Goal: Task Accomplishment & Management: Complete application form

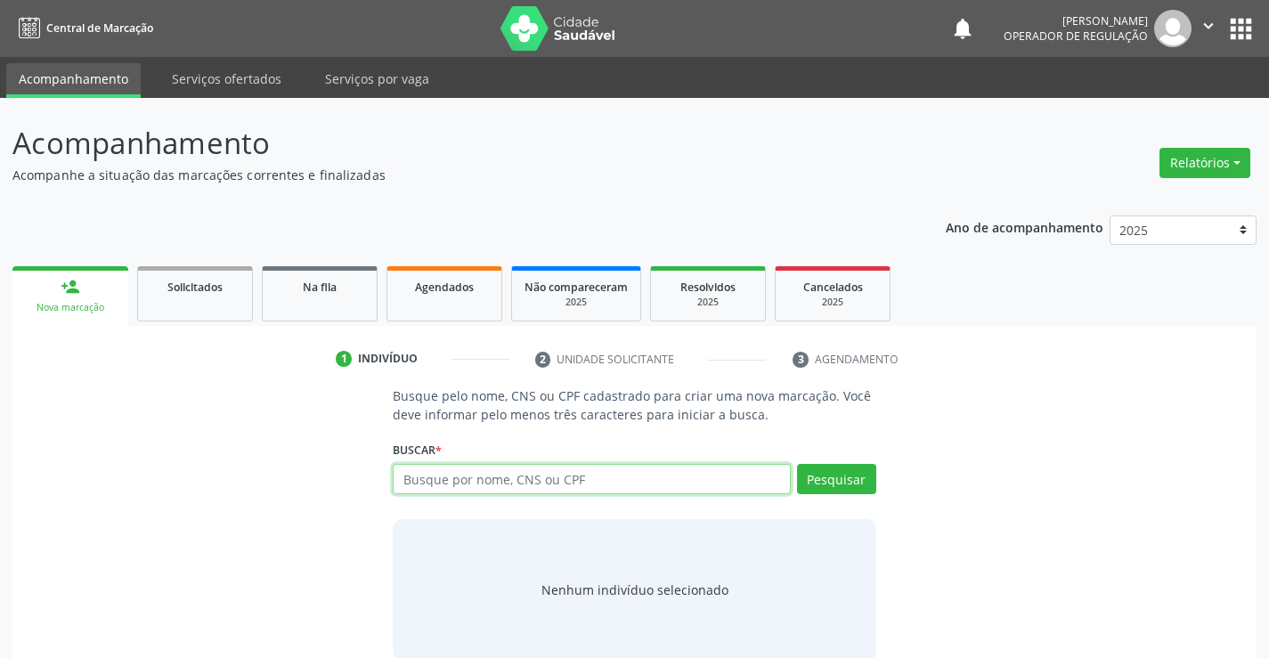
click at [542, 476] on input "text" at bounding box center [591, 479] width 397 height 30
type input "706305784035178"
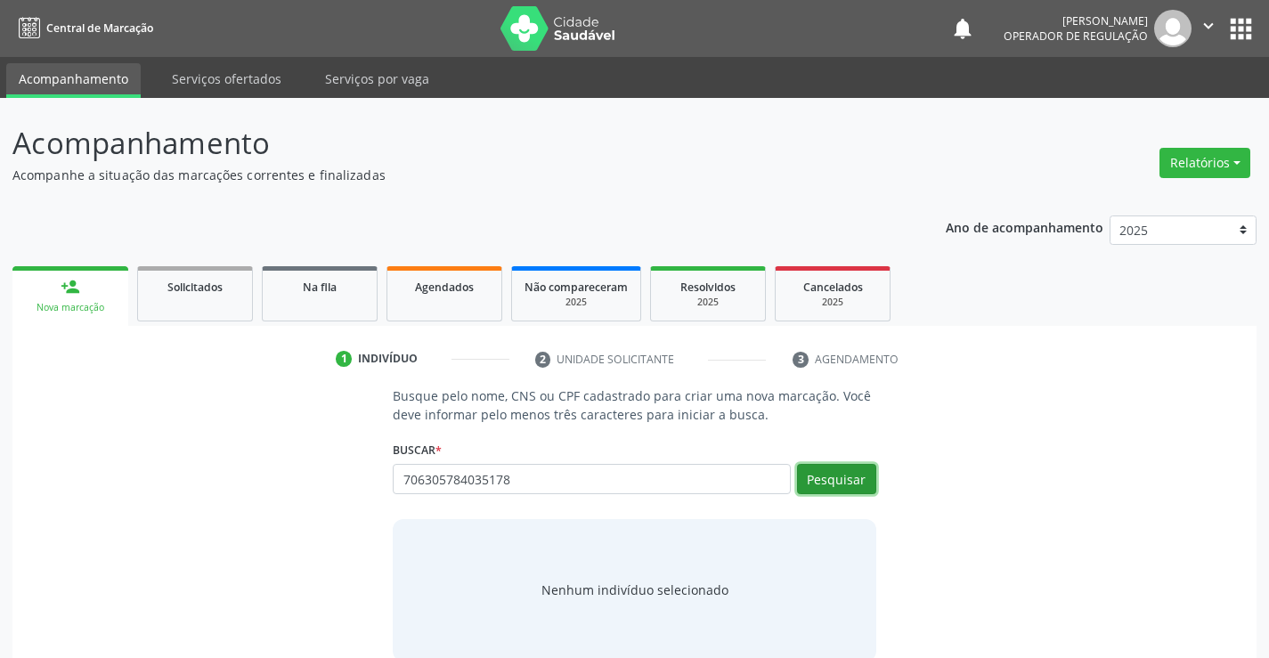
click at [857, 484] on button "Pesquisar" at bounding box center [836, 479] width 79 height 30
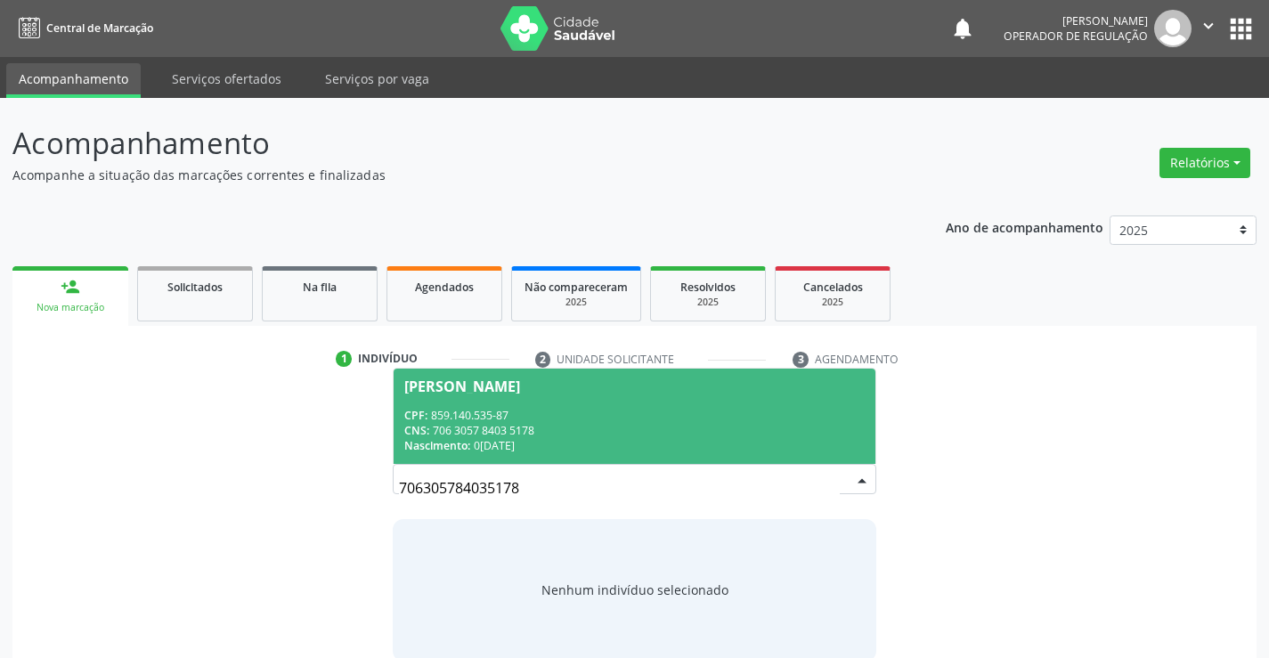
click at [547, 403] on span "Josefa Leandro de Souza CPF: 859.140.535-87 CNS: 706 3057 8403 5178 Nascimento:…" at bounding box center [633, 416] width 481 height 95
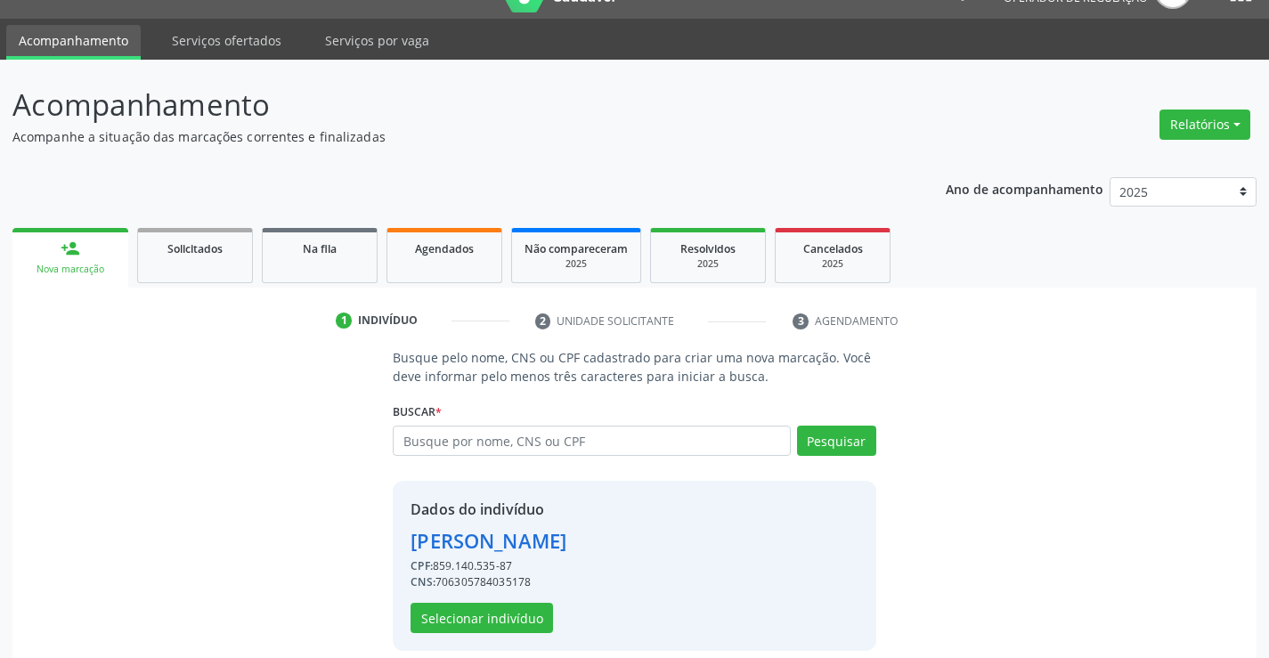
scroll to position [56, 0]
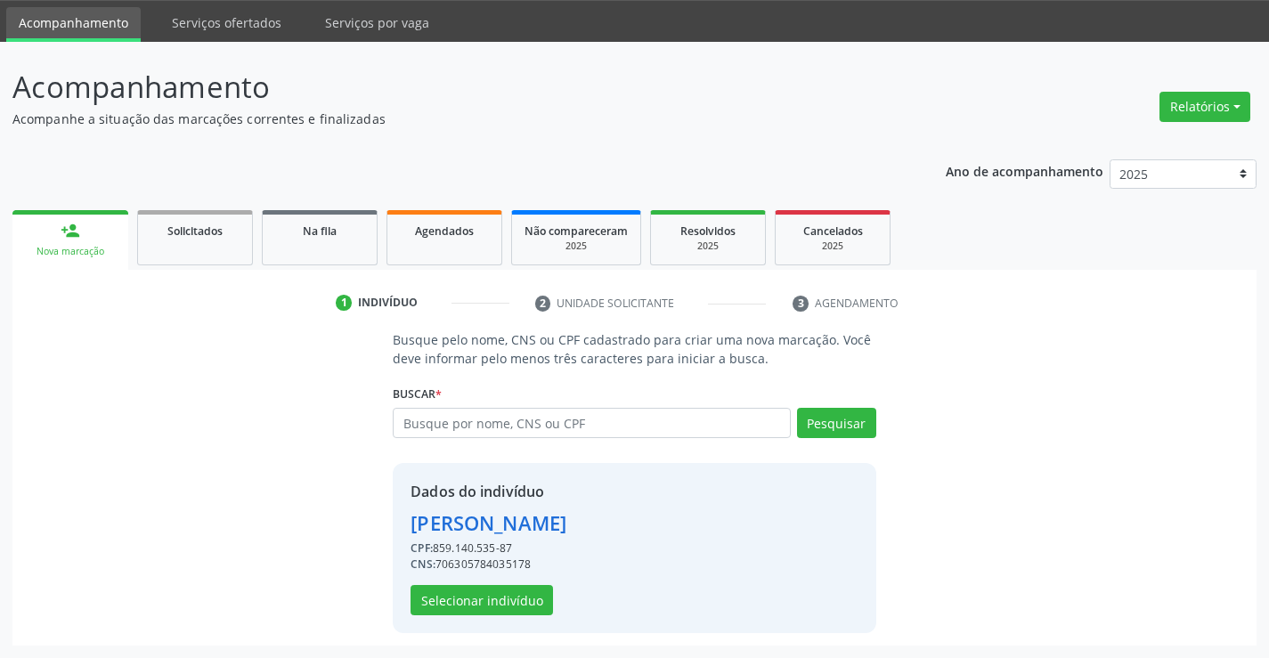
click at [489, 584] on div "Dados do indivíduo Josefa Leandro de Souza CPF: 859.140.535-87 CNS: 70630578403…" at bounding box center [488, 548] width 156 height 134
click at [487, 599] on button "Selecionar indivíduo" at bounding box center [481, 600] width 142 height 30
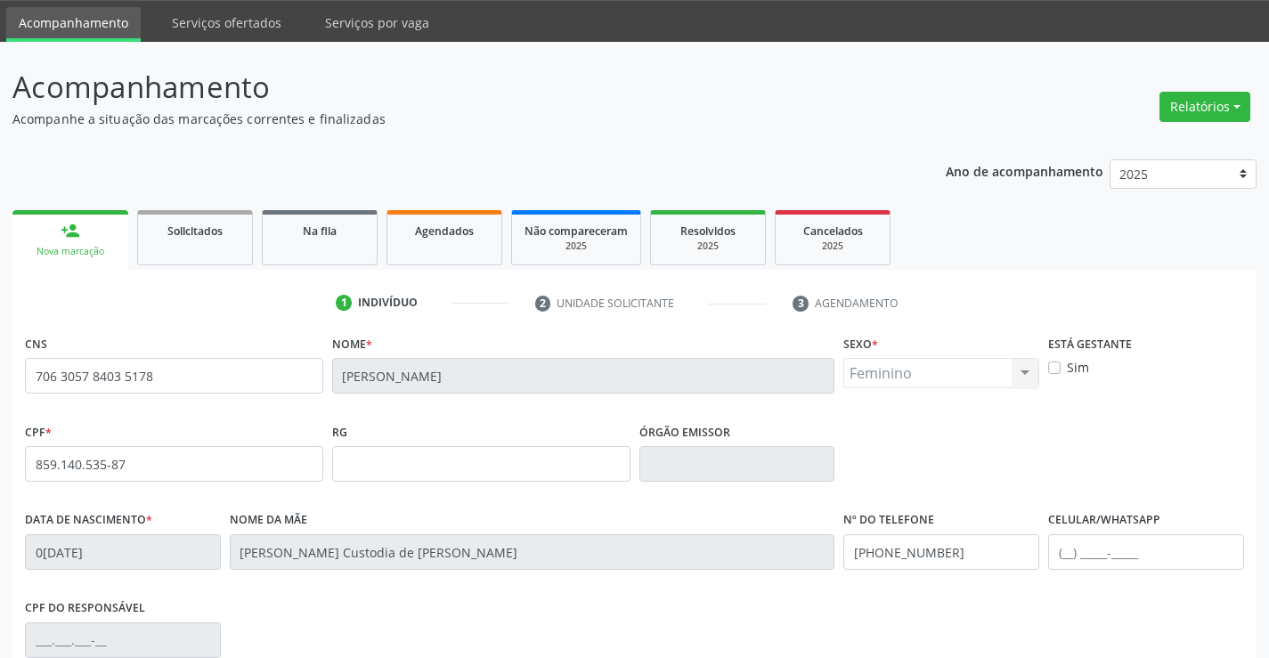
scroll to position [307, 0]
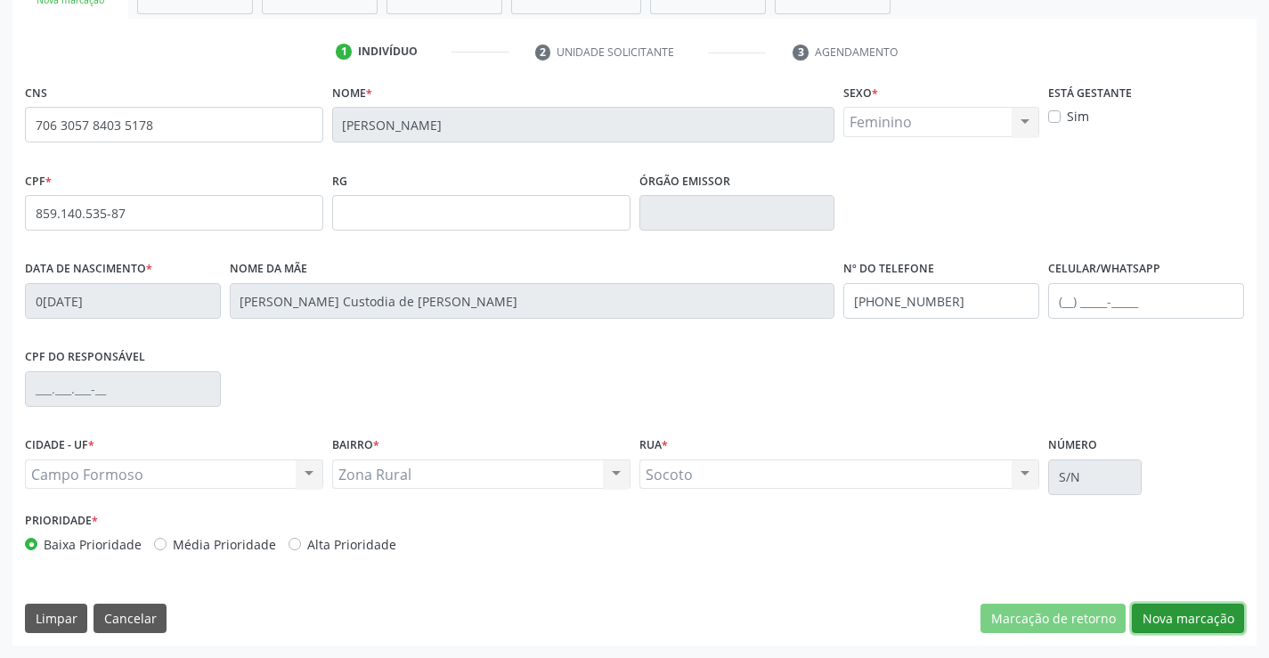
click at [1177, 614] on button "Nova marcação" at bounding box center [1187, 619] width 112 height 30
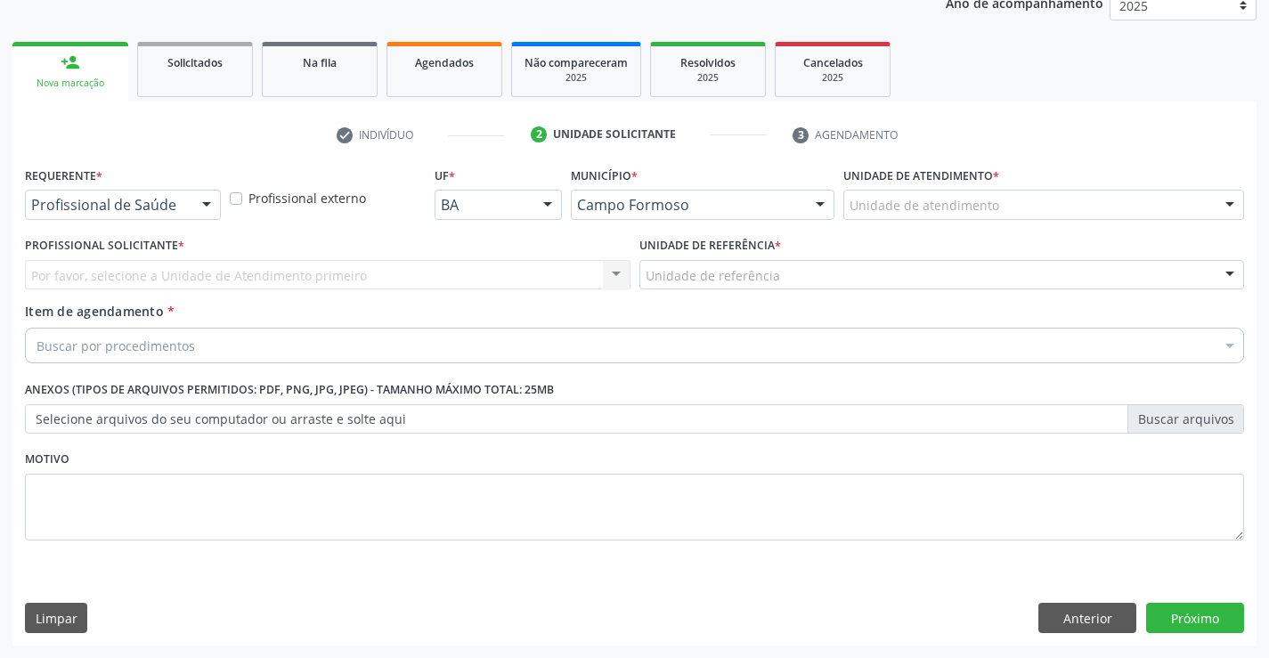
scroll to position [224, 0]
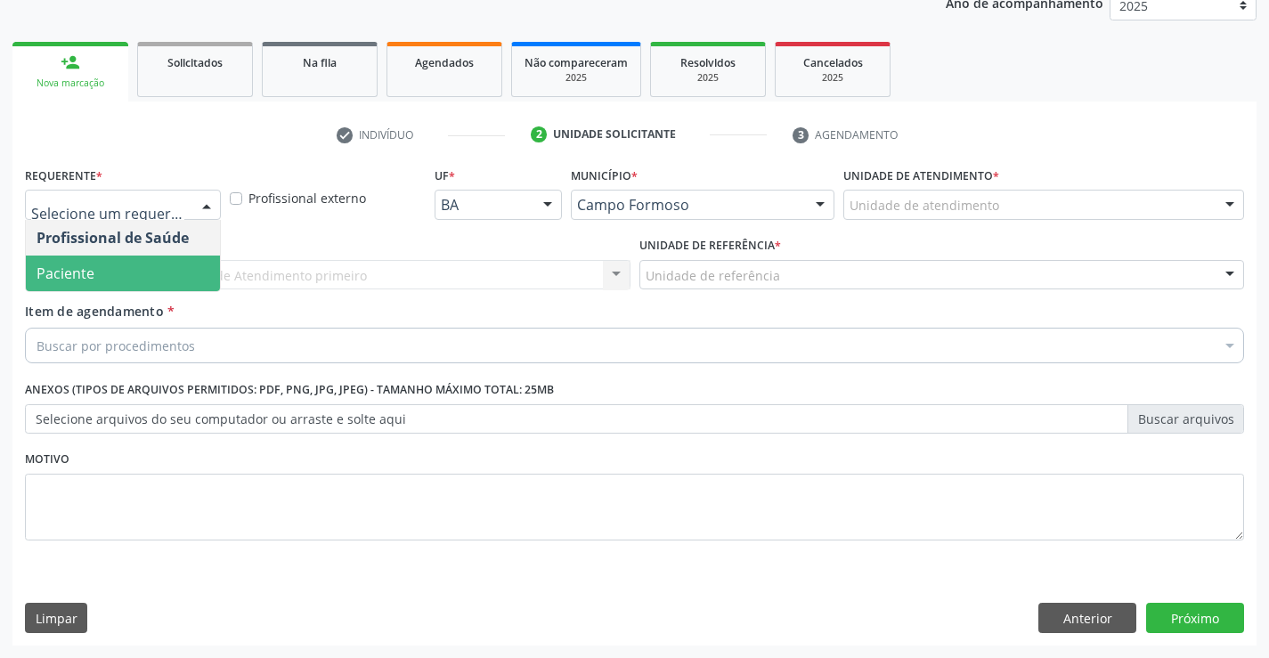
click at [122, 277] on span "Paciente" at bounding box center [123, 273] width 194 height 36
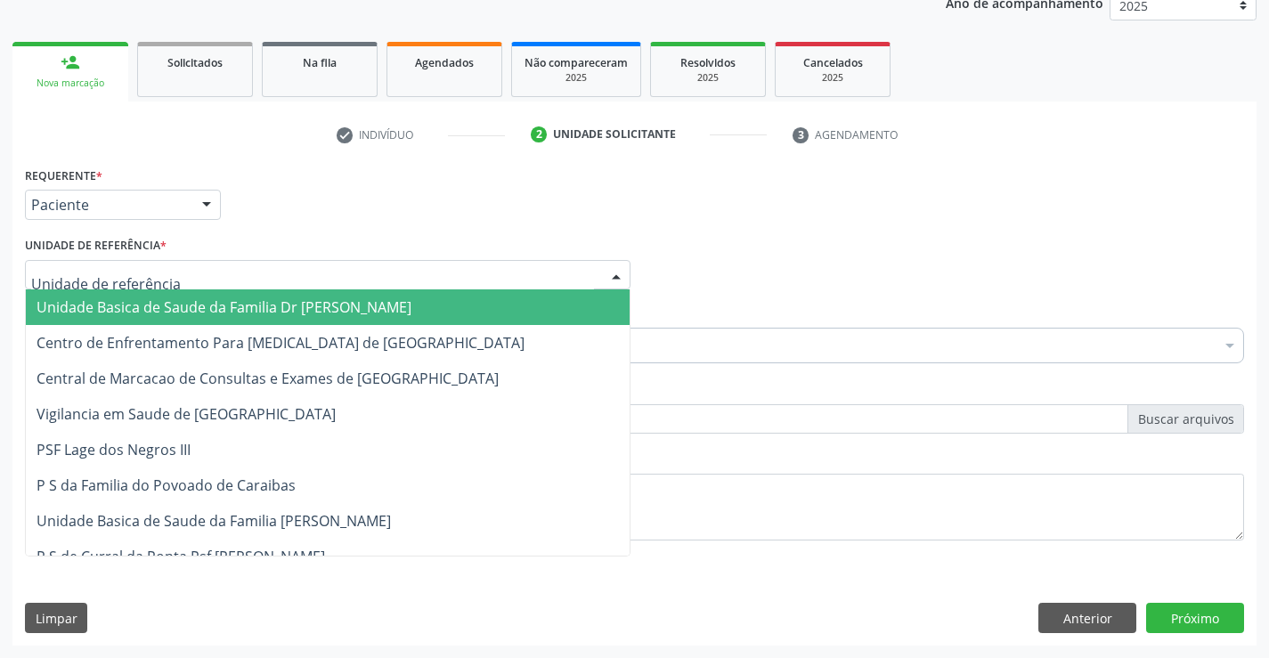
click at [152, 300] on span "Unidade Basica de Saude da Familia Dr [PERSON_NAME]" at bounding box center [223, 307] width 375 height 20
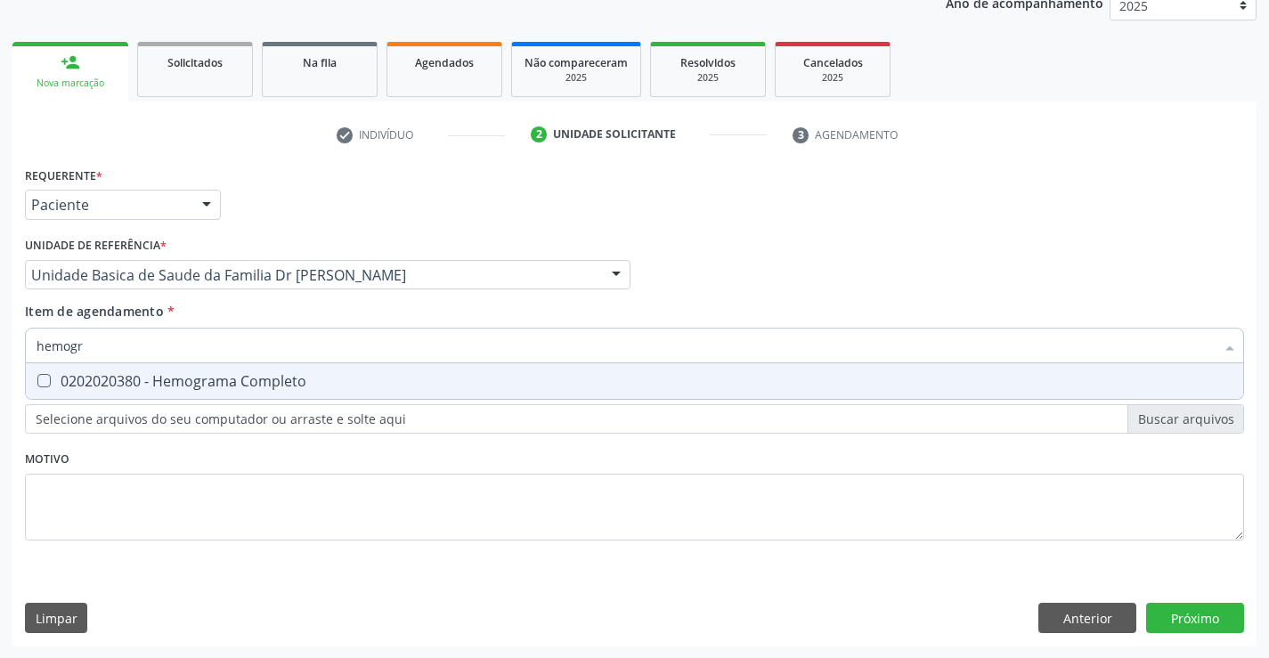
type input "hemogra"
click at [220, 384] on div "0202020380 - Hemograma Completo" at bounding box center [634, 381] width 1196 height 14
checkbox Completo "true"
type input "hemogra"
click at [1188, 615] on div "Requerente * Paciente Profissional de Saúde Paciente Nenhum resultado encontrad…" at bounding box center [634, 403] width 1244 height 483
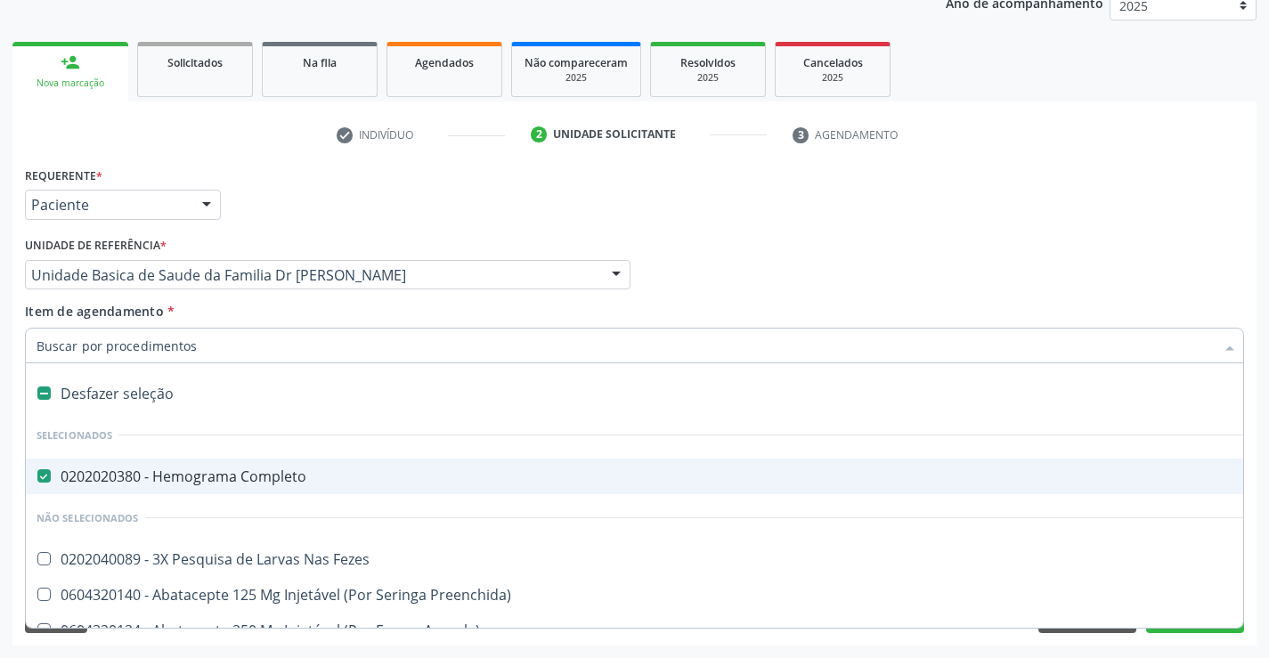
click at [242, 341] on input "Item de agendamento *" at bounding box center [625, 346] width 1178 height 36
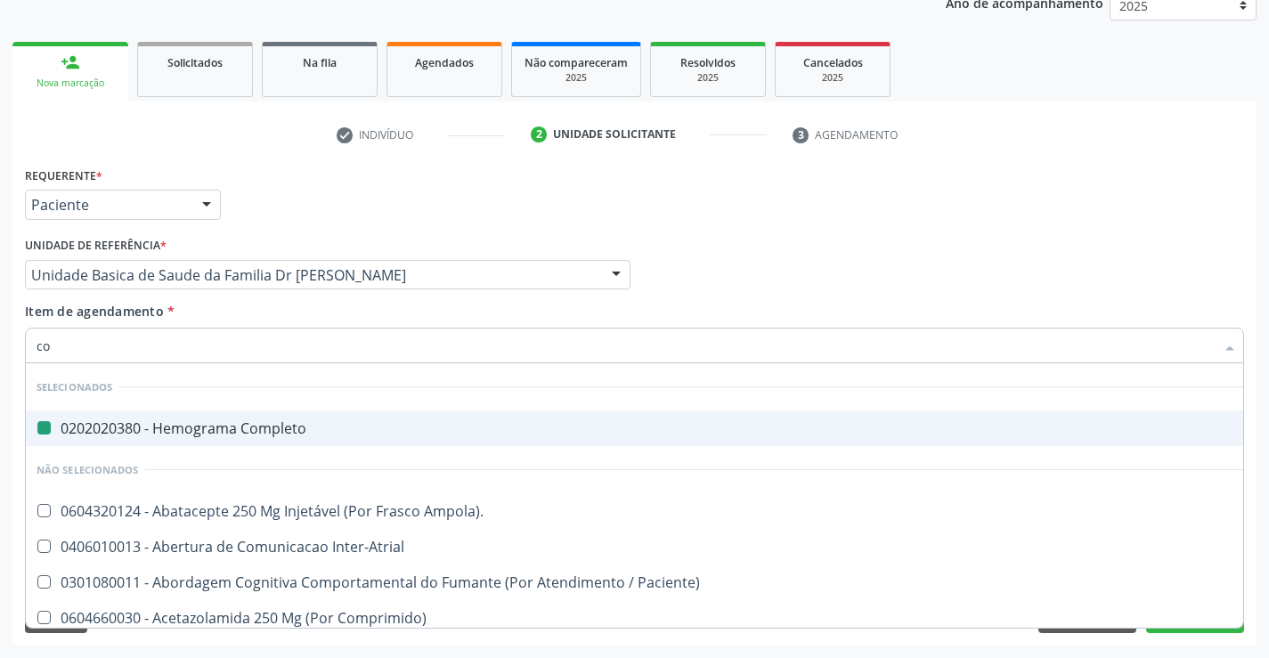
type input "col"
checkbox Completo "false"
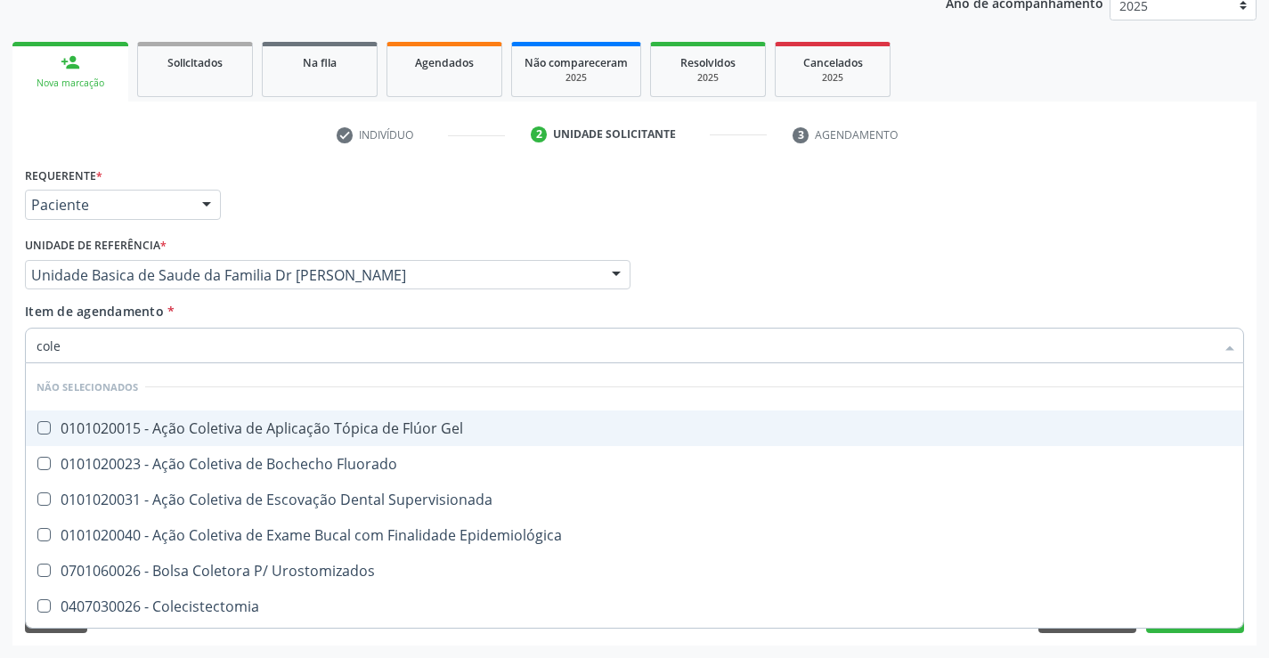
type input "coles"
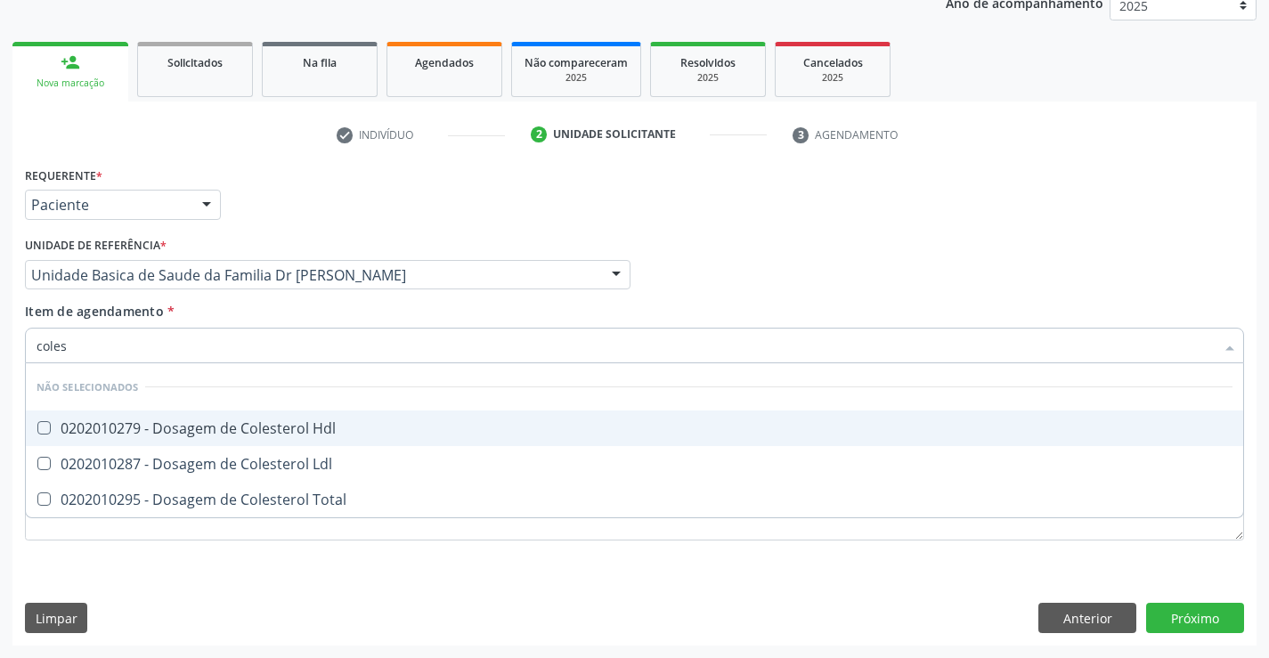
click at [269, 425] on div "0202010279 - Dosagem de Colesterol Hdl" at bounding box center [634, 428] width 1196 height 14
checkbox Hdl "true"
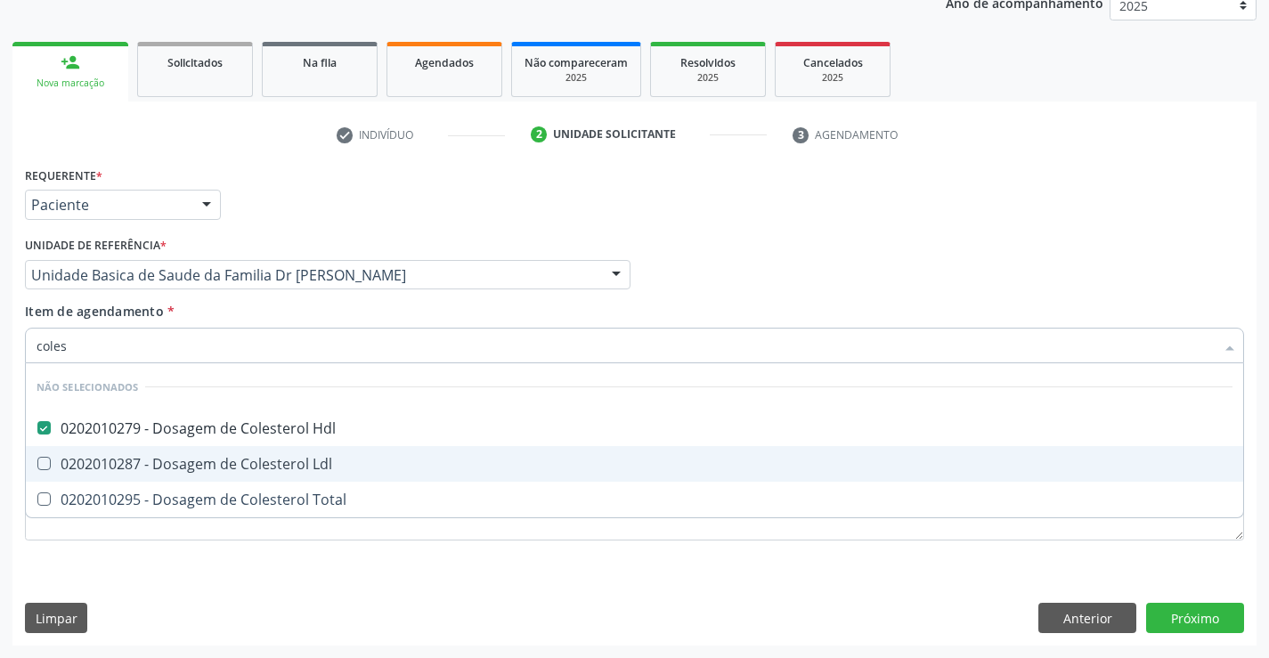
click at [269, 457] on div "0202010287 - Dosagem de Colesterol Ldl" at bounding box center [634, 464] width 1196 height 14
checkbox Ldl "true"
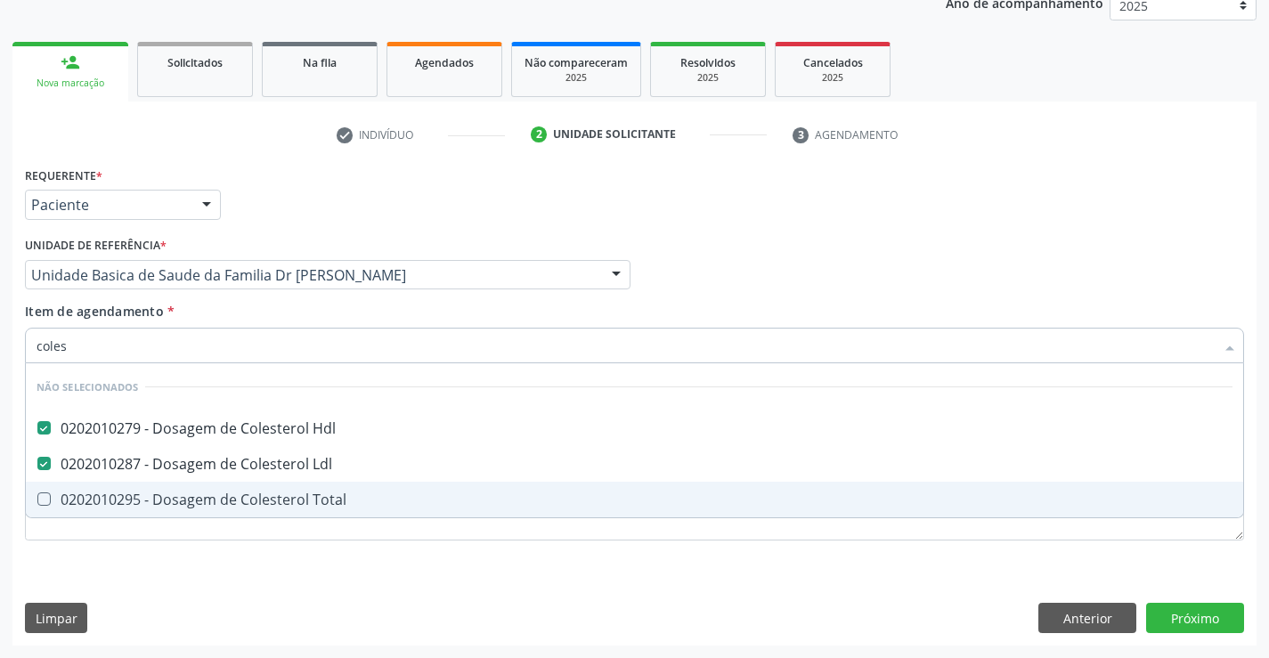
click at [279, 501] on div "0202010295 - Dosagem de Colesterol Total" at bounding box center [634, 499] width 1196 height 14
checkbox Total "true"
type input "coles"
click at [276, 550] on div "Requerente * Paciente Profissional de Saúde Paciente Nenhum resultado encontrad…" at bounding box center [634, 363] width 1219 height 403
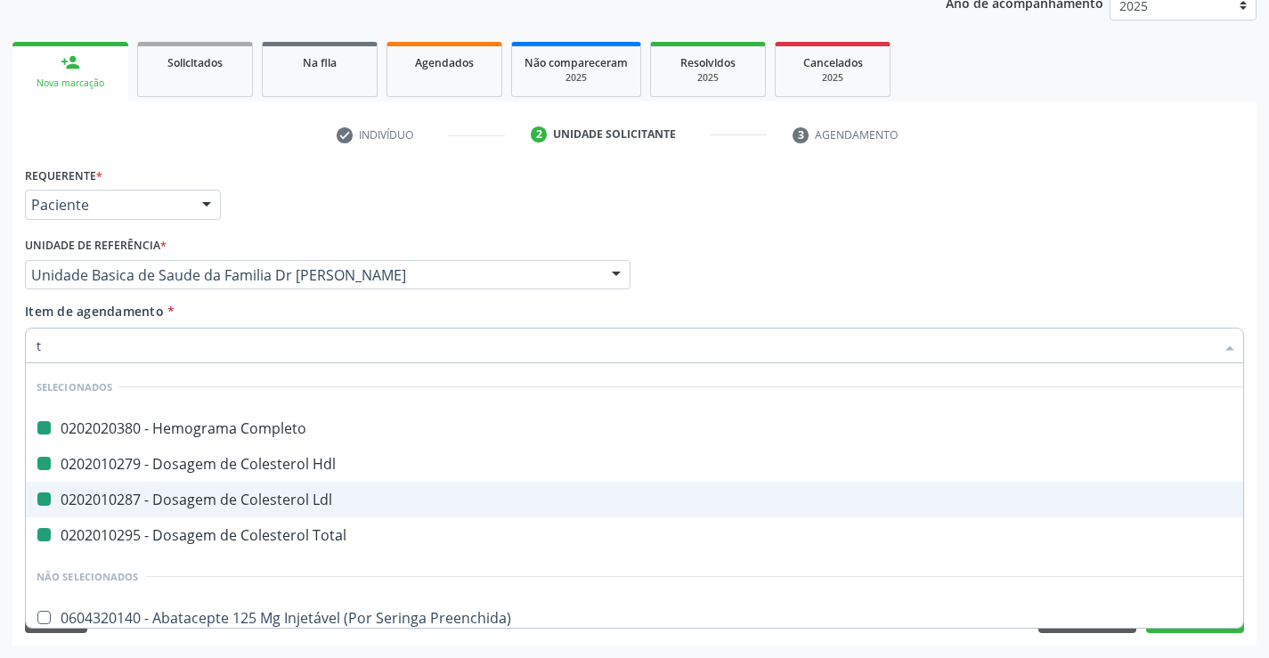
type input "tr"
checkbox Completo "false"
checkbox Ldl "false"
checkbox Hdl "false"
checkbox Total "false"
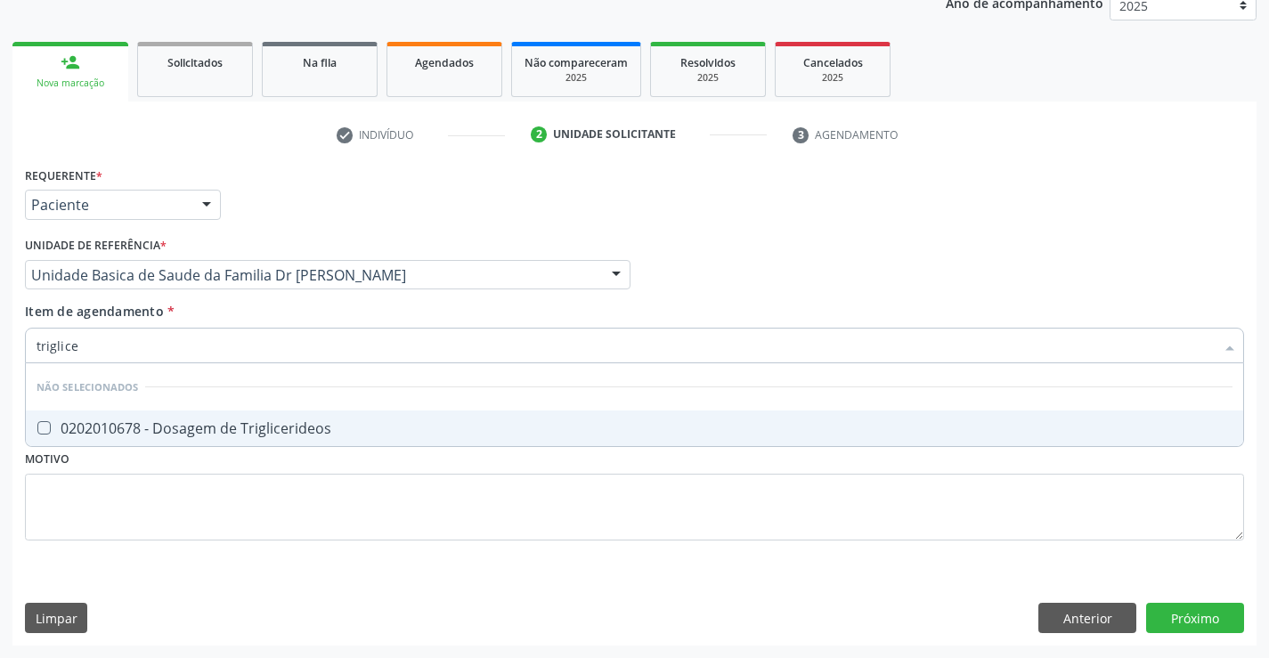
type input "triglicer"
click at [261, 422] on div "0202010678 - Dosagem de Triglicerideos" at bounding box center [634, 428] width 1196 height 14
checkbox Triglicerideos "true"
type input "triglicer"
click at [245, 548] on div "Requerente * Paciente Profissional de Saúde Paciente Nenhum resultado encontrad…" at bounding box center [634, 363] width 1219 height 403
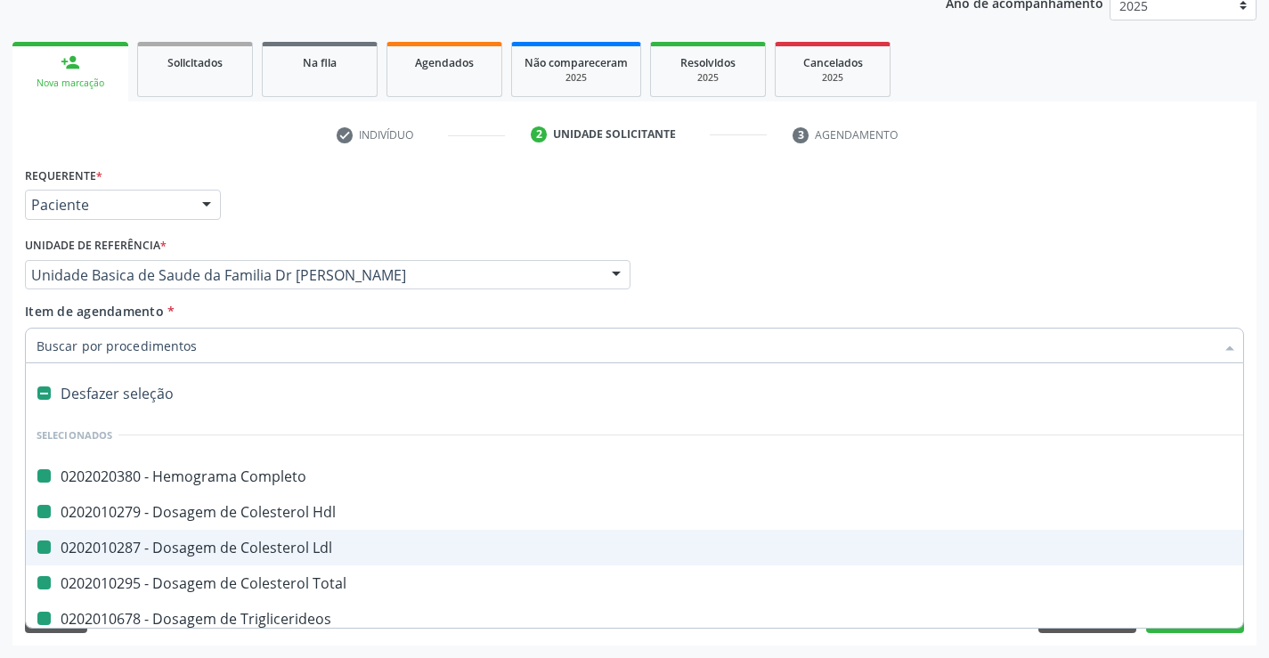
type input "u"
checkbox Completo "false"
checkbox Hdl "false"
checkbox Ldl "false"
checkbox Total "false"
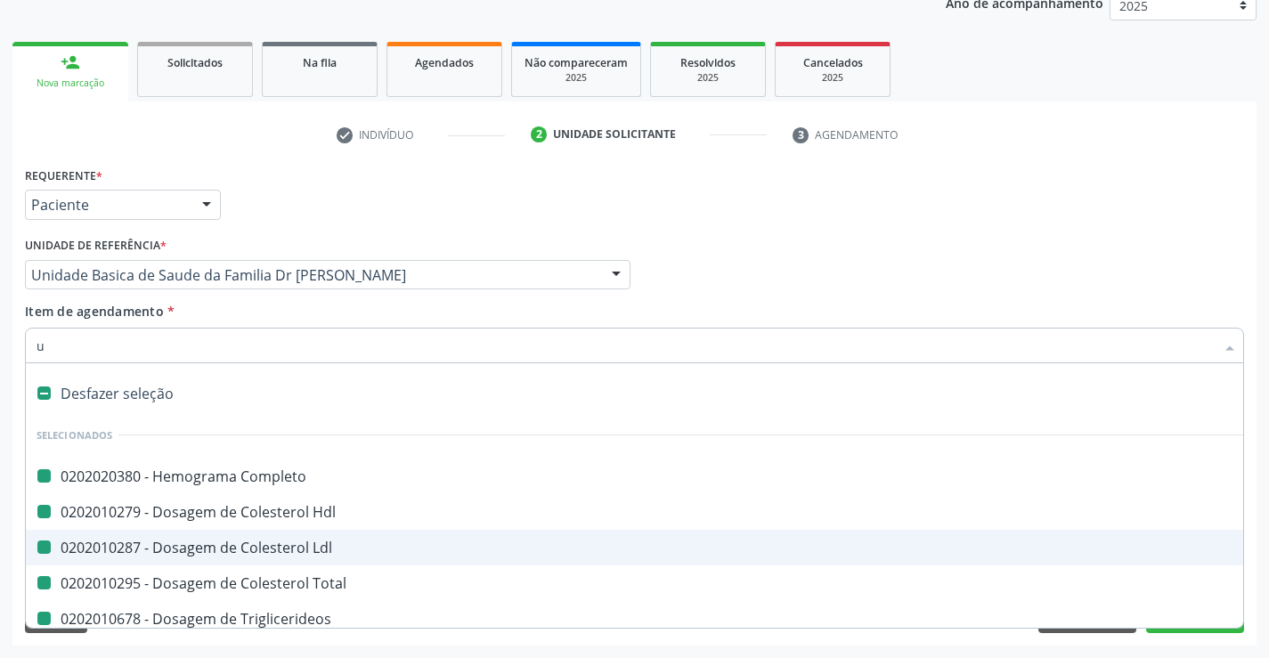
checkbox Triglicerideos "false"
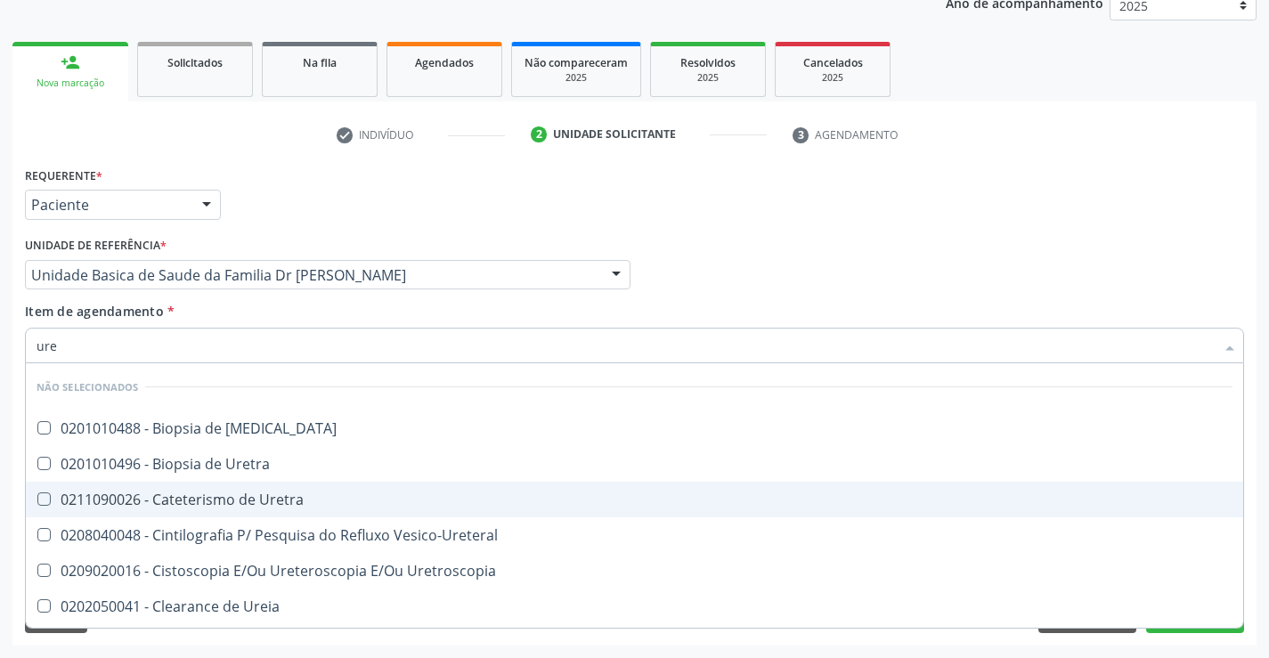
type input "urei"
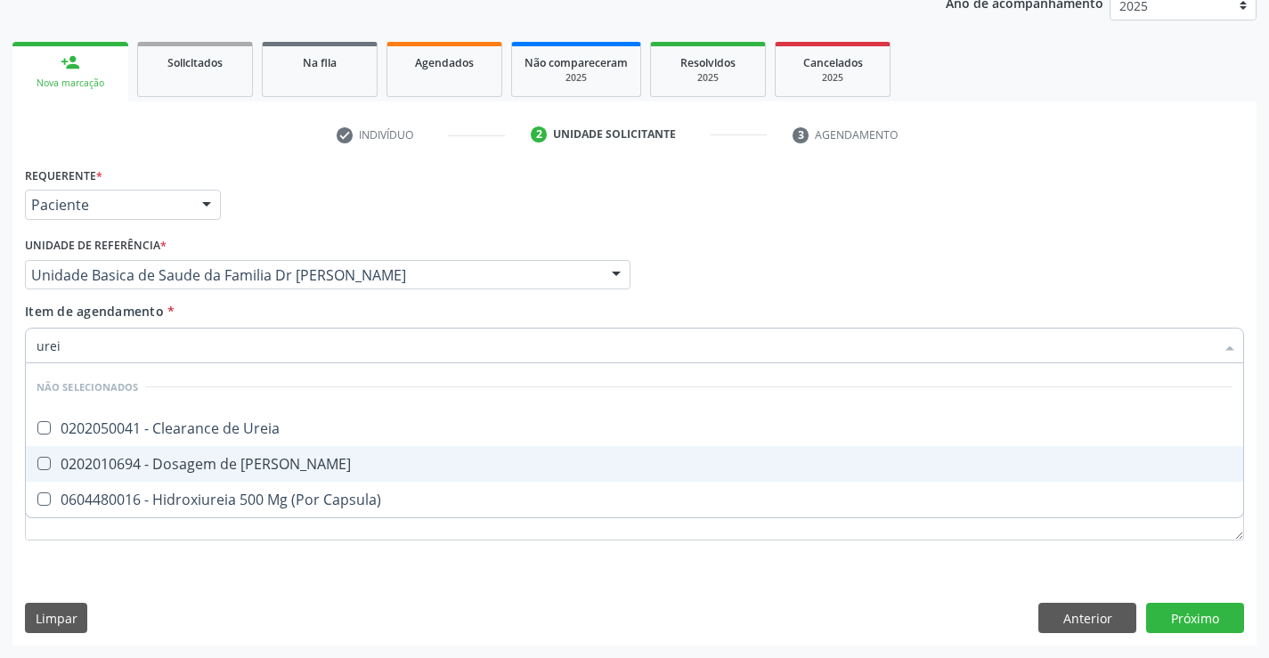
click at [240, 457] on div "0202010694 - Dosagem de [PERSON_NAME]" at bounding box center [634, 464] width 1196 height 14
checkbox Ureia "true"
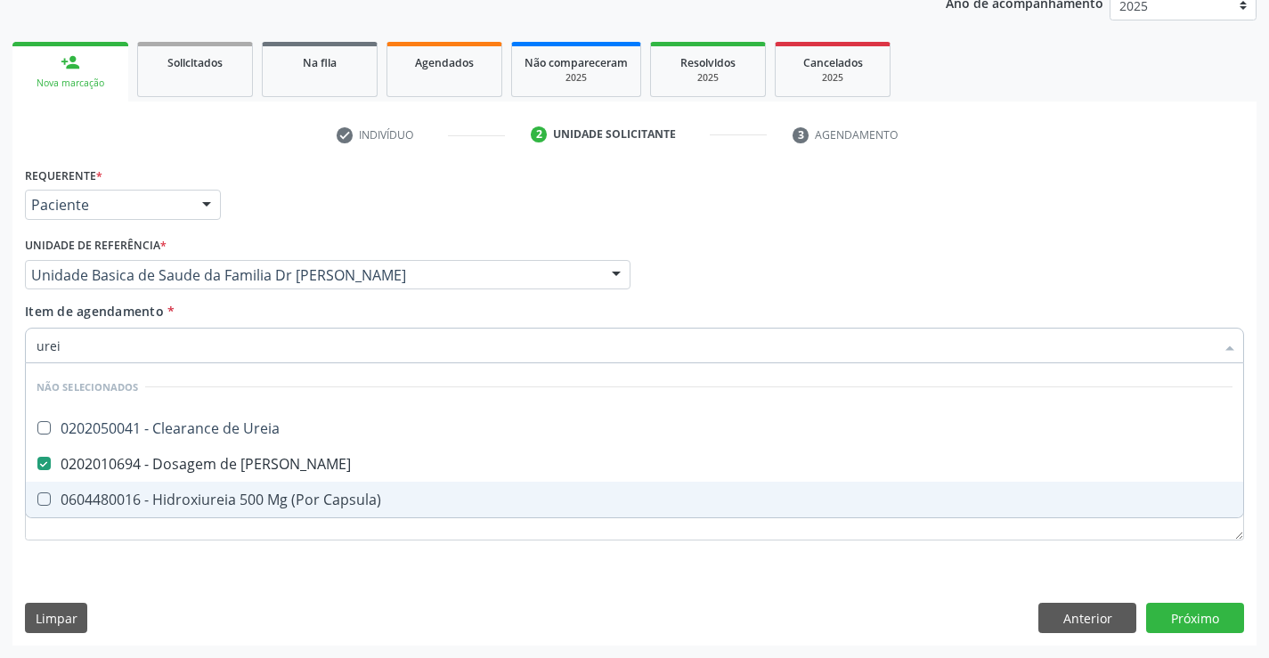
type input "urei"
click at [206, 588] on div "Requerente * Paciente Profissional de Saúde Paciente Nenhum resultado encontrad…" at bounding box center [634, 403] width 1244 height 483
checkbox Ureia "true"
checkbox Capsula\) "true"
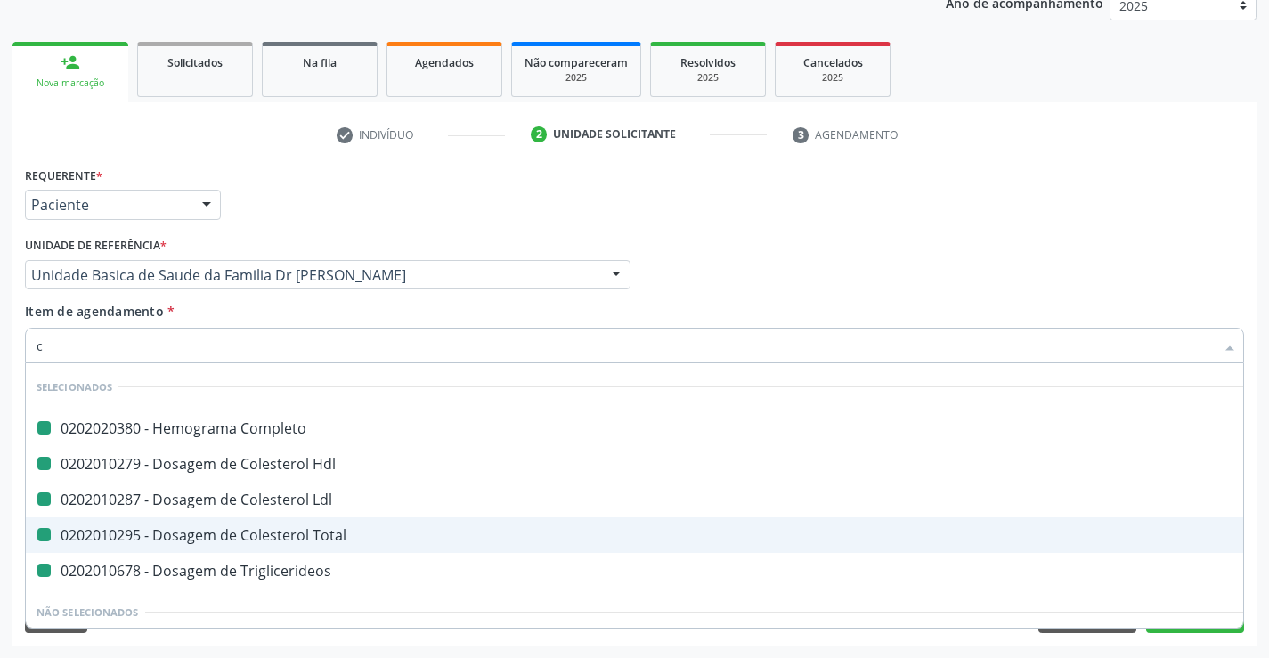
type input "cr"
checkbox Completo "false"
checkbox Hdl "false"
checkbox Ldl "false"
checkbox Total "false"
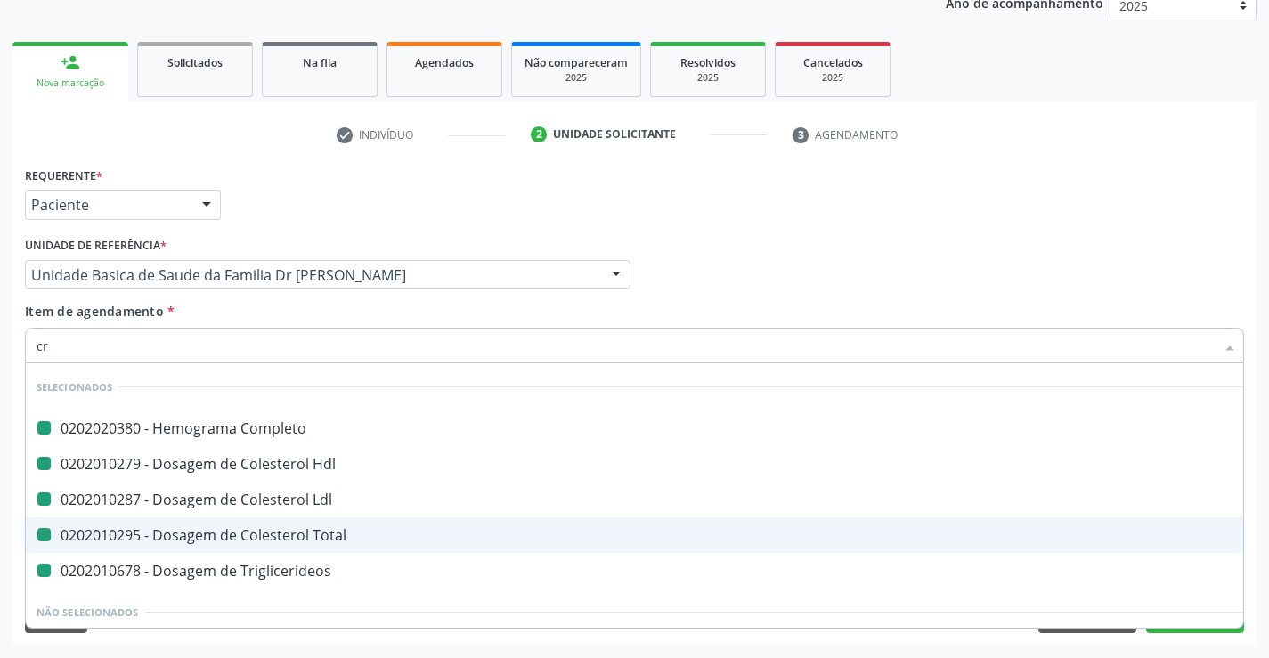
checkbox Triglicerideos "false"
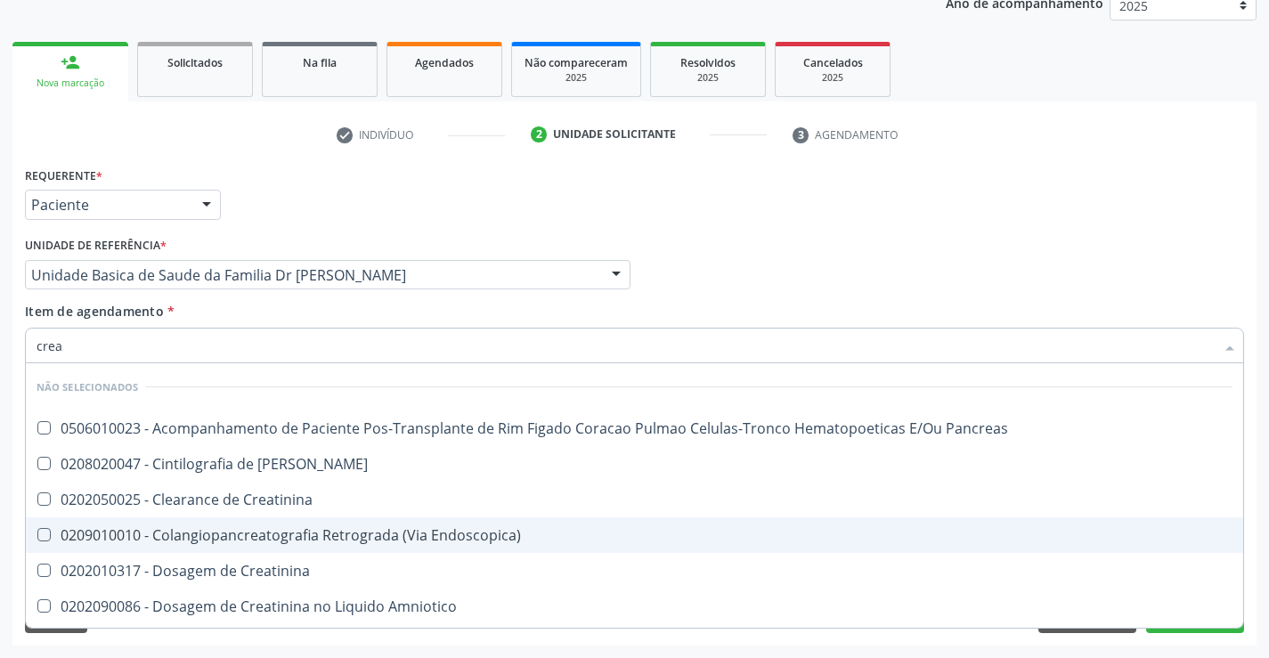
type input "creat"
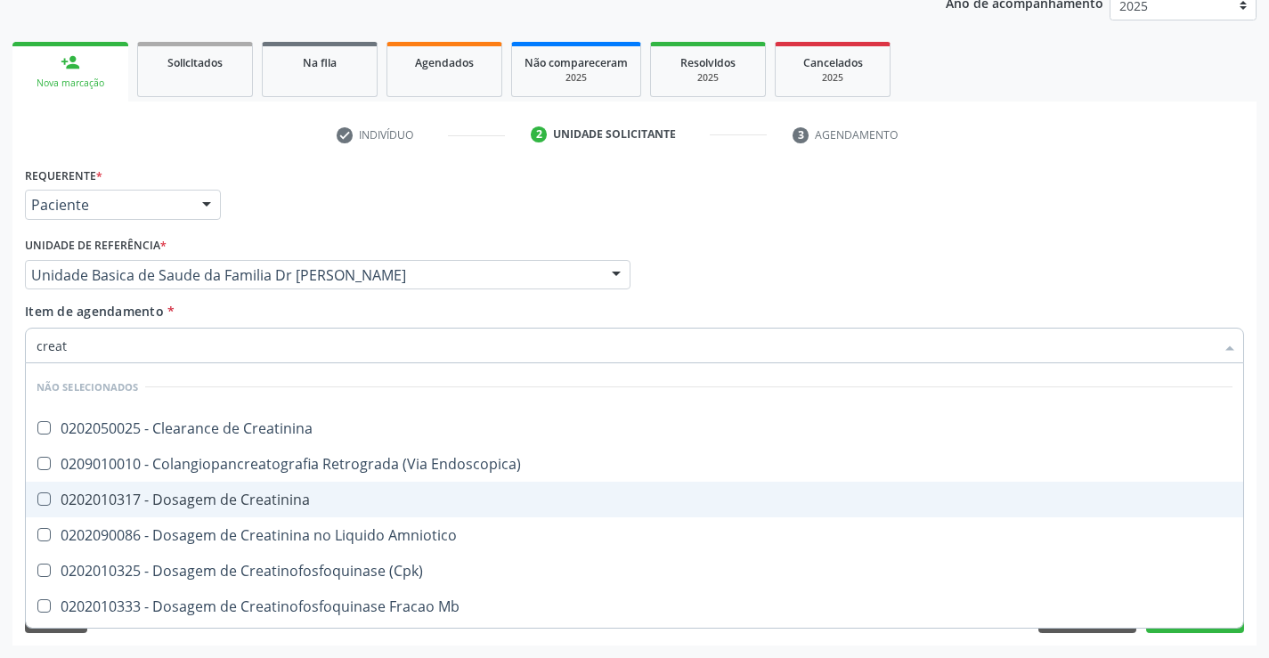
click at [229, 495] on div "0202010317 - Dosagem de Creatinina" at bounding box center [634, 499] width 1196 height 14
checkbox Creatinina "true"
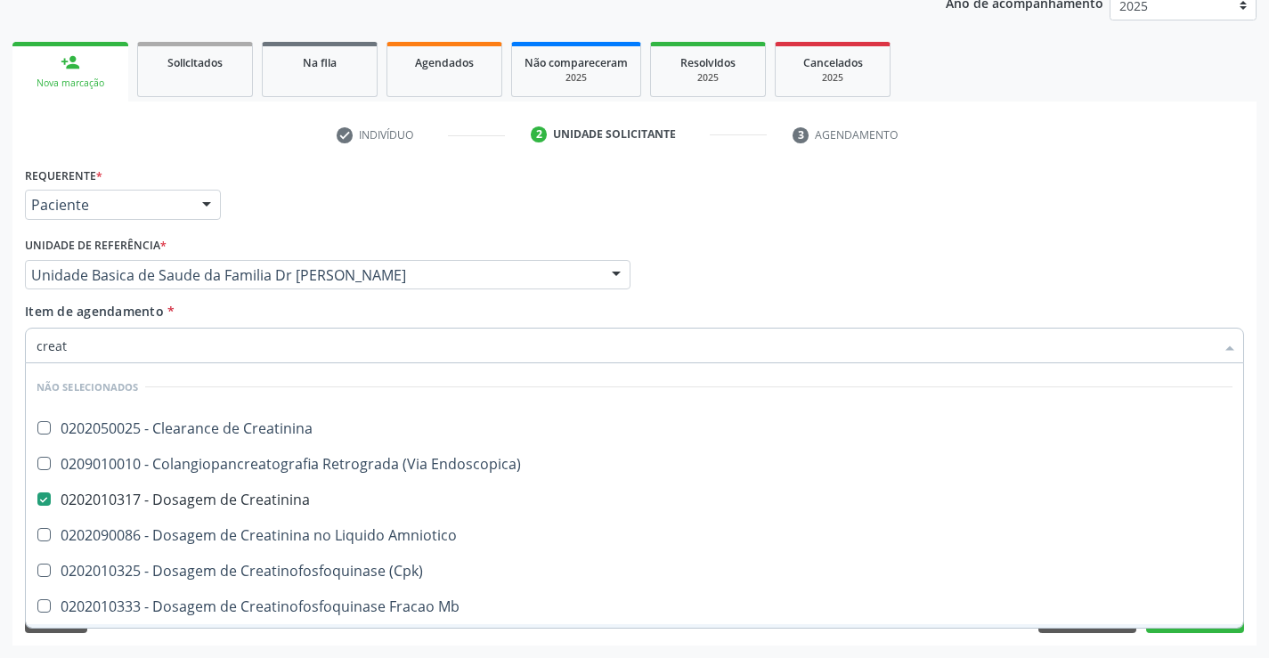
click at [221, 638] on div "Requerente * Paciente Profissional de Saúde Paciente Nenhum resultado encontrad…" at bounding box center [634, 403] width 1244 height 483
checkbox Creatinina "true"
checkbox Endoscopica\) "true"
checkbox Amniotico "true"
checkbox \(Cpk\) "true"
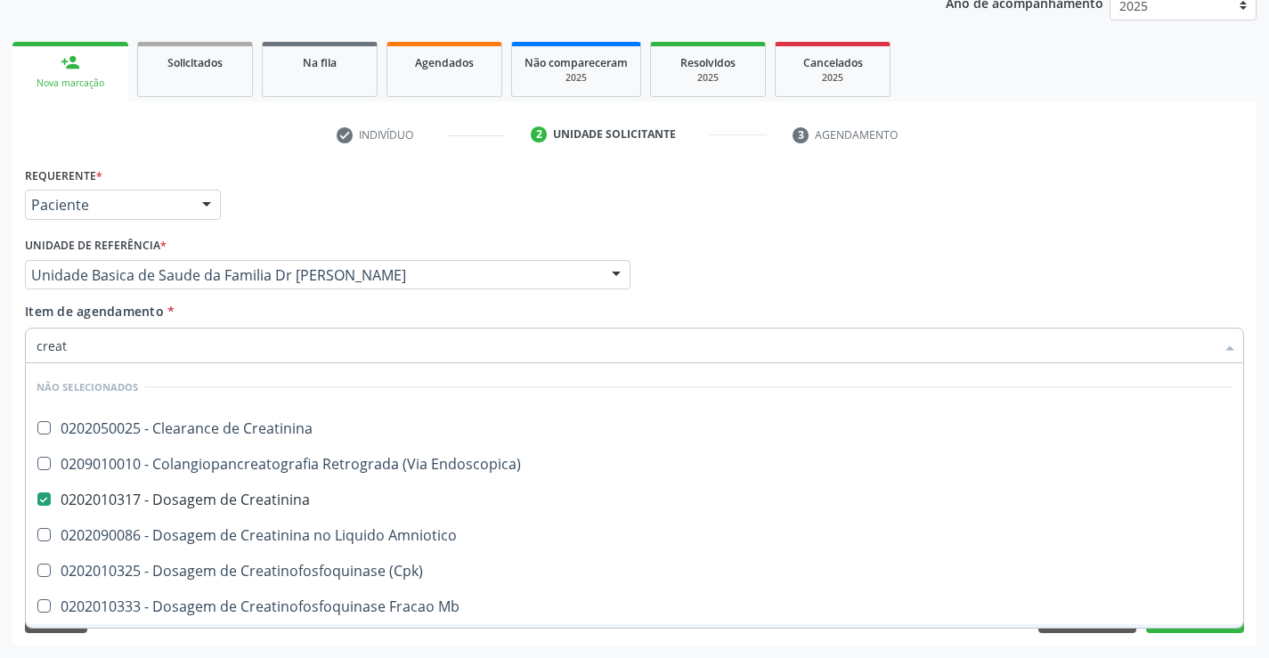
checkbox Oncologia "true"
checkbox Mb "true"
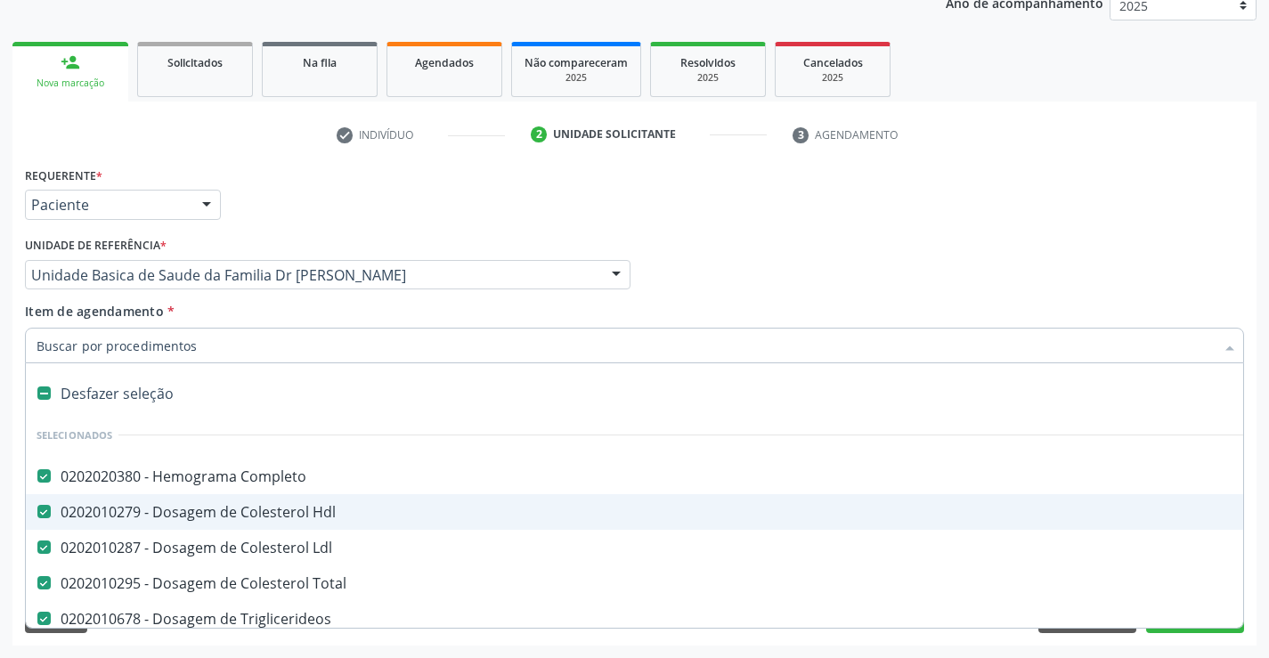
click at [180, 334] on div at bounding box center [634, 346] width 1219 height 36
type input "u"
checkbox Ldl "false"
checkbox Total "false"
checkbox Triglicerideos "false"
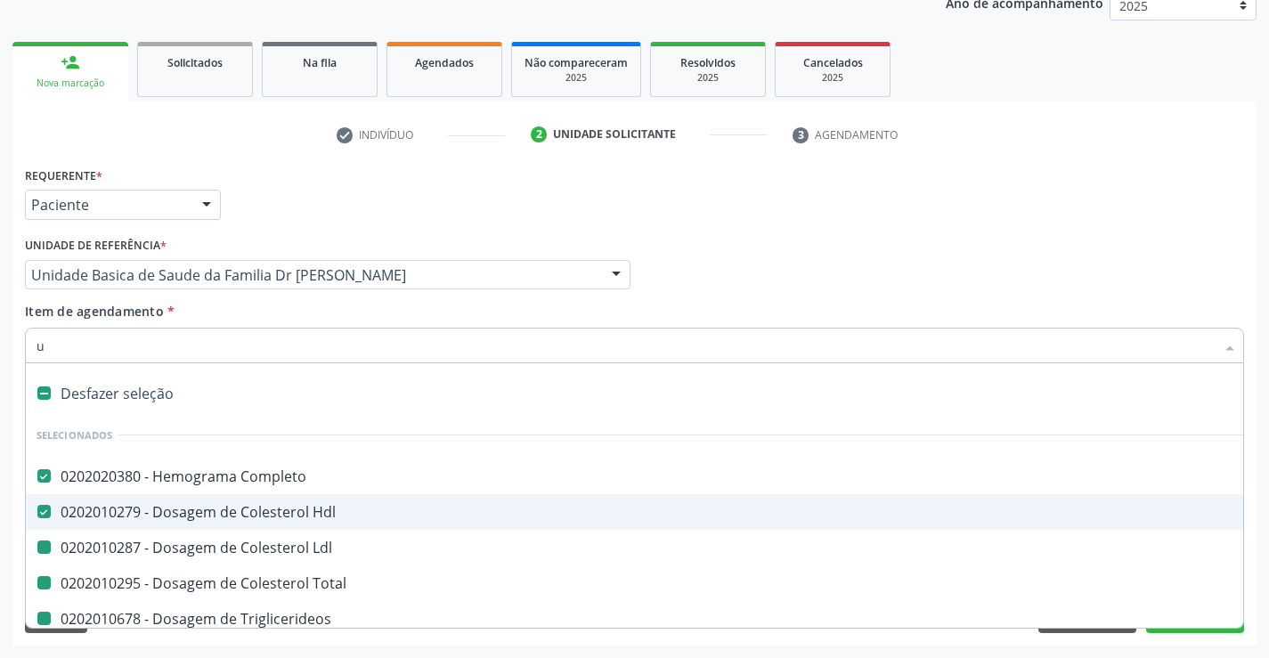
checkbox Creatinina "false"
checkbox Ureia "false"
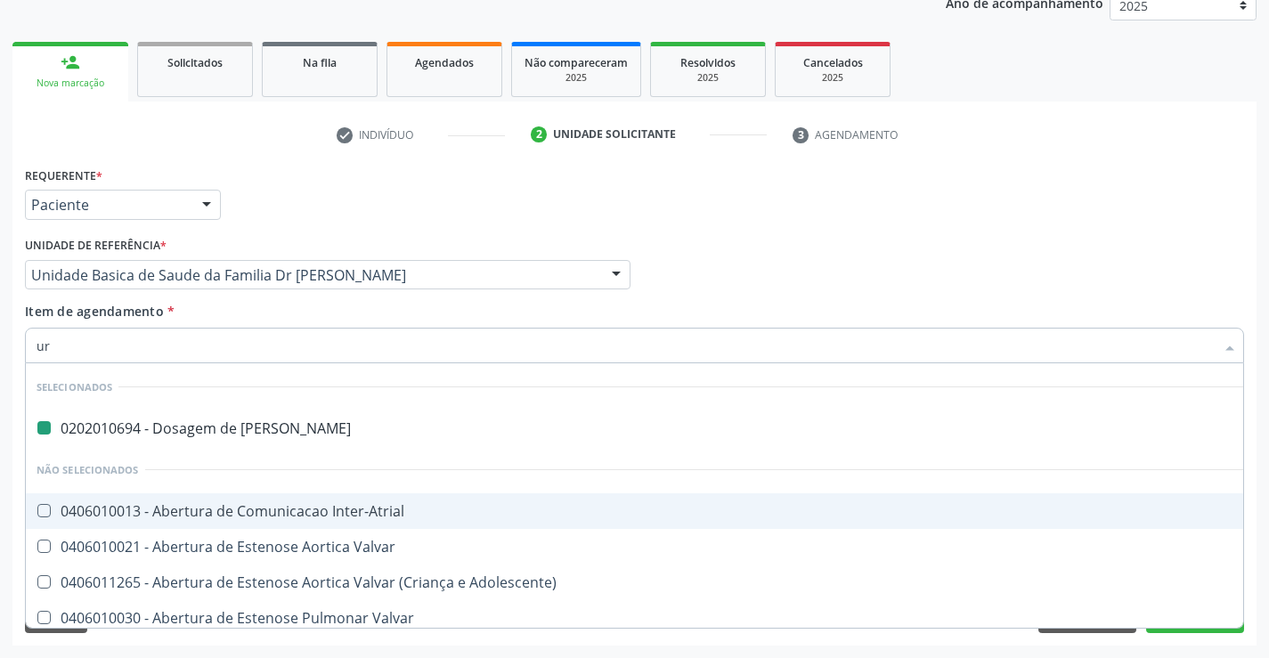
type input "uri"
checkbox Ureia "false"
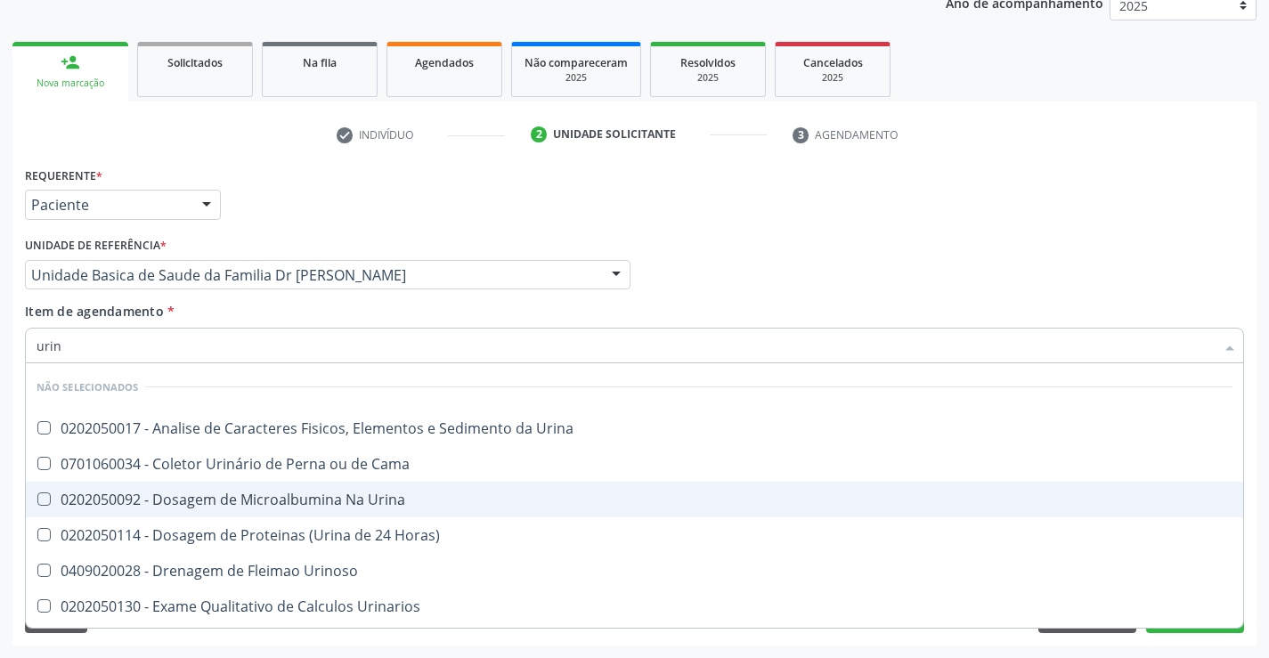
type input "urina"
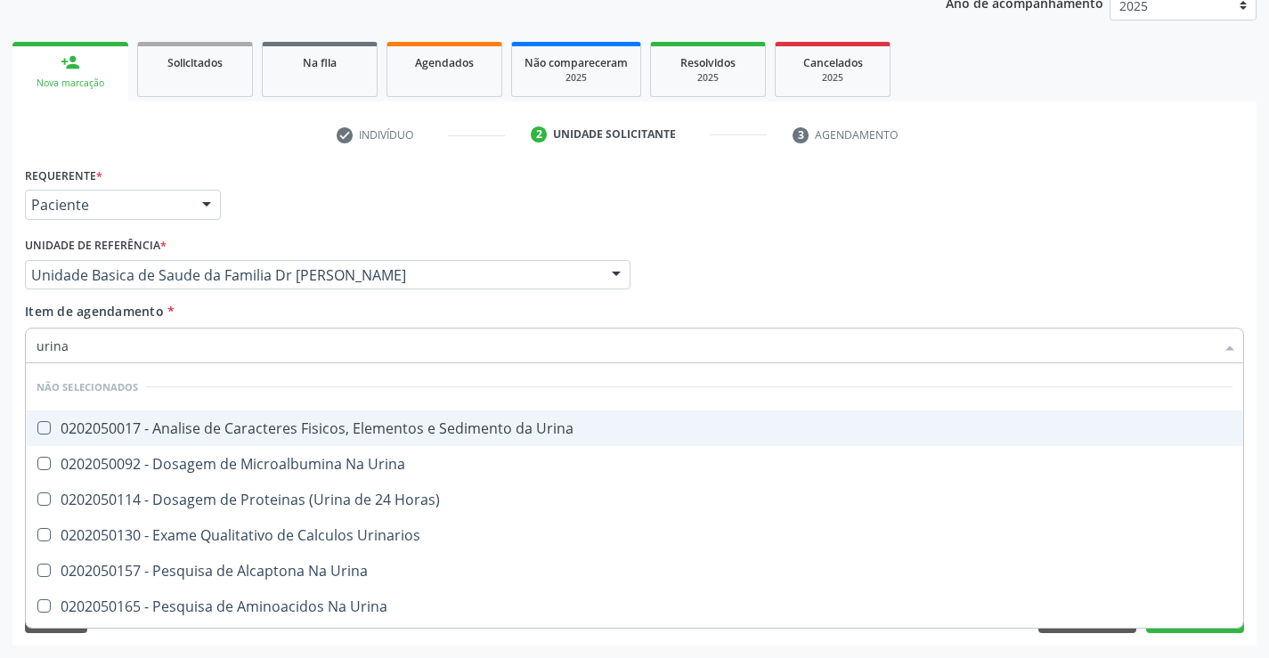
click at [268, 426] on div "0202050017 - Analise de Caracteres Fisicos, Elementos e Sedimento da Urina" at bounding box center [634, 428] width 1196 height 14
checkbox Urina "true"
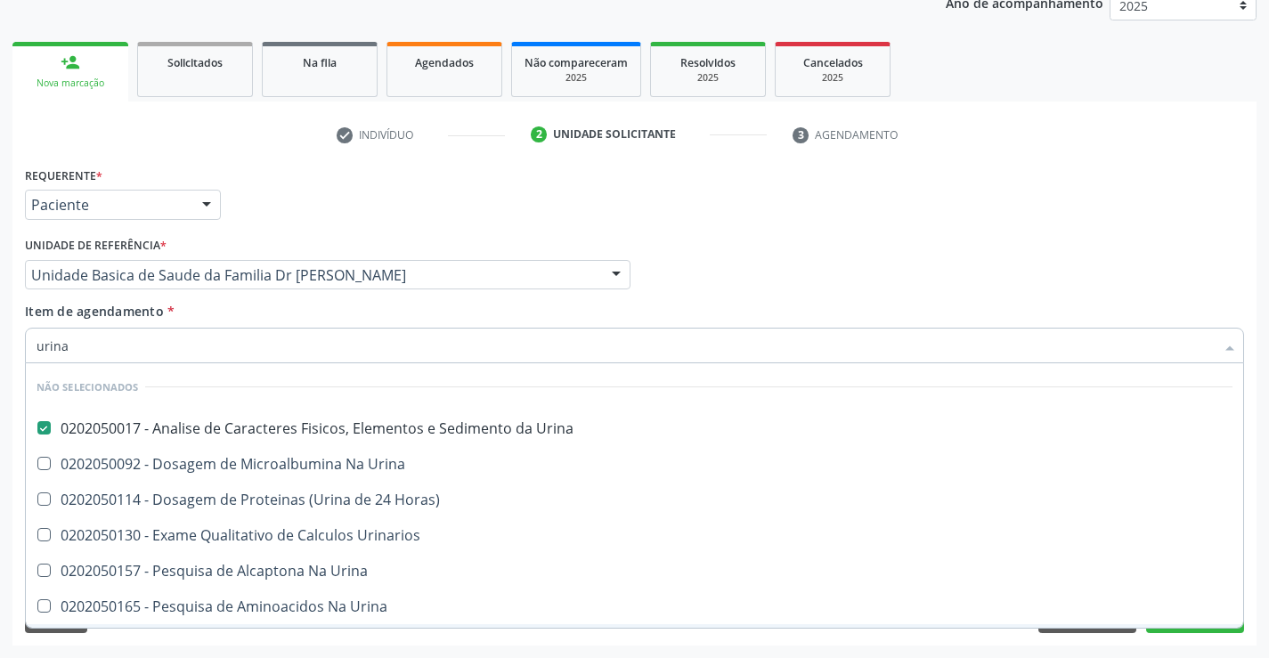
click at [215, 640] on div "Requerente * Paciente Profissional de Saúde Paciente Nenhum resultado encontrad…" at bounding box center [634, 403] width 1244 height 483
checkbox Horas\) "true"
checkbox Urinarios "true"
checkbox Urina "true"
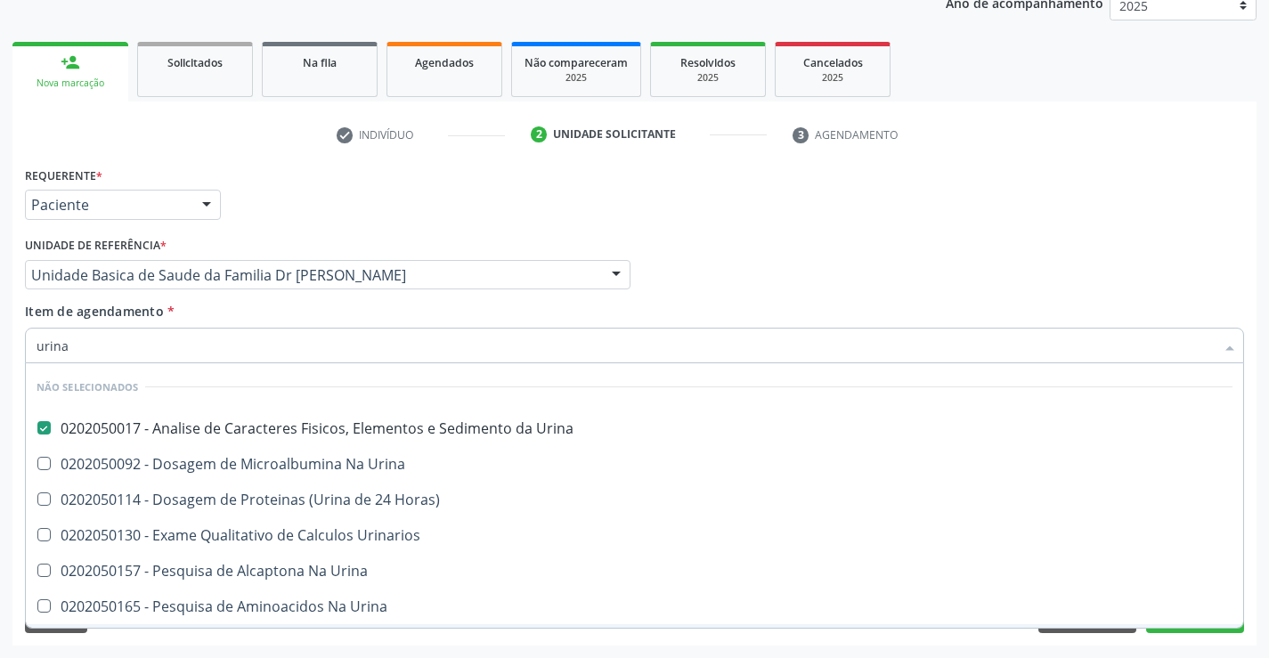
checkbox Urina "true"
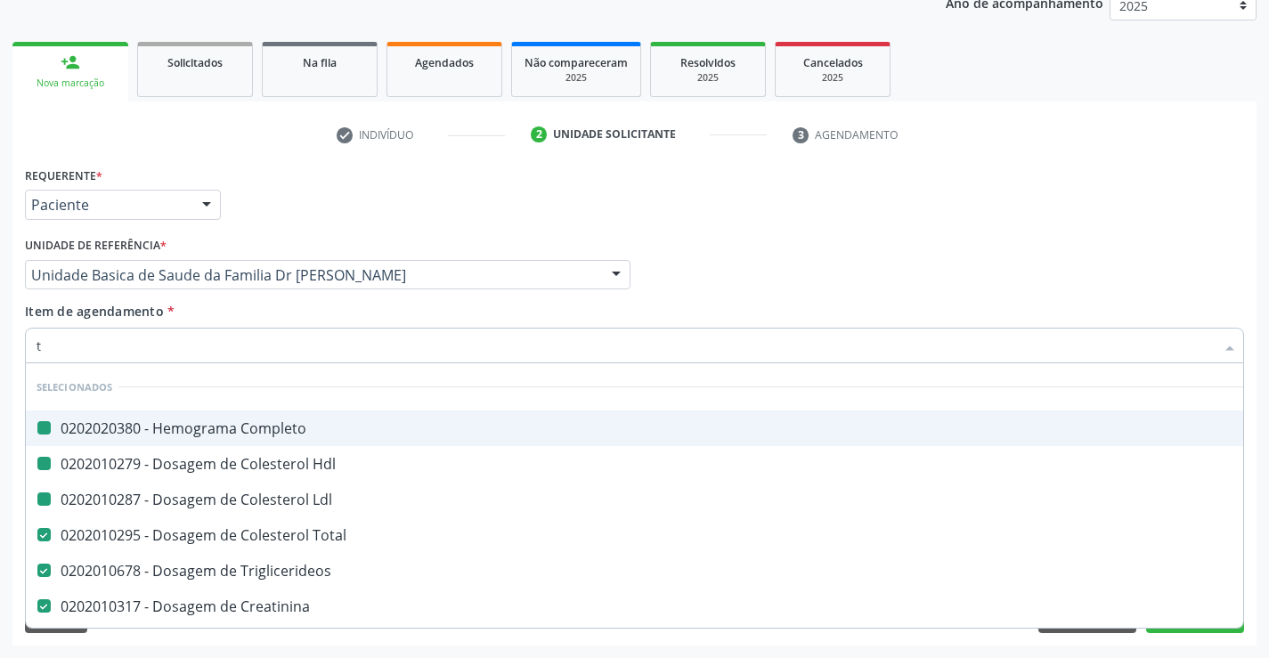
type input "tg"
checkbox Completo "false"
checkbox Ldl "false"
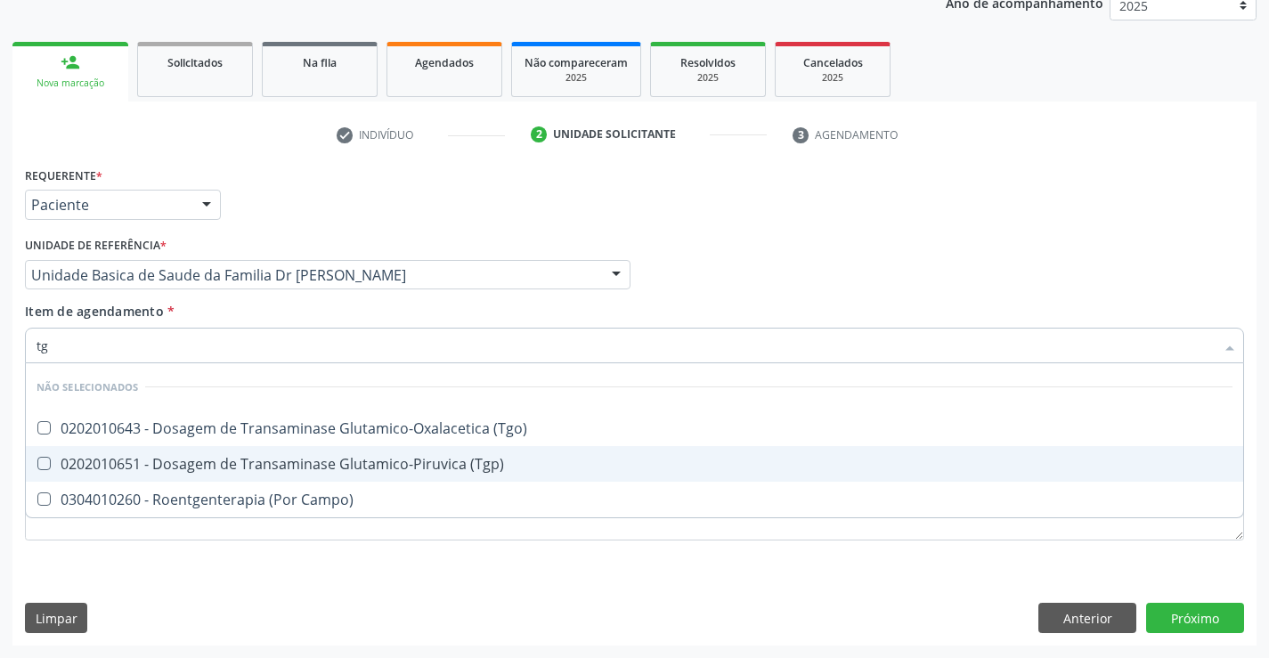
click at [266, 464] on div "0202010651 - Dosagem de Transaminase Glutamico-Piruvica (Tgp)" at bounding box center [634, 464] width 1196 height 14
checkbox \(Tgp\) "true"
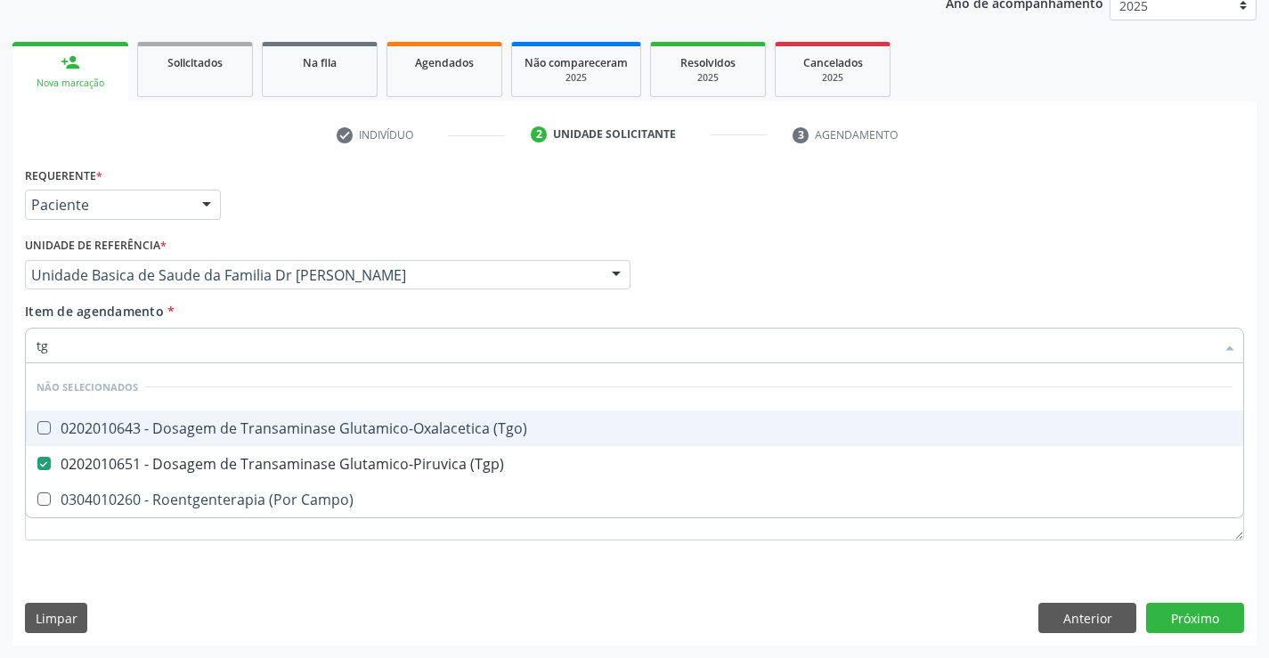
click at [281, 427] on div "0202010643 - Dosagem de Transaminase Glutamico-Oxalacetica (Tgo)" at bounding box center [634, 428] width 1196 height 14
checkbox \(Tgo\) "true"
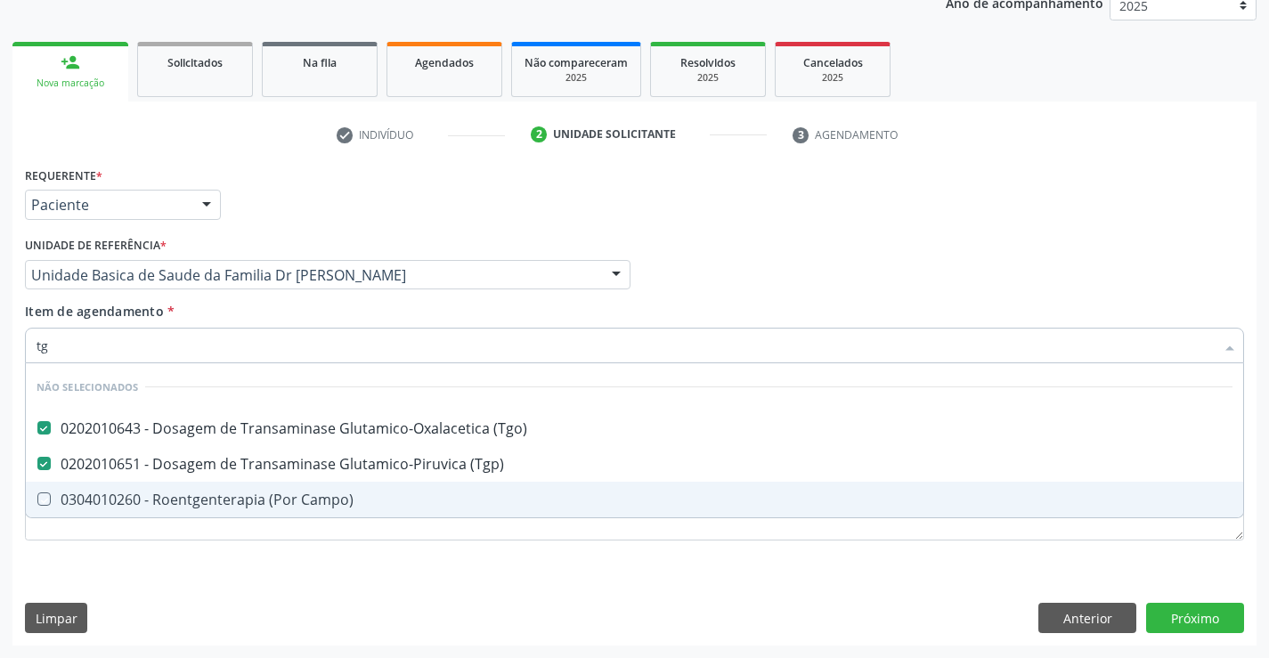
click at [259, 588] on div "Requerente * Paciente Profissional de Saúde Paciente Nenhum resultado encontrad…" at bounding box center [634, 403] width 1244 height 483
checkbox Campo\) "true"
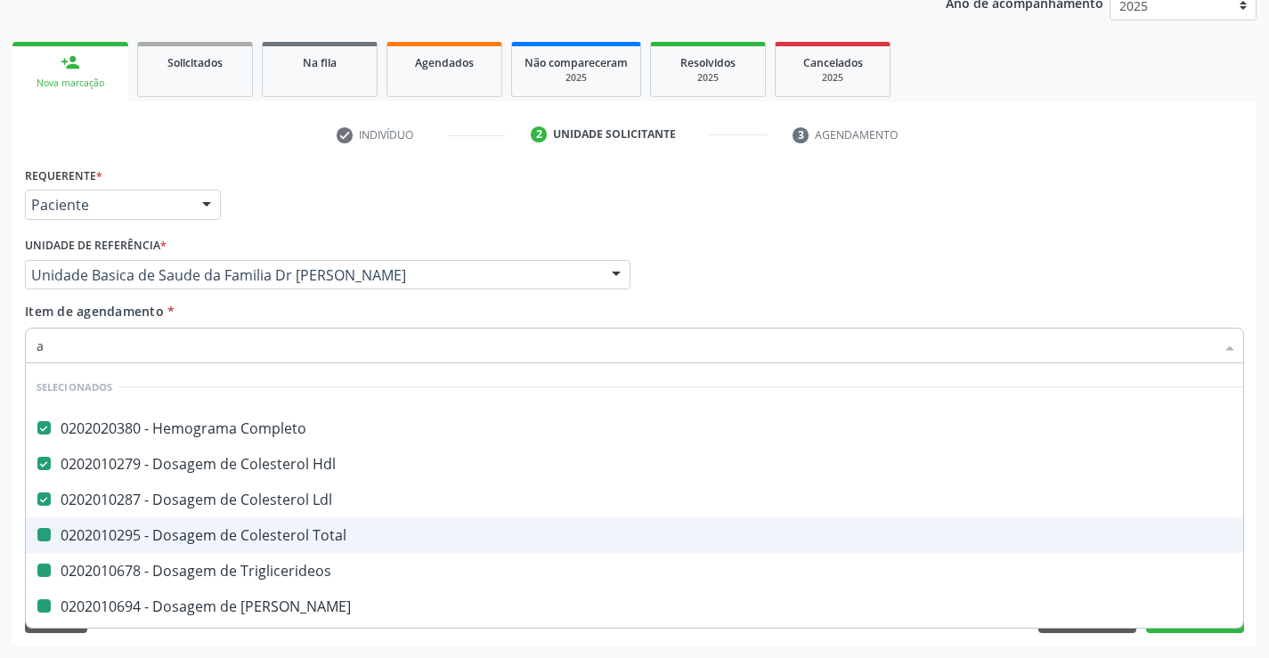
type input "ac"
checkbox Total "false"
checkbox Triglicerideos "false"
checkbox Ureia "false"
checkbox Creatinina "false"
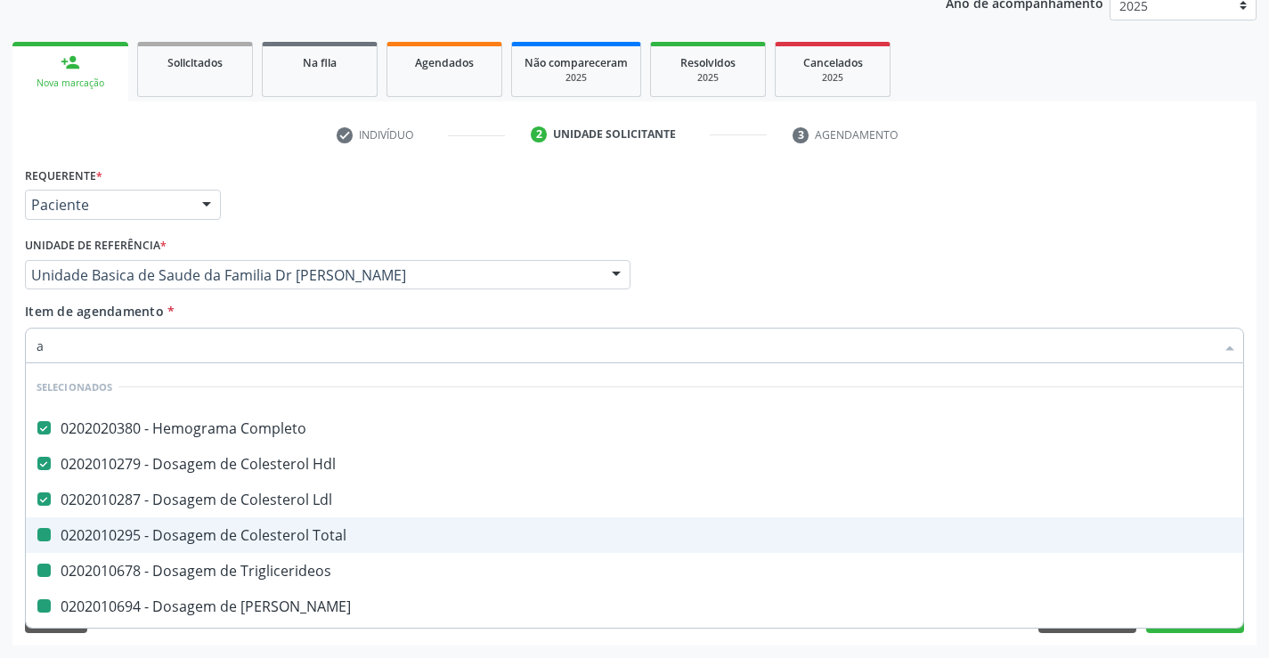
checkbox Urina "false"
checkbox \(Tgp\) "false"
checkbox \(Tgo\) "false"
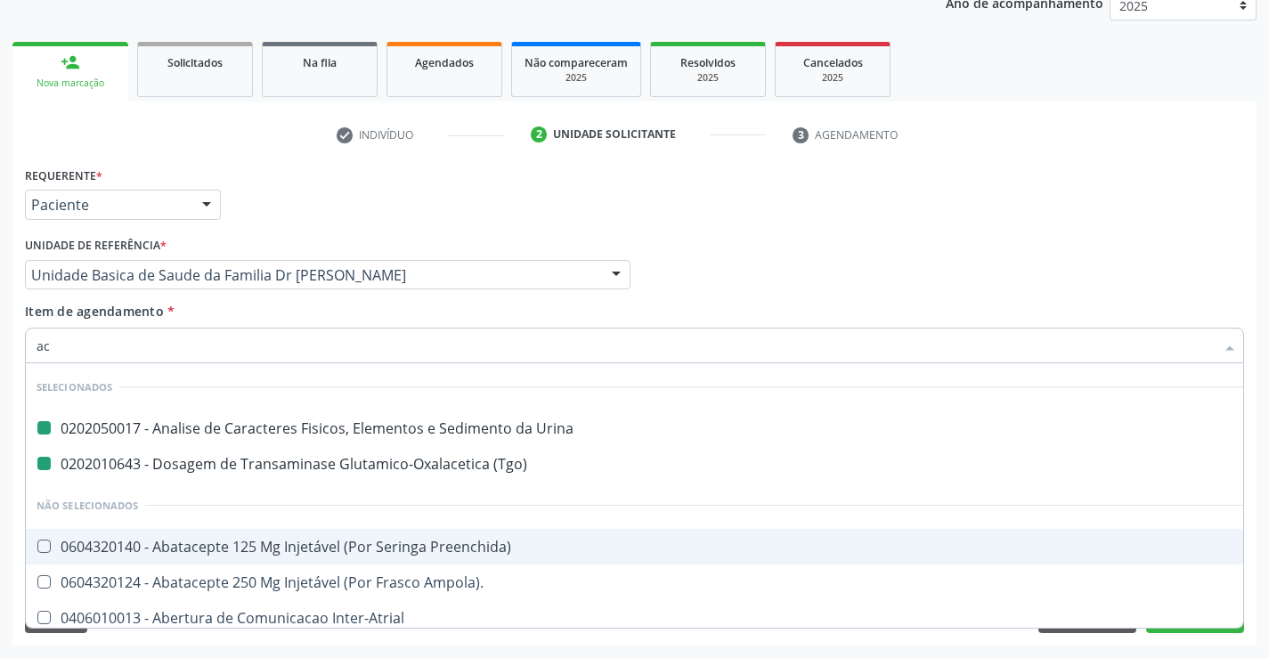
type input "aci"
checkbox Urina "false"
checkbox \(Tgo\) "false"
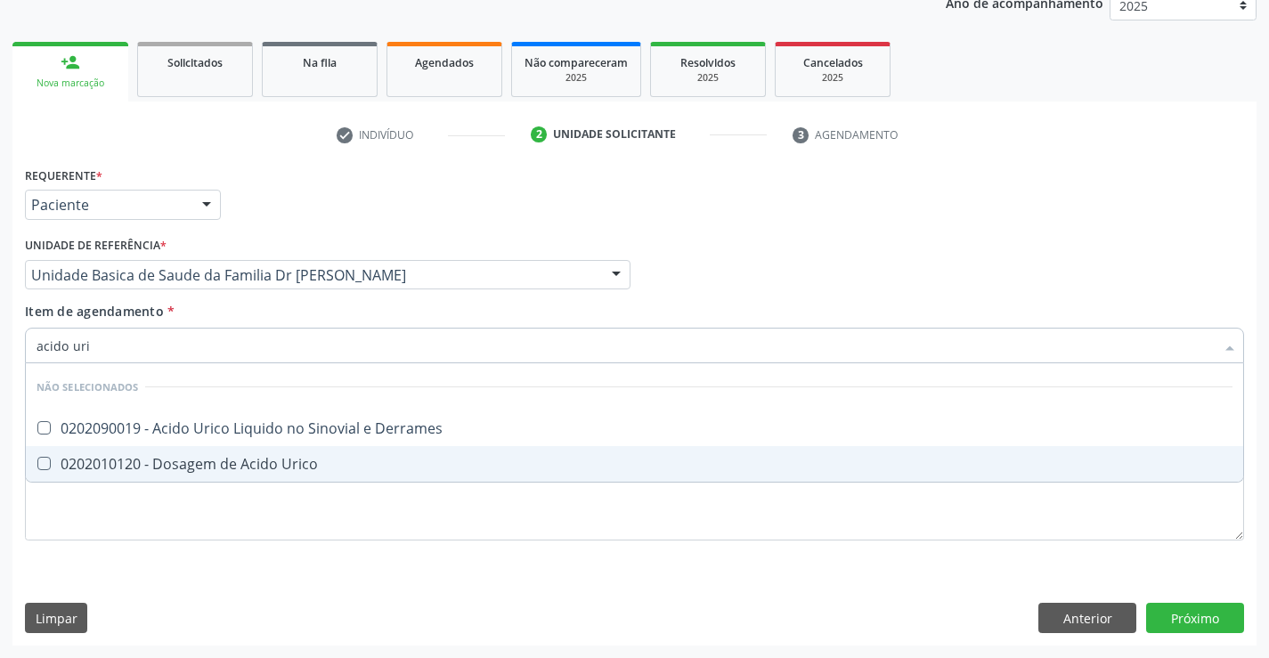
type input "acido uric"
click at [257, 466] on div "0202010120 - Dosagem de Acido Urico" at bounding box center [634, 464] width 1196 height 14
checkbox Urico "true"
click at [217, 577] on div "Requerente * Paciente Profissional de Saúde Paciente Nenhum resultado encontrad…" at bounding box center [634, 403] width 1244 height 483
checkbox Derrames "true"
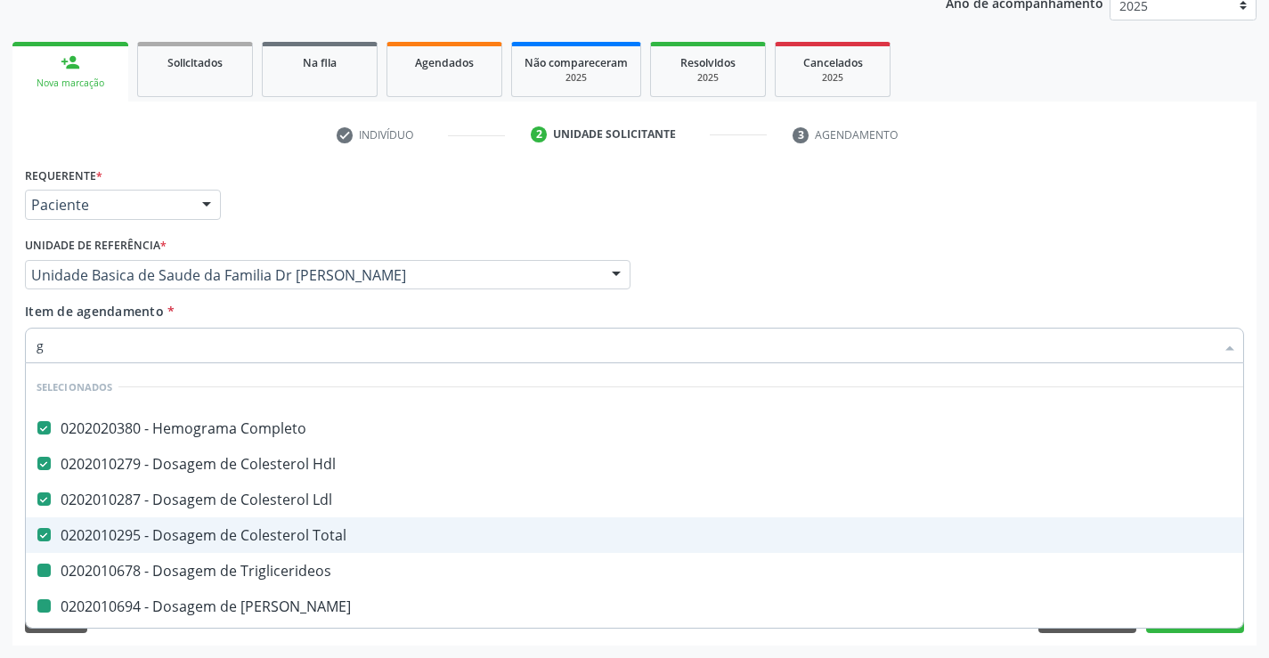
type input "gl"
checkbox Triglicerideos "false"
checkbox Ureia "false"
checkbox Creatinina "false"
checkbox \(Tgp\) "false"
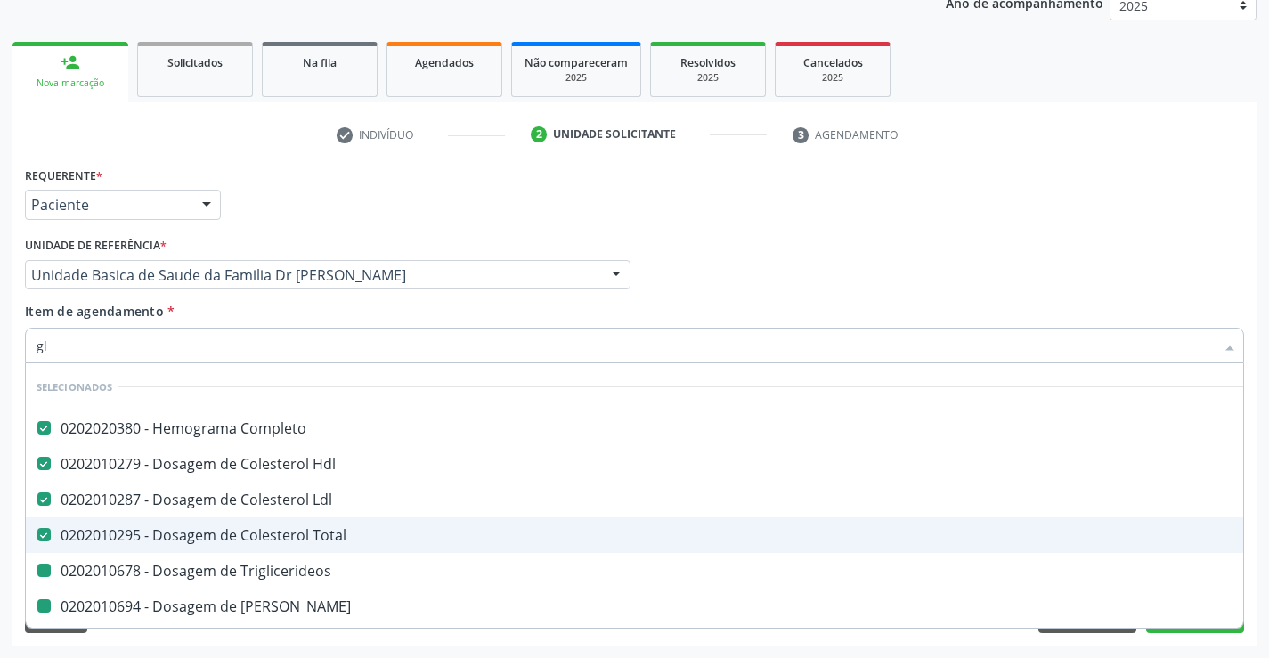
checkbox \(Tgo\) "false"
checkbox Urico "false"
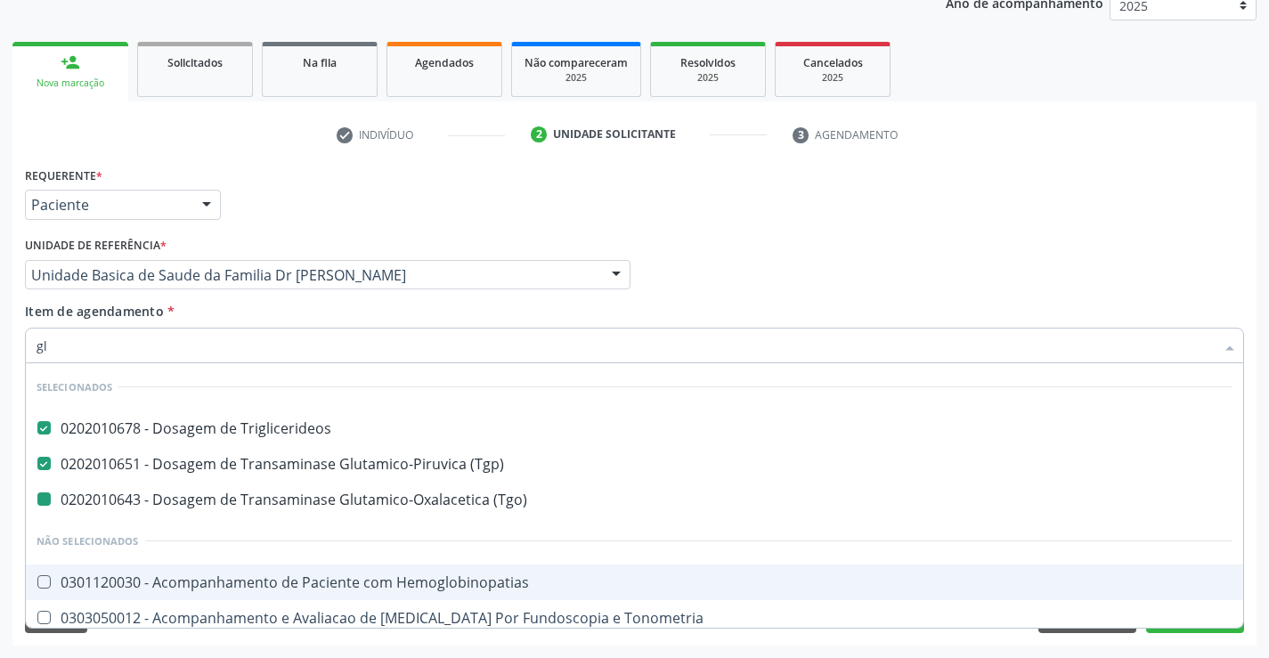
type input "gli"
checkbox \(Tgo\) "false"
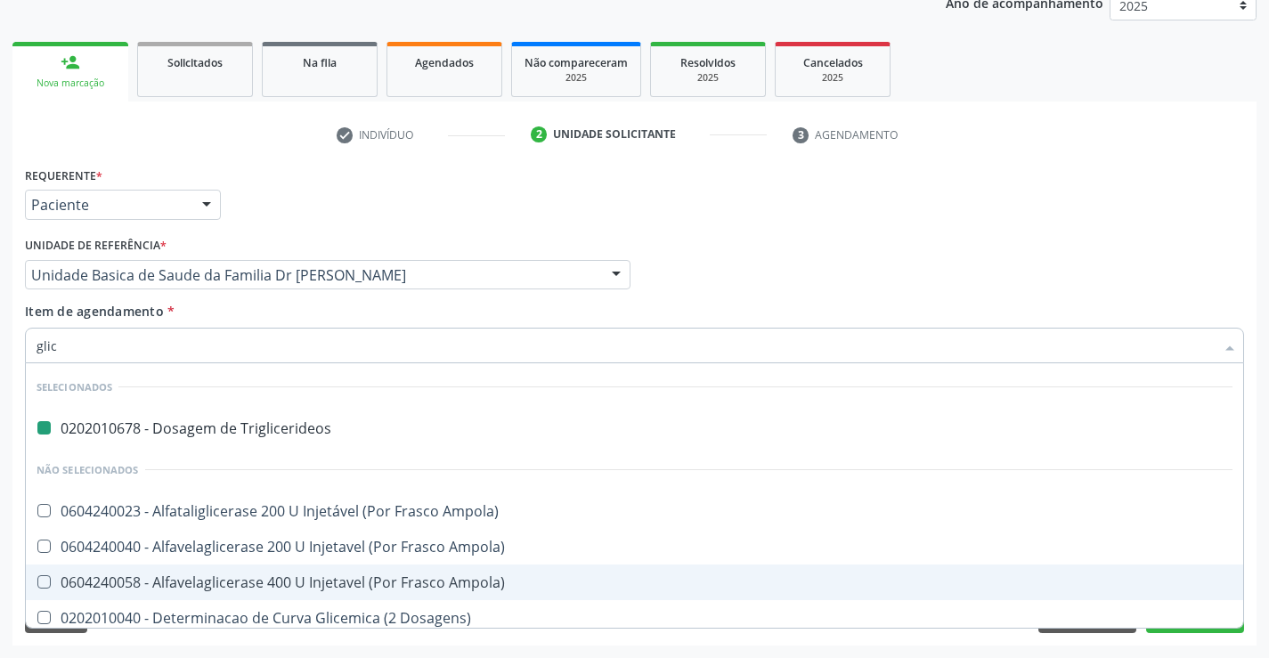
type input "glico"
checkbox Triglicerideos "false"
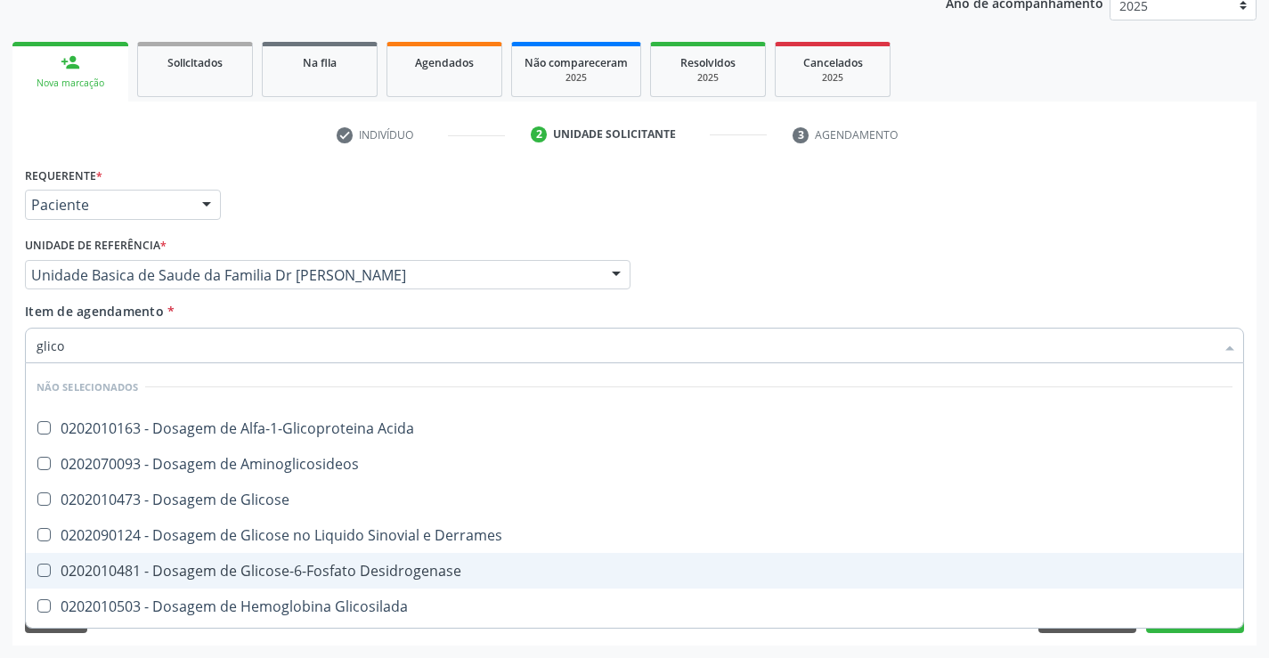
type input "glicos"
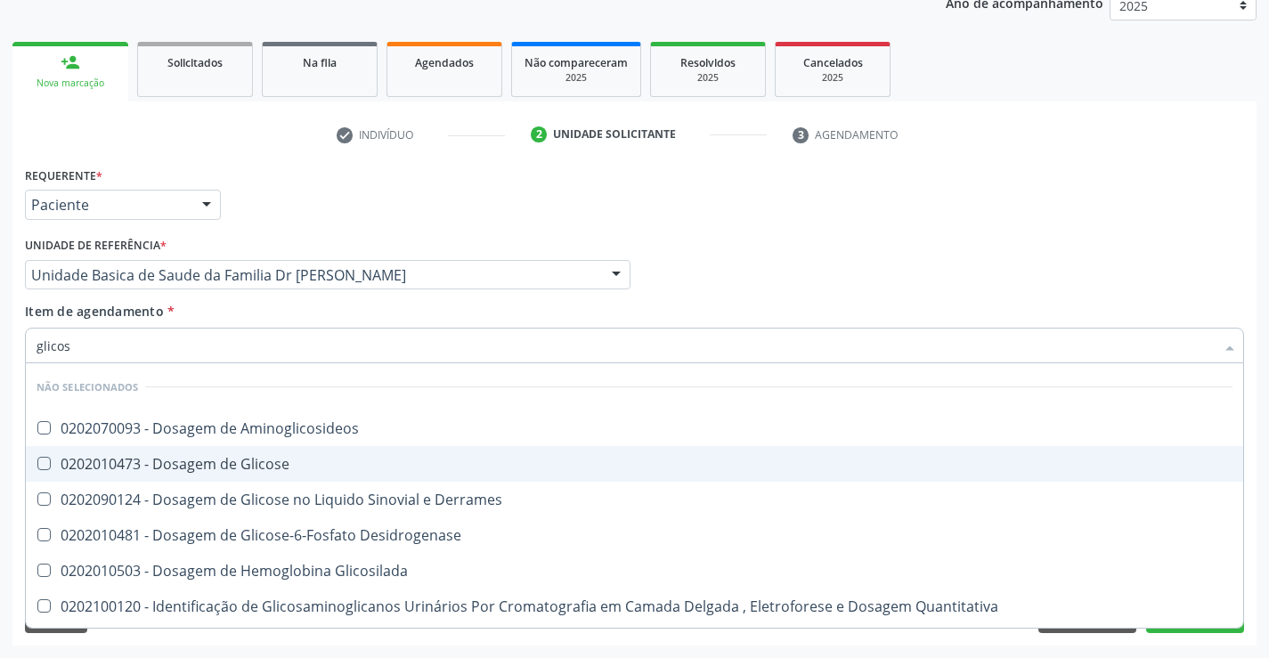
click at [280, 457] on div "0202010473 - Dosagem de Glicose" at bounding box center [634, 464] width 1196 height 14
checkbox Glicose "true"
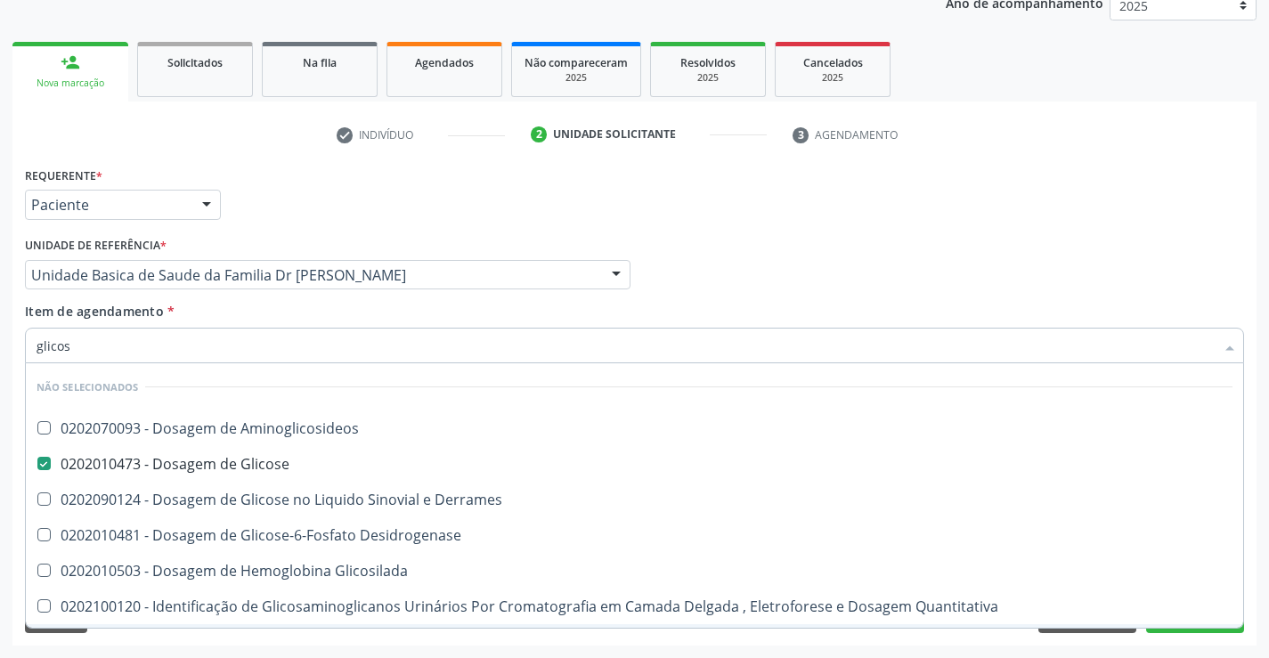
click at [229, 635] on div "Requerente * Paciente Profissional de Saúde Paciente Nenhum resultado encontrad…" at bounding box center [634, 403] width 1244 height 483
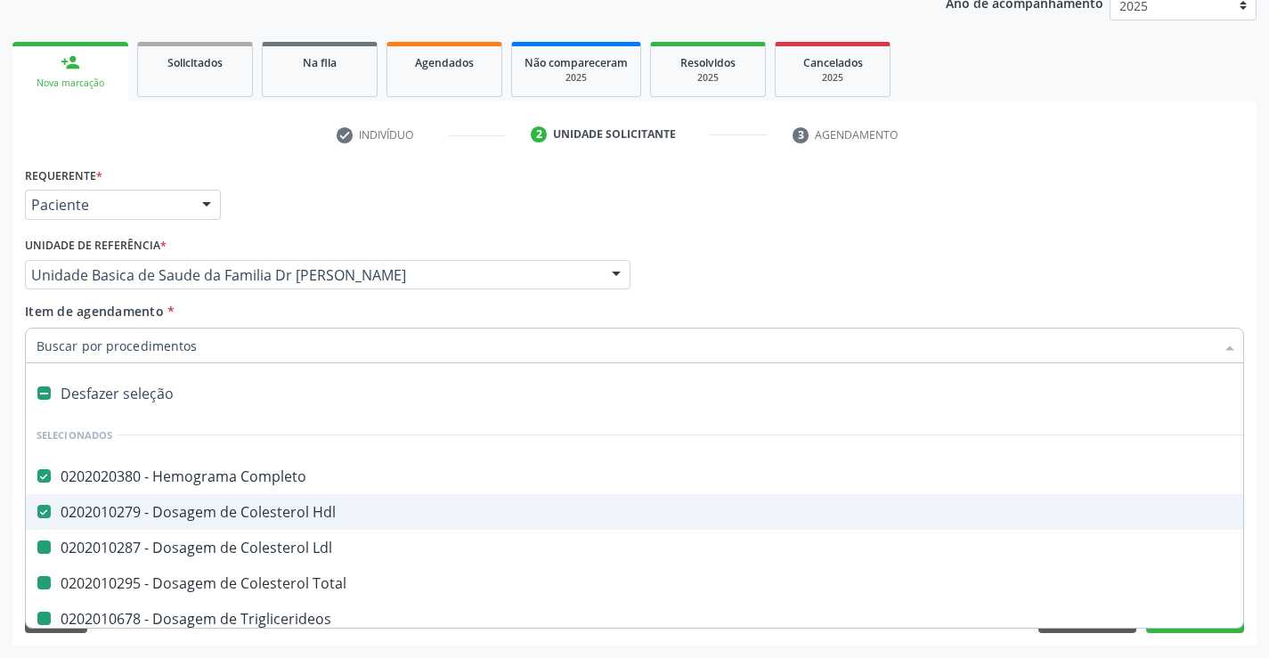
type input "f"
checkbox Ldl "false"
checkbox Triglicerideos "false"
checkbox Ureia "false"
checkbox Creatinina "false"
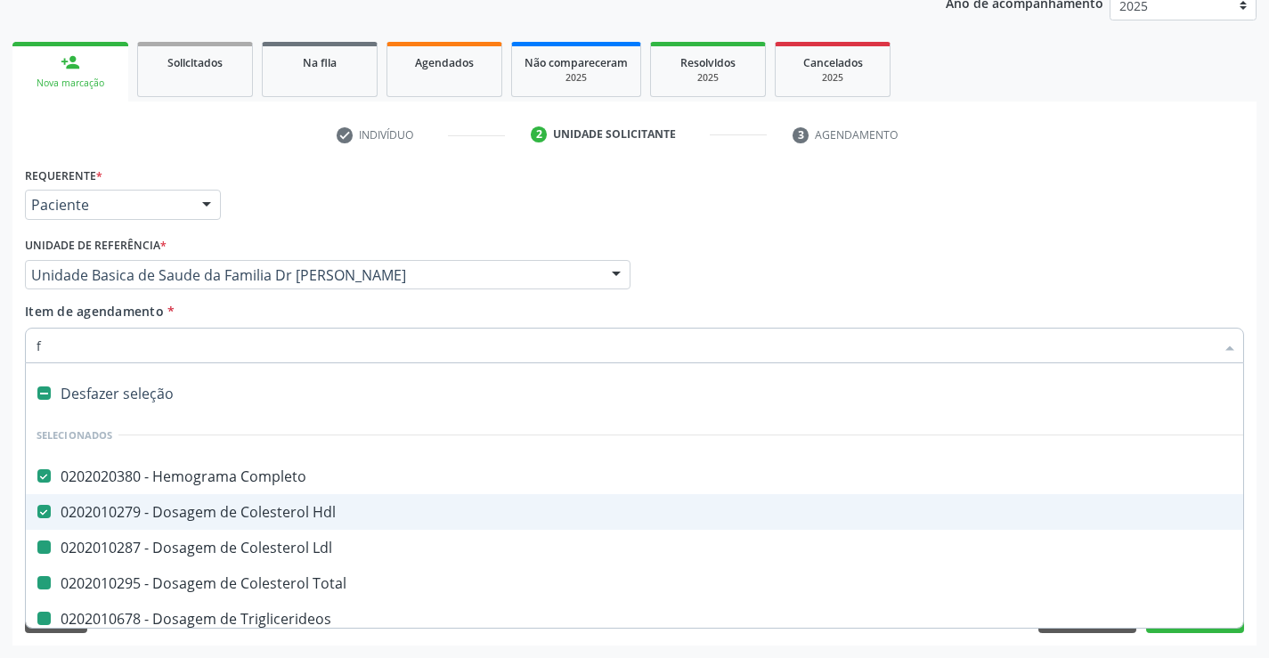
checkbox Urina "false"
checkbox Total "false"
checkbox \(Tgp\) "false"
checkbox \(Tgo\) "false"
checkbox Urico "false"
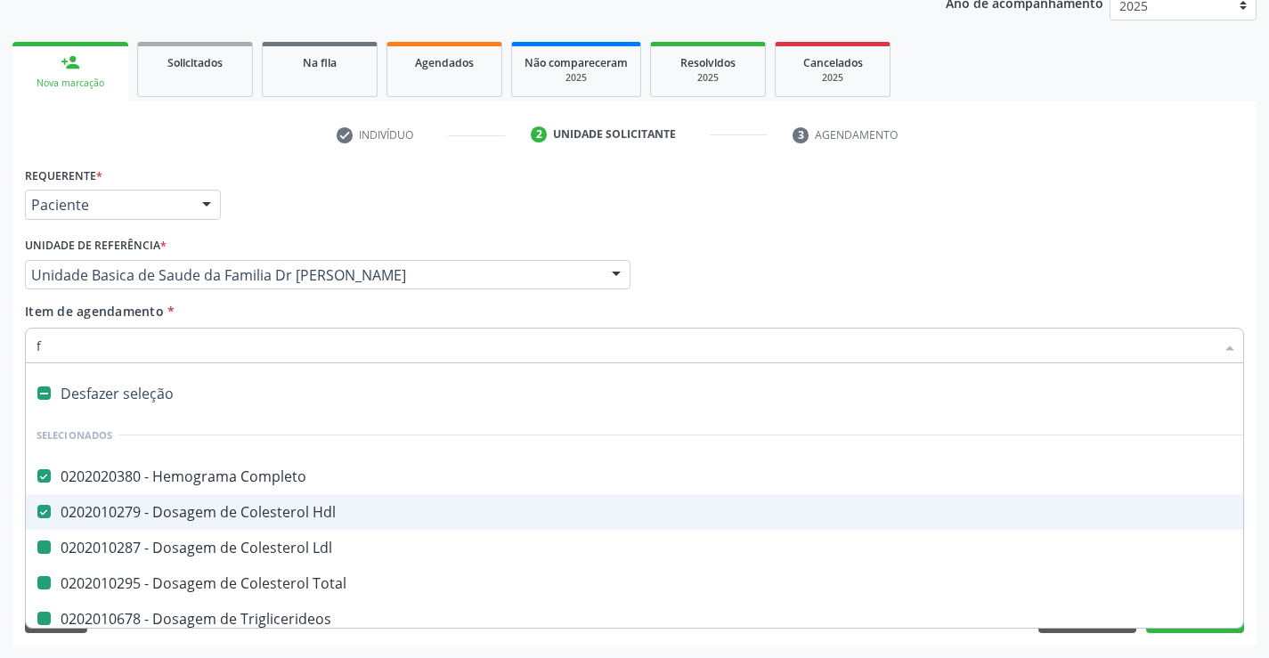
checkbox Glicose "false"
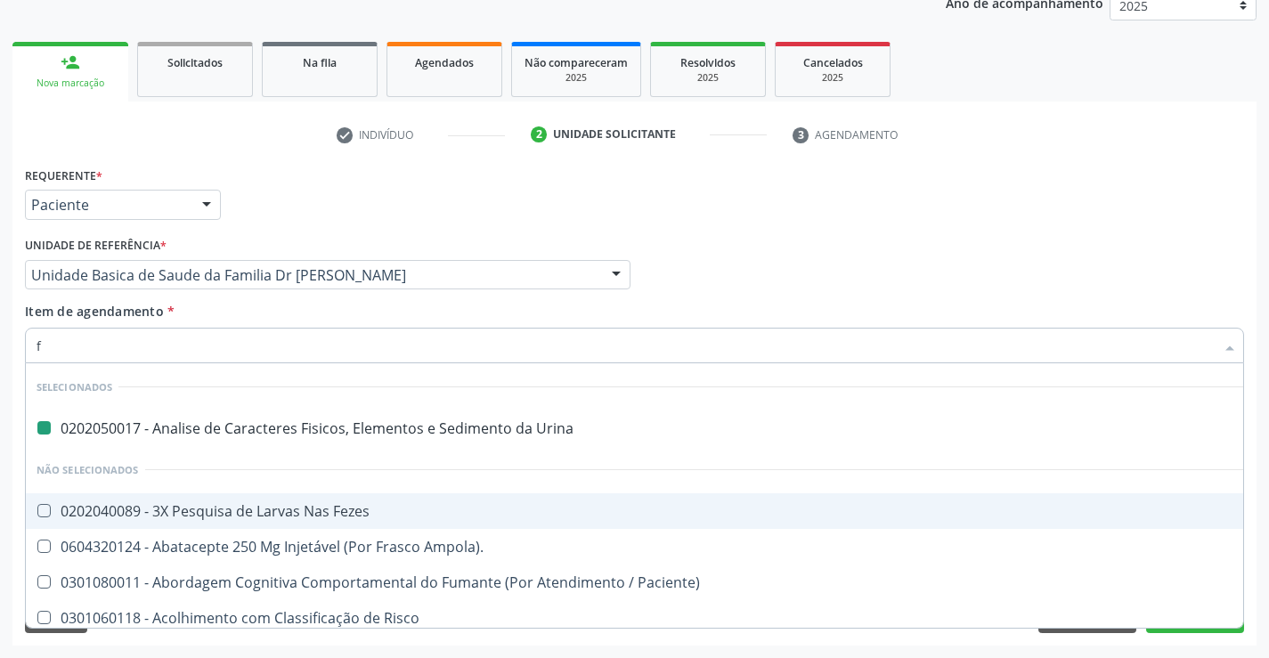
type input "fe"
checkbox Urina "false"
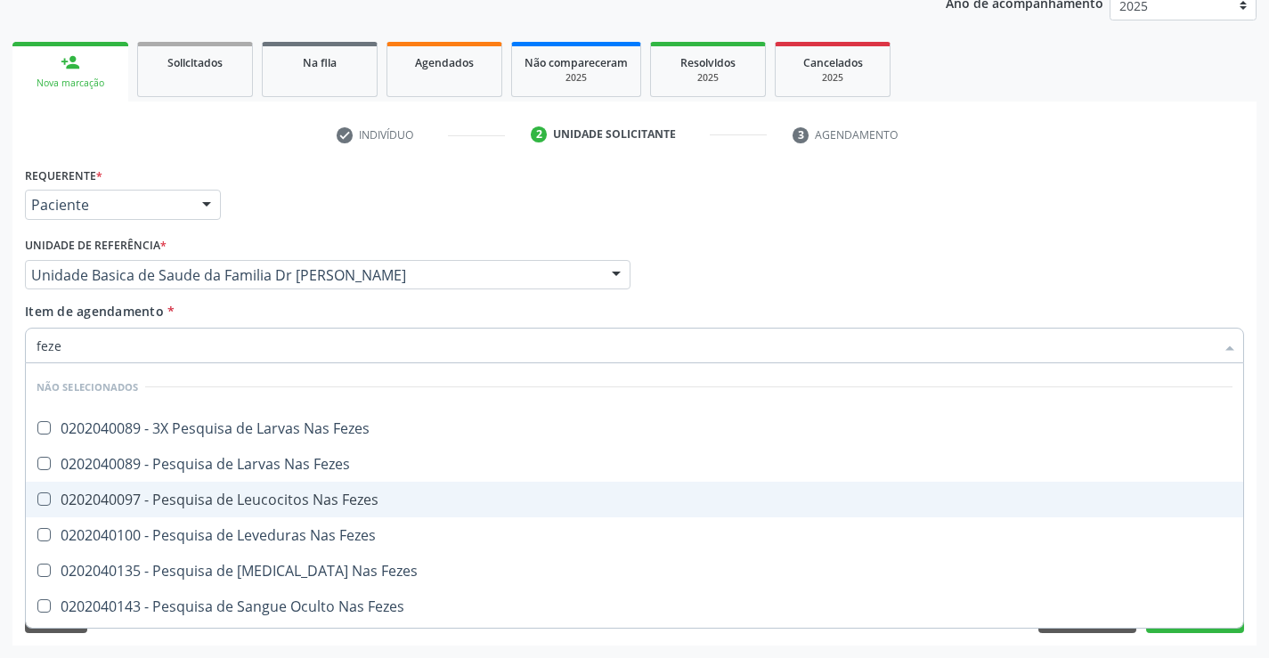
type input "fezes"
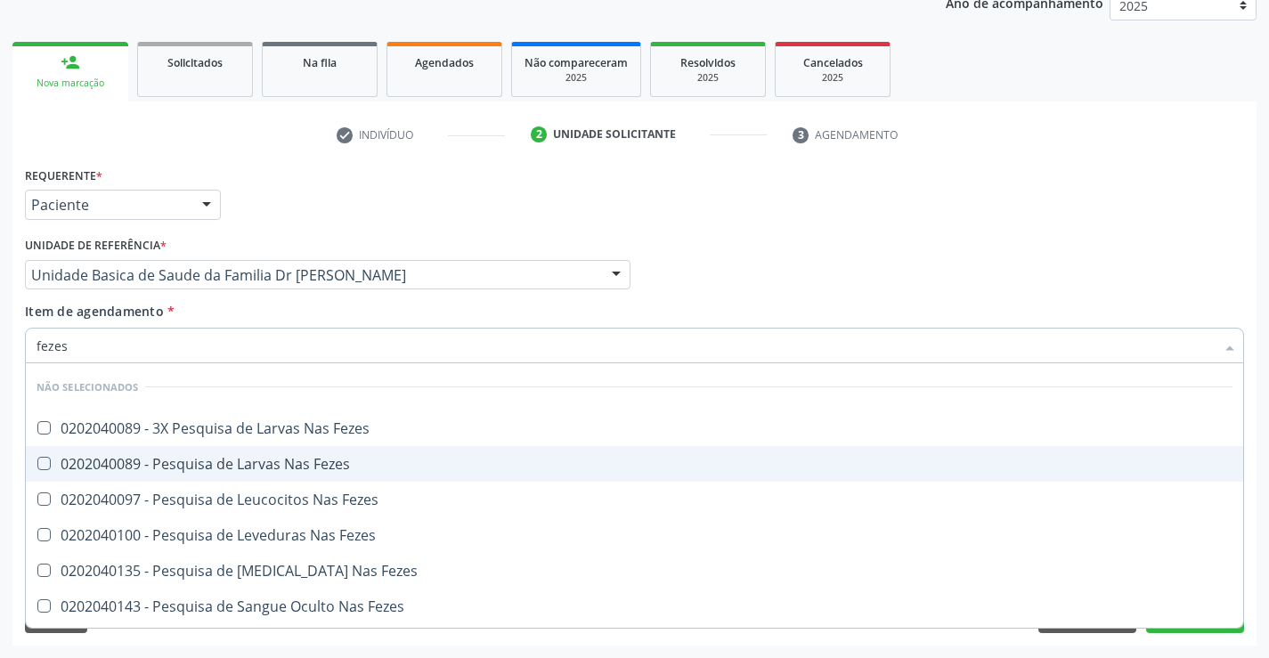
click at [264, 463] on div "0202040089 - Pesquisa de Larvas Nas Fezes" at bounding box center [634, 464] width 1196 height 14
checkbox Fezes "true"
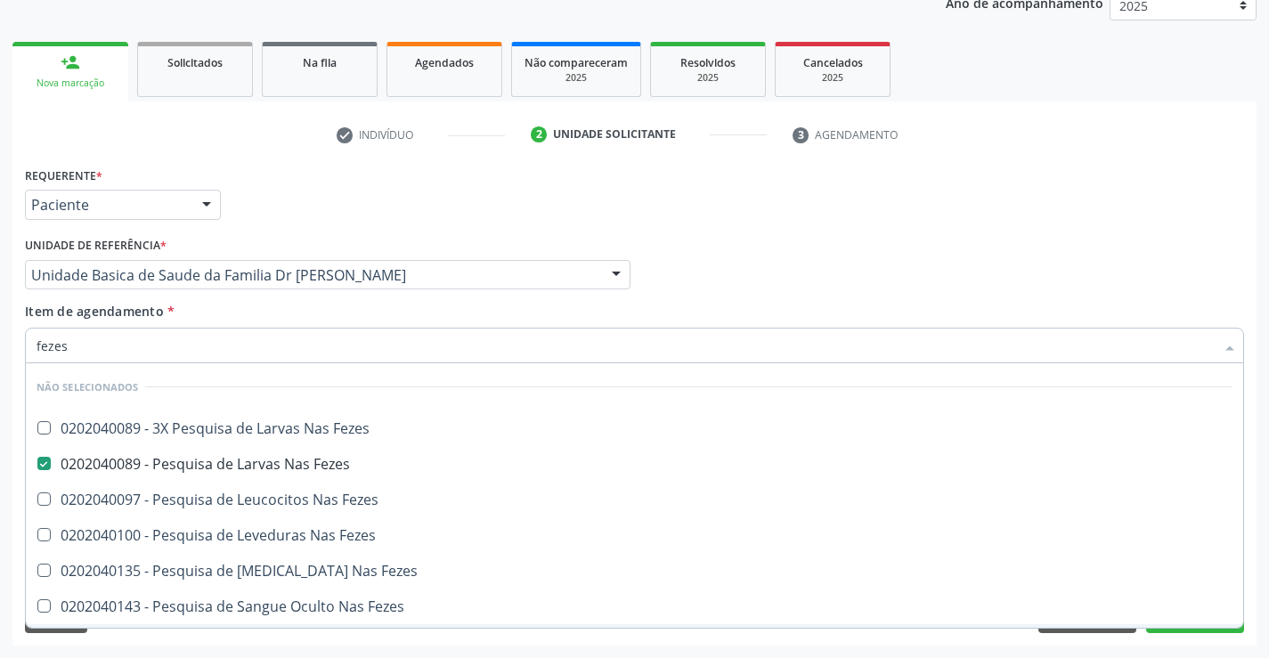
click at [223, 637] on div "Requerente * Paciente Profissional de Saúde Paciente Nenhum resultado encontrad…" at bounding box center [634, 403] width 1244 height 483
checkbox Fezes "true"
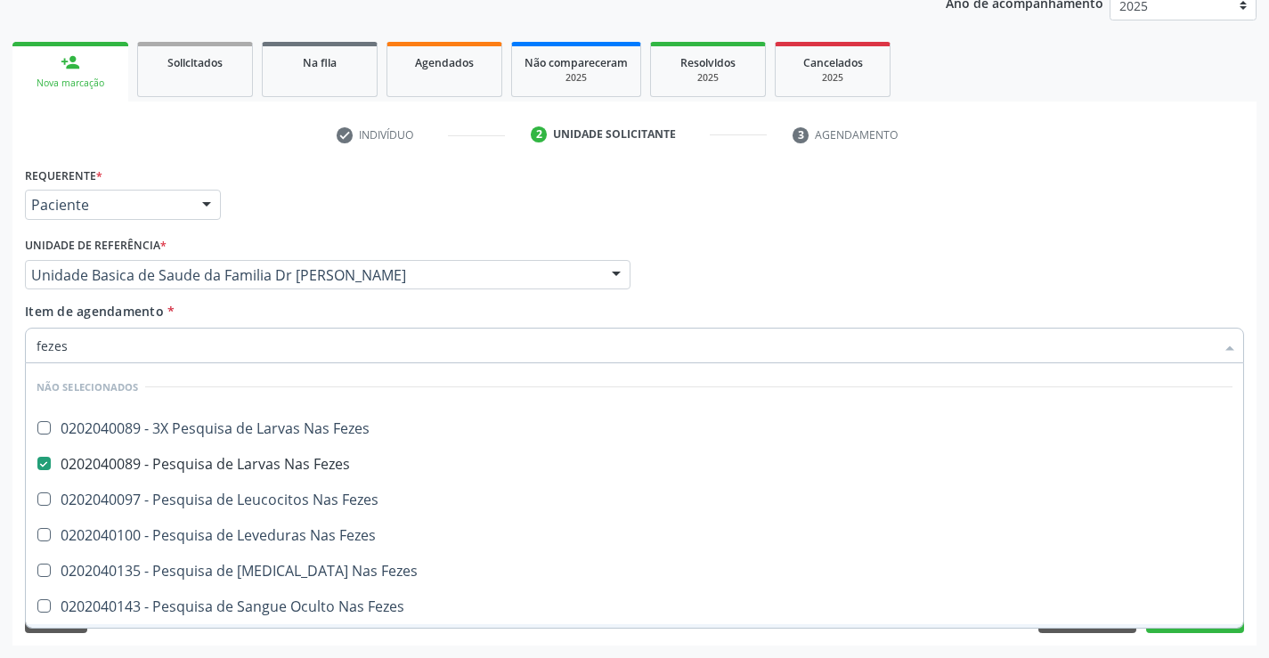
checkbox Fezes "true"
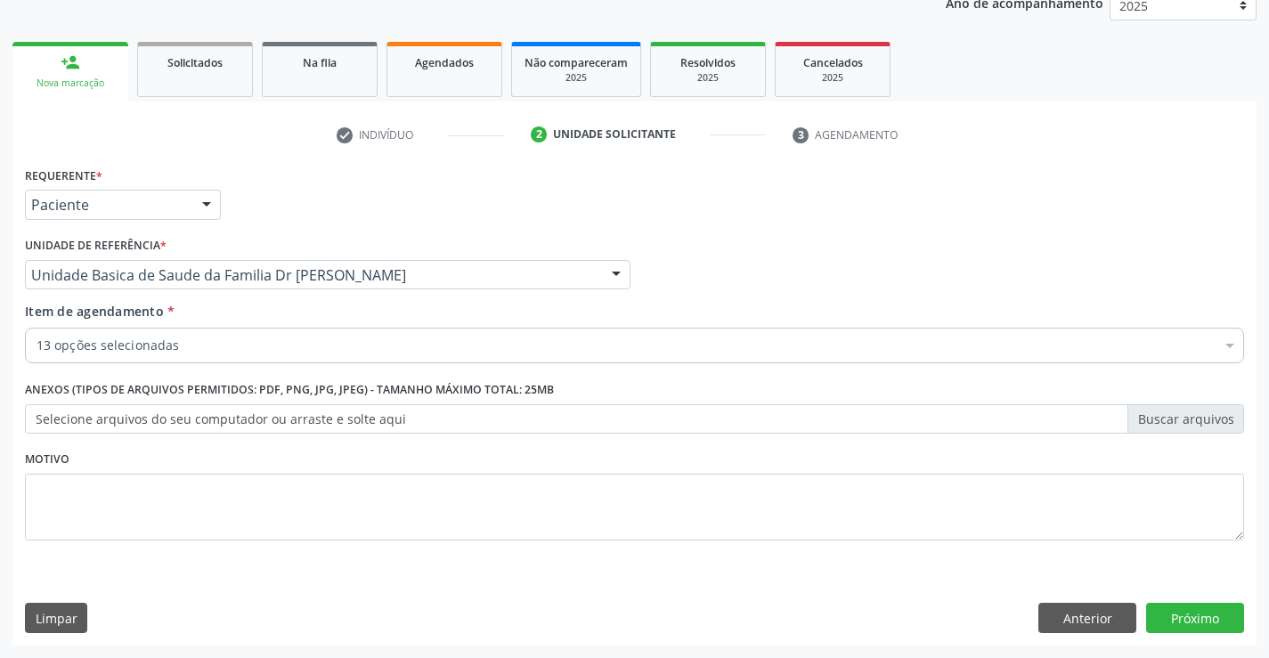
click at [36, 346] on input "Item de agendamento *" at bounding box center [36, 346] width 0 height 36
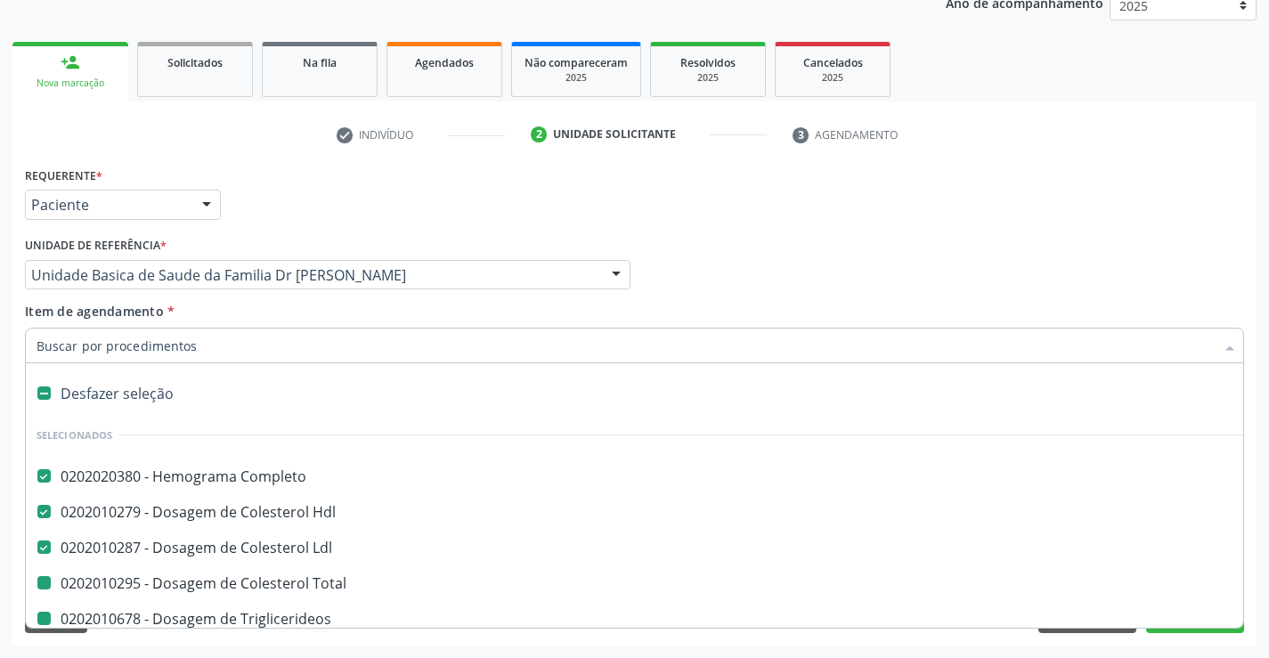
type input "h"
checkbox Triglicerideos "false"
checkbox Ureia "false"
checkbox Creatinina "false"
checkbox Urina "false"
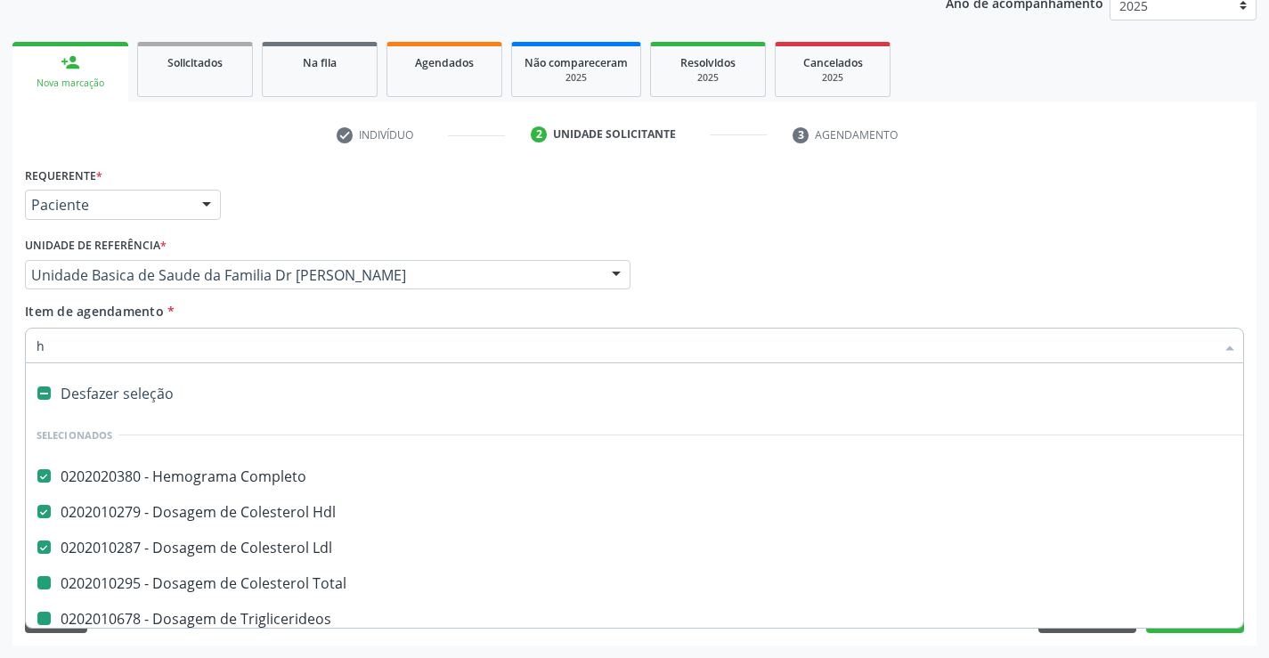
checkbox Total "false"
checkbox \(Tgp\) "false"
checkbox \(Tgo\) "false"
checkbox Urico "false"
checkbox Glicose "false"
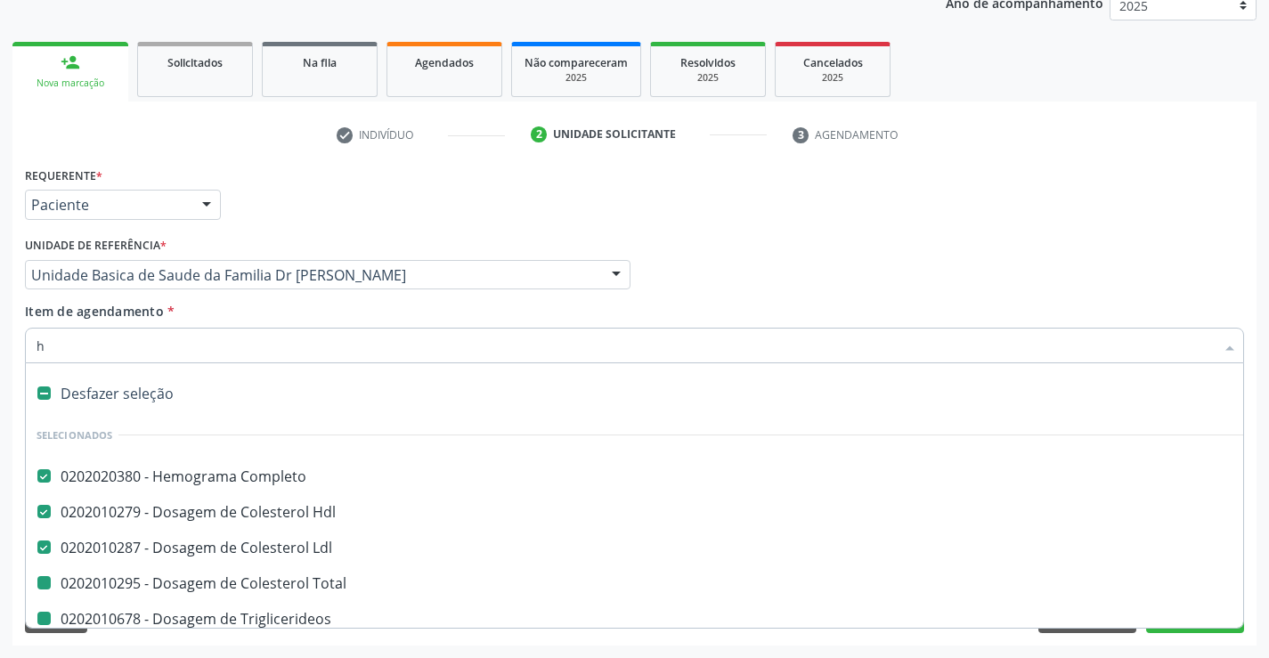
checkbox Fezes "false"
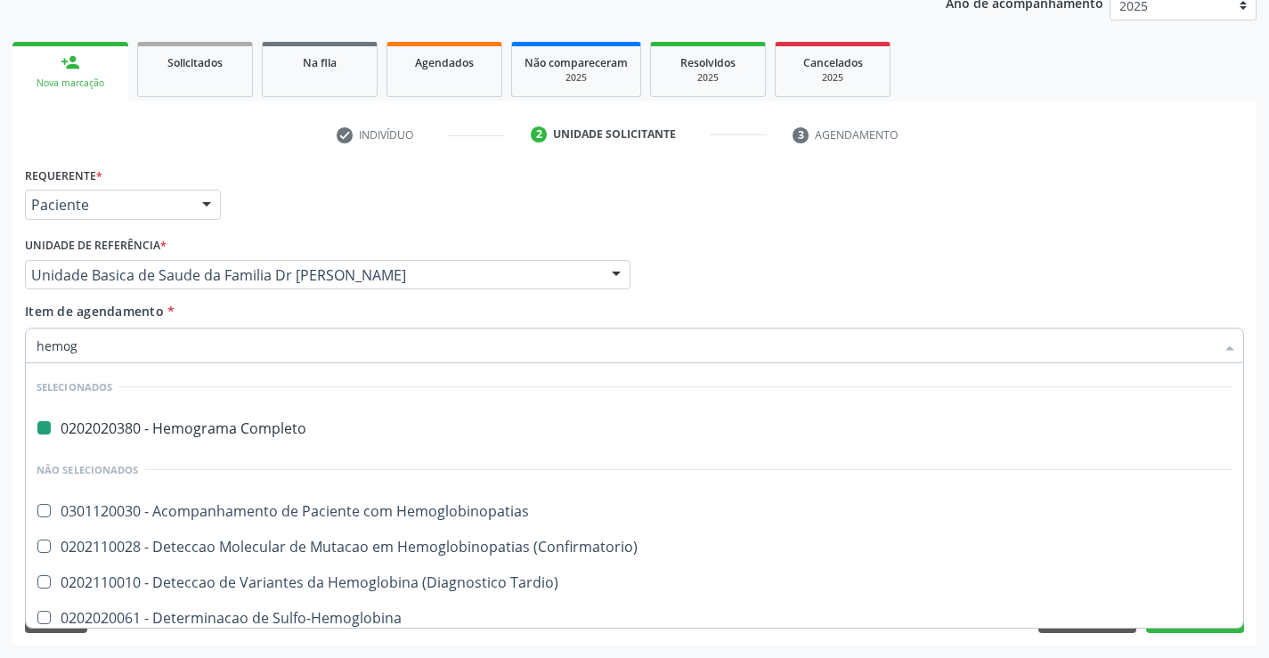
type input "hemogl"
checkbox Completo "false"
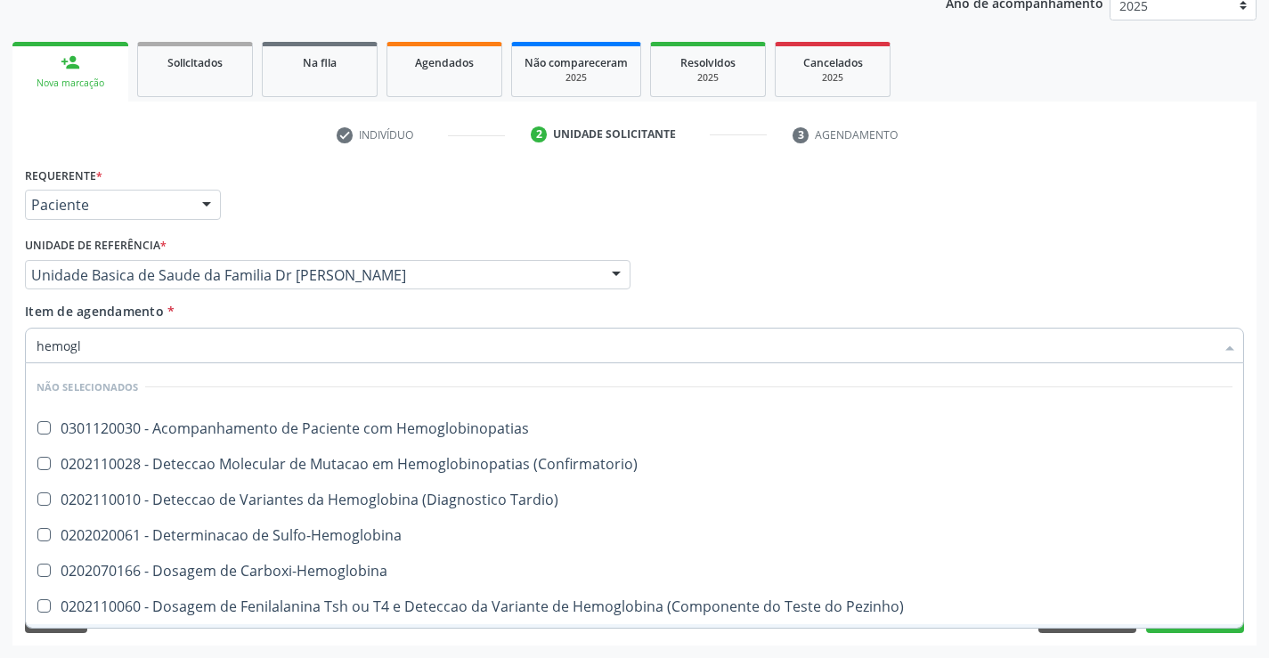
type input "hemoglo"
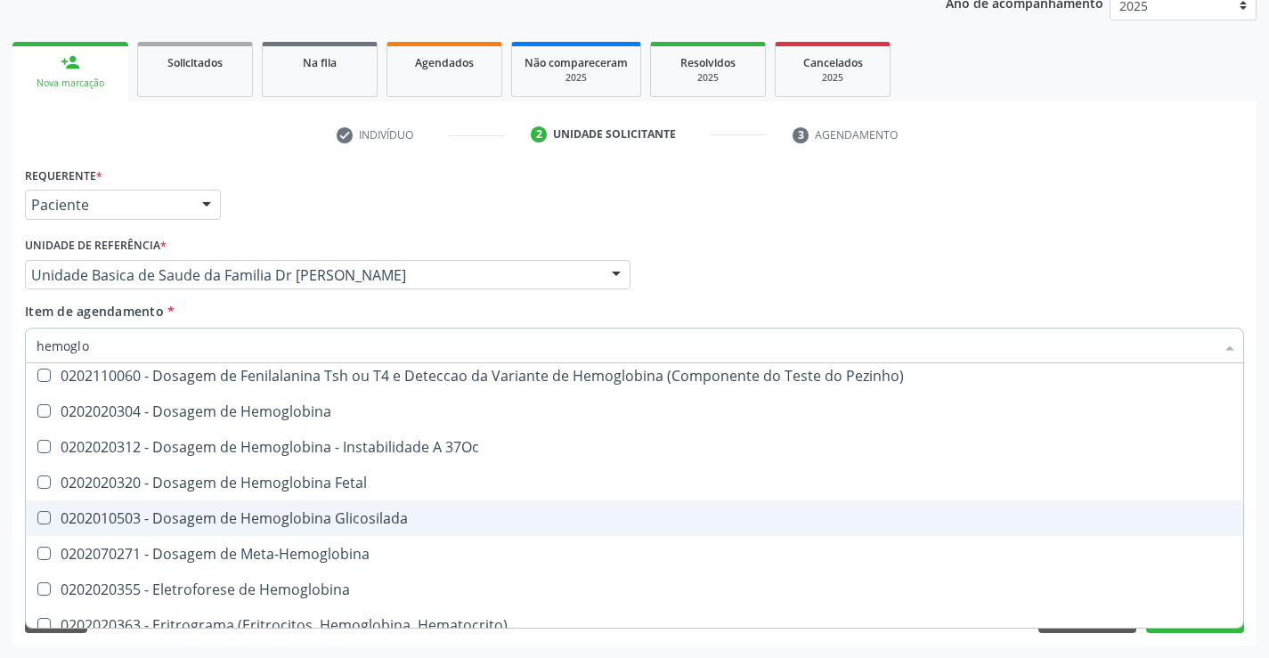
scroll to position [281, 0]
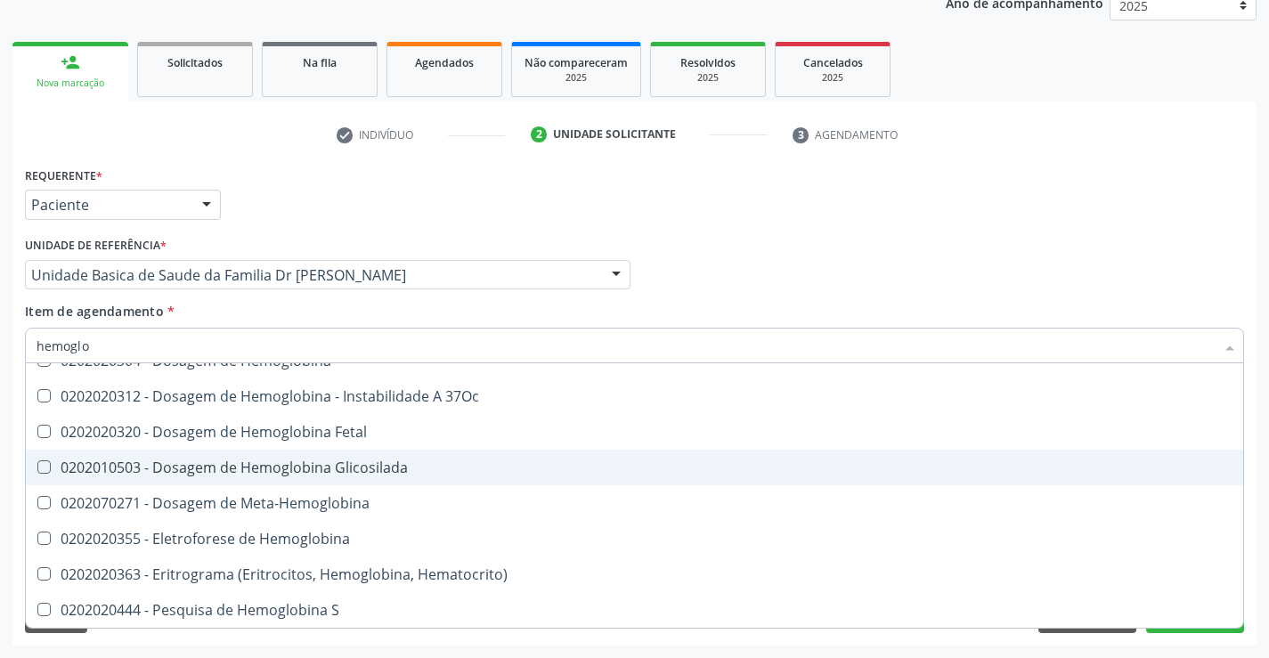
click at [377, 471] on div "0202010503 - Dosagem de Hemoglobina Glicosilada" at bounding box center [634, 467] width 1196 height 14
checkbox Glicosilada "true"
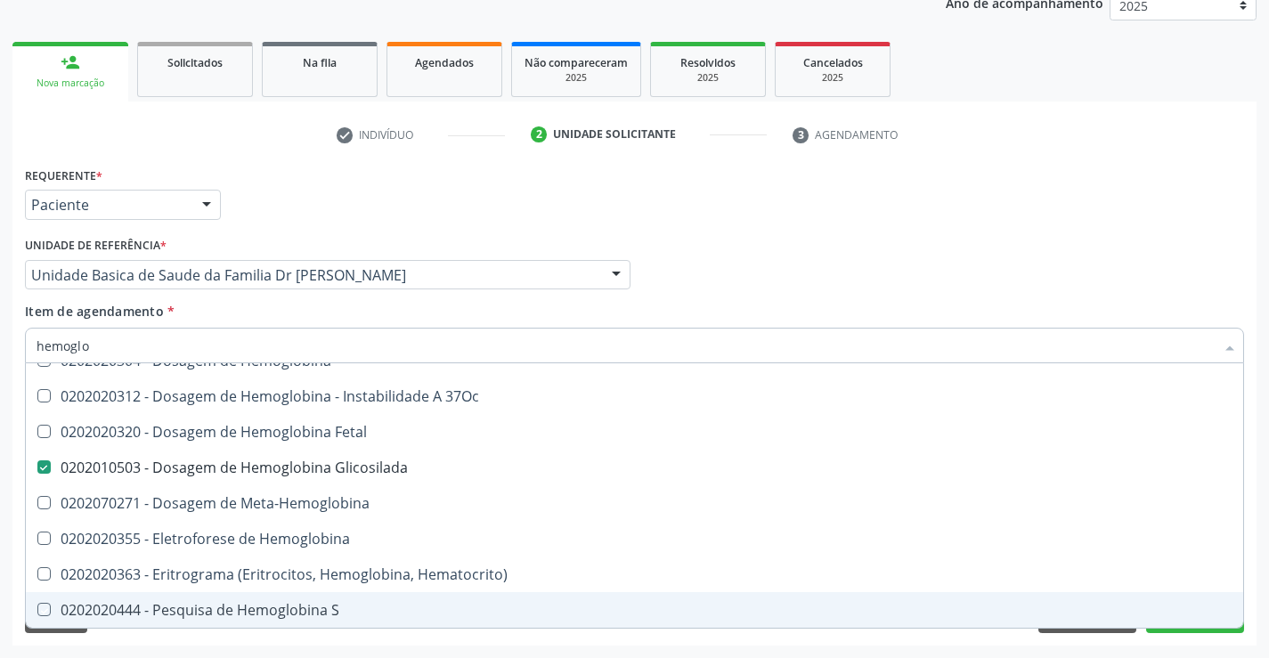
click at [330, 638] on div "Requerente * Paciente Profissional de Saúde Paciente Nenhum resultado encontrad…" at bounding box center [634, 403] width 1244 height 483
checkbox Hemoglobinopatias "true"
checkbox Carboxi-Hemoglobina "true"
checkbox Pezinho\) "true"
checkbox Hemoglobina "true"
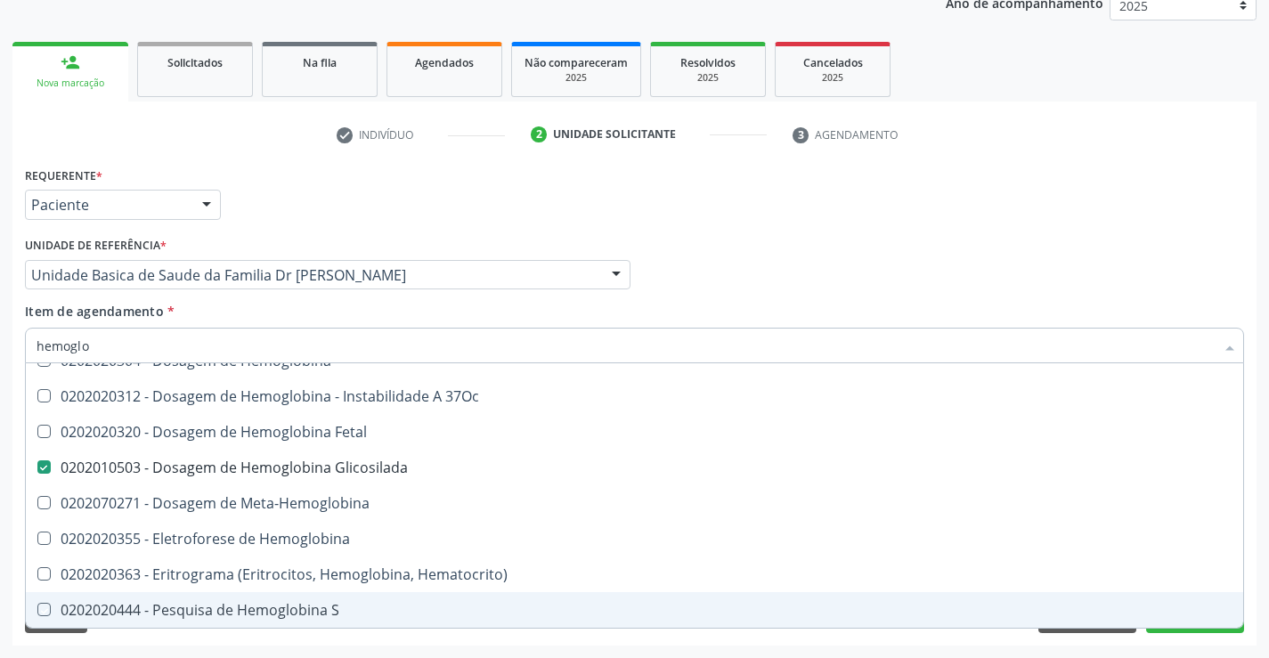
checkbox 37Oc "true"
checkbox Sulfo-Hemoglobina "true"
checkbox Fetal "true"
checkbox Meta-Hemoglobina "true"
checkbox Hemoglobina "true"
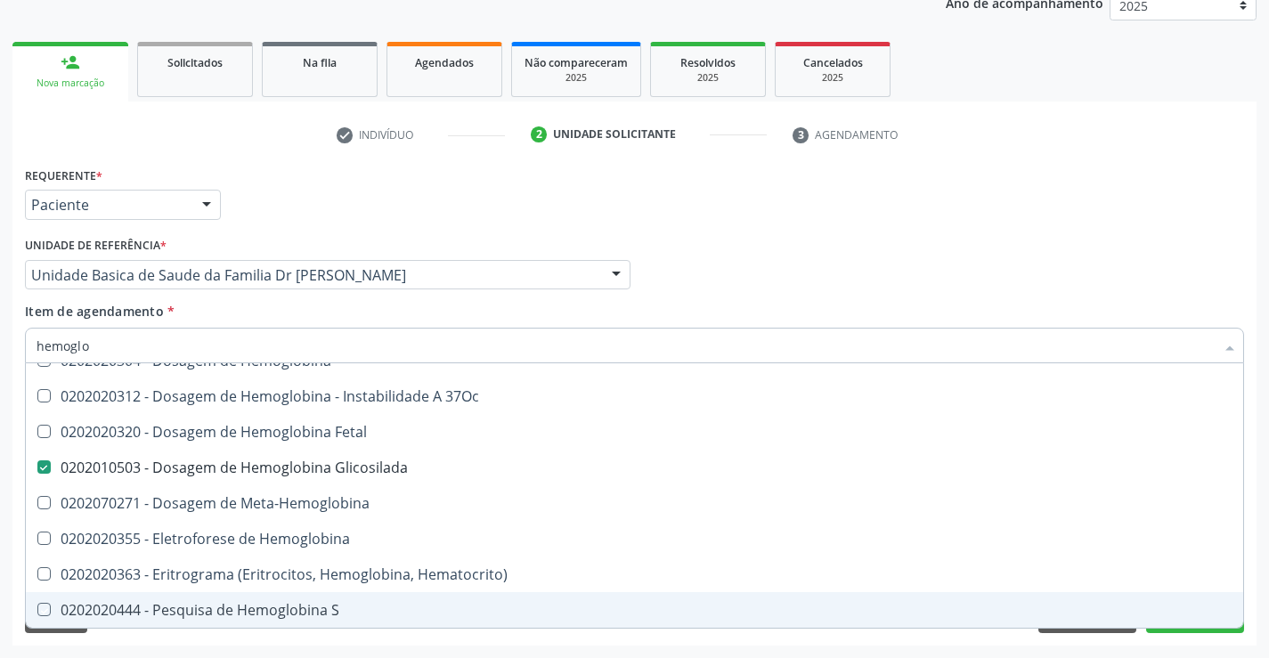
checkbox Hematocrito\) "true"
checkbox S "true"
checkbox Tardio\) "true"
checkbox \(Confirmatorio\) "true"
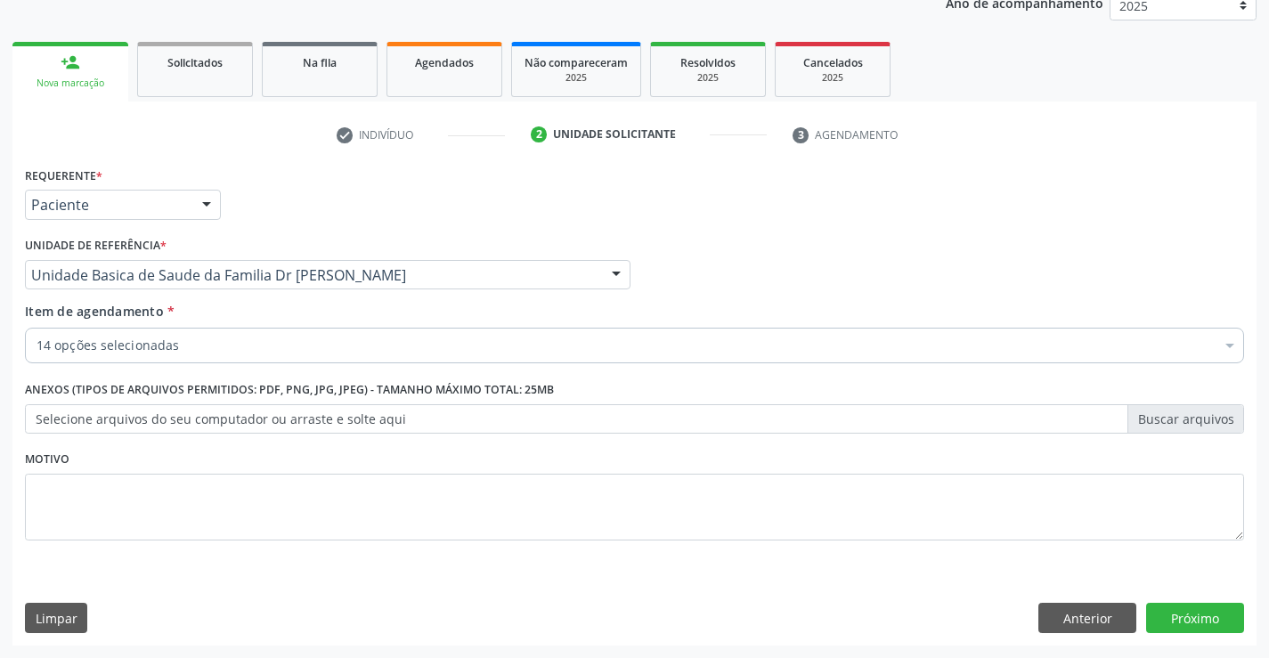
scroll to position [0, 0]
click at [250, 334] on div "14 opções selecionadas" at bounding box center [634, 346] width 1219 height 36
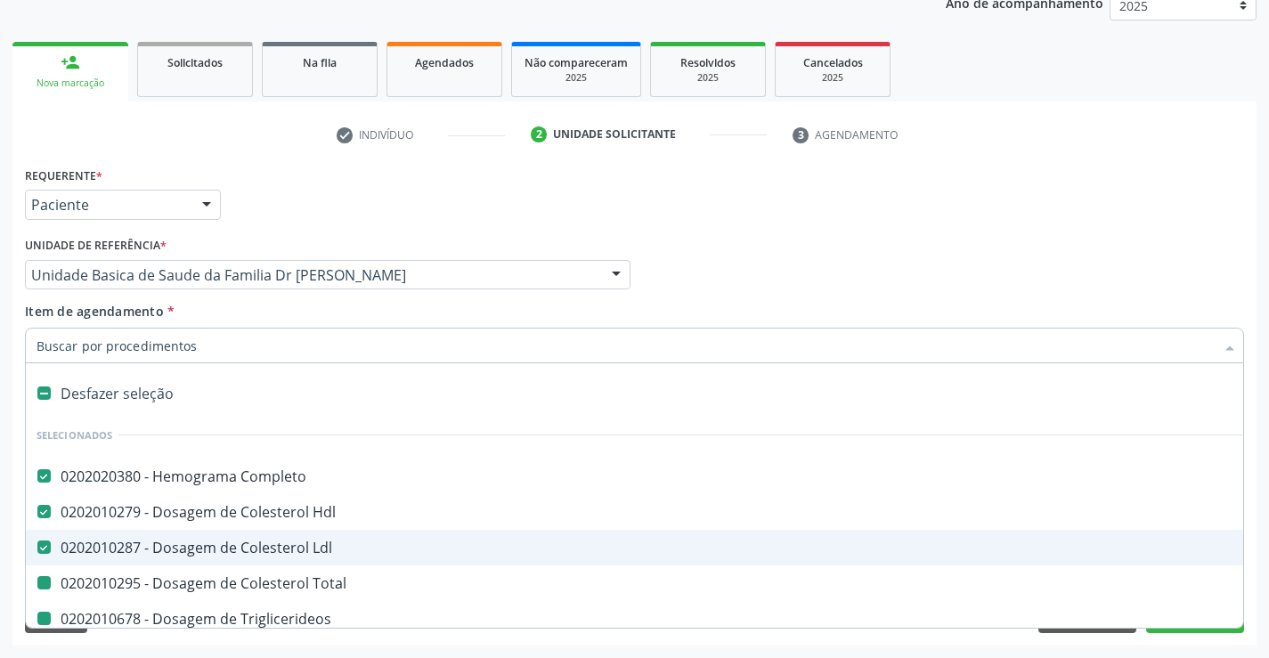
type input "f"
checkbox Triglicerideos "false"
checkbox Ureia "false"
checkbox Creatinina "false"
checkbox Urina "false"
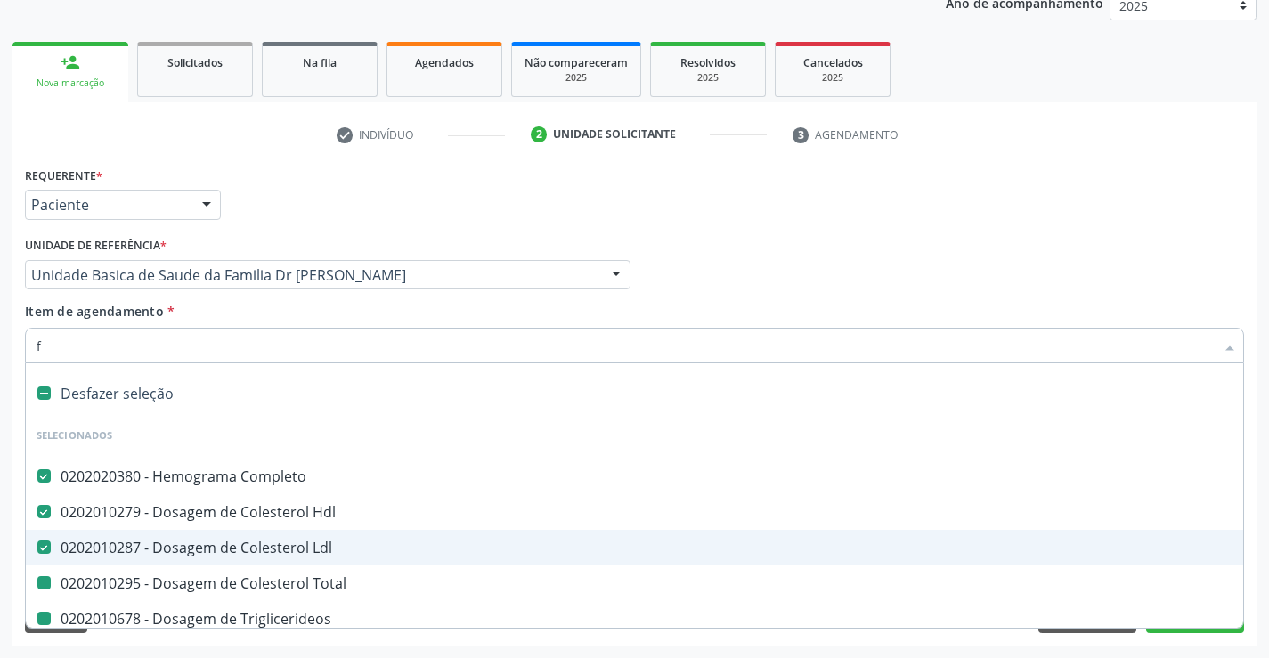
checkbox Total "false"
checkbox \(Tgp\) "false"
checkbox \(Tgo\) "false"
checkbox Urico "false"
checkbox Glicose "false"
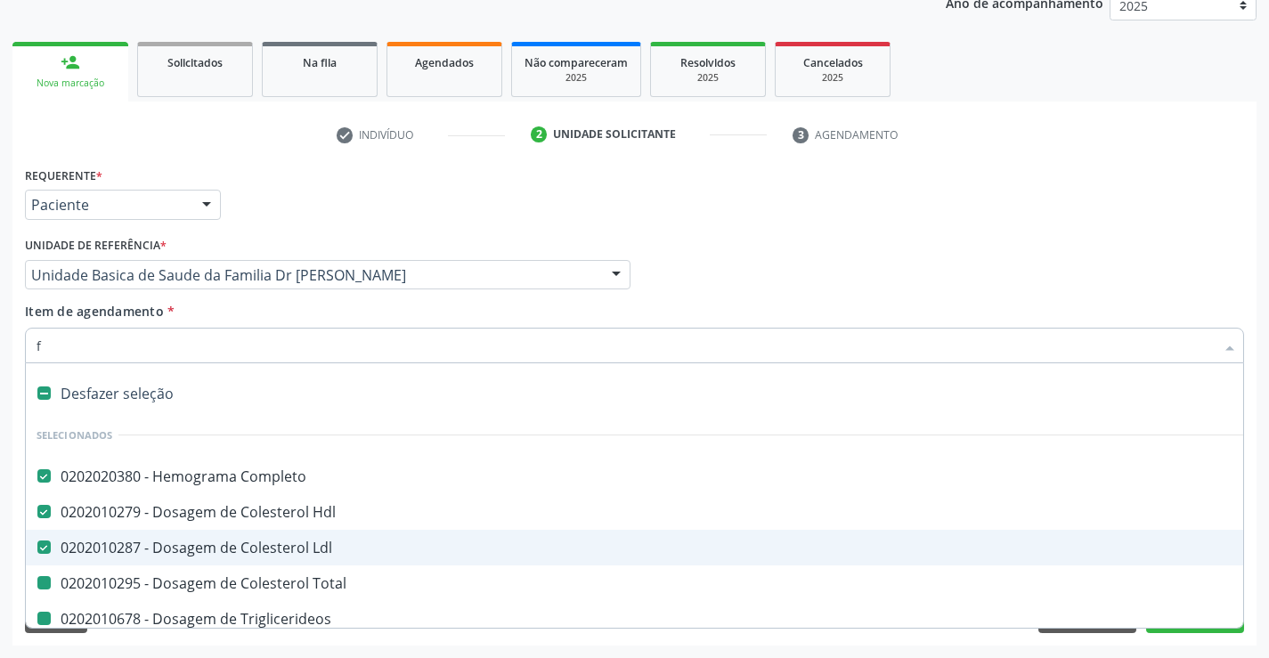
checkbox Fezes "false"
checkbox Glicosilada "false"
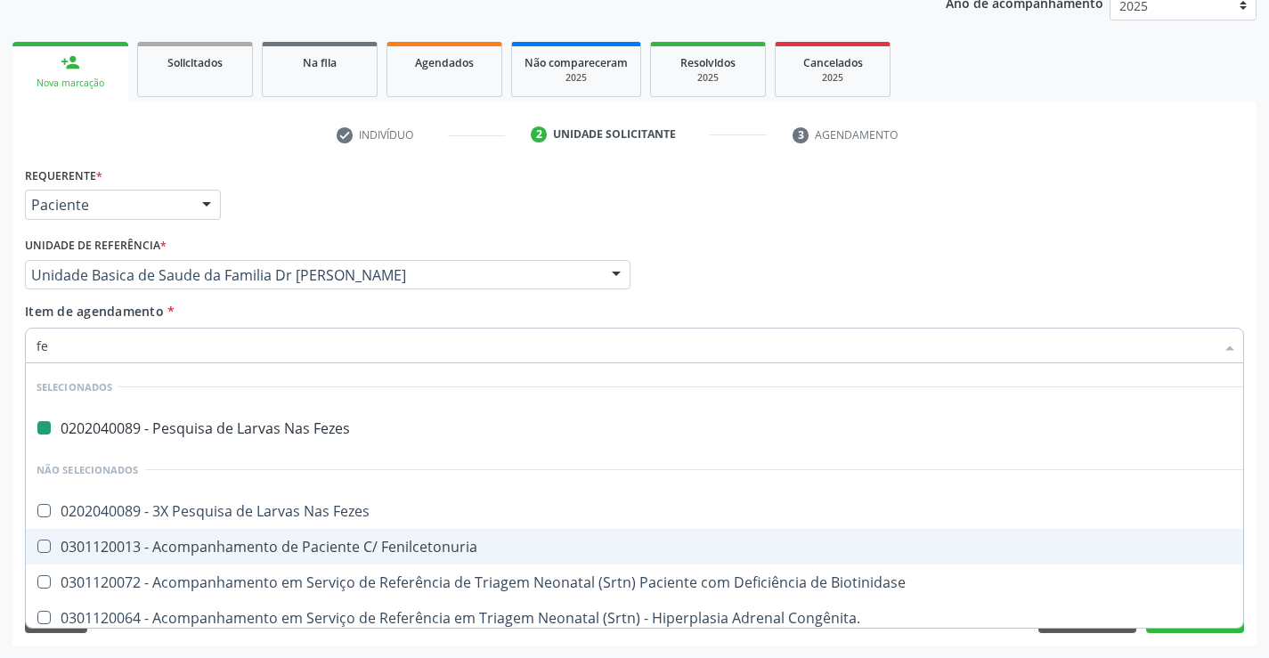
type input "fer"
checkbox Fezes "false"
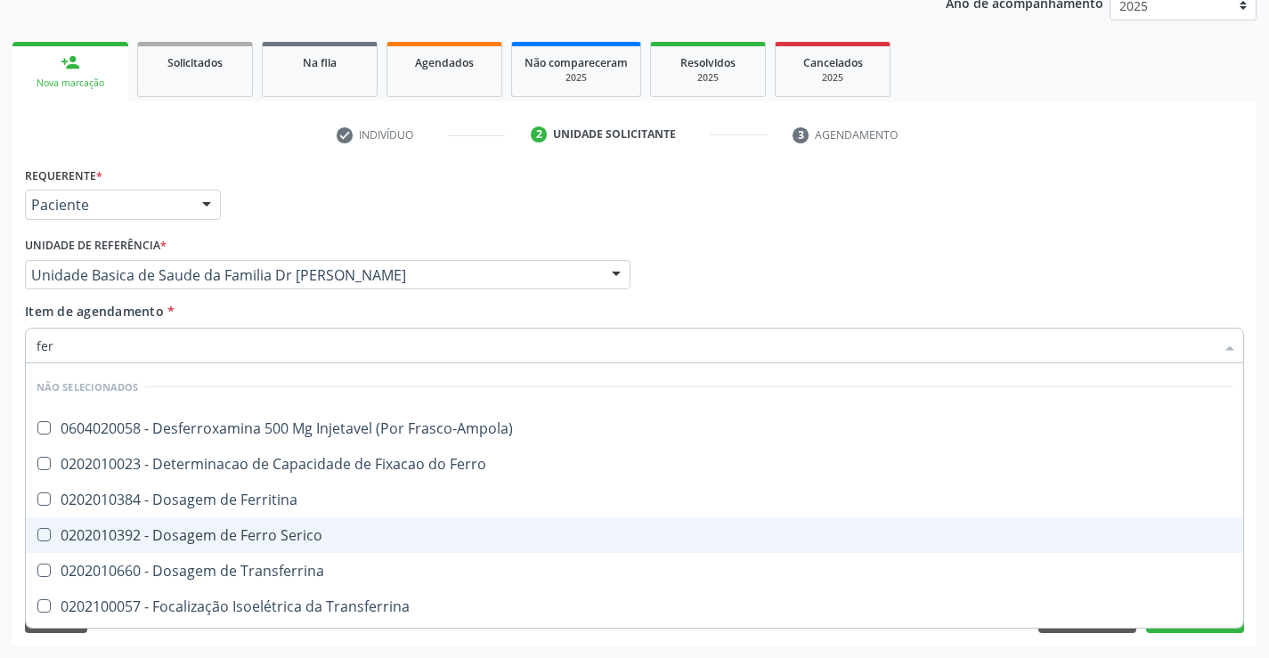
type input "ferr"
click at [311, 534] on div "0202010392 - Dosagem de Ferro Serico" at bounding box center [634, 535] width 1196 height 14
checkbox Serico "true"
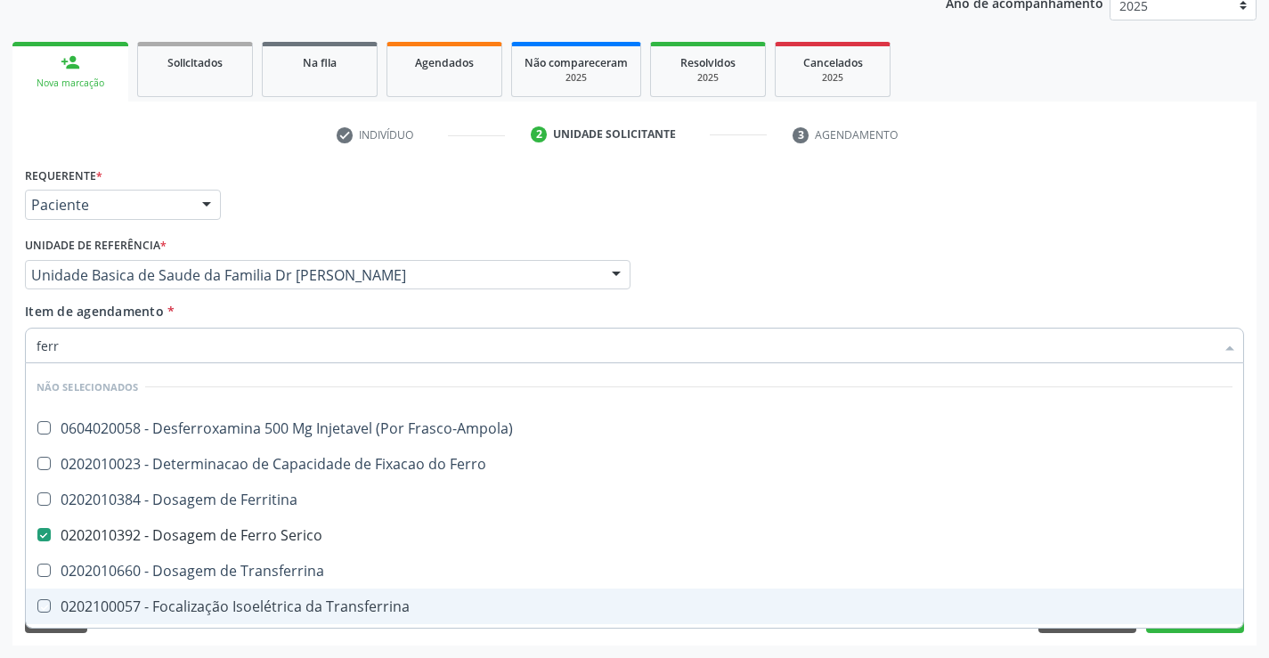
click at [247, 642] on div "Requerente * Paciente Profissional de Saúde Paciente Nenhum resultado encontrad…" at bounding box center [634, 403] width 1244 height 483
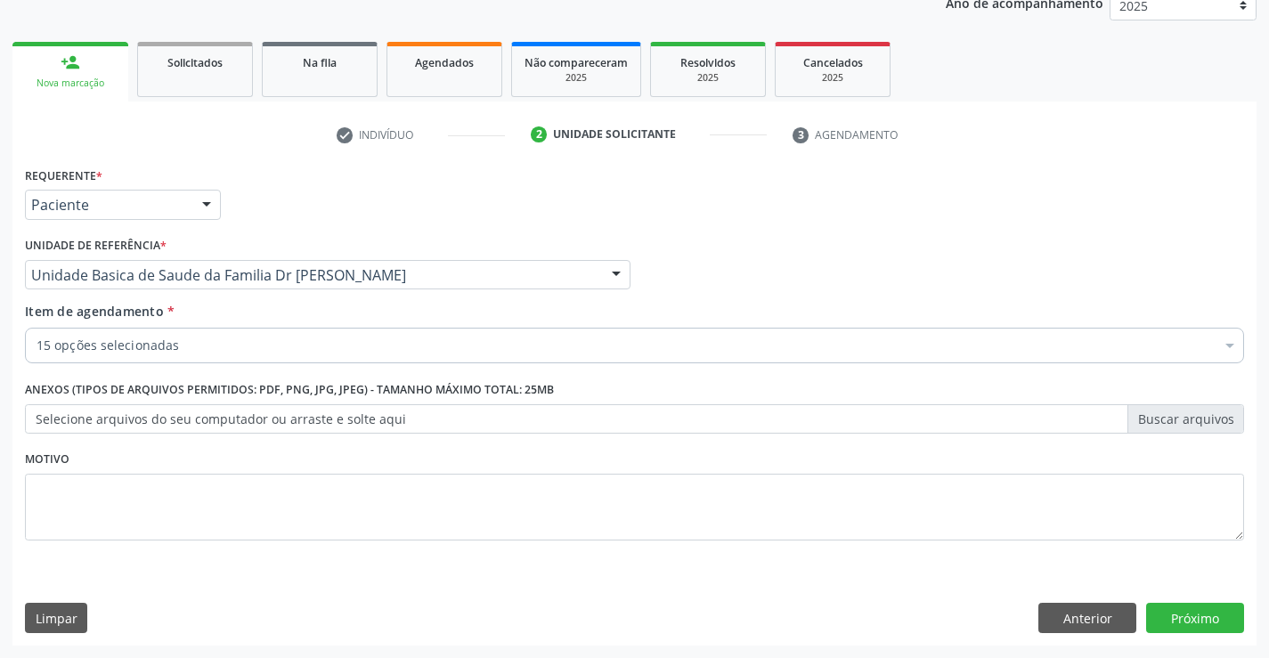
checkbox Completo "true"
checkbox Triglicerideos "true"
checkbox Ureia "true"
checkbox Creatinina "true"
checkbox Urina "true"
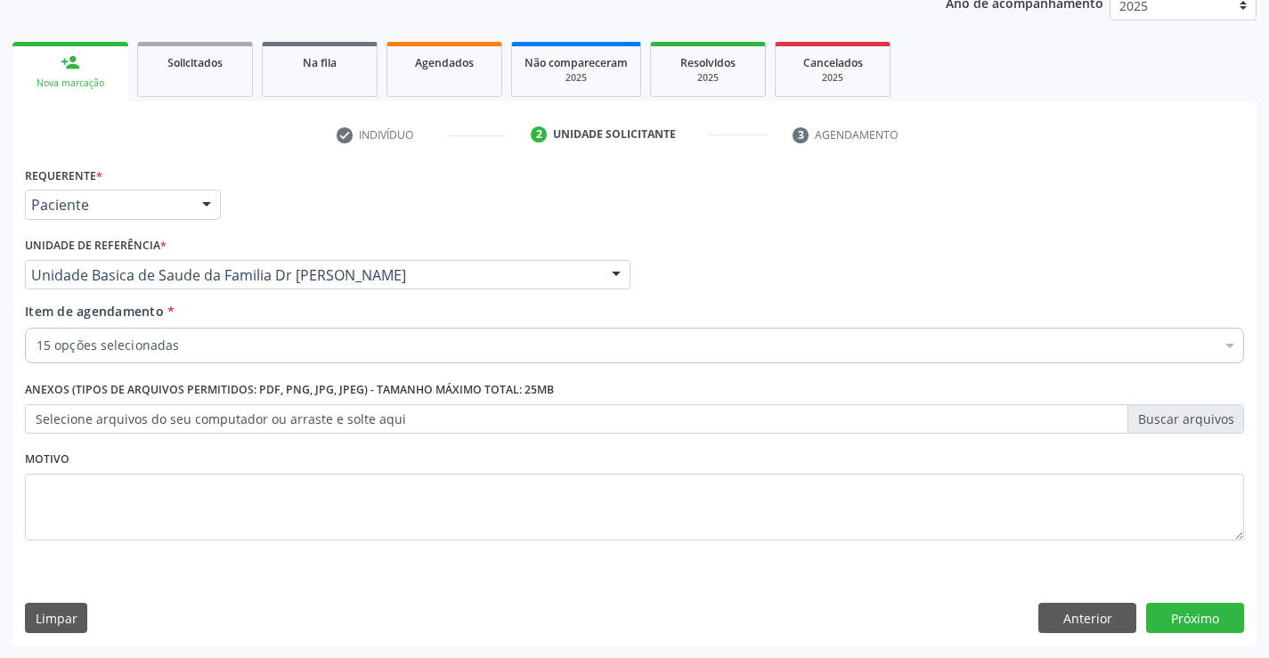
checkbox Ldl "true"
checkbox Hdl "true"
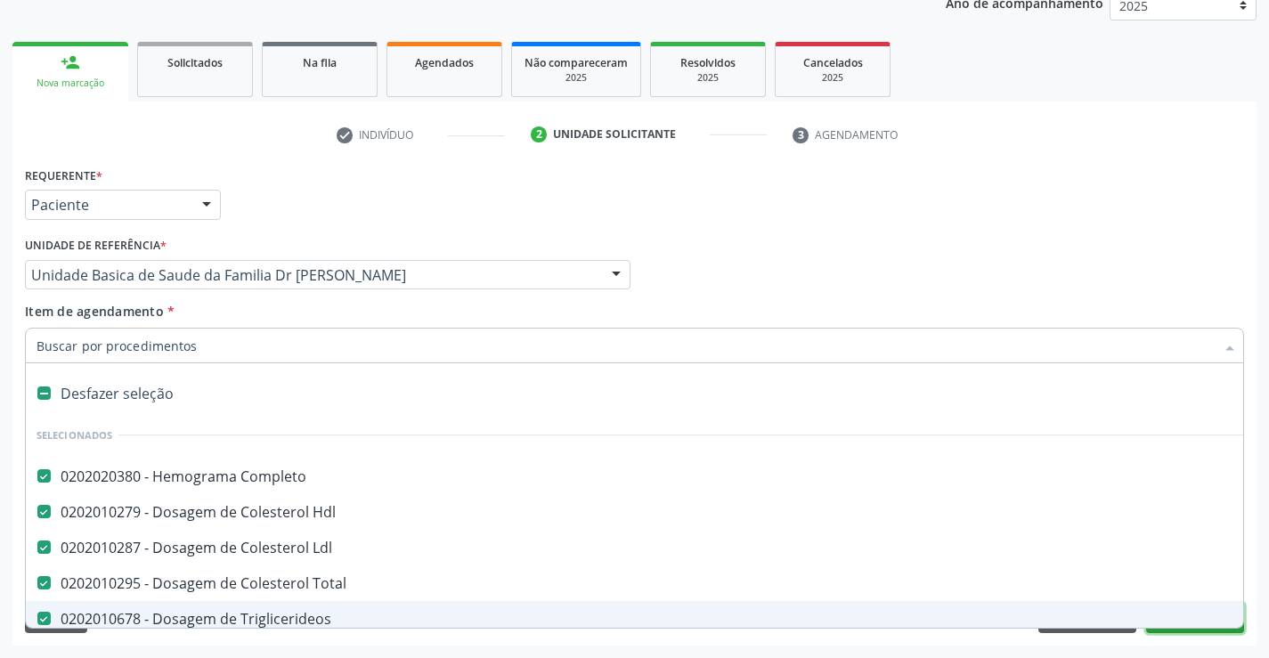
click at [1179, 630] on button "Próximo" at bounding box center [1195, 618] width 98 height 30
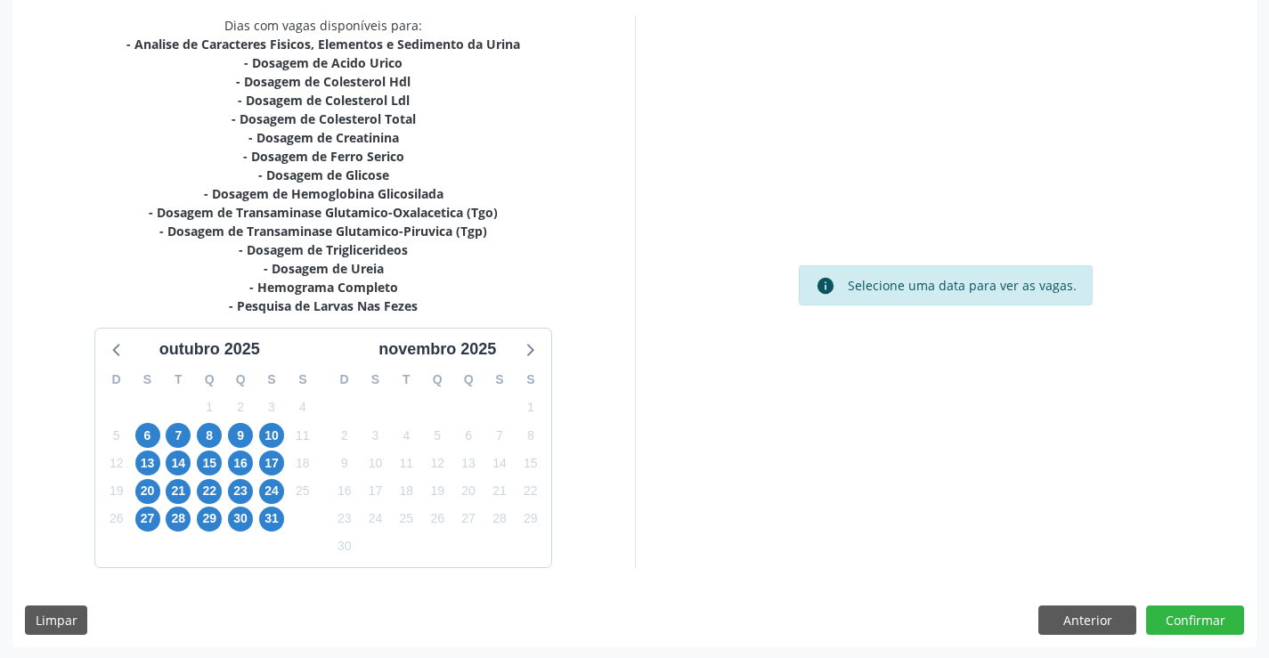
scroll to position [378, 0]
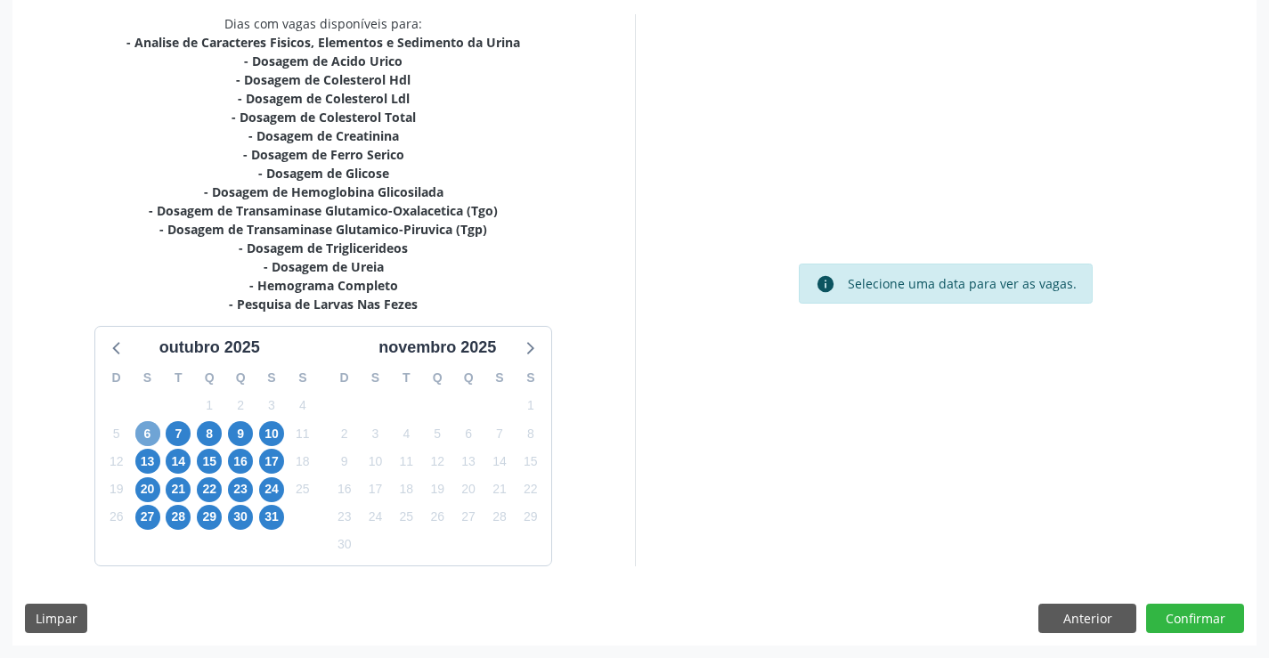
click at [148, 439] on span "6" at bounding box center [147, 433] width 25 height 25
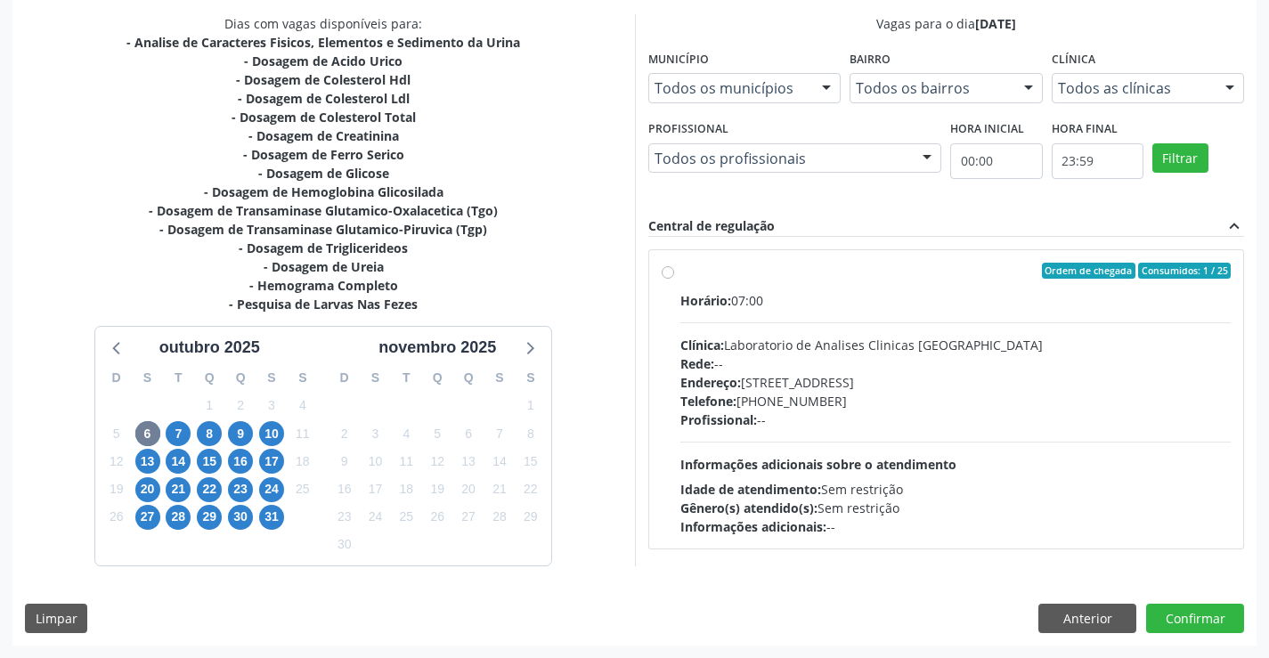
click at [680, 272] on label "Ordem de chegada Consumidos: 1 / 25 Horário: 07:00 Clínica: Laboratorio de Anal…" at bounding box center [955, 399] width 551 height 273
click at [667, 272] on input "Ordem de chegada Consumidos: 1 / 25 Horário: 07:00 Clínica: Laboratorio de Anal…" at bounding box center [667, 271] width 12 height 16
radio input "true"
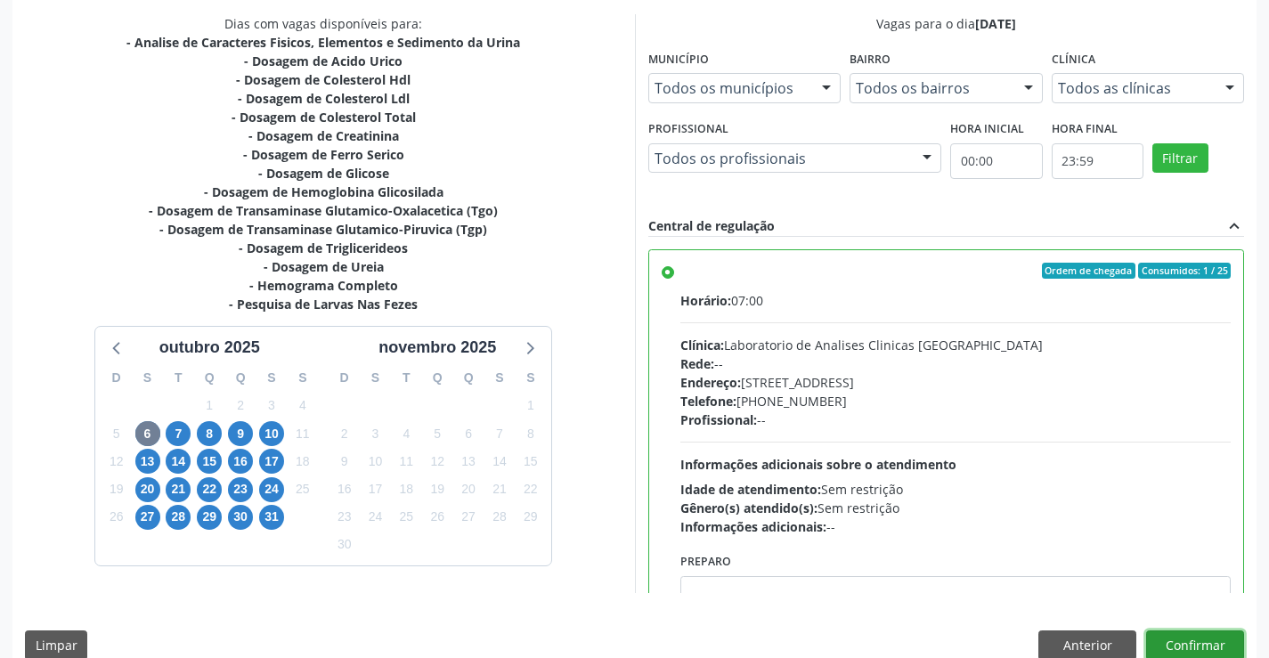
click at [1188, 644] on button "Confirmar" at bounding box center [1195, 645] width 98 height 30
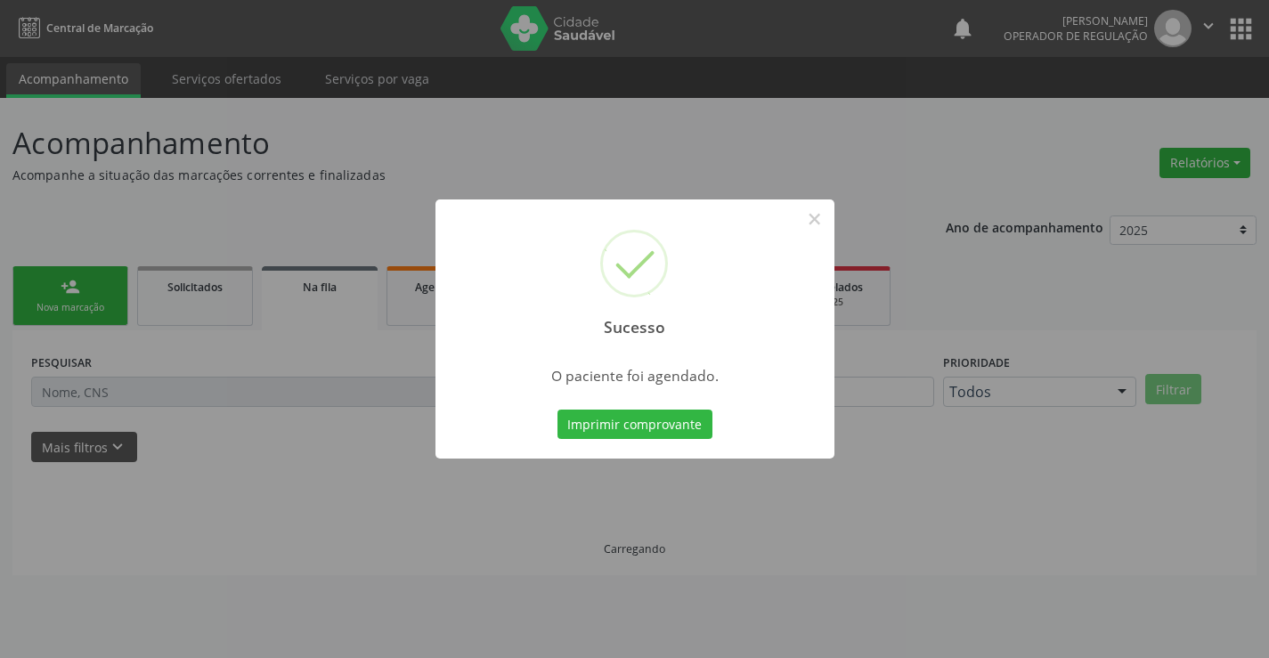
scroll to position [0, 0]
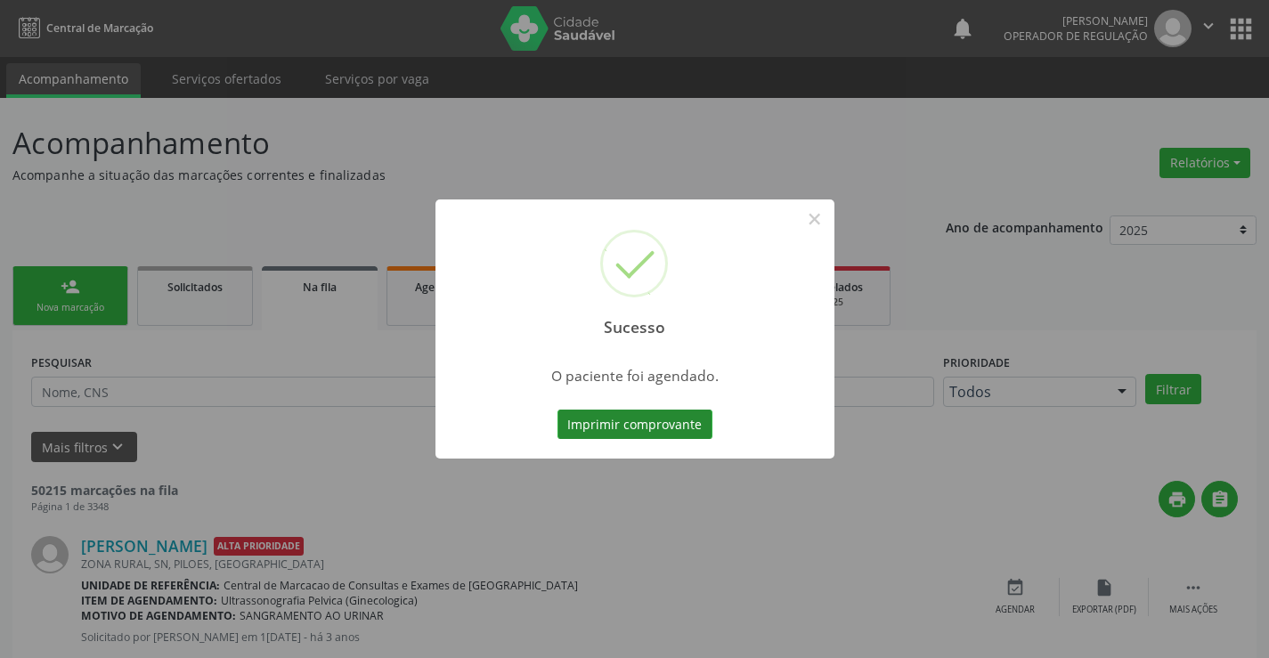
click at [669, 433] on button "Imprimir comprovante" at bounding box center [634, 424] width 155 height 30
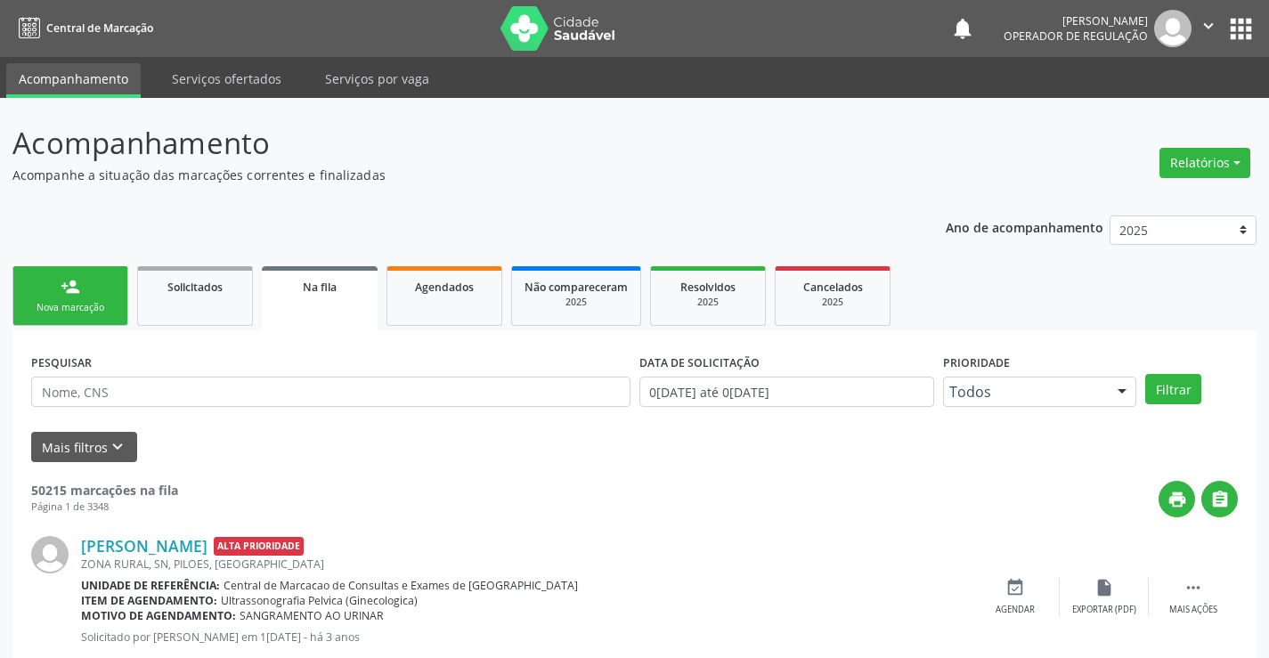
click at [69, 293] on div "person_add" at bounding box center [71, 287] width 20 height 20
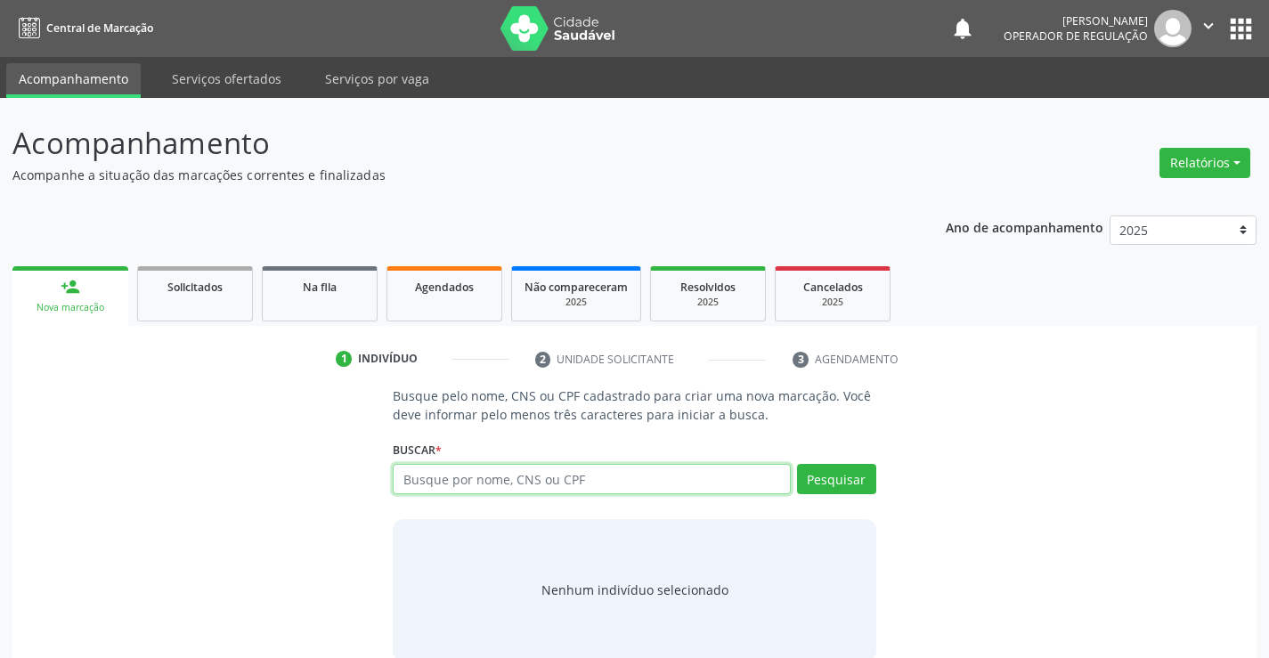
click at [571, 476] on input "text" at bounding box center [591, 479] width 397 height 30
type input "704608656149522"
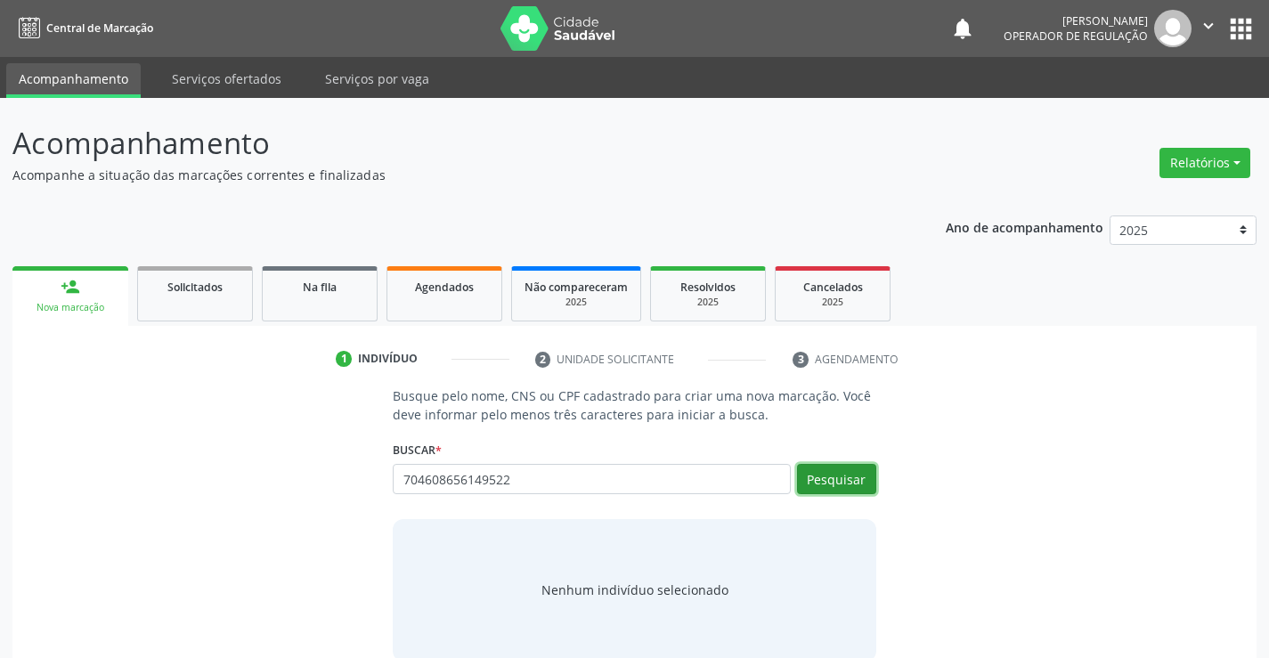
click at [841, 478] on button "Pesquisar" at bounding box center [836, 479] width 79 height 30
type input "704608656149522"
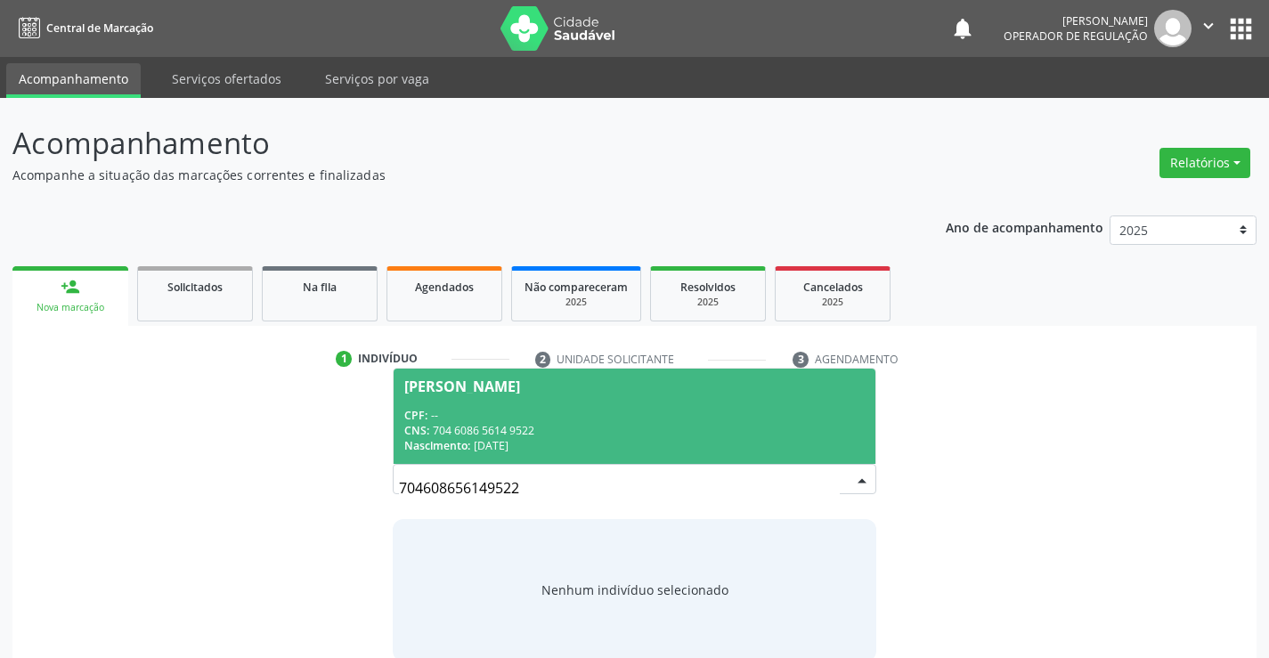
click at [716, 413] on div "CPF: --" at bounding box center [633, 415] width 459 height 15
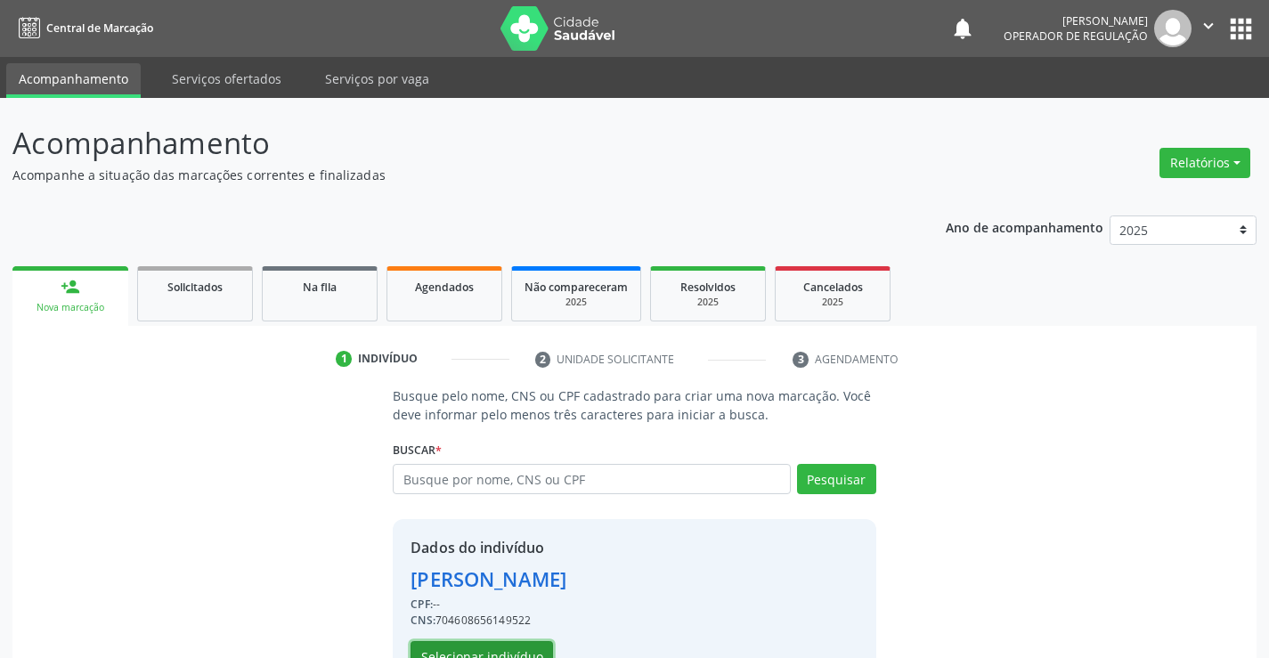
click at [491, 644] on button "Selecionar indivíduo" at bounding box center [481, 656] width 142 height 30
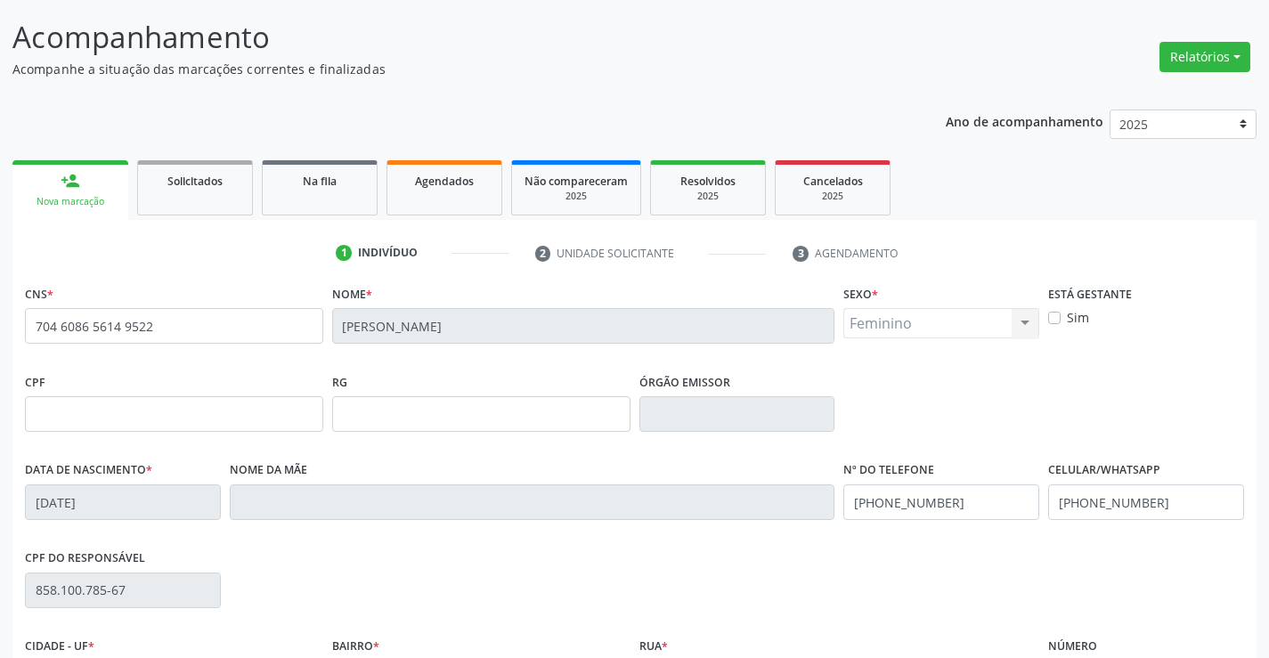
scroll to position [267, 0]
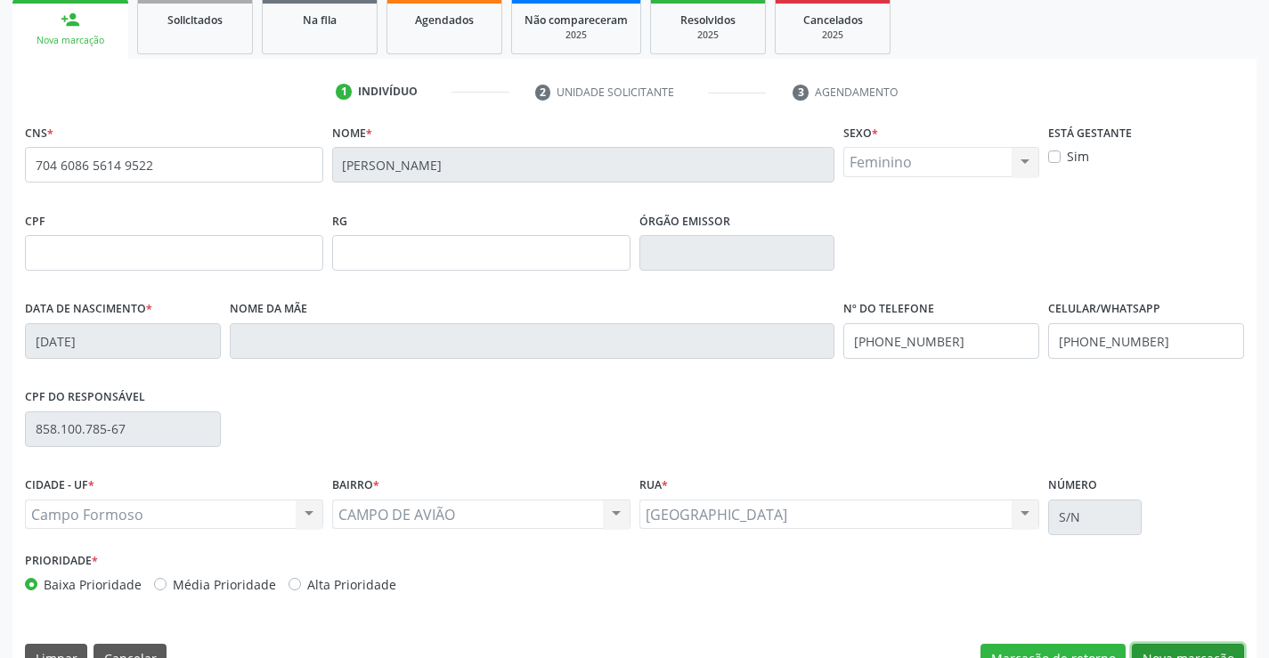
click at [1186, 654] on button "Nova marcação" at bounding box center [1187, 659] width 112 height 30
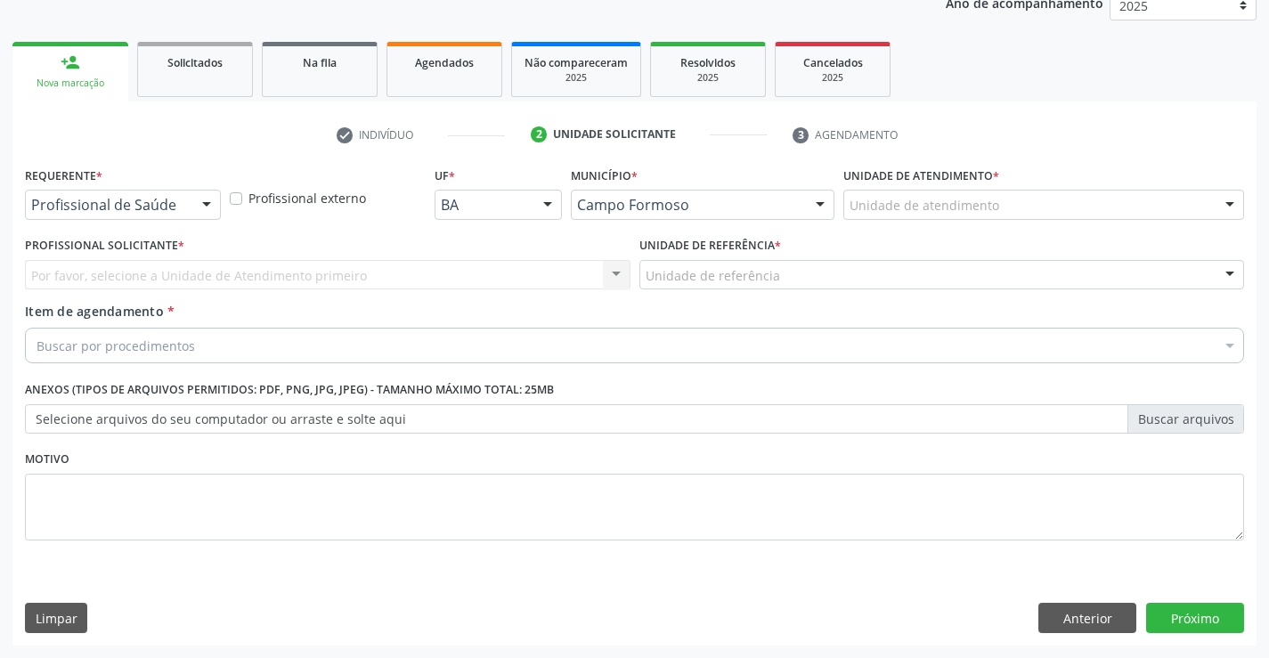
scroll to position [224, 0]
click at [195, 209] on div at bounding box center [206, 205] width 27 height 30
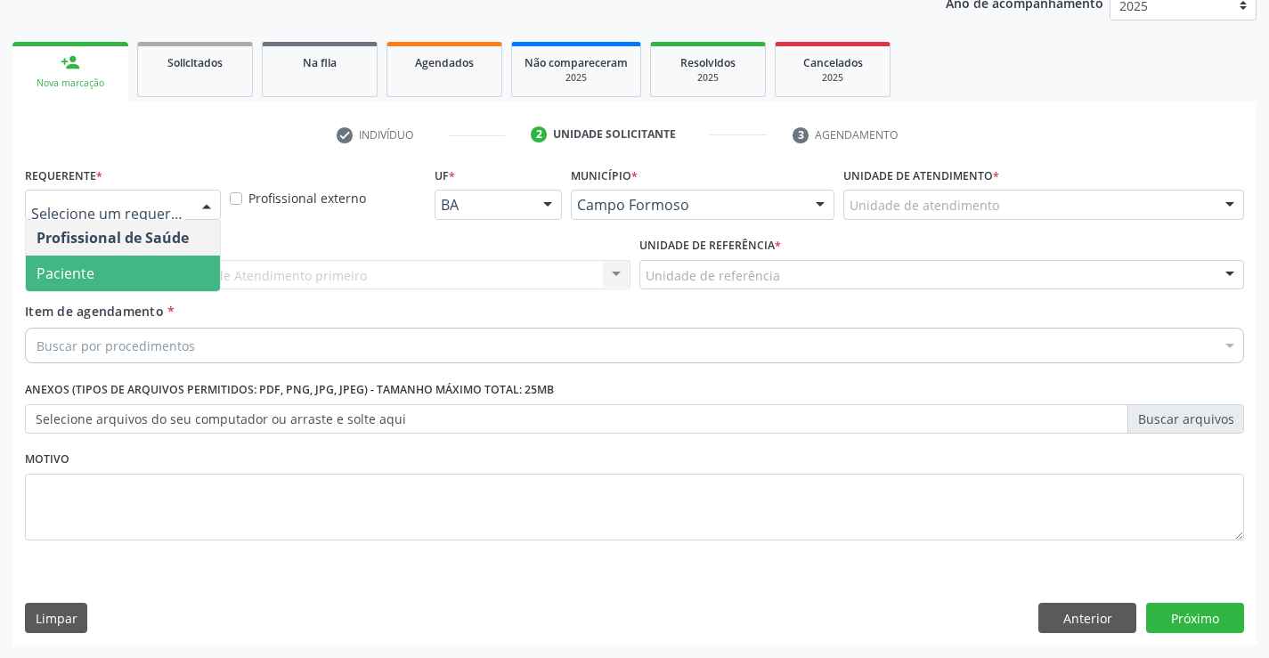
click at [154, 269] on span "Paciente" at bounding box center [123, 273] width 194 height 36
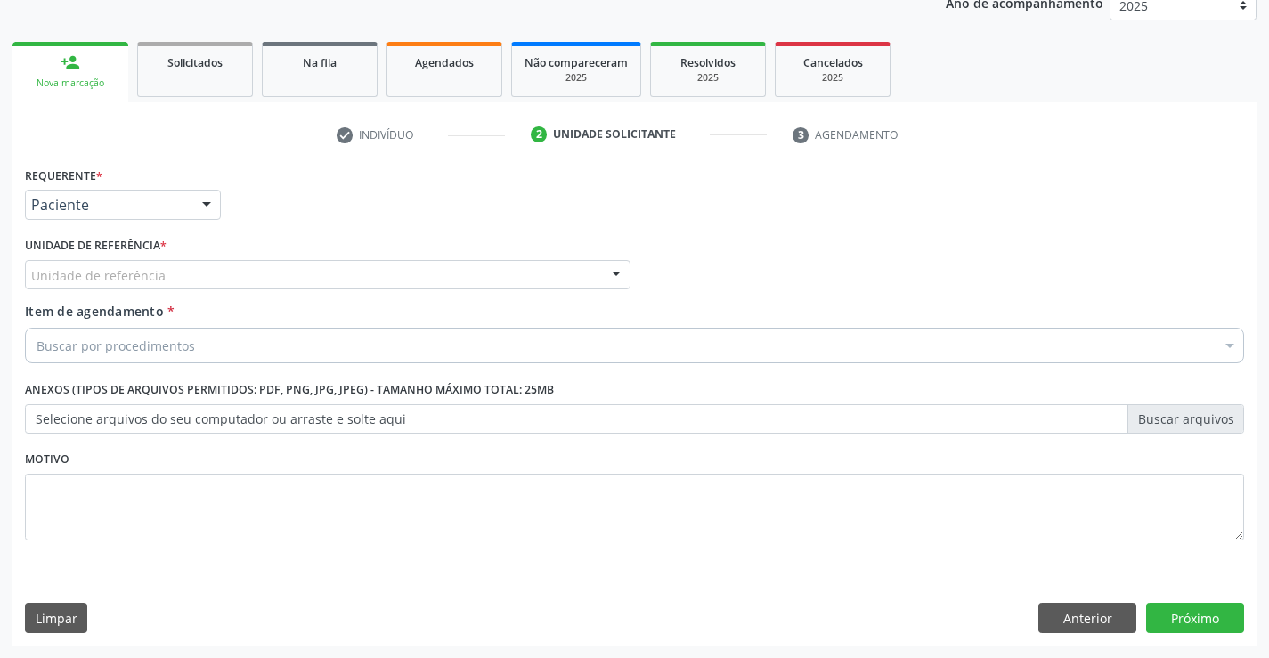
click at [180, 281] on div "Unidade de referência" at bounding box center [327, 275] width 605 height 30
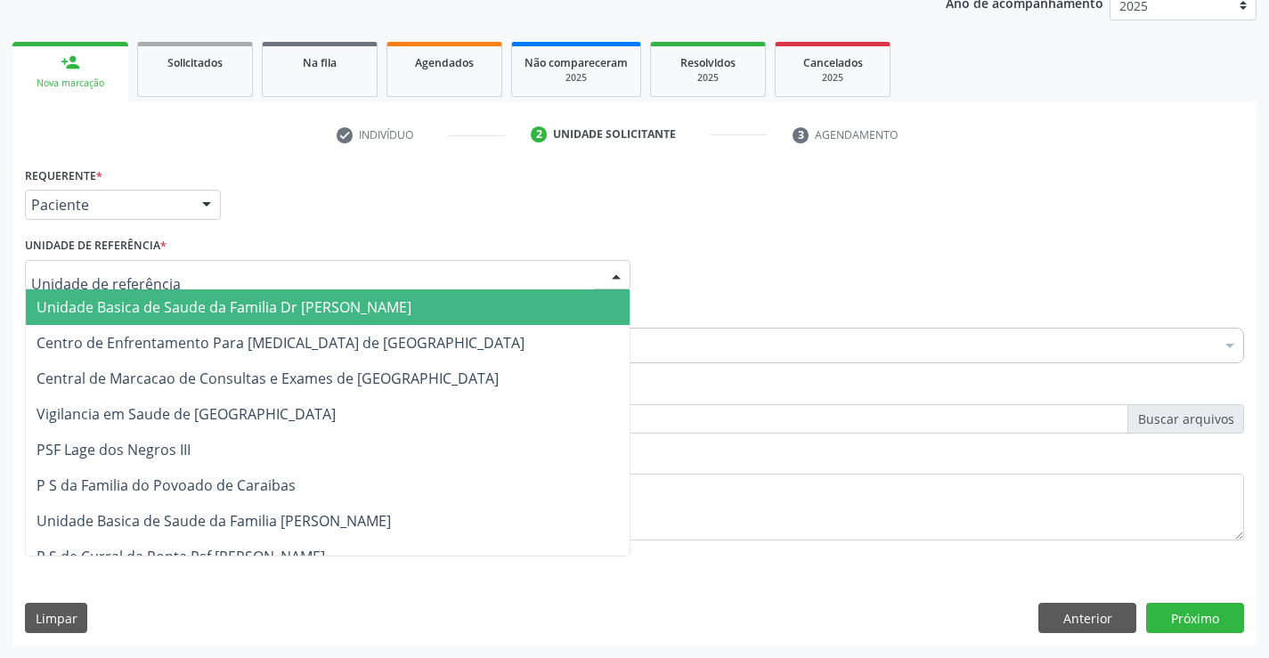
click at [183, 304] on span "Unidade Basica de Saude da Familia Dr [PERSON_NAME]" at bounding box center [223, 307] width 375 height 20
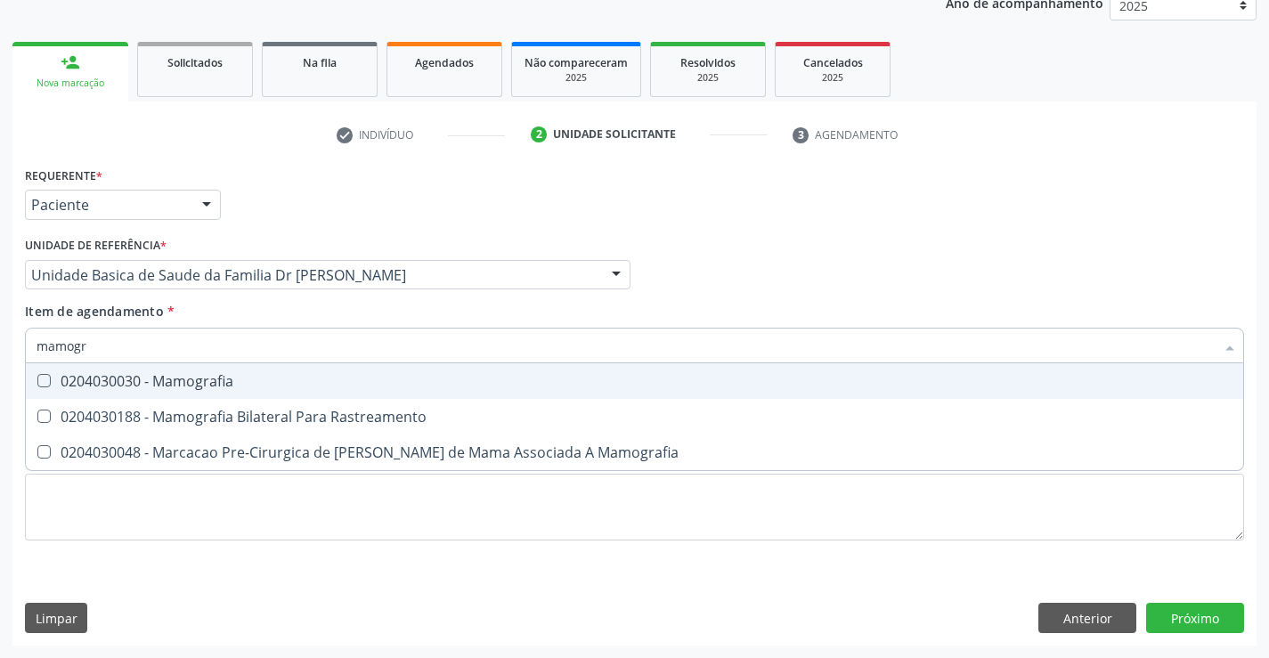
type input "mamogra"
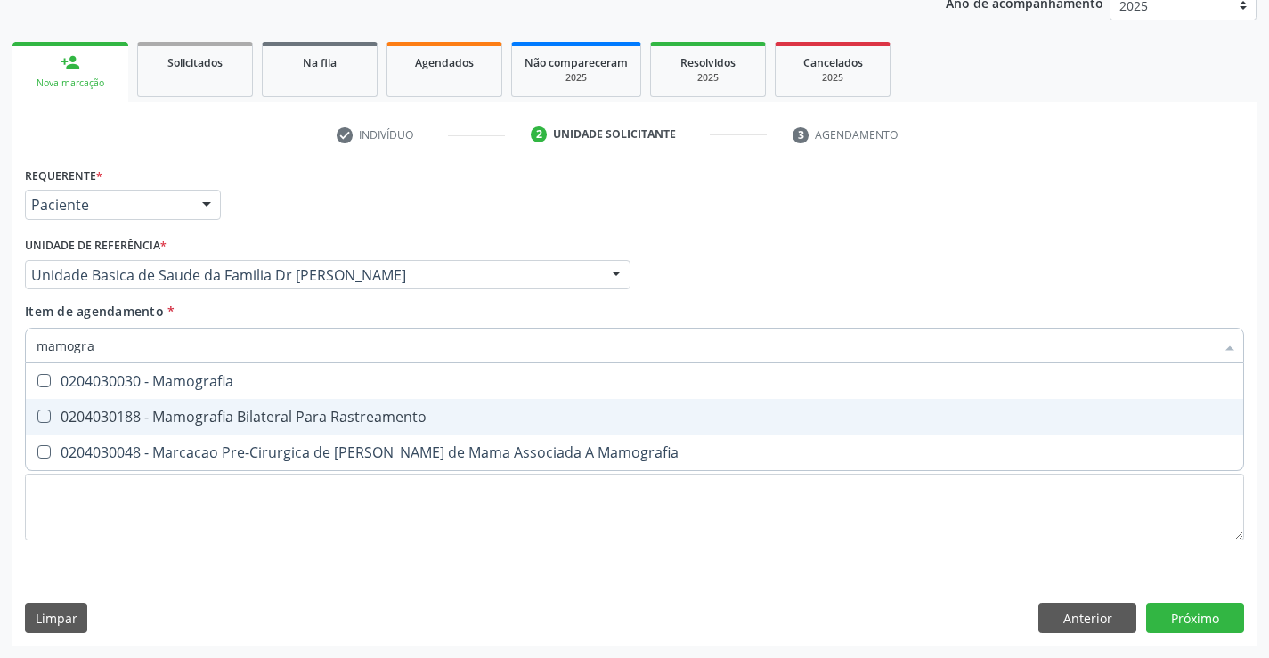
click at [329, 413] on div "0204030188 - Mamografia Bilateral Para Rastreamento" at bounding box center [634, 416] width 1196 height 14
checkbox Rastreamento "true"
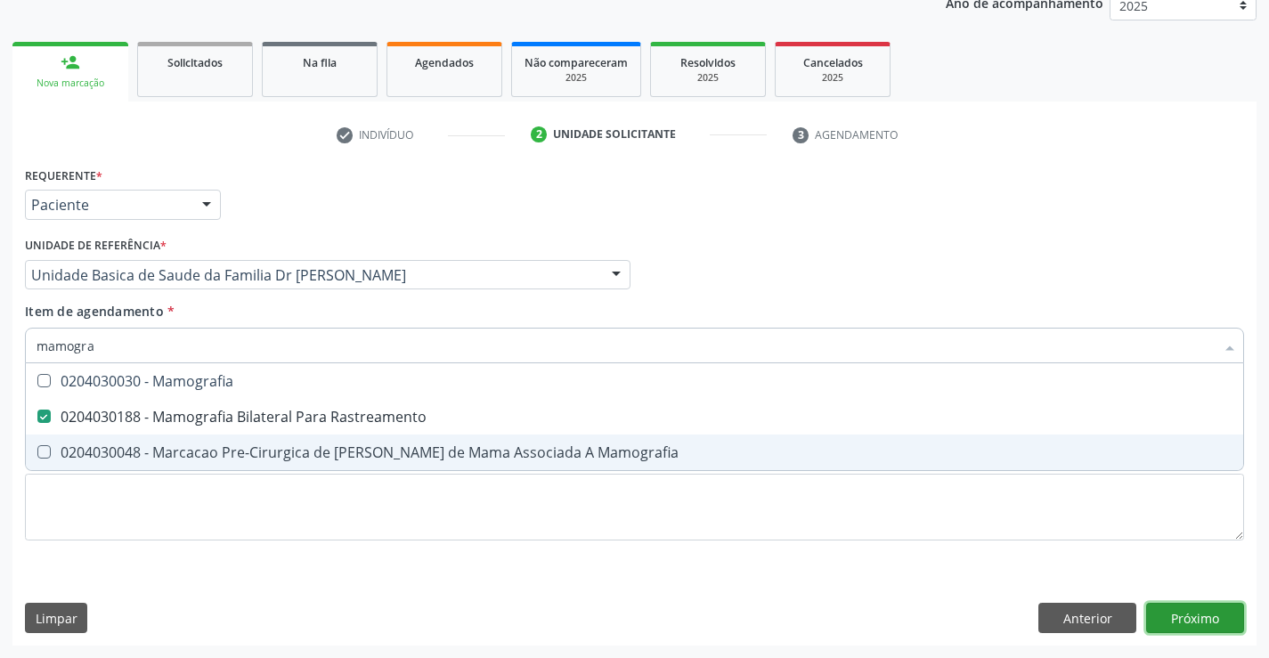
click at [1171, 620] on div "Requerente * Paciente Profissional de Saúde Paciente Nenhum resultado encontrad…" at bounding box center [634, 403] width 1244 height 483
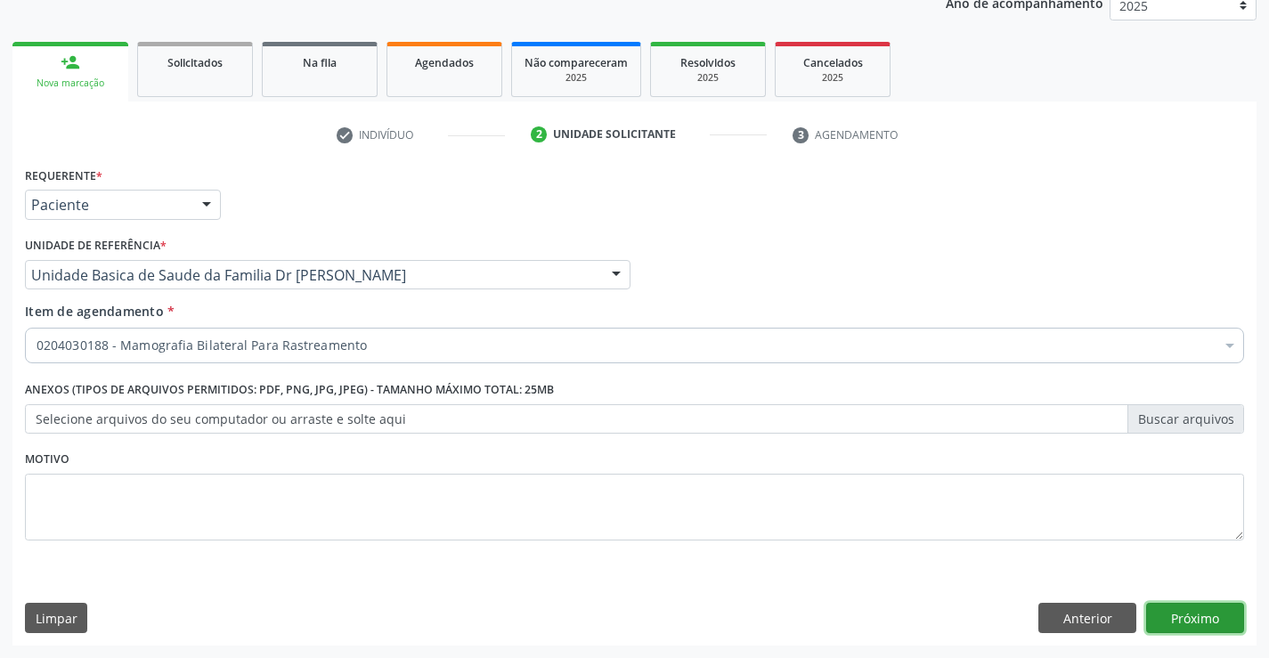
click at [1194, 613] on button "Próximo" at bounding box center [1195, 618] width 98 height 30
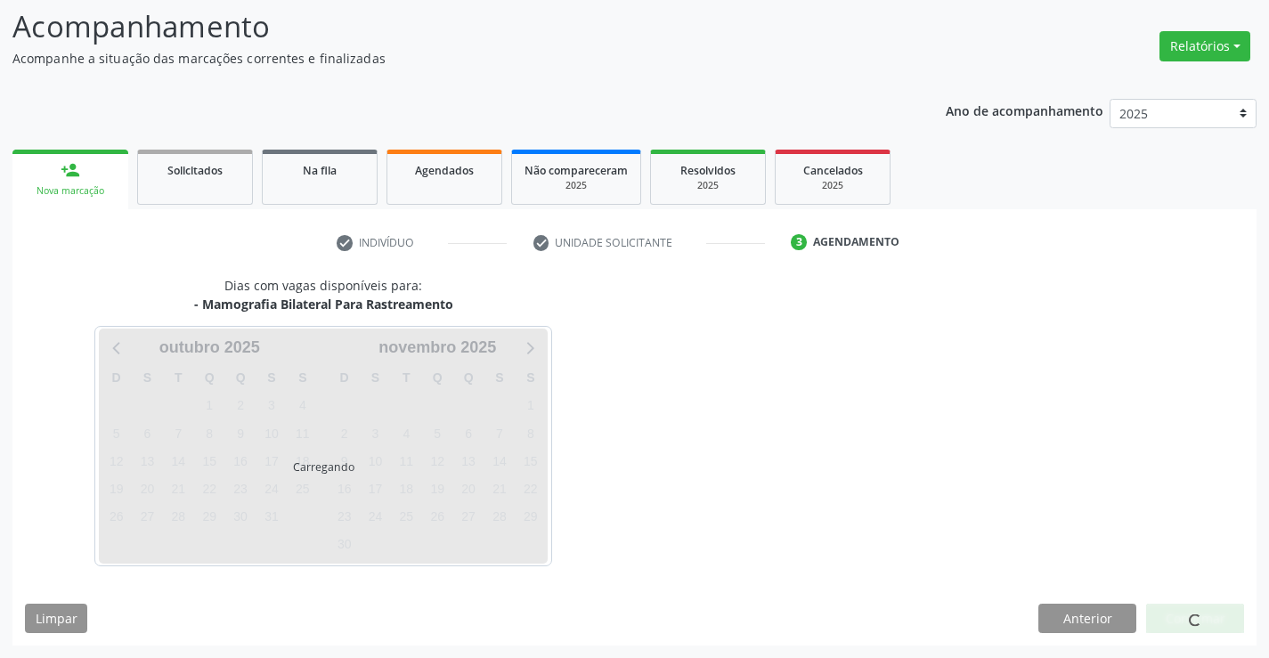
scroll to position [117, 0]
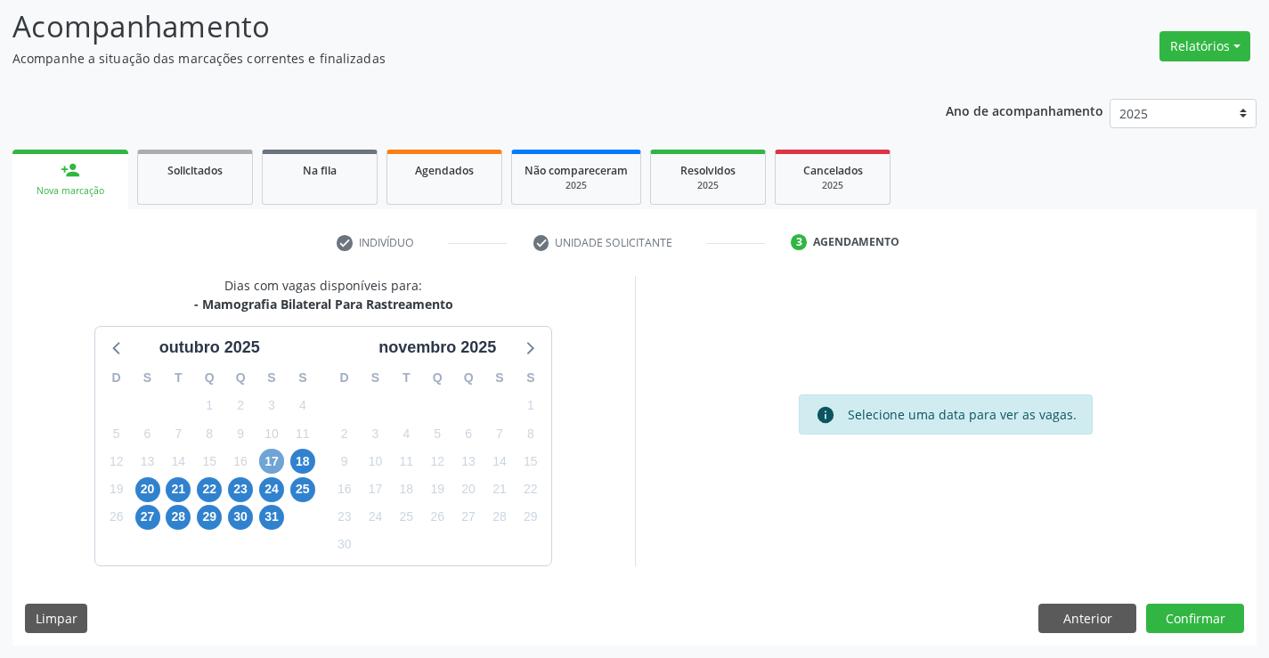
click at [270, 458] on span "17" at bounding box center [271, 461] width 25 height 25
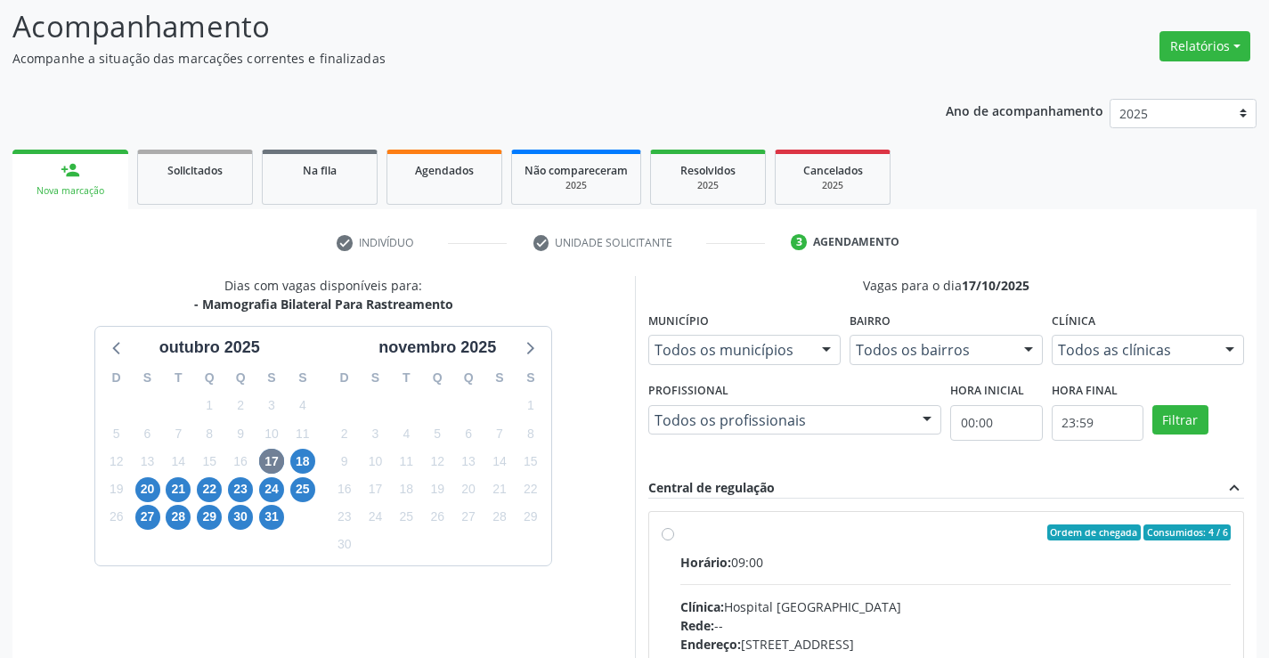
click at [676, 536] on div "Ordem de chegada Consumidos: 4 / 6 Horário: 09:00 Clínica: Hospital Sao Francis…" at bounding box center [946, 660] width 570 height 273
radio input "true"
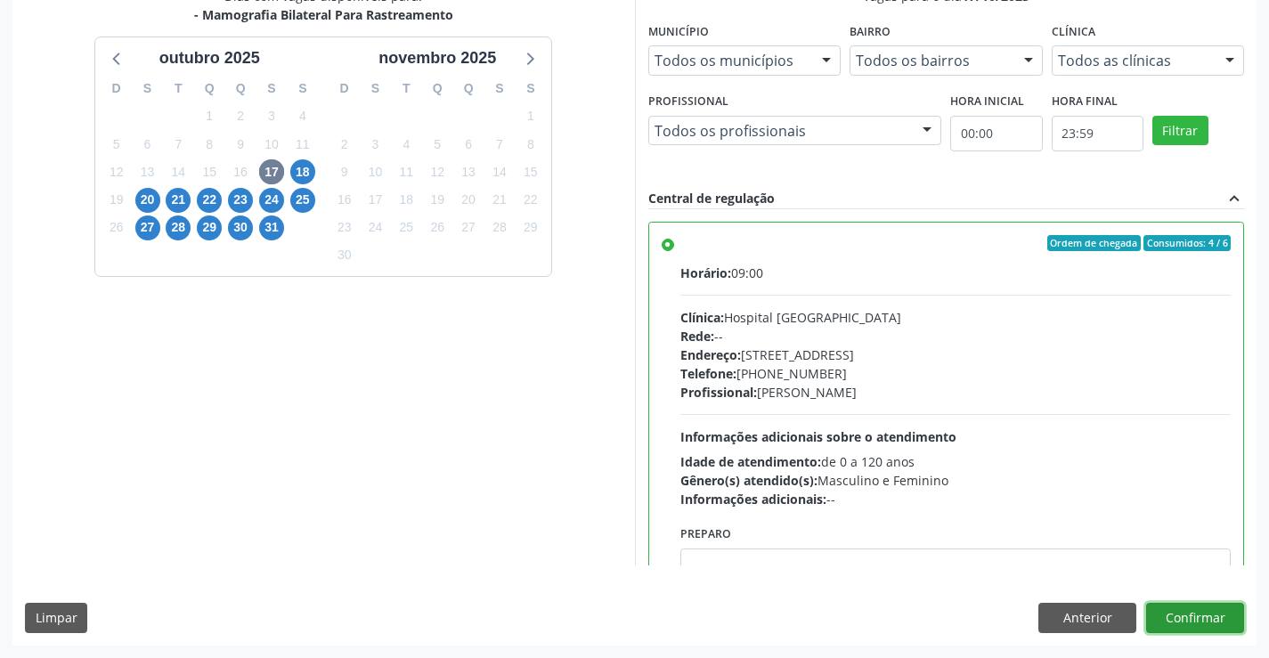
click at [1207, 610] on button "Confirmar" at bounding box center [1195, 618] width 98 height 30
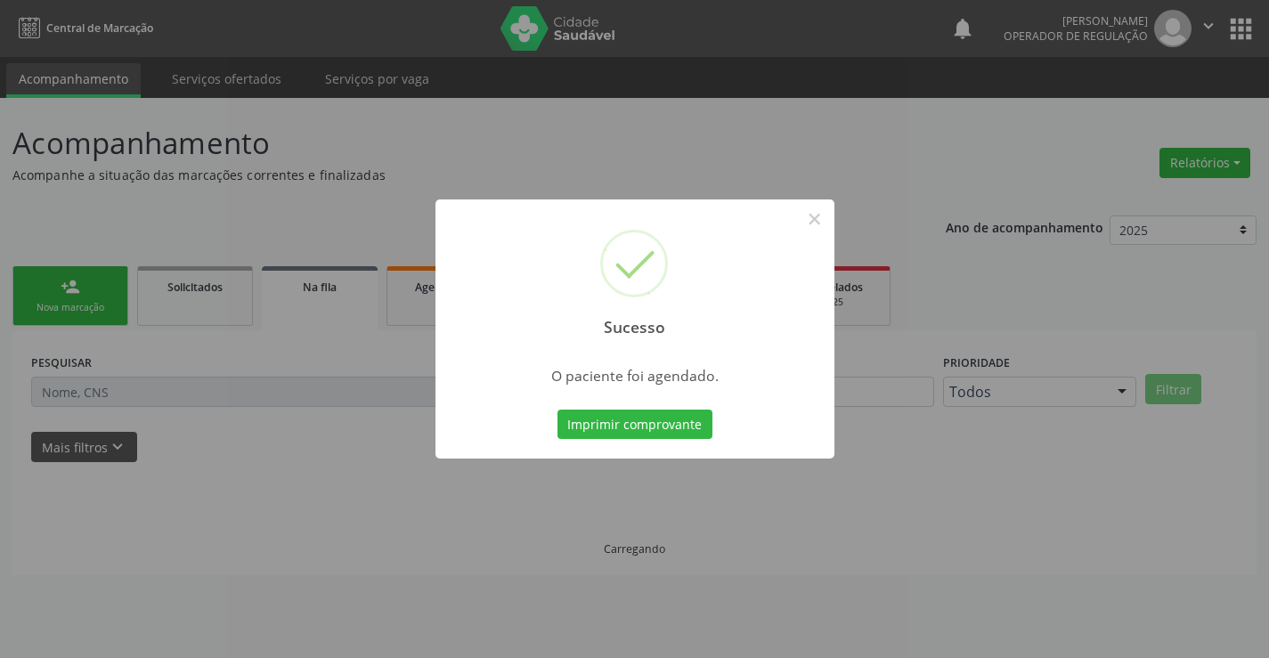
scroll to position [0, 0]
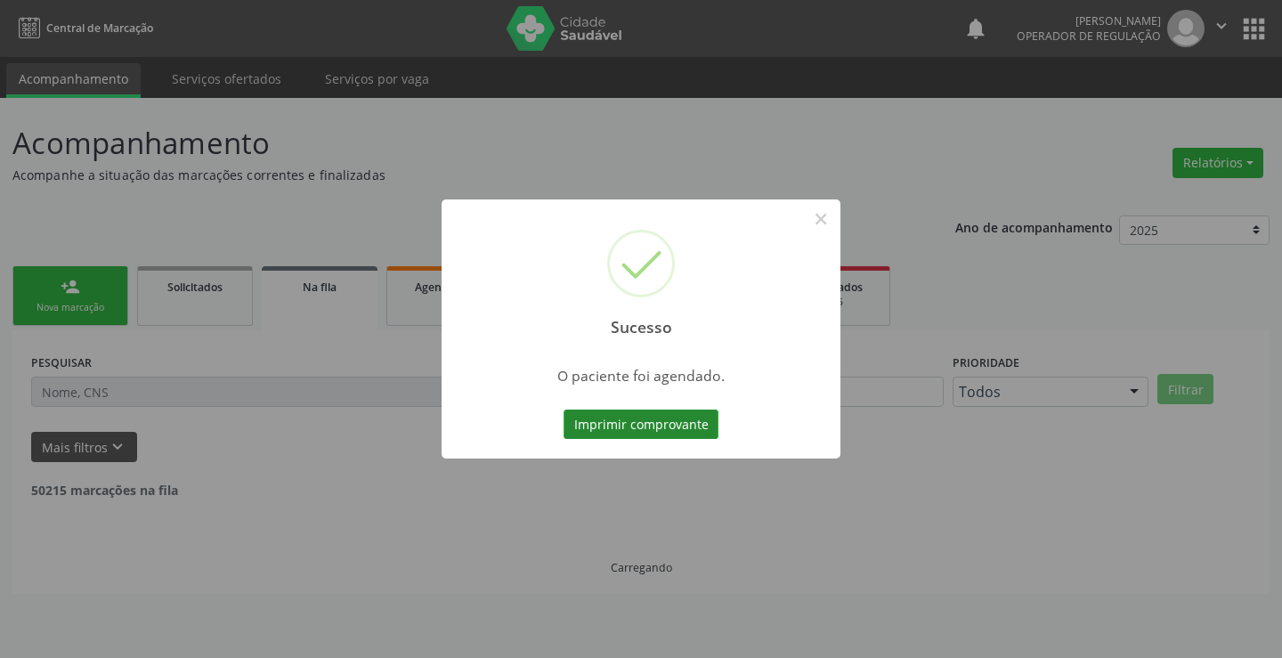
click at [678, 421] on button "Imprimir comprovante" at bounding box center [640, 424] width 155 height 30
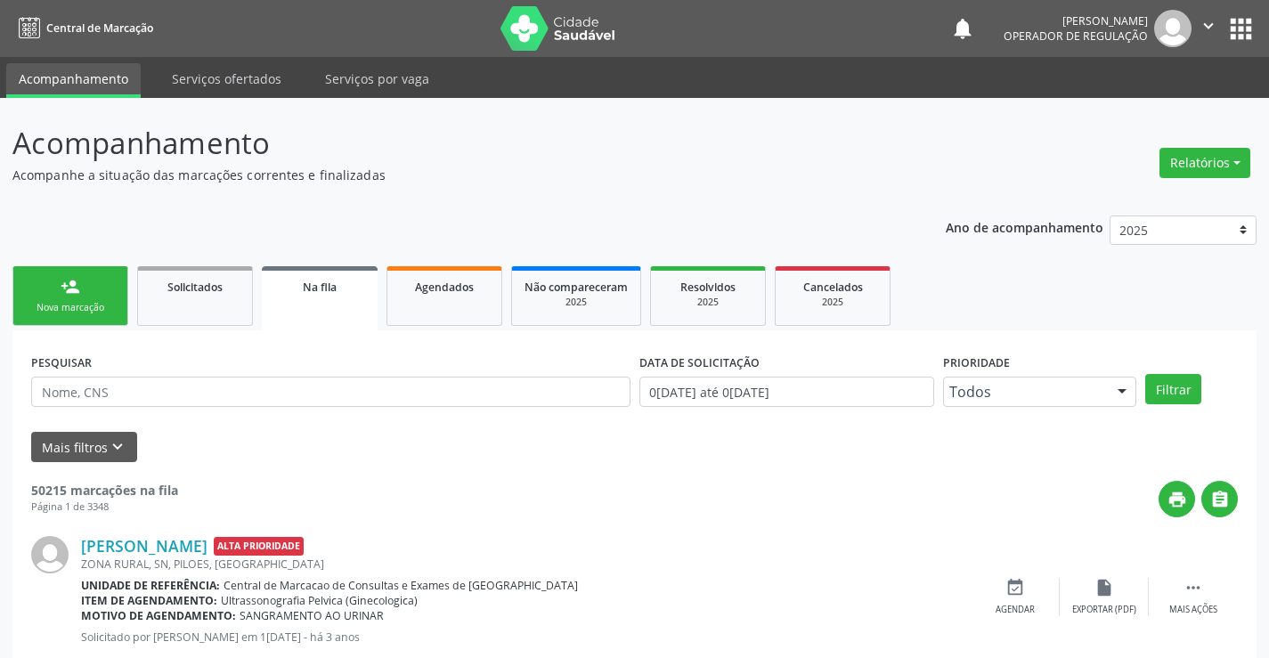
click at [100, 297] on link "person_add Nova marcação" at bounding box center [70, 296] width 116 height 60
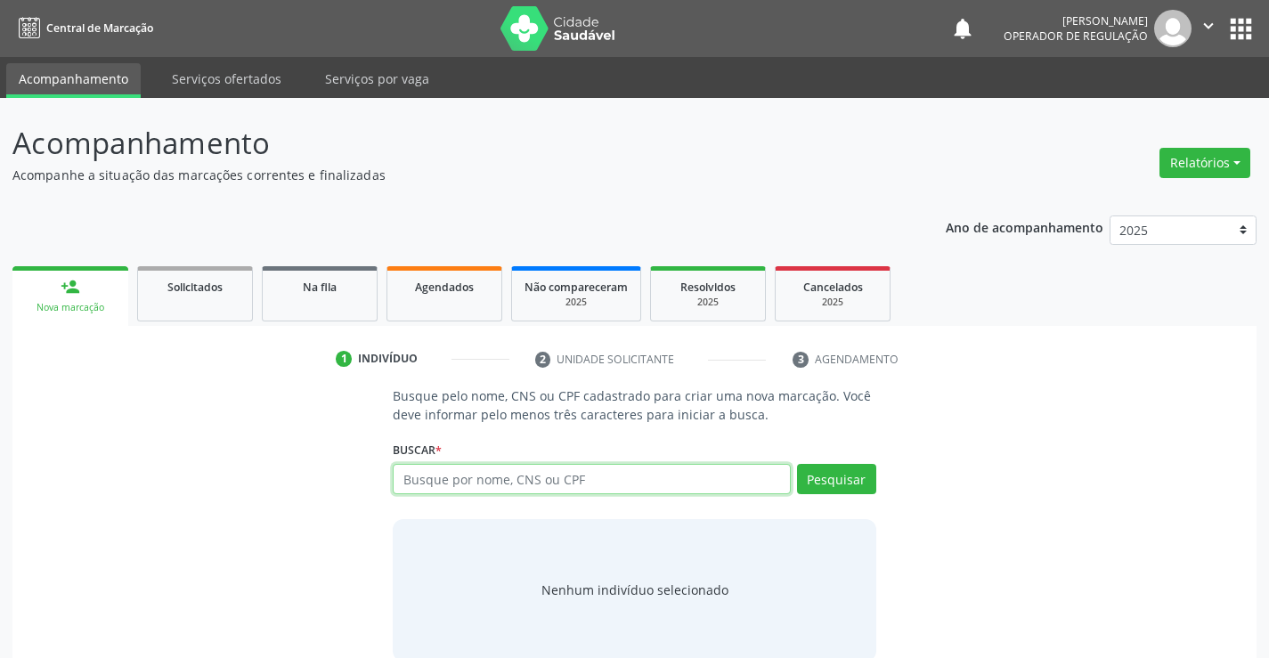
click at [526, 477] on input "text" at bounding box center [591, 479] width 397 height 30
type input "702404598255320"
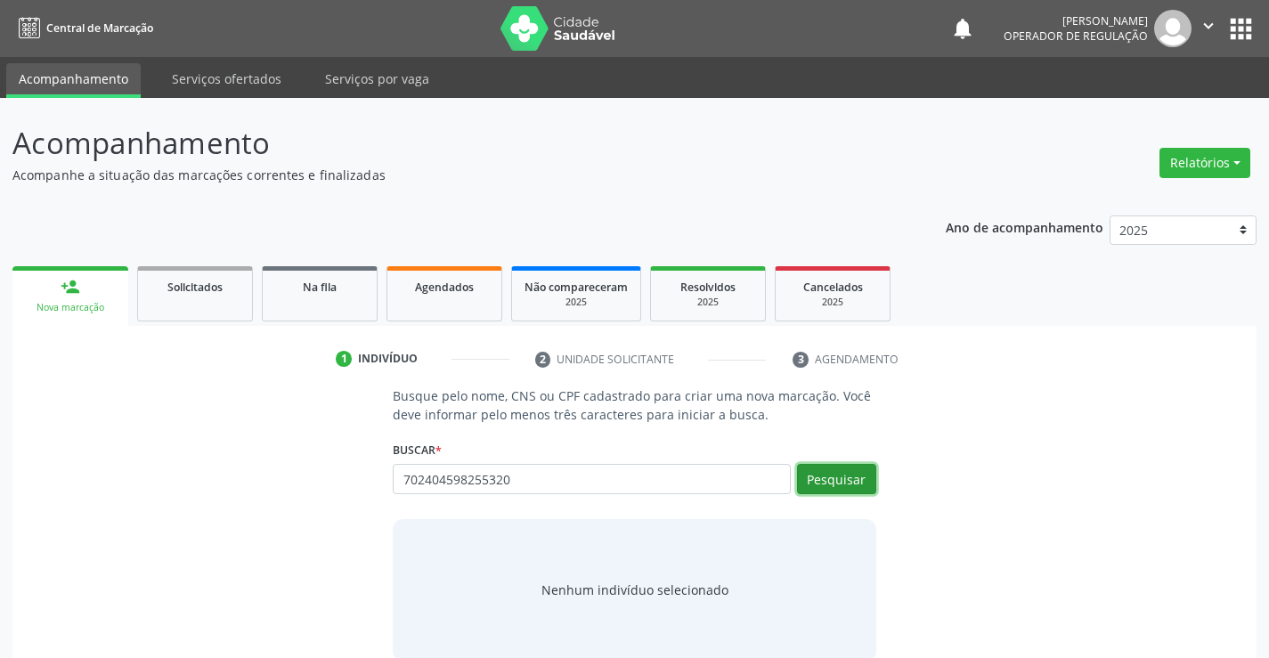
click at [857, 484] on button "Pesquisar" at bounding box center [836, 479] width 79 height 30
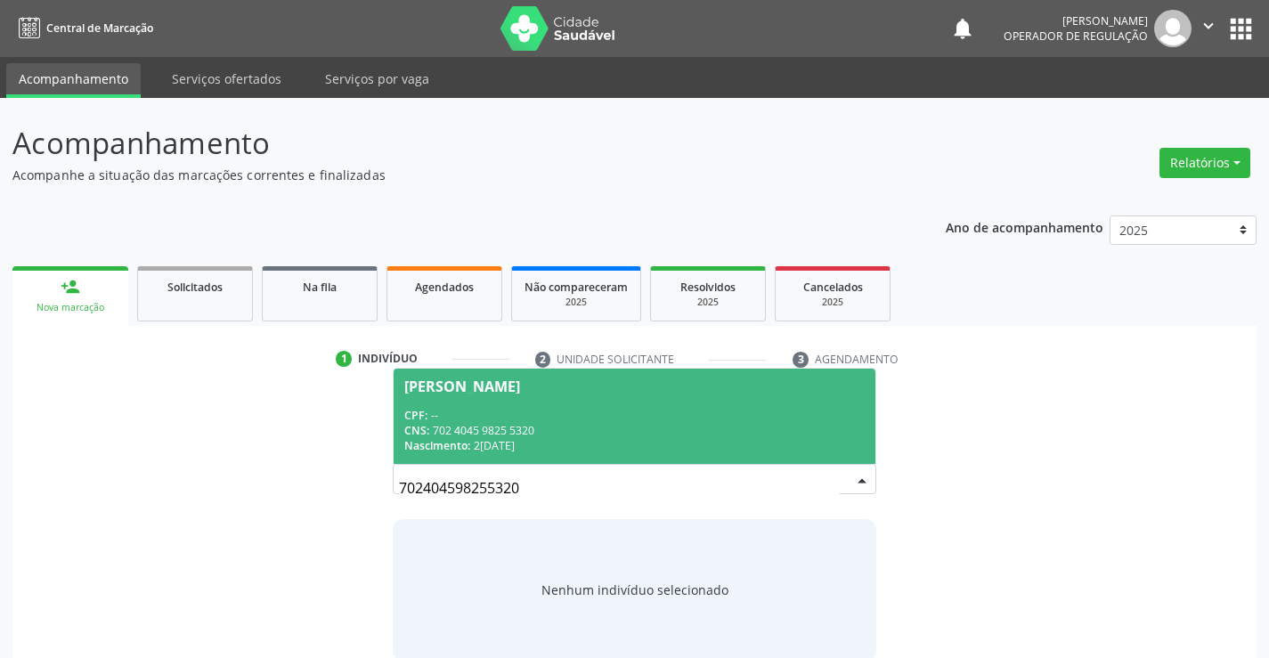
click at [681, 436] on div "CNS: 702 4045 9825 5320" at bounding box center [633, 430] width 459 height 15
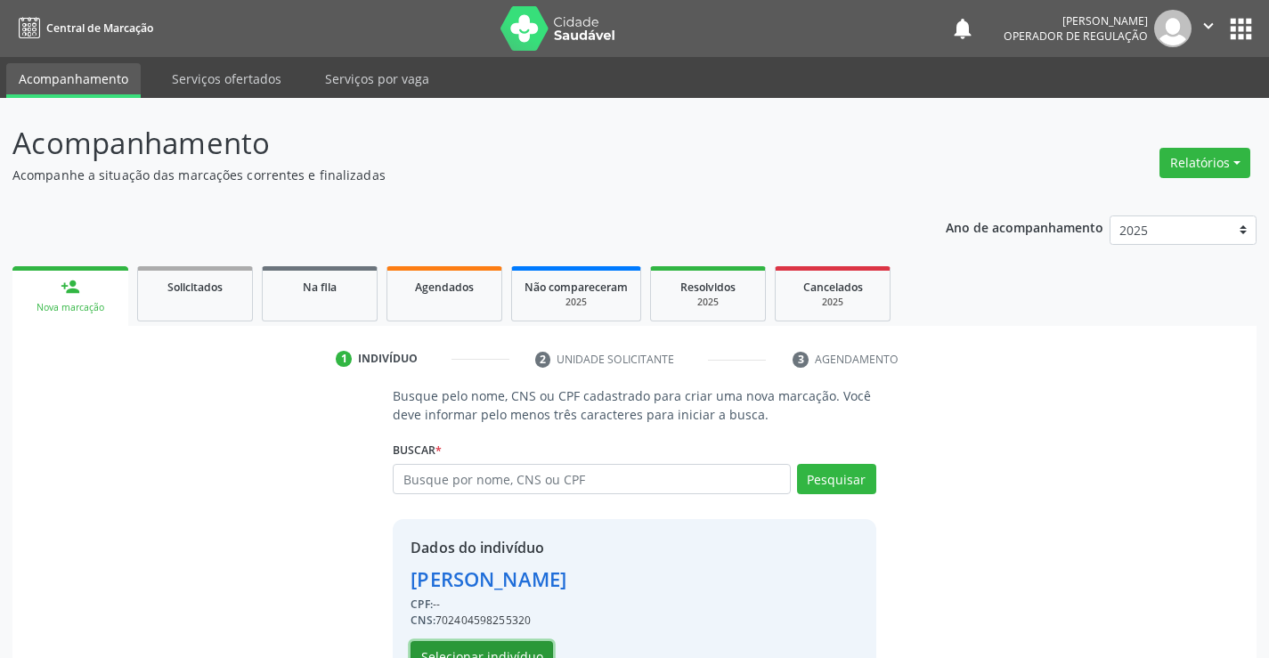
click at [502, 651] on button "Selecionar indivíduo" at bounding box center [481, 656] width 142 height 30
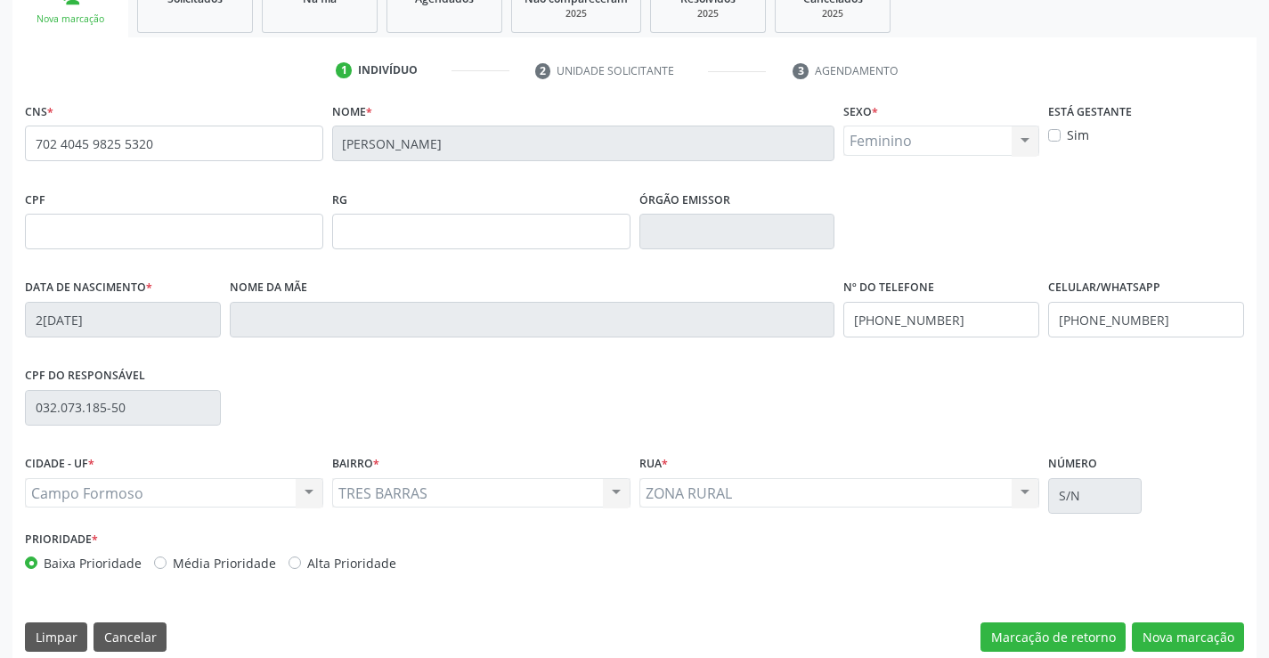
scroll to position [307, 0]
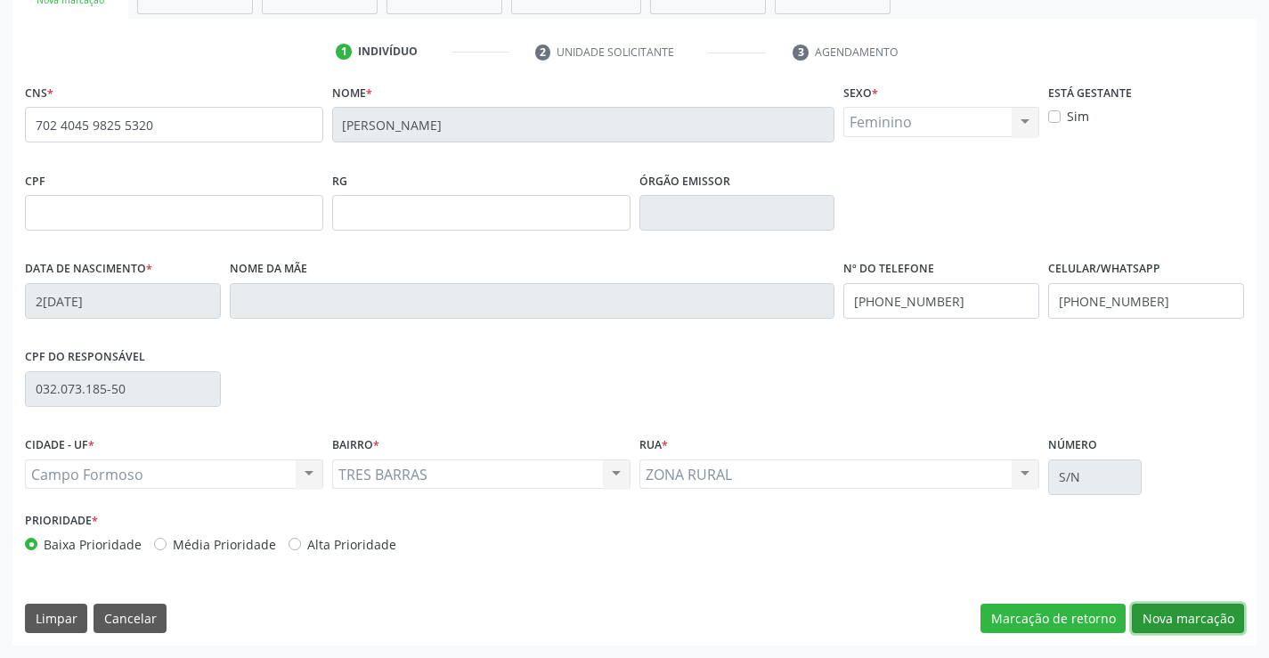
click at [1179, 620] on button "Nova marcação" at bounding box center [1187, 619] width 112 height 30
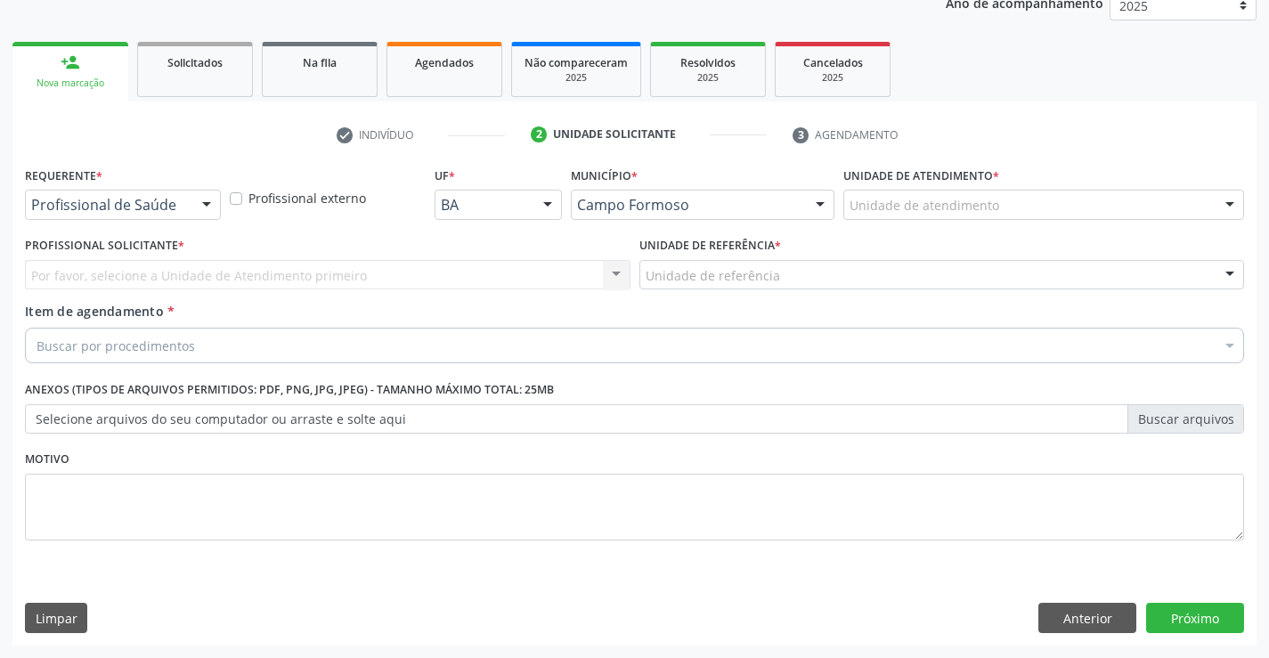
scroll to position [224, 0]
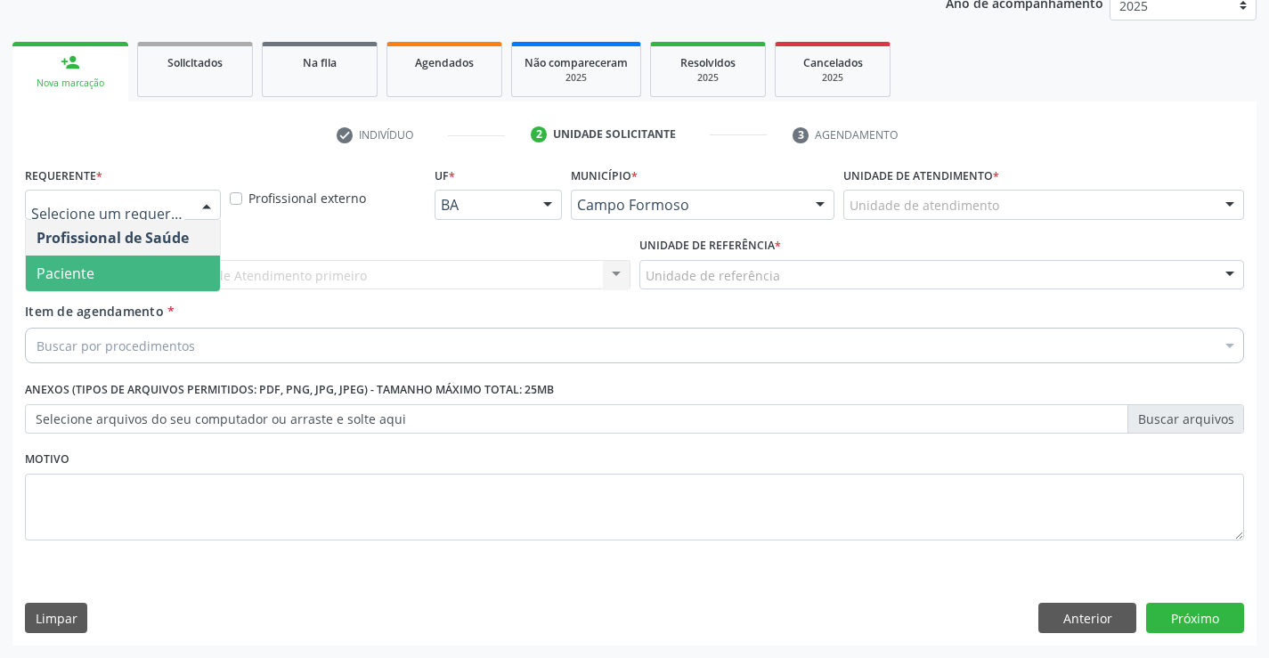
click at [143, 283] on span "Paciente" at bounding box center [123, 273] width 194 height 36
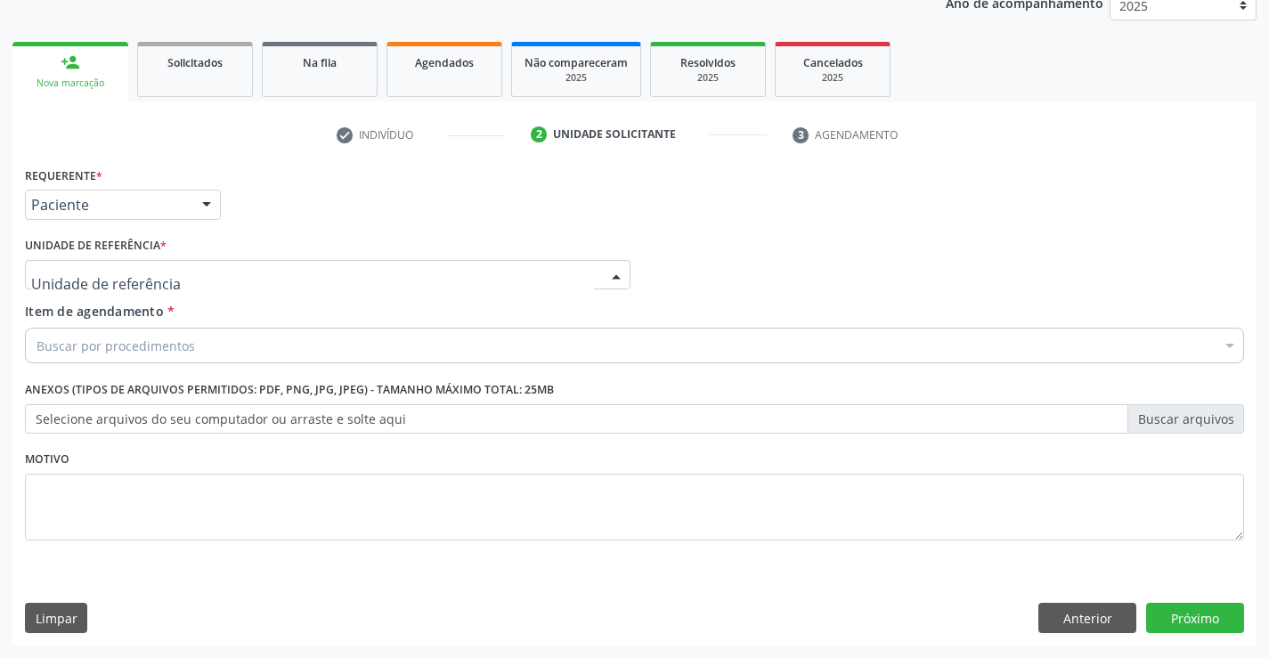
drag, startPoint x: 161, startPoint y: 270, endPoint x: 163, endPoint y: 283, distance: 13.5
click at [163, 272] on div at bounding box center [327, 275] width 605 height 30
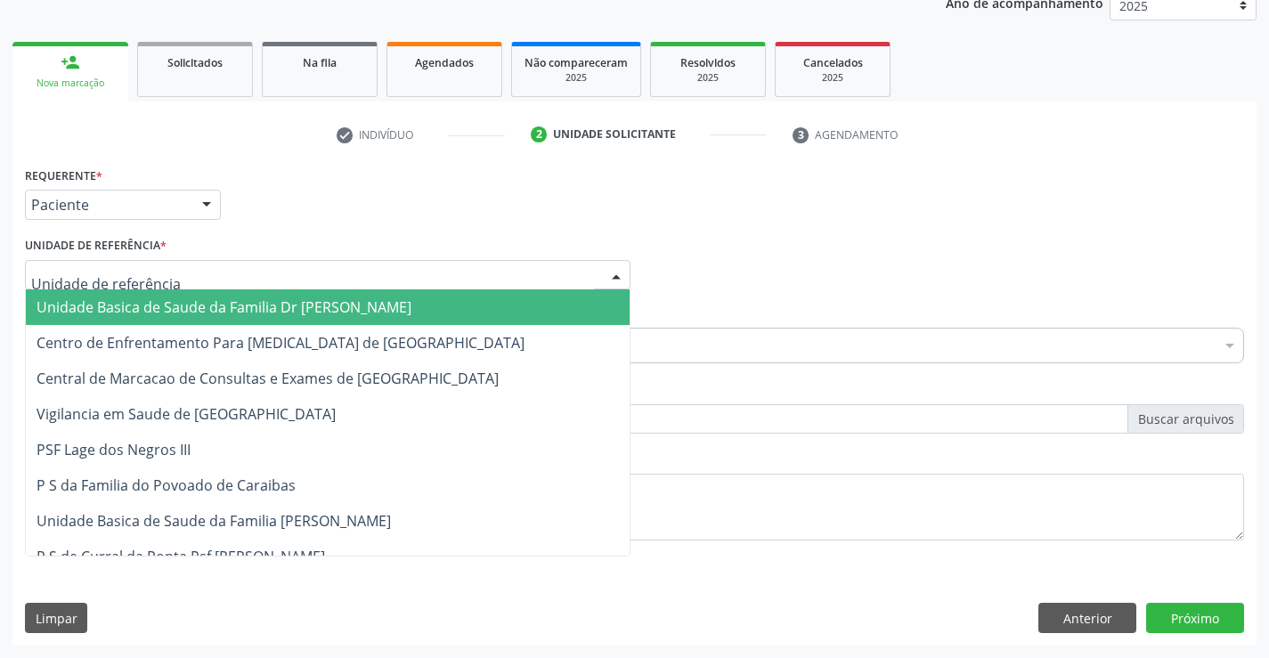
click at [162, 299] on span "Unidade Basica de Saude da Familia Dr [PERSON_NAME]" at bounding box center [223, 307] width 375 height 20
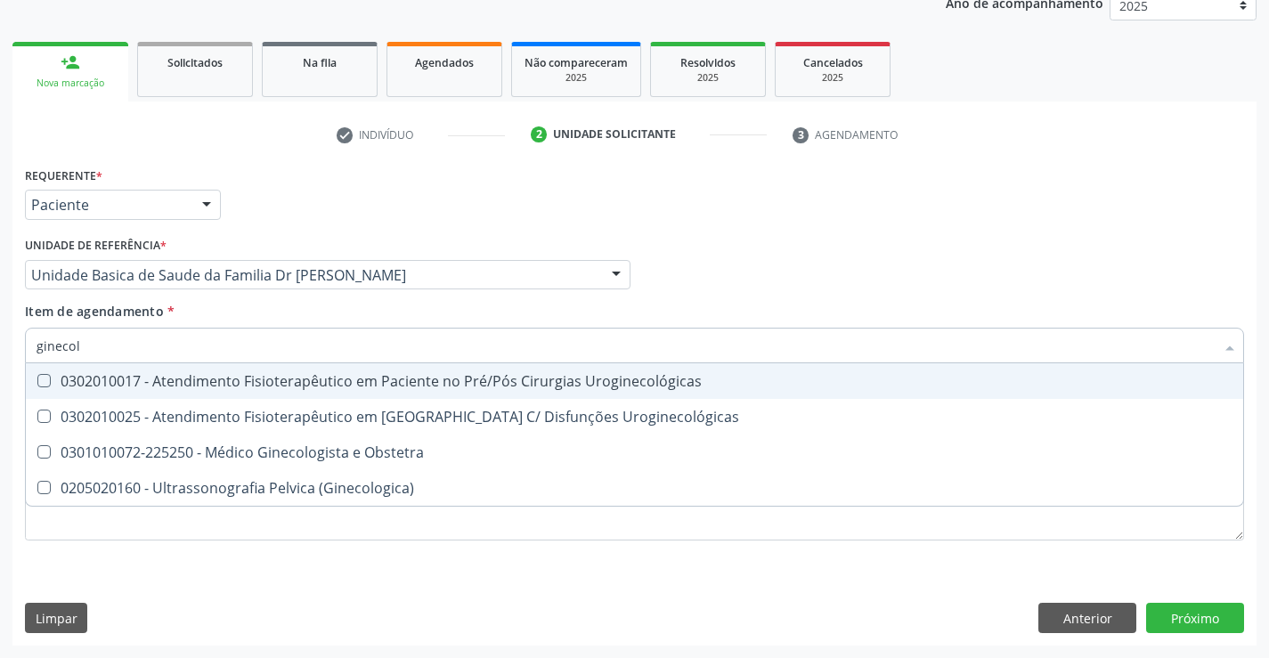
type input "ginecolo"
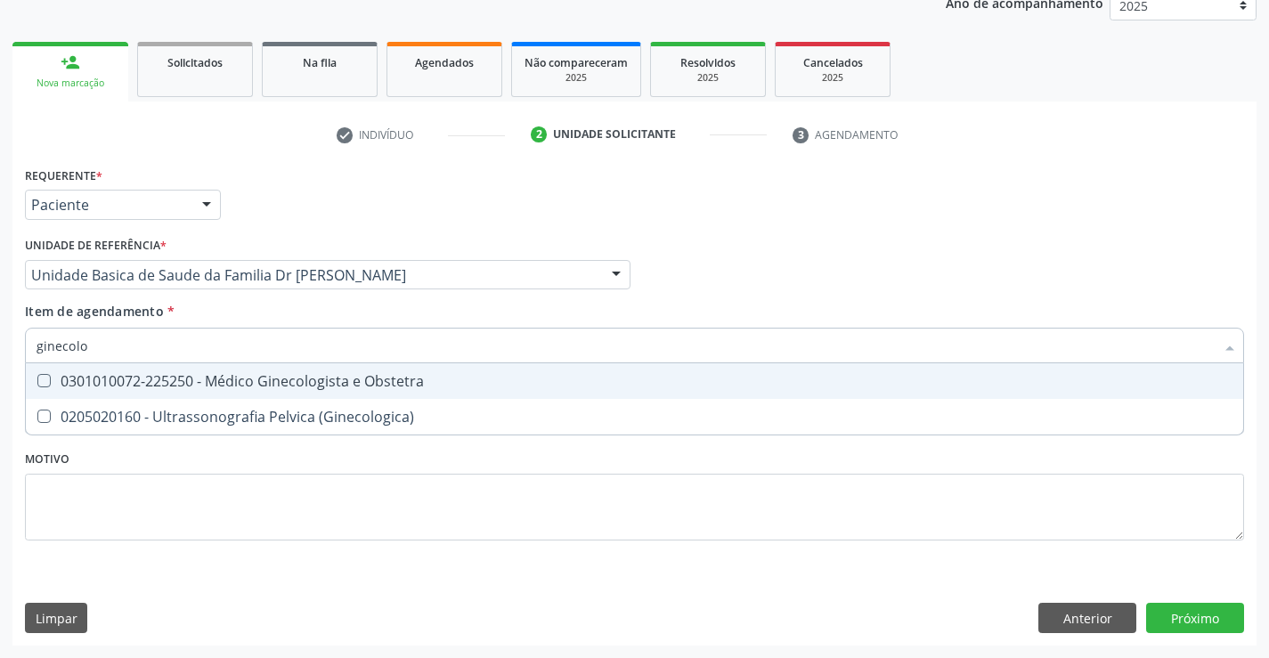
click at [267, 384] on div "0301010072-225250 - Médico Ginecologista e Obstetra" at bounding box center [634, 381] width 1196 height 14
checkbox Obstetra "true"
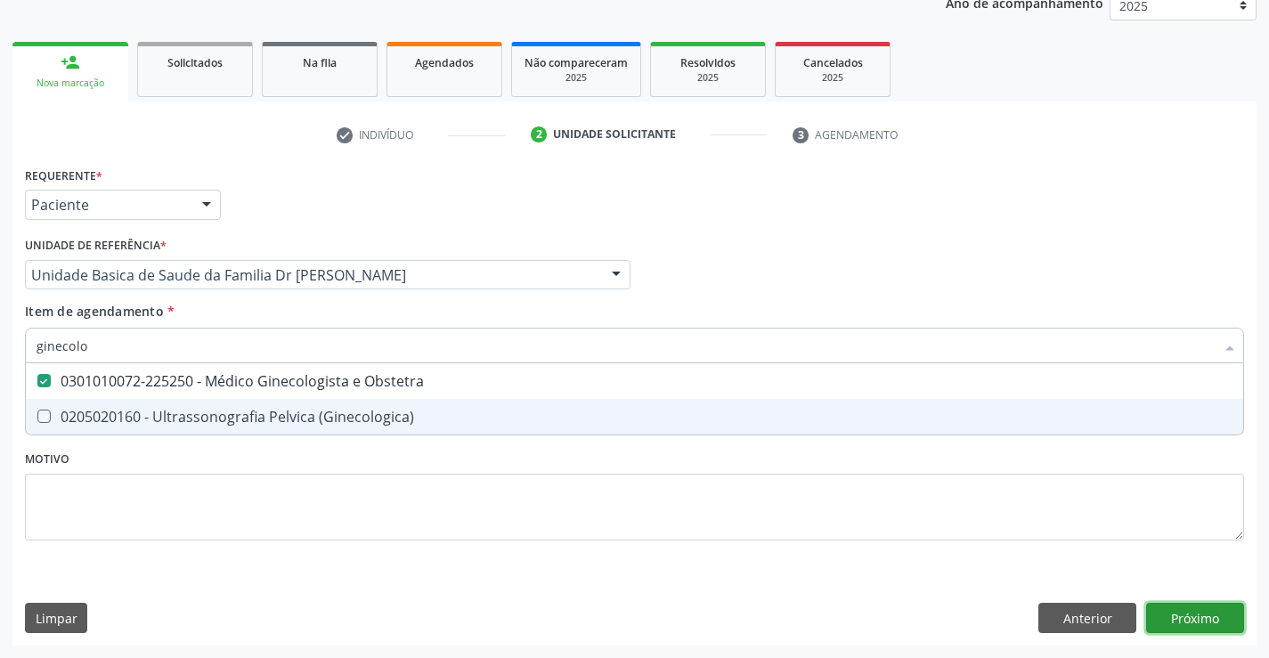
click at [1184, 608] on div "Requerente * Paciente Profissional de Saúde Paciente Nenhum resultado encontrad…" at bounding box center [634, 403] width 1244 height 483
checkbox \(Ginecologica\) "true"
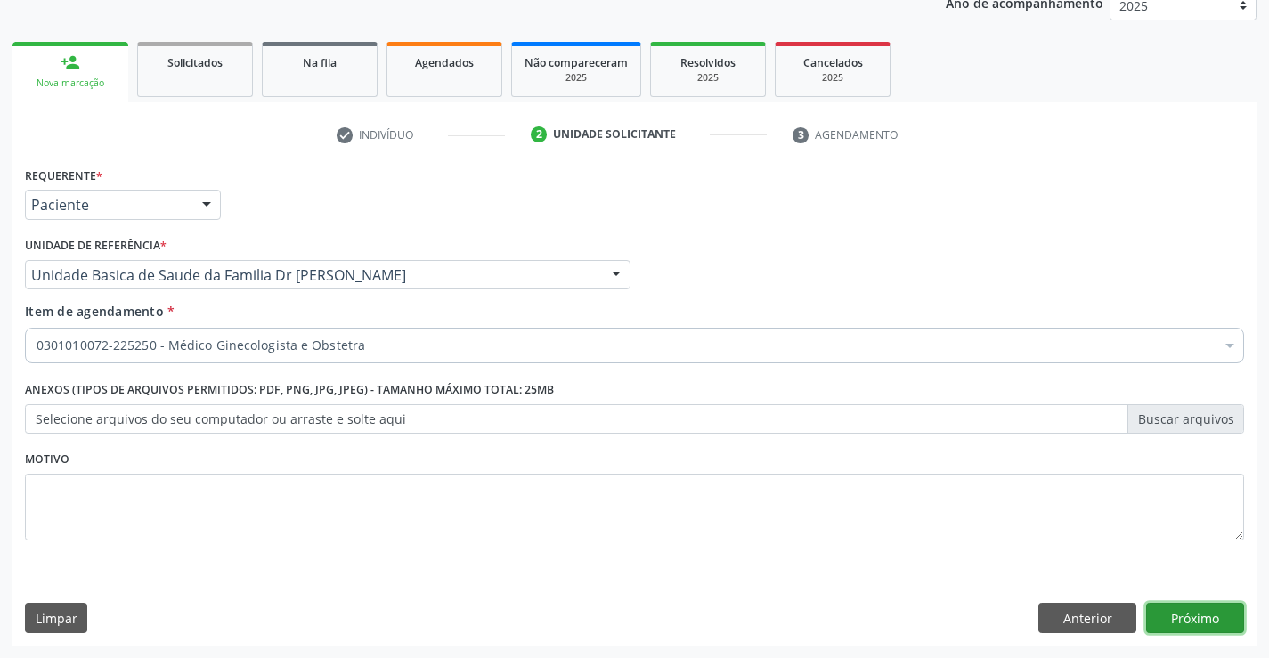
click at [1184, 611] on button "Próximo" at bounding box center [1195, 618] width 98 height 30
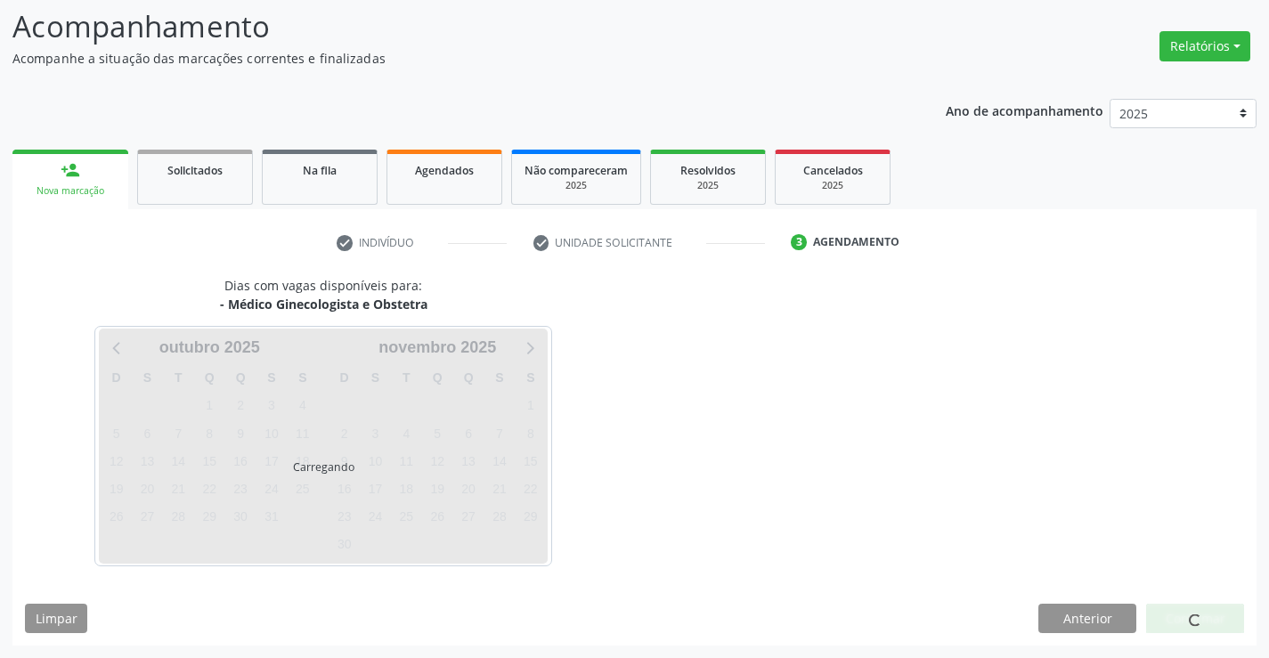
scroll to position [117, 0]
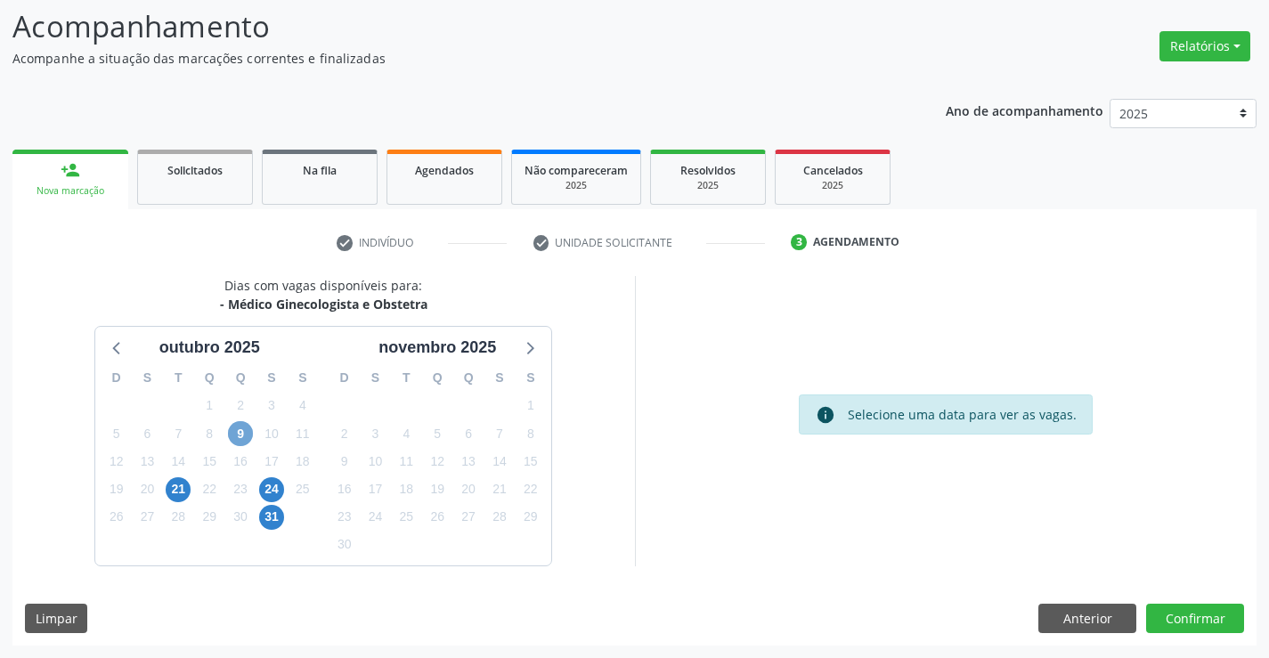
click at [244, 434] on span "9" at bounding box center [240, 433] width 25 height 25
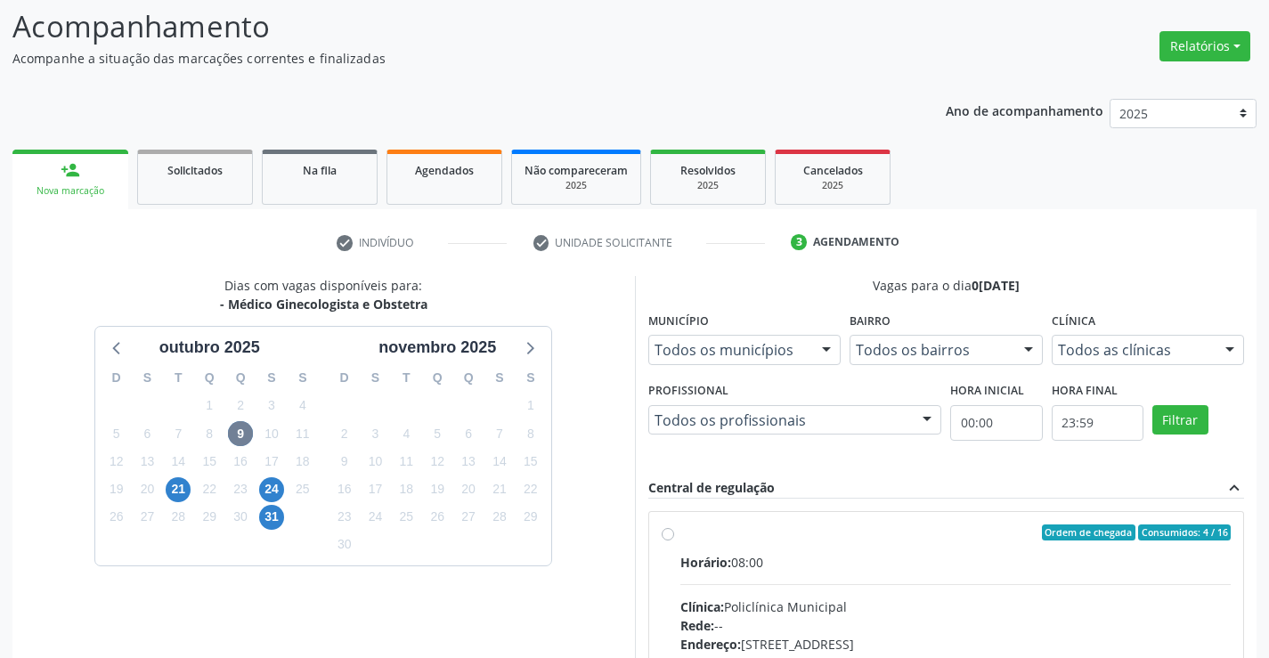
click at [680, 535] on label "Ordem de chegada Consumidos: 4 / 16 Horário: 08:00 Clínica: Policlínica Municip…" at bounding box center [955, 660] width 551 height 273
click at [669, 535] on input "Ordem de chegada Consumidos: 4 / 16 Horário: 08:00 Clínica: Policlínica Municip…" at bounding box center [667, 532] width 12 height 16
radio input "true"
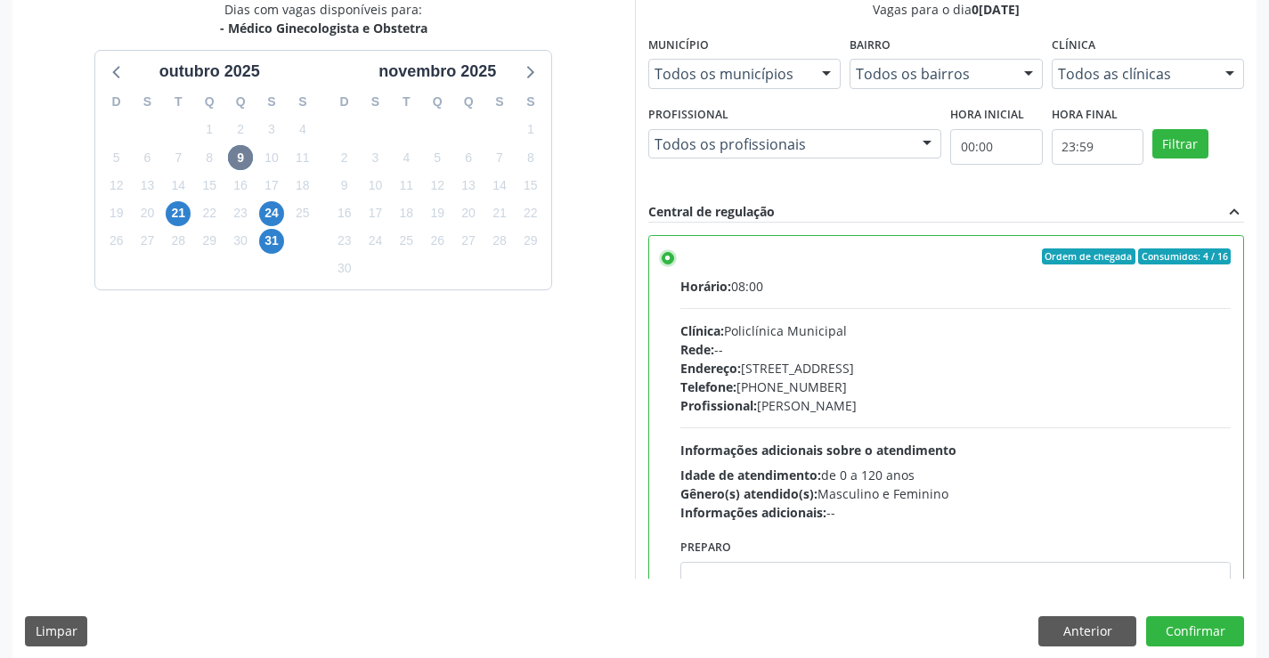
scroll to position [406, 0]
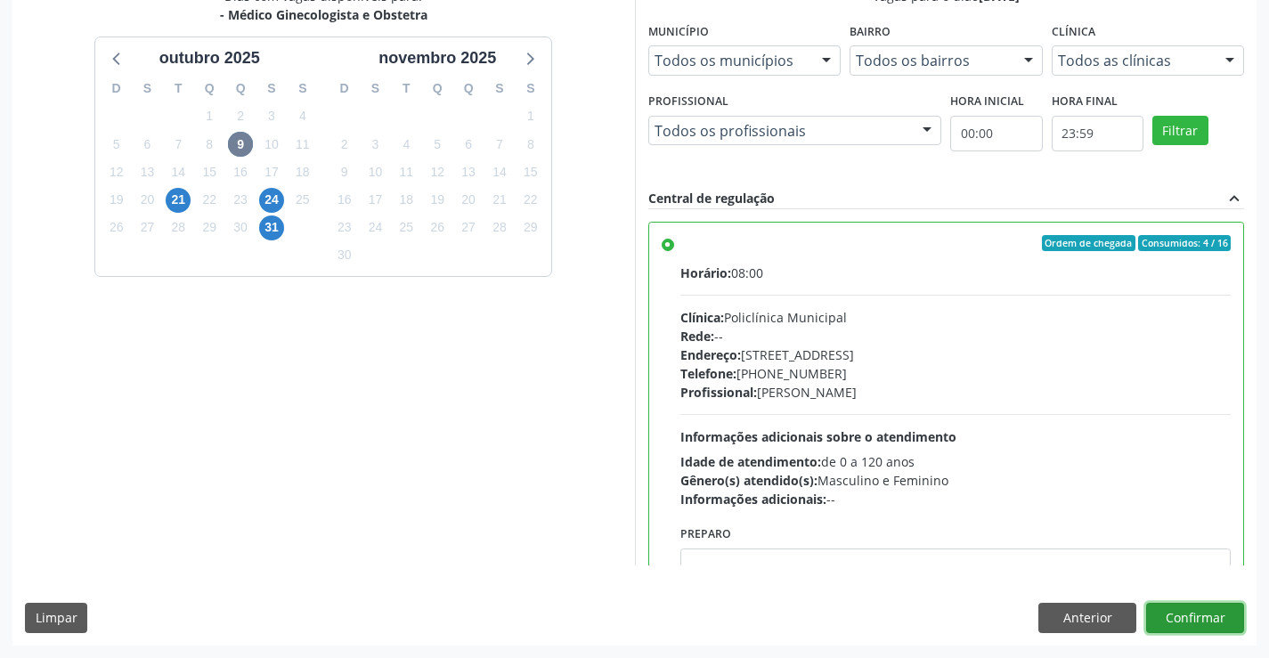
click at [1199, 620] on button "Confirmar" at bounding box center [1195, 618] width 98 height 30
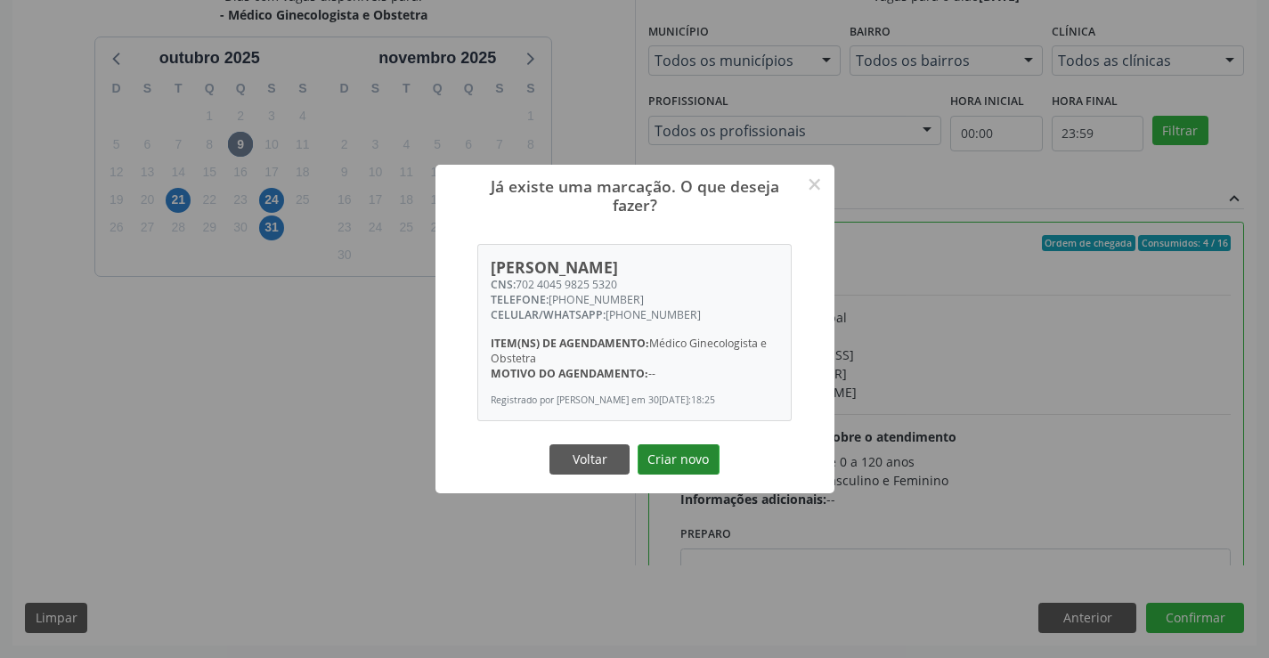
click at [689, 458] on button "Criar novo" at bounding box center [678, 459] width 82 height 30
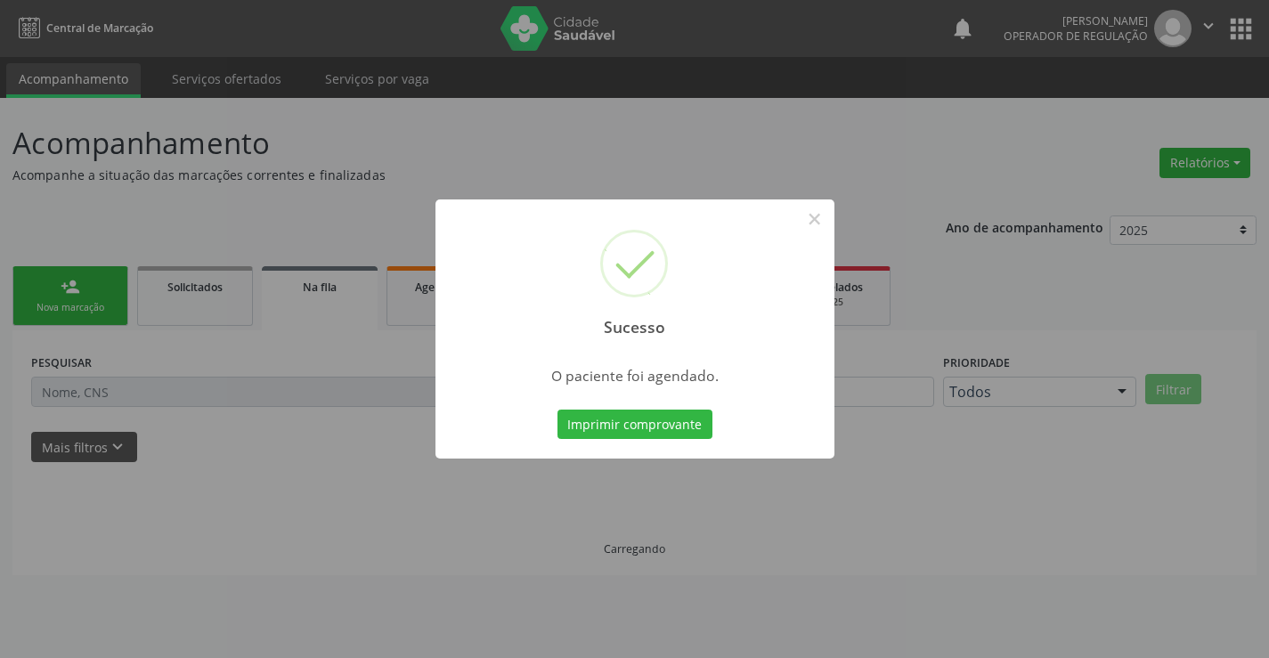
scroll to position [0, 0]
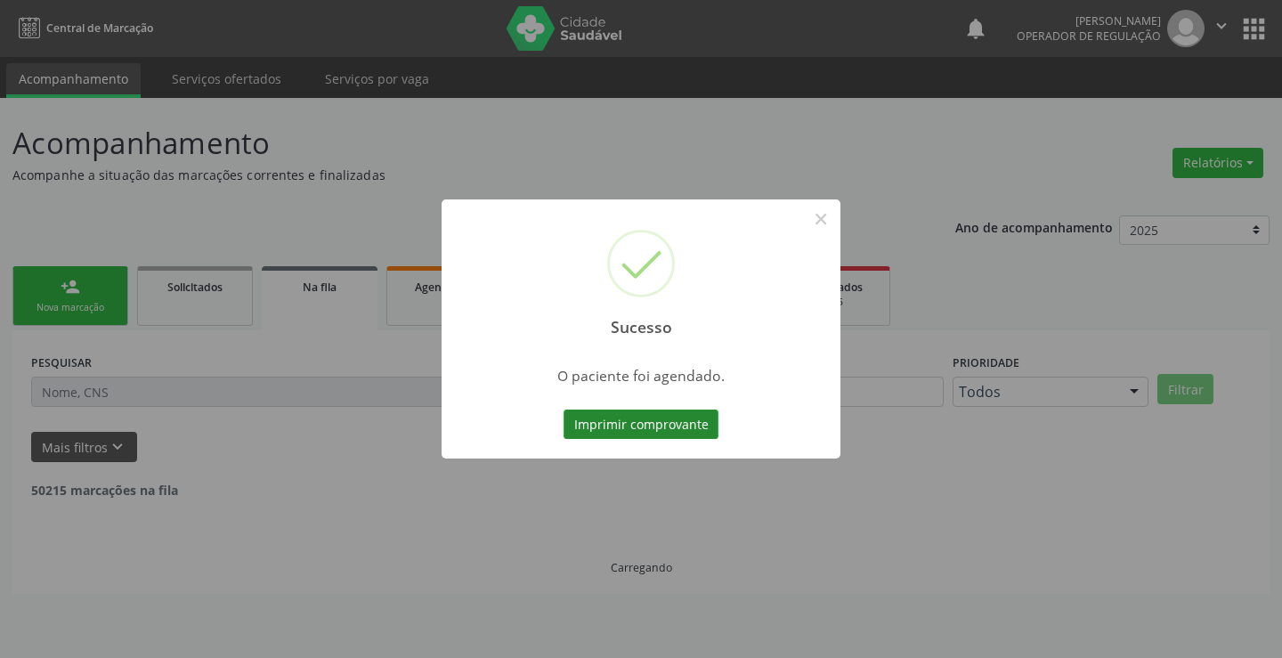
click at [685, 426] on button "Imprimir comprovante" at bounding box center [640, 424] width 155 height 30
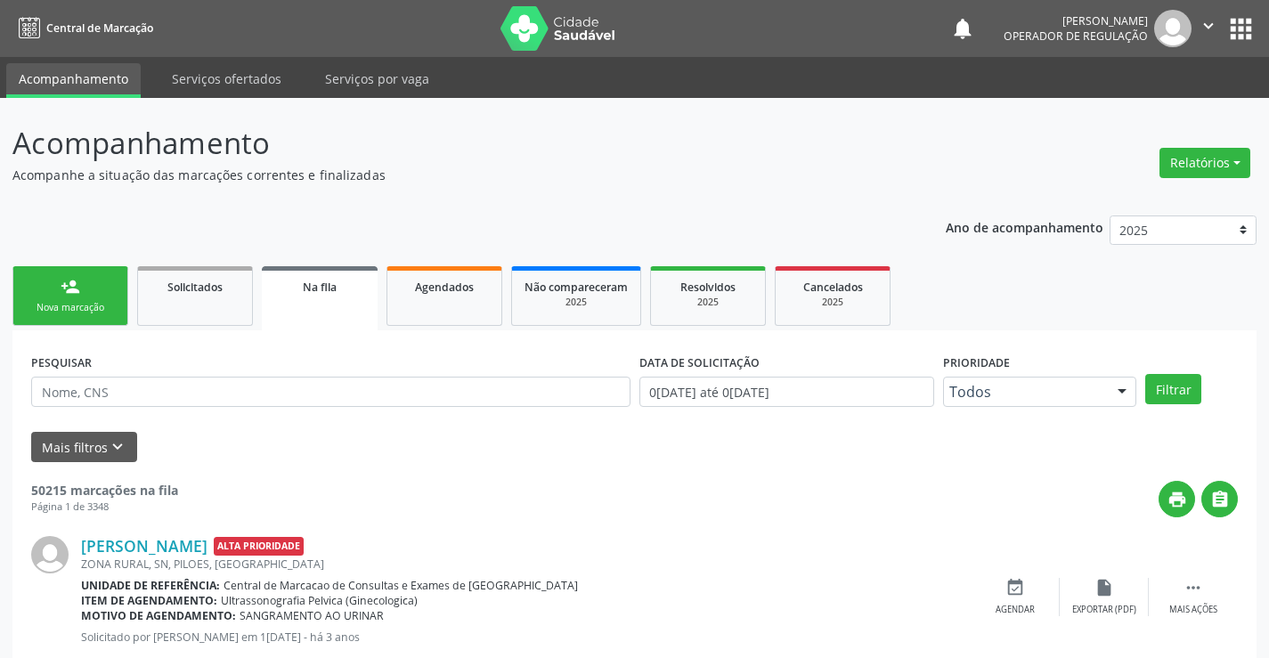
click at [104, 297] on link "person_add Nova marcação" at bounding box center [70, 296] width 116 height 60
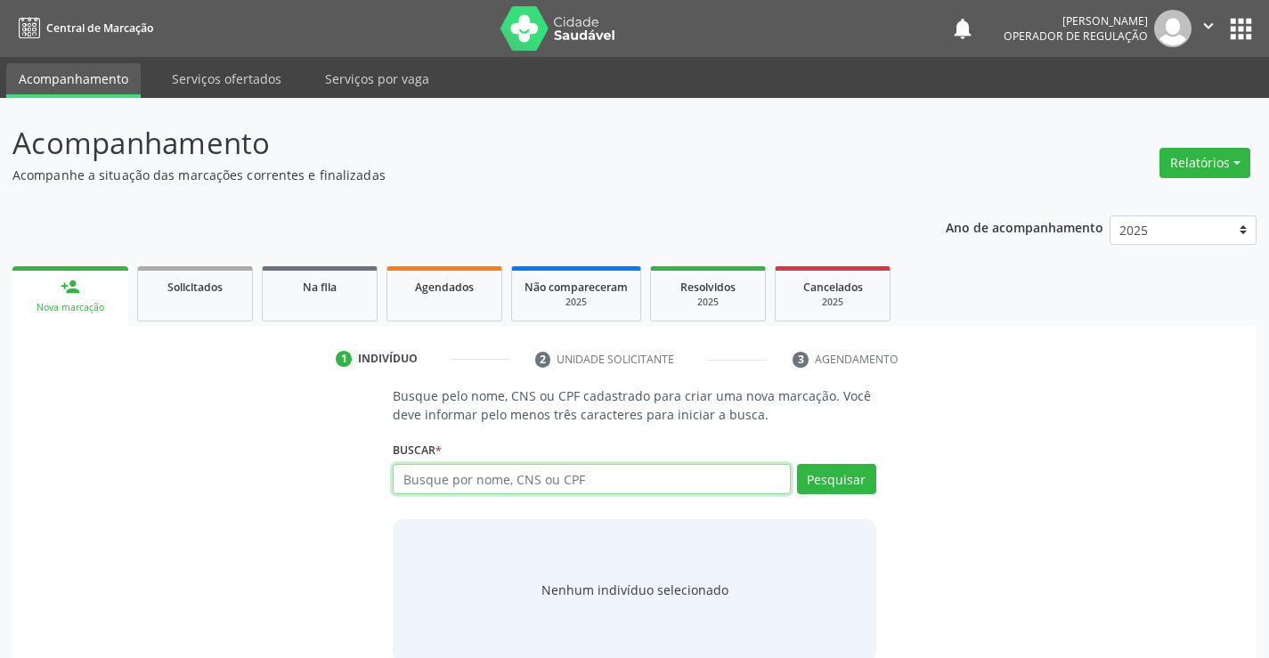
click at [584, 486] on input "text" at bounding box center [591, 479] width 397 height 30
type input "7027404598255320"
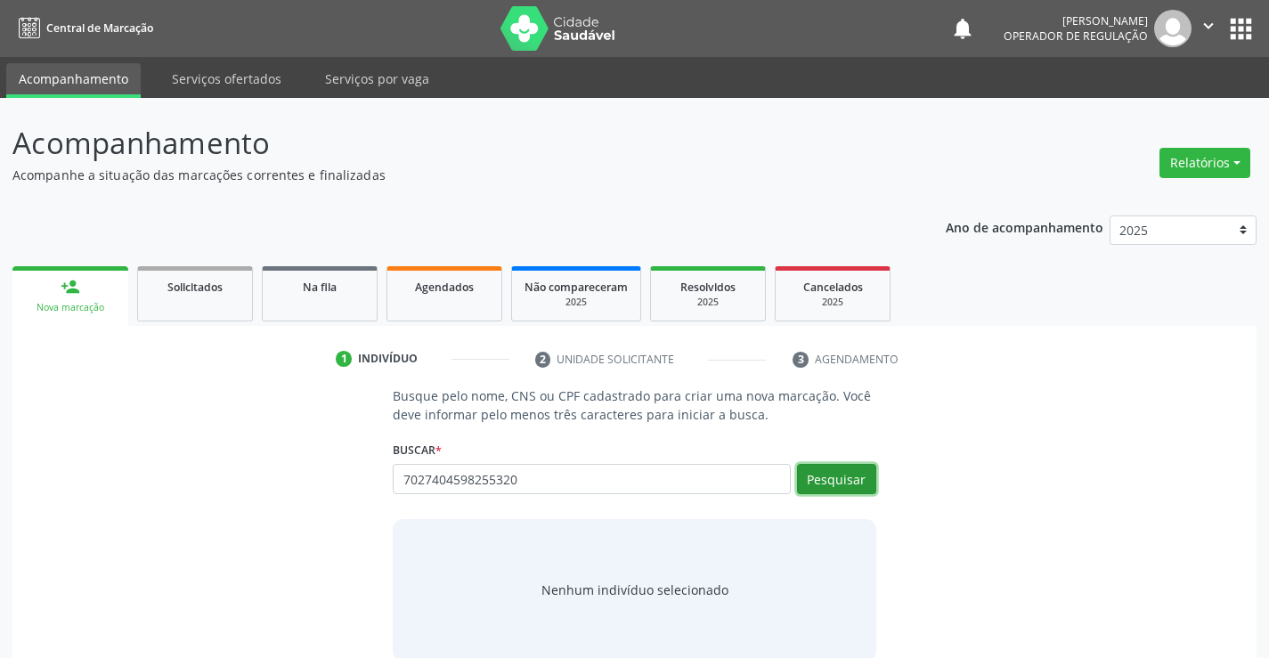
click at [824, 478] on button "Pesquisar" at bounding box center [836, 479] width 79 height 30
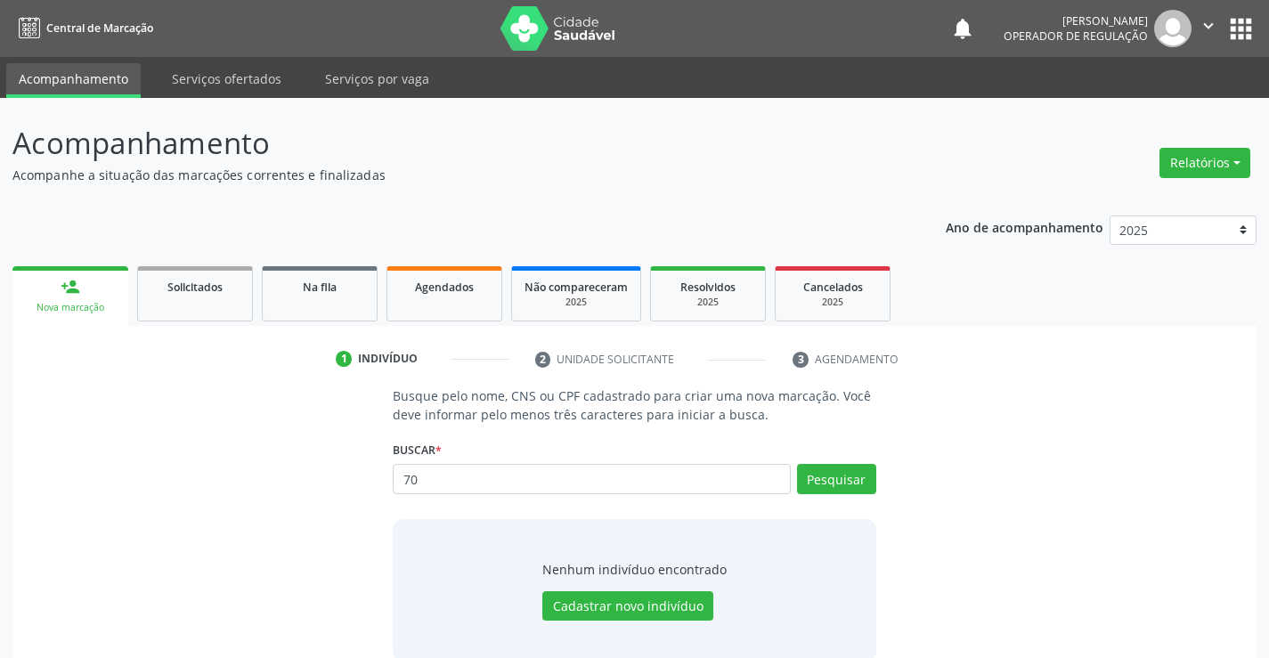
type input "7"
type input "702404598255320"
click at [840, 476] on button "Pesquisar" at bounding box center [836, 479] width 79 height 30
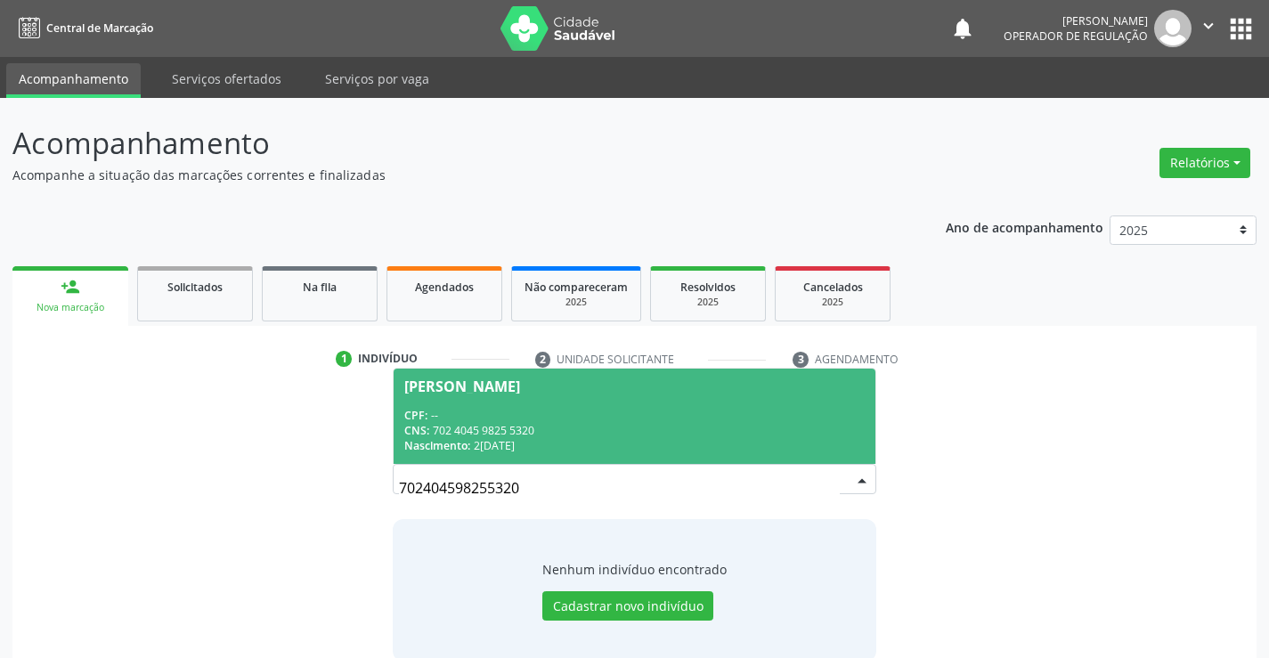
click at [701, 435] on div "CNS: 702 4045 9825 5320" at bounding box center [633, 430] width 459 height 15
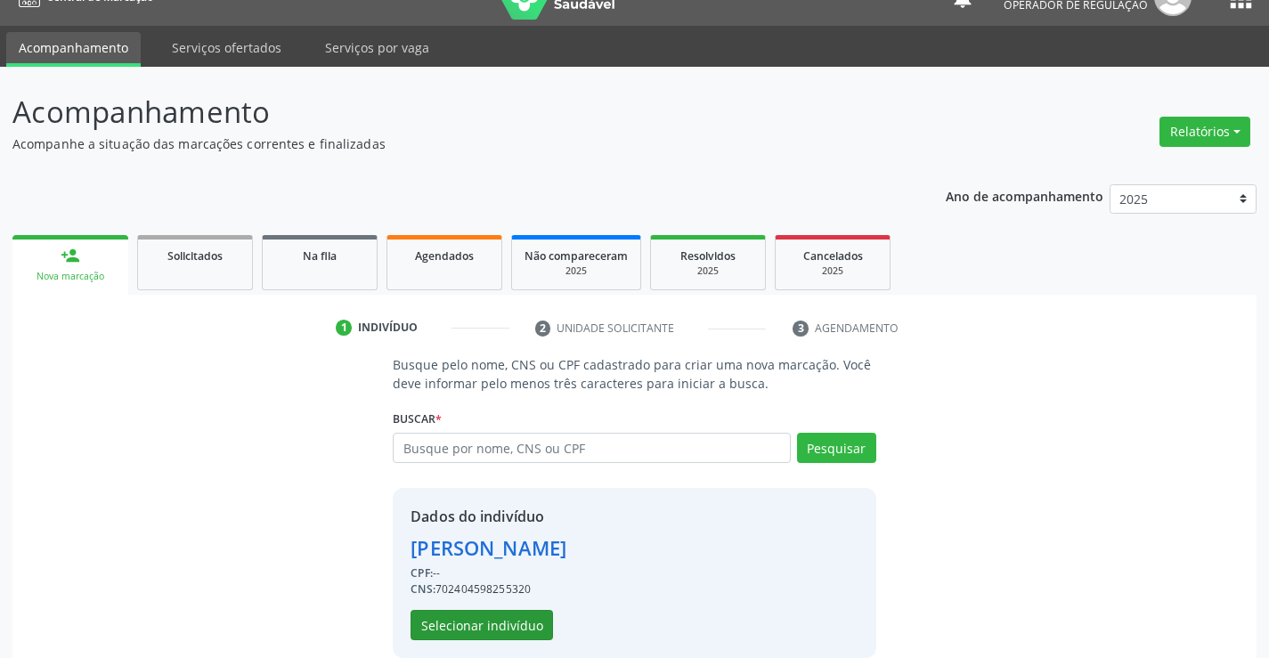
scroll to position [56, 0]
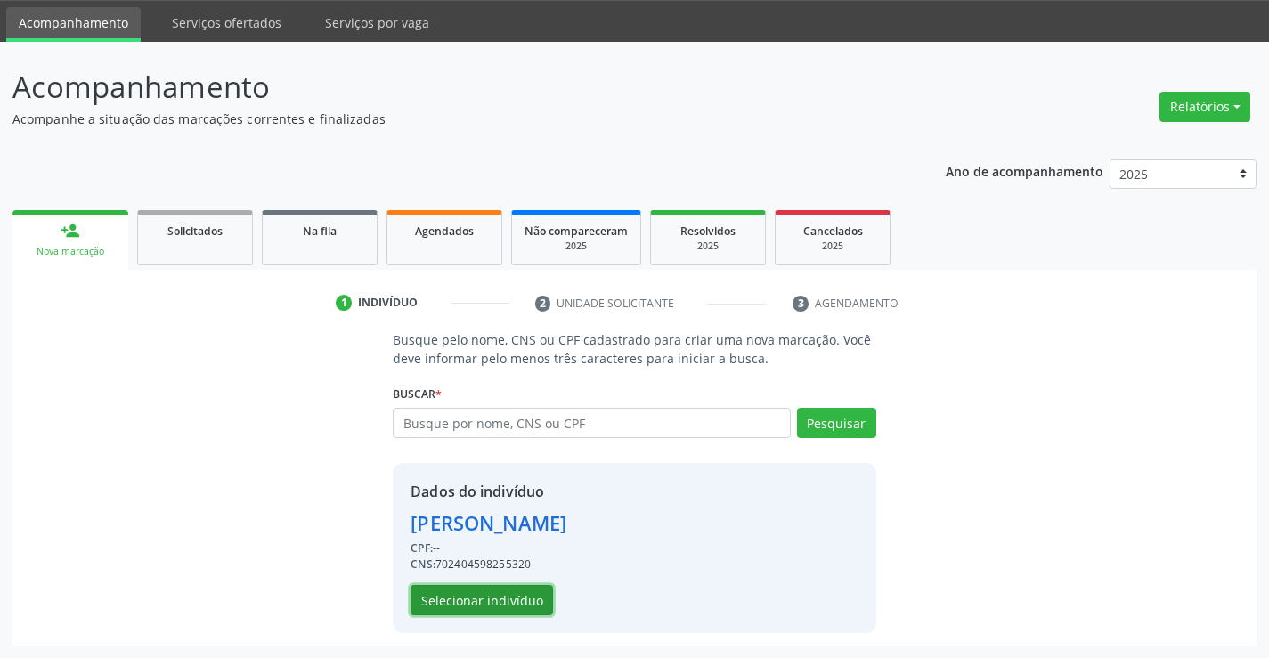
click at [531, 604] on button "Selecionar indivíduo" at bounding box center [481, 600] width 142 height 30
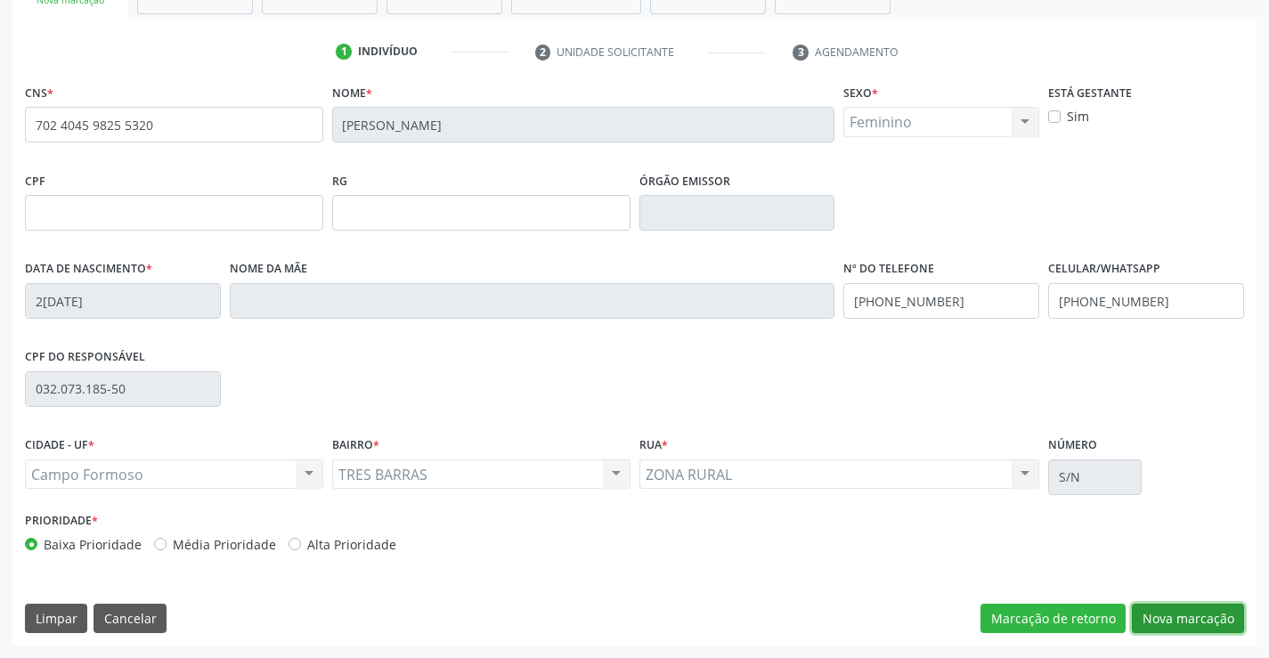
click at [1154, 612] on button "Nova marcação" at bounding box center [1187, 619] width 112 height 30
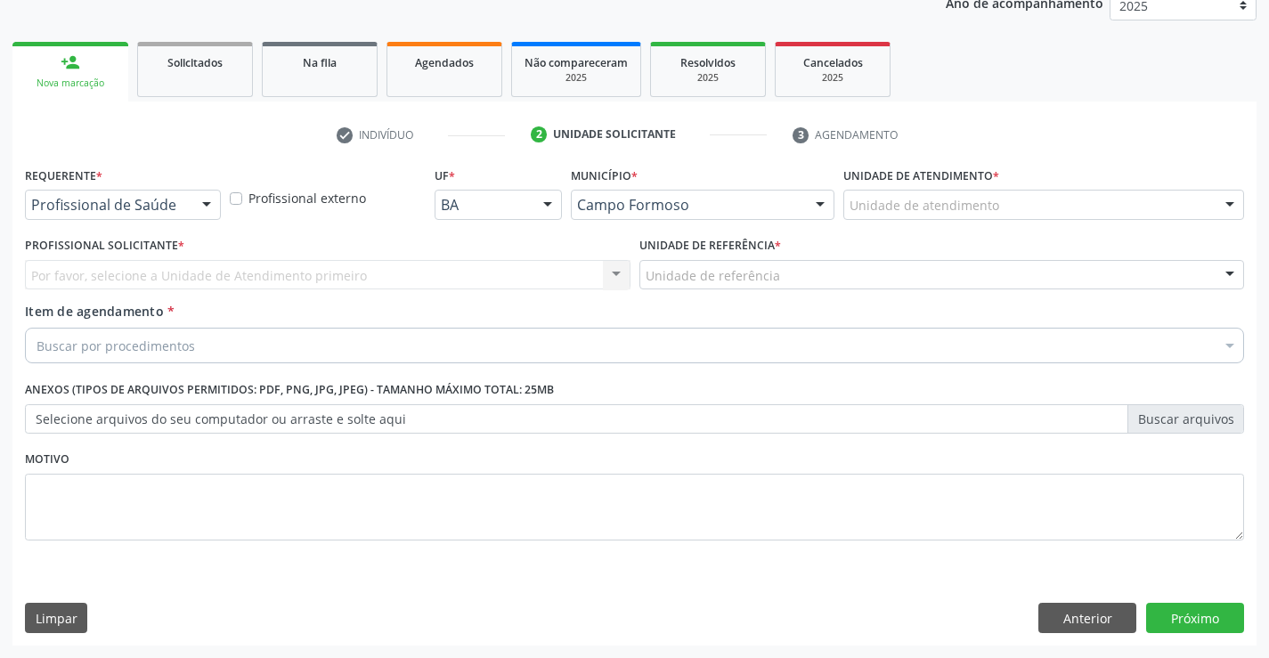
scroll to position [224, 0]
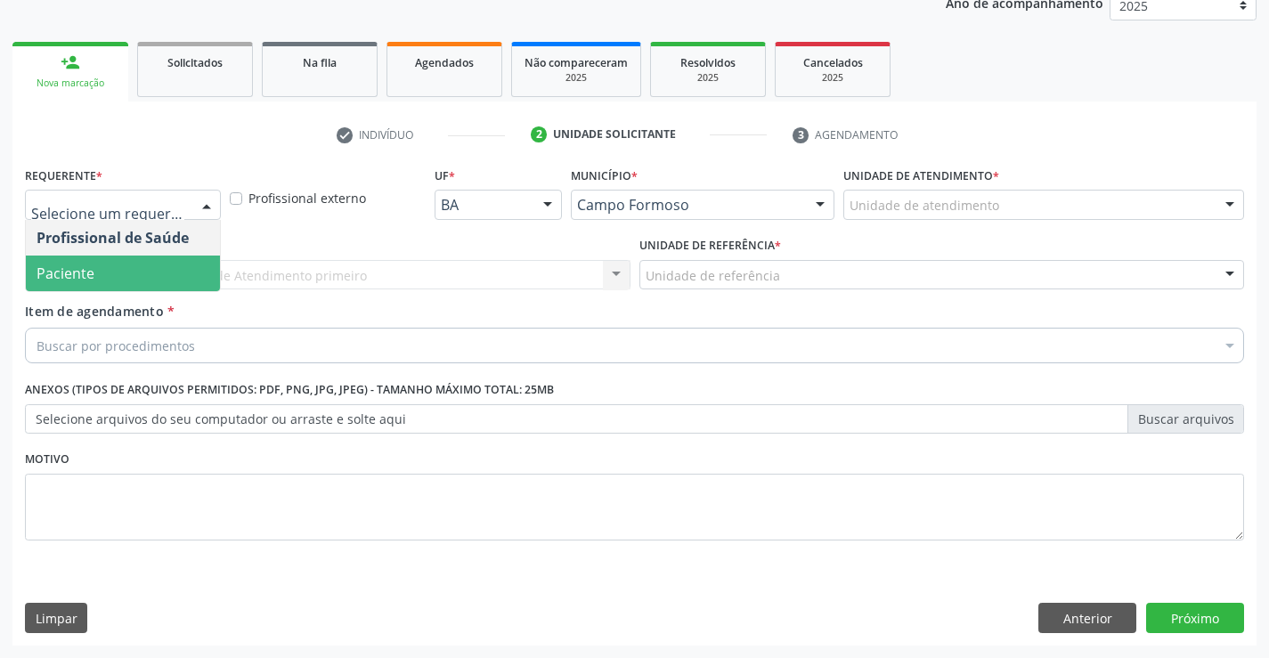
click at [113, 279] on span "Paciente" at bounding box center [123, 273] width 194 height 36
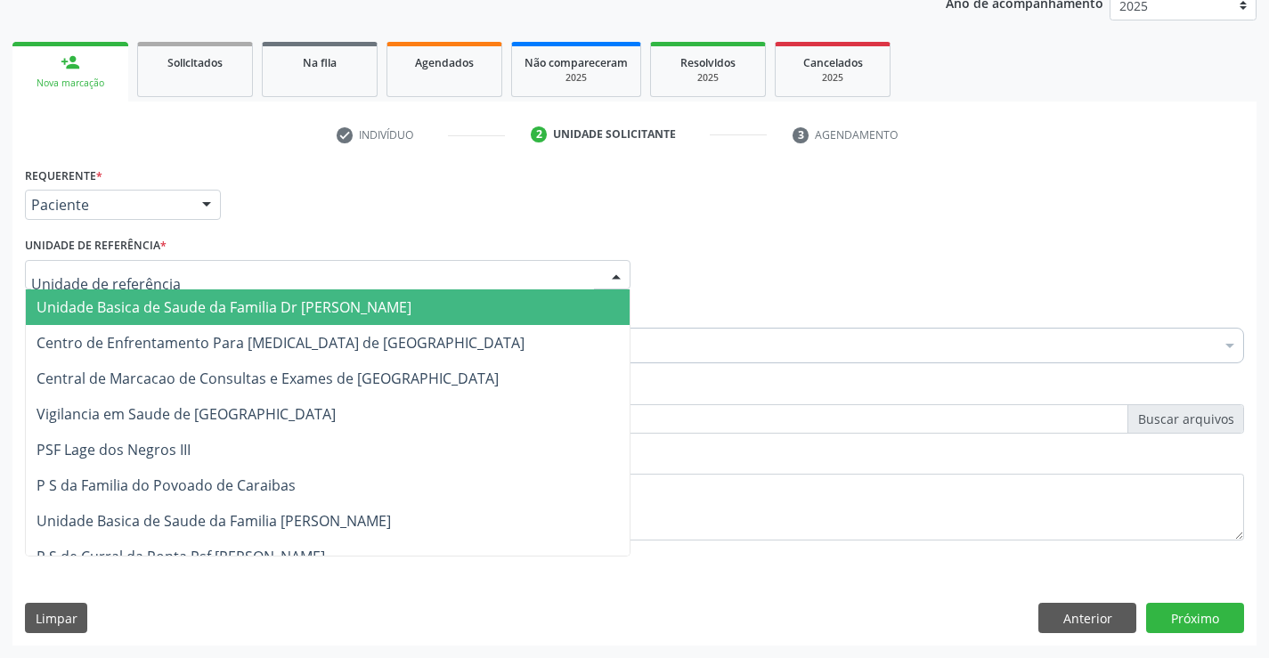
click at [173, 305] on span "Unidade Basica de Saude da Familia Dr [PERSON_NAME]" at bounding box center [223, 307] width 375 height 20
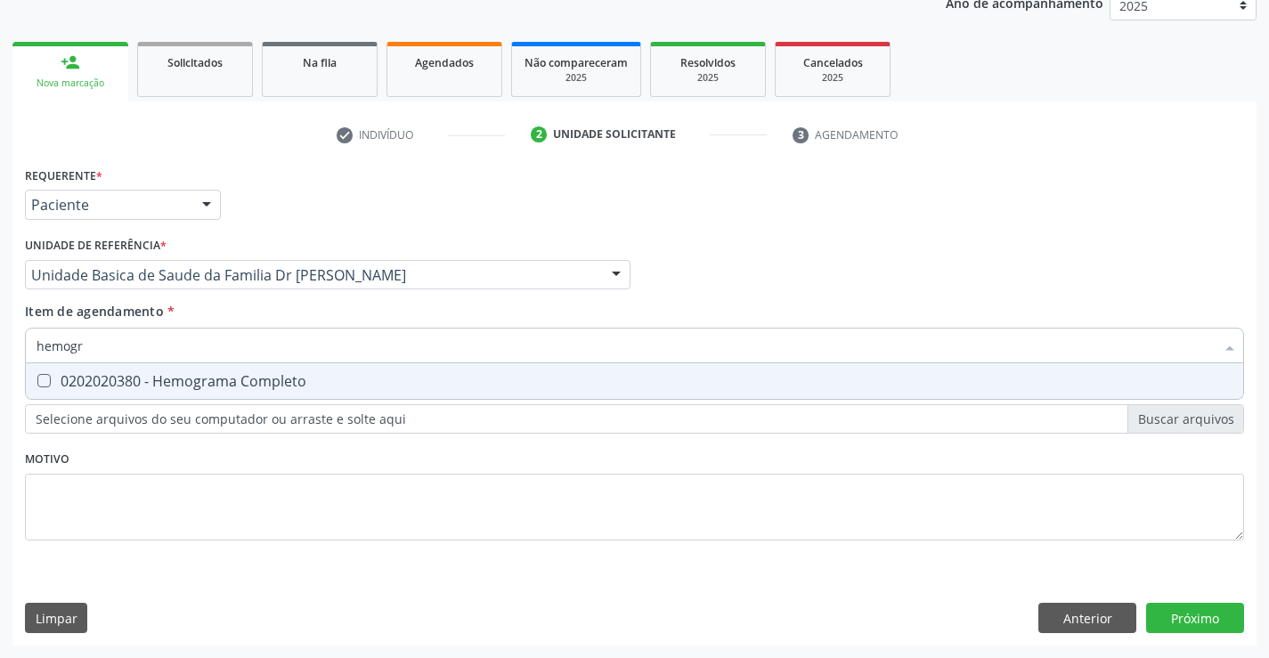
type input "hemogra"
click at [179, 387] on div "0202020380 - Hemograma Completo" at bounding box center [634, 381] width 1196 height 14
checkbox Completo "true"
type input "hemogra"
click at [148, 527] on div "Requerente * Paciente Profissional de Saúde Paciente Nenhum resultado encontrad…" at bounding box center [634, 363] width 1219 height 403
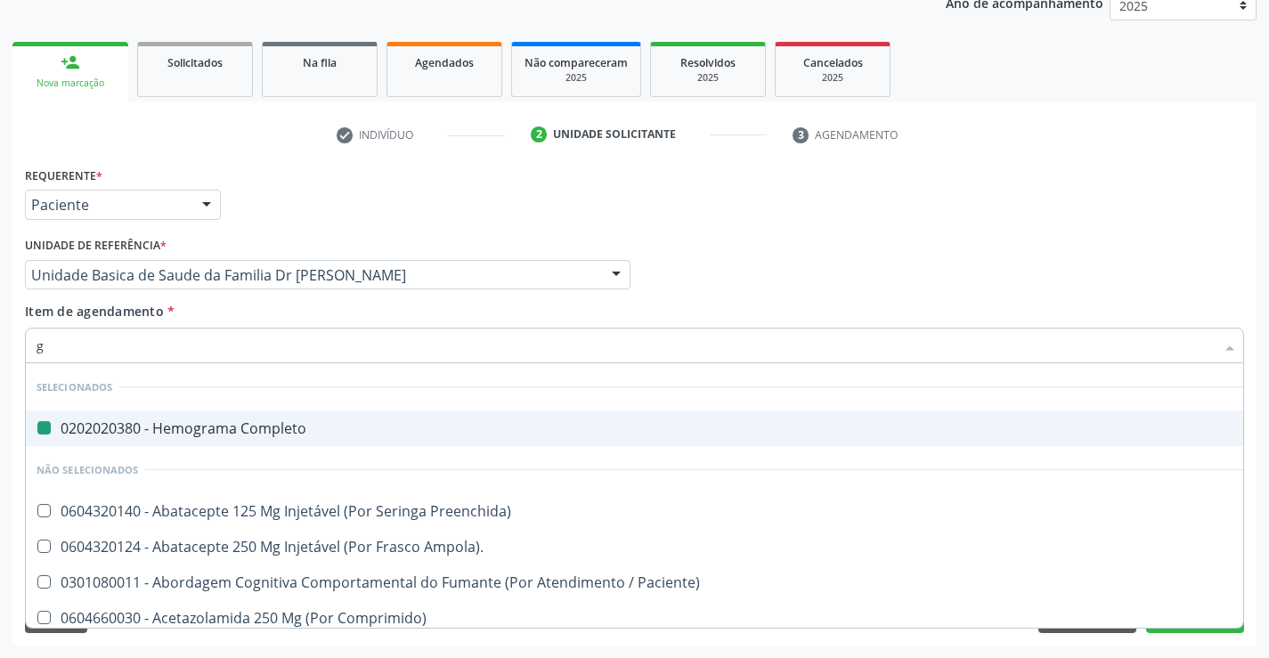
type input "gl"
checkbox Completo "false"
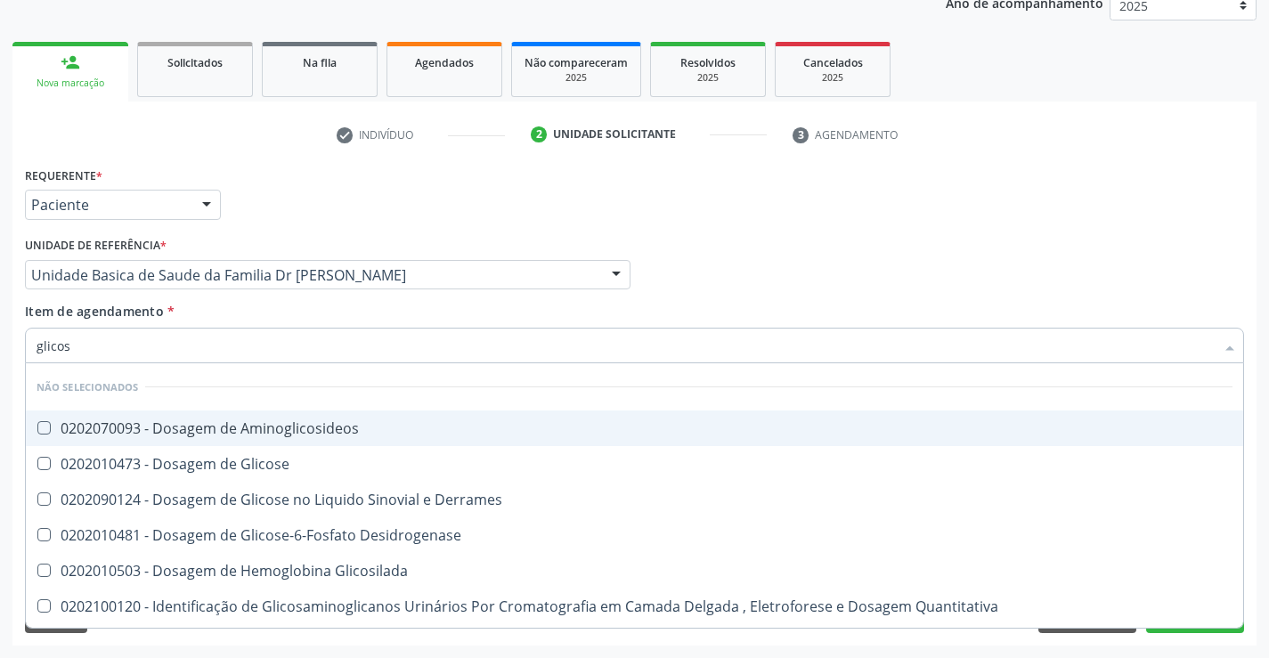
type input "glicose"
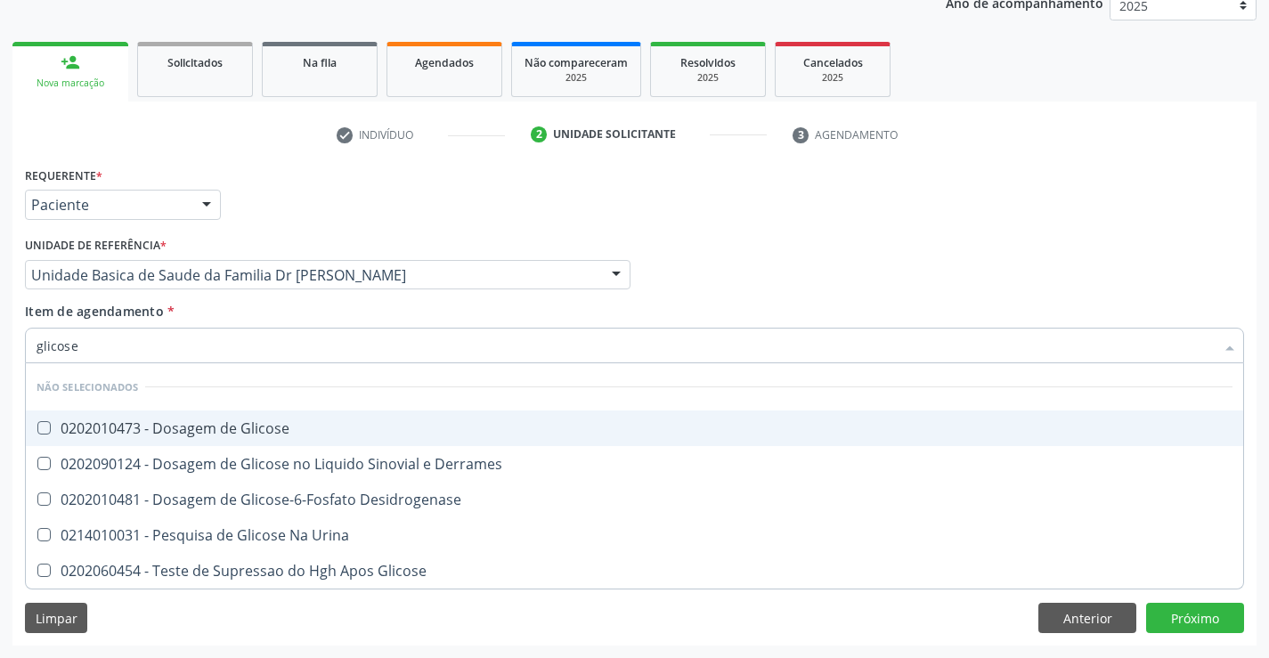
click at [239, 417] on span "0202010473 - Dosagem de Glicose" at bounding box center [634, 428] width 1217 height 36
checkbox Glicose "true"
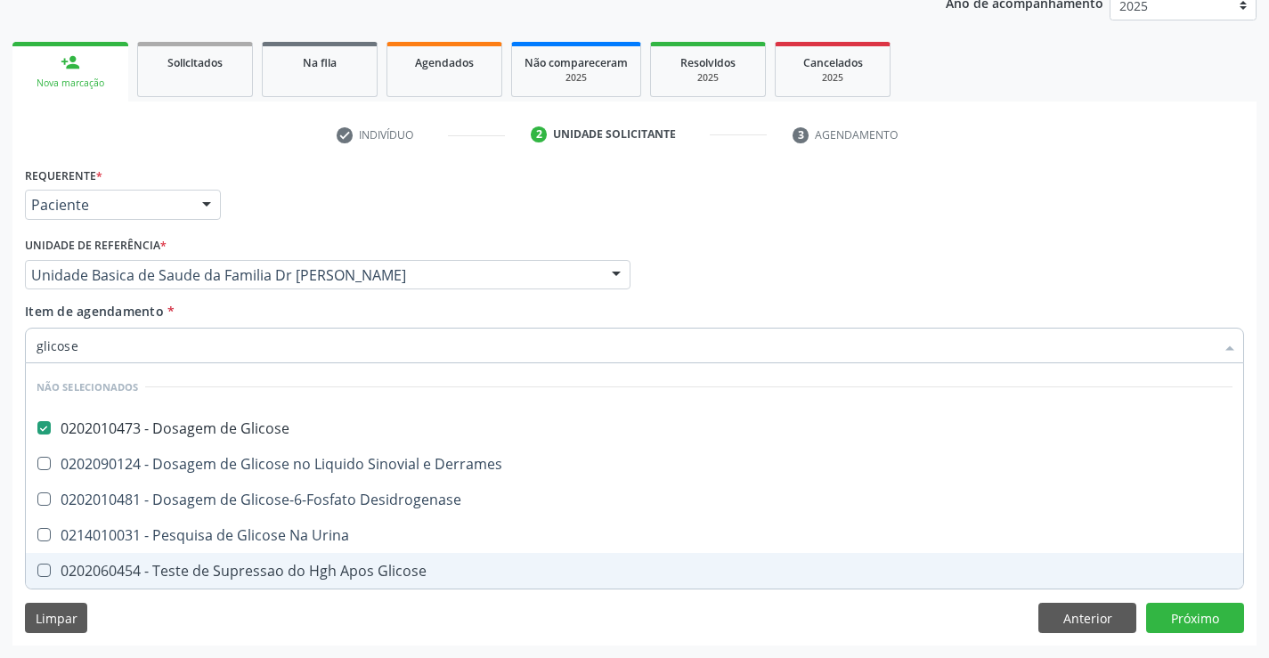
type input "glicose"
click at [235, 617] on div "Requerente * Paciente Profissional de Saúde Paciente Nenhum resultado encontrad…" at bounding box center [634, 403] width 1244 height 483
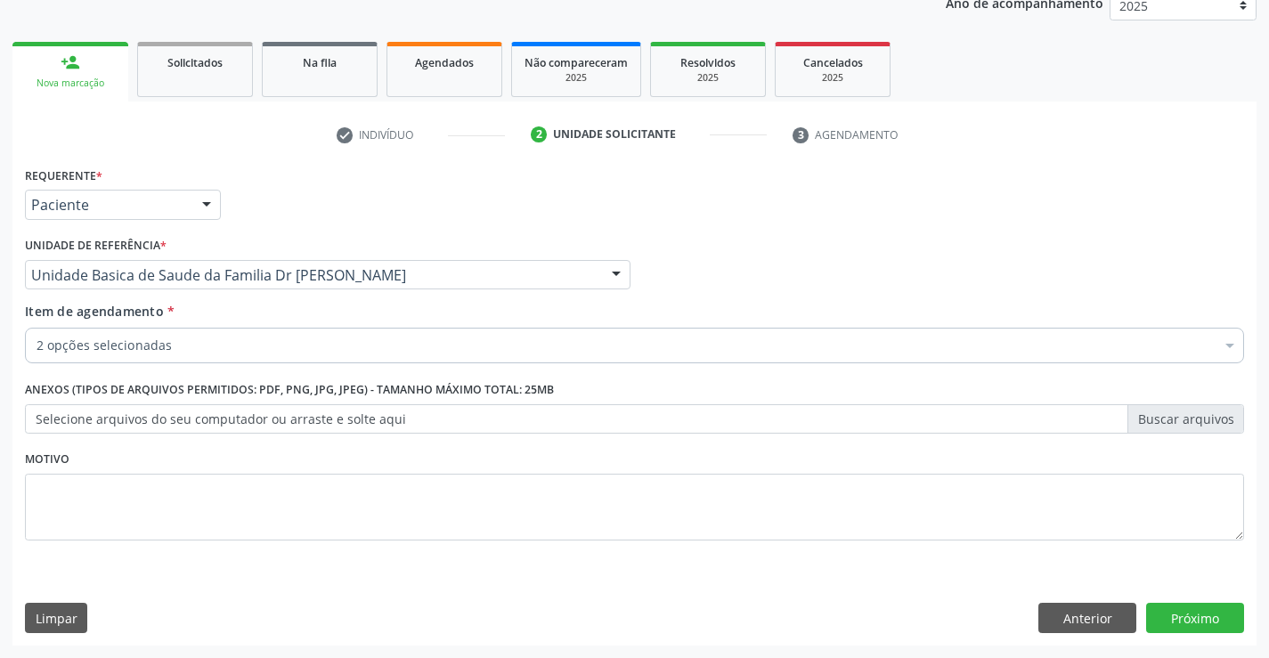
checkbox Glicose "true"
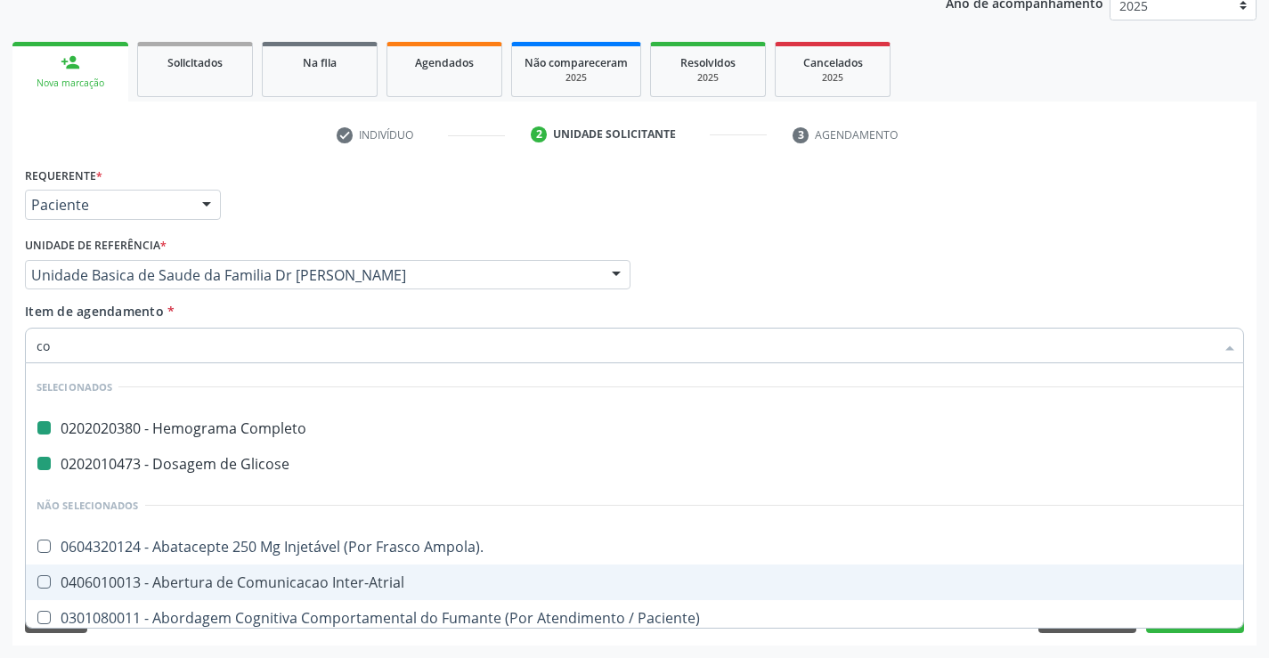
type input "col"
checkbox Completo "false"
checkbox Glicose "false"
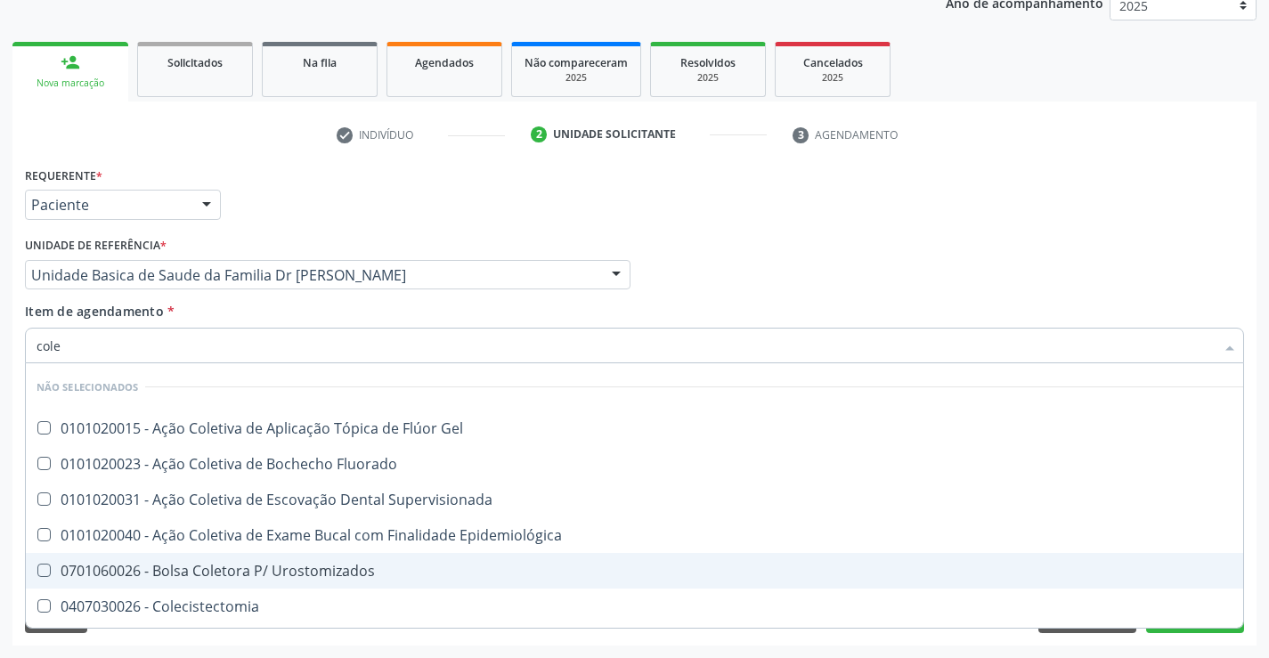
type input "coles"
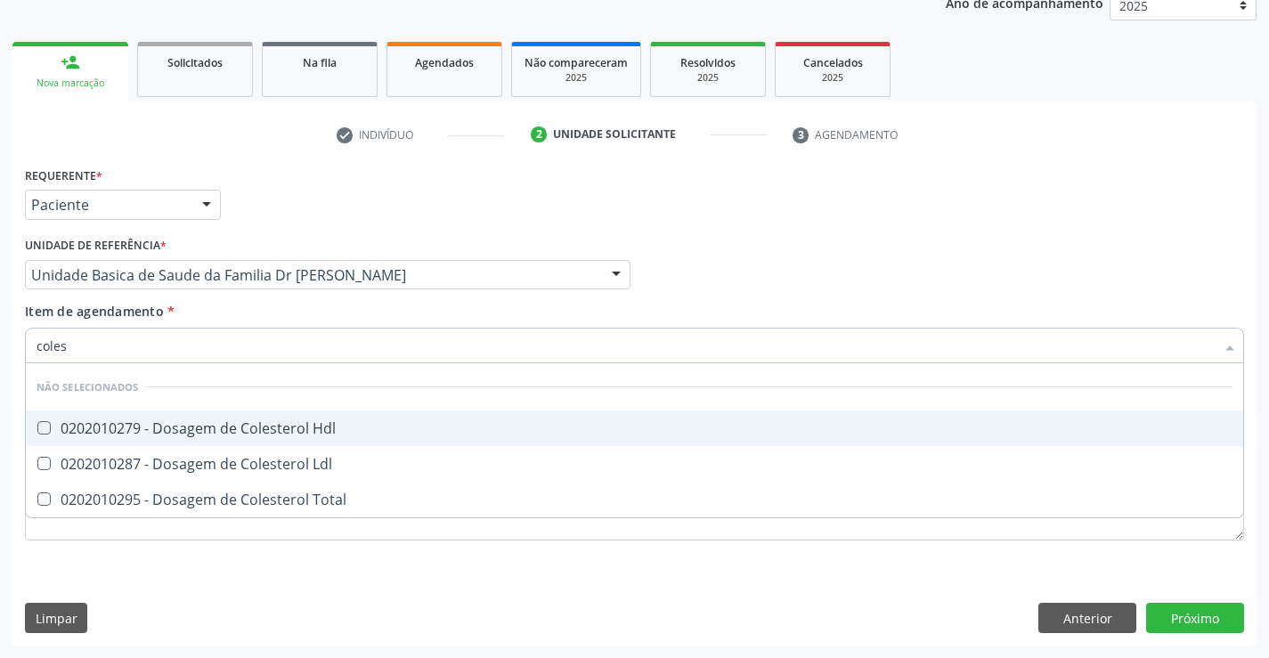
click at [269, 421] on div "0202010279 - Dosagem de Colesterol Hdl" at bounding box center [634, 428] width 1196 height 14
checkbox Hdl "true"
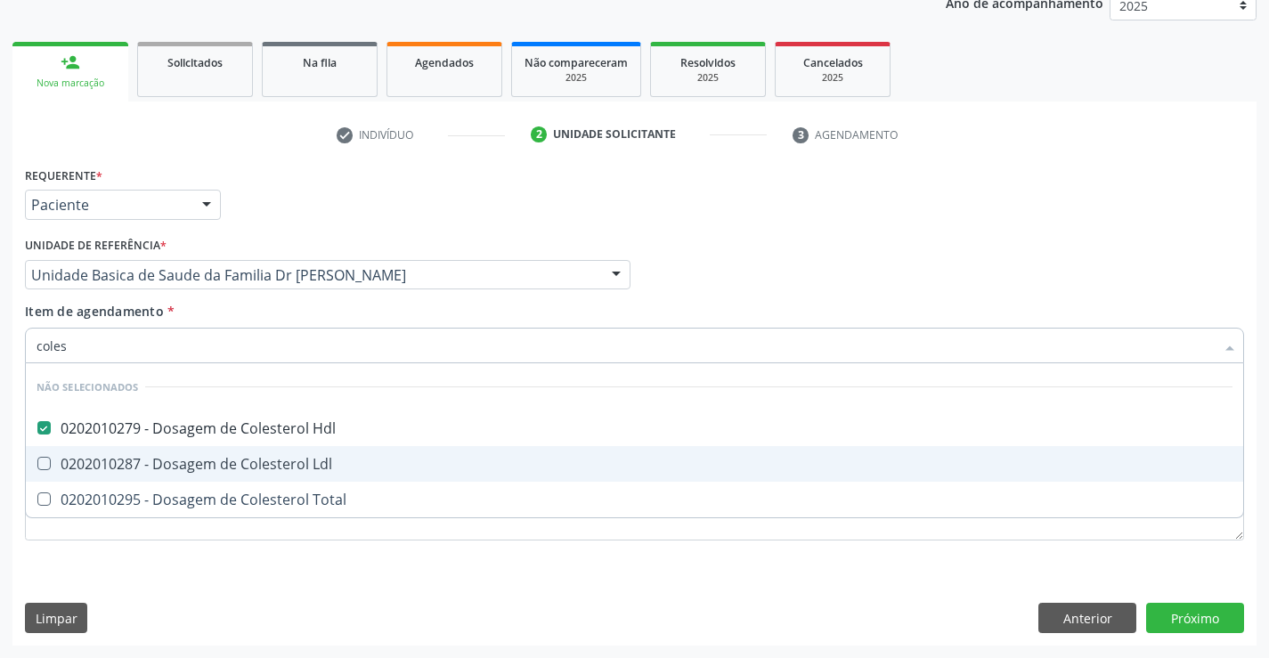
click at [264, 466] on div "0202010287 - Dosagem de Colesterol Ldl" at bounding box center [634, 464] width 1196 height 14
checkbox Ldl "true"
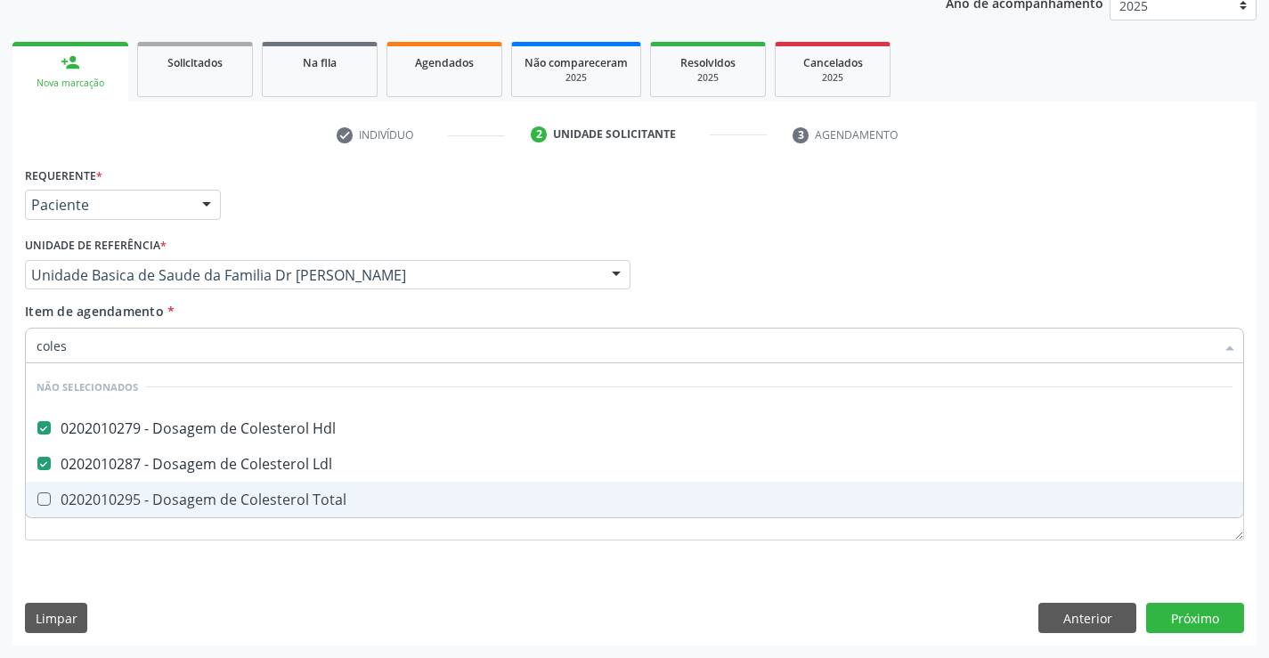
click at [258, 496] on div "0202010295 - Dosagem de Colesterol Total" at bounding box center [634, 499] width 1196 height 14
checkbox Total "true"
type input "coles"
click at [240, 555] on div "Requerente * Paciente Profissional de Saúde Paciente Nenhum resultado encontrad…" at bounding box center [634, 363] width 1219 height 403
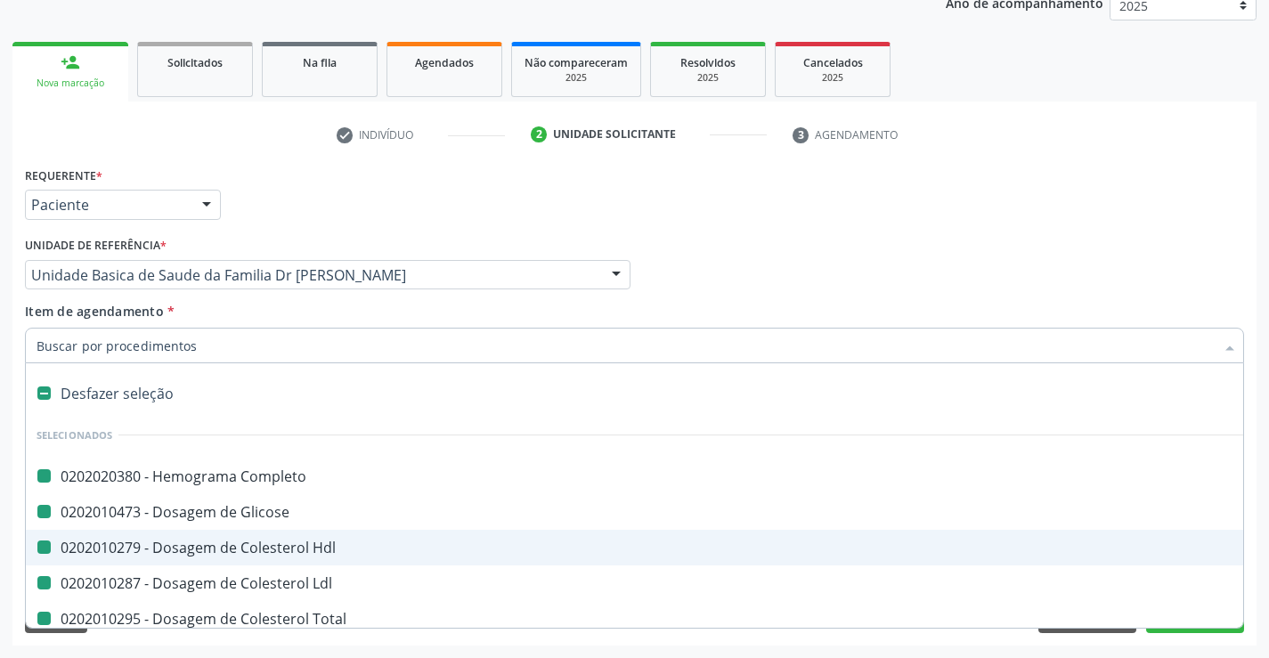
type input "u"
checkbox Completo "false"
checkbox Glicose "false"
checkbox Hdl "false"
checkbox Ldl "false"
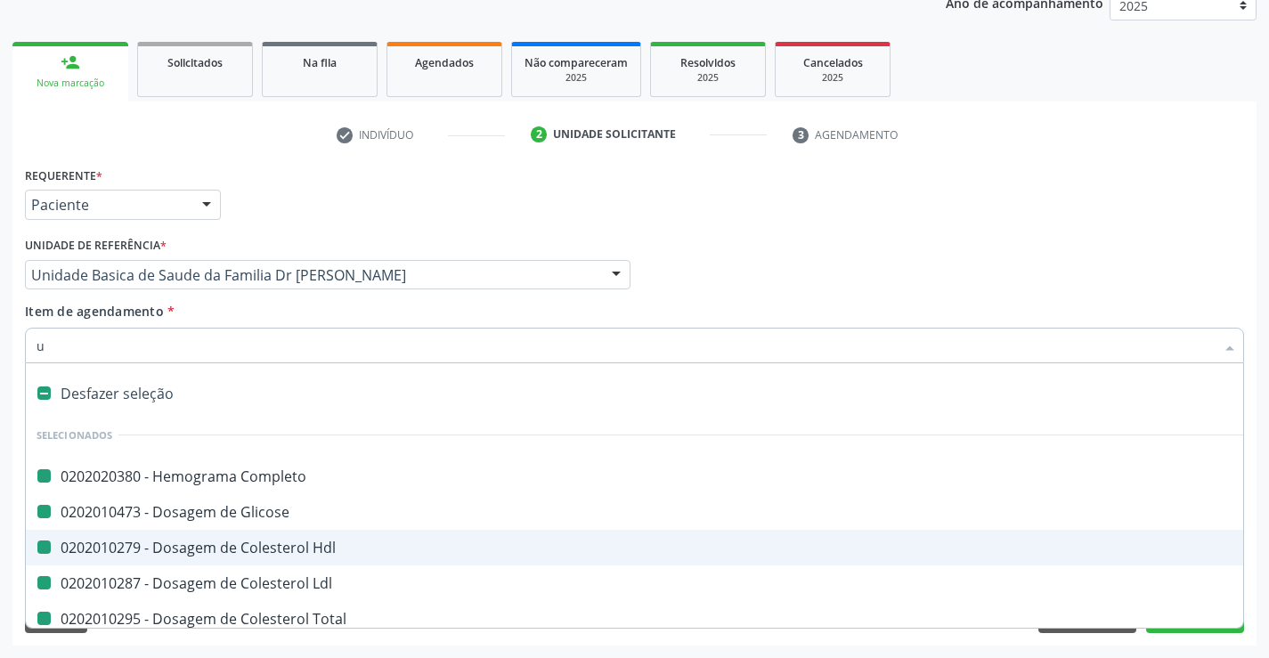
checkbox Total "false"
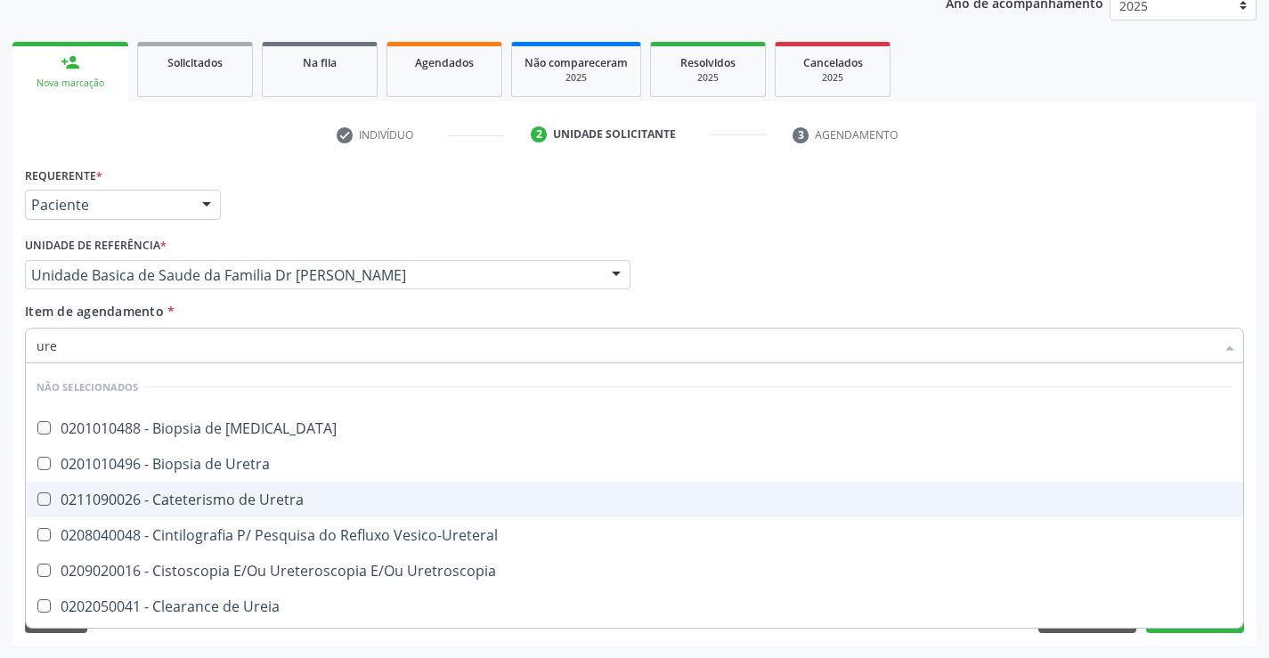
type input "urei"
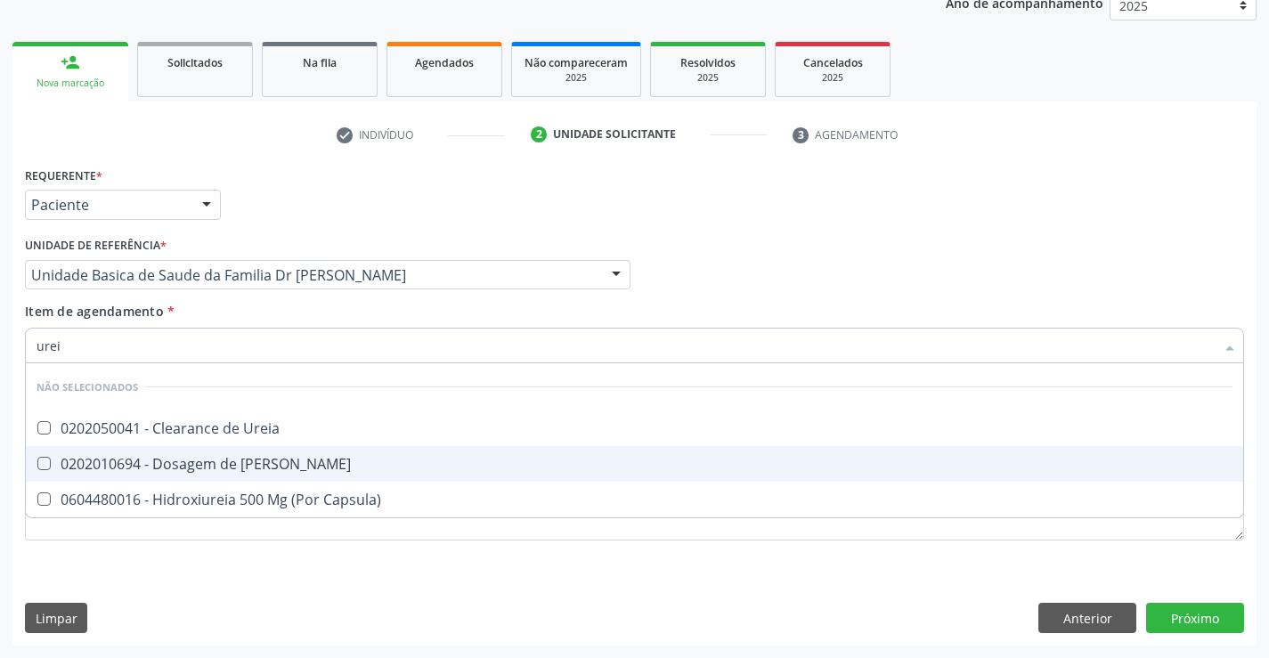
click at [237, 457] on div "0202010694 - Dosagem de [PERSON_NAME]" at bounding box center [634, 464] width 1196 height 14
checkbox Ureia "true"
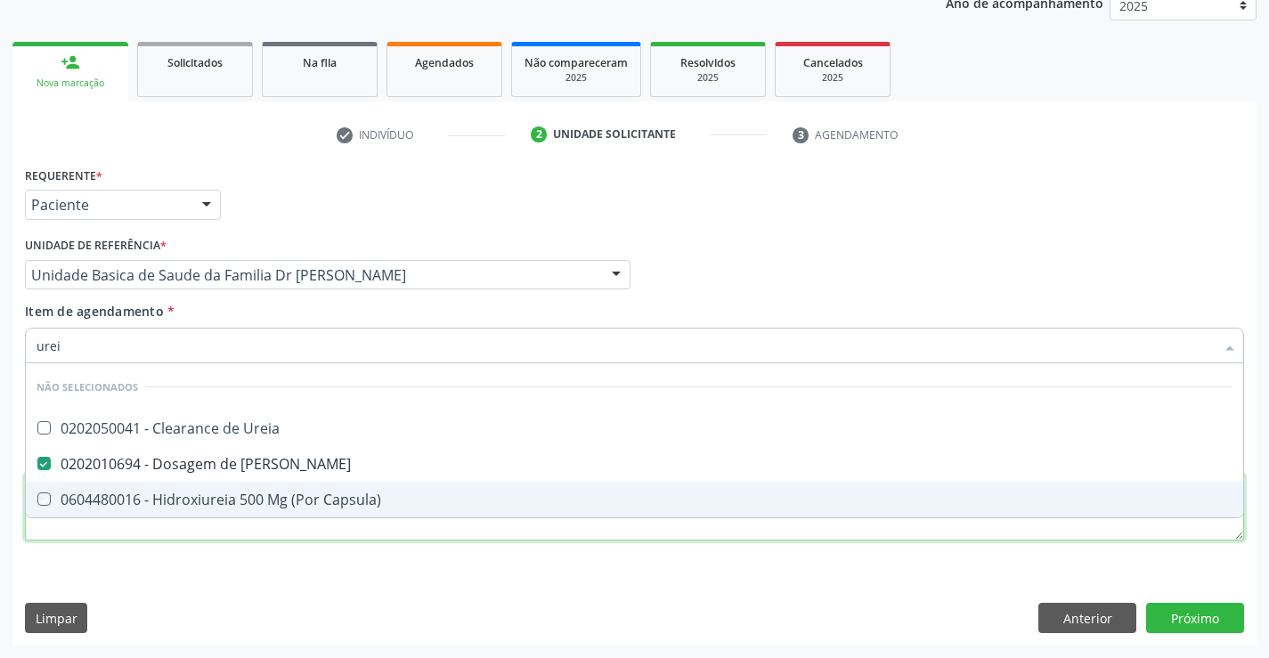
click at [217, 540] on div "Requerente * Paciente Profissional de Saúde Paciente Nenhum resultado encontrad…" at bounding box center [634, 363] width 1219 height 403
checkbox Ureia "true"
checkbox Capsula\) "true"
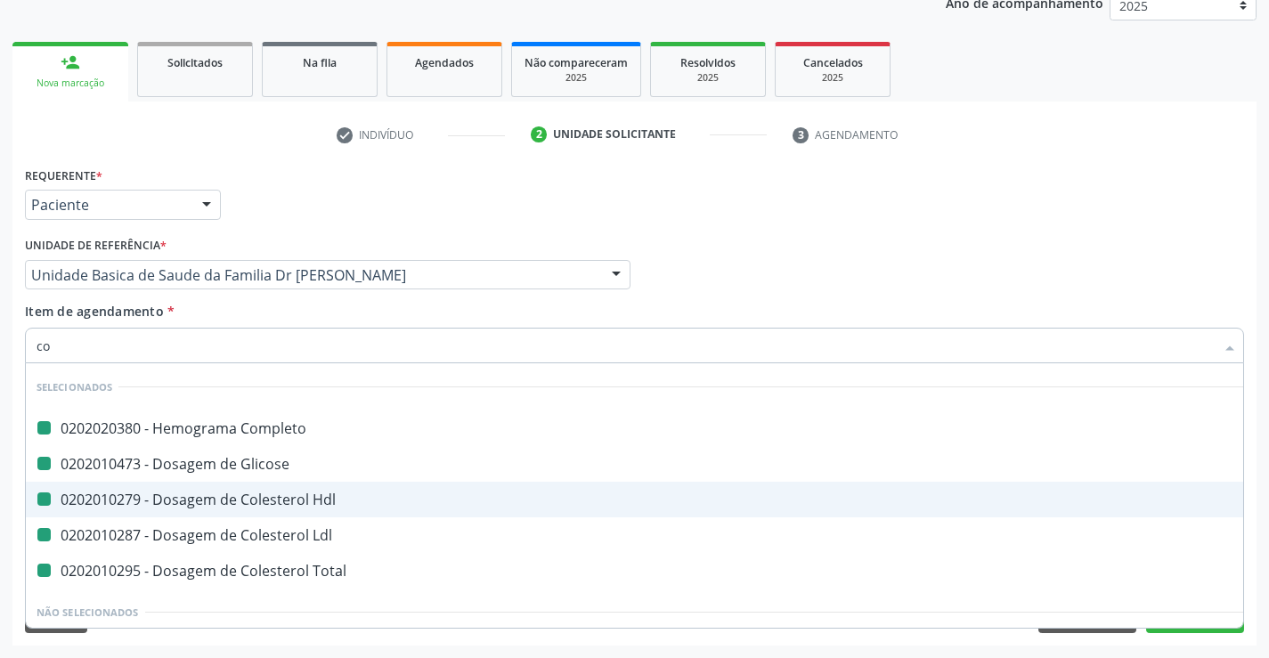
type input "coe"
checkbox Completo "false"
checkbox Glicose "false"
checkbox Hdl "false"
checkbox Ldl "false"
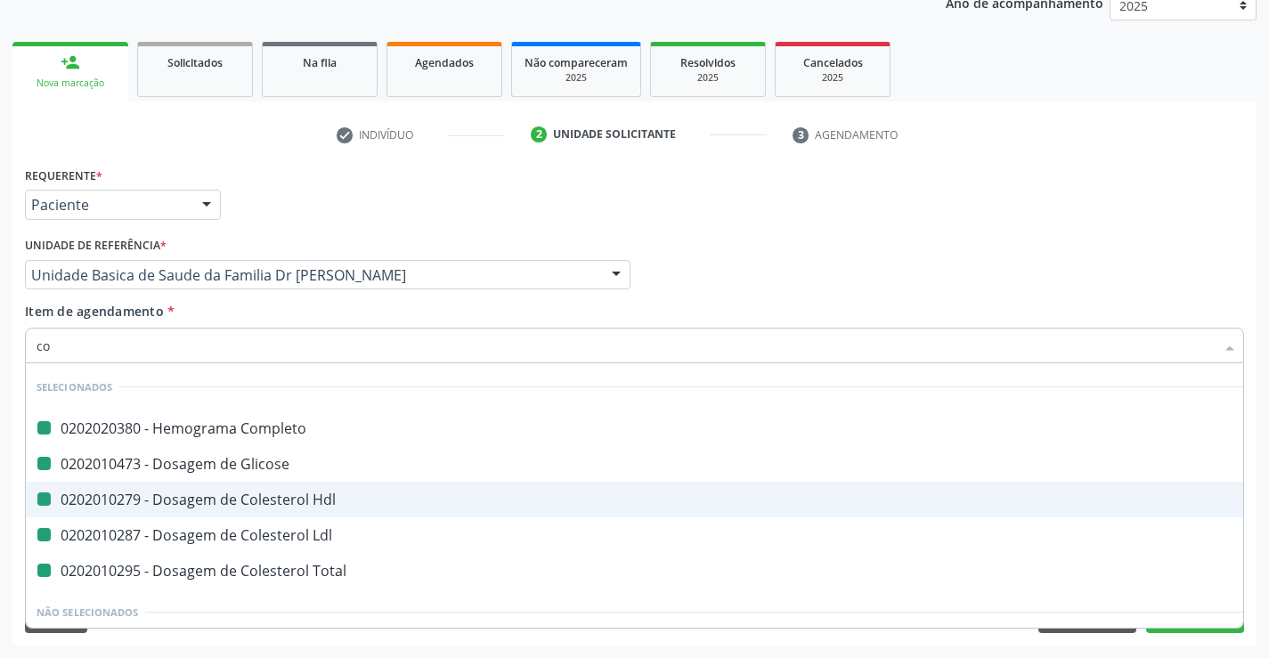
checkbox Total "false"
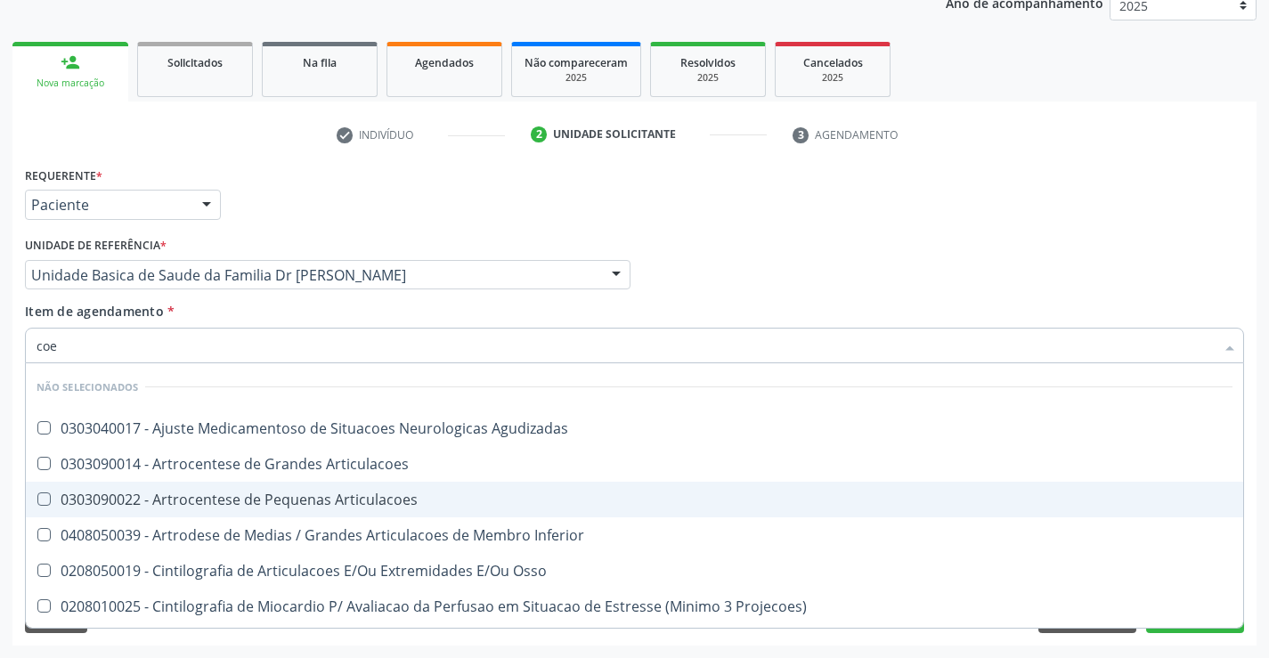
type input "co"
checkbox Agudizadas "true"
checkbox Articulacoes "true"
checkbox Inferior "true"
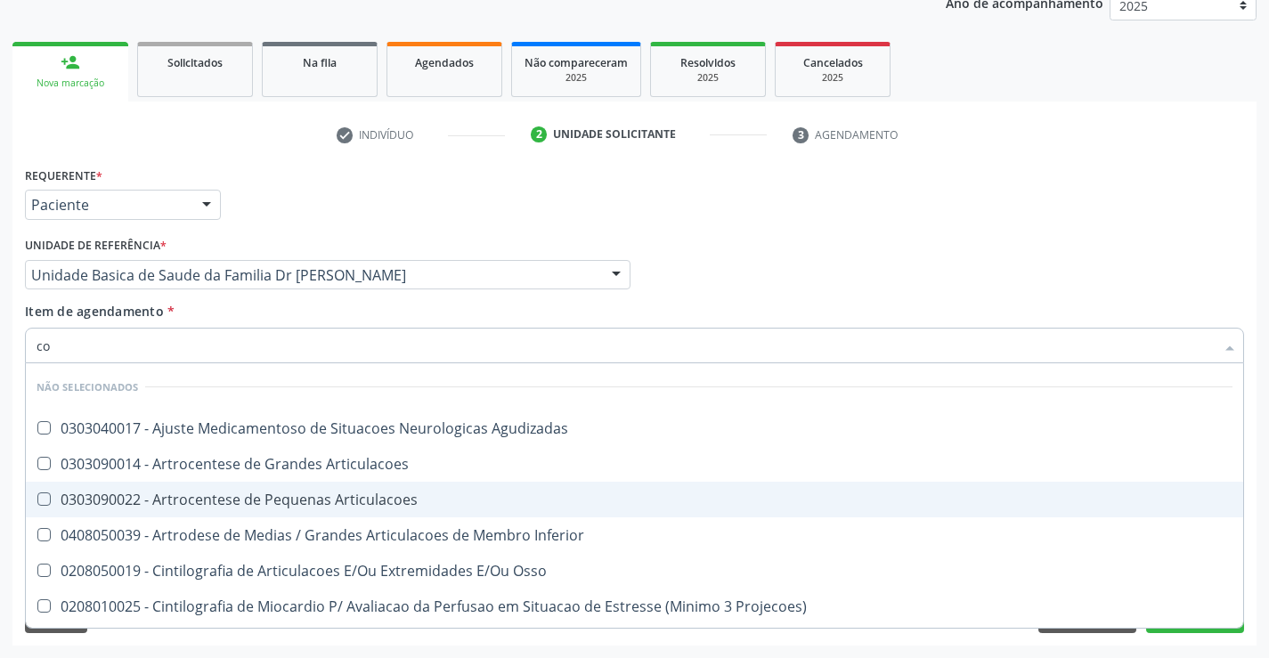
checkbox Osso "true"
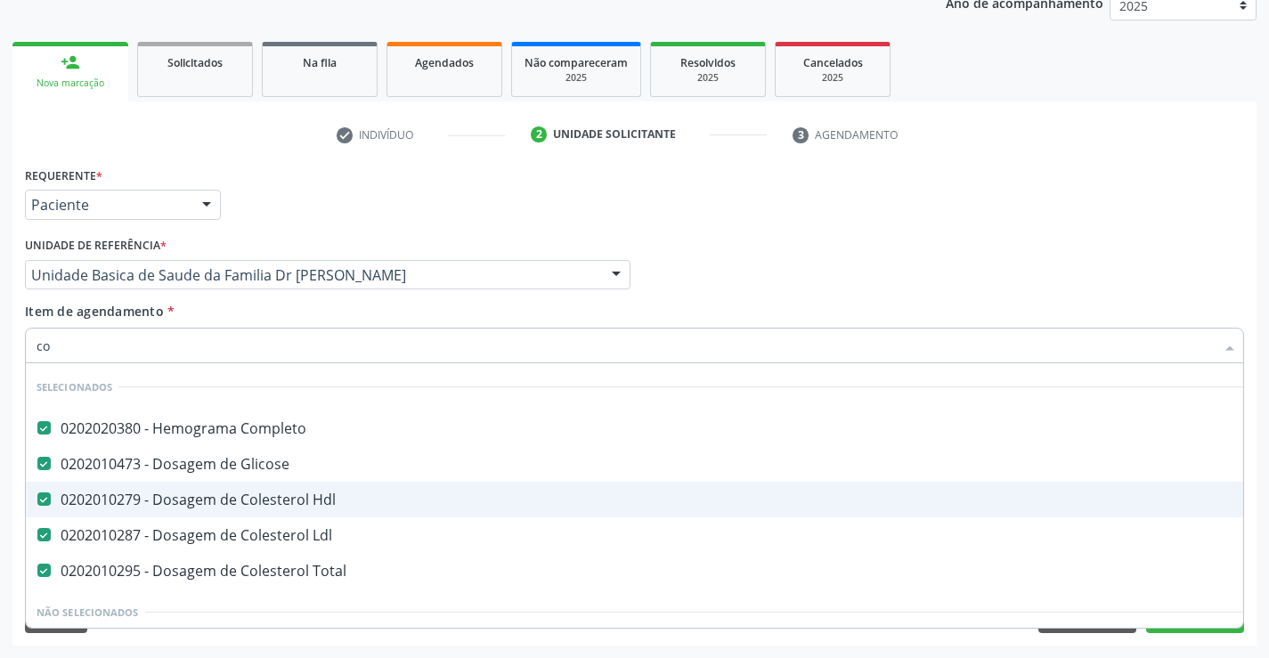
type input "col"
checkbox Total "false"
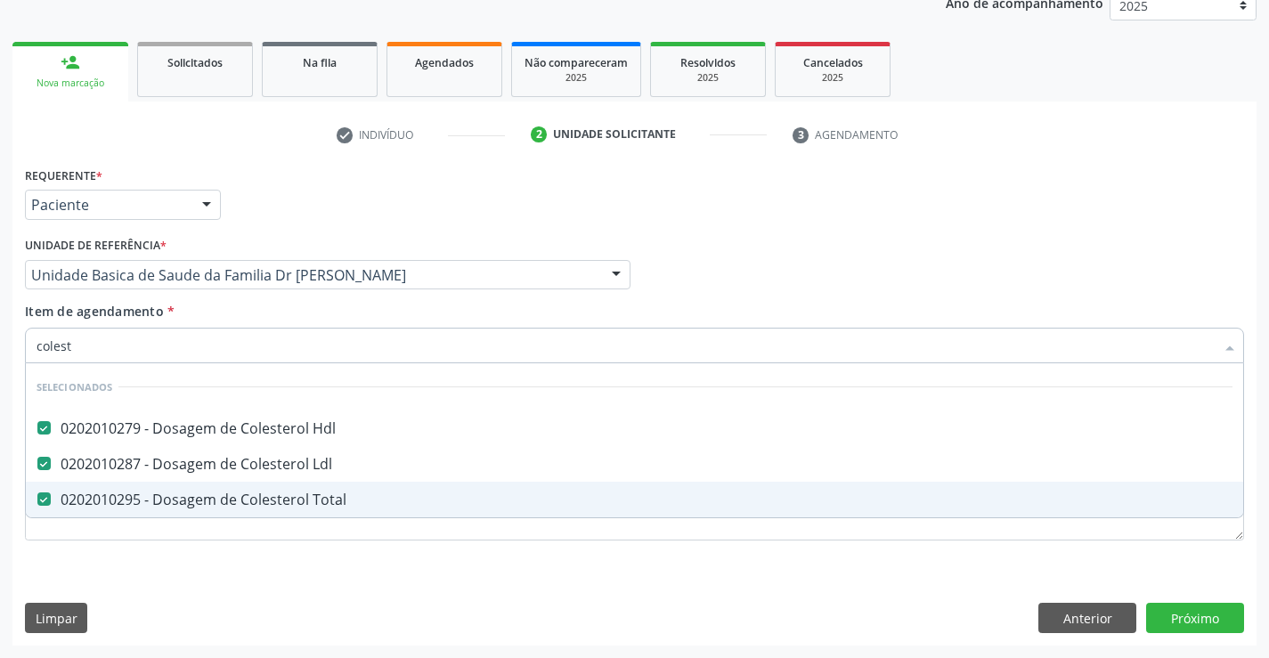
click at [200, 576] on div "Requerente * Paciente Profissional de Saúde Paciente Nenhum resultado encontrad…" at bounding box center [634, 403] width 1244 height 483
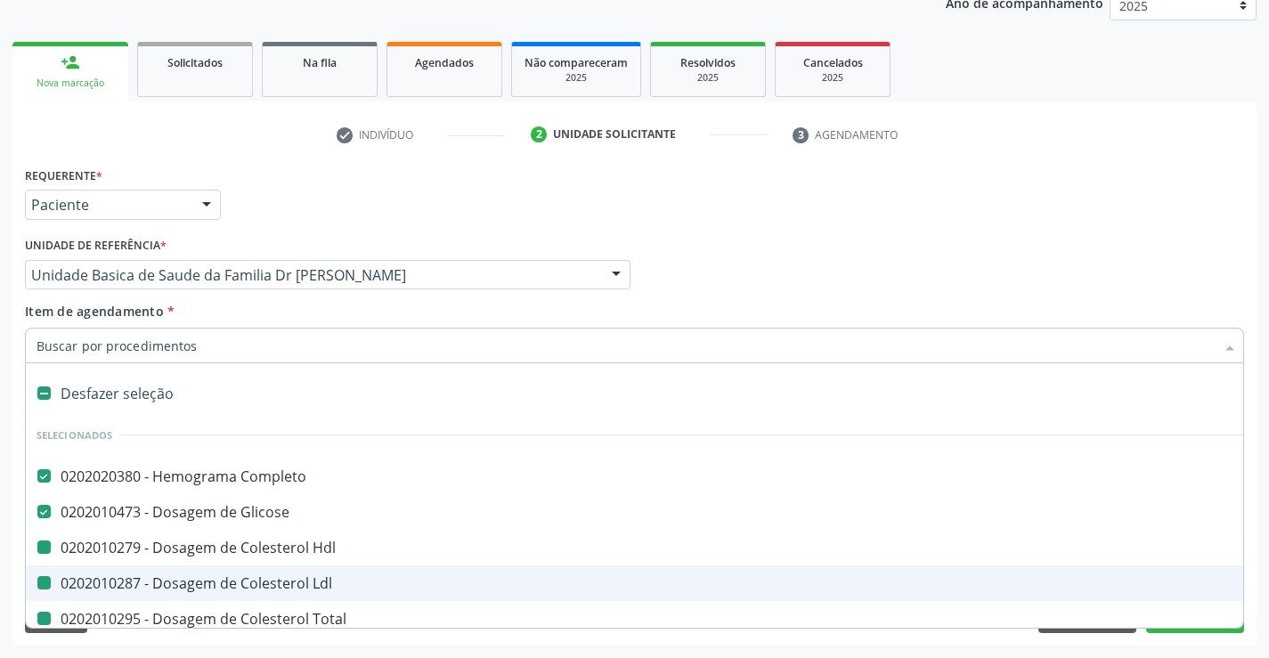
type input "u"
checkbox Hdl "false"
checkbox Ldl "false"
checkbox Total "false"
checkbox Ureia "false"
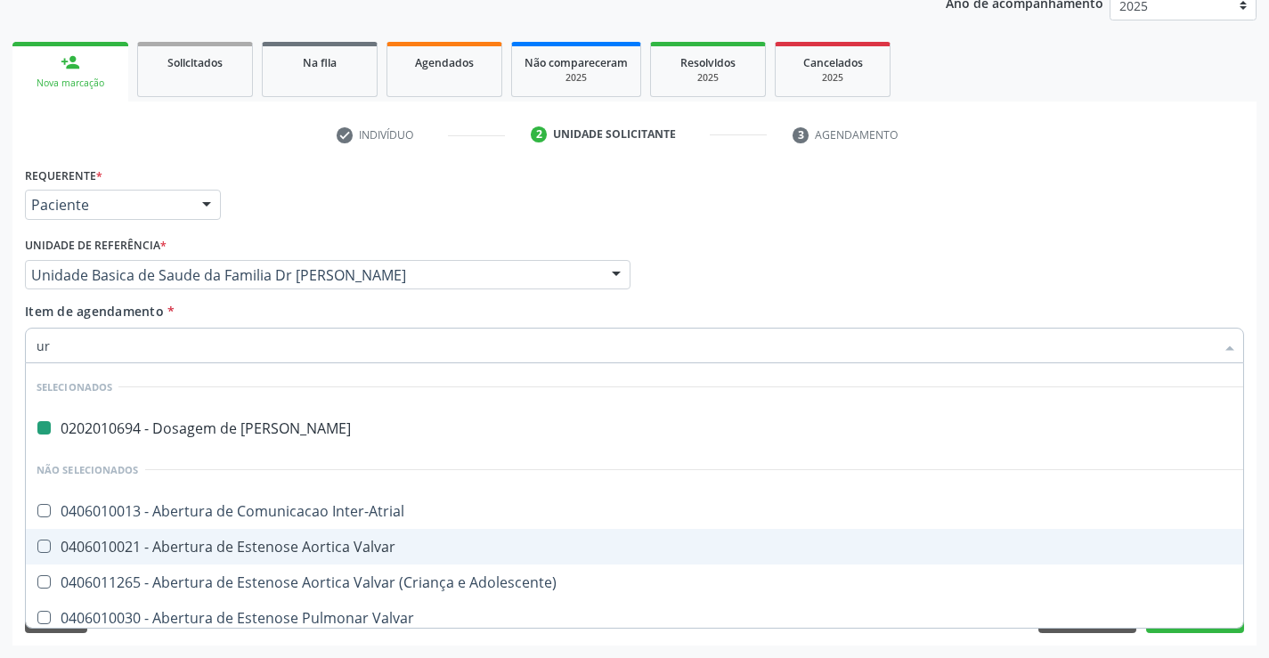
type input "uri"
checkbox Ureia "false"
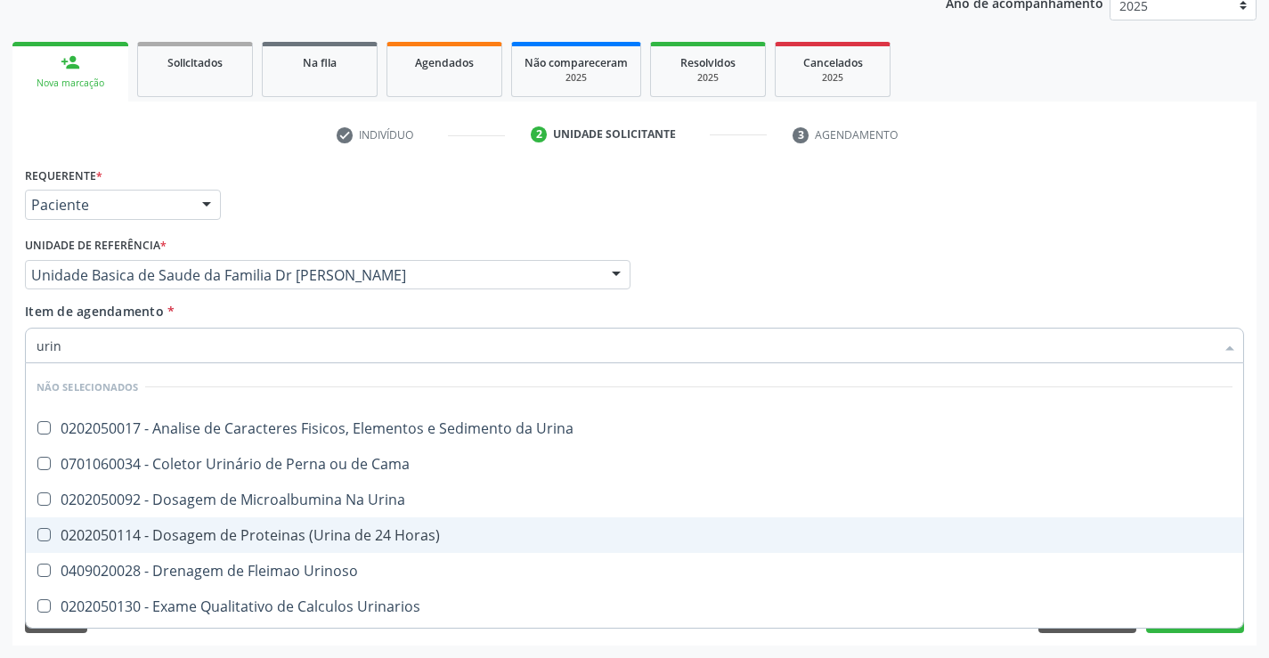
type input "urina"
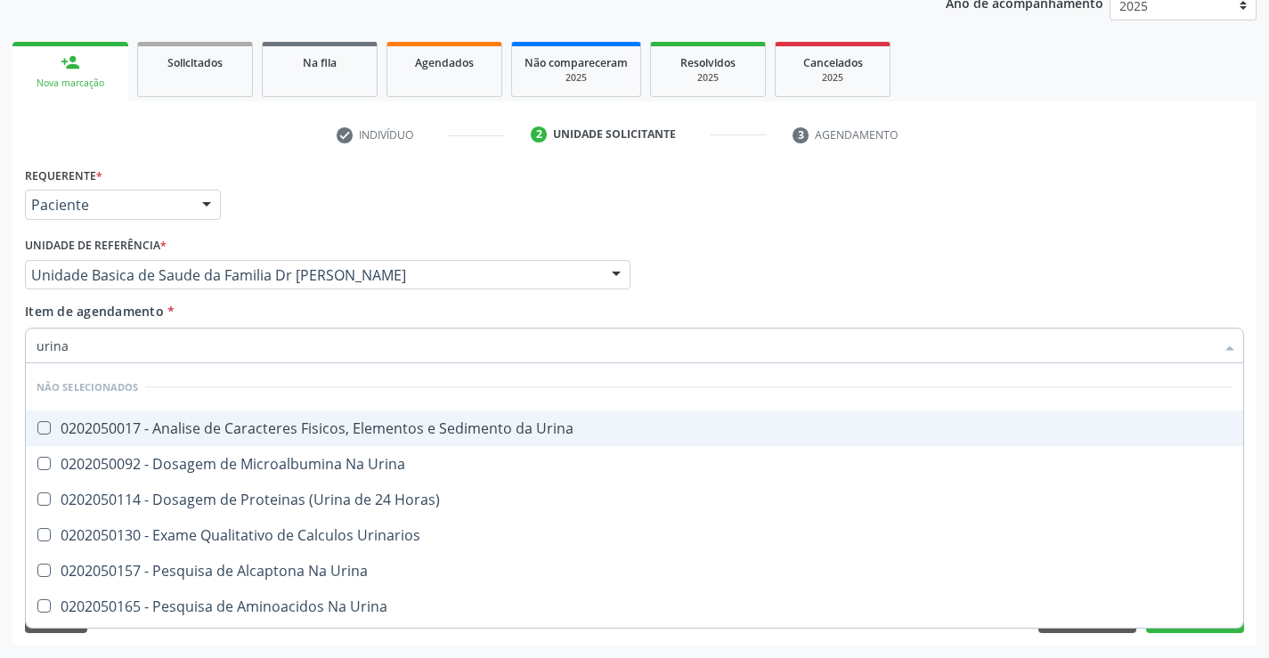
click at [300, 424] on div "0202050017 - Analise de Caracteres Fisicos, Elementos e Sedimento da Urina" at bounding box center [634, 428] width 1196 height 14
checkbox Urina "true"
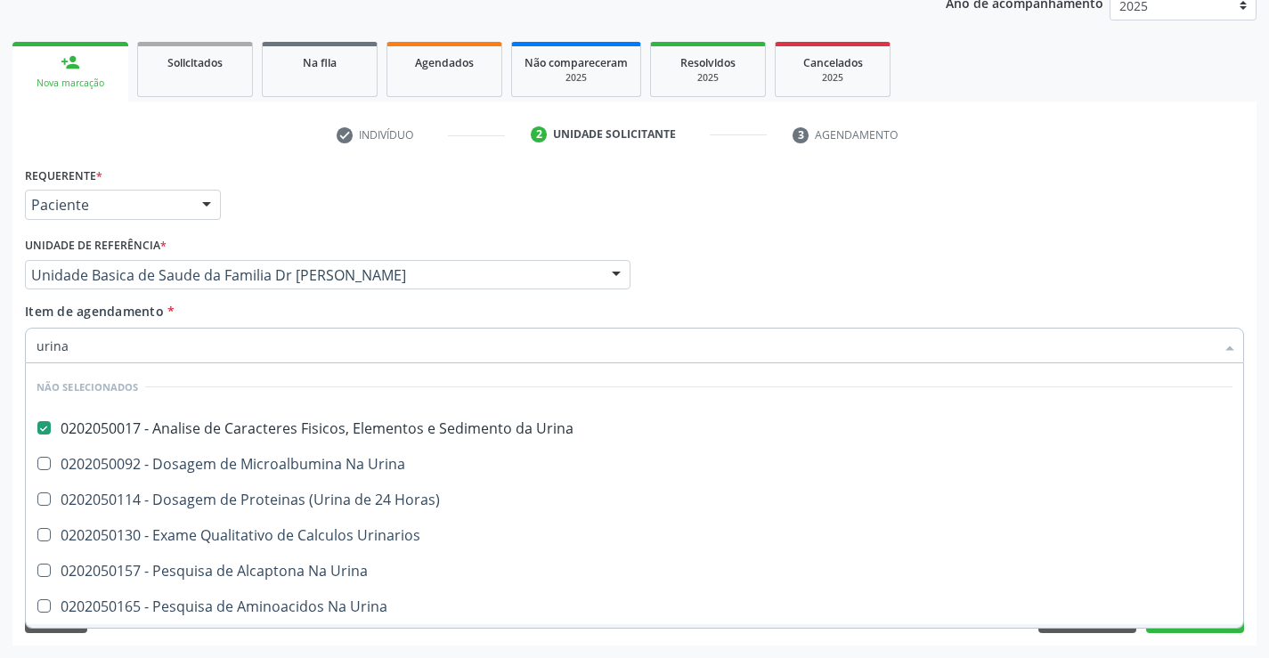
click at [210, 634] on div "Requerente * Paciente Profissional de Saúde Paciente Nenhum resultado encontrad…" at bounding box center [634, 403] width 1244 height 483
checkbox Horas\) "true"
checkbox Urinarios "true"
checkbox Urina "true"
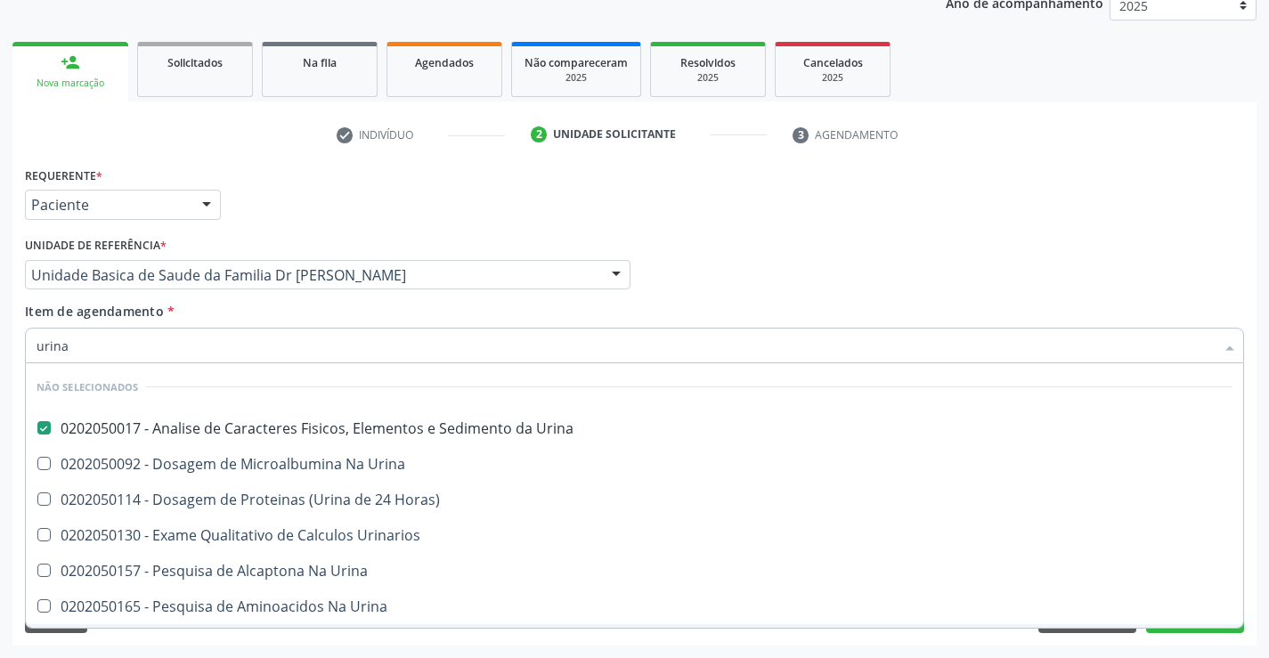
checkbox Urina "true"
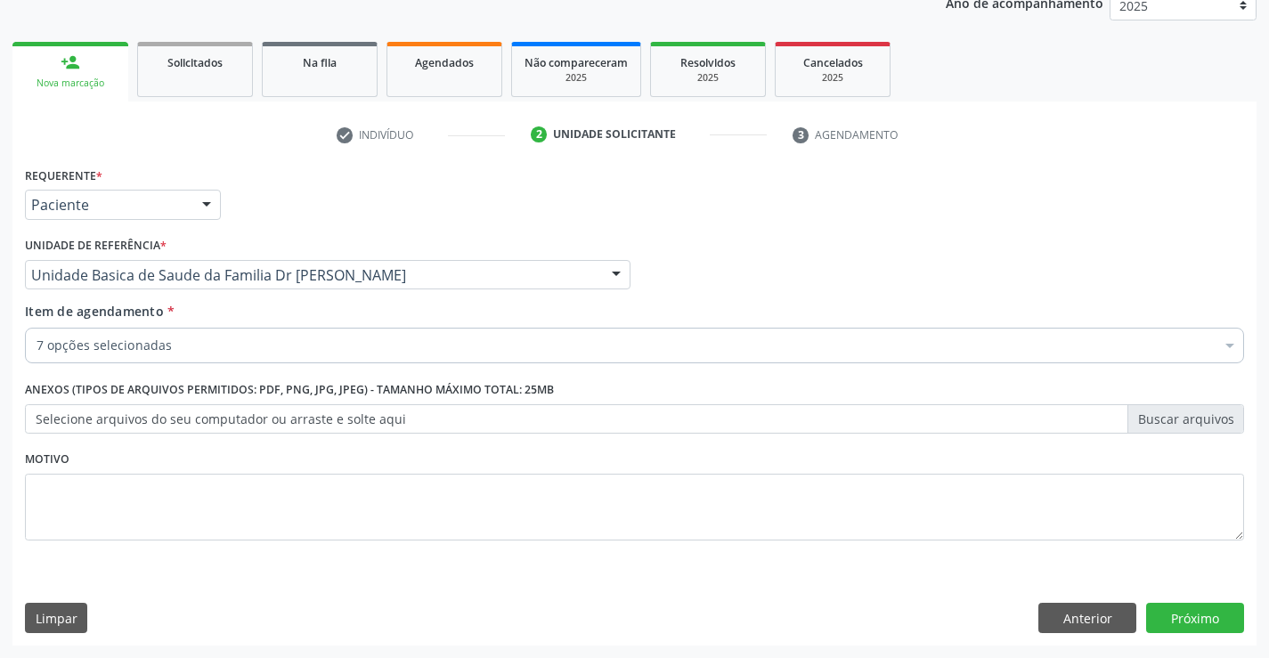
click at [207, 333] on div "7 opções selecionadas" at bounding box center [634, 346] width 1219 height 36
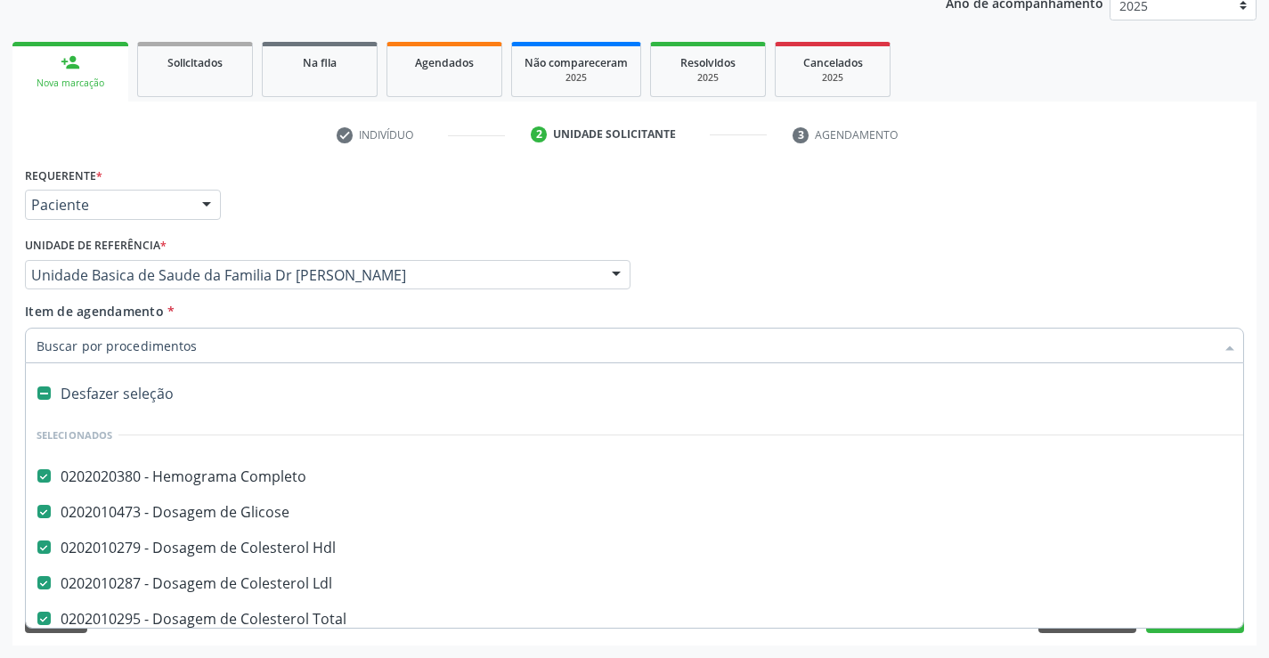
type input "t"
checkbox Urina "false"
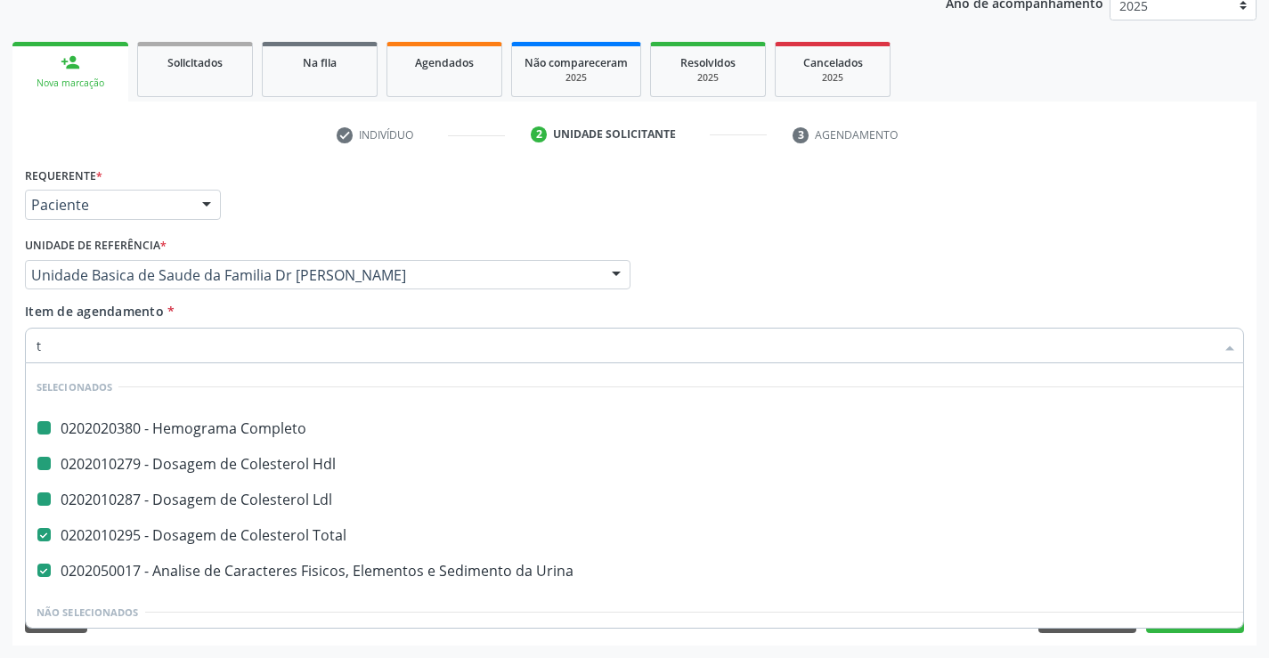
type input "tg"
checkbox Completo "false"
checkbox Ldl "false"
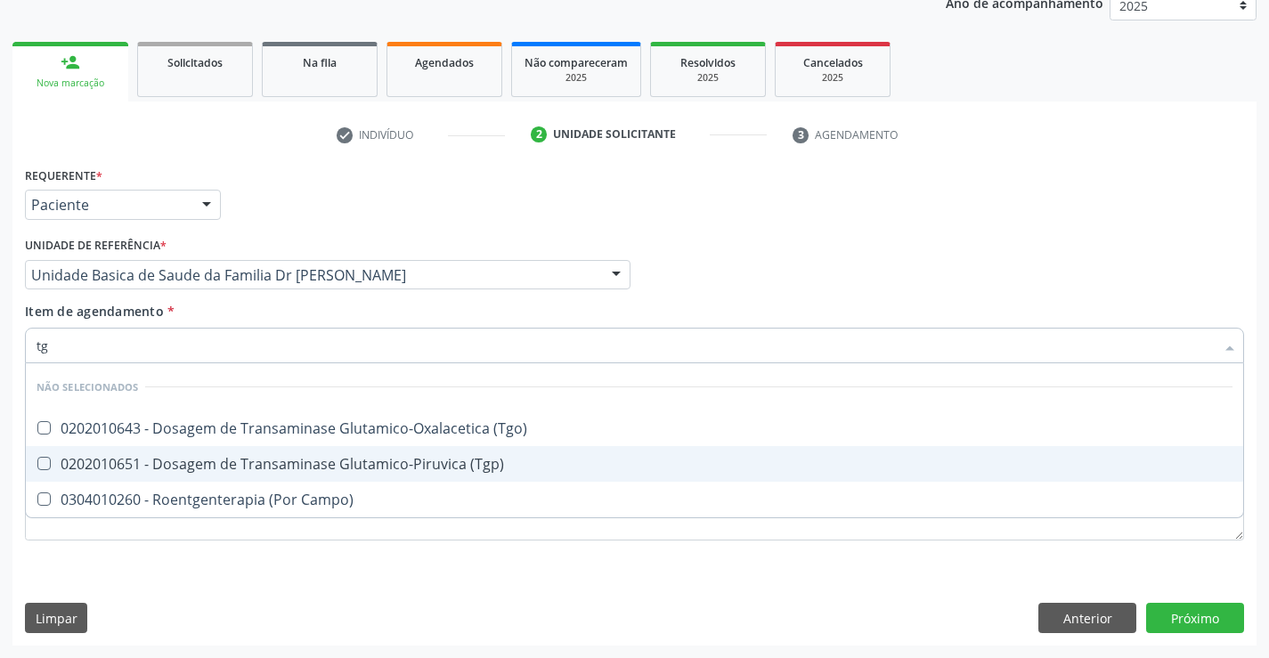
click at [226, 465] on div "0202010651 - Dosagem de Transaminase Glutamico-Piruvica (Tgp)" at bounding box center [634, 464] width 1196 height 14
checkbox \(Tgp\) "true"
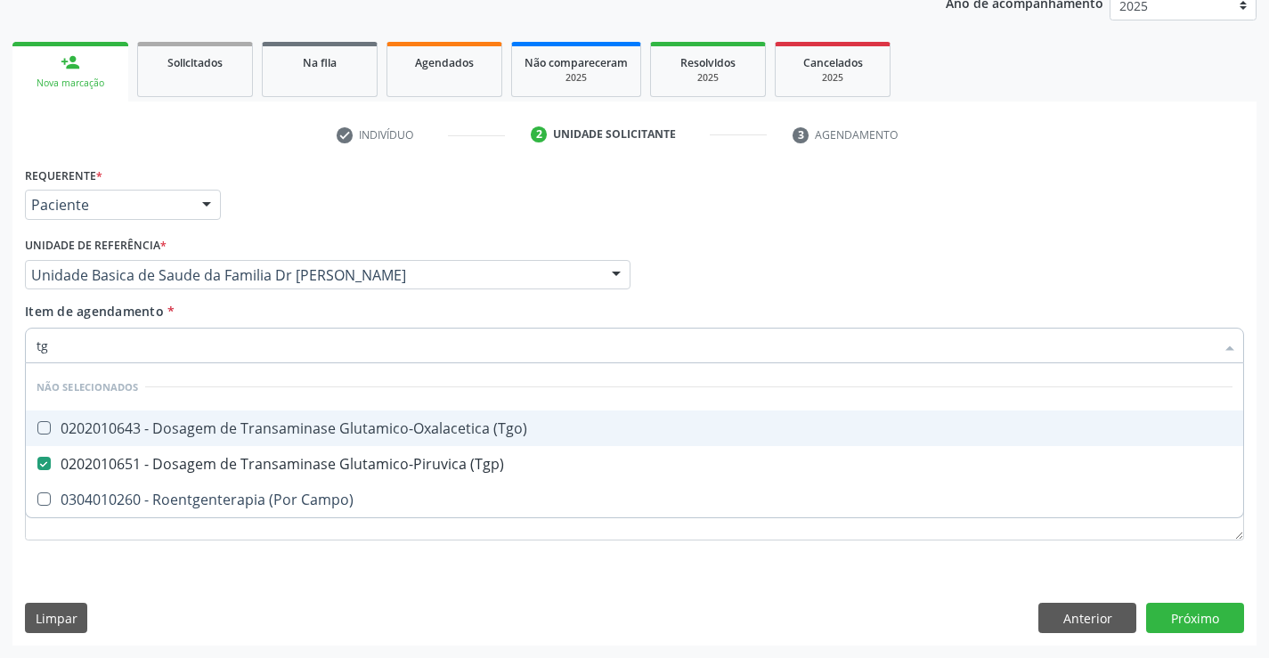
click at [242, 426] on div "0202010643 - Dosagem de Transaminase Glutamico-Oxalacetica (Tgo)" at bounding box center [634, 428] width 1196 height 14
checkbox \(Tgo\) "true"
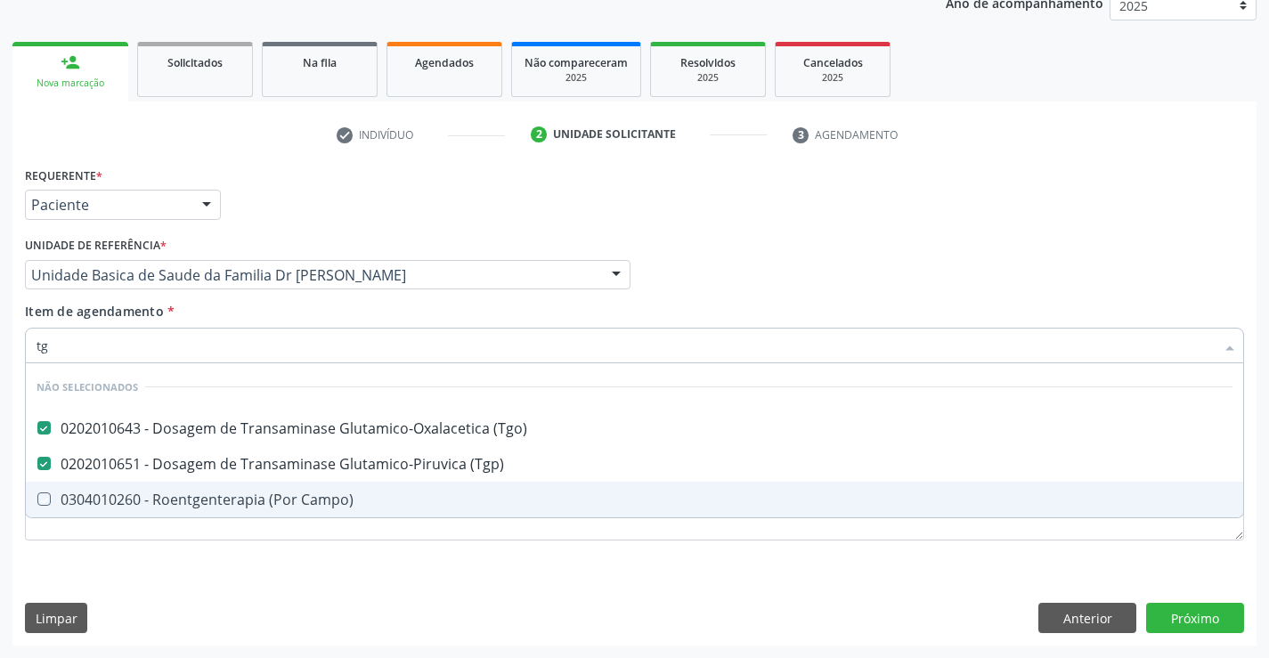
click at [230, 572] on div "Requerente * Paciente Profissional de Saúde Paciente Nenhum resultado encontrad…" at bounding box center [634, 403] width 1244 height 483
checkbox Campo\) "true"
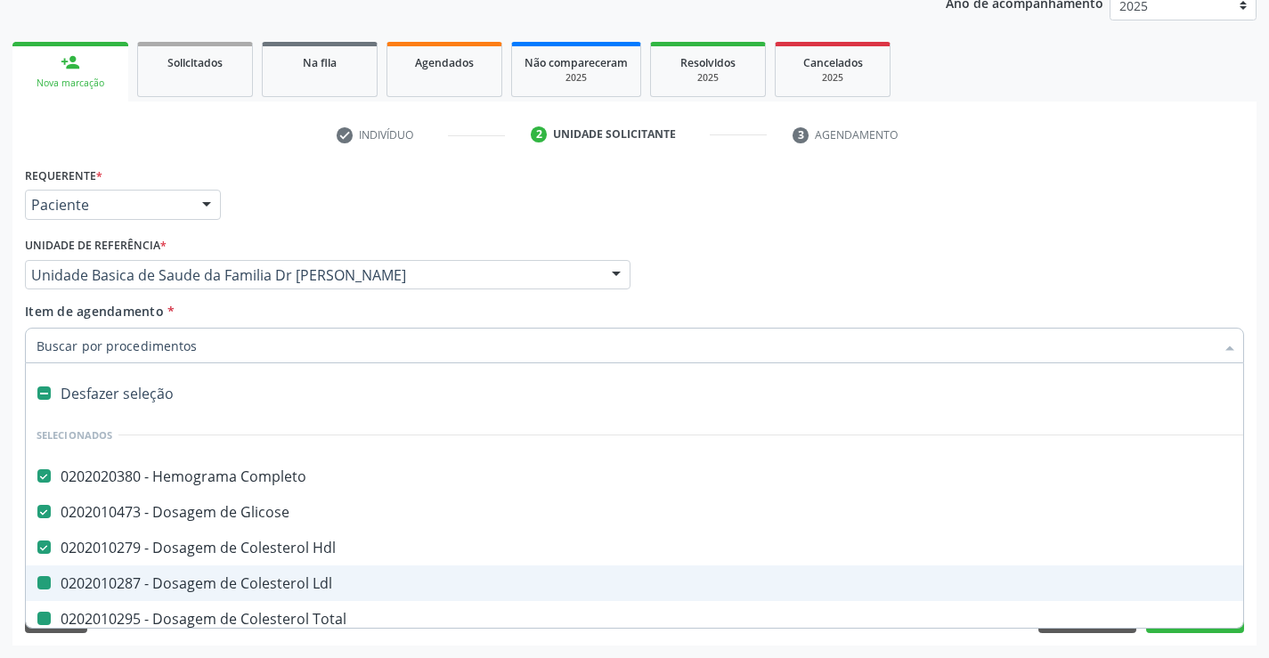
type input "h"
checkbox Ldl "false"
checkbox Total "false"
checkbox Ureia "false"
checkbox Urina "false"
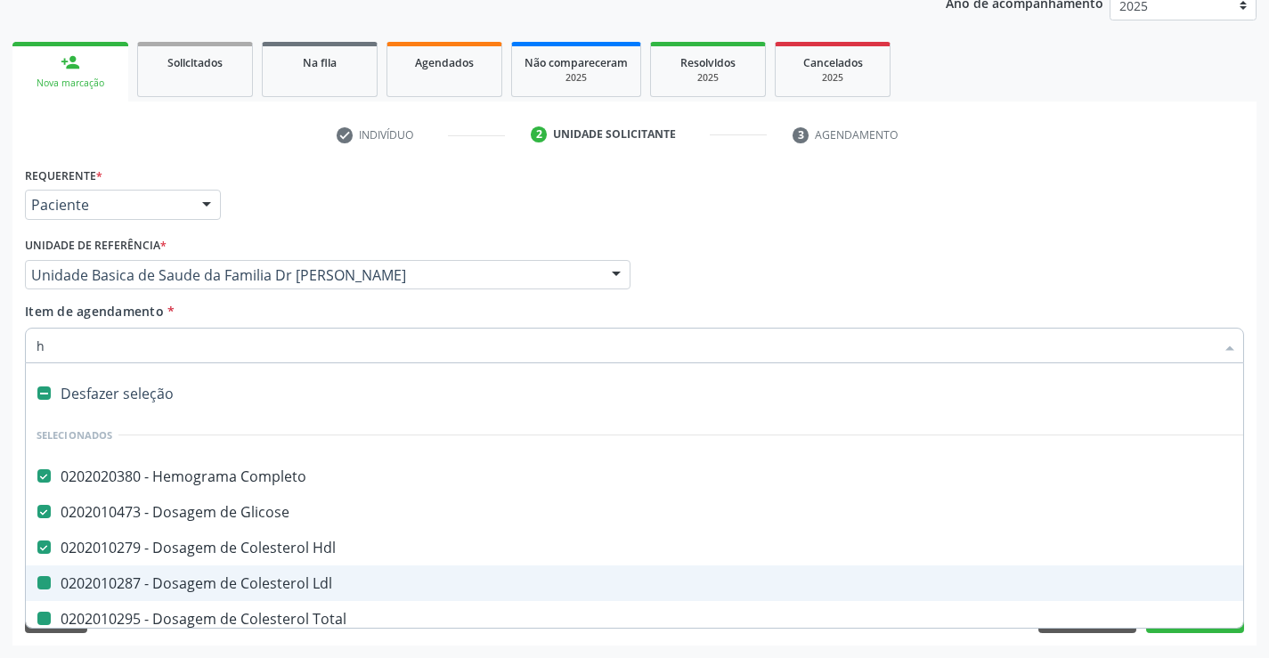
checkbox \(Tgp\) "false"
checkbox \(Tgo\) "false"
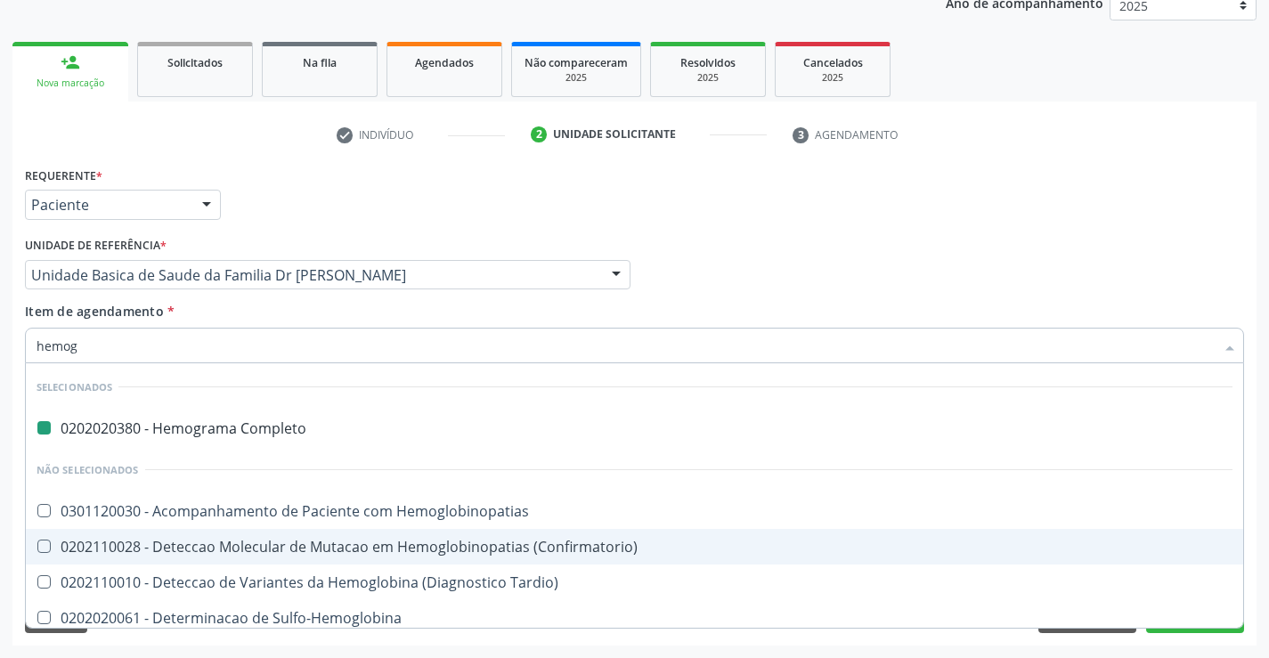
type input "hemogl"
checkbox Completo "false"
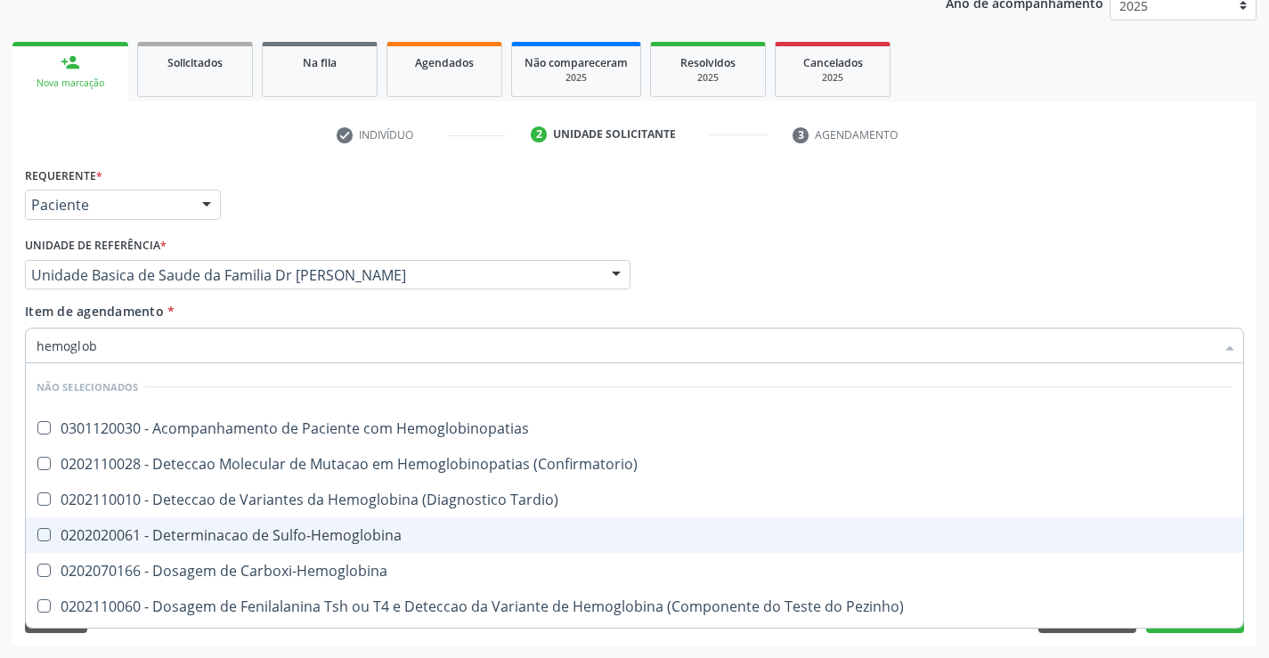
type input "hemoglobi"
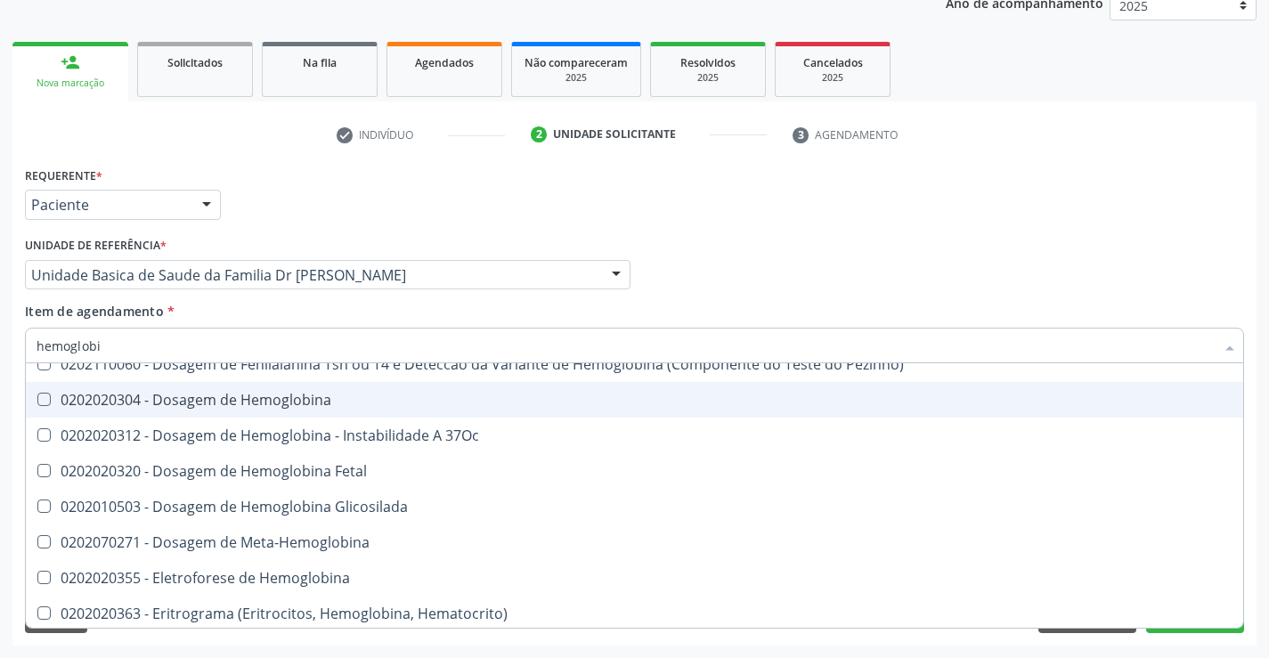
scroll to position [267, 0]
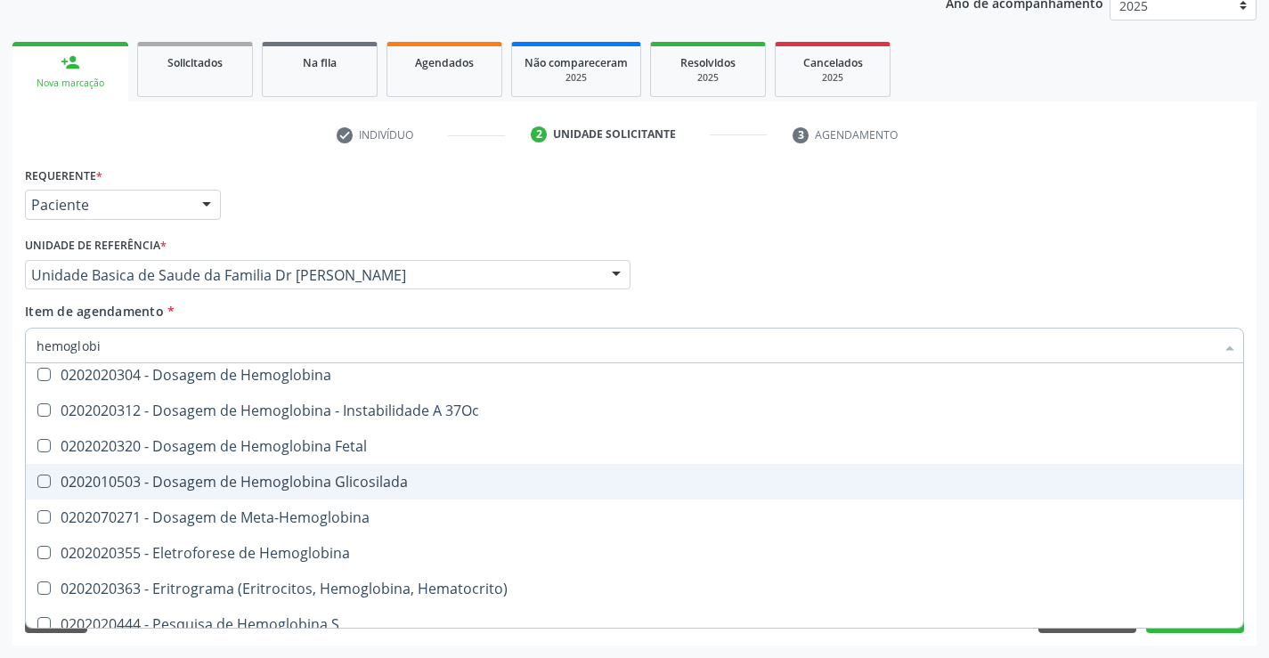
click at [375, 484] on div "0202010503 - Dosagem de Hemoglobina Glicosilada" at bounding box center [634, 481] width 1196 height 14
checkbox Glicosilada "true"
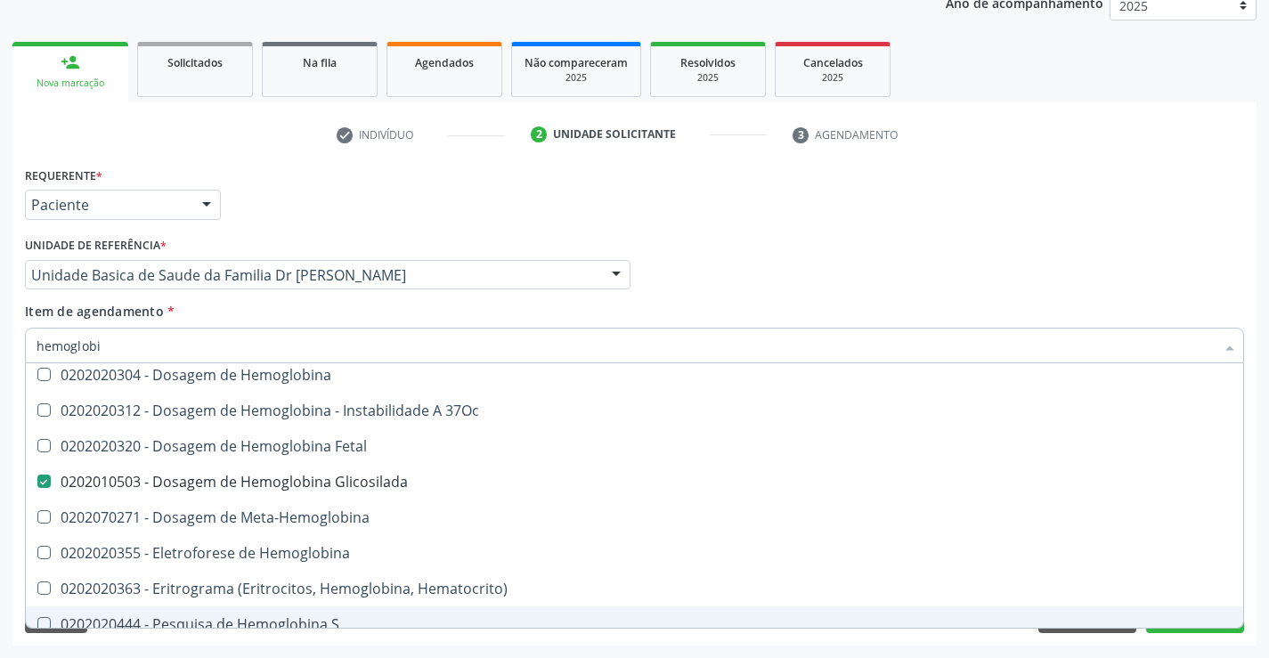
click at [262, 641] on div "Requerente * Paciente Profissional de Saúde Paciente Nenhum resultado encontrad…" at bounding box center [634, 403] width 1244 height 483
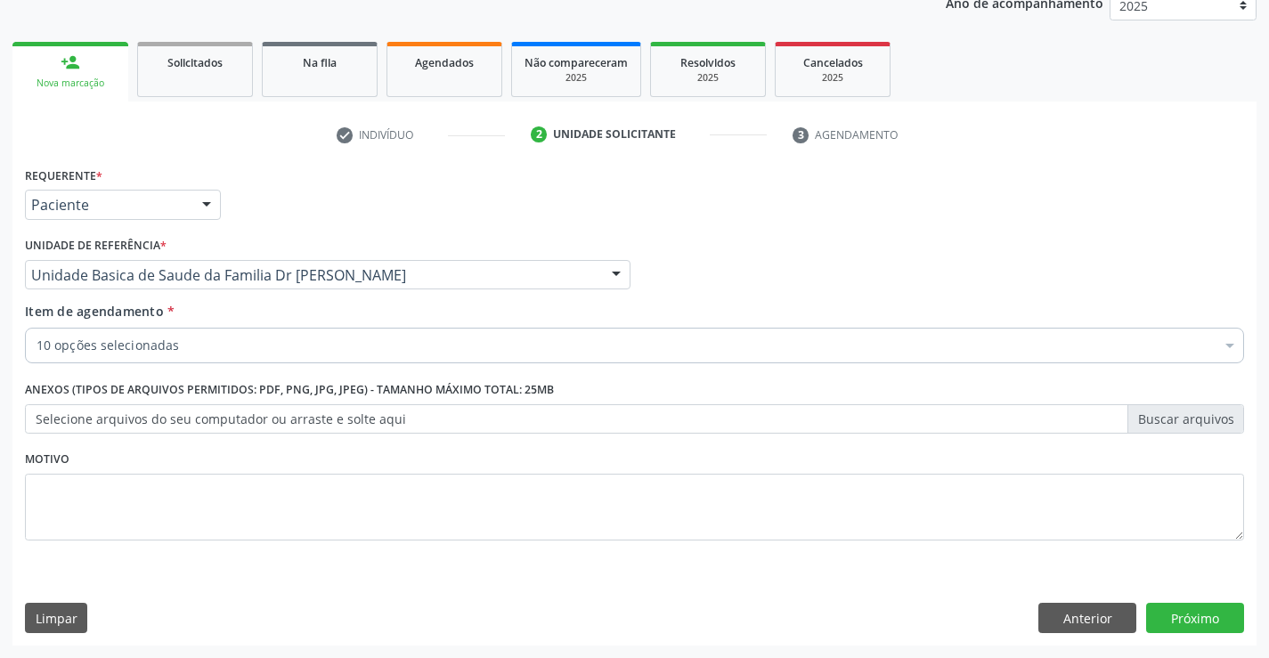
scroll to position [0, 0]
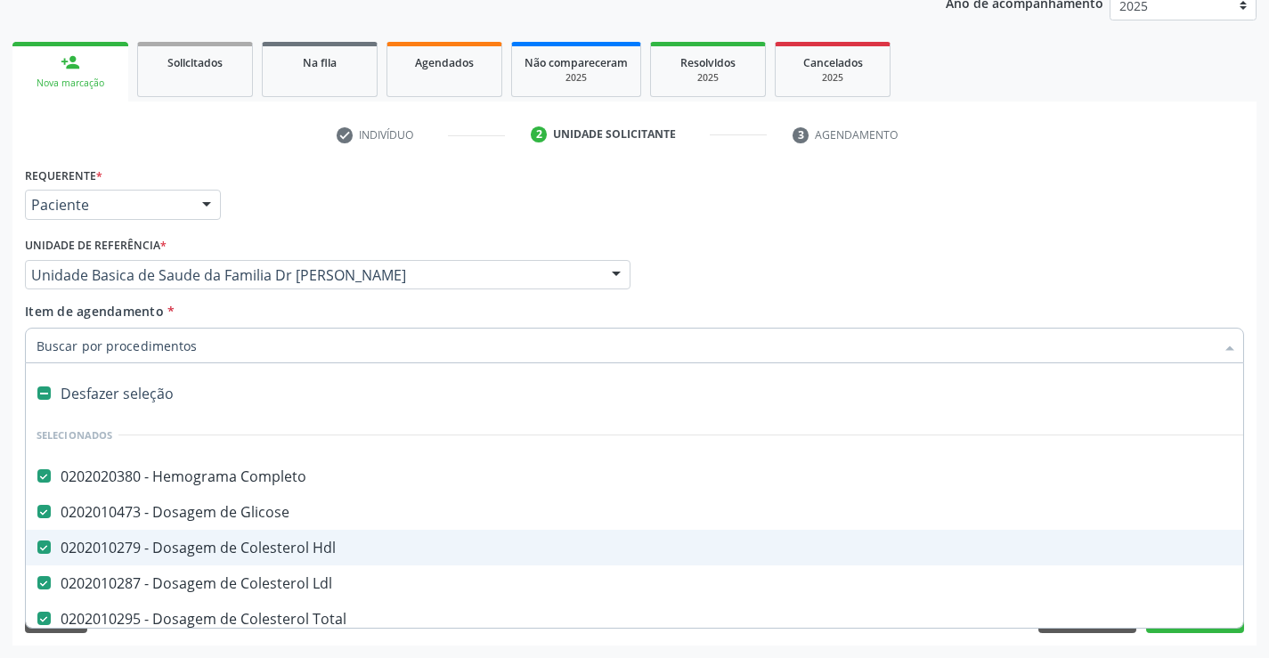
click at [234, 641] on div "Requerente * Paciente Profissional de Saúde Paciente Nenhum resultado encontrad…" at bounding box center [634, 403] width 1244 height 483
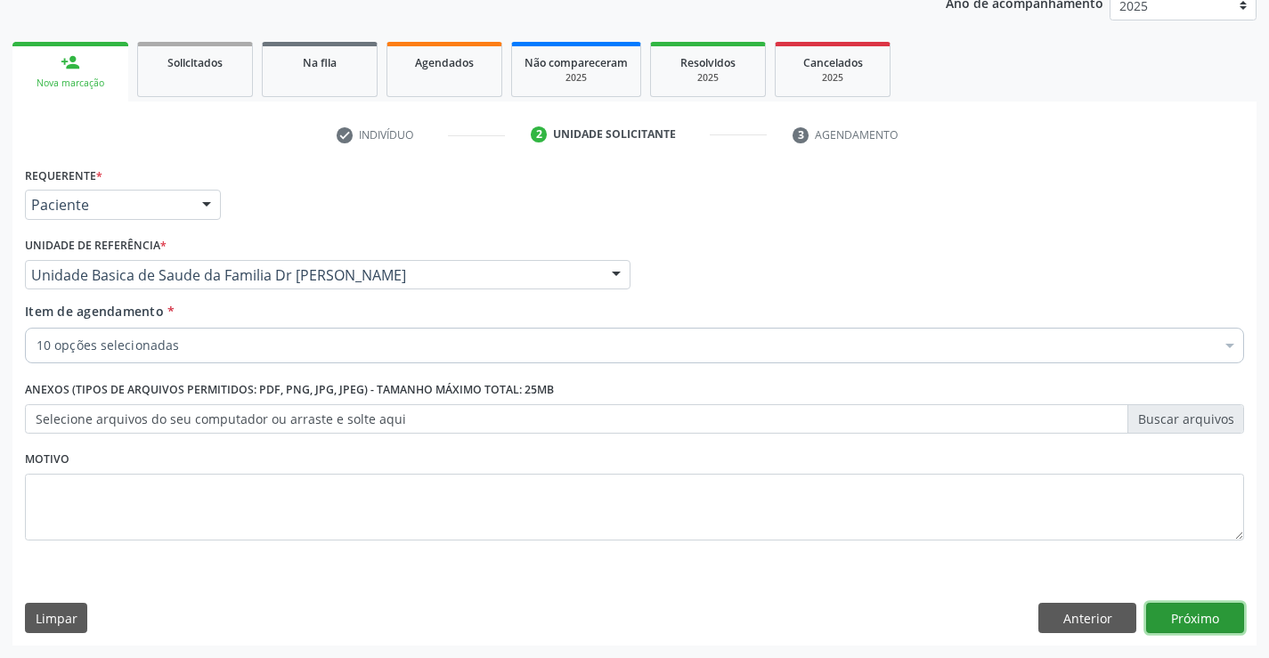
click at [1198, 616] on button "Próximo" at bounding box center [1195, 618] width 98 height 30
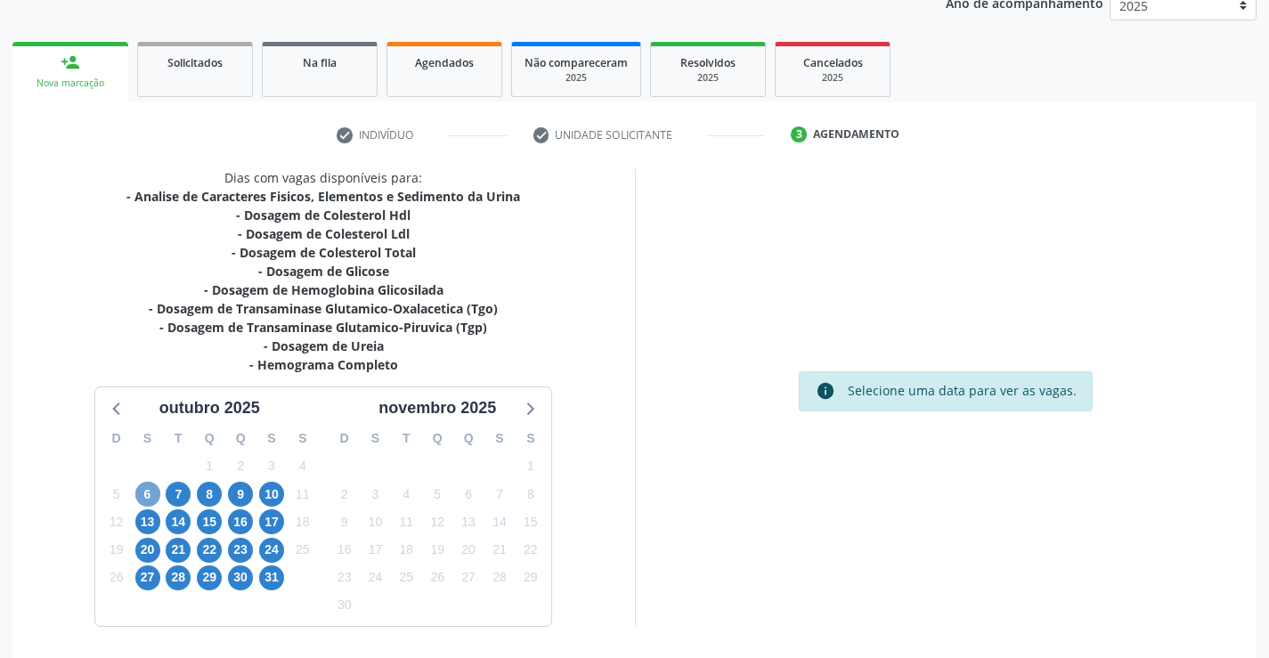
click at [147, 489] on span "6" at bounding box center [147, 494] width 25 height 25
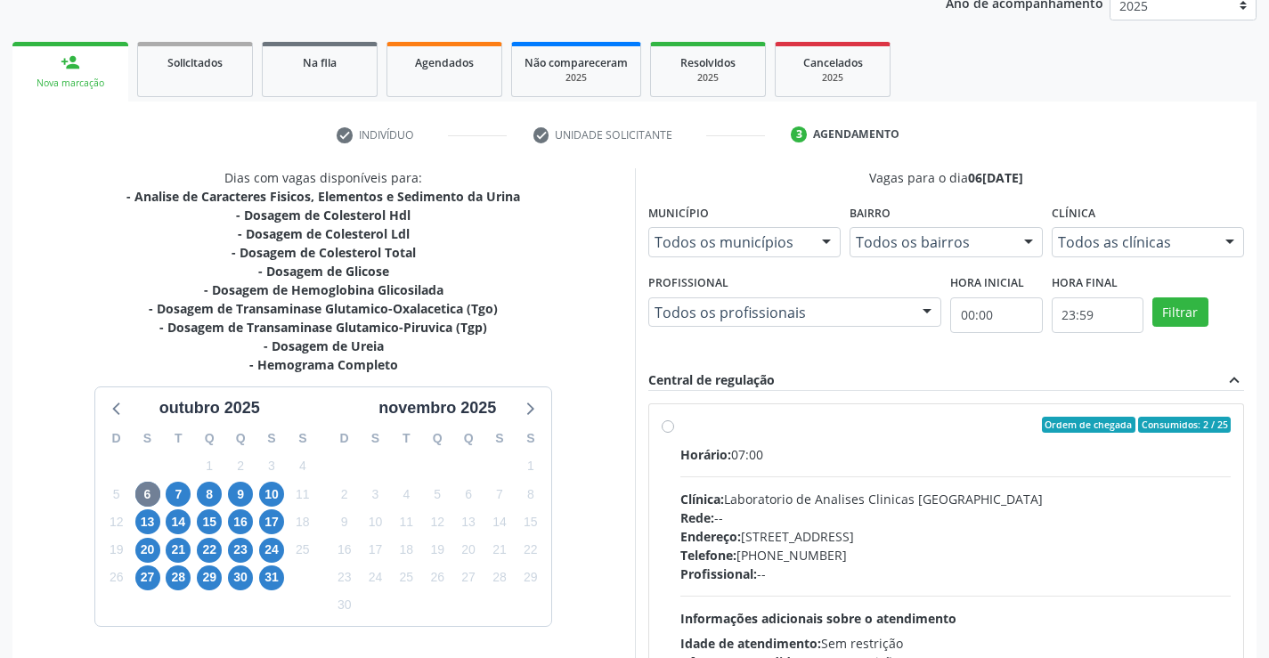
click at [680, 423] on label "Ordem de chegada Consumidos: 2 / 25 Horário: 07:00 Clínica: Laboratorio de Anal…" at bounding box center [955, 553] width 551 height 273
click at [665, 423] on input "Ordem de chegada Consumidos: 2 / 25 Horário: 07:00 Clínica: Laboratorio de Anal…" at bounding box center [667, 425] width 12 height 16
radio input "true"
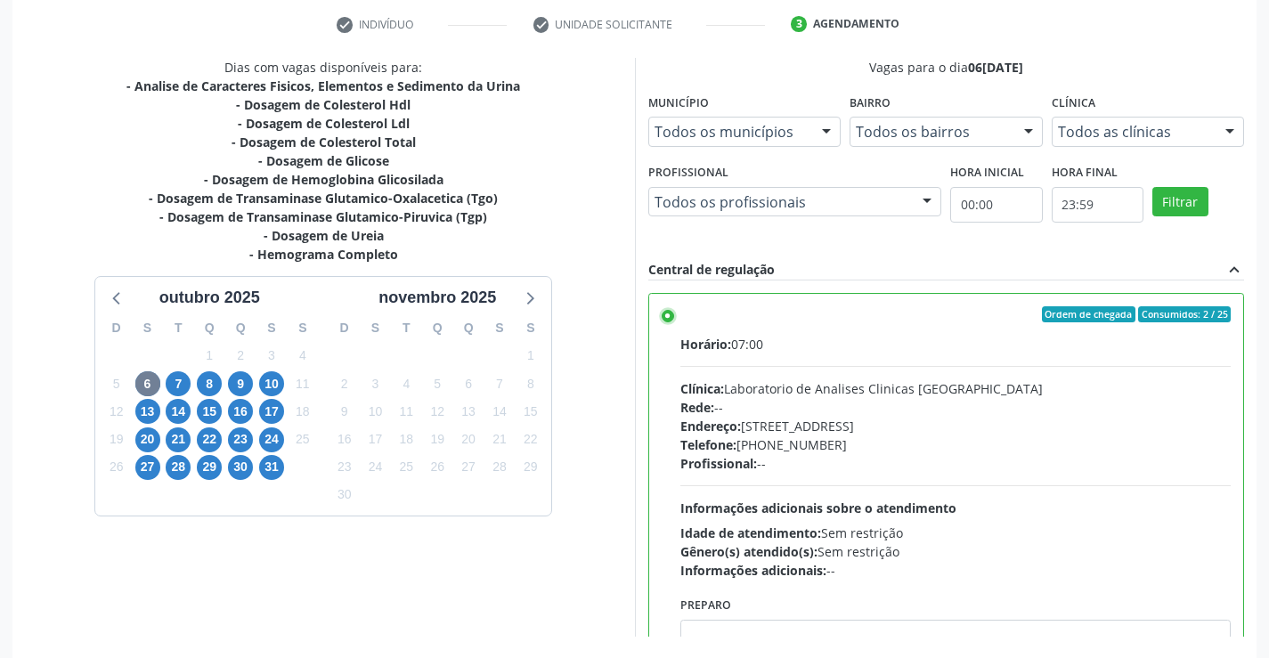
scroll to position [406, 0]
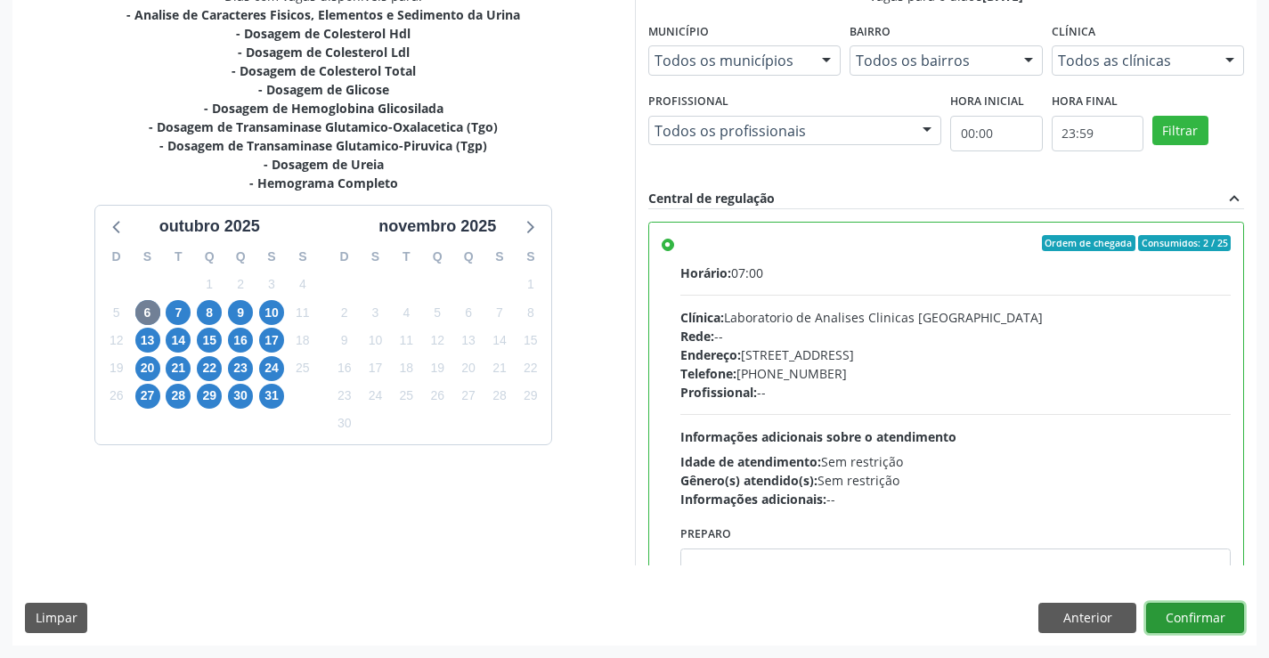
click at [1194, 615] on button "Confirmar" at bounding box center [1195, 618] width 98 height 30
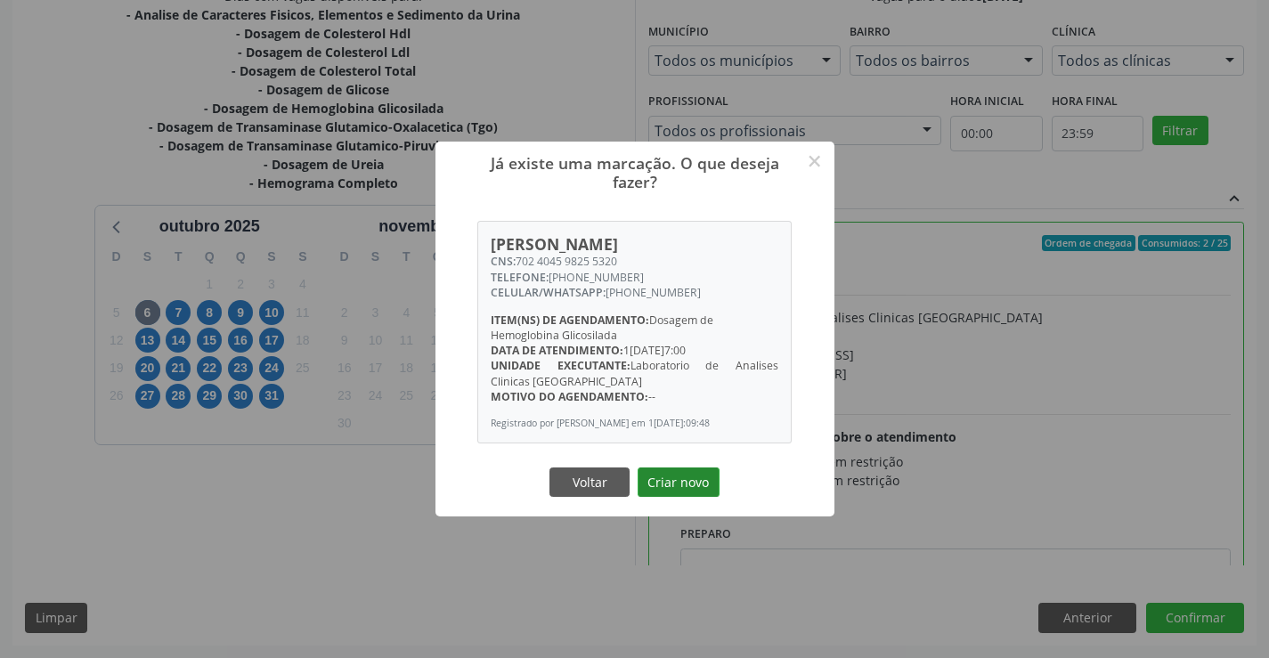
click at [694, 479] on button "Criar novo" at bounding box center [678, 482] width 82 height 30
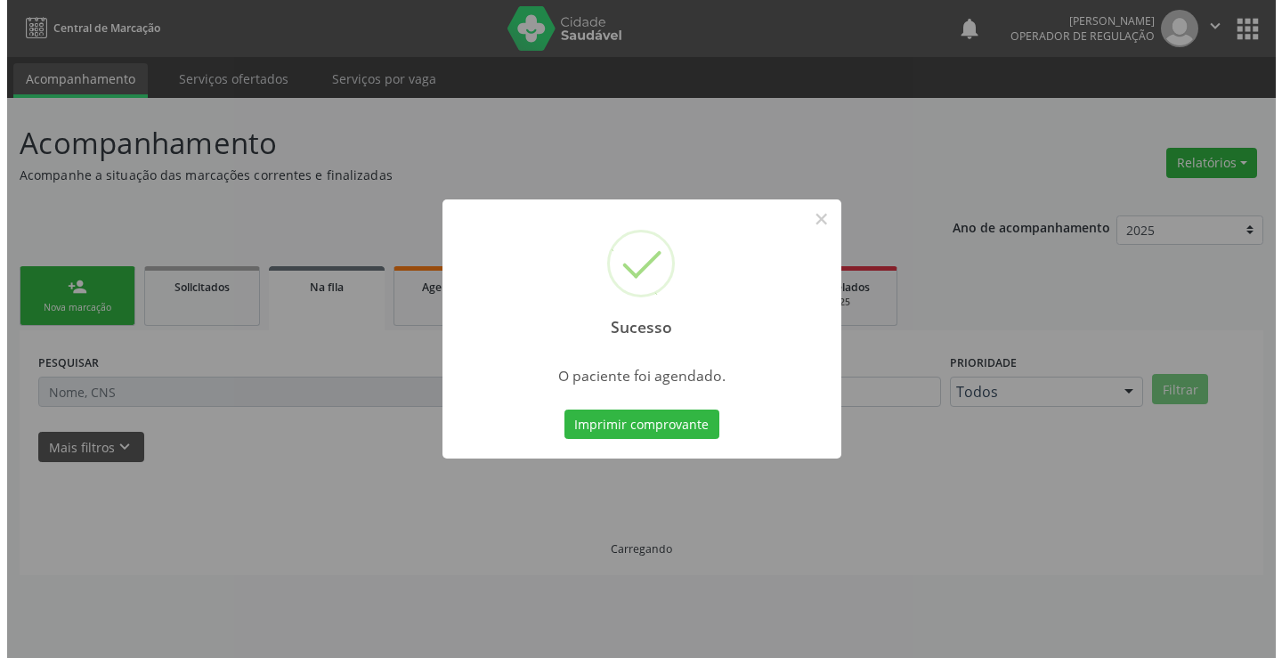
scroll to position [0, 0]
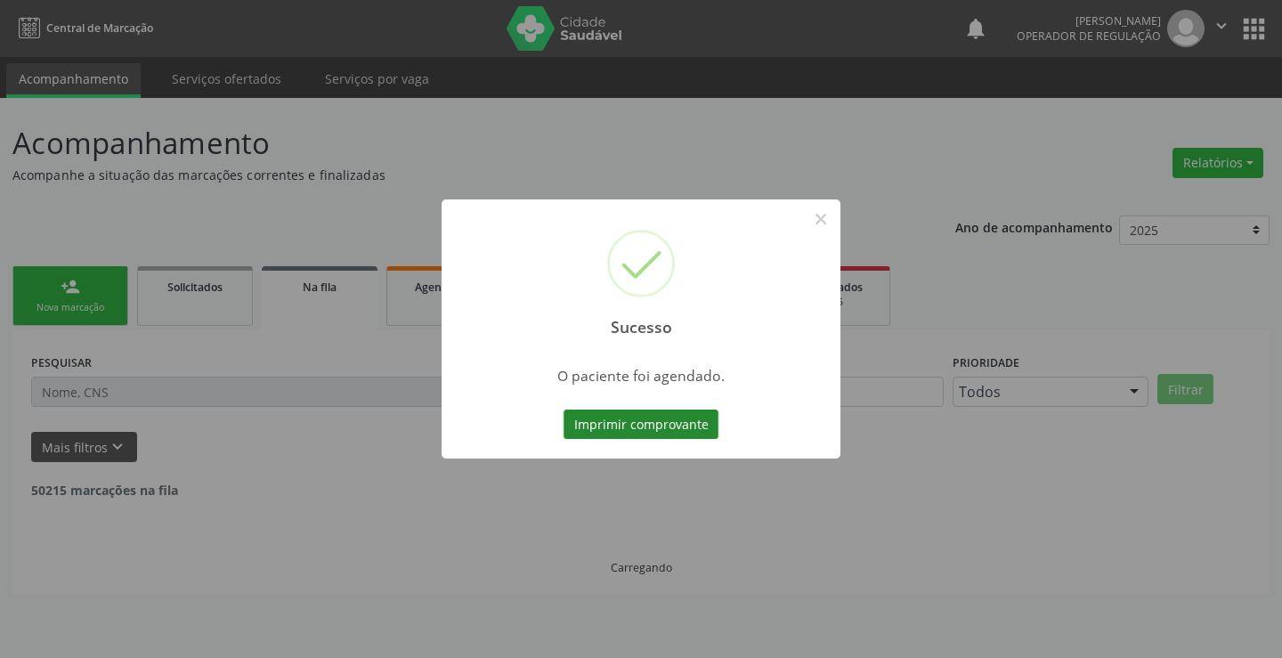
click at [678, 421] on button "Imprimir comprovante" at bounding box center [640, 424] width 155 height 30
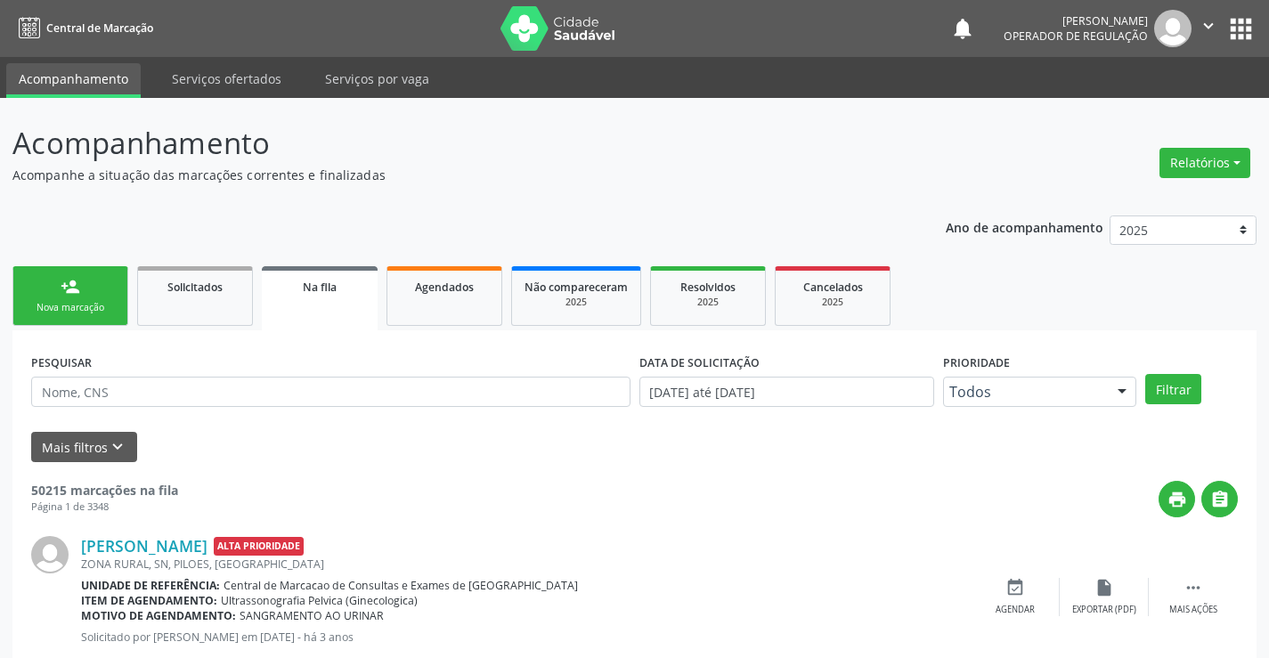
click at [73, 294] on div "person_add" at bounding box center [71, 287] width 20 height 20
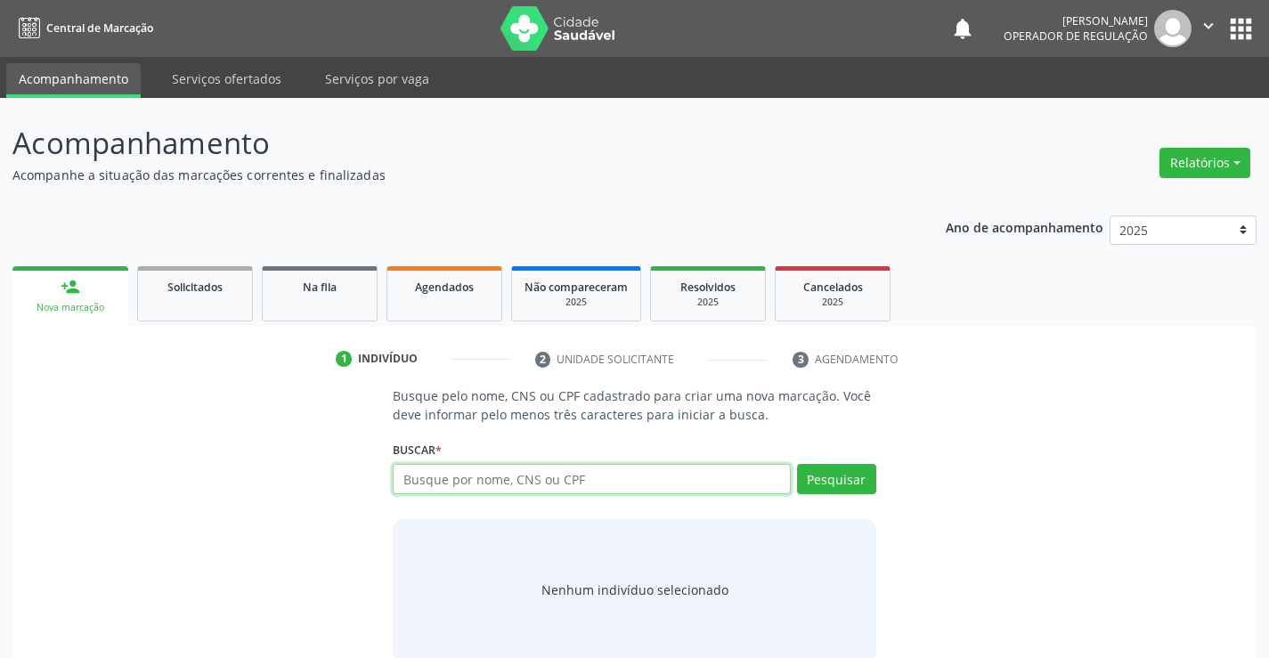
click at [481, 483] on input "text" at bounding box center [591, 479] width 397 height 30
type input "[PERSON_NAME]"
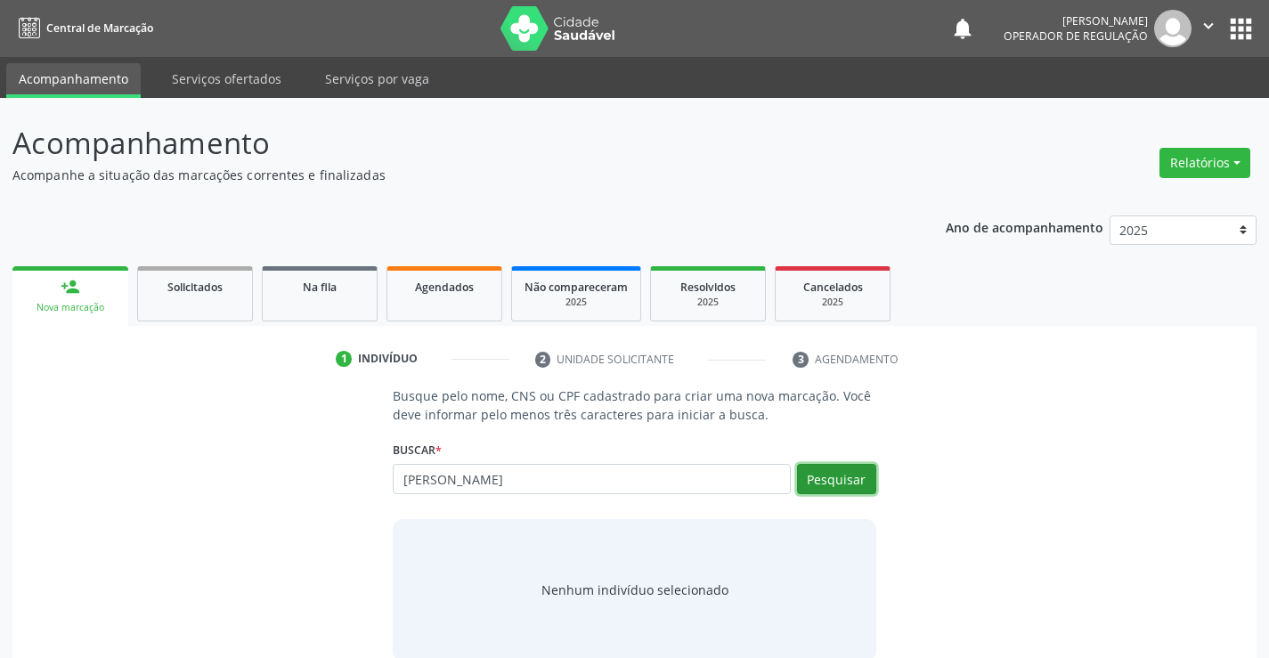
click at [841, 477] on button "Pesquisar" at bounding box center [836, 479] width 79 height 30
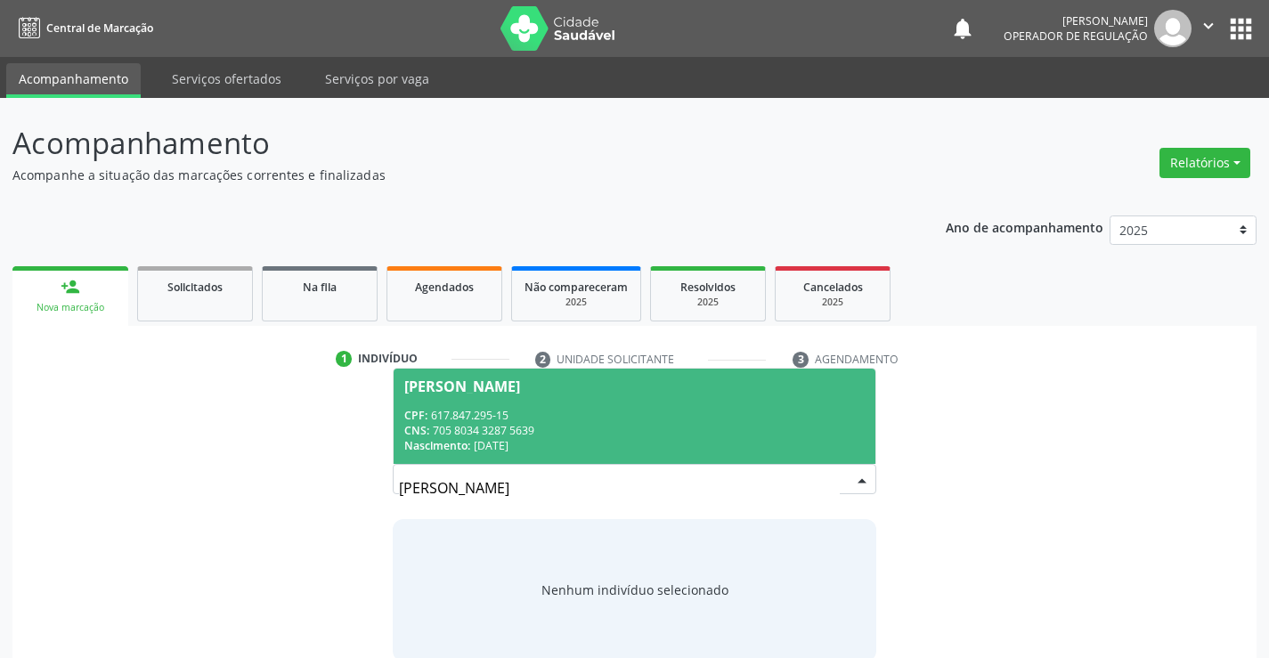
click at [719, 445] on div "Nascimento: [DATE]" at bounding box center [633, 445] width 459 height 15
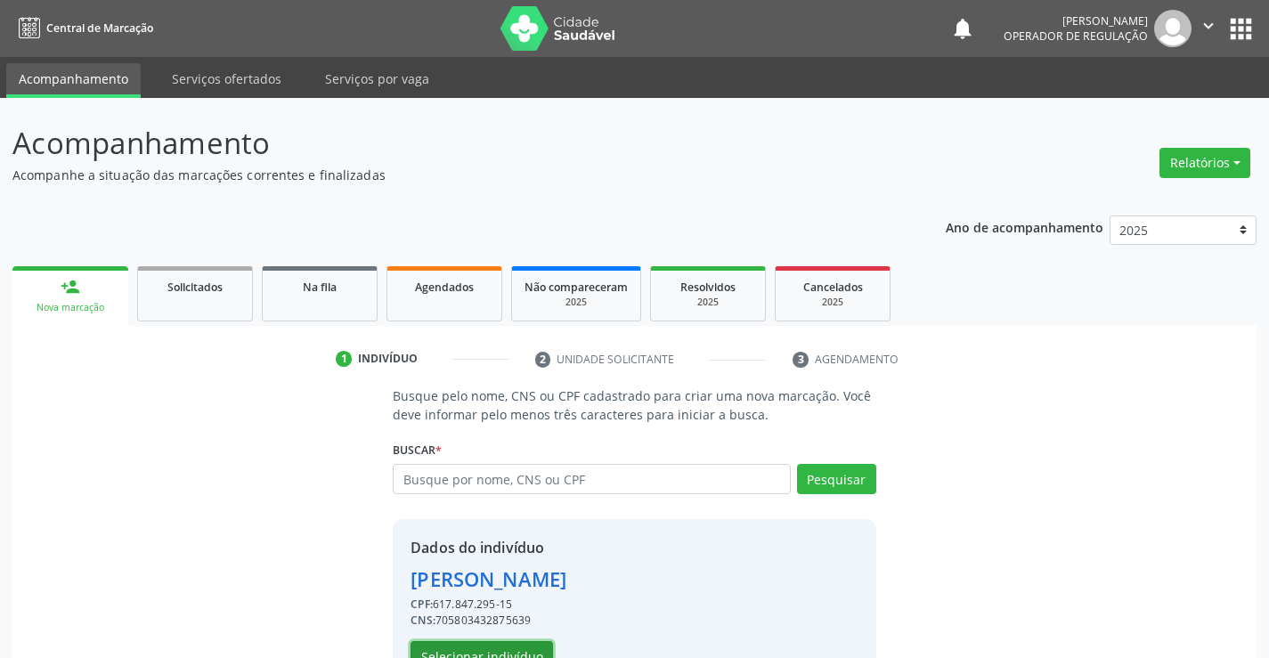
click at [505, 649] on button "Selecionar indivíduo" at bounding box center [481, 656] width 142 height 30
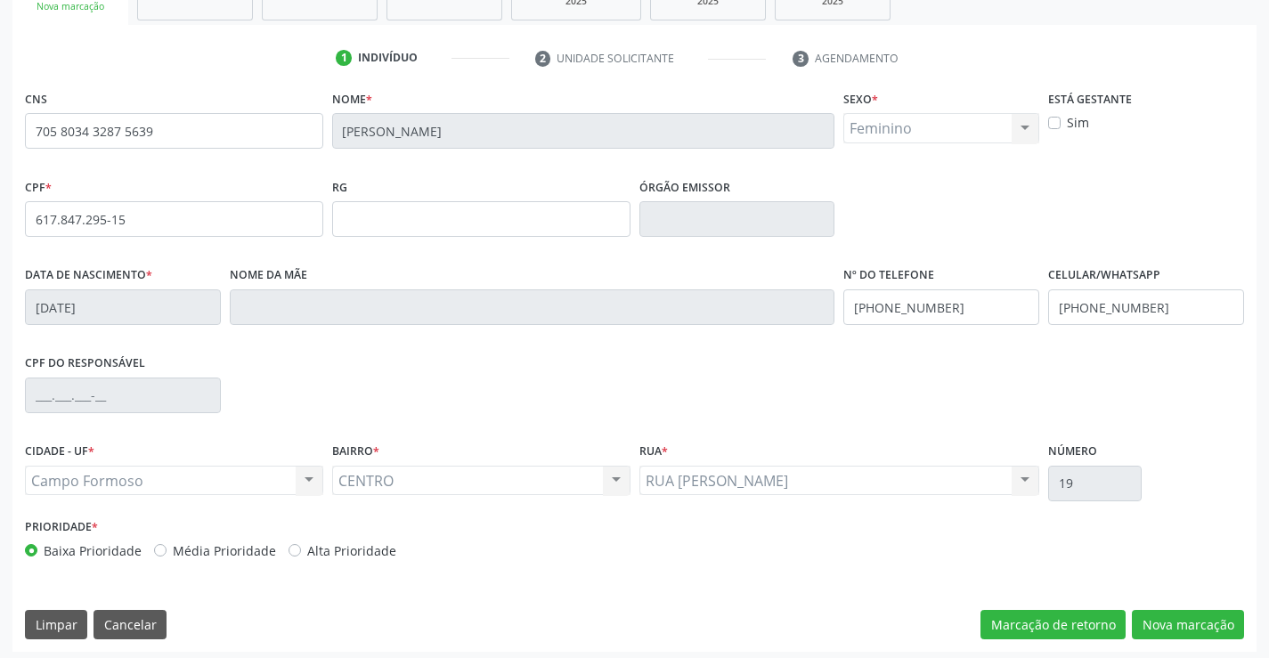
scroll to position [307, 0]
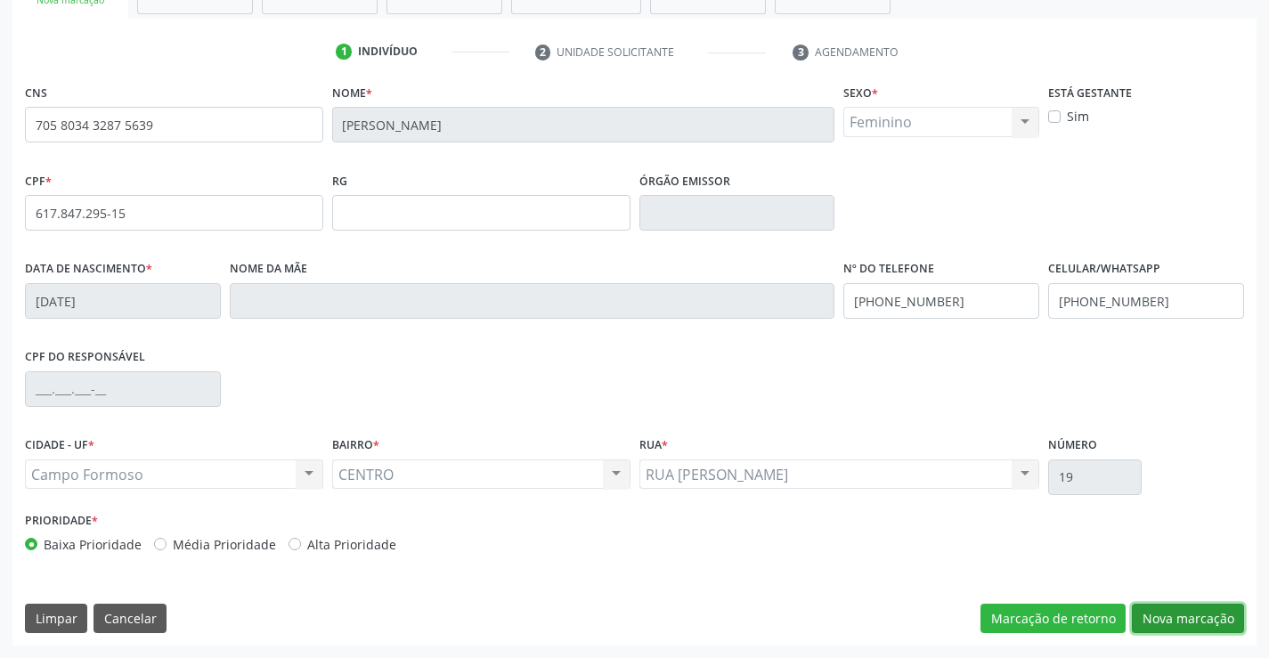
click at [1179, 615] on button "Nova marcação" at bounding box center [1187, 619] width 112 height 30
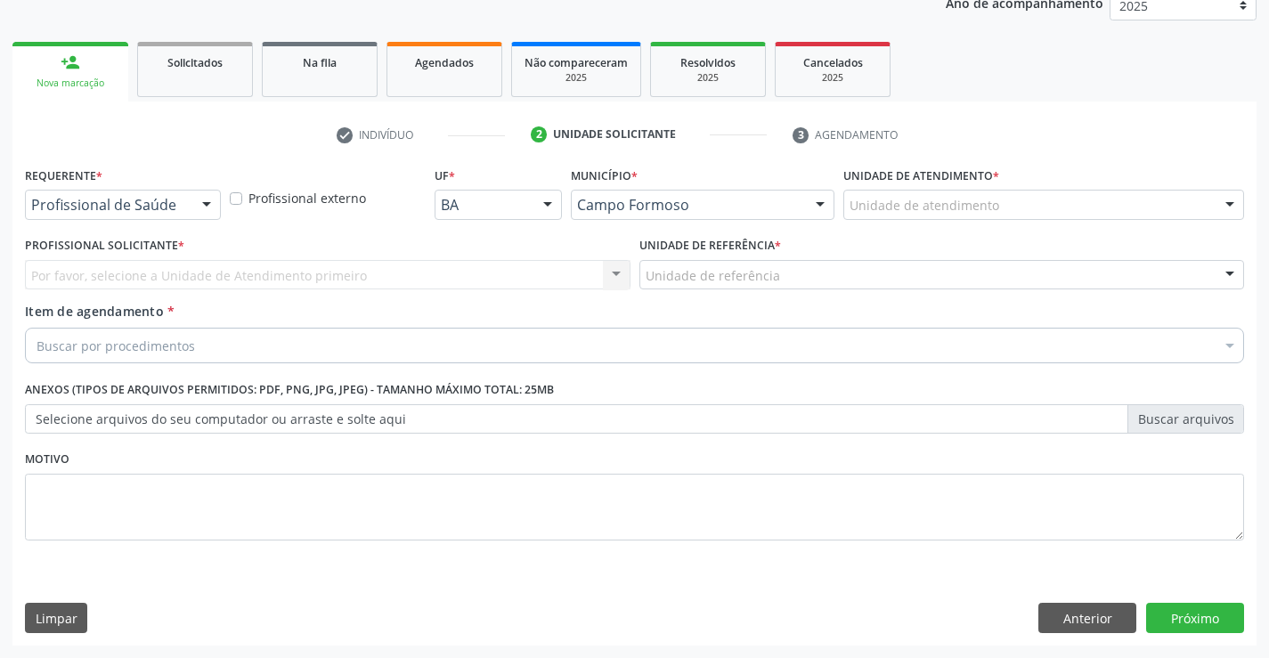
scroll to position [224, 0]
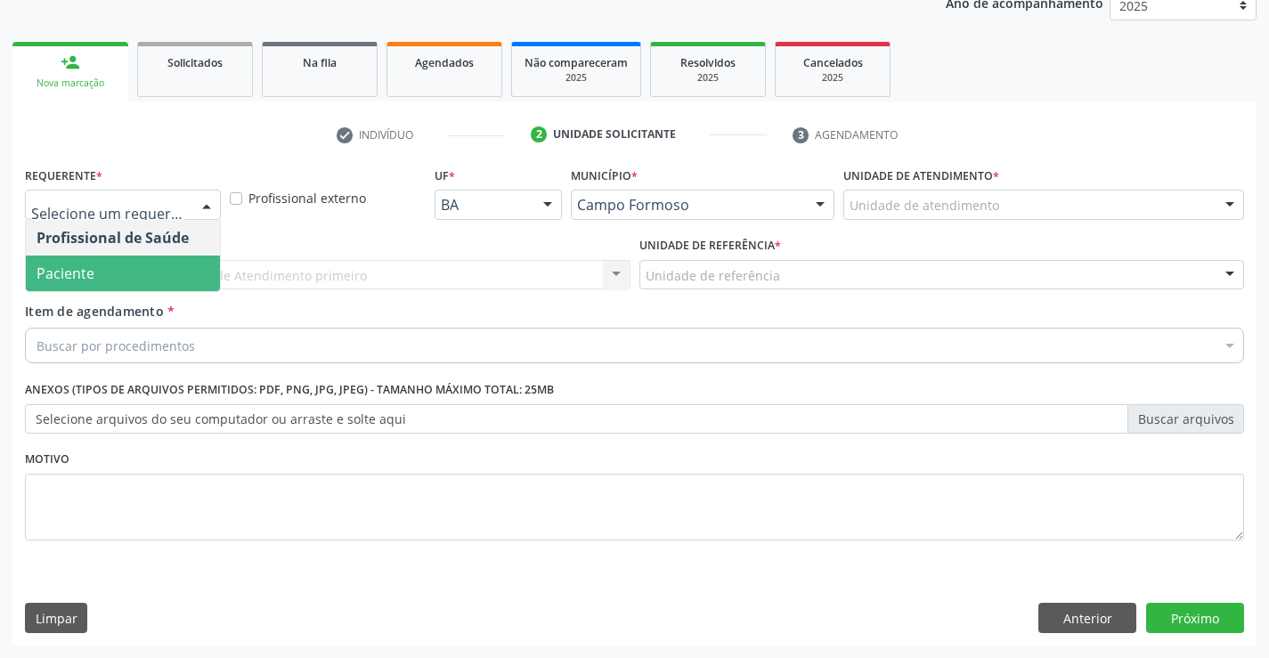
click at [136, 277] on span "Paciente" at bounding box center [123, 273] width 194 height 36
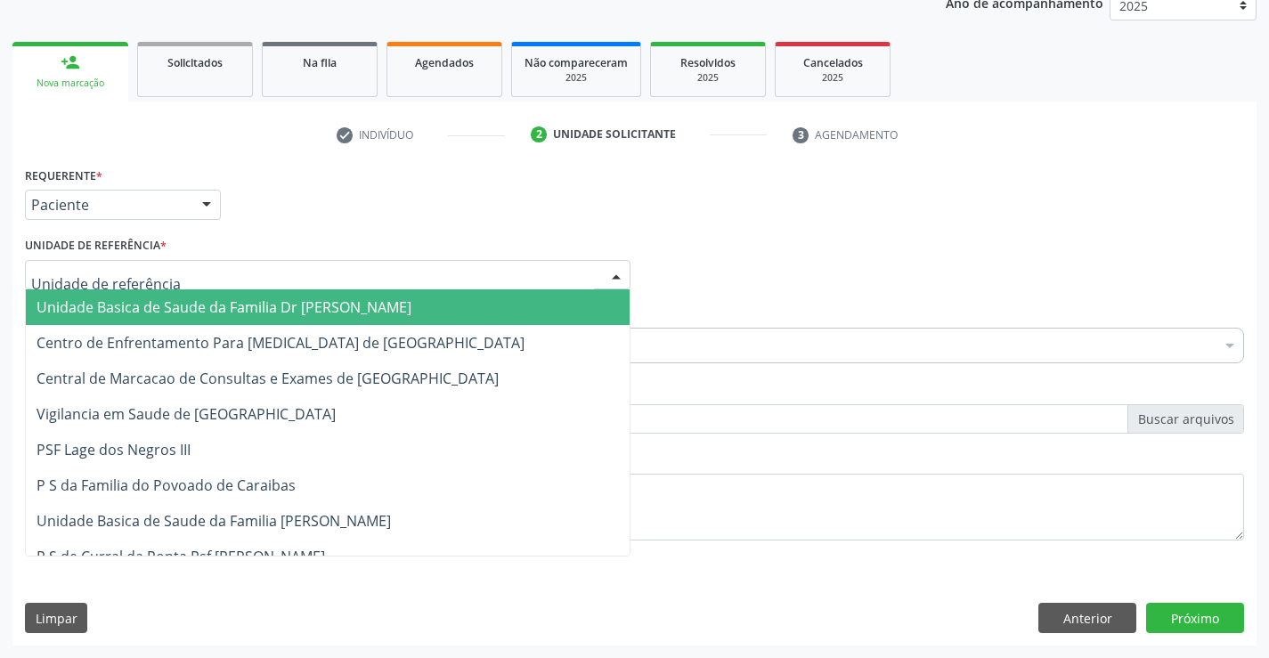
click at [157, 305] on span "Unidade Basica de Saude da Familia Dr [PERSON_NAME]" at bounding box center [223, 307] width 375 height 20
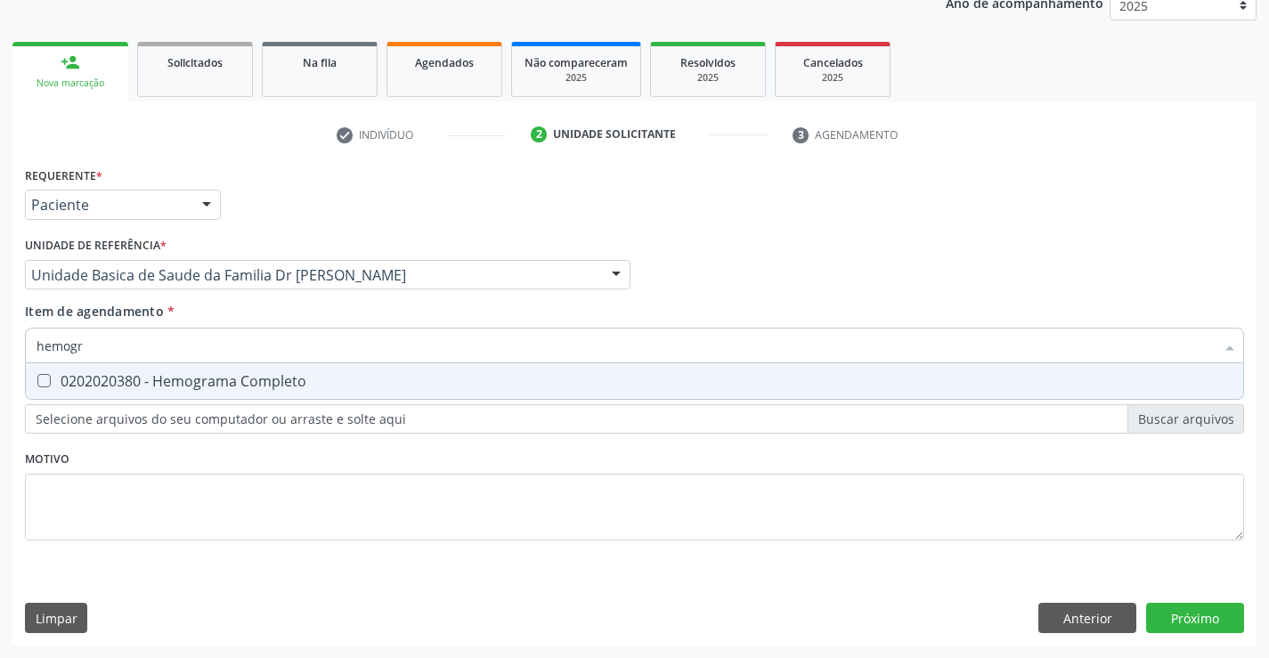
type input "hemogra"
click at [187, 383] on div "0202020380 - Hemograma Completo" at bounding box center [634, 381] width 1196 height 14
checkbox Completo "true"
type input "hemogra"
click at [139, 536] on div "Requerente * Paciente Profissional de Saúde Paciente Nenhum resultado encontrad…" at bounding box center [634, 363] width 1219 height 403
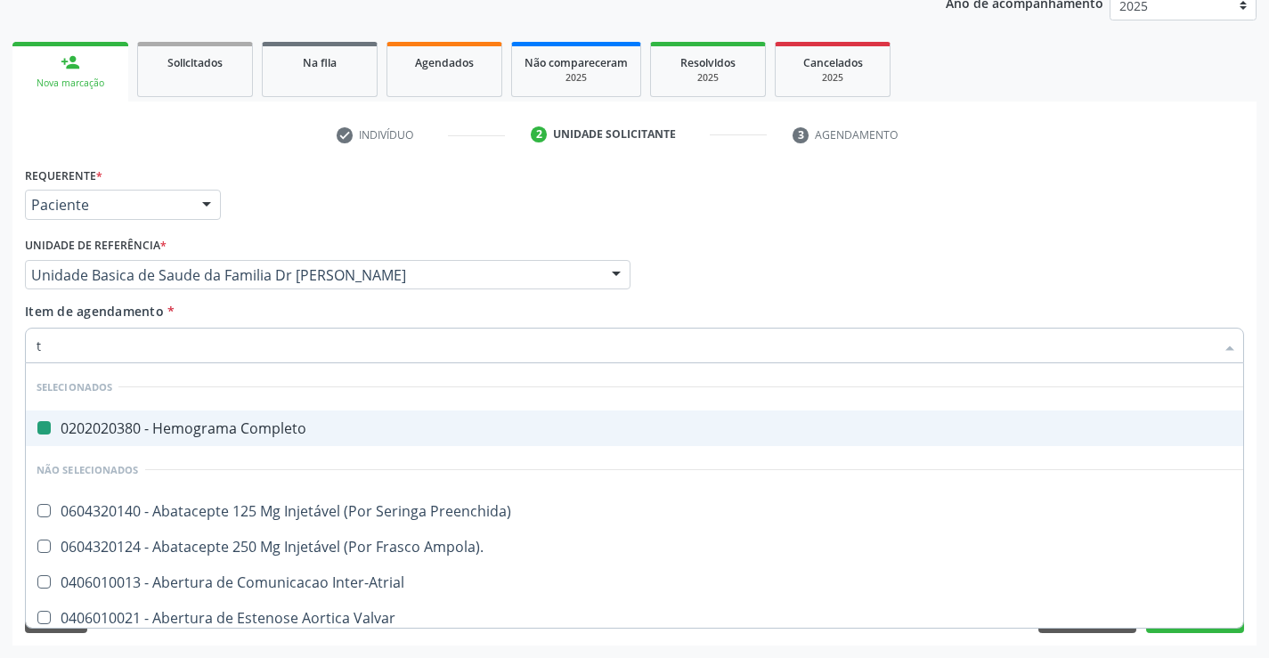
type input "tt"
checkbox Completo "false"
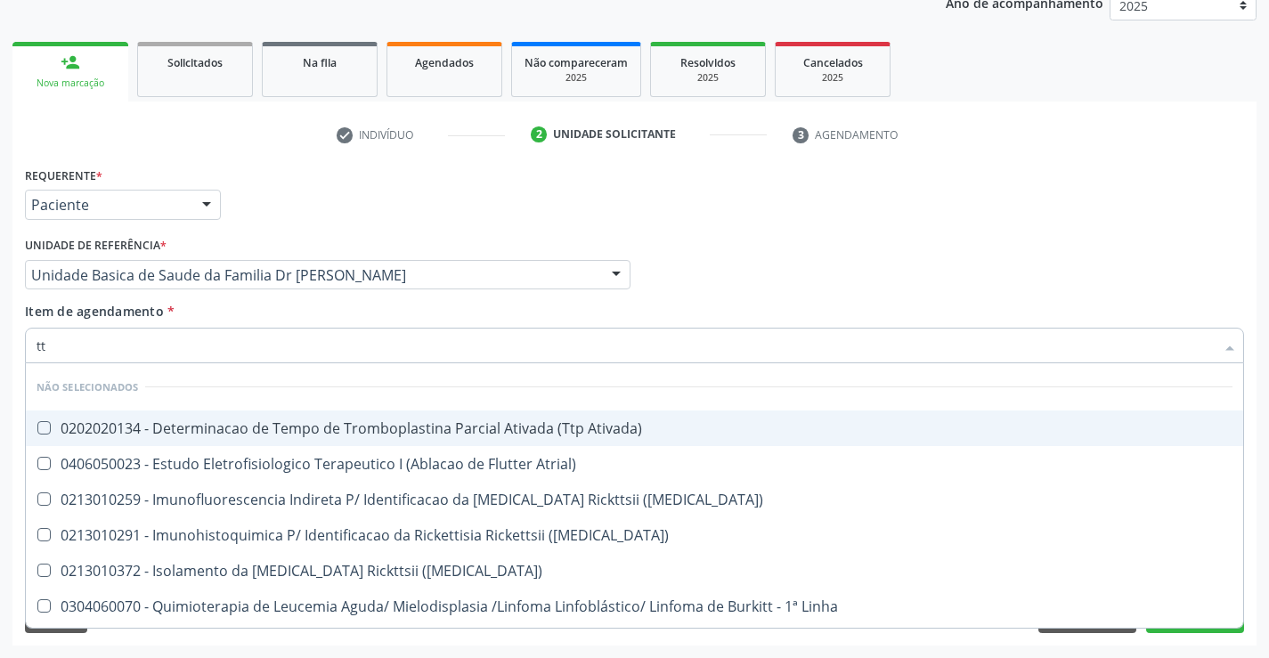
type input "ttp"
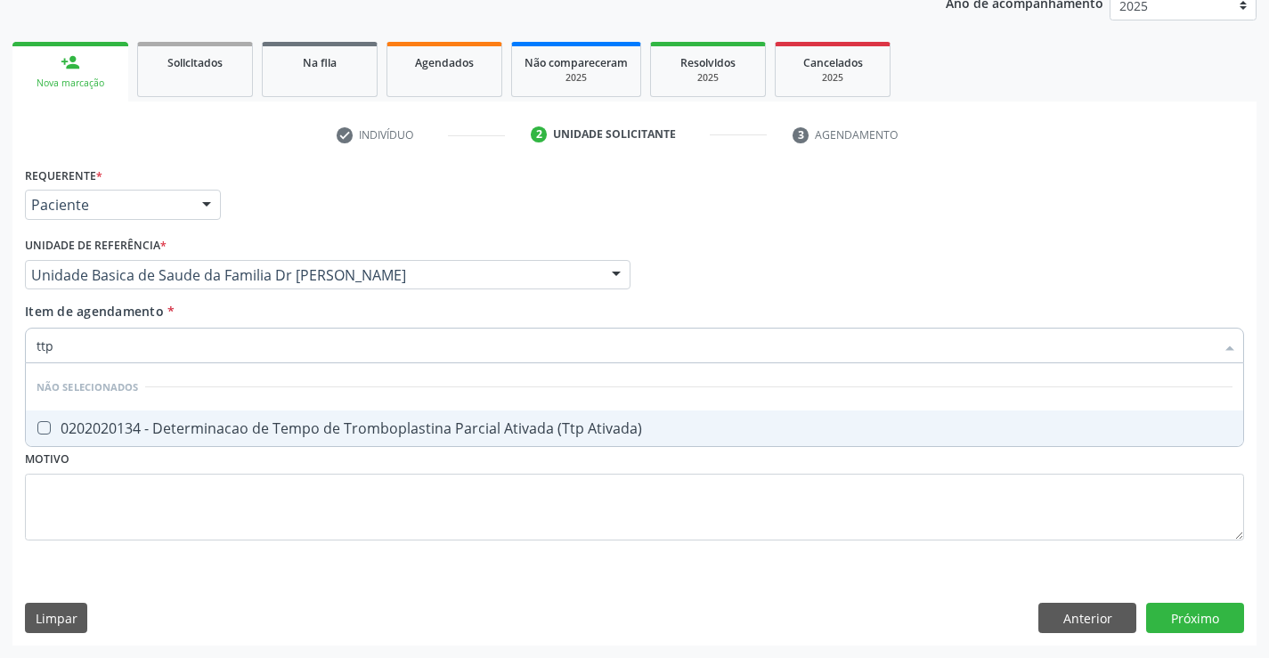
click at [262, 421] on div "0202020134 - Determinacao de Tempo de Tromboplastina Parcial Ativada (Ttp Ativa…" at bounding box center [634, 428] width 1196 height 14
checkbox Ativada\) "true"
type input "ttp"
click at [223, 500] on div "Requerente * Paciente Profissional de Saúde Paciente Nenhum resultado encontrad…" at bounding box center [634, 363] width 1219 height 403
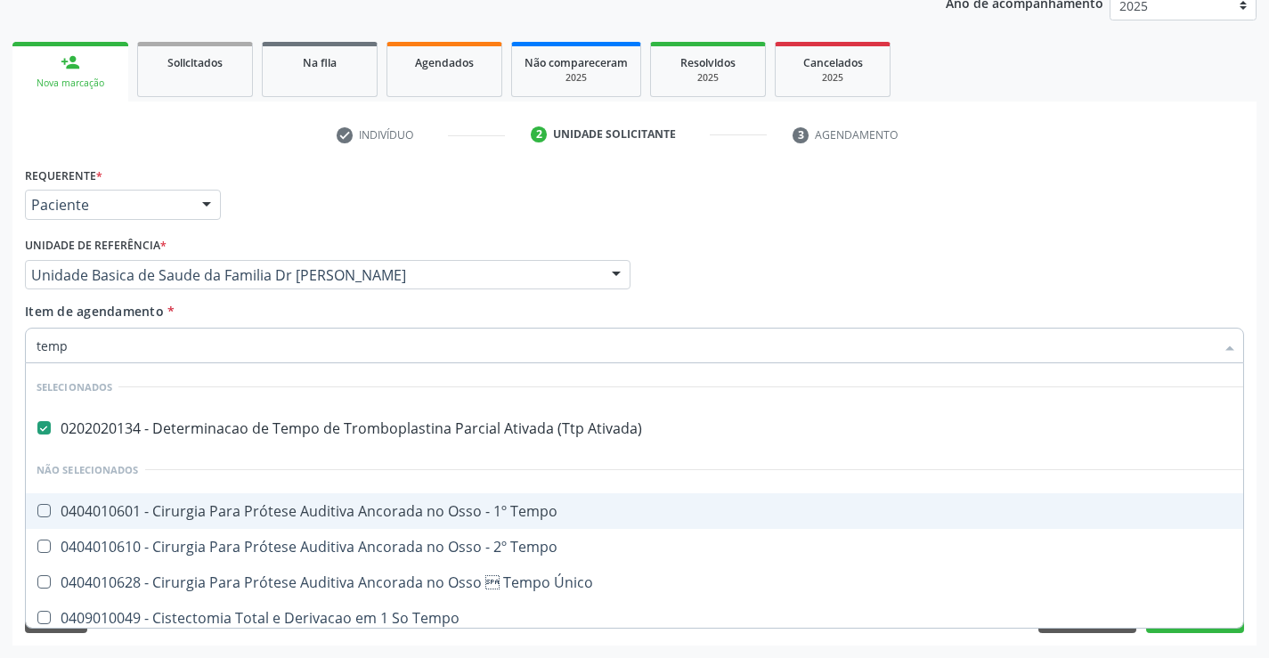
type input "tempo"
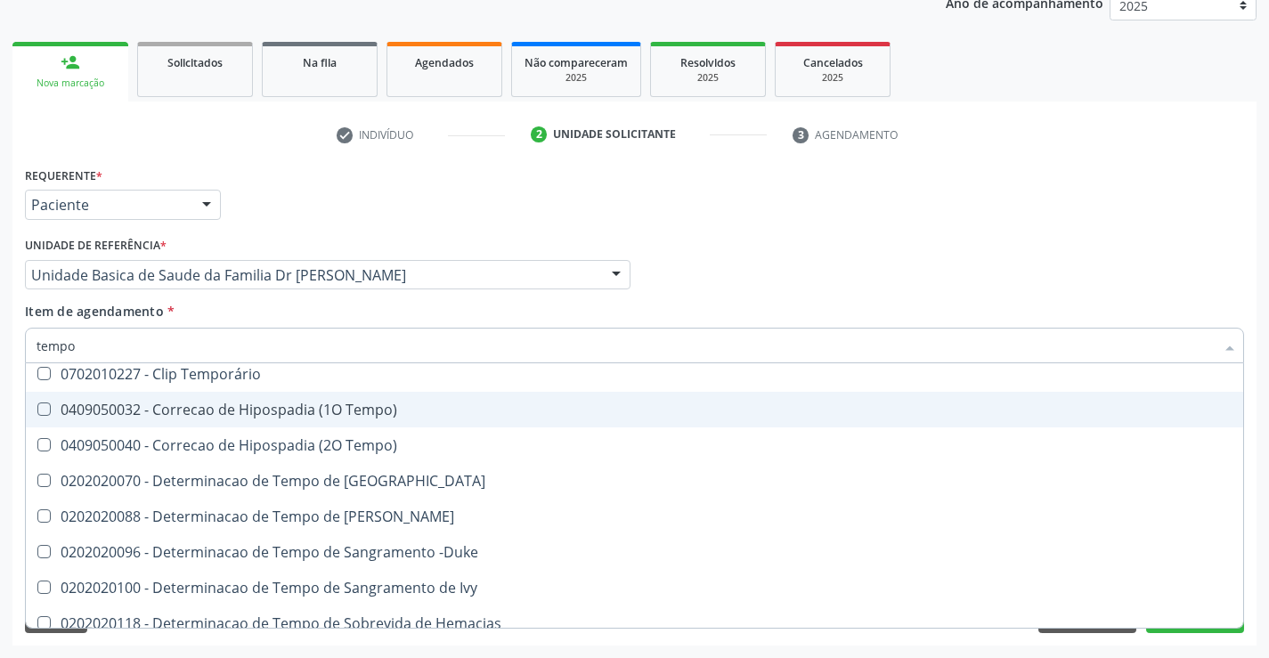
scroll to position [356, 0]
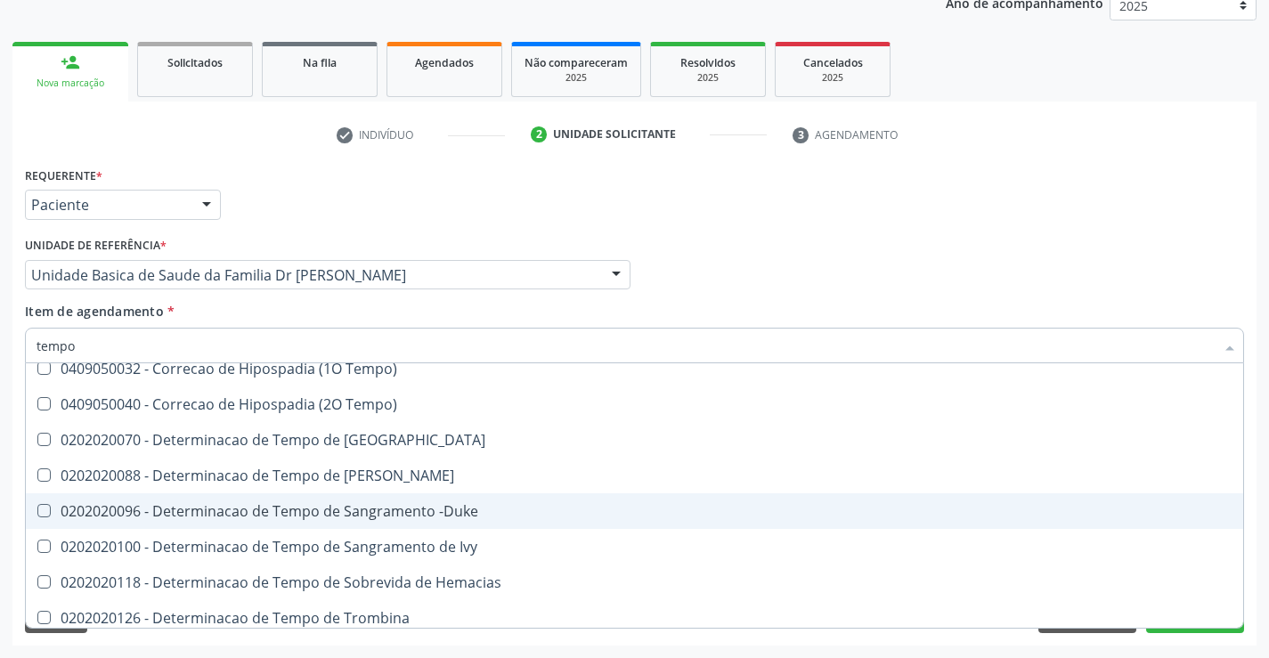
click at [458, 511] on div "0202020096 - Determinacao de Tempo de Sangramento -Duke" at bounding box center [673, 511] width 1274 height 14
checkbox -Duke "true"
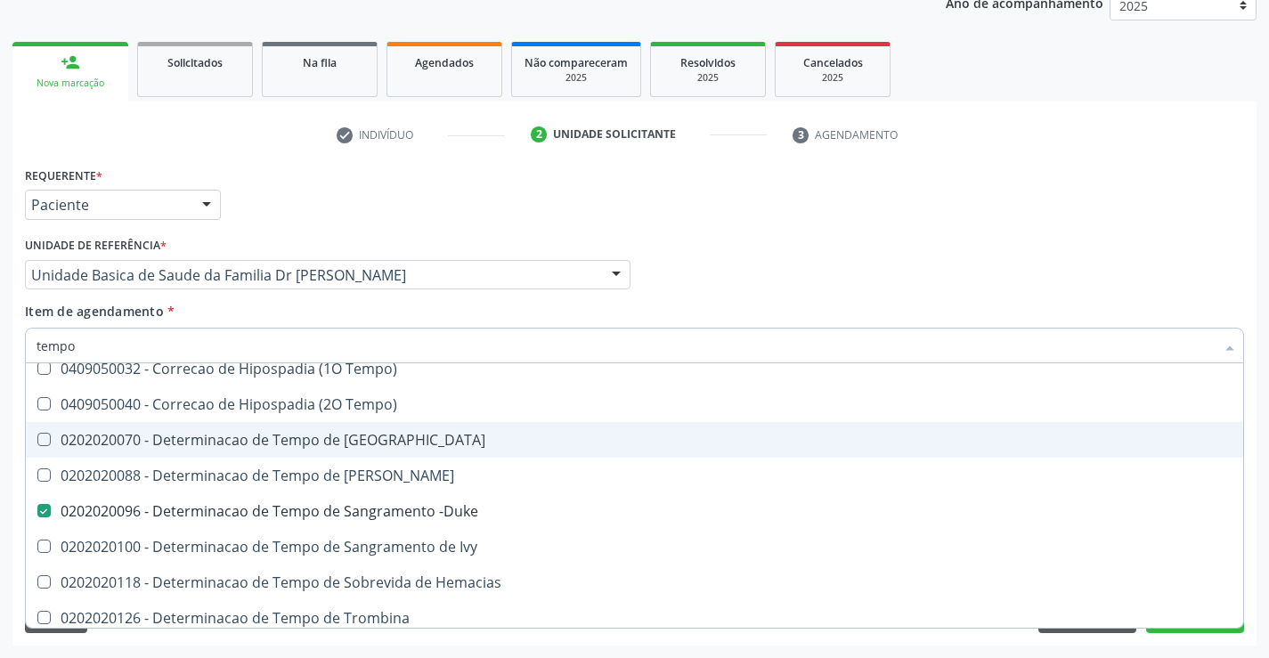
click at [389, 438] on div "0202020070 - Determinacao de Tempo de [GEOGRAPHIC_DATA]" at bounding box center [673, 440] width 1274 height 14
checkbox Coagulacao "true"
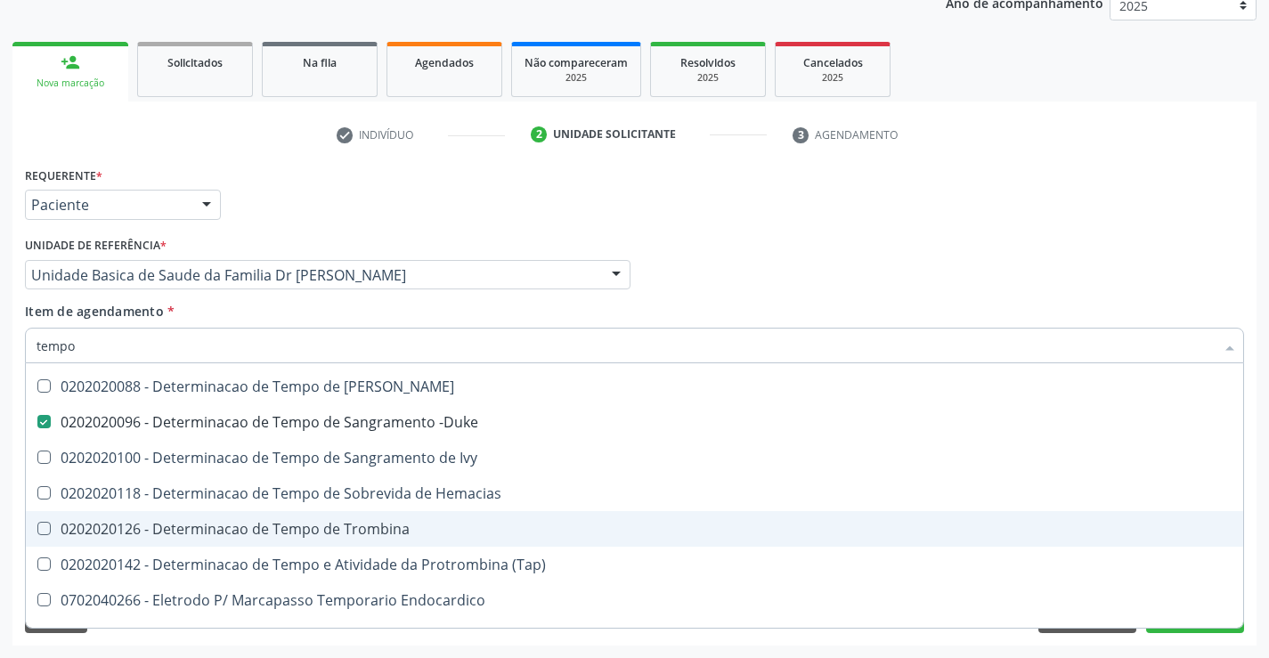
scroll to position [534, 0]
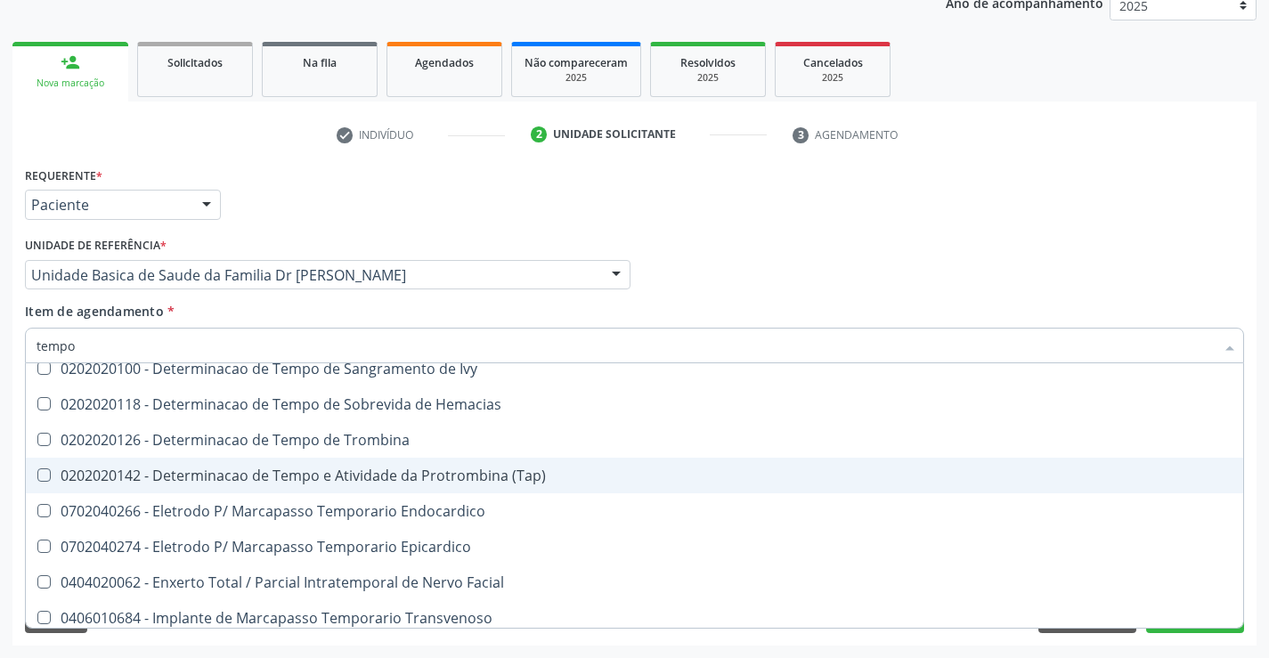
click at [496, 482] on div "0202020142 - Determinacao de Tempo e Atividade da Protrombina (Tap)" at bounding box center [673, 475] width 1274 height 14
checkbox \(Tap\) "true"
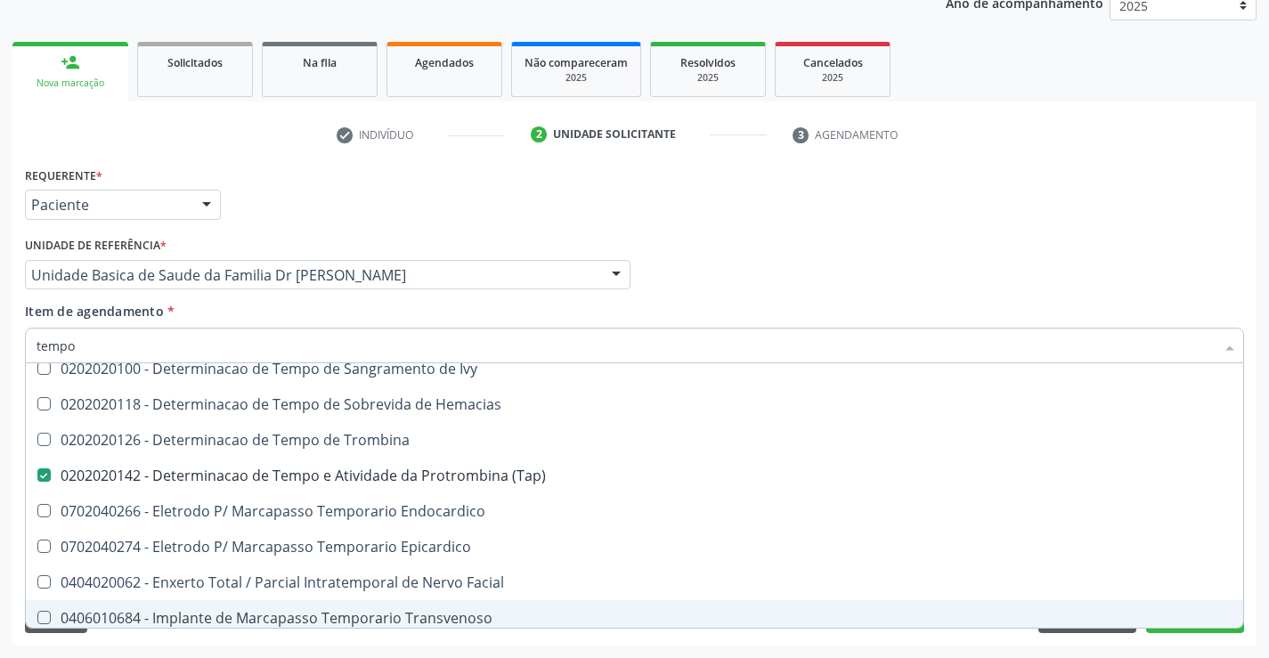
type input "tempo"
click at [347, 637] on div "Requerente * Paciente Profissional de Saúde Paciente Nenhum resultado encontrad…" at bounding box center [634, 403] width 1244 height 483
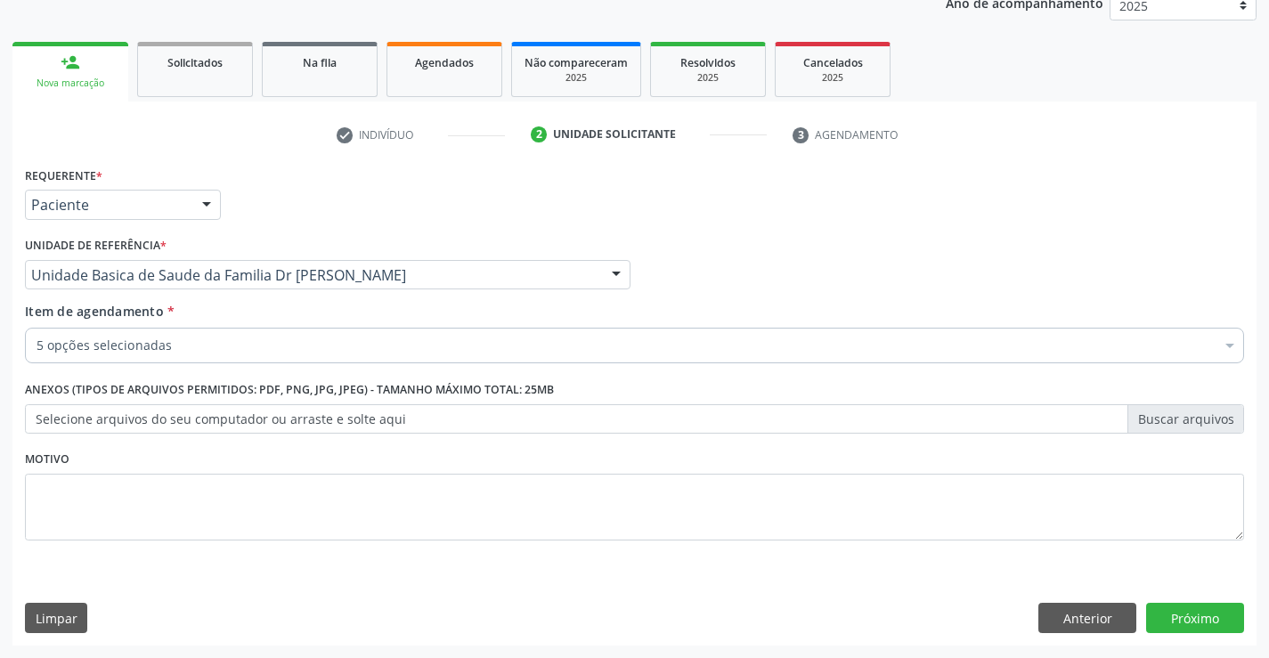
scroll to position [0, 0]
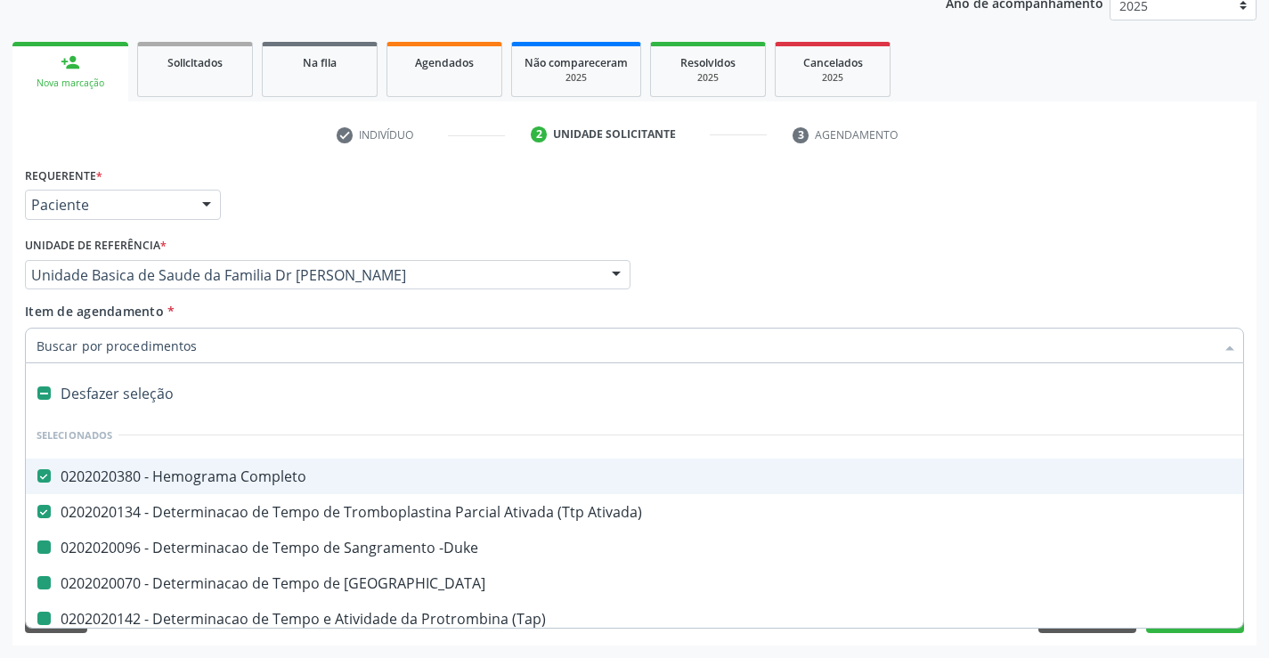
type input "h"
checkbox Coagulacao "false"
checkbox \(Tap\) "false"
checkbox -Duke "false"
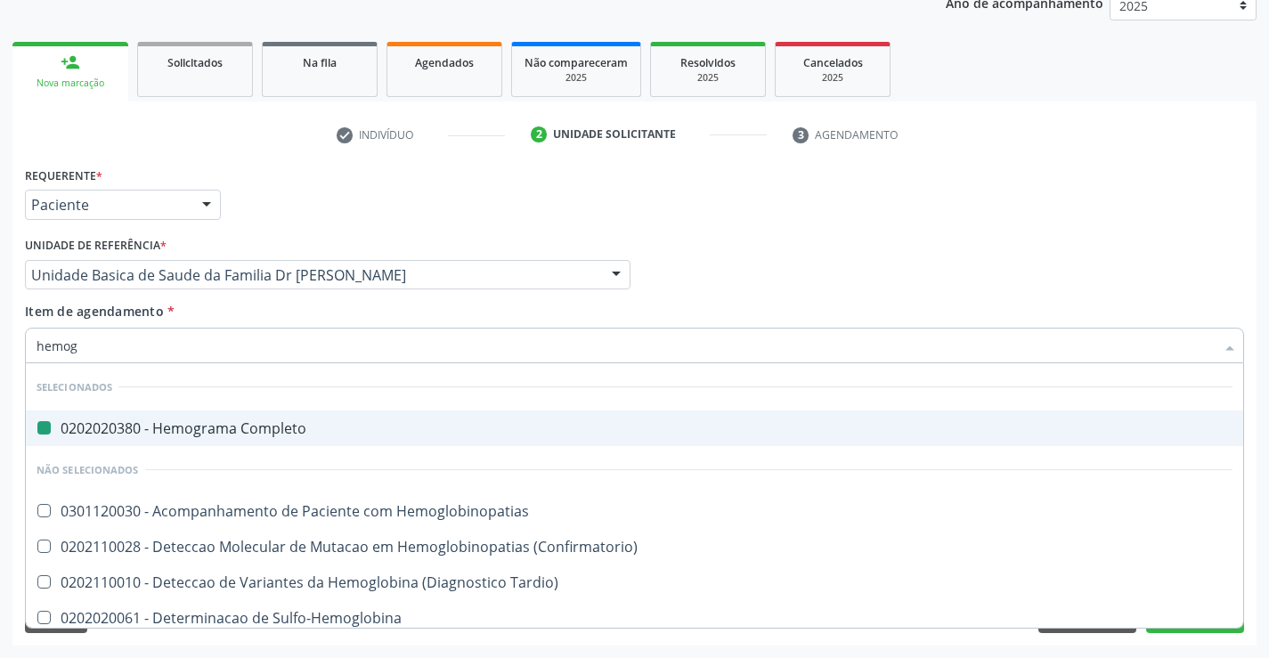
type input "hemogl"
checkbox Completo "false"
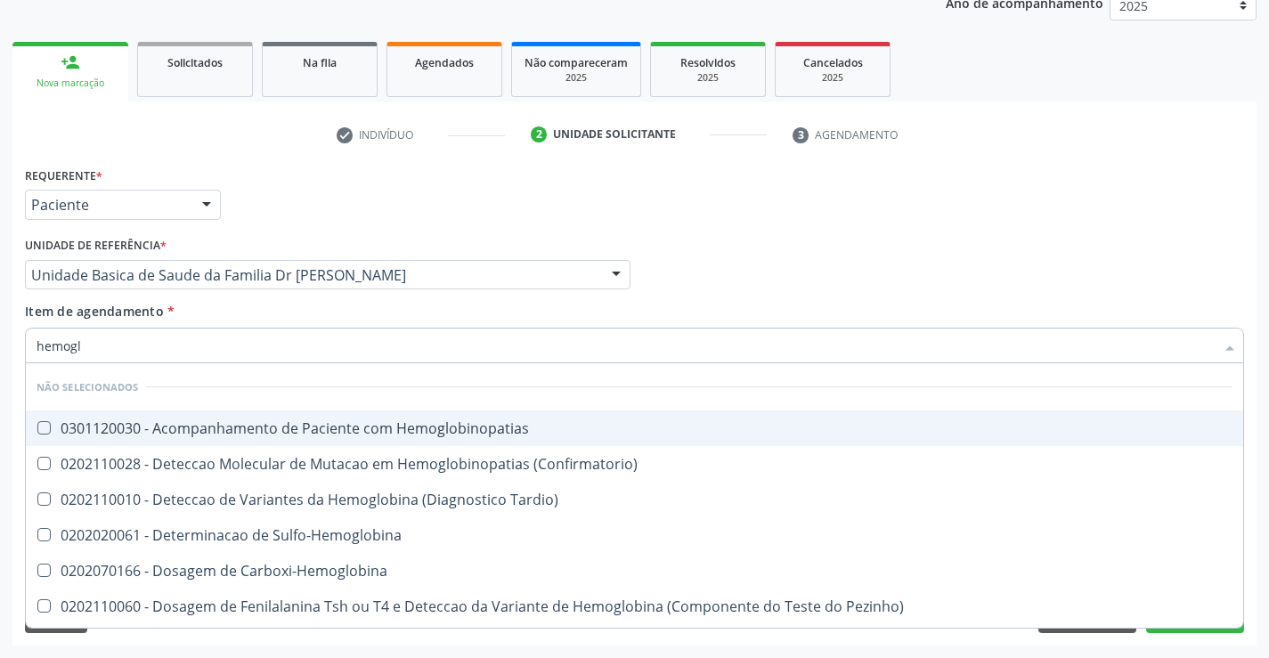
type input "hemoglo"
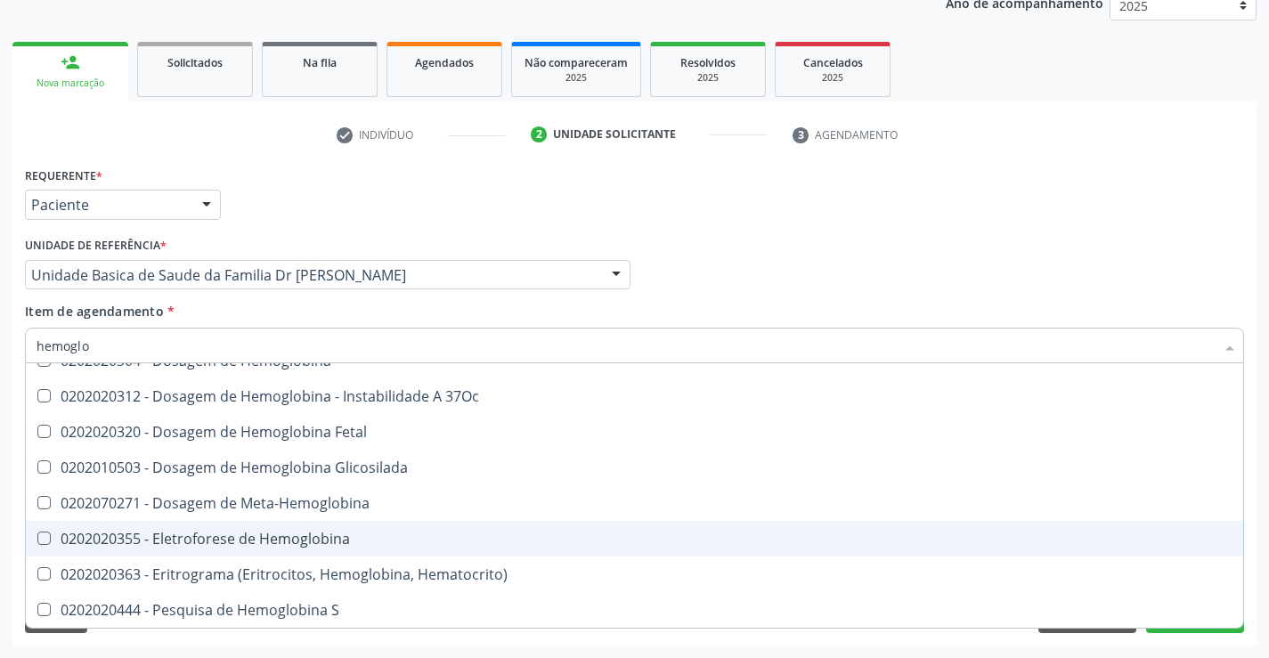
scroll to position [192, 0]
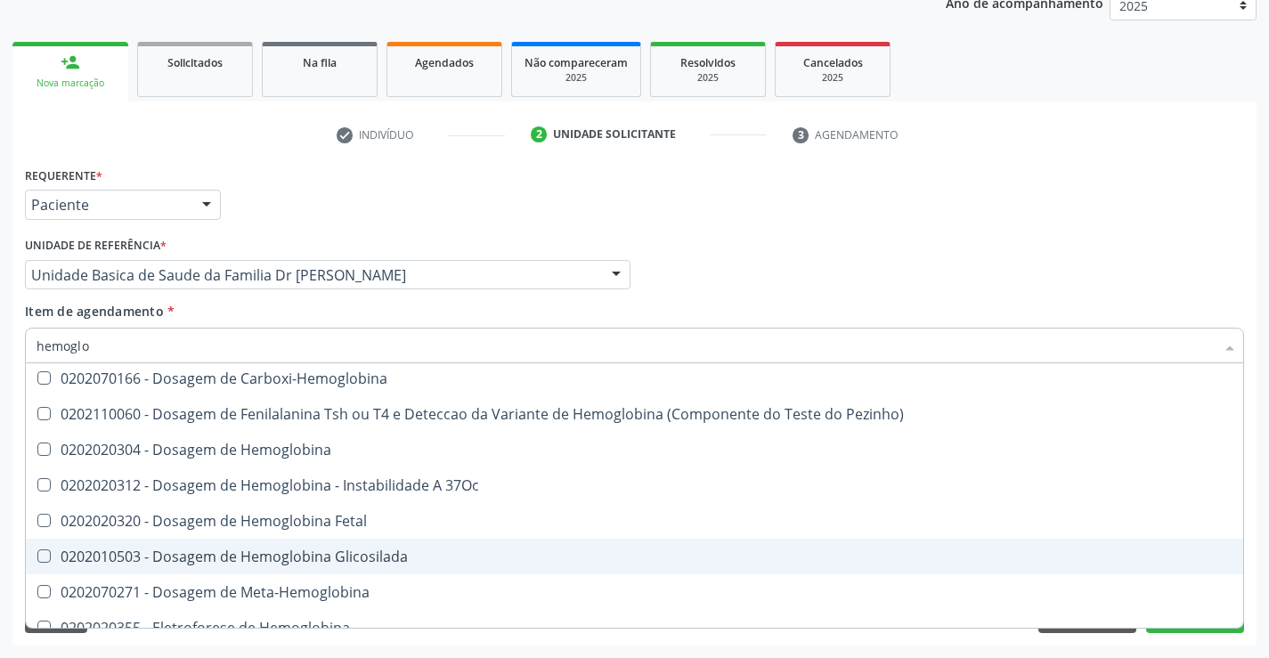
click at [390, 549] on div "0202010503 - Dosagem de Hemoglobina Glicosilada" at bounding box center [634, 556] width 1196 height 14
checkbox Glicosilada "true"
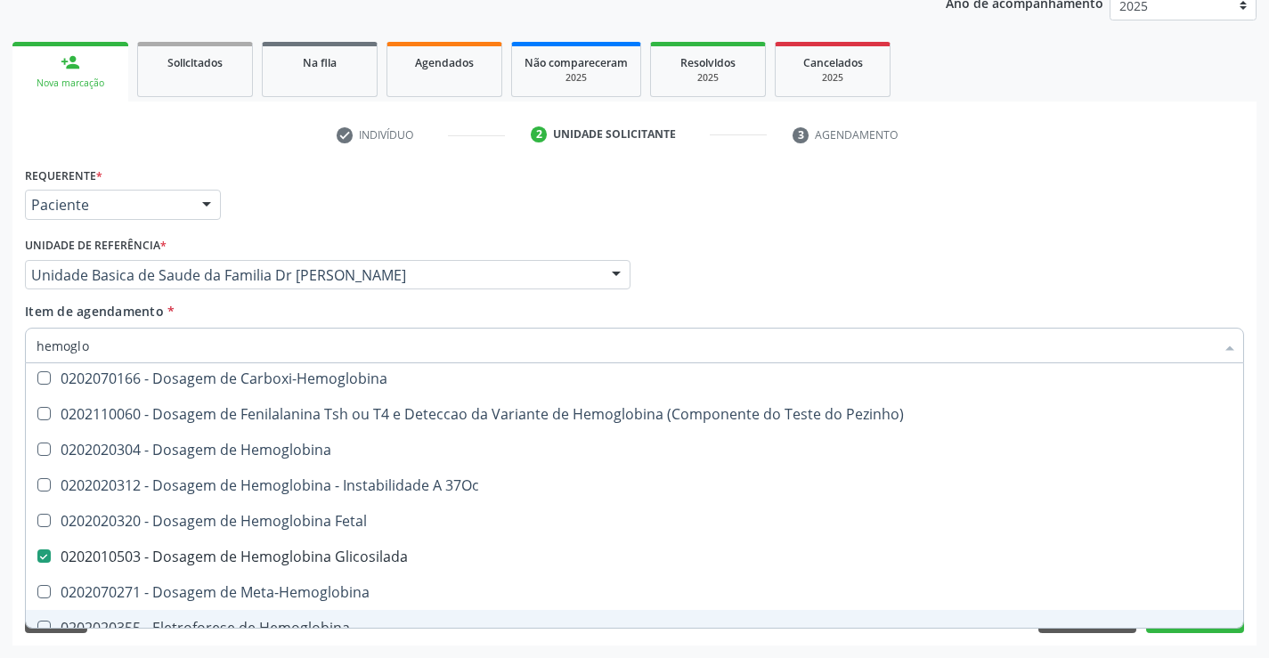
click at [142, 644] on div "Requerente * Paciente Profissional de Saúde Paciente Nenhum resultado encontrad…" at bounding box center [634, 403] width 1244 height 483
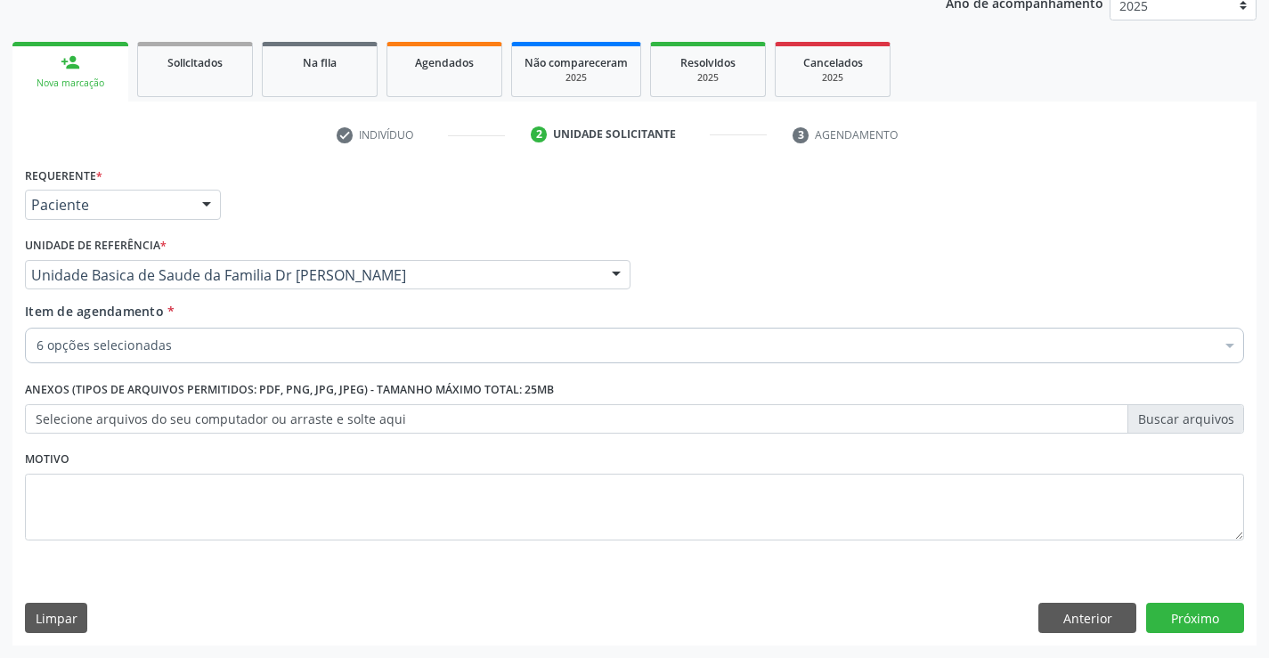
checkbox Completo "true"
checkbox Coagulacao "true"
checkbox \(Tap\) "true"
checkbox Ampola\)\ "false"
checkbox -Duke "true"
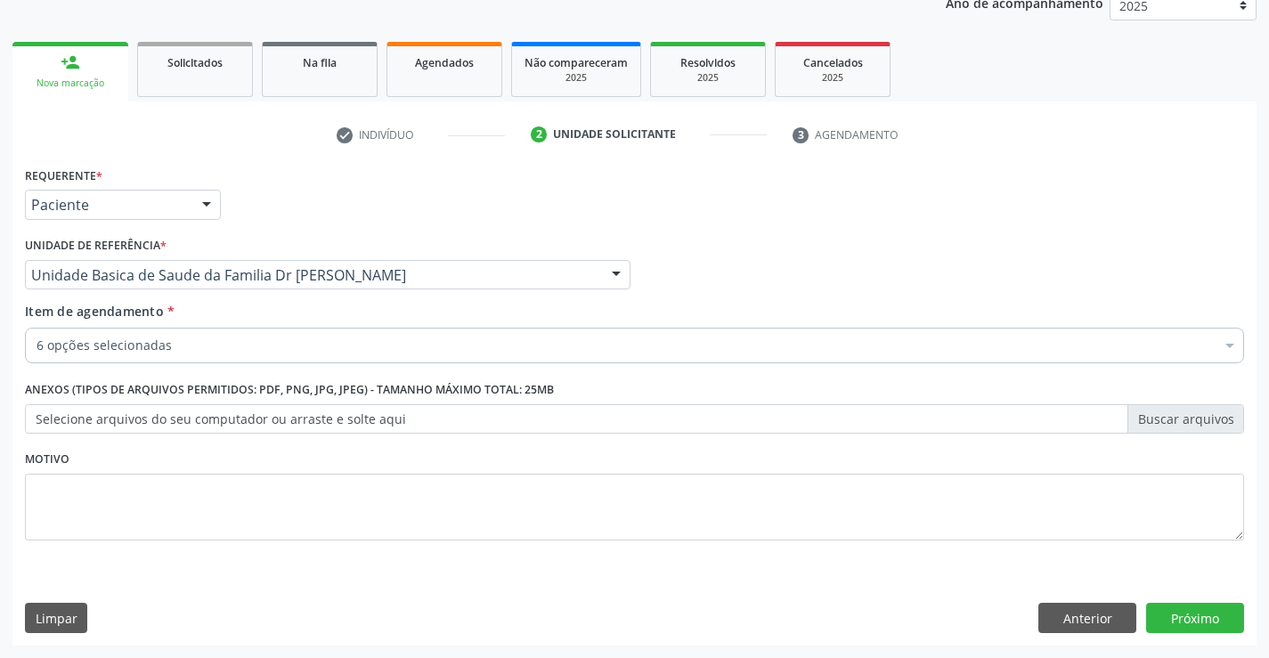
checkbox Glicosilada "true"
checkbox Ativada\) "true"
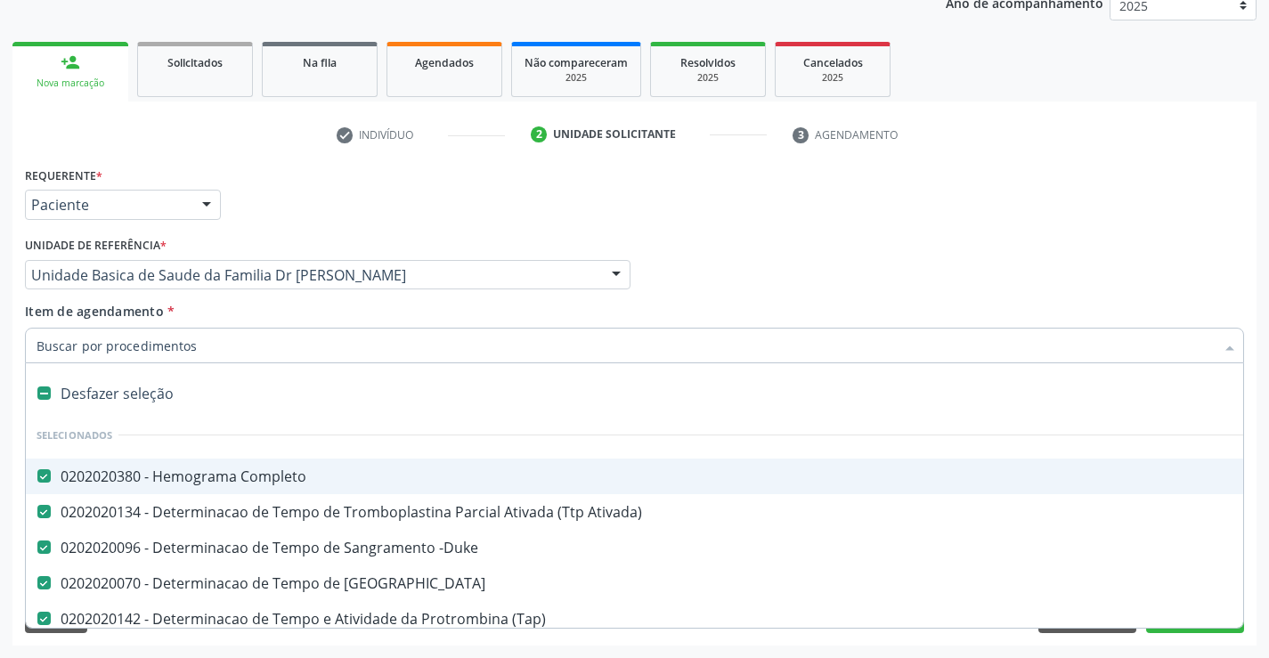
type input "g"
checkbox Glicosilada "false"
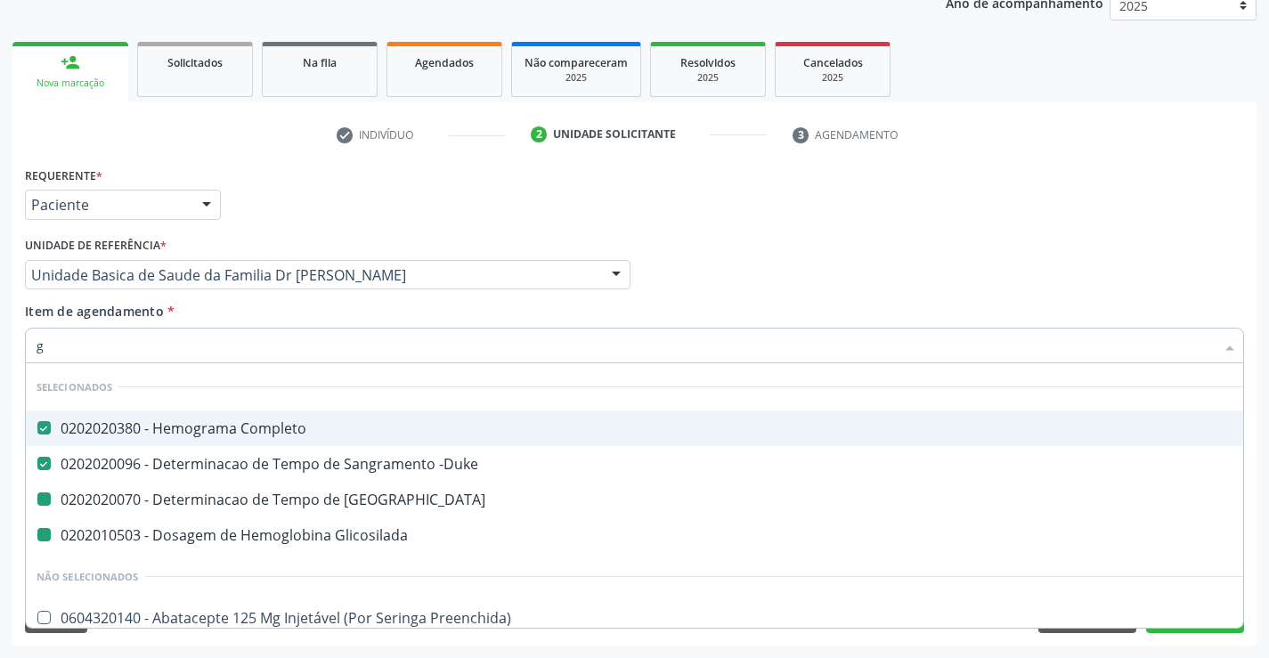
type input "gl"
checkbox Glicosilada "false"
checkbox Coagulacao "false"
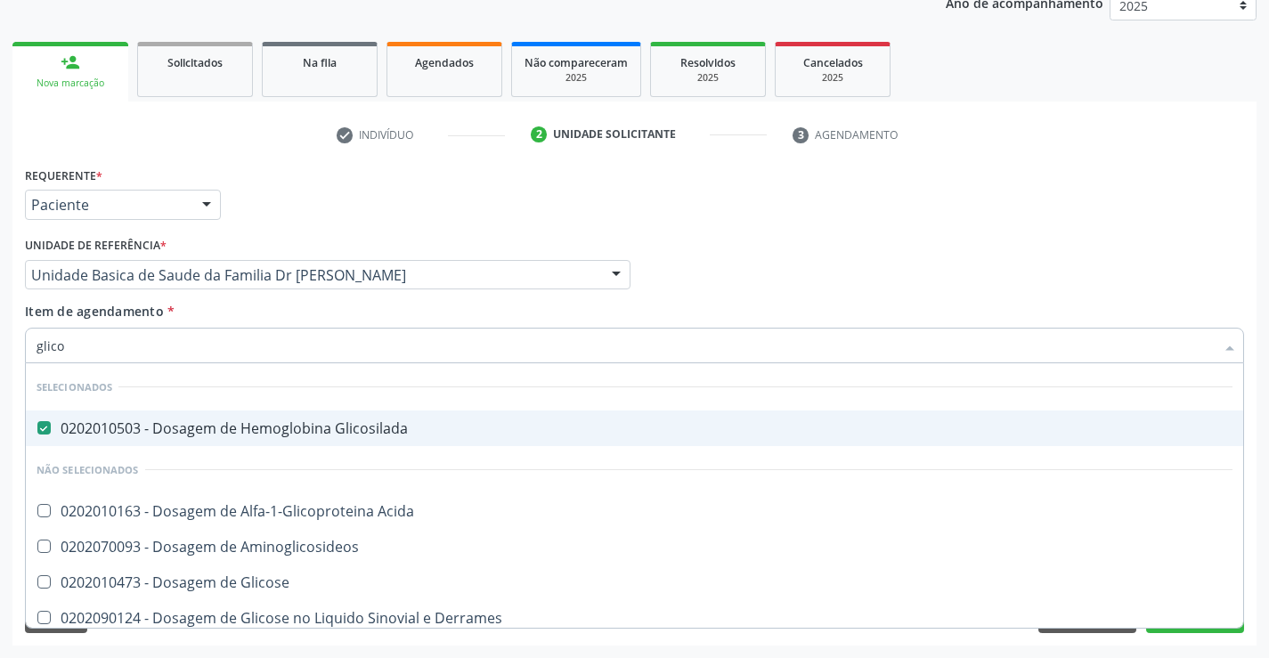
type input "glicos"
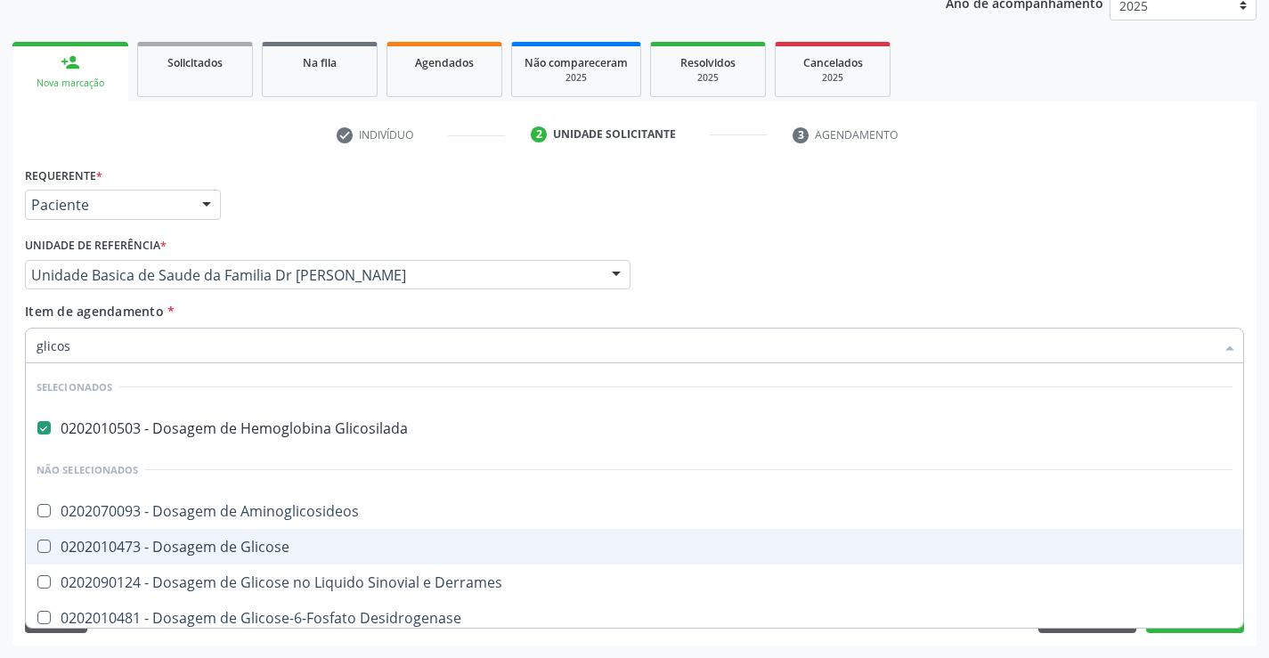
click at [254, 540] on div "0202010473 - Dosagem de Glicose" at bounding box center [634, 546] width 1196 height 14
checkbox Glicose "true"
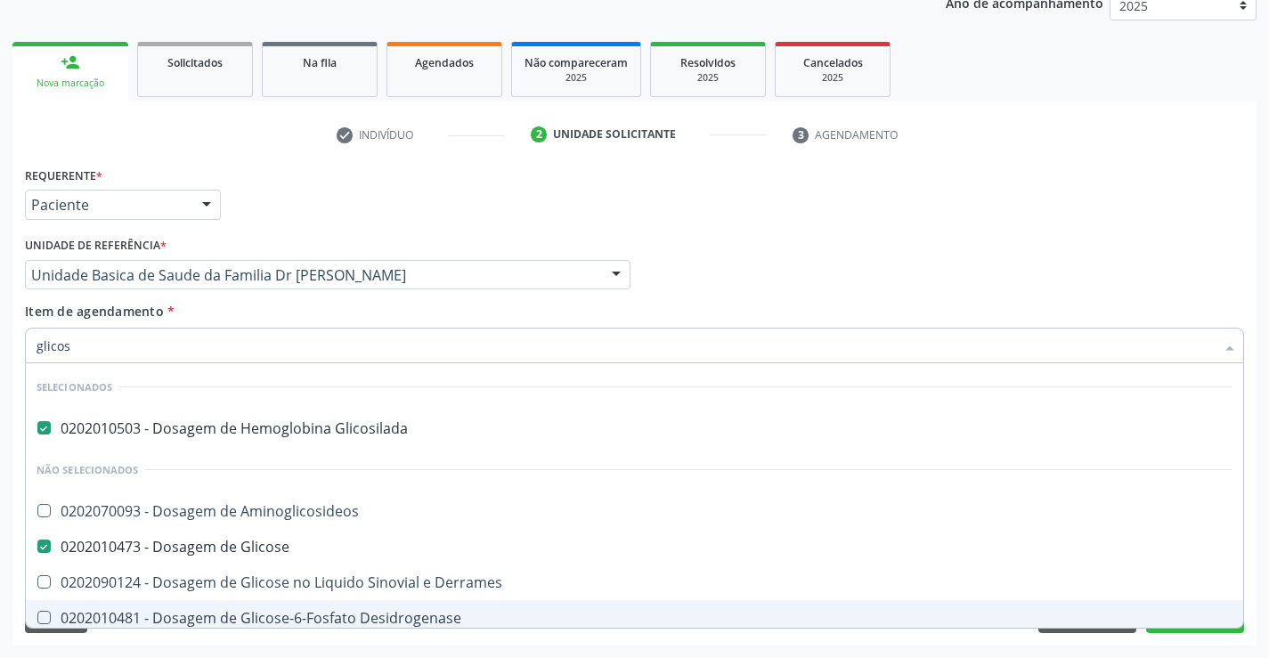
type input "glicos"
click at [207, 647] on div "Acompanhamento Acompanhe a situação das marcações correntes e finalizadas Relat…" at bounding box center [634, 266] width 1269 height 784
checkbox Aminoglicosideos "true"
checkbox Derrames "true"
checkbox Desidrogenase "true"
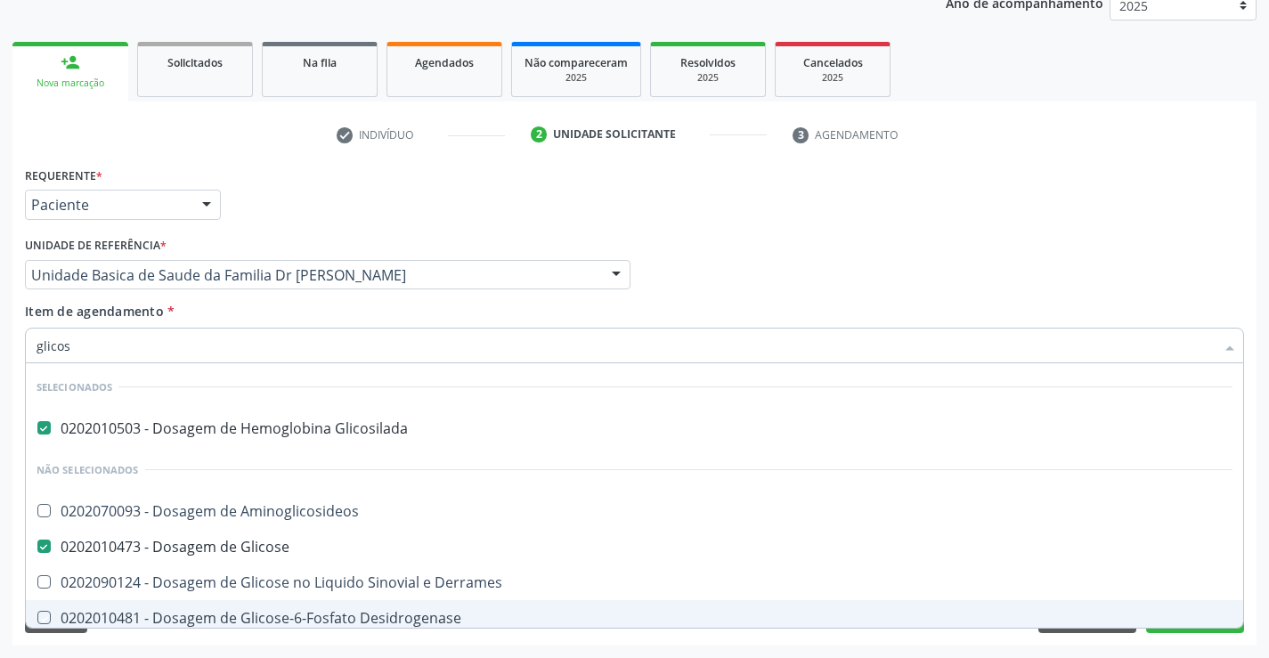
checkbox Quantitativa "true"
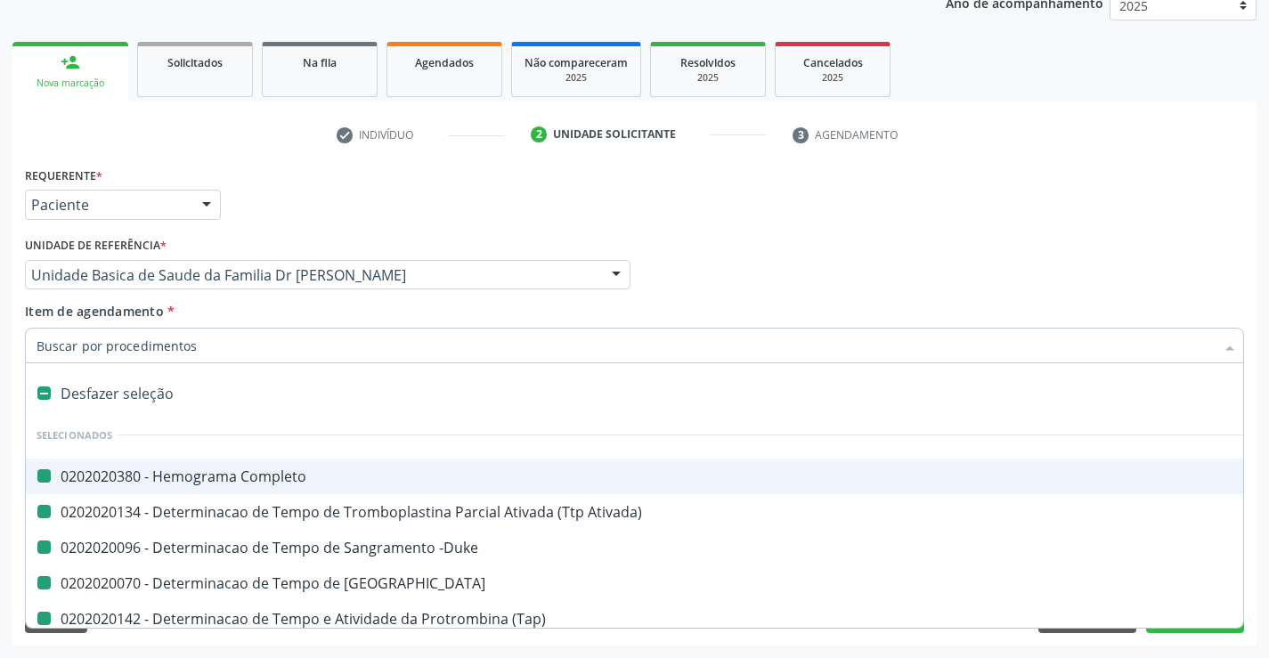
type input "f"
checkbox Completo "false"
checkbox -Duke "false"
checkbox Coagulacao "false"
checkbox \(Tap\) "false"
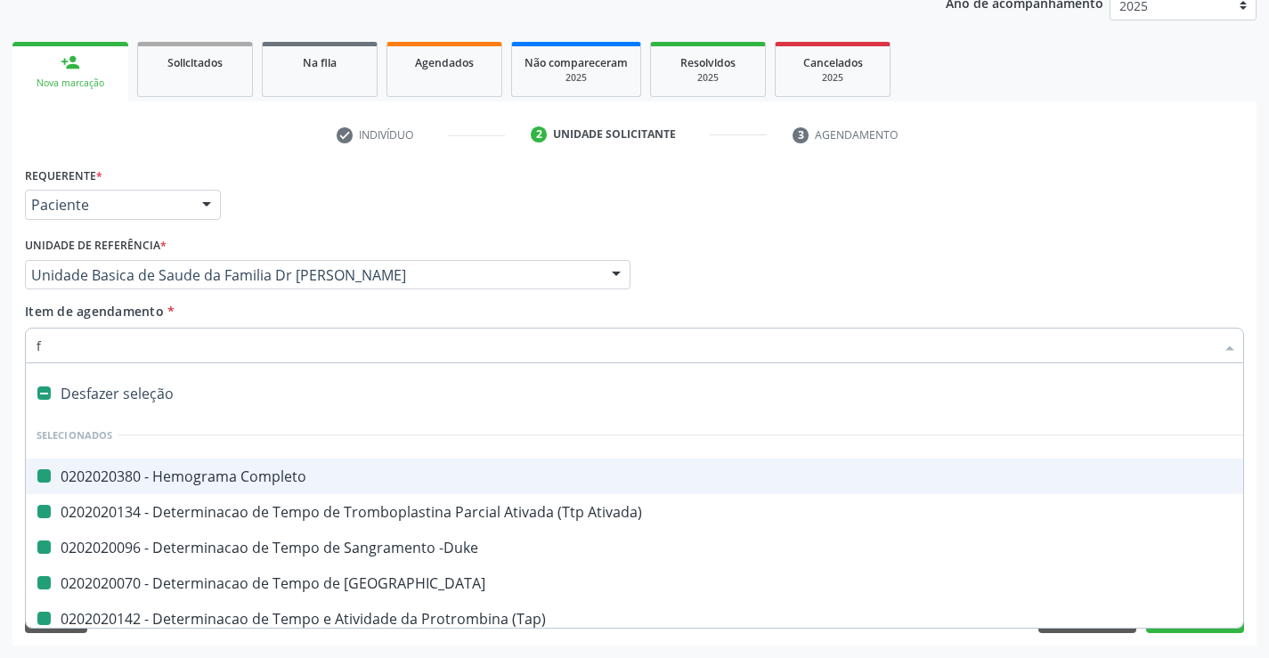
checkbox Glicosilada "false"
checkbox Glicose "false"
checkbox Ativada\) "false"
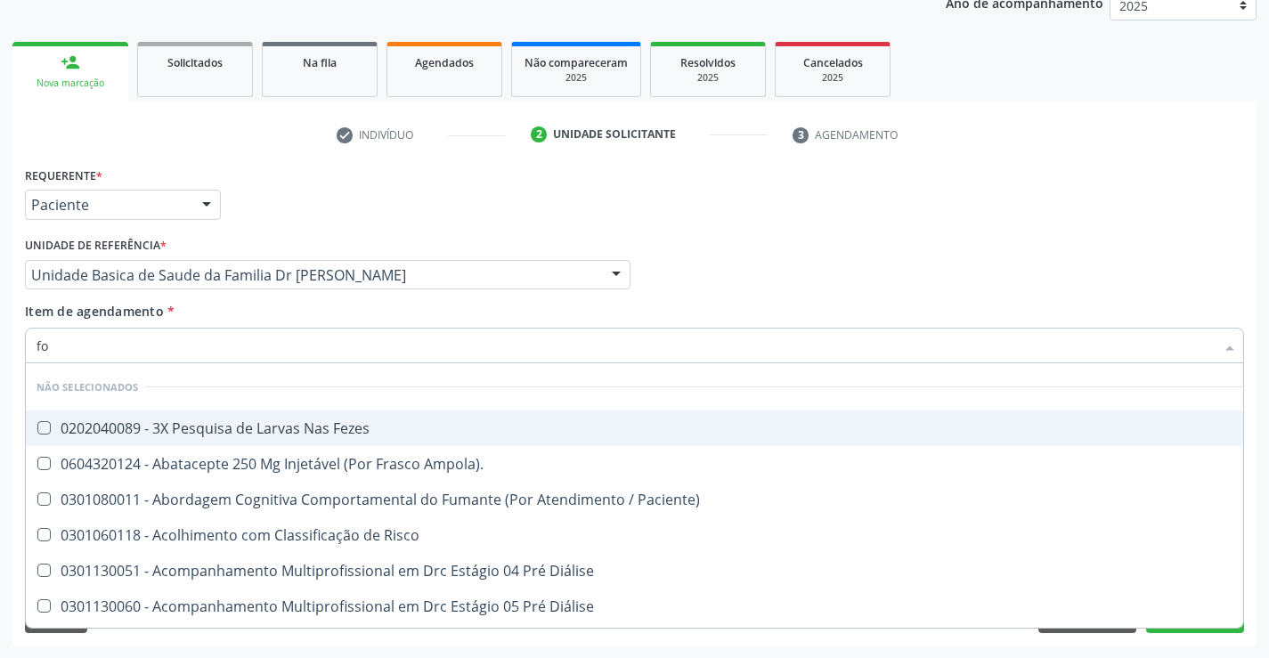
type input "f"
checkbox Fezes "true"
checkbox Ampola\)\ "true"
checkbox Paciente\) "true"
checkbox Risco "true"
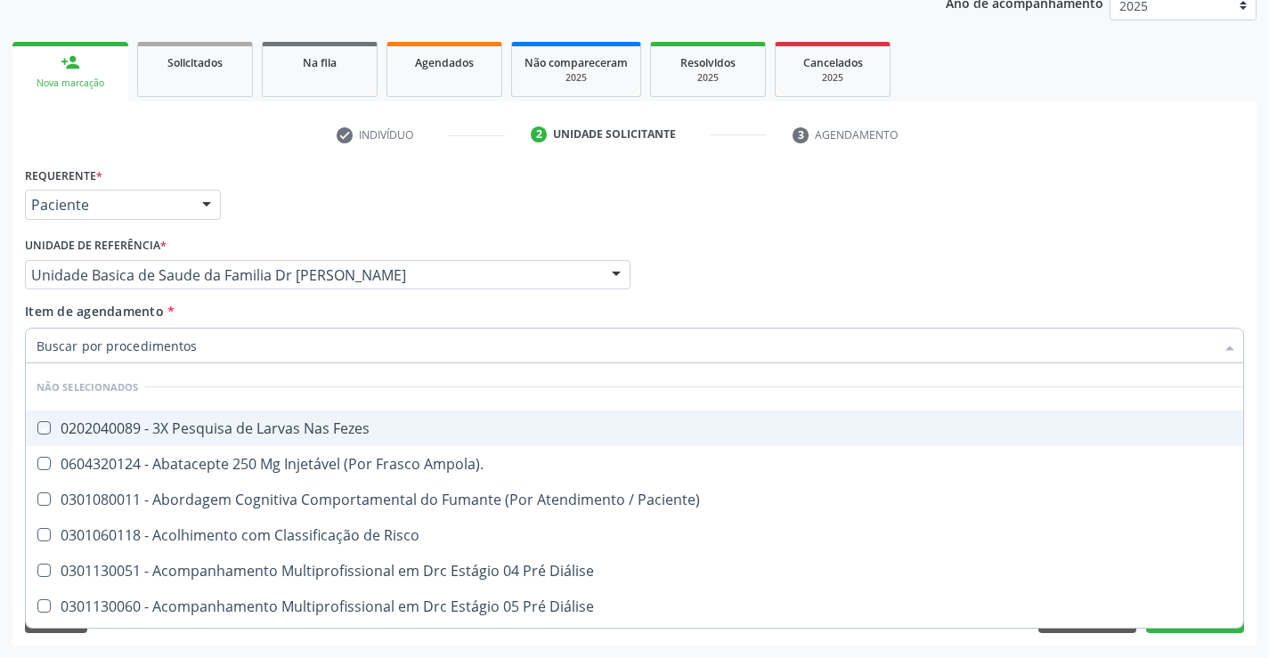
checkbox Diálise "true"
checkbox \(Uai\)\ "true"
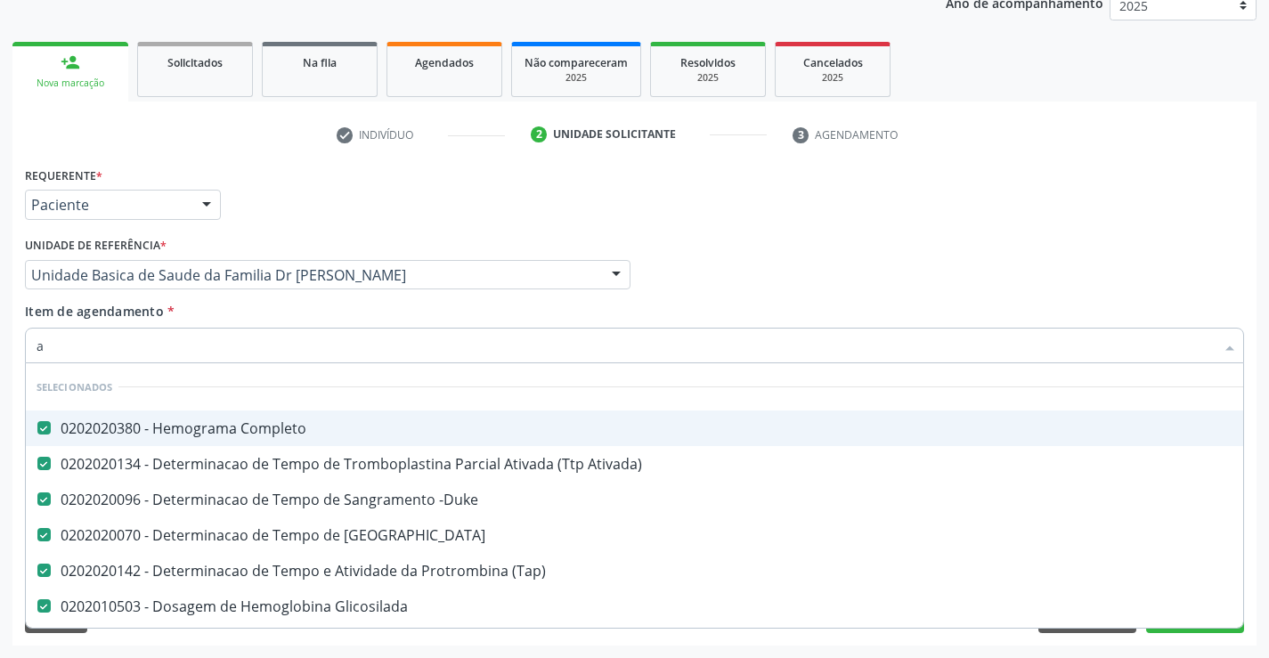
type input "al"
checkbox -Duke "false"
checkbox Coagulacao "false"
checkbox \(Tap\) "false"
checkbox Glicosilada "false"
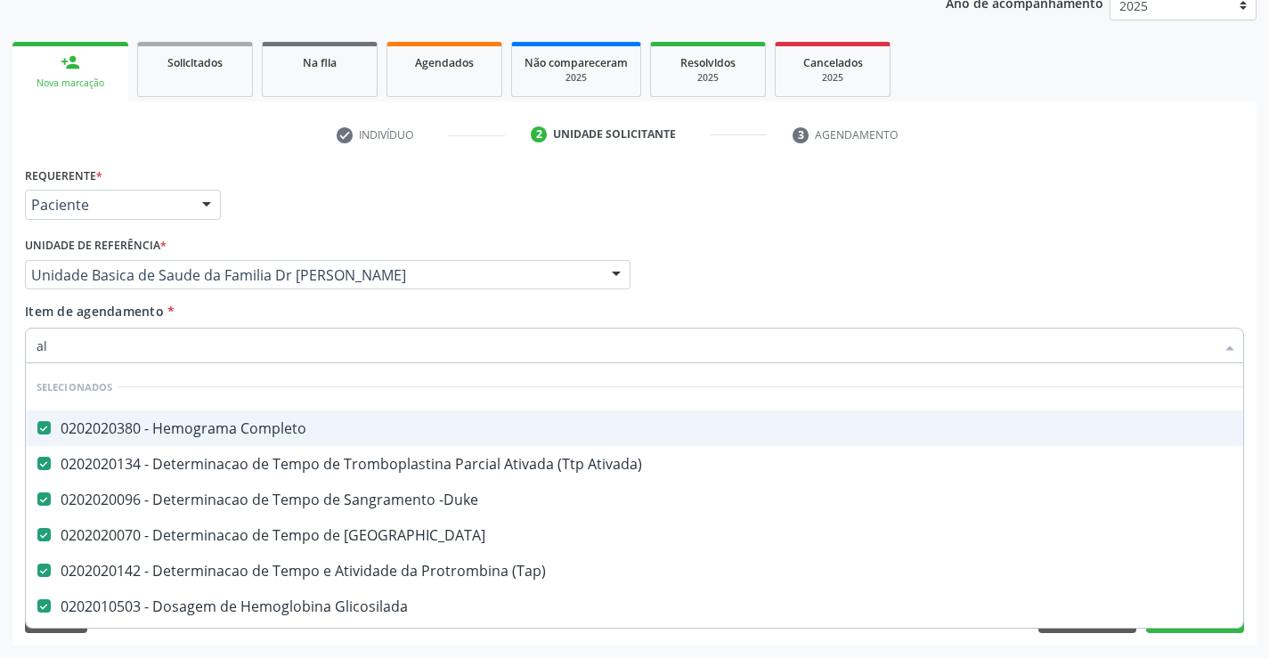
checkbox Glicose "false"
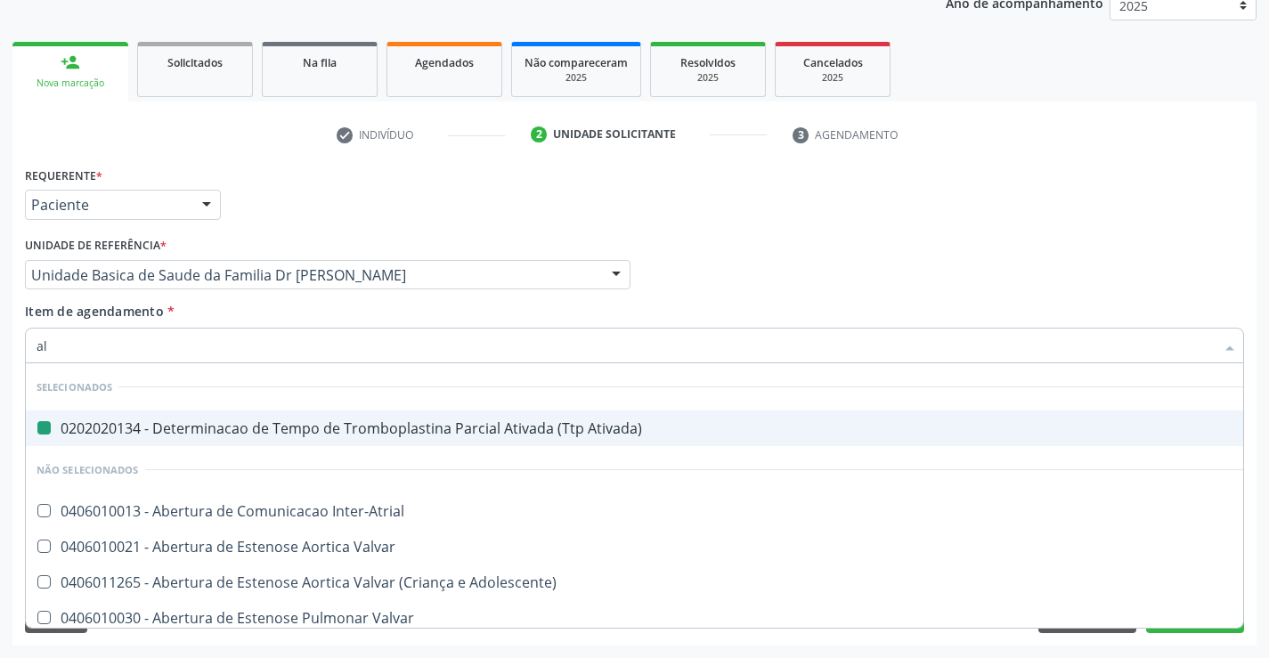
type input "alc"
checkbox Ativada\) "false"
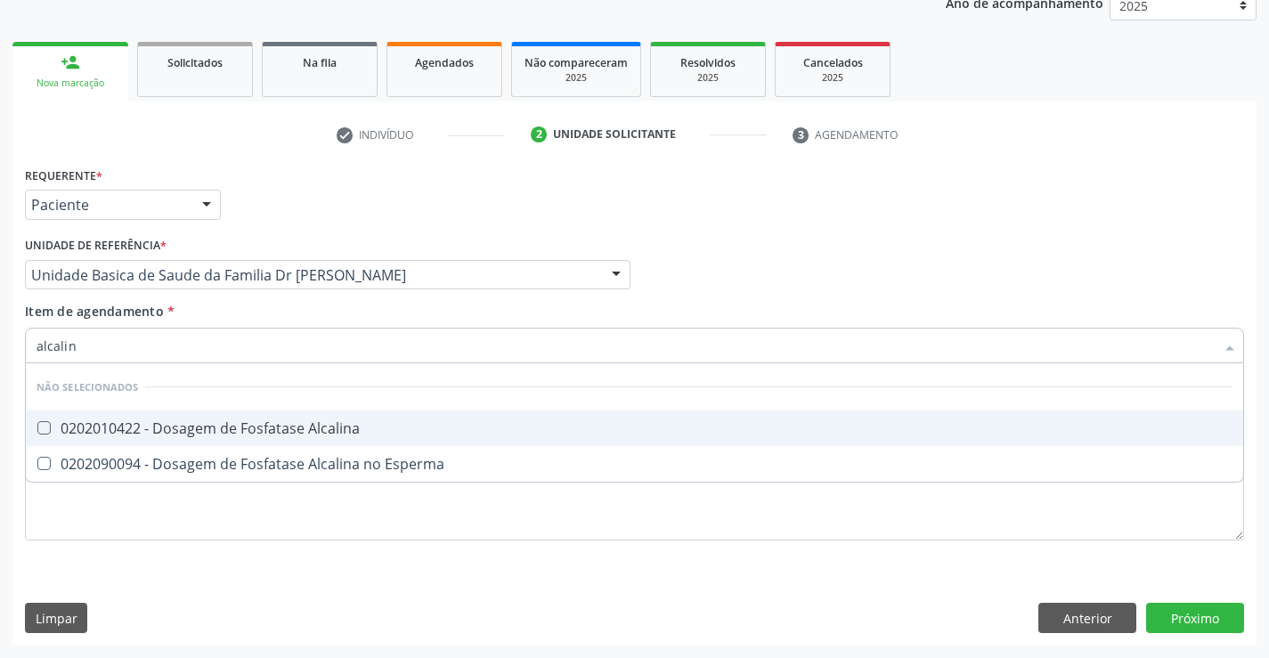
type input "alcalina"
click at [240, 426] on div "0202010422 - Dosagem de Fosfatase Alcalina" at bounding box center [634, 428] width 1196 height 14
checkbox Alcalina "true"
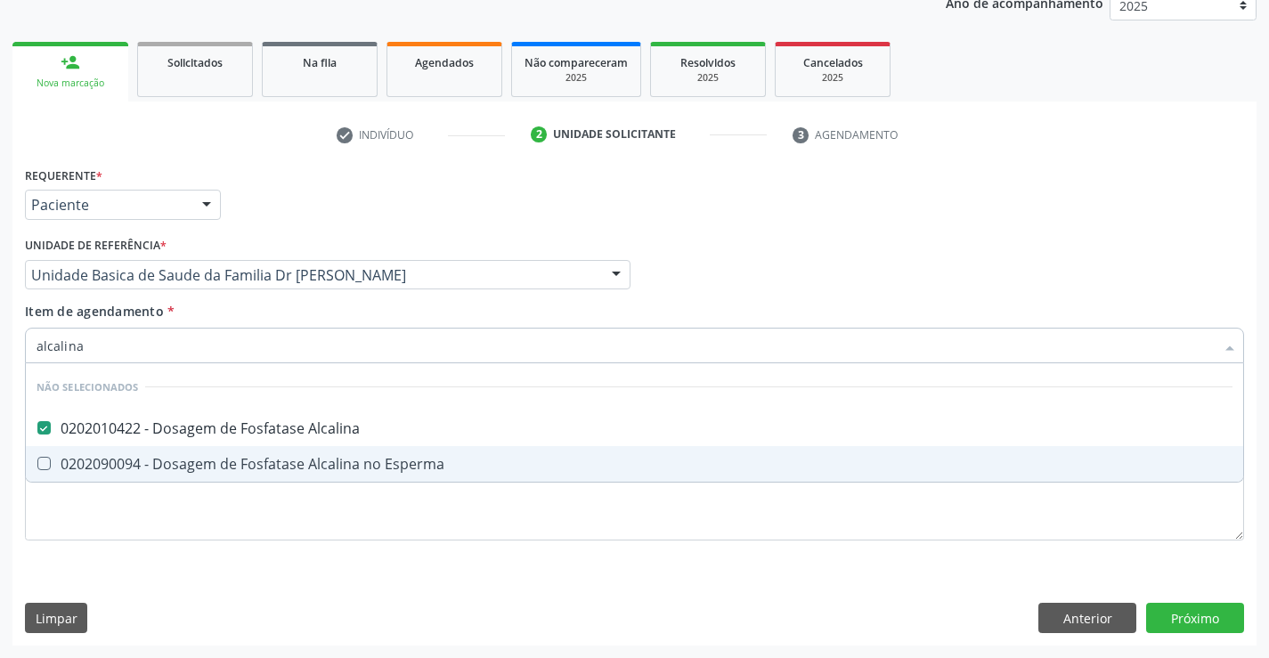
type input "alcalina"
click at [182, 567] on div "Requerente * Paciente Profissional de Saúde Paciente Nenhum resultado encontrad…" at bounding box center [634, 403] width 1244 height 483
checkbox Esperma "true"
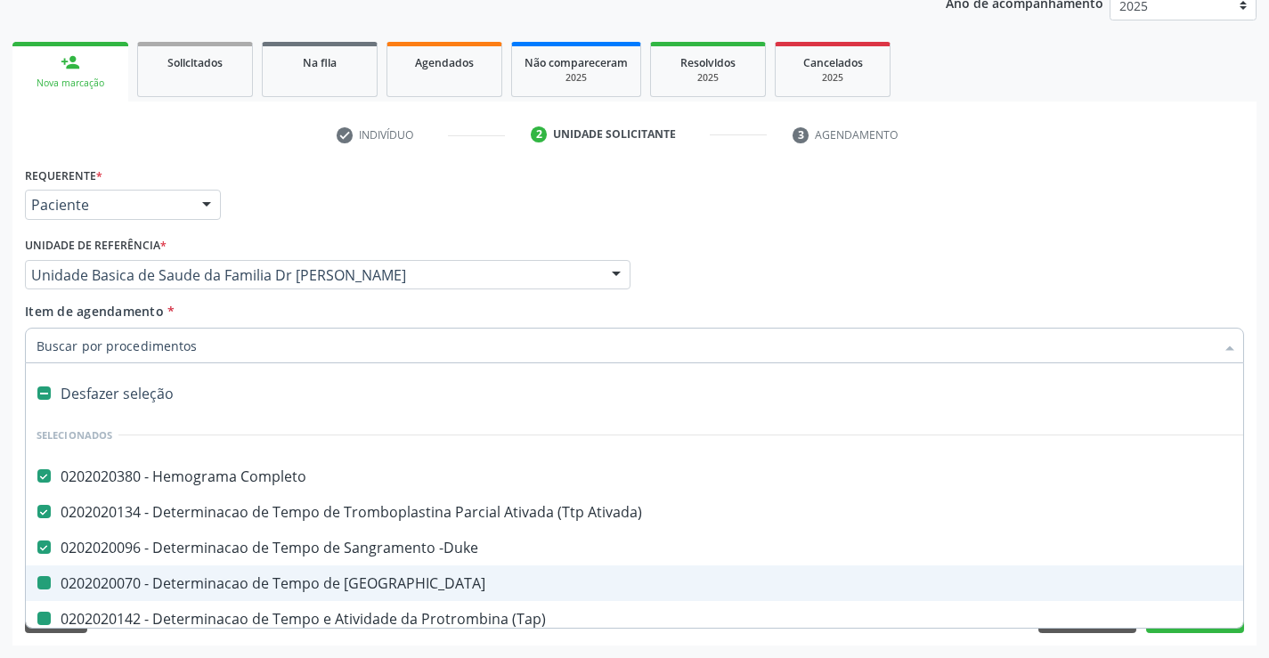
type input "u"
checkbox Coagulacao "false"
checkbox \(Tap\) "false"
checkbox Glicosilada "false"
checkbox Glicose "false"
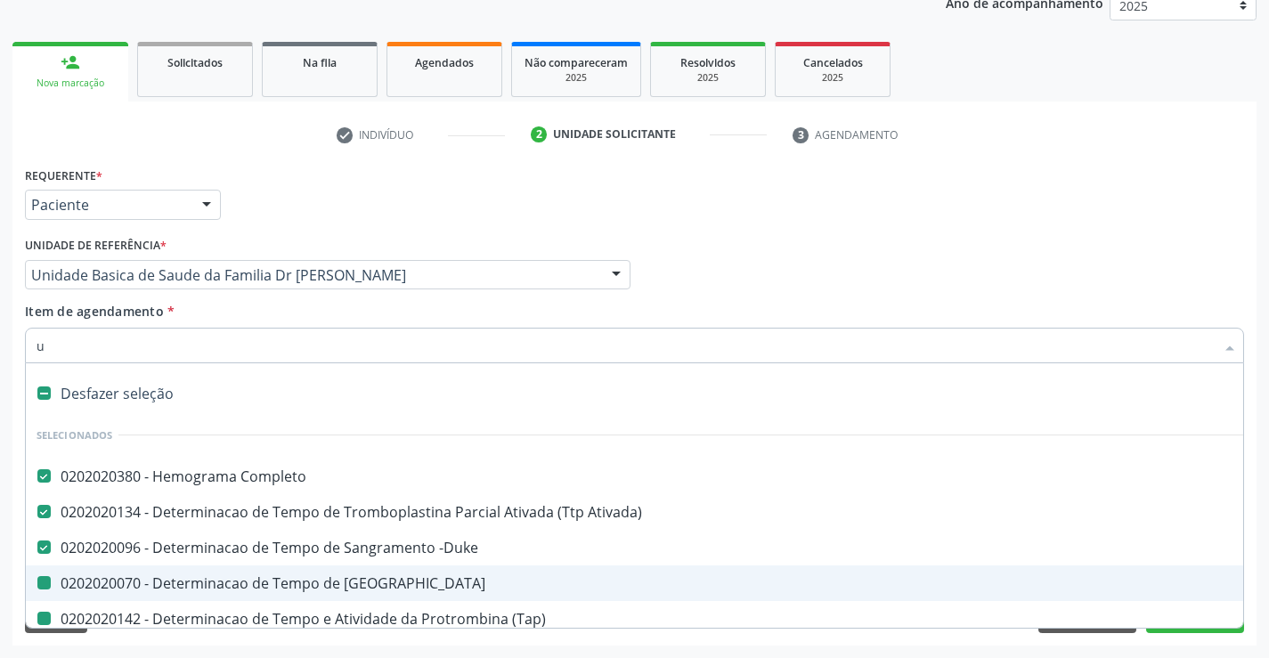
checkbox Alcalina "false"
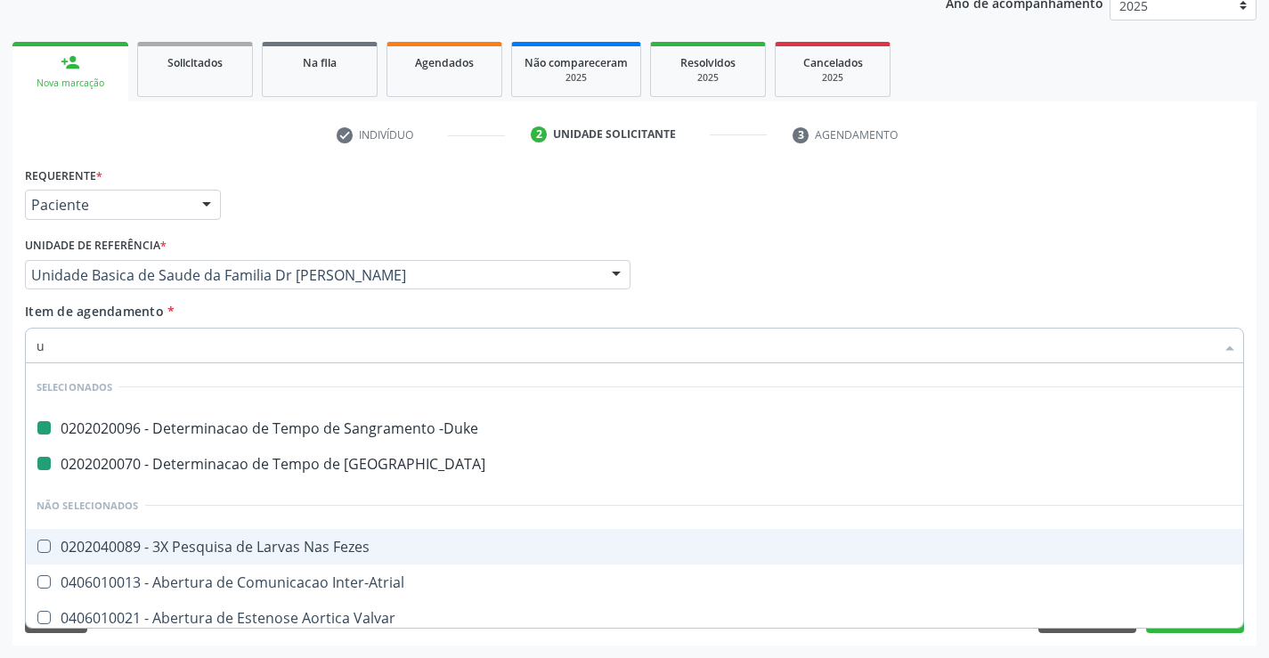
type input "ur"
checkbox -Duke "false"
checkbox Coagulacao "false"
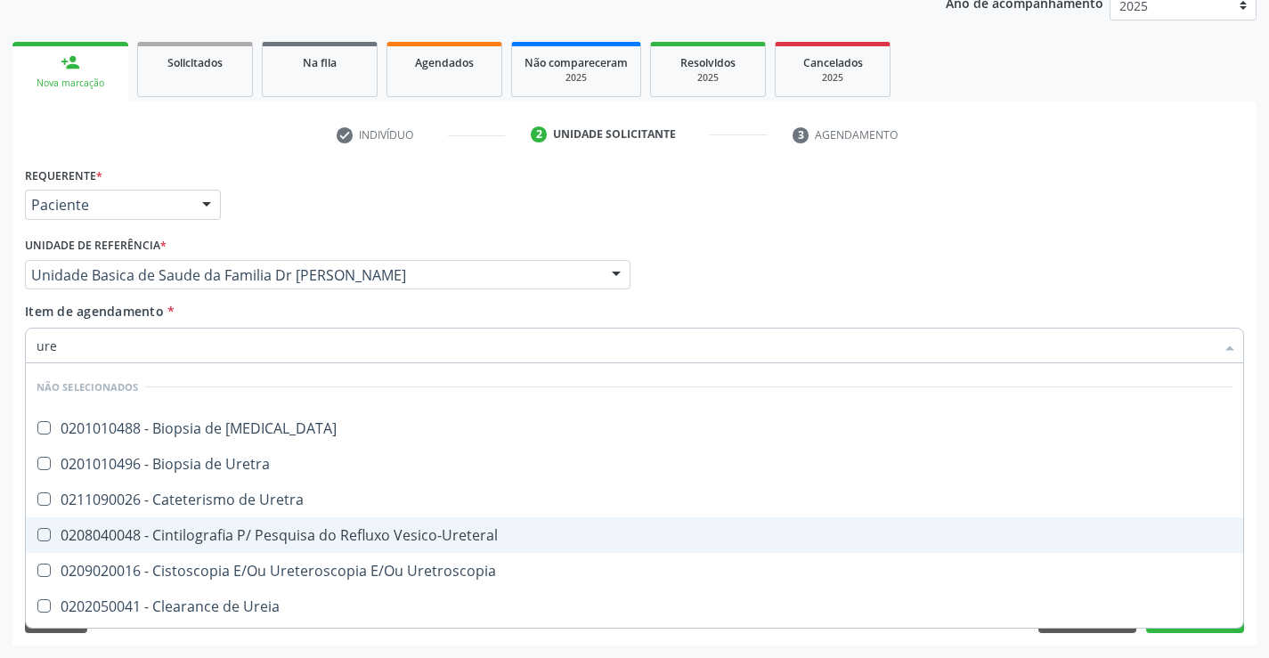
type input "urei"
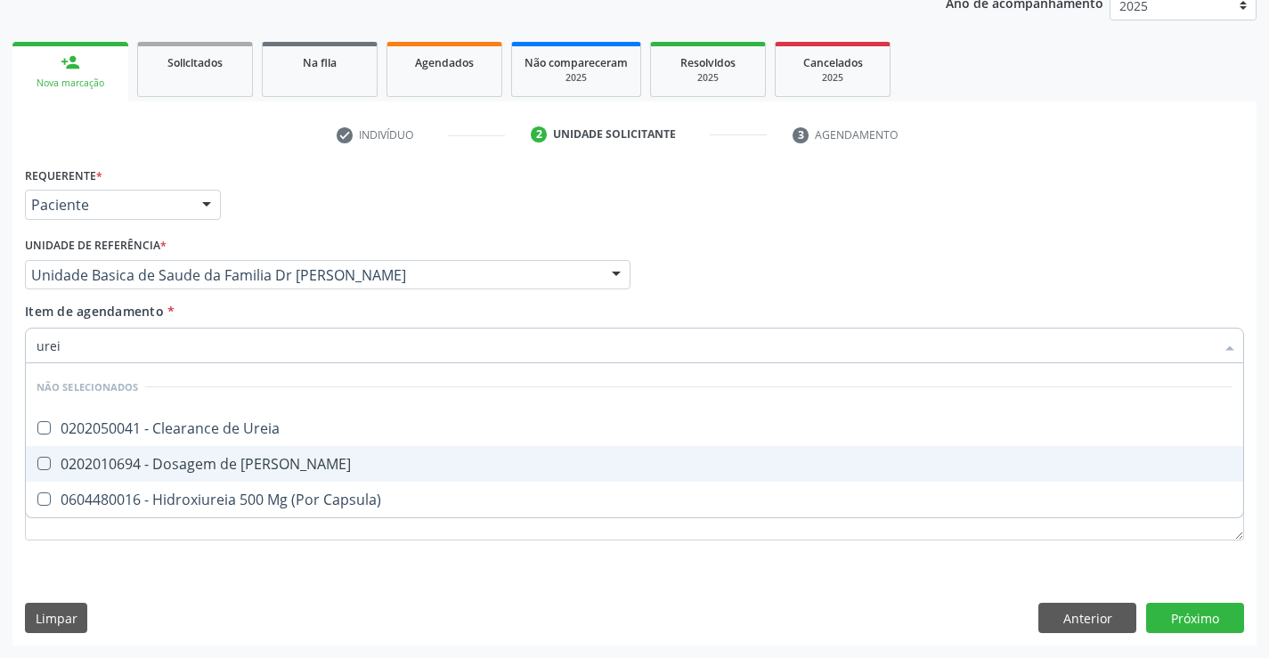
click at [216, 457] on div "0202010694 - Dosagem de [PERSON_NAME]" at bounding box center [634, 464] width 1196 height 14
checkbox Ureia "true"
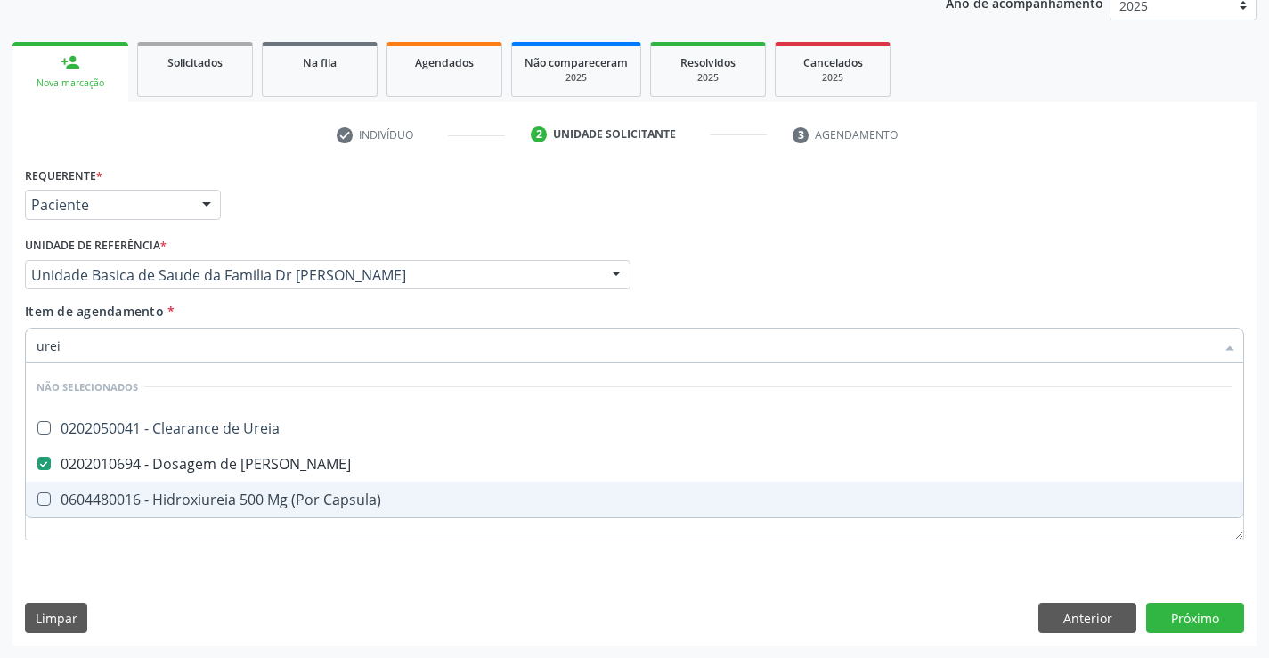
type input "urei"
click at [181, 595] on div "Requerente * Paciente Profissional de Saúde Paciente Nenhum resultado encontrad…" at bounding box center [634, 403] width 1244 height 483
checkbox Ureia "true"
checkbox Capsula\) "true"
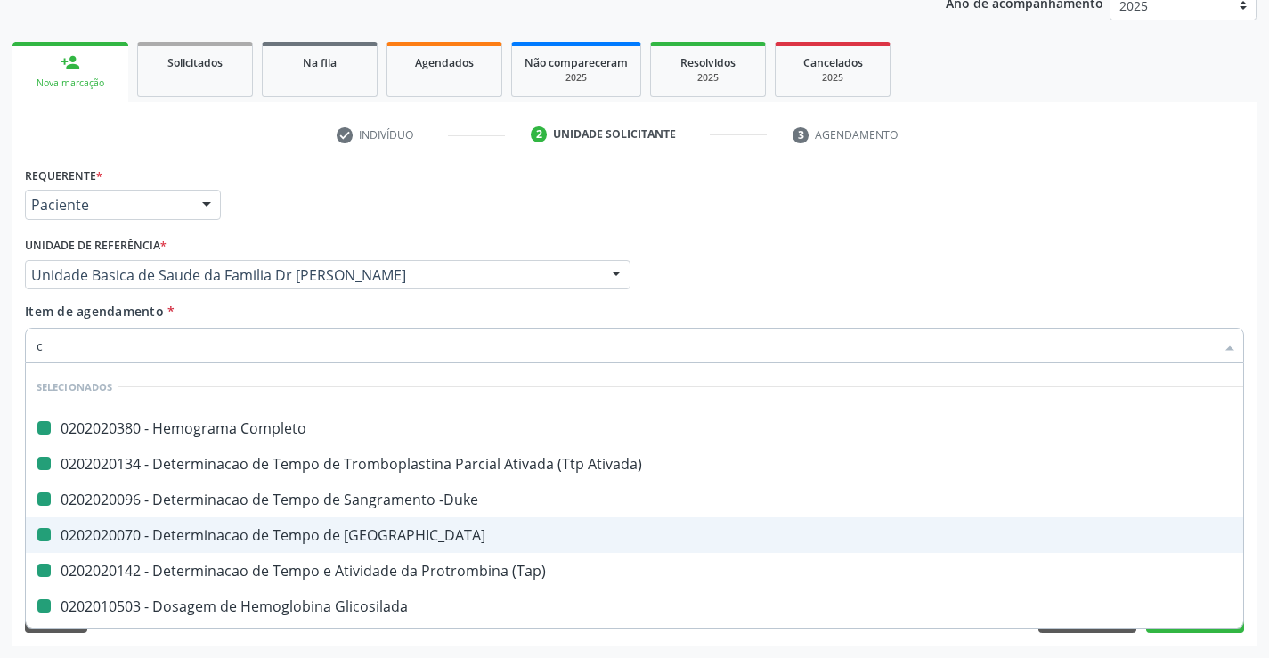
type input "cr"
checkbox Completo "false"
checkbox Ativada\) "false"
checkbox -Duke "false"
checkbox Coagulacao "false"
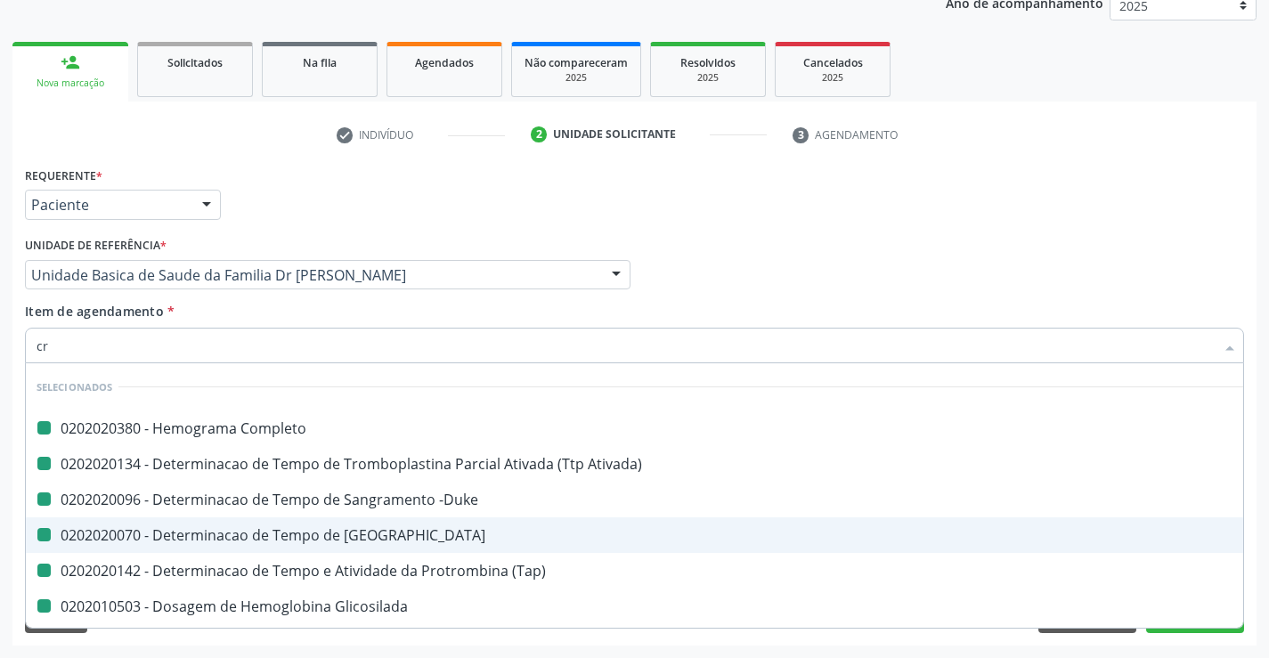
checkbox \(Tap\) "false"
checkbox Glicosilada "false"
checkbox Glicose "false"
checkbox Alcalina "false"
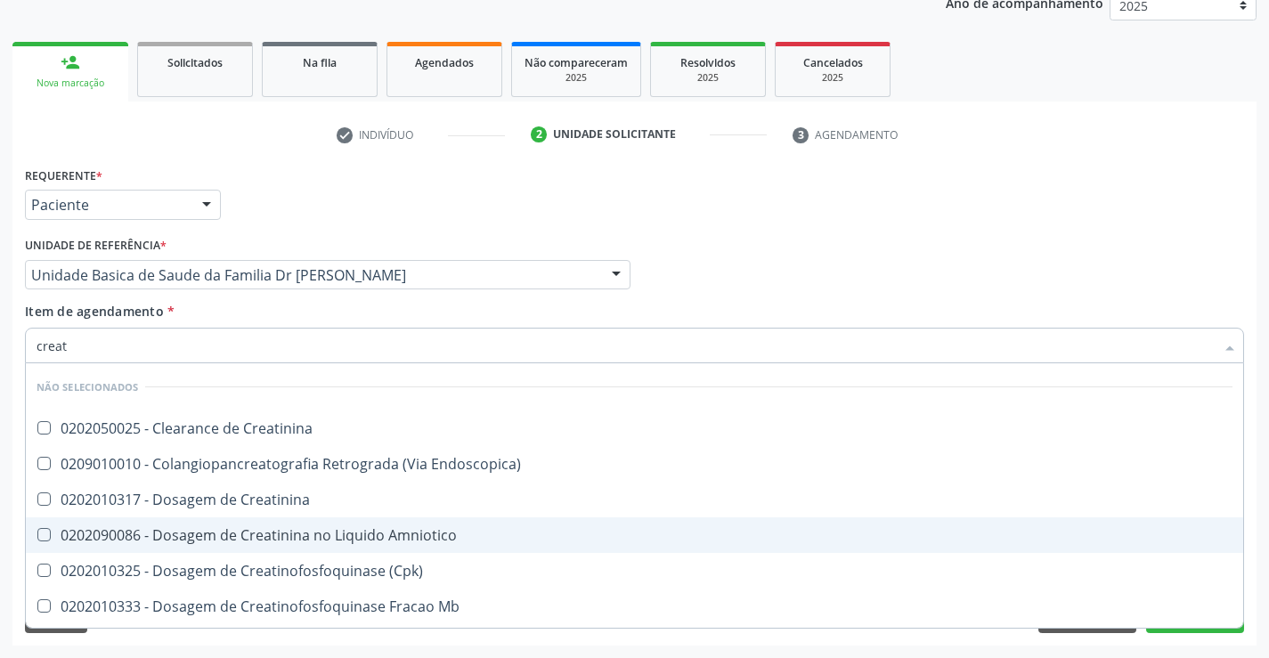
type input "creati"
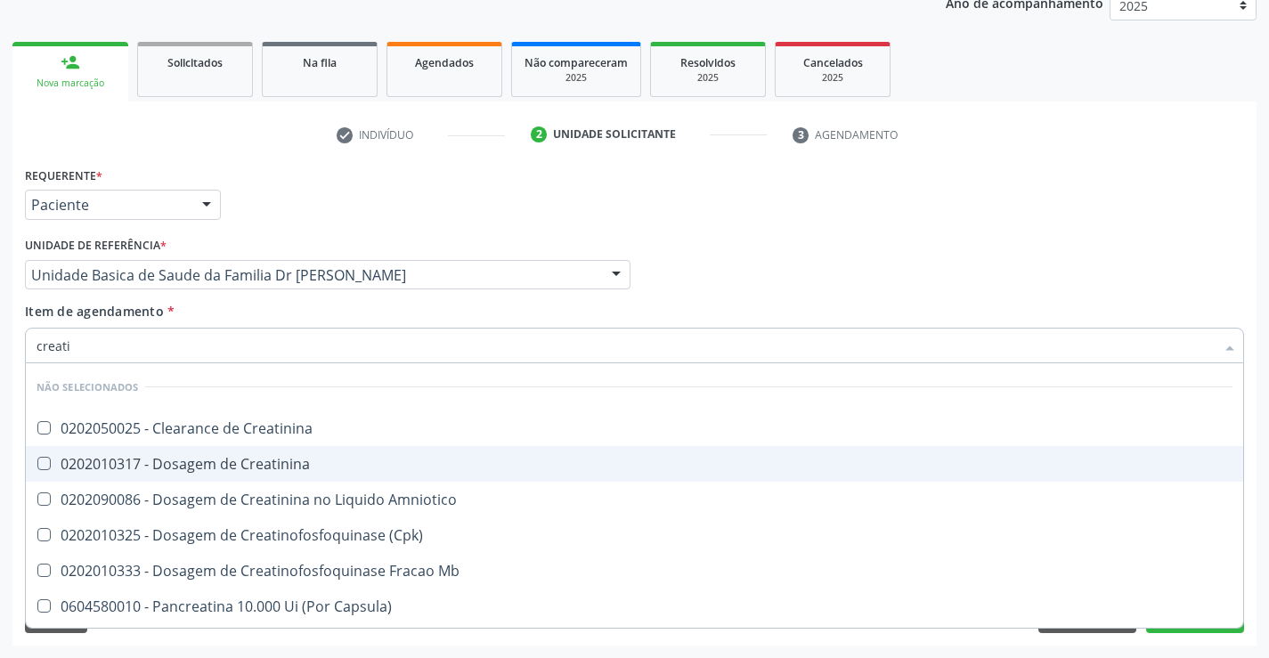
click at [226, 461] on div "0202010317 - Dosagem de Creatinina" at bounding box center [634, 464] width 1196 height 14
checkbox Creatinina "true"
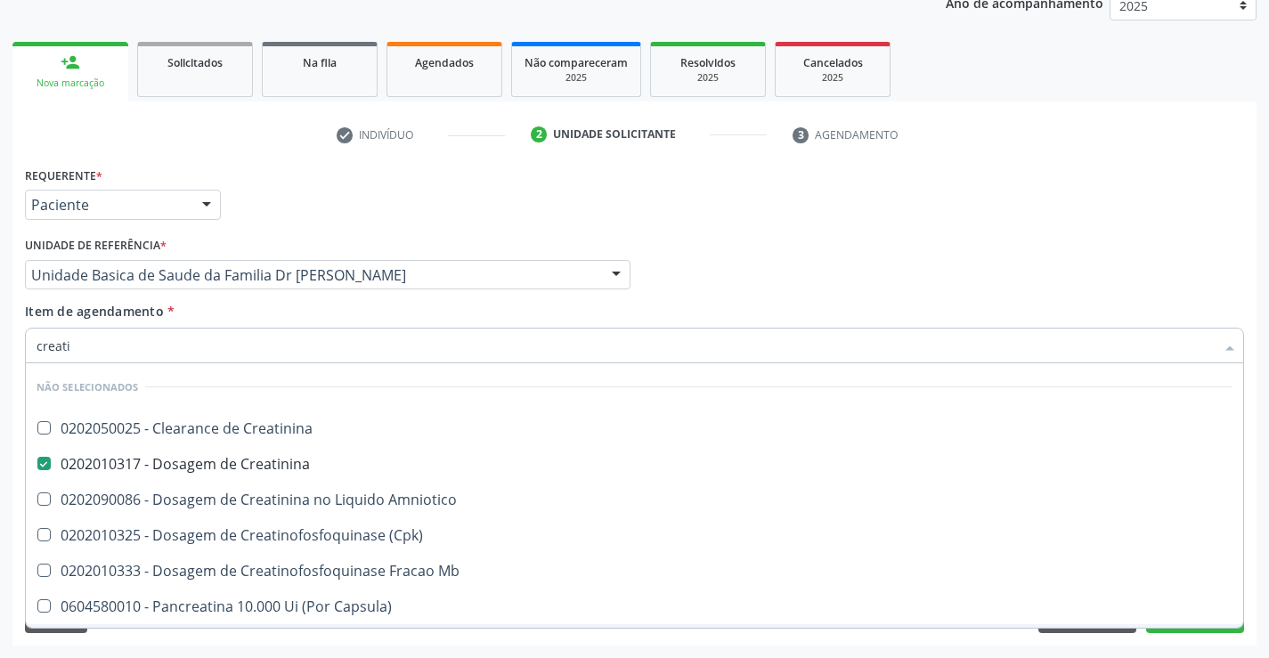
type input "creati"
click at [192, 642] on div "Requerente * Paciente Profissional de Saúde Paciente Nenhum resultado encontrad…" at bounding box center [634, 403] width 1244 height 483
checkbox Creatinina "true"
checkbox Amniotico "true"
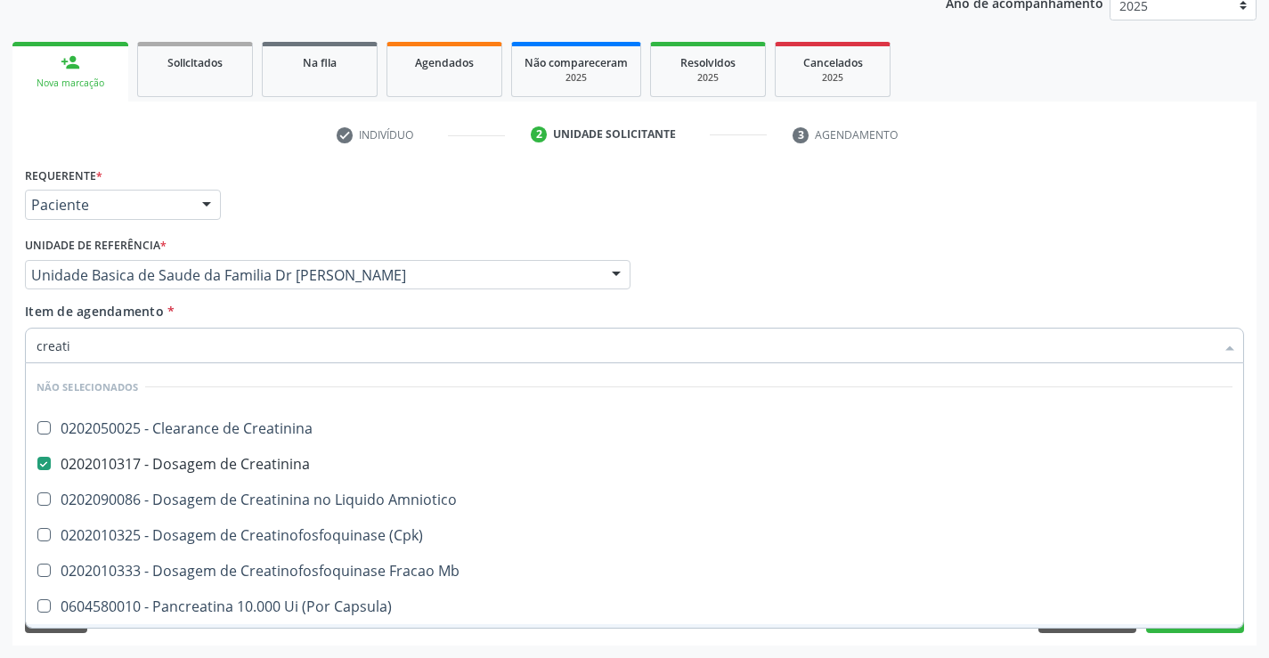
checkbox \(Cpk\) "true"
checkbox Mb "true"
checkbox Capsula\) "true"
checkbox Pancreaticos "true"
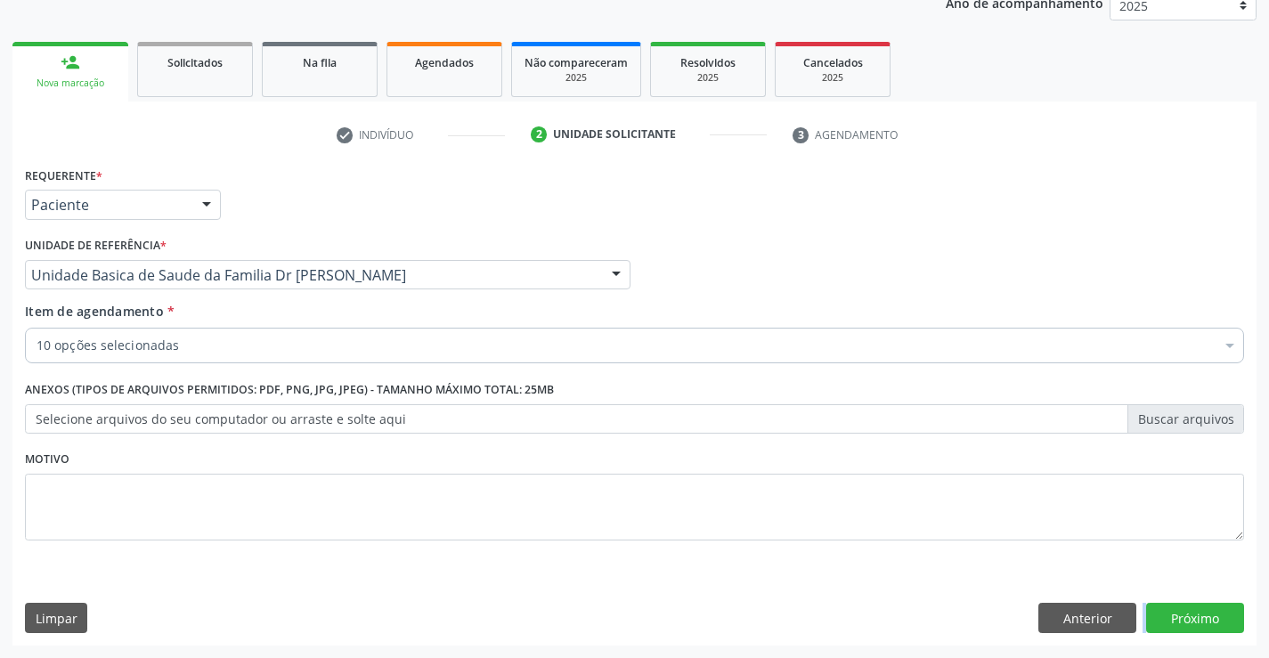
click at [174, 336] on div "10 opções selecionadas" at bounding box center [634, 346] width 1219 height 36
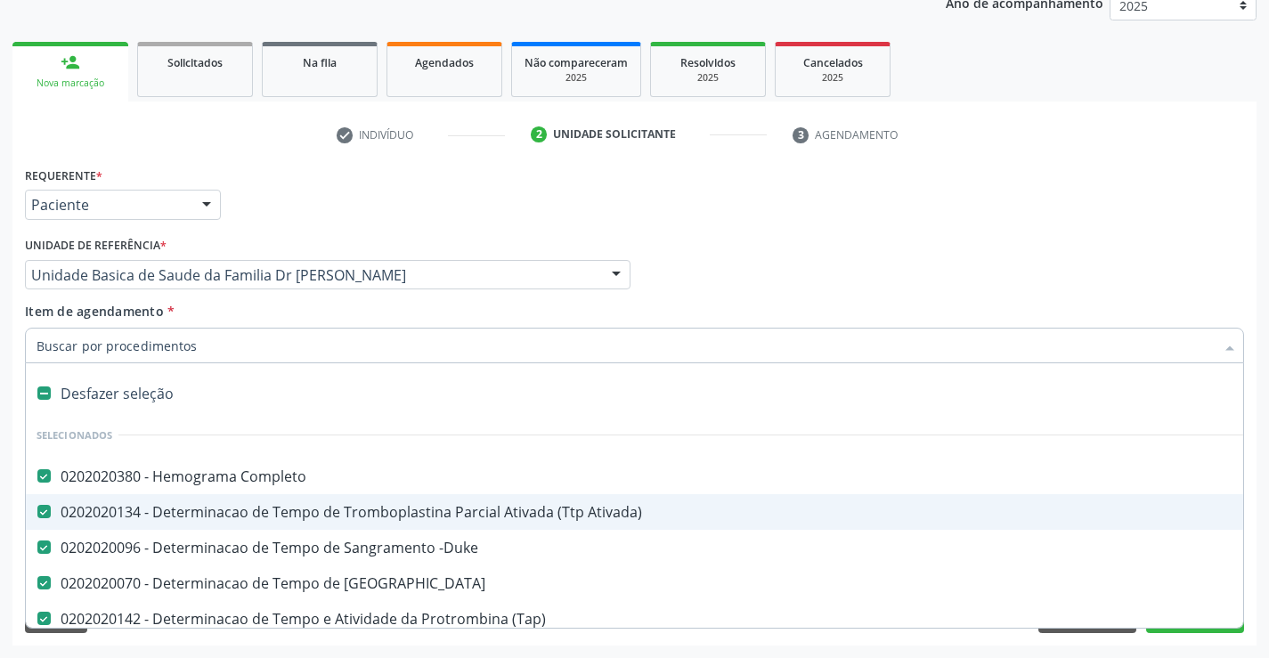
type input "t"
checkbox Ureia "false"
checkbox Creatinina "false"
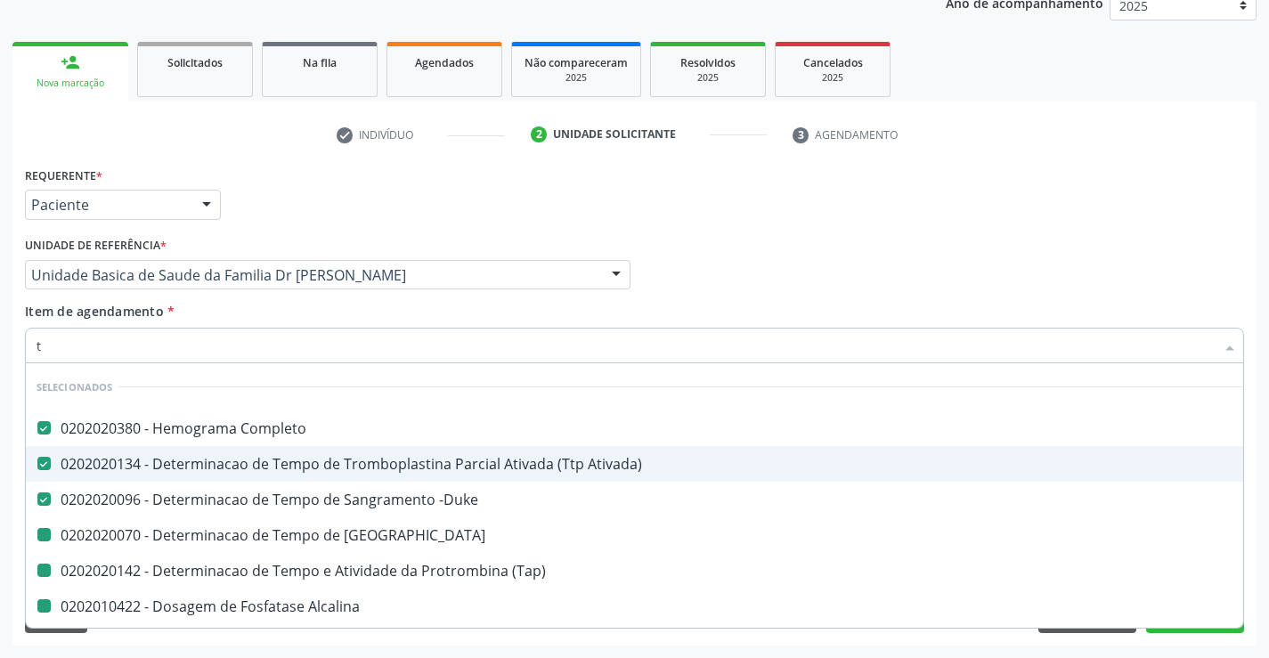
type input "tr"
checkbox Coagulacao "false"
checkbox \(Tap\) "false"
checkbox Alcalina "false"
checkbox Creatinina "false"
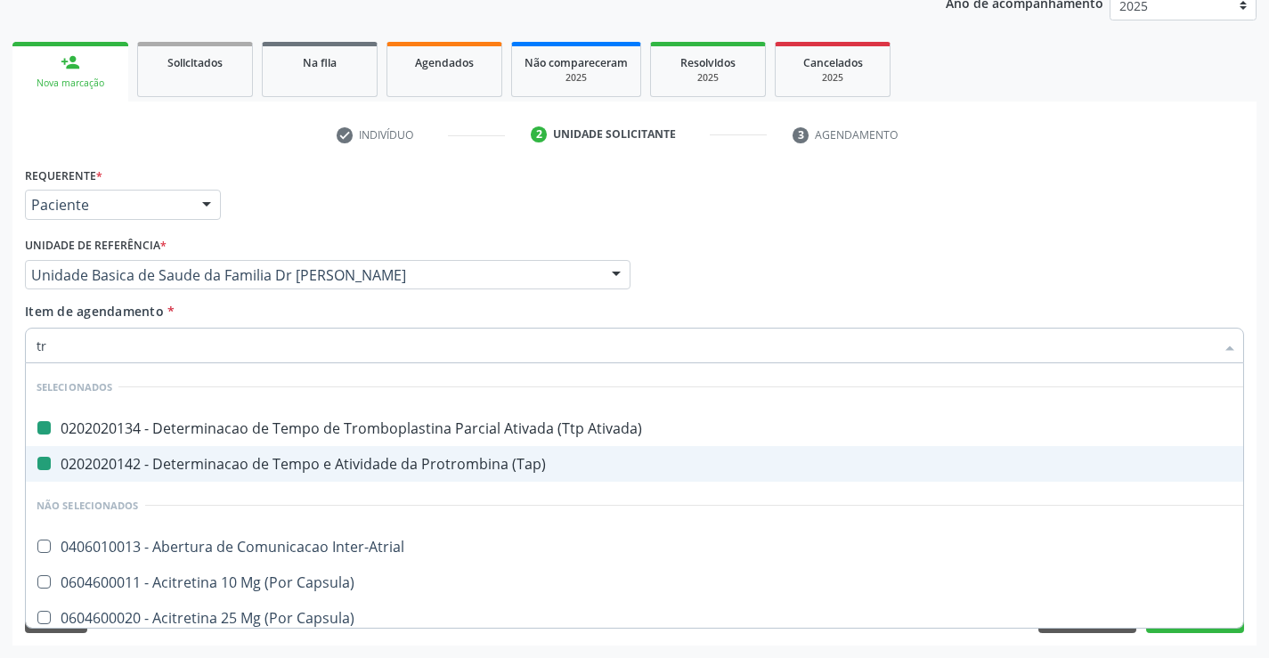
type input "tri"
checkbox Ativada\) "false"
checkbox \(Tap\) "false"
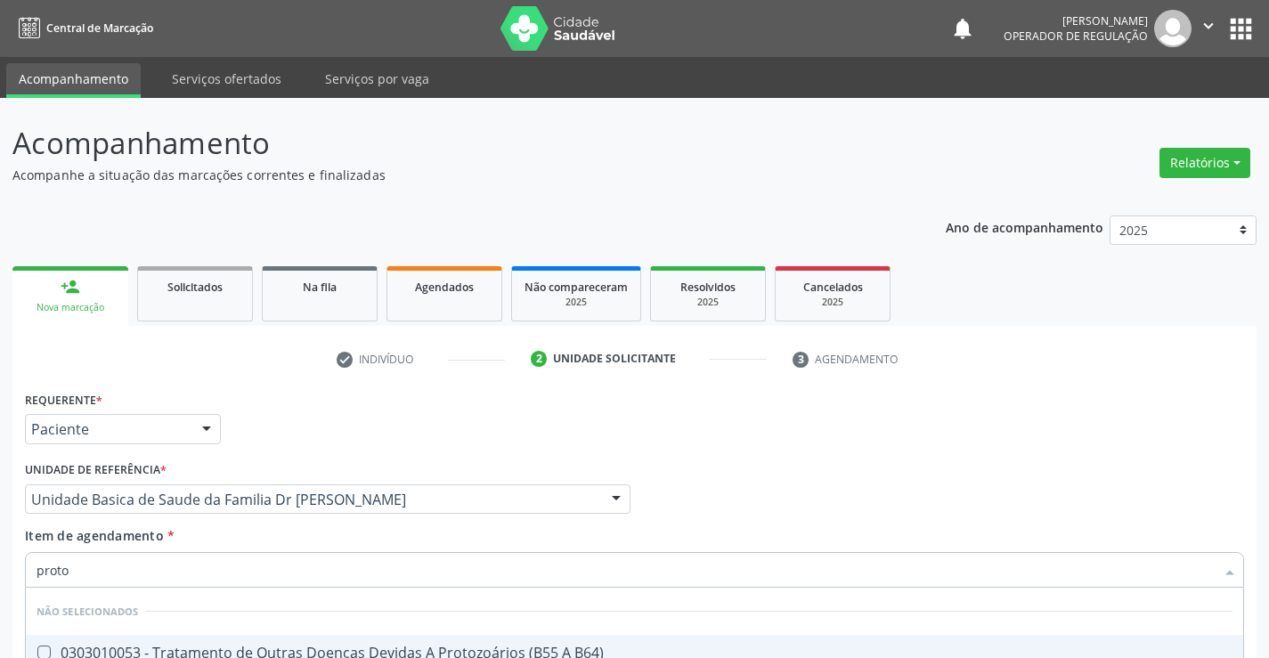
scroll to position [224, 0]
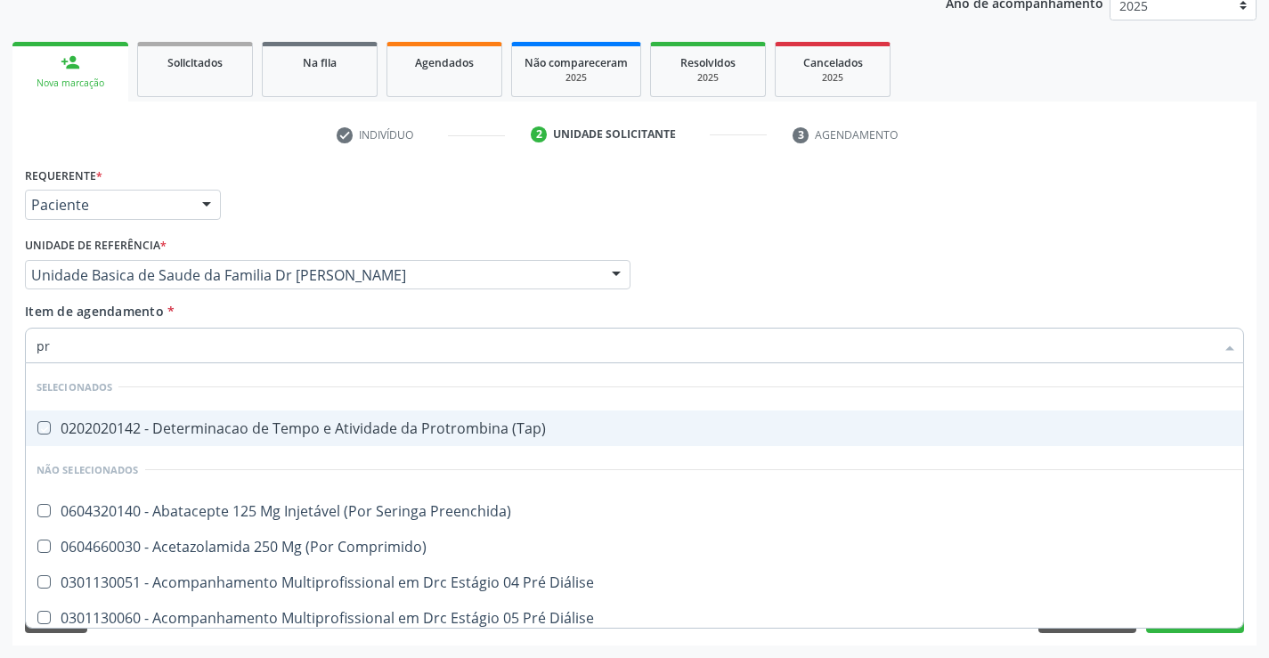
type input "p"
checkbox \(Tap\) "true"
checkbox Preenchida\) "true"
checkbox Comprimido\) "true"
checkbox Diálise "true"
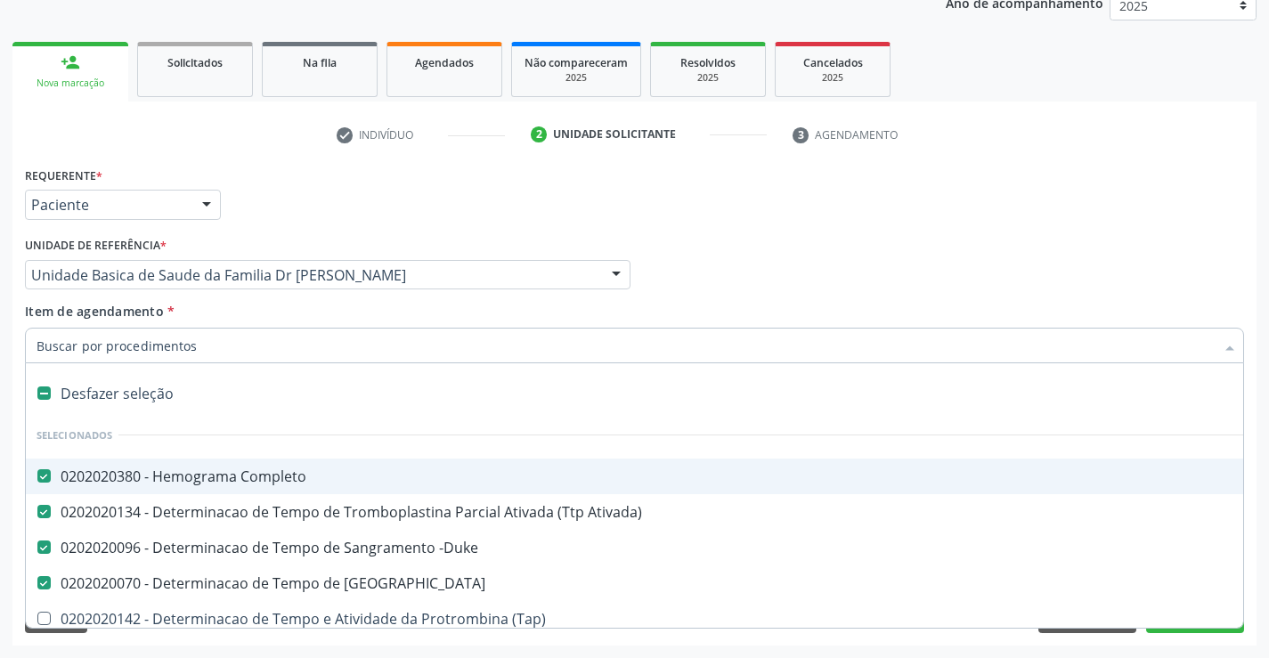
checkbox Alcalina "true"
checkbox Ureia "true"
checkbox Creatinina "true"
checkbox Triglicerideos "true"
checkbox Hdl "true"
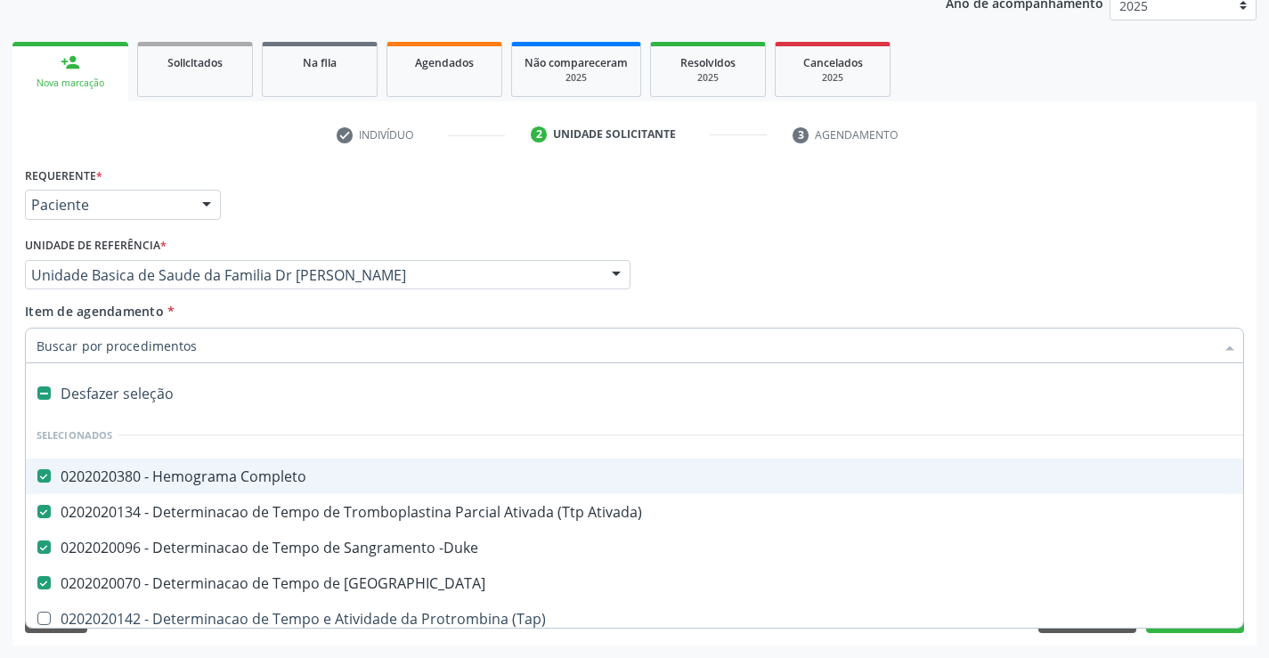
checkbox Ldl "true"
checkbox Total "true"
checkbox Serico "true"
checkbox \(Tgo\) "true"
checkbox \(Tgp\) "true"
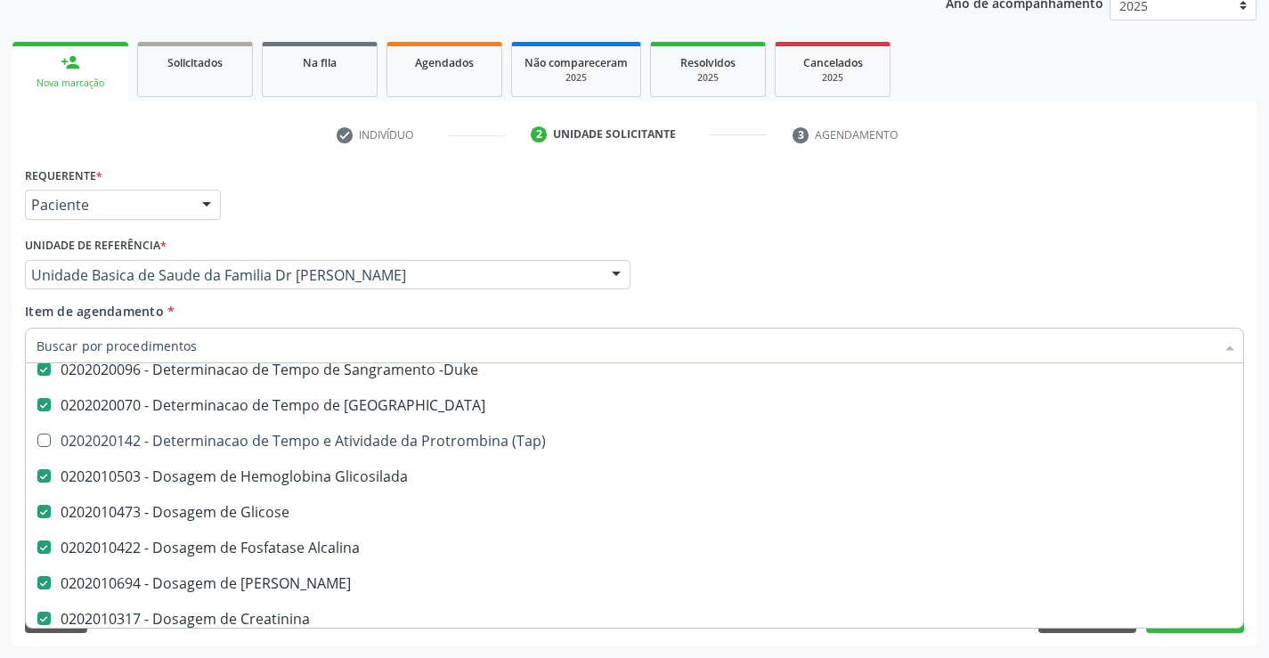
scroll to position [0, 0]
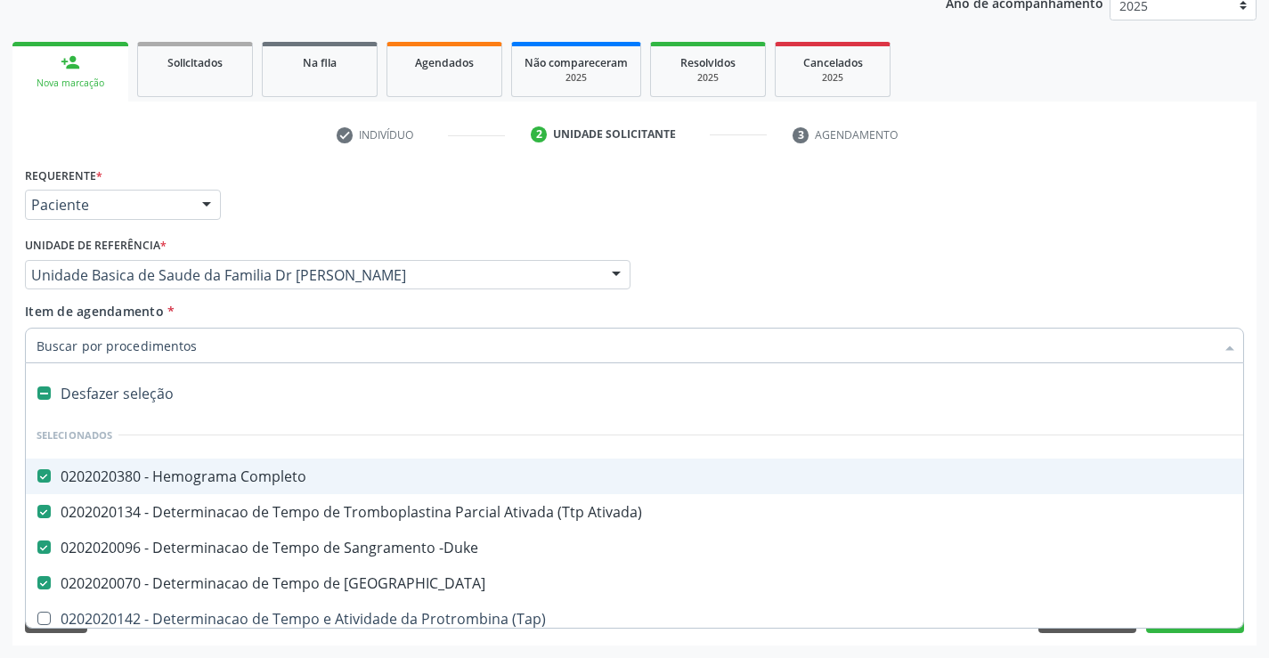
click at [215, 343] on input "Item de agendamento *" at bounding box center [625, 346] width 1178 height 36
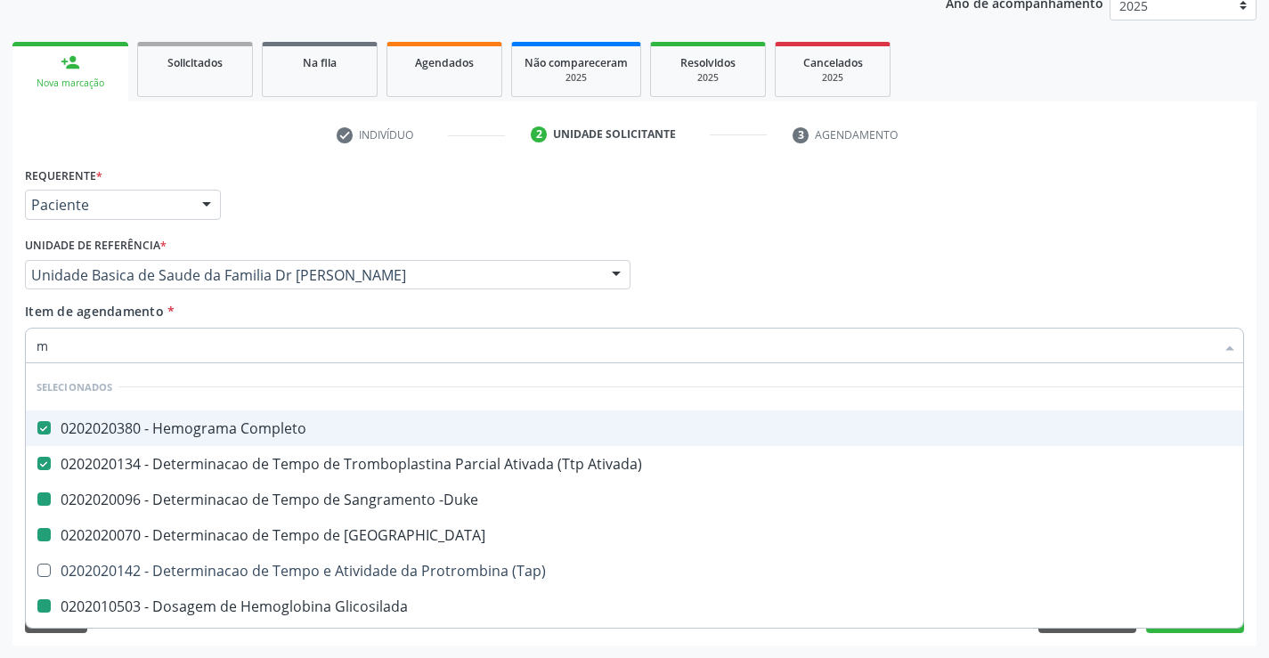
type input "ma"
checkbox -Duke "false"
checkbox Coagulacao "false"
checkbox Glicosilada "false"
checkbox Alcalina "false"
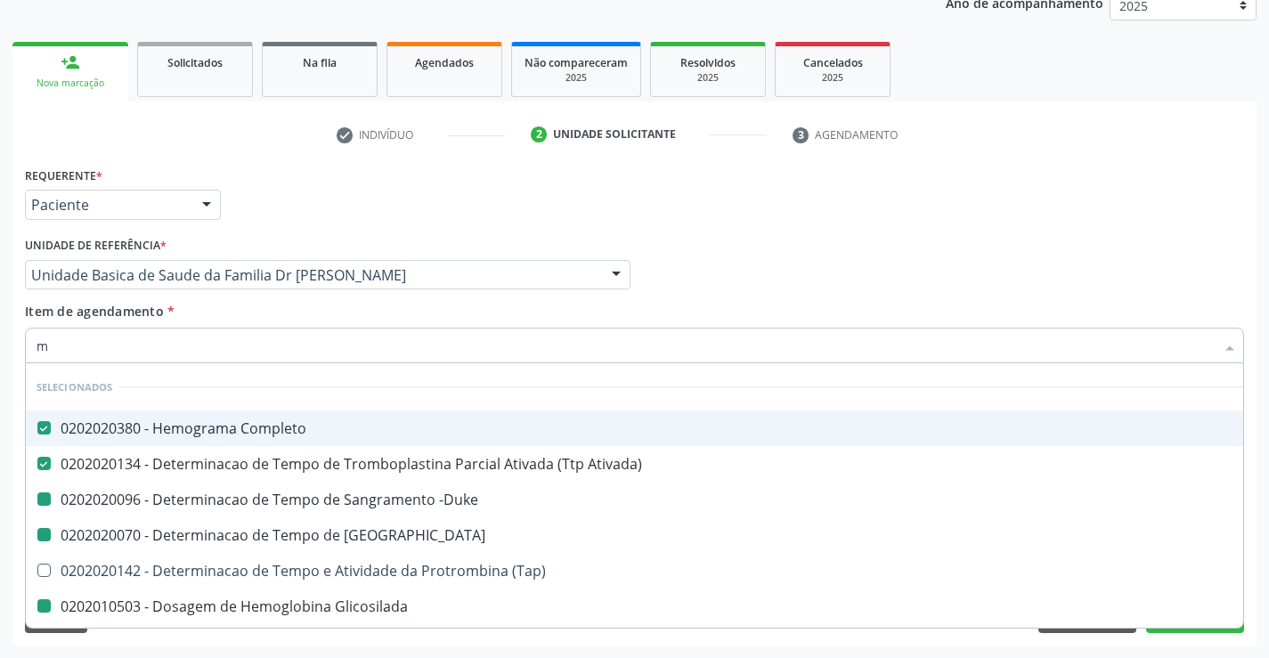
checkbox Ureia "false"
checkbox Creatinina "false"
checkbox Triglicerideos "false"
checkbox Hdl "false"
checkbox Ldl "false"
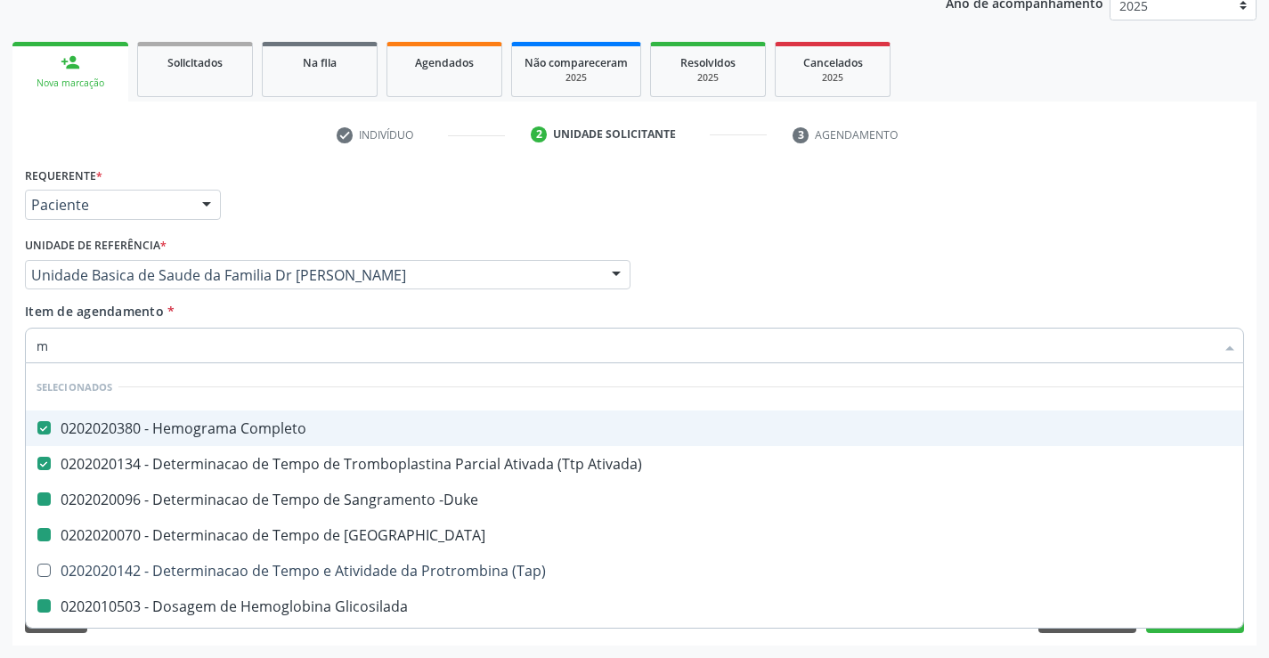
checkbox Total "false"
checkbox Serico "false"
checkbox \(Tgo\) "false"
checkbox \(Tgp\) "false"
checkbox Glicose "false"
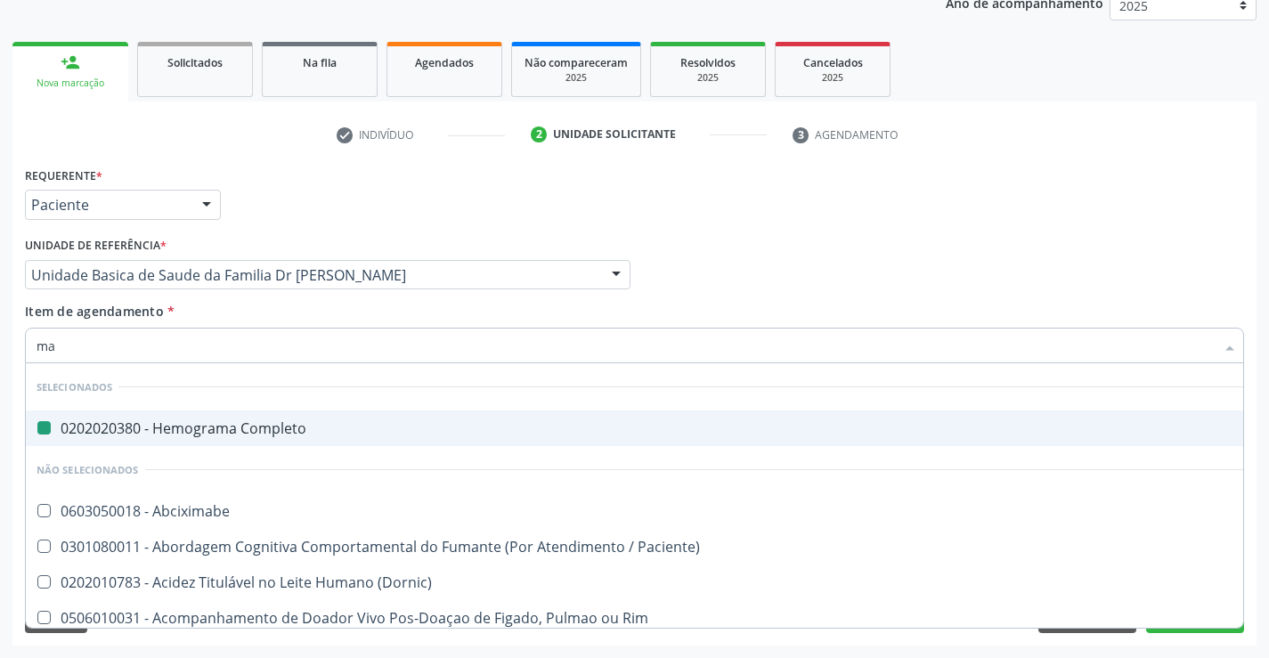
type input "mag"
checkbox Completo "false"
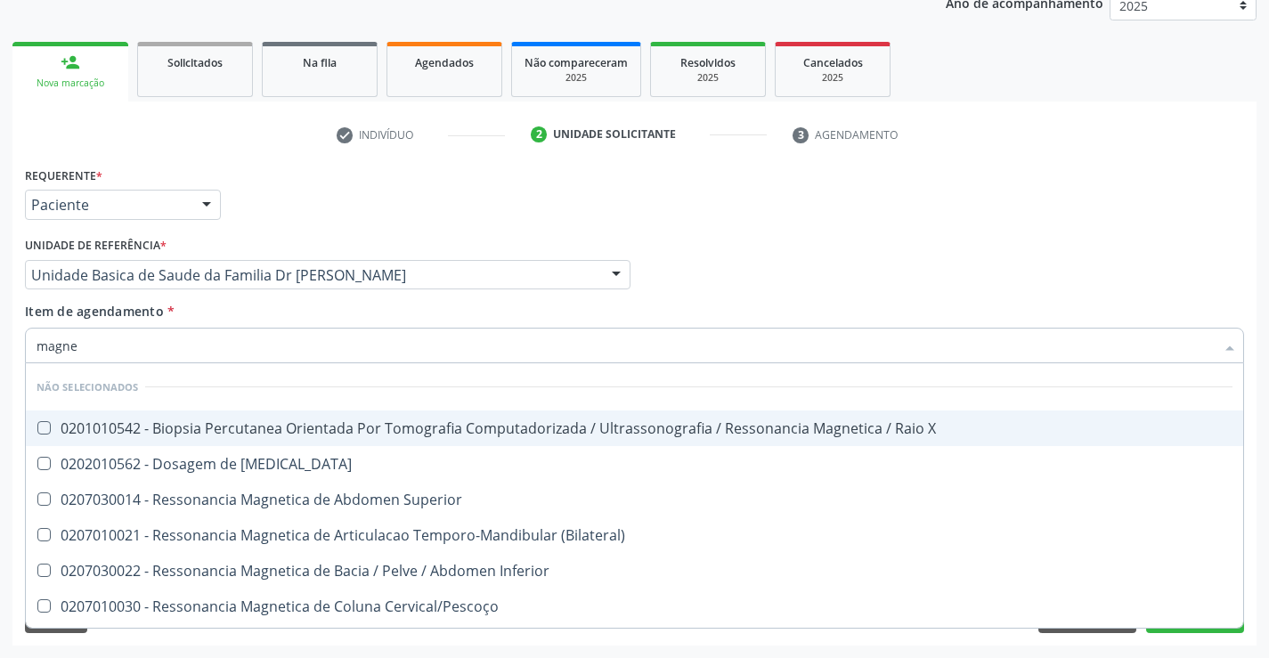
type input "magnes"
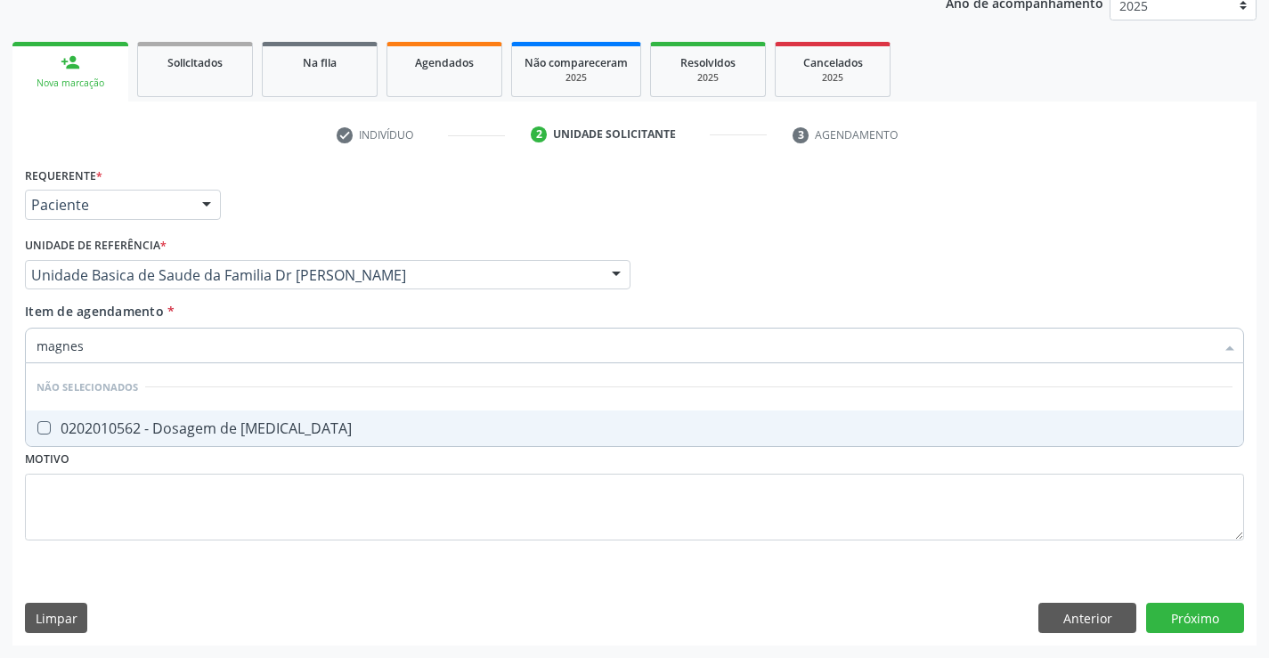
click at [237, 421] on div "0202010562 - Dosagem de [MEDICAL_DATA]" at bounding box center [634, 428] width 1196 height 14
checkbox Magnesio "true"
type input "magnes"
click at [190, 586] on div "Requerente * Paciente Profissional de Saúde Paciente Nenhum resultado encontrad…" at bounding box center [634, 403] width 1244 height 483
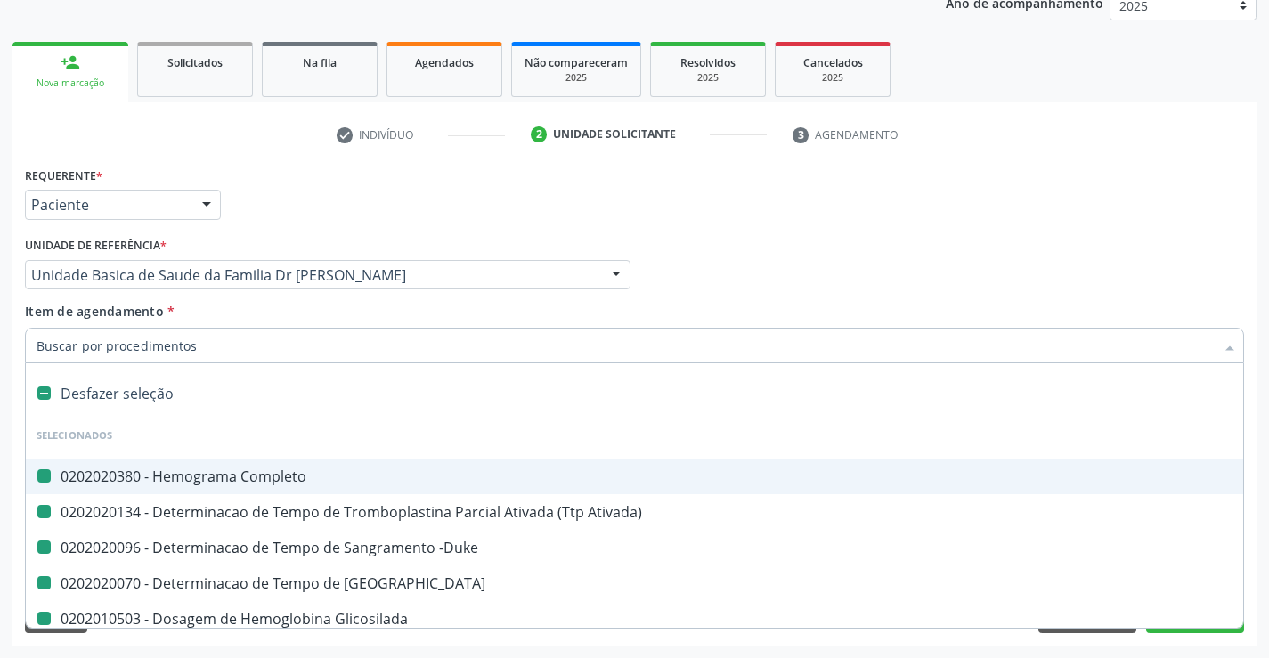
type input "z"
checkbox Completo "false"
checkbox Ativada\) "false"
checkbox -Duke "false"
checkbox Coagulacao "false"
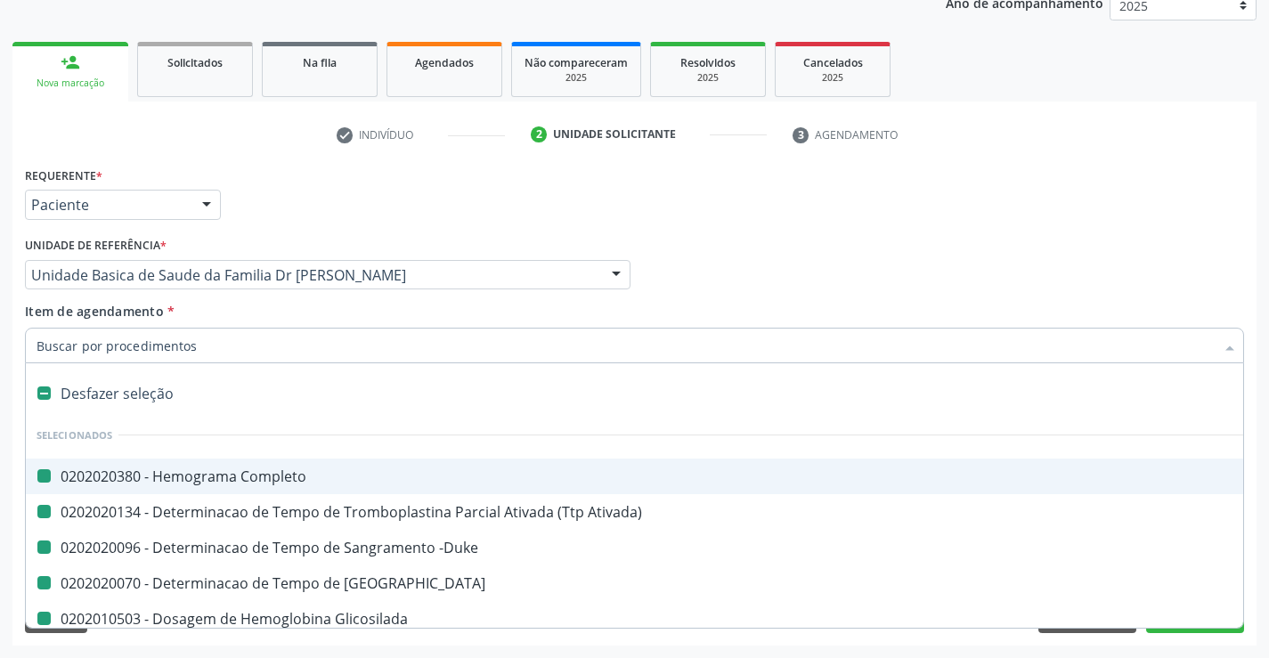
checkbox Glicosilada "false"
checkbox Glicose "false"
checkbox Alcalina "false"
checkbox Ureia "false"
checkbox Creatinina "false"
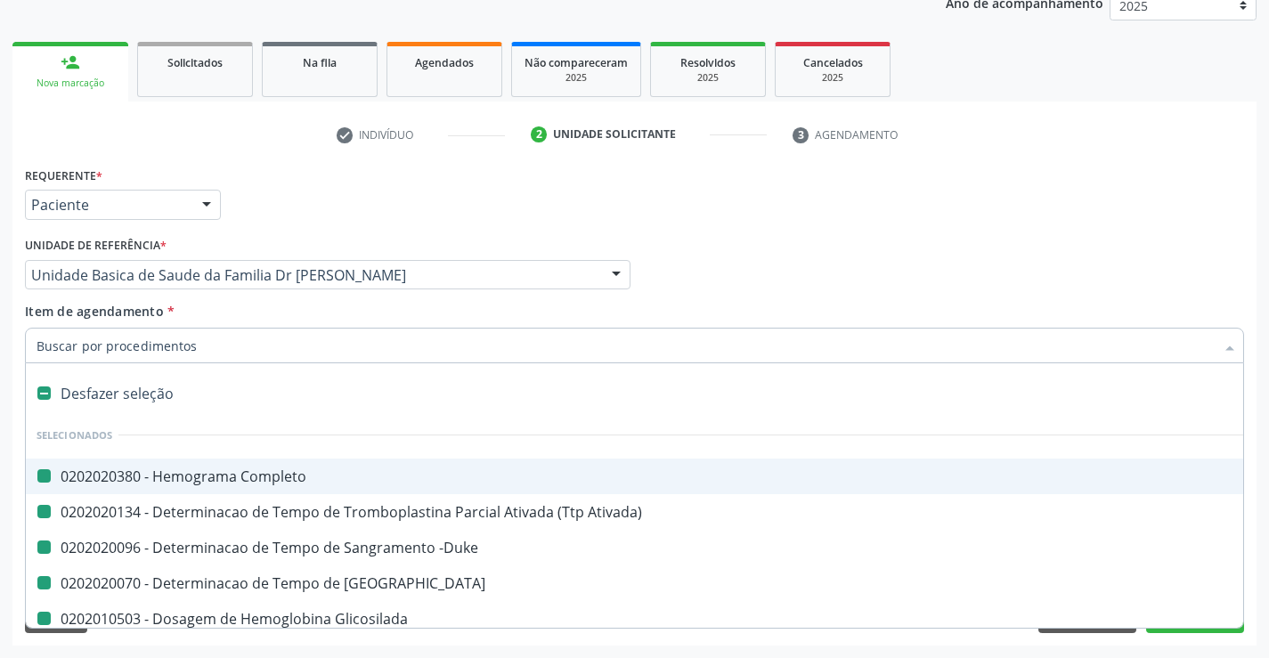
checkbox Triglicerideos "false"
checkbox Hdl "false"
checkbox Ldl "false"
checkbox Total "false"
checkbox Serico "false"
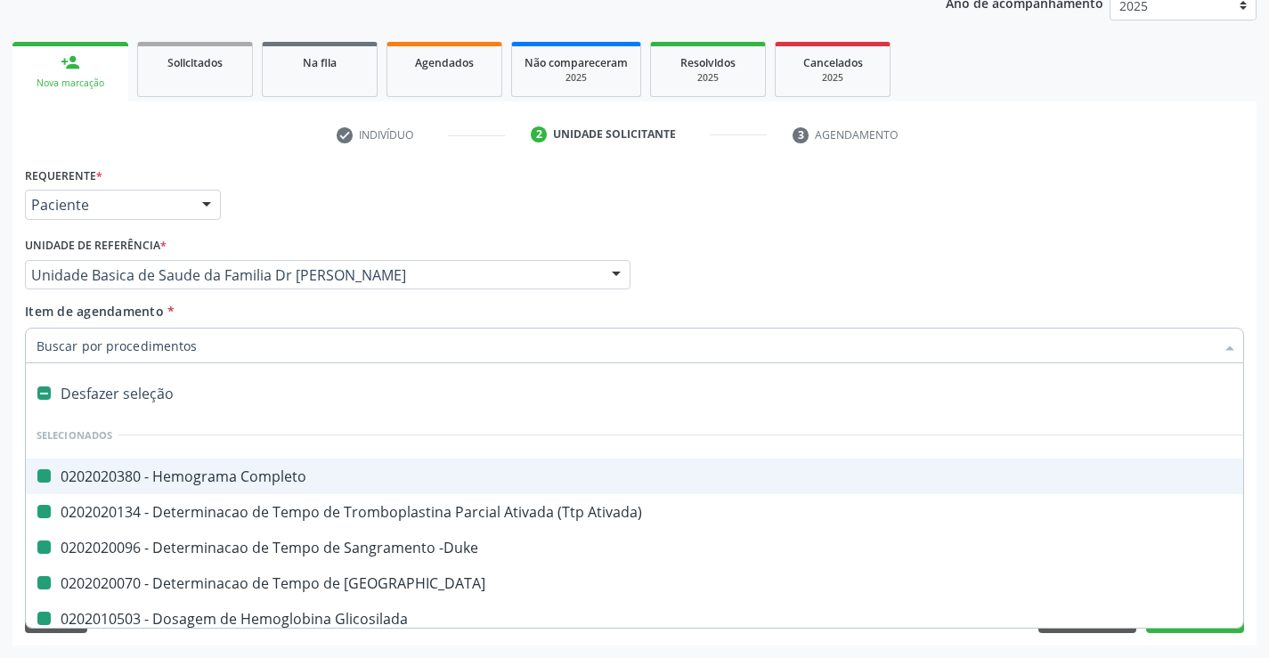
checkbox \(Tgo\) "false"
checkbox \(Tgp\) "false"
checkbox Magnesio "false"
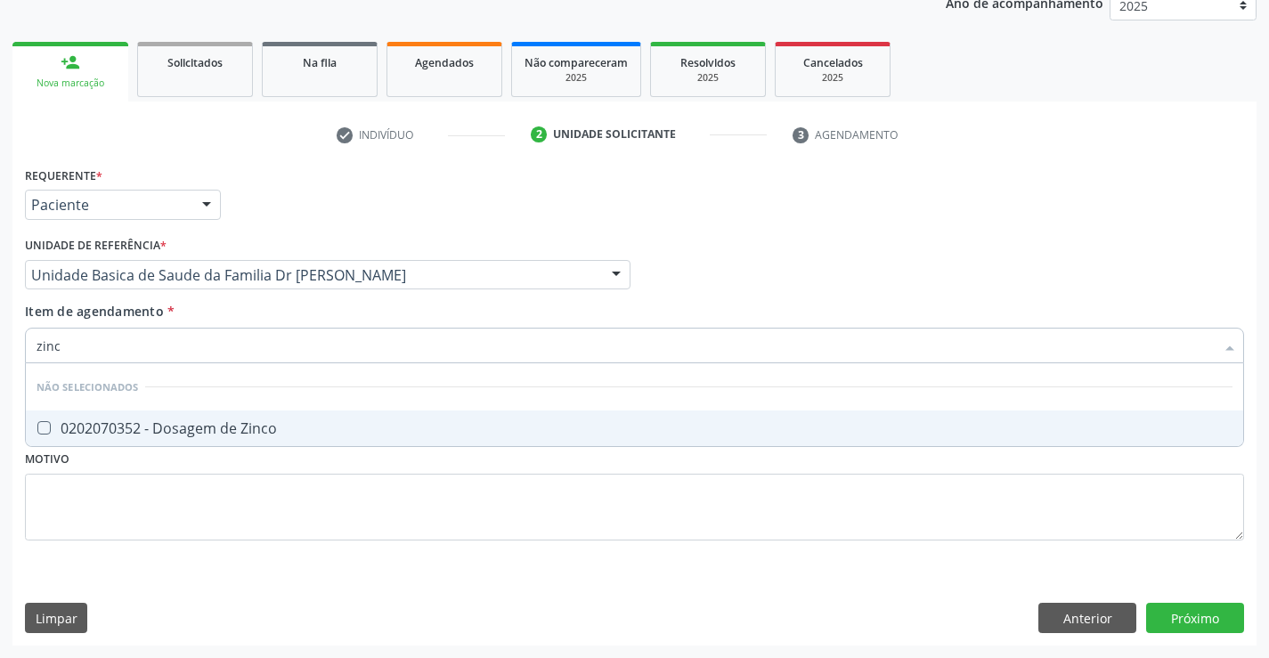
type input "zinco"
click at [211, 430] on div "0202070352 - Dosagem de Zinco" at bounding box center [634, 428] width 1196 height 14
checkbox Zinco "true"
type input "zinco"
click at [192, 565] on div "Requerente * Paciente Profissional de Saúde Paciente Nenhum resultado encontrad…" at bounding box center [634, 363] width 1219 height 403
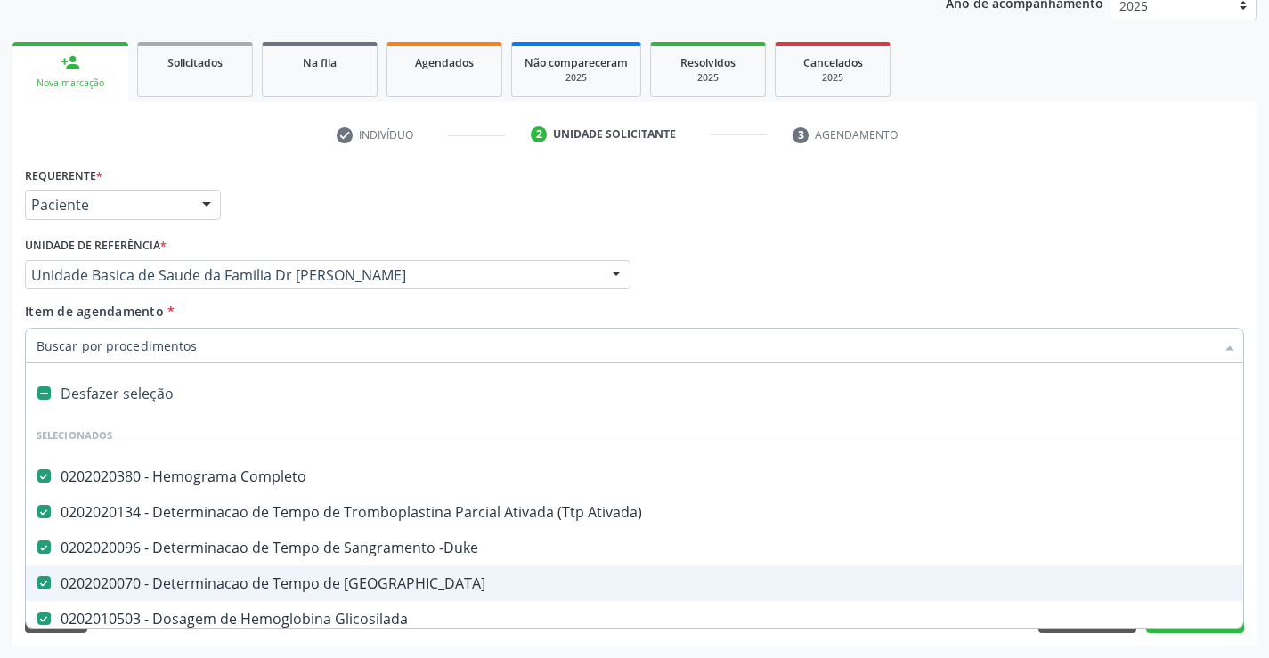
type input "p"
checkbox Alcalina "false"
checkbox Ureia "false"
checkbox Creatinina "false"
checkbox Triglicerideos "false"
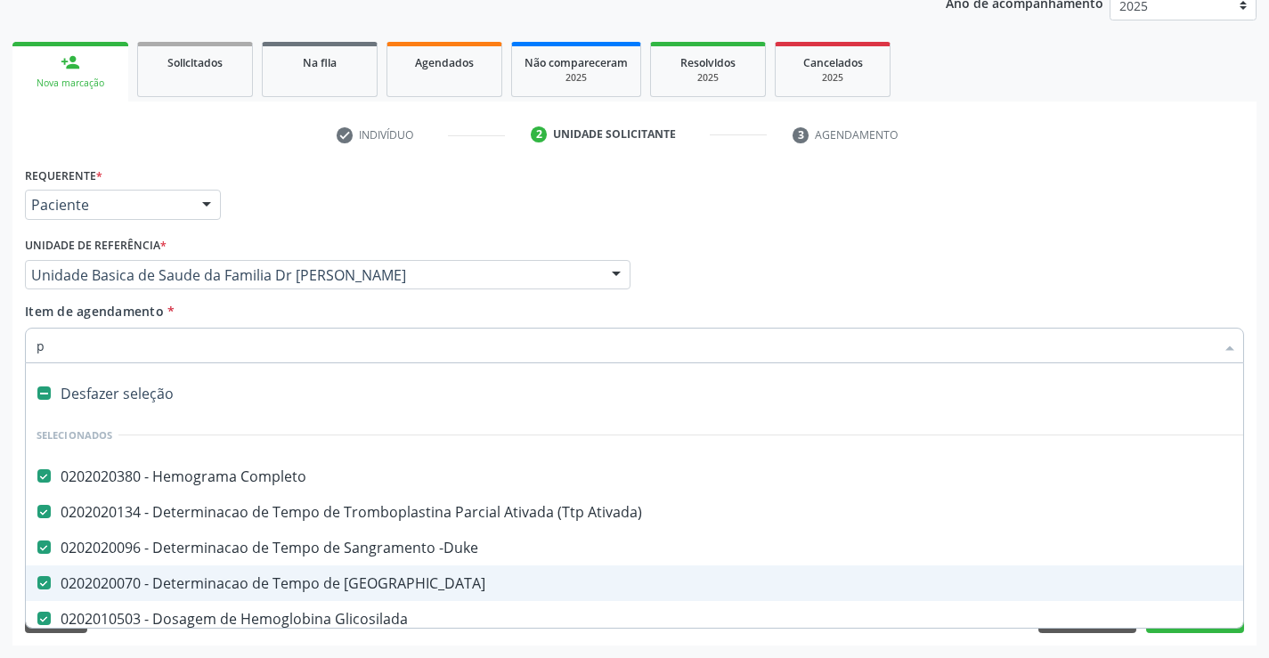
checkbox Hdl "false"
checkbox Ldl "false"
checkbox Total "false"
checkbox Serico "false"
checkbox \(Tgo\) "false"
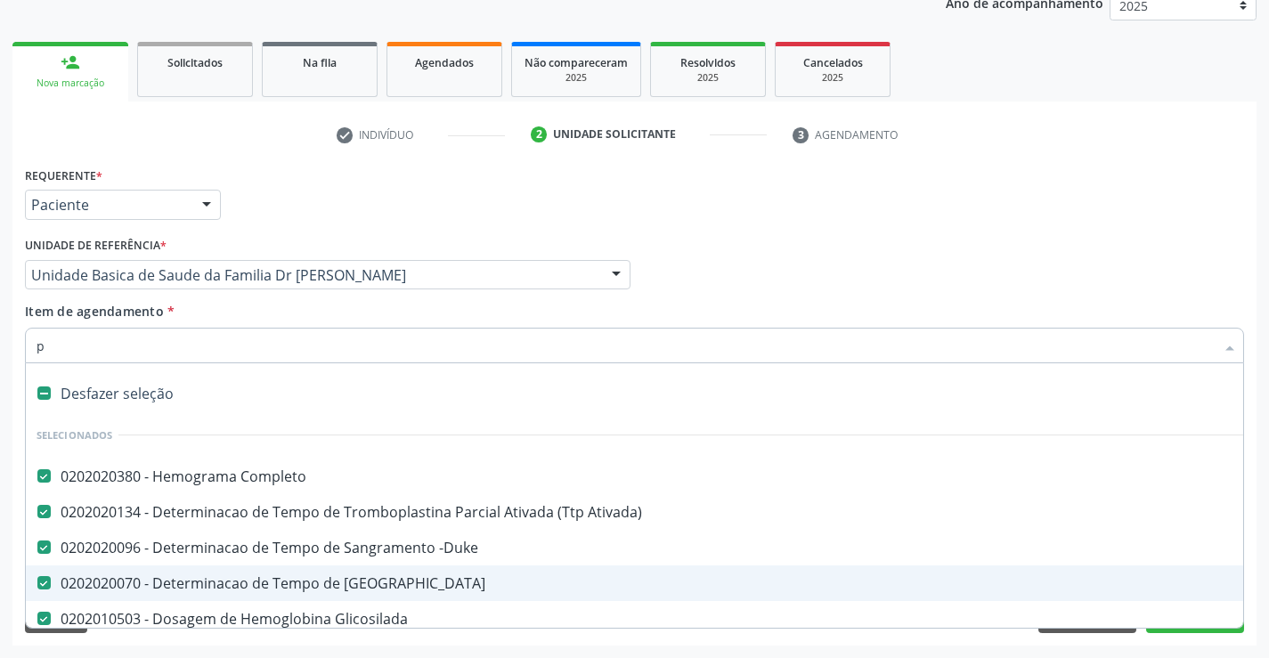
checkbox \(Tgp\) "false"
checkbox Magnesio "false"
checkbox Zinco "false"
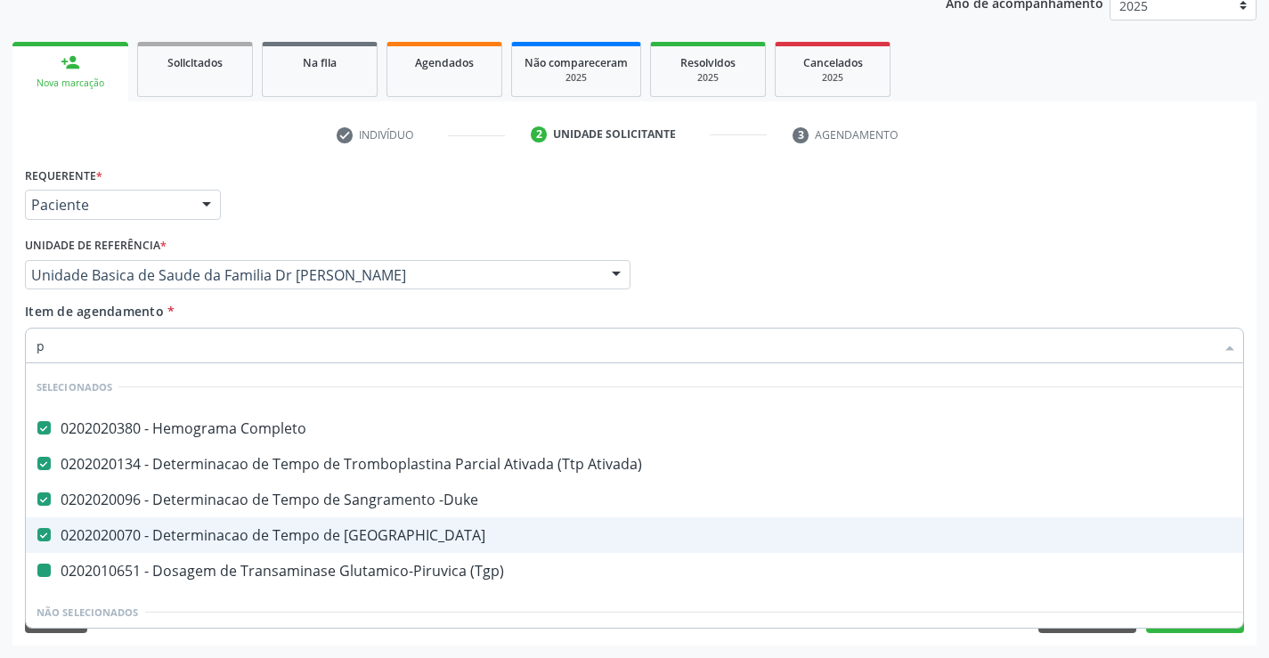
type input "po"
checkbox \(Tgp\) "false"
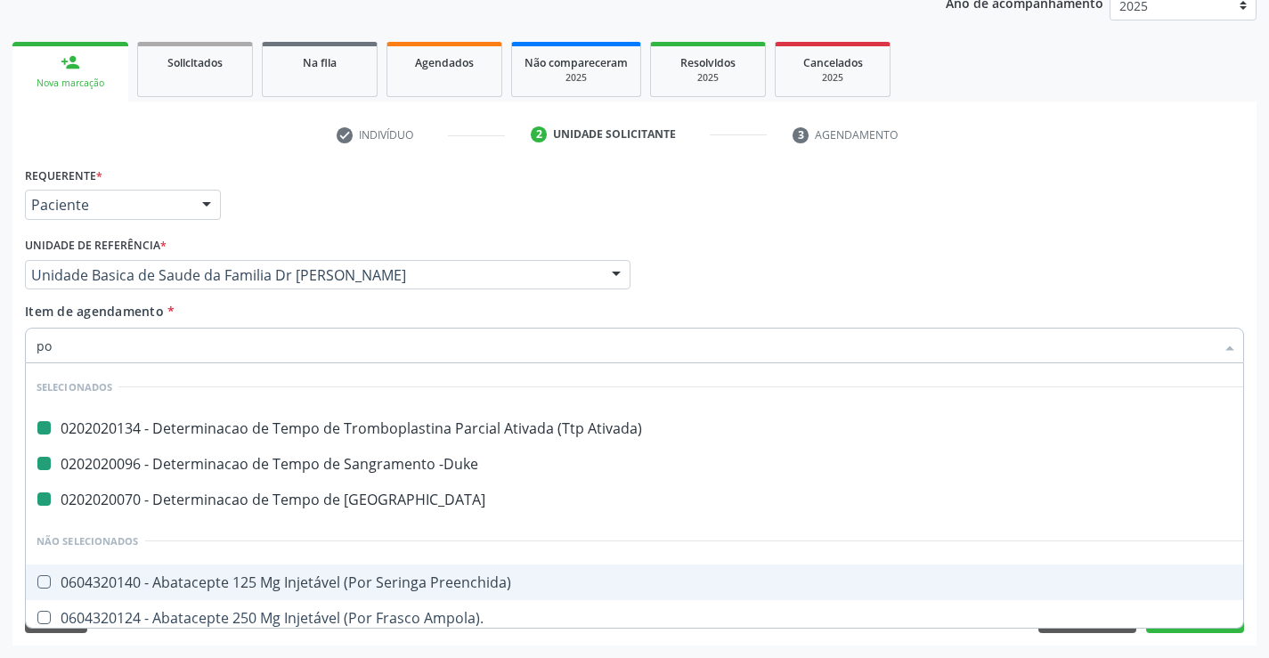
type input "pot"
checkbox Ativada\) "false"
checkbox -Duke "false"
checkbox Coagulacao "false"
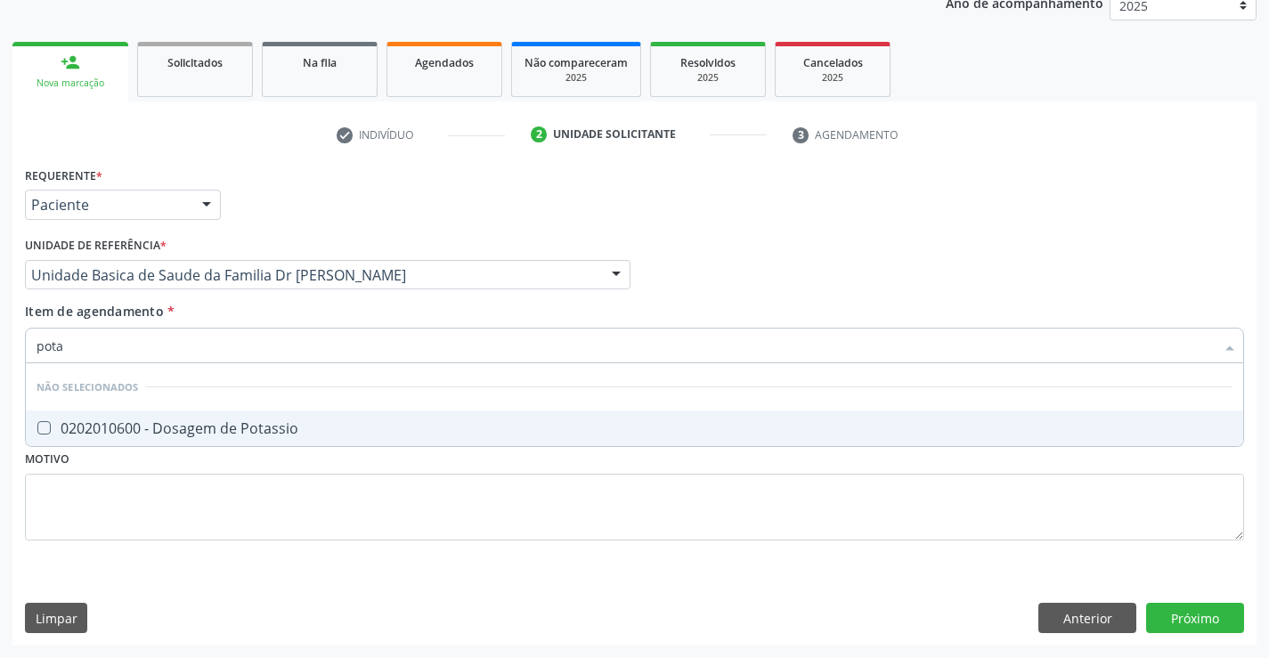
type input "potas"
click at [207, 421] on div "0202010600 - Dosagem de Potassio" at bounding box center [634, 428] width 1196 height 14
checkbox Potassio "true"
click at [181, 585] on div "Requerente * Paciente Profissional de Saúde Paciente Nenhum resultado encontrad…" at bounding box center [634, 403] width 1244 height 483
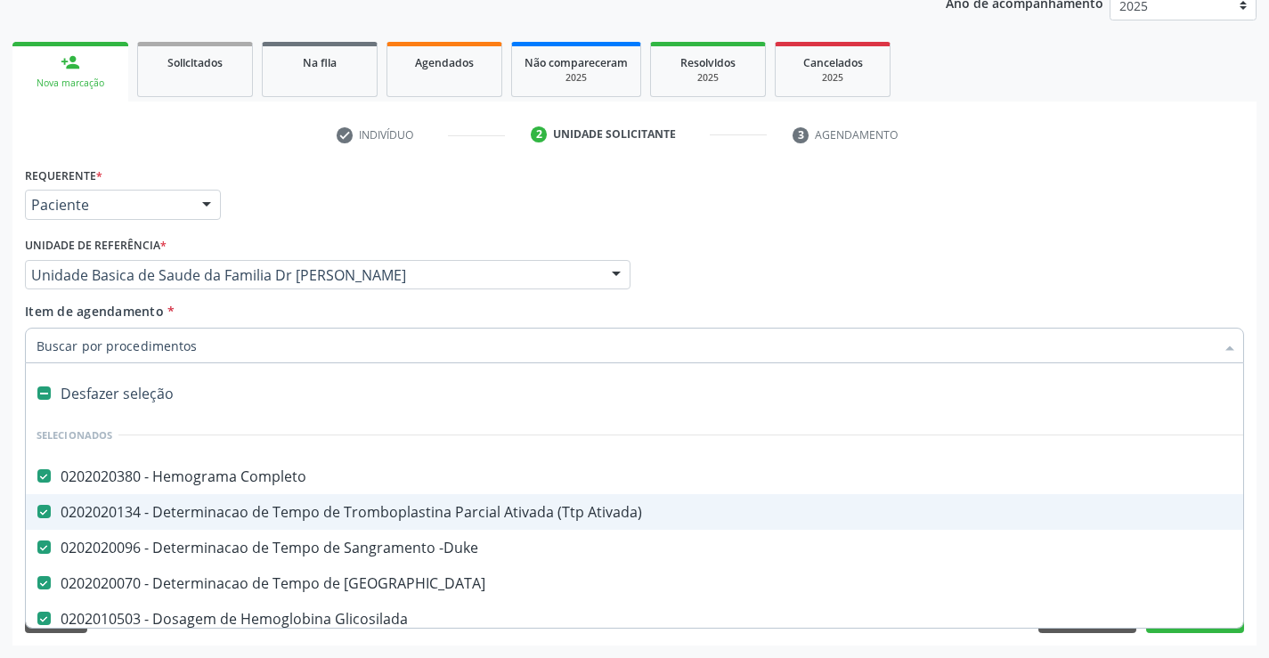
type input "s"
checkbox Potassio "false"
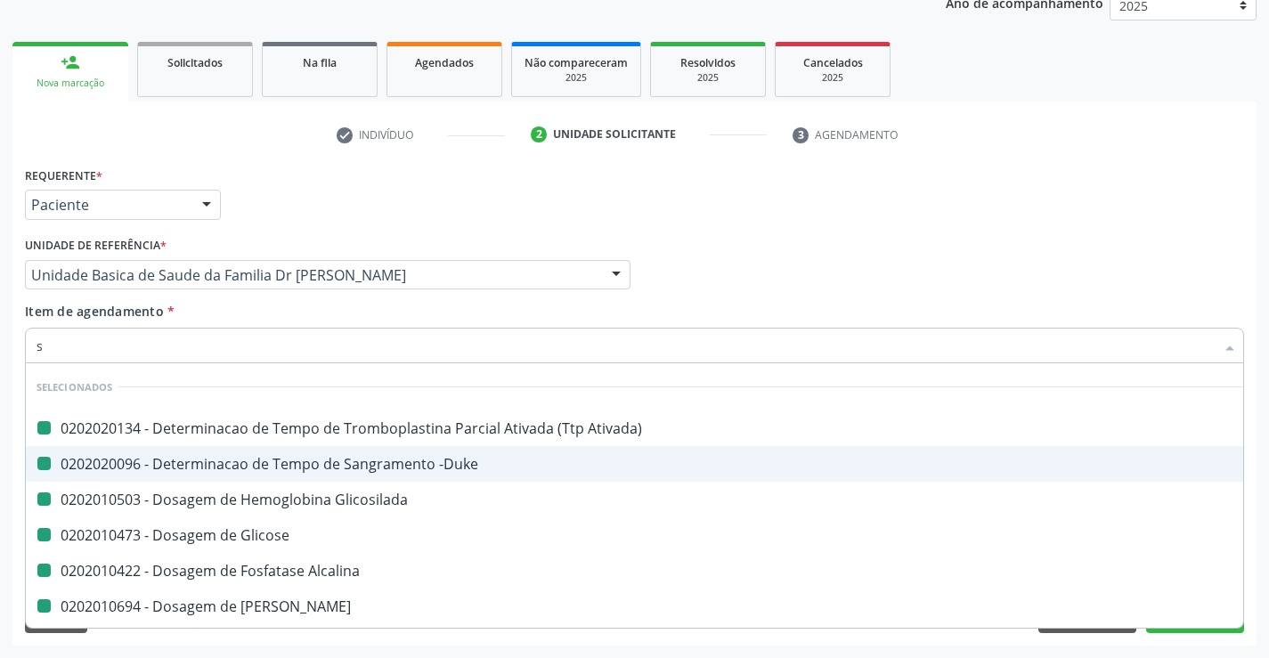
type input "so"
checkbox Ativada\) "false"
checkbox -Duke "false"
checkbox Glicosilada "false"
checkbox Glicose "false"
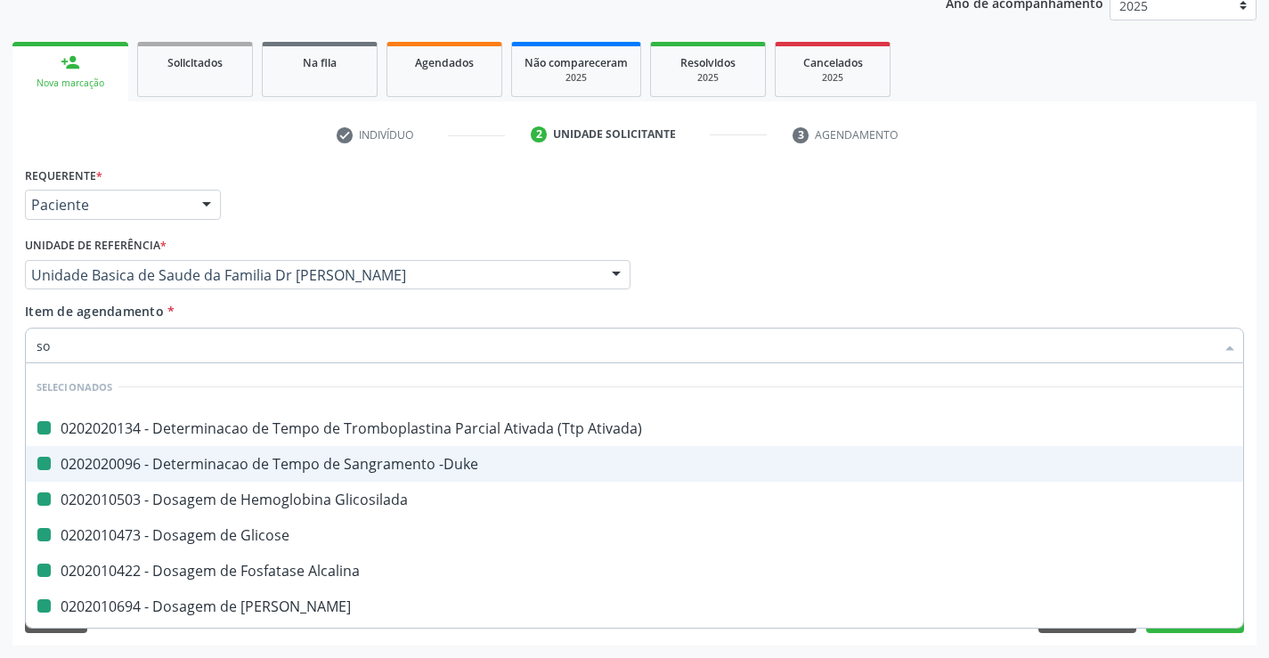
checkbox Alcalina "false"
checkbox Ureia "false"
checkbox Creatinina "false"
checkbox Triglicerideos "false"
checkbox Hdl "false"
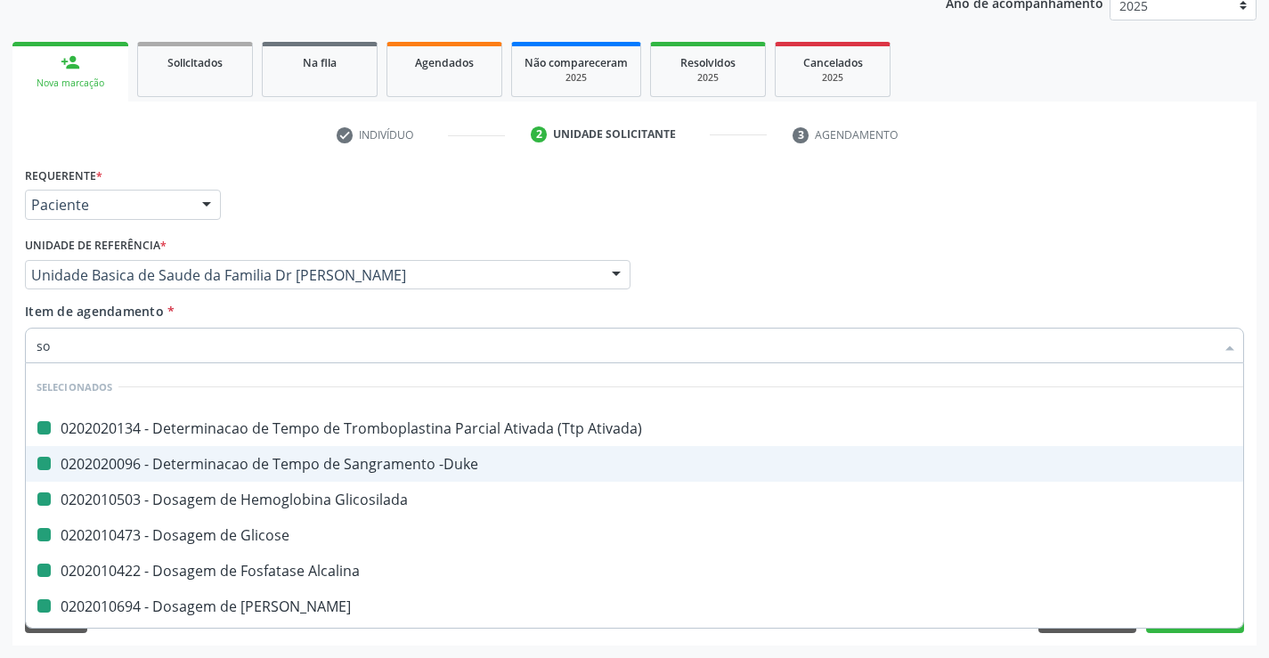
checkbox Ldl "false"
checkbox Total "false"
checkbox Serico "false"
checkbox \(Tgo\) "false"
checkbox \(Tgp\) "false"
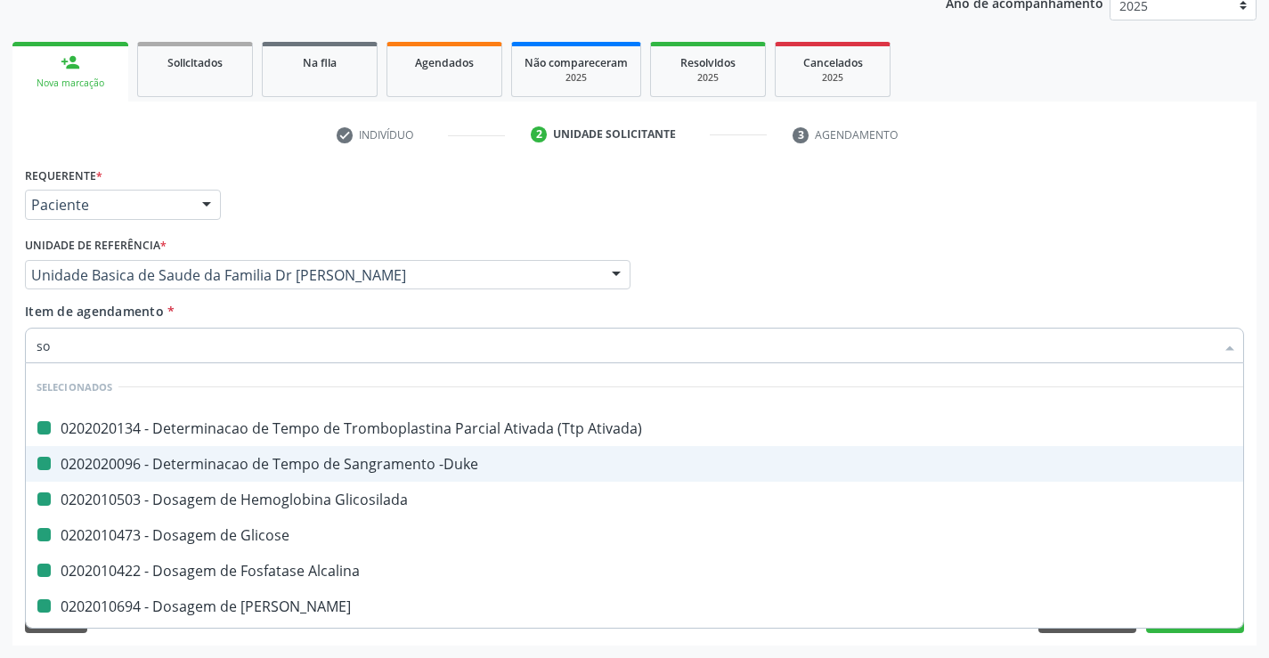
checkbox Magnesio "false"
checkbox Zinco "false"
checkbox Potassio "false"
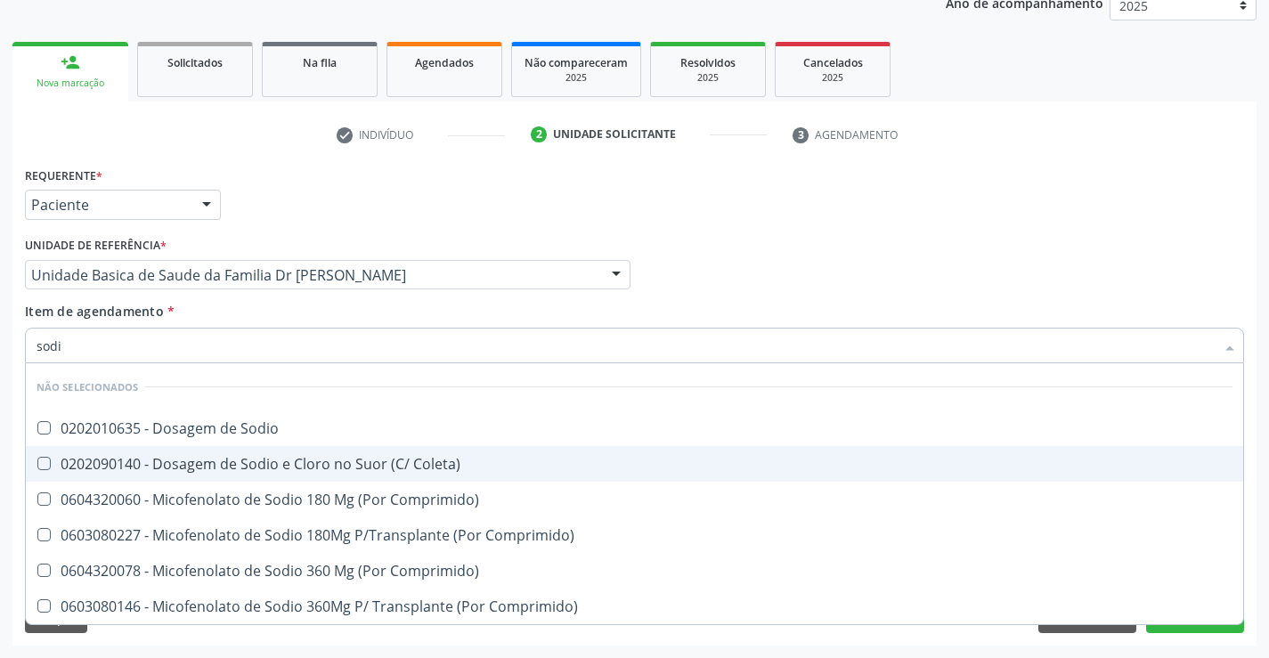
type input "sodio"
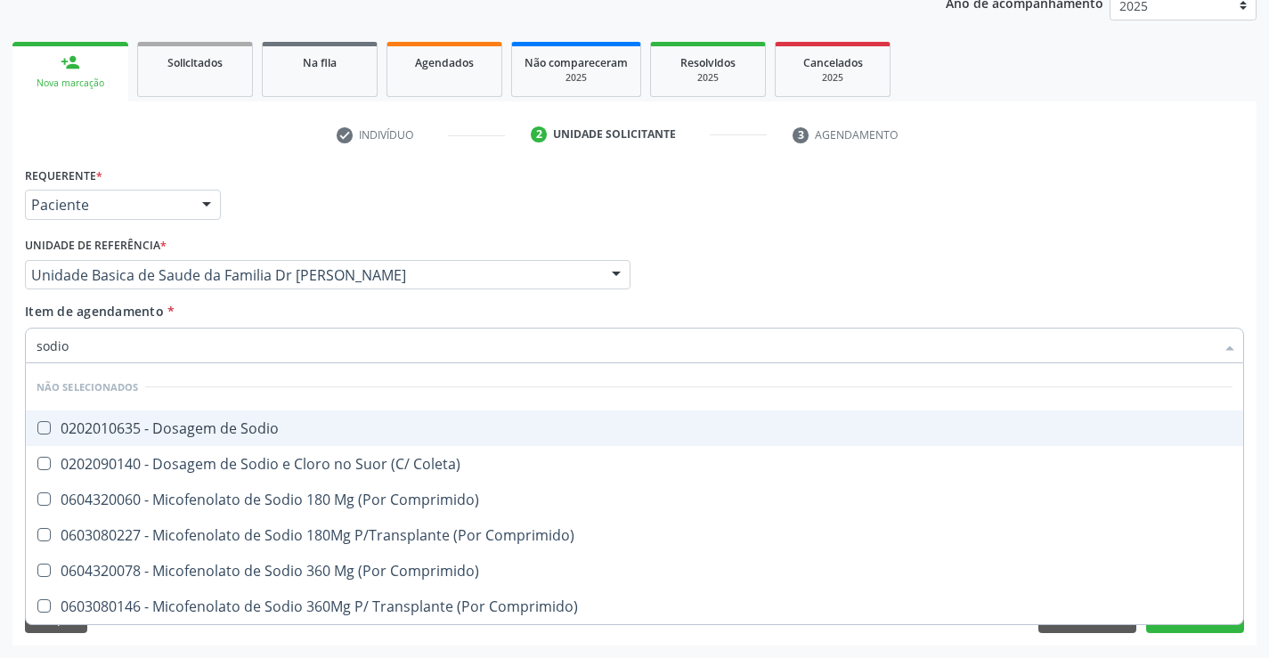
click at [237, 432] on div "0202010635 - Dosagem de Sodio" at bounding box center [634, 428] width 1196 height 14
checkbox Sodio "true"
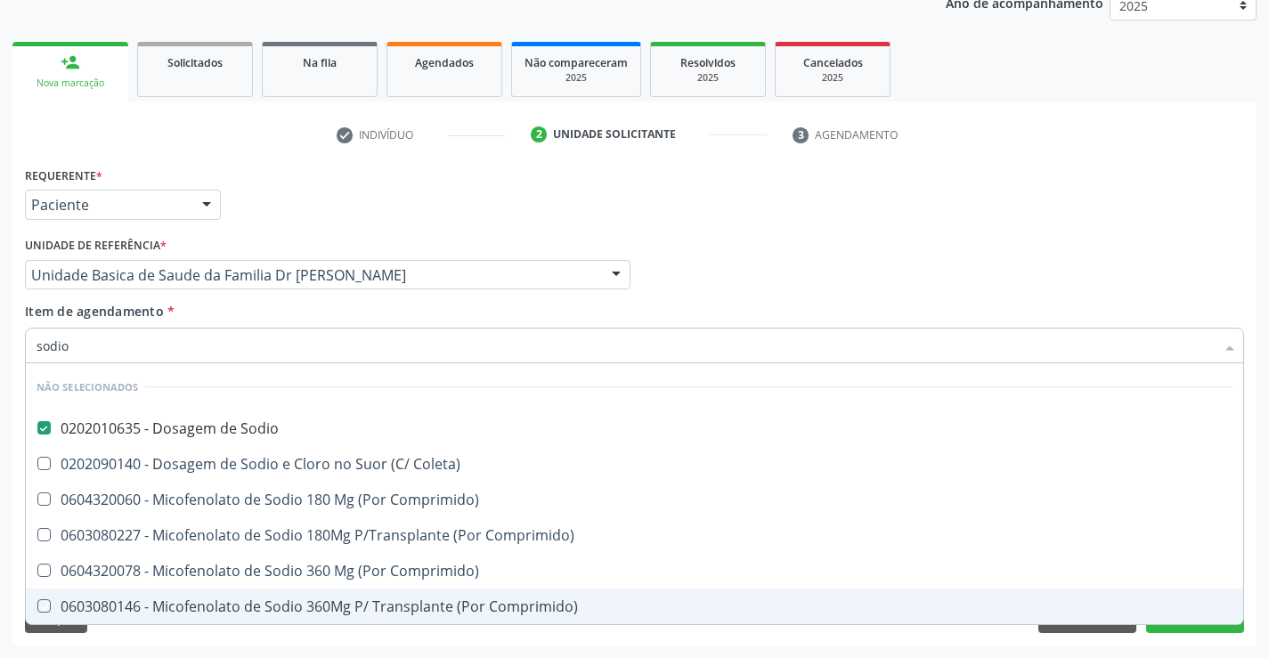
click at [244, 629] on div "Limpar Anterior Próximo" at bounding box center [634, 618] width 1219 height 30
checkbox Coleta\) "true"
checkbox Comprimido\) "true"
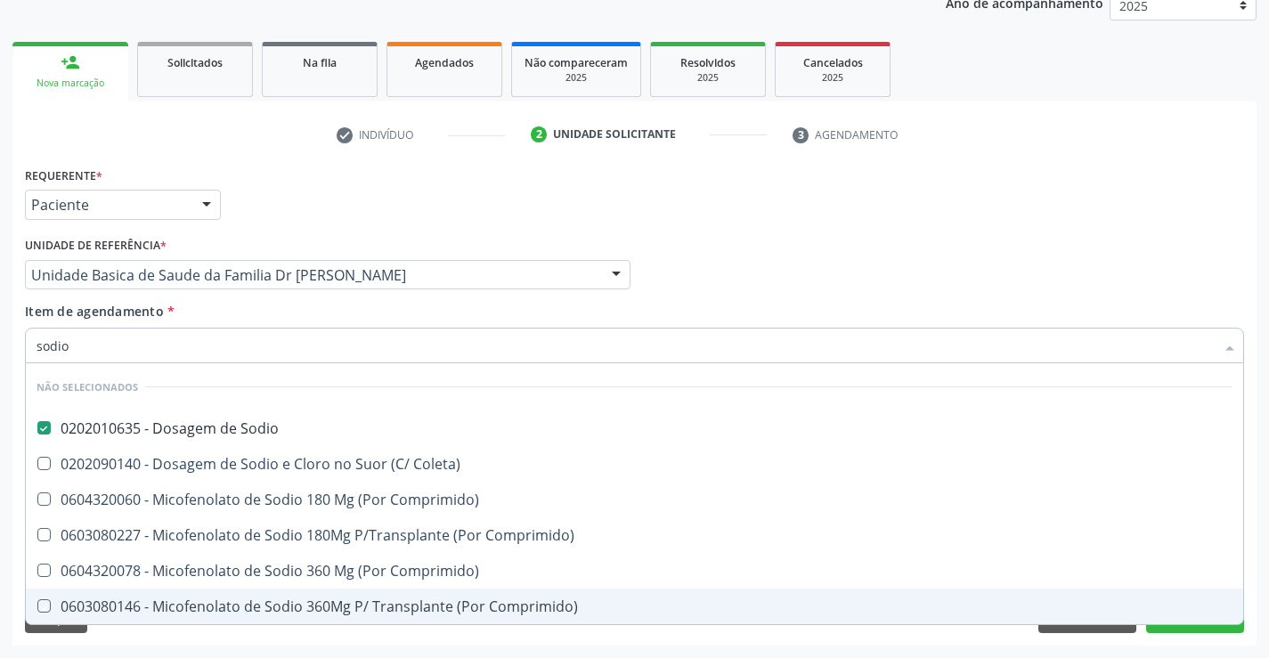
checkbox Comprimido\) "true"
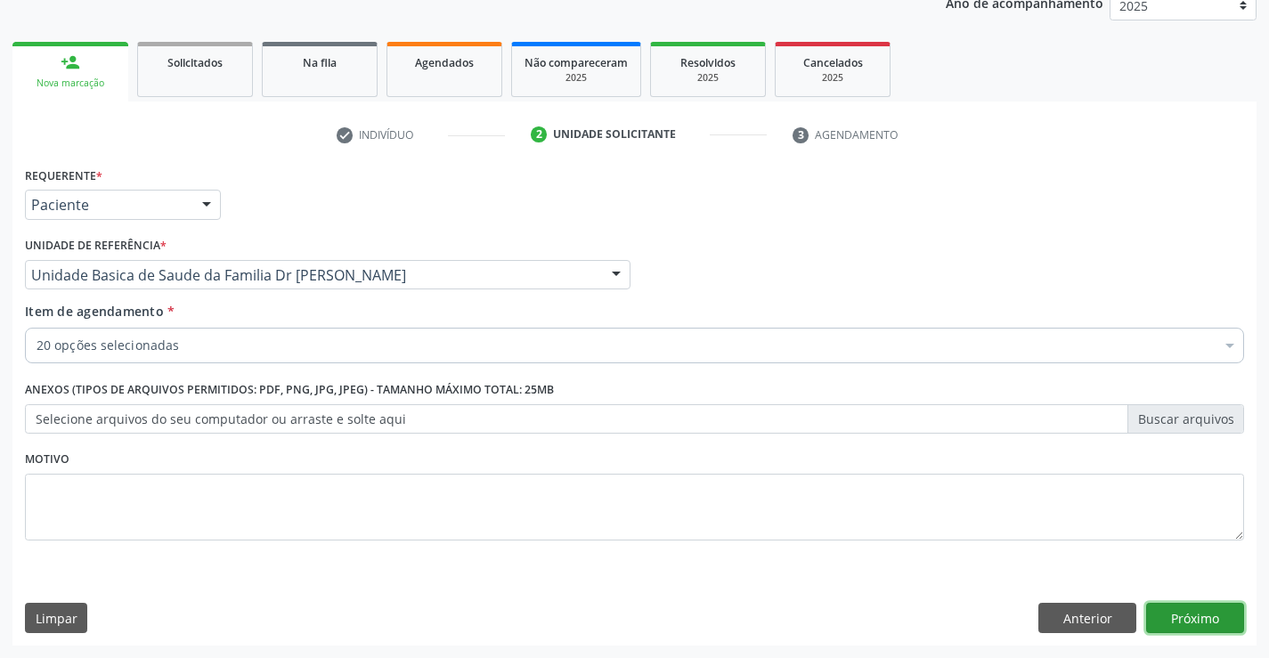
click at [1194, 619] on button "Próximo" at bounding box center [1195, 618] width 98 height 30
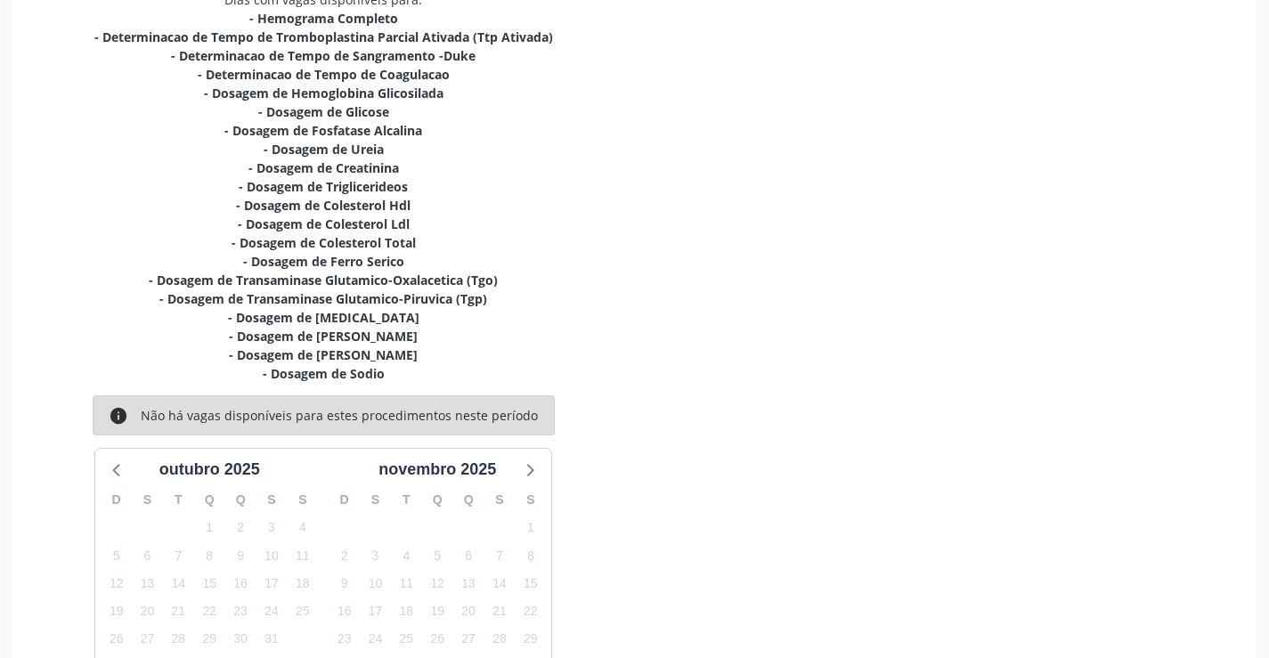
scroll to position [524, 0]
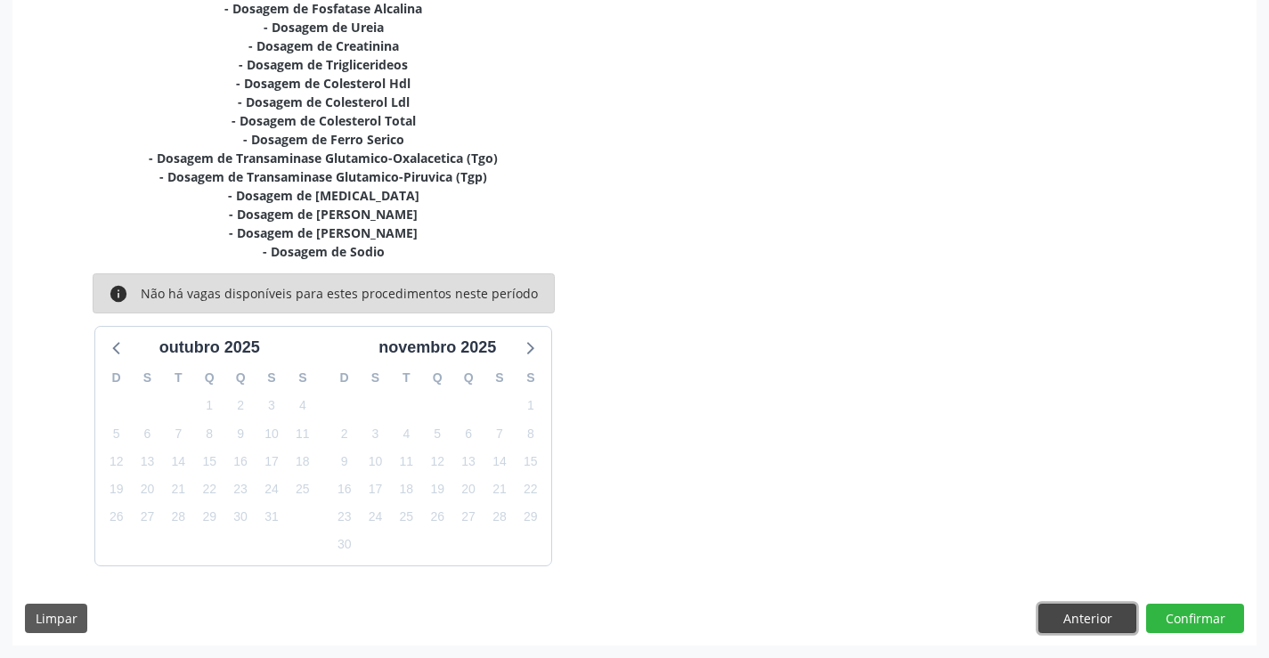
click at [1086, 621] on button "Anterior" at bounding box center [1087, 619] width 98 height 30
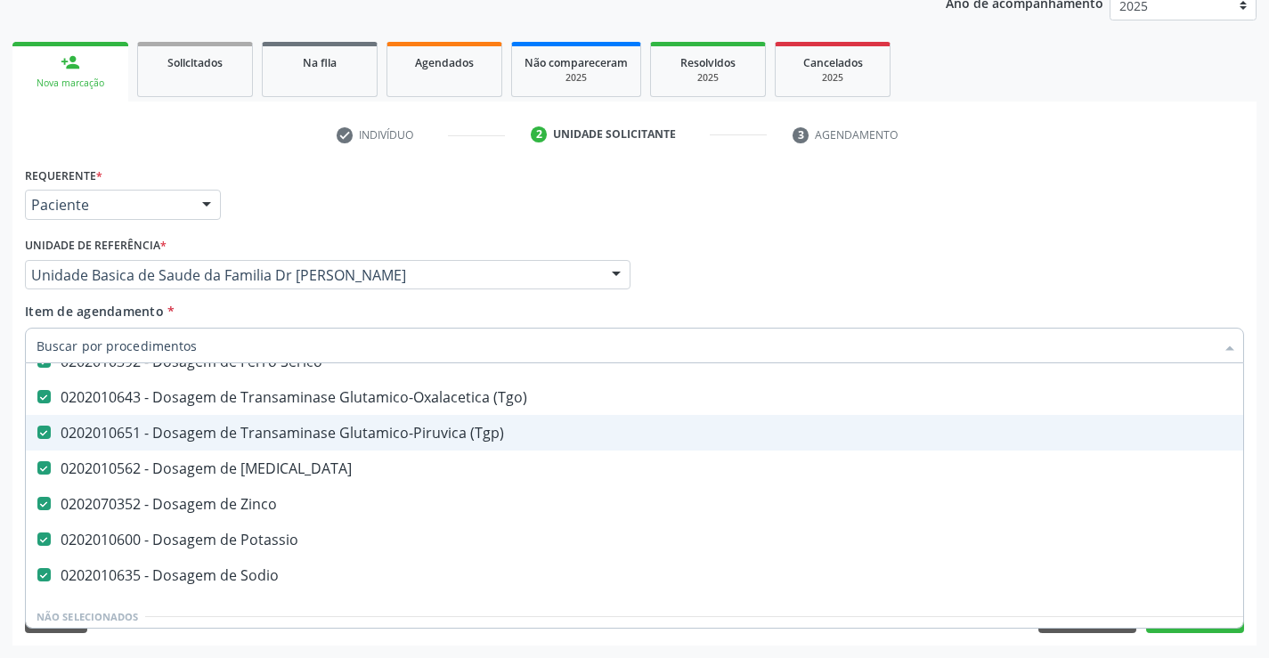
scroll to position [534, 0]
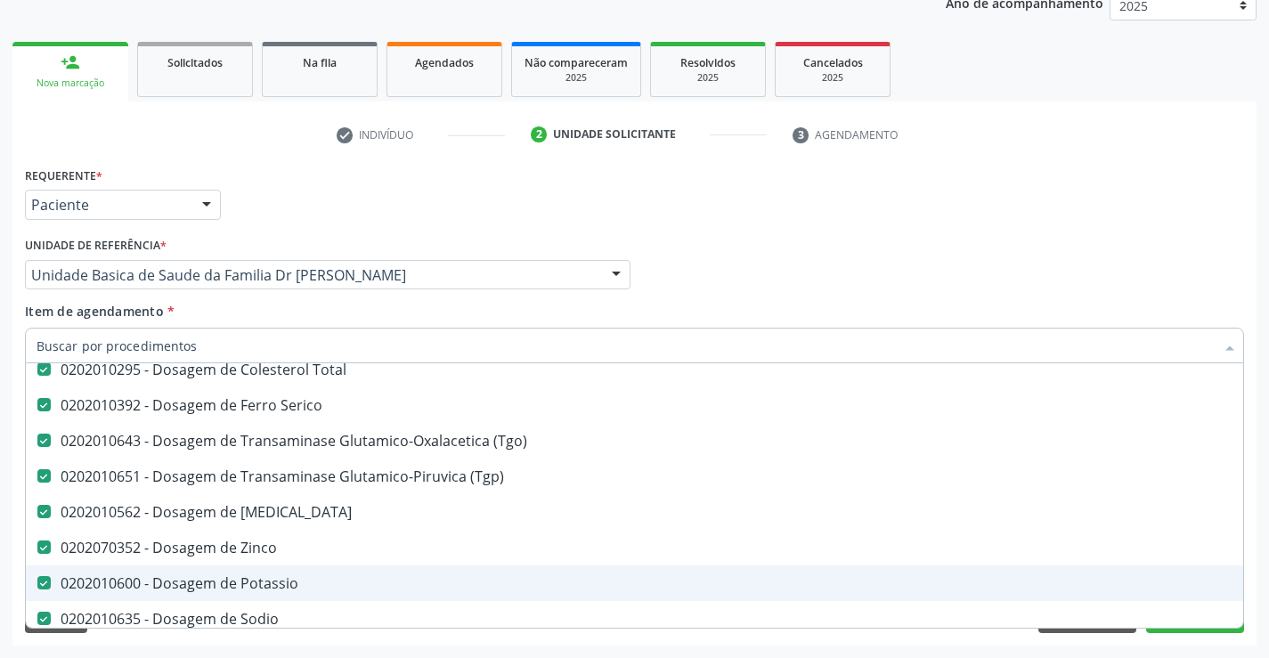
click at [269, 588] on div "0202010600 - Dosagem de Potassio" at bounding box center [729, 583] width 1386 height 14
checkbox Potassio "false"
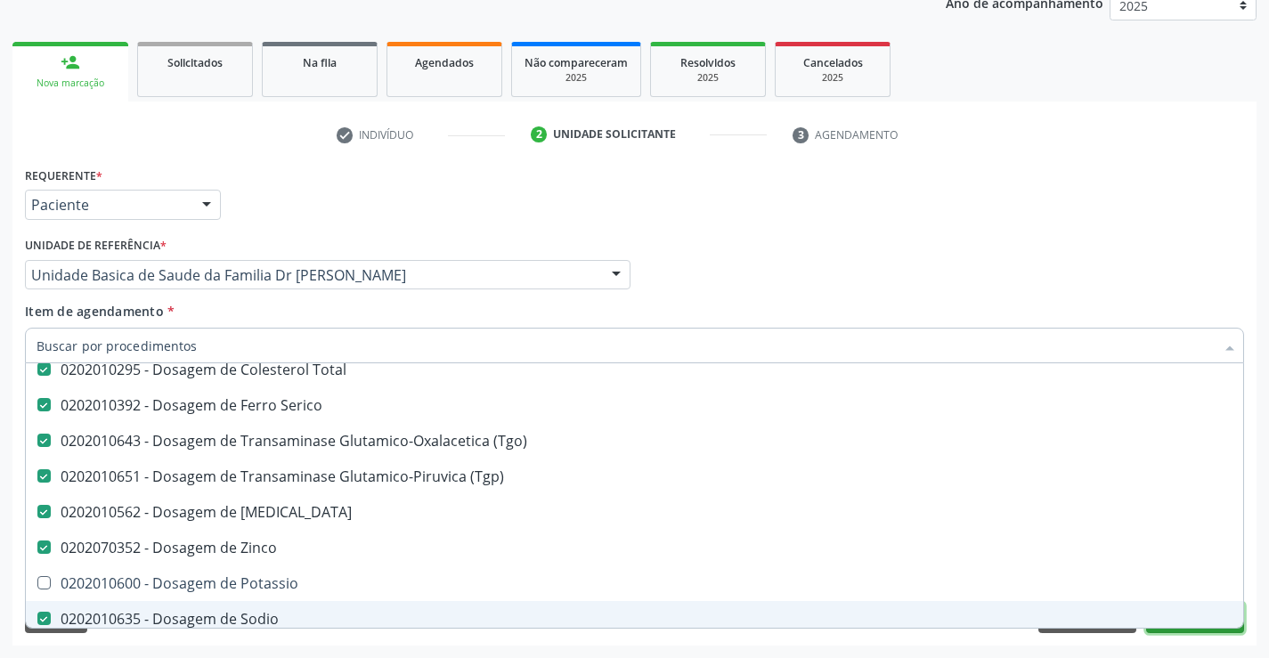
click at [1171, 630] on button "Próximo" at bounding box center [1195, 618] width 98 height 30
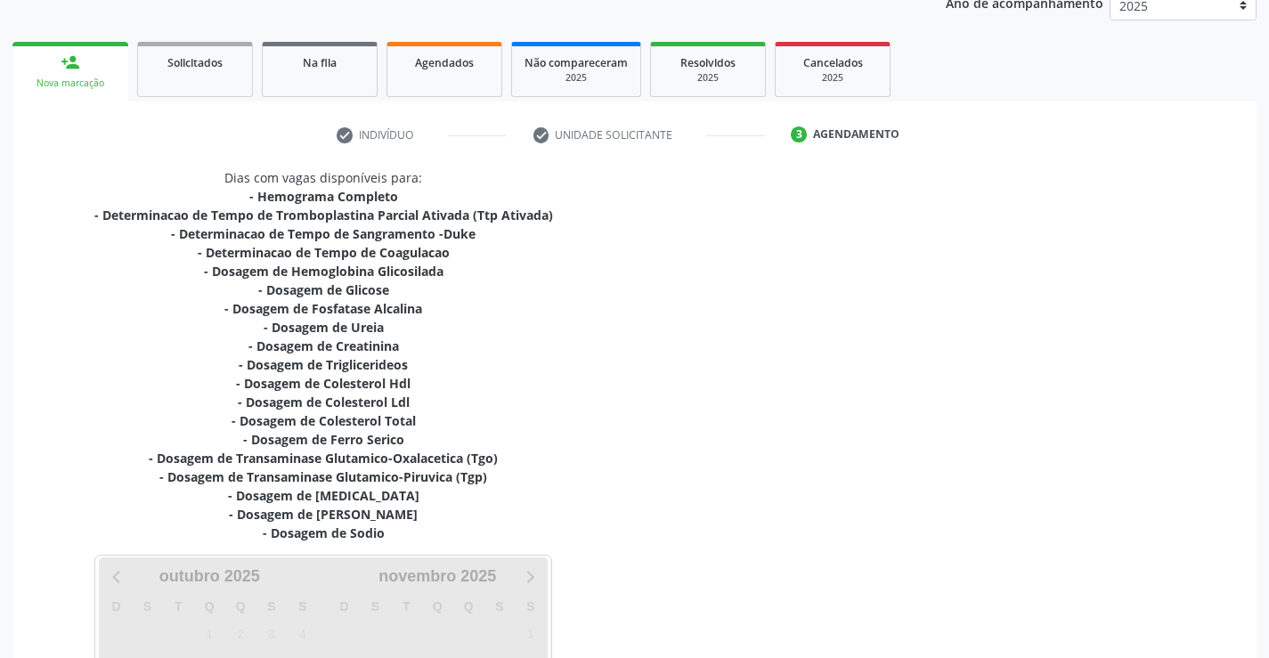
scroll to position [0, 0]
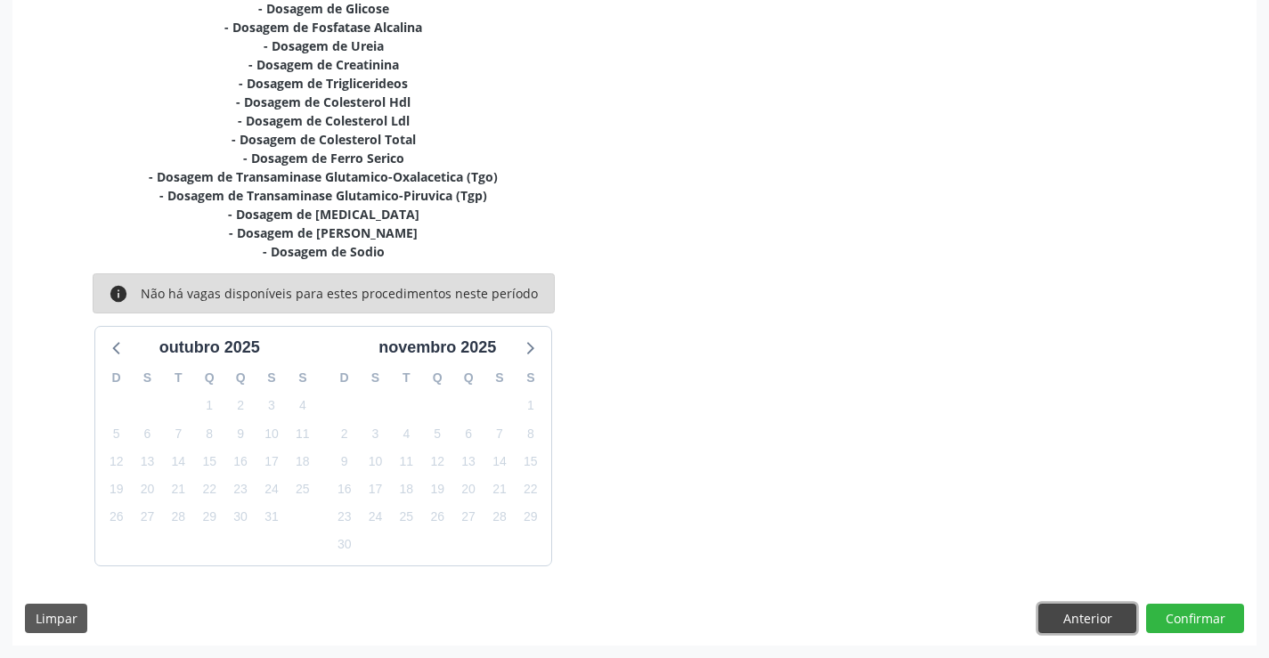
click at [1106, 616] on button "Anterior" at bounding box center [1087, 619] width 98 height 30
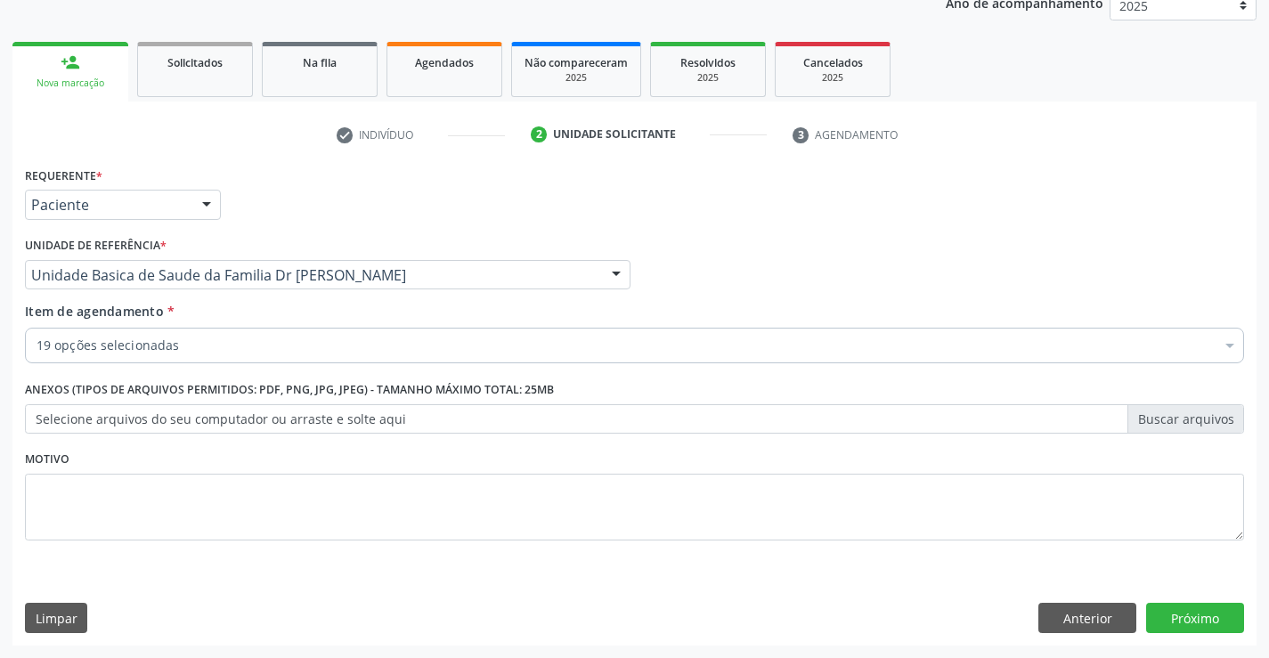
scroll to position [224, 0]
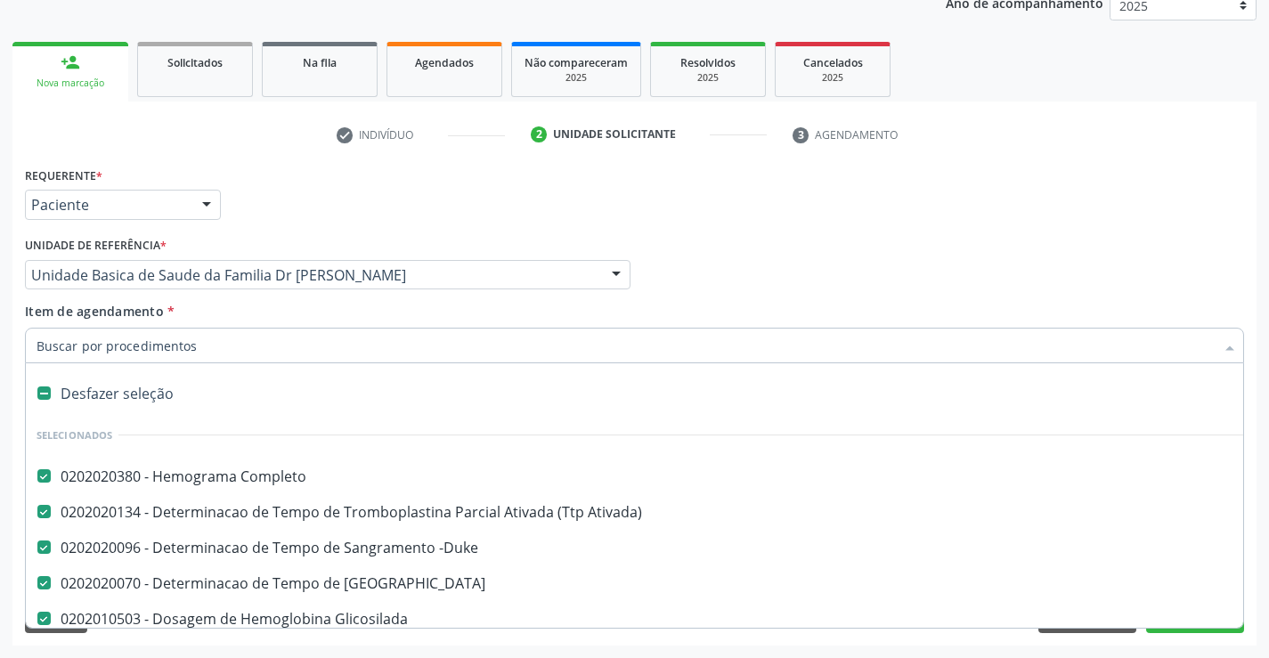
click at [1163, 630] on button "Próximo" at bounding box center [1195, 618] width 98 height 30
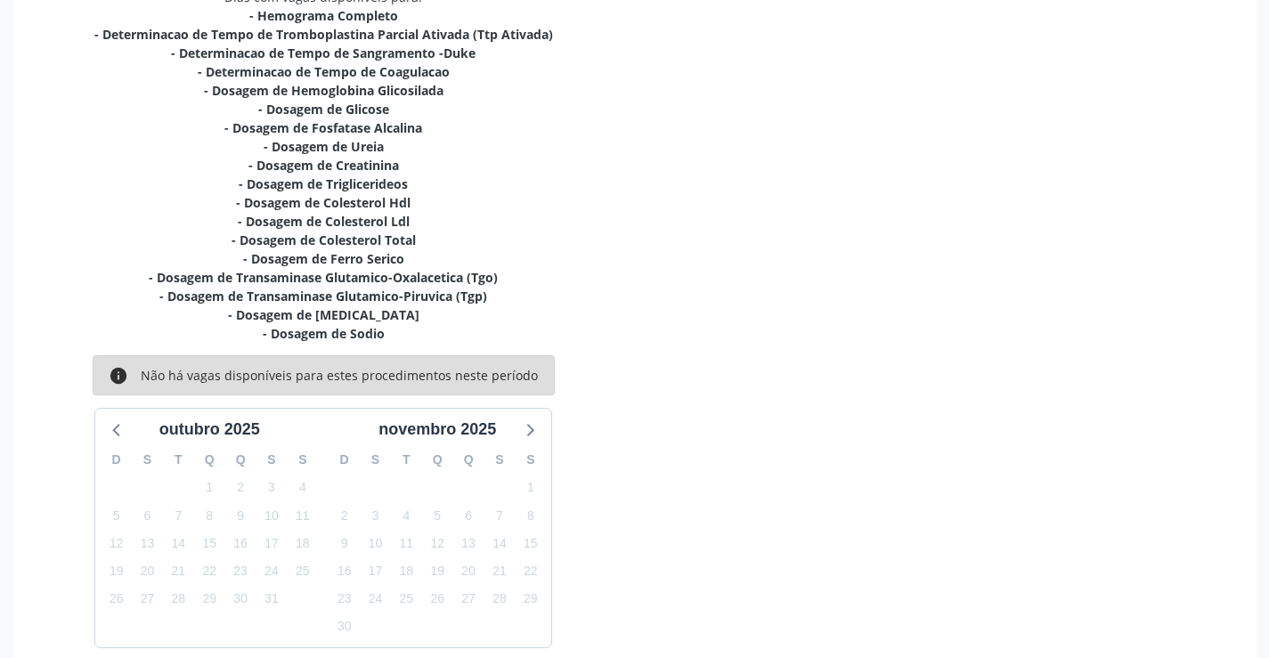
scroll to position [487, 0]
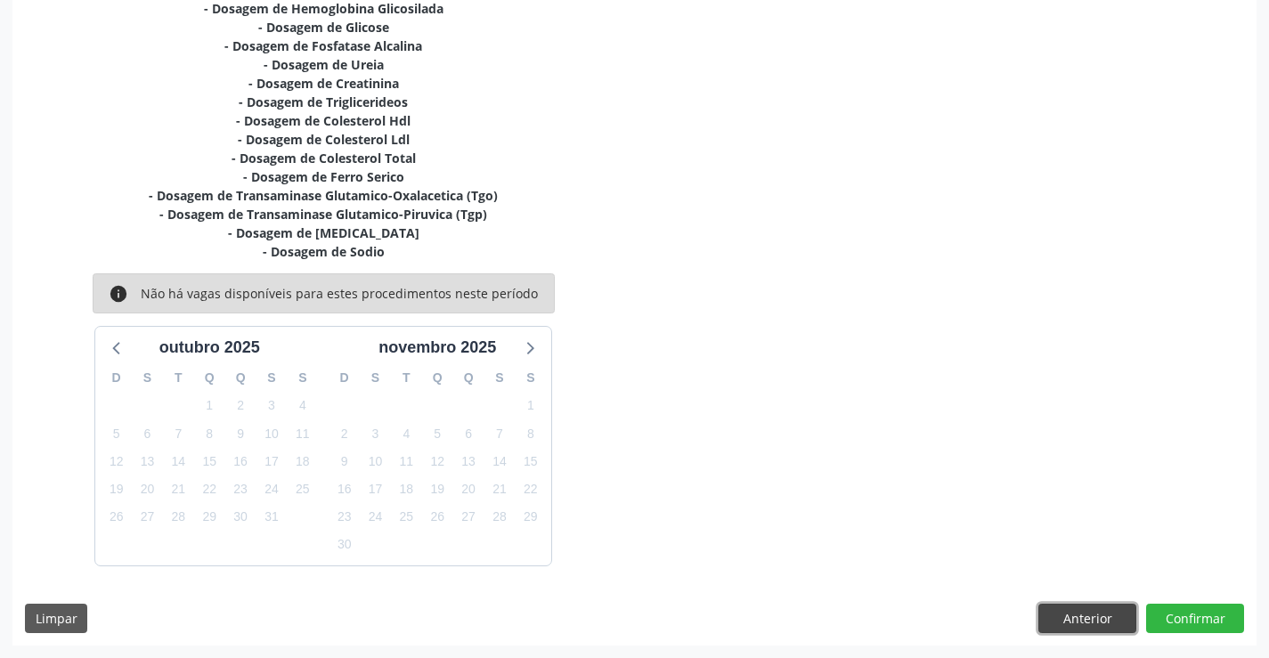
click at [1096, 612] on button "Anterior" at bounding box center [1087, 619] width 98 height 30
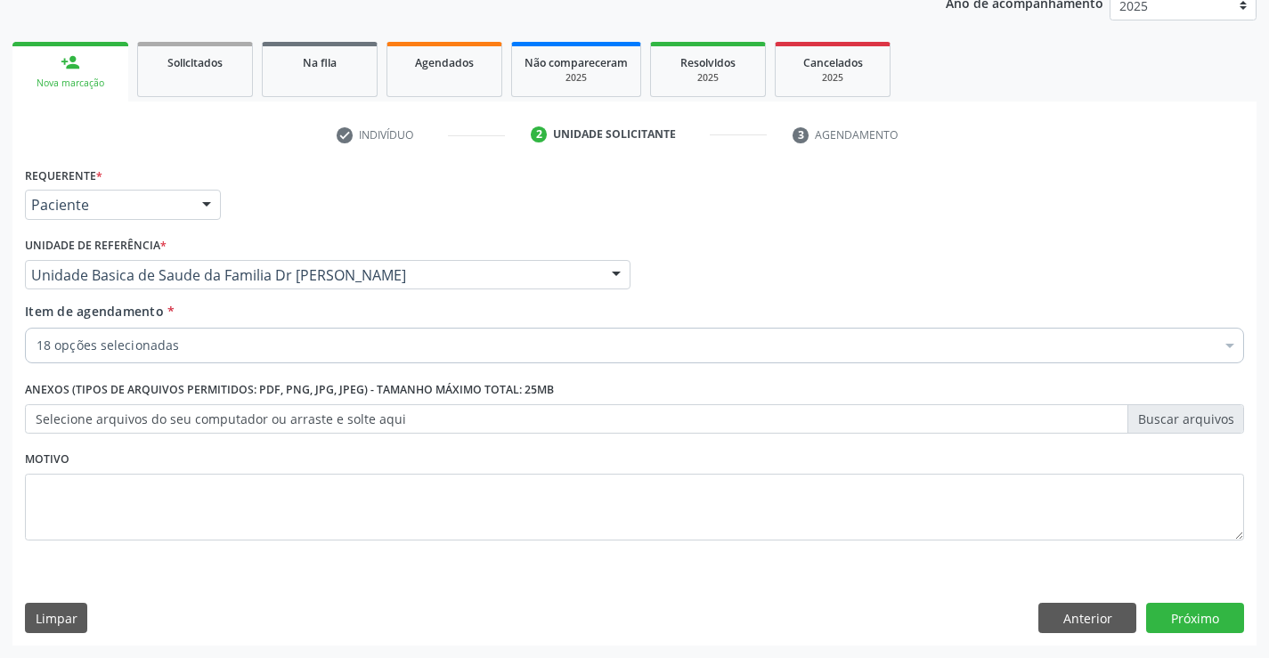
scroll to position [224, 0]
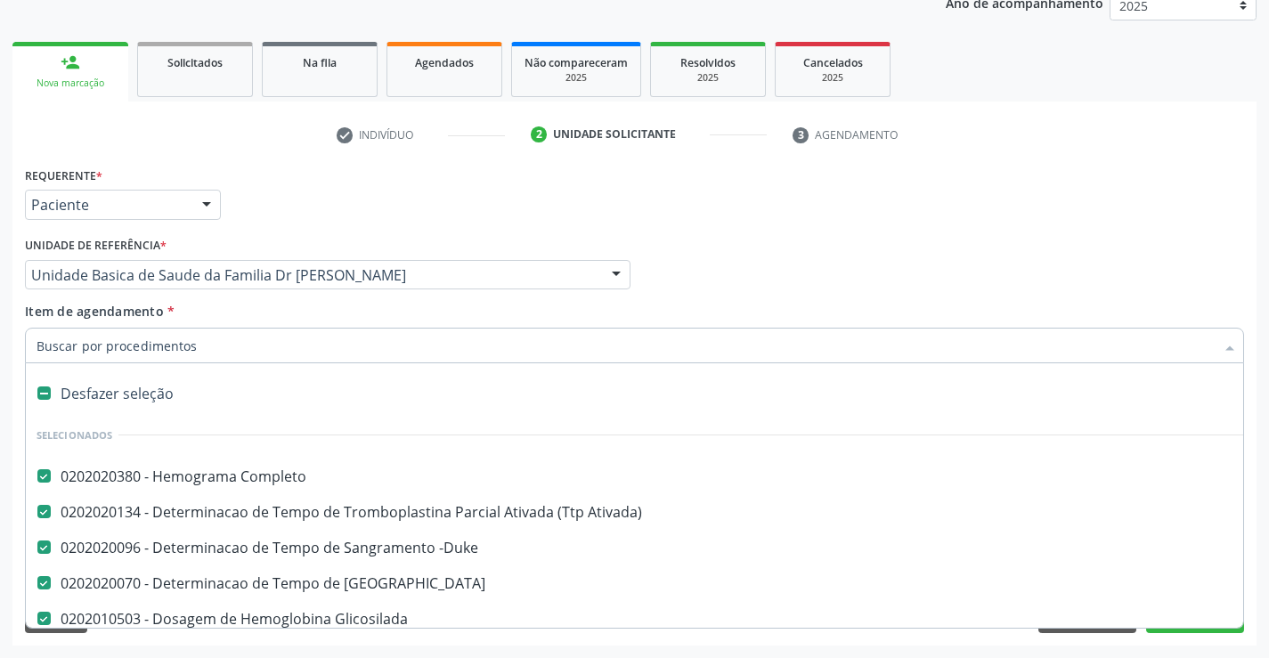
checkbox Sodio "false"
click at [1178, 631] on button "Próximo" at bounding box center [1195, 618] width 98 height 30
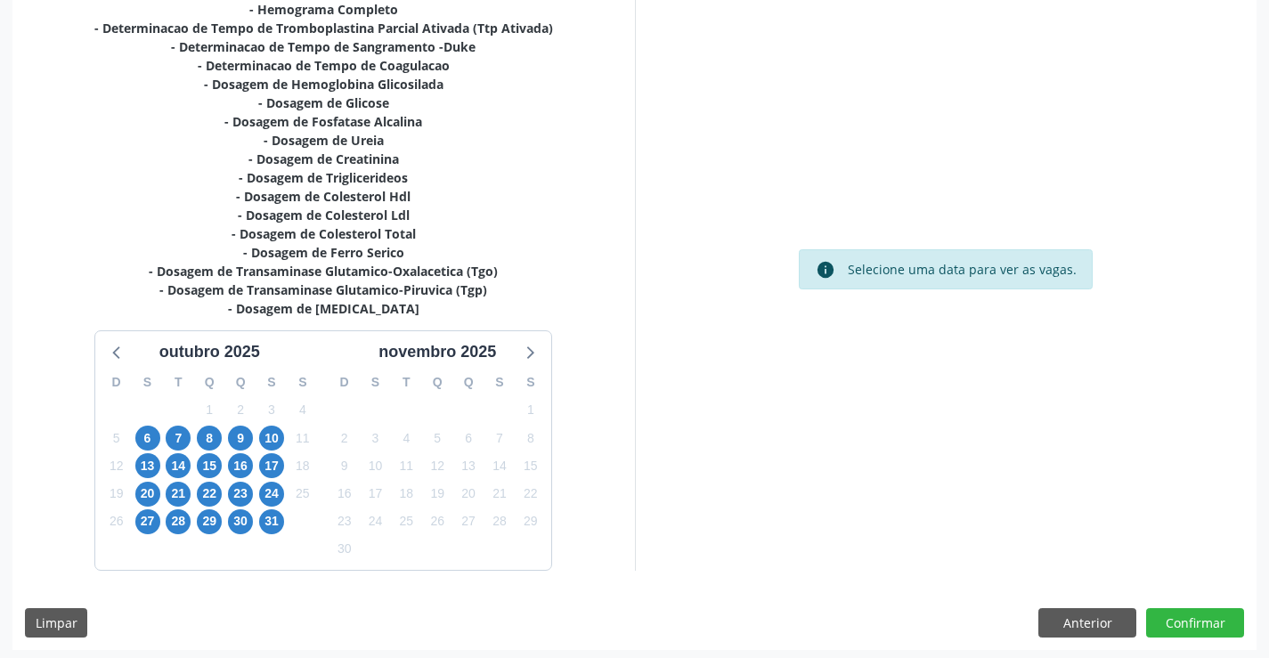
scroll to position [416, 0]
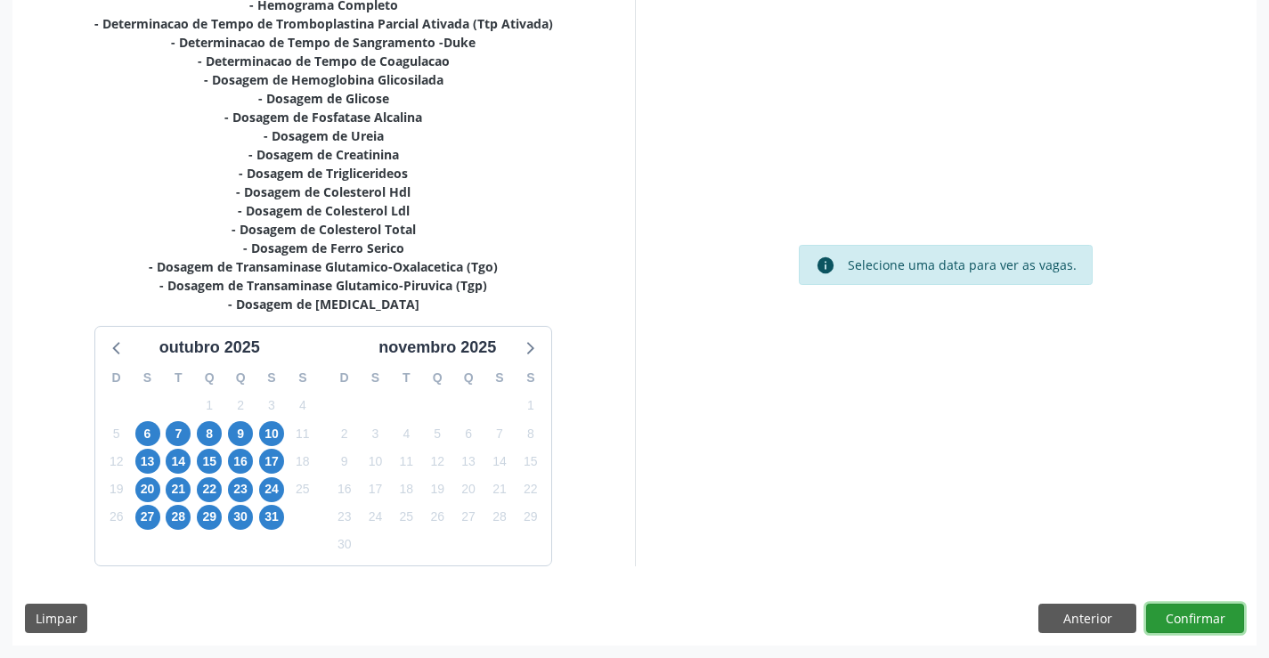
click at [1196, 618] on button "Confirmar" at bounding box center [1195, 619] width 98 height 30
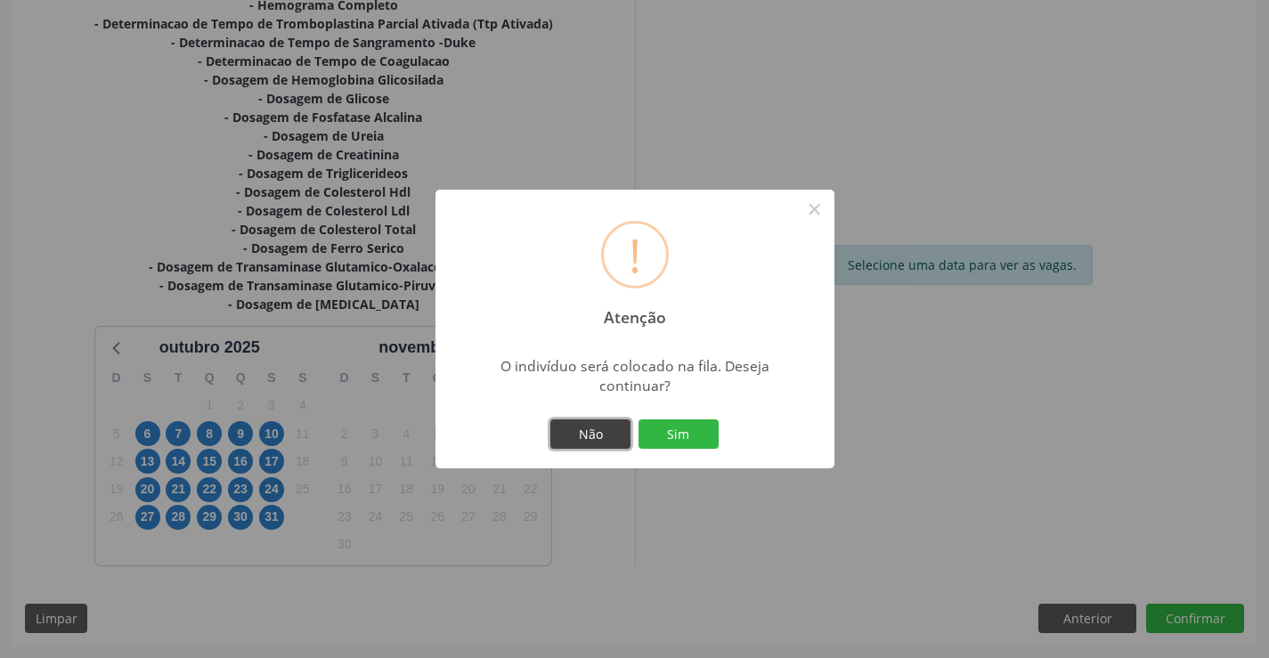
click at [596, 439] on button "Não" at bounding box center [590, 434] width 80 height 30
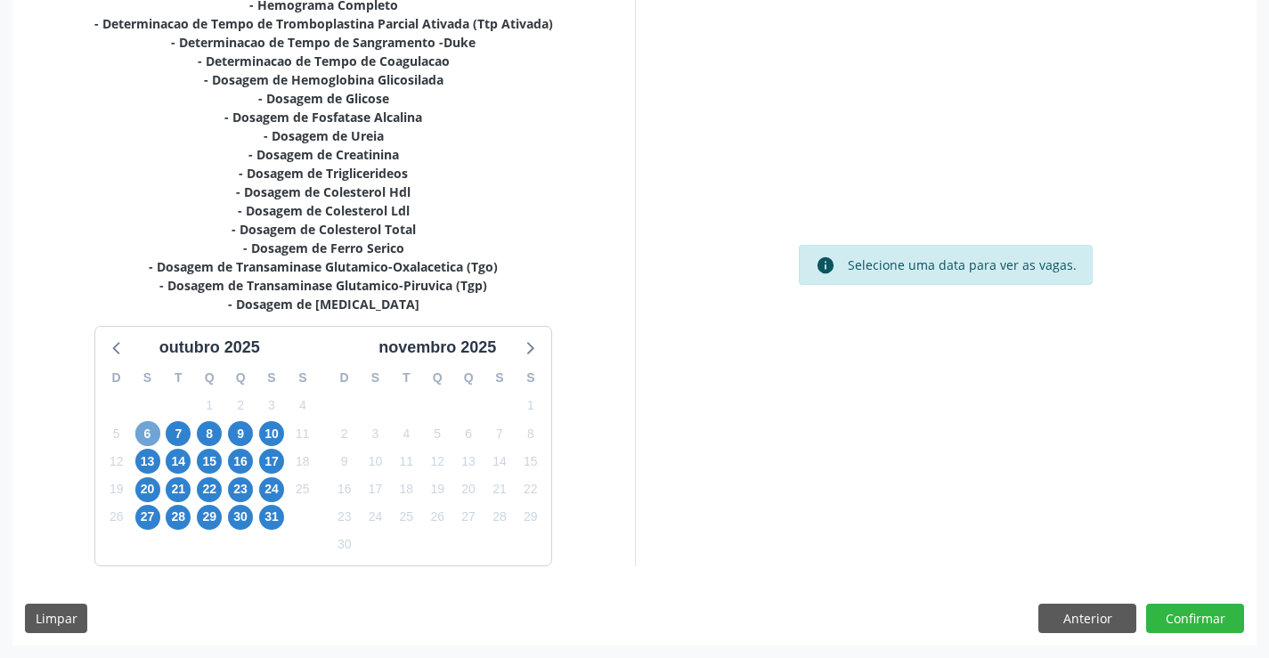
click at [152, 437] on span "6" at bounding box center [147, 433] width 25 height 25
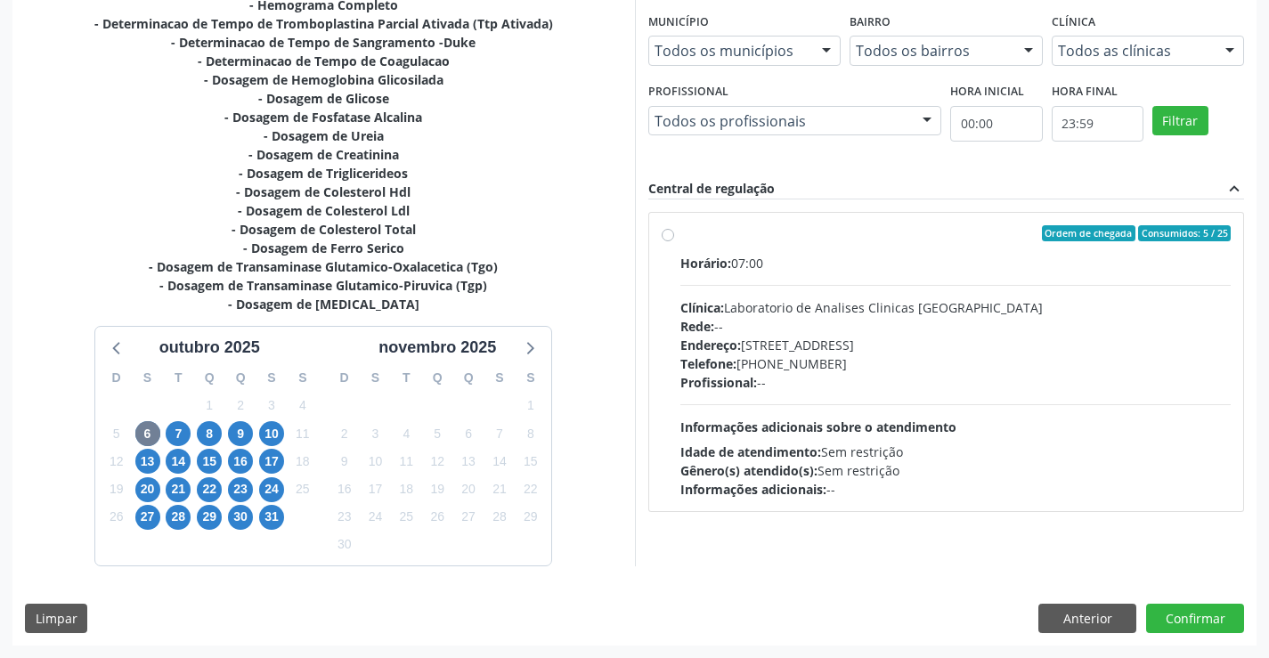
click at [680, 232] on label "Ordem de chegada Consumidos: 5 / 25 Horário: 07:00 Clínica: Laboratorio de Anal…" at bounding box center [955, 361] width 551 height 273
click at [668, 232] on input "Ordem de chegada Consumidos: 5 / 25 Horário: 07:00 Clínica: Laboratorio de Anal…" at bounding box center [667, 233] width 12 height 16
radio input "true"
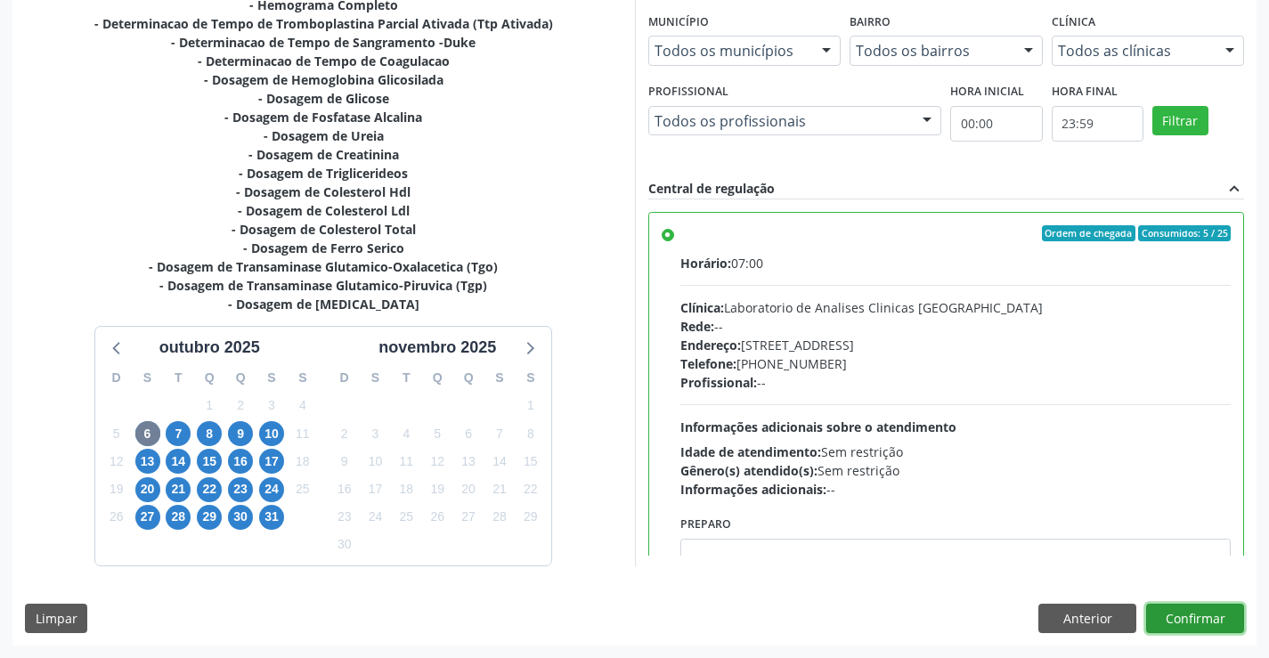
click at [1202, 614] on button "Confirmar" at bounding box center [1195, 619] width 98 height 30
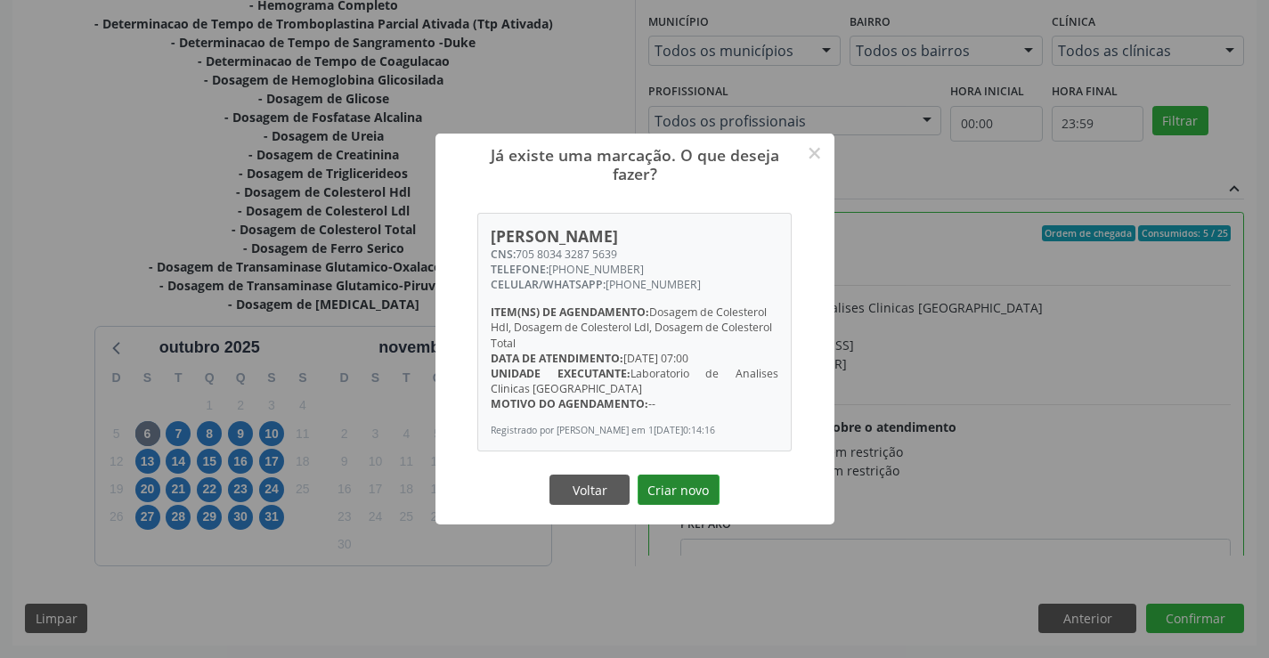
click at [672, 492] on button "Criar novo" at bounding box center [678, 489] width 82 height 30
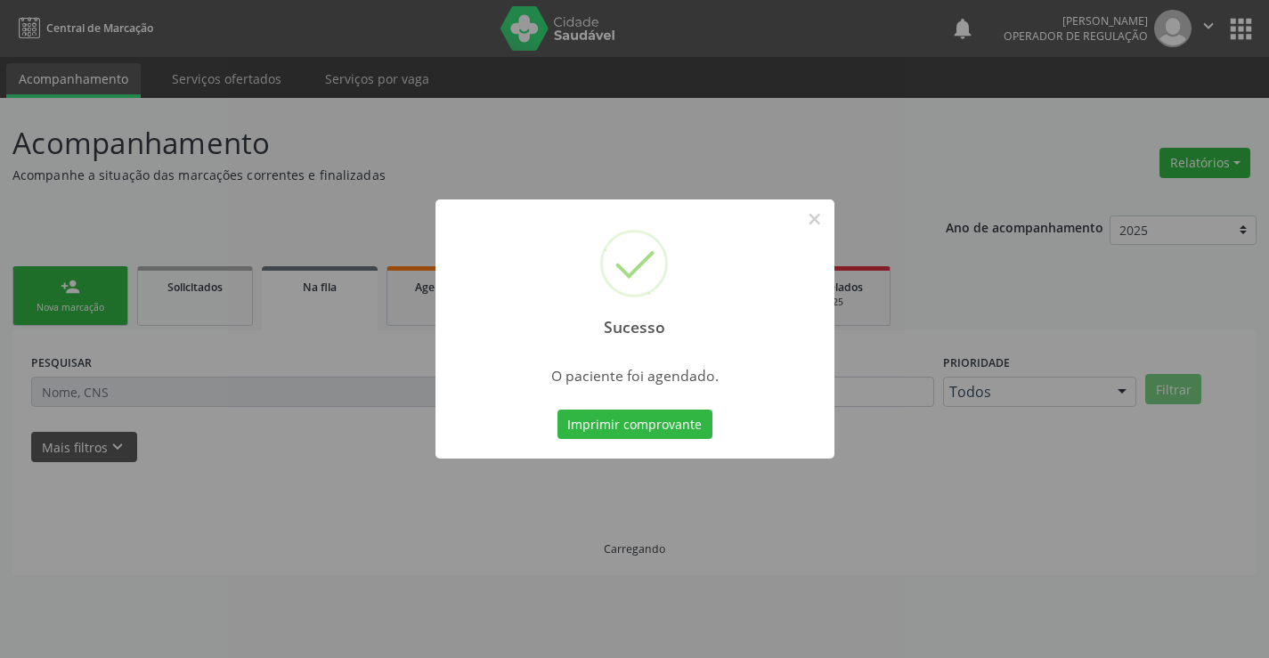
scroll to position [0, 0]
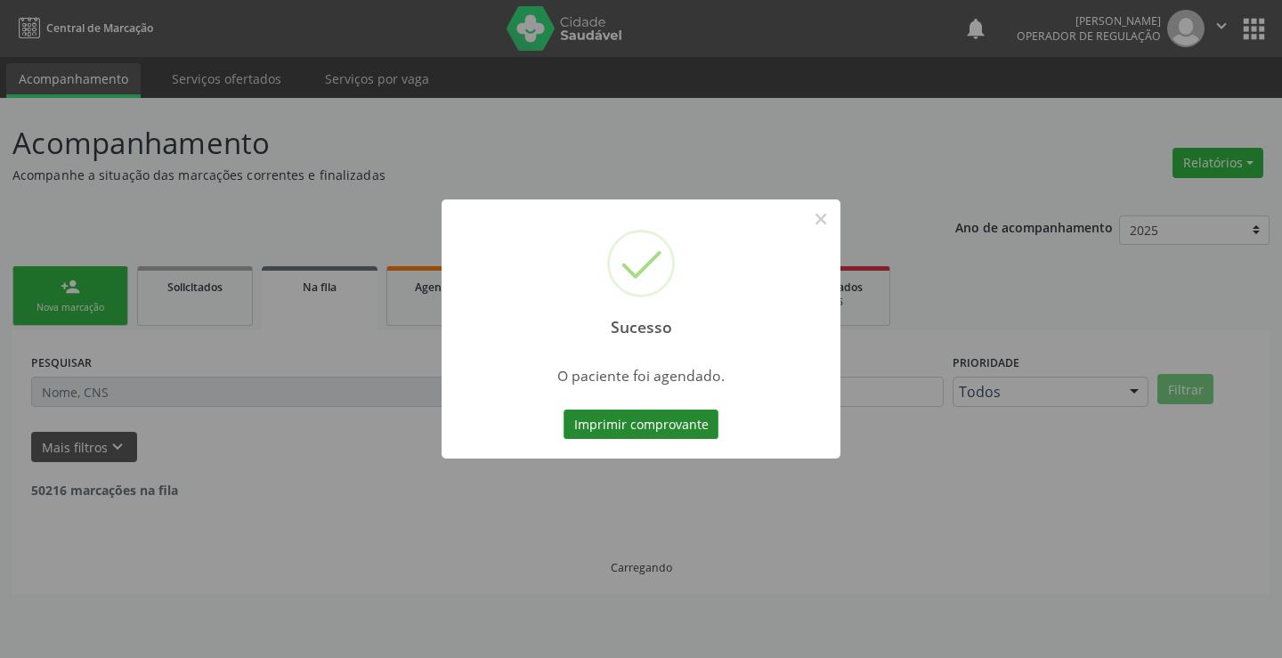
click at [637, 434] on button "Imprimir comprovante" at bounding box center [640, 424] width 155 height 30
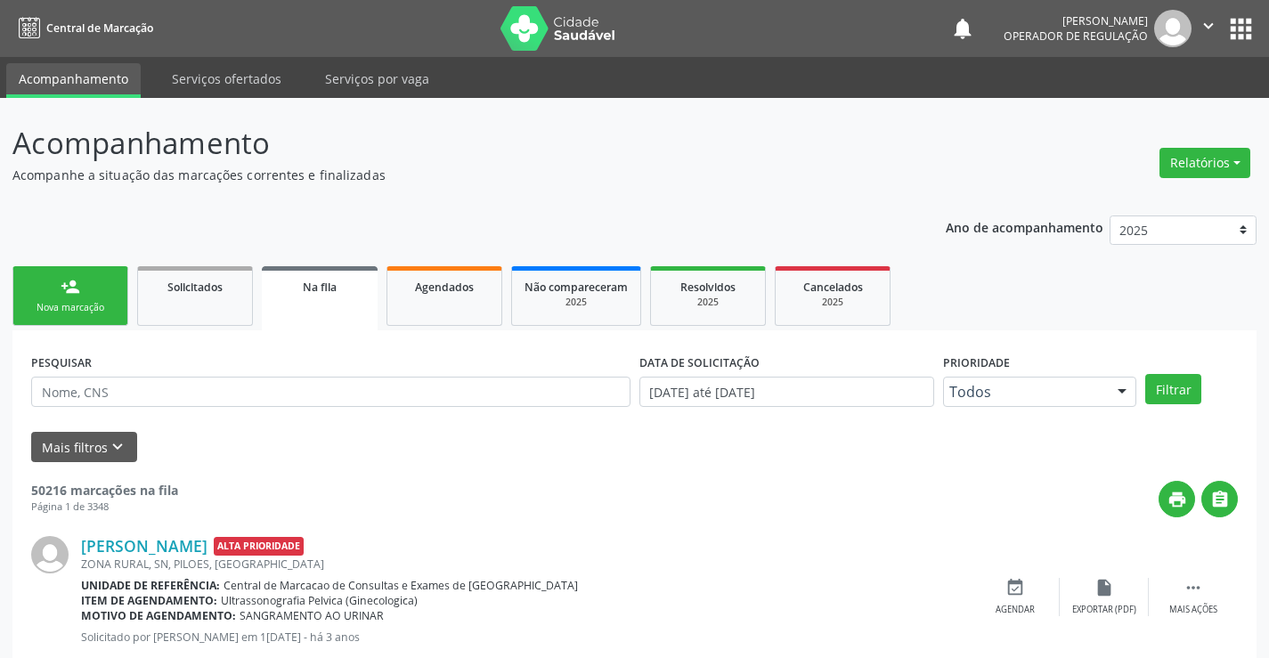
click at [89, 304] on div "Nova marcação" at bounding box center [70, 307] width 89 height 13
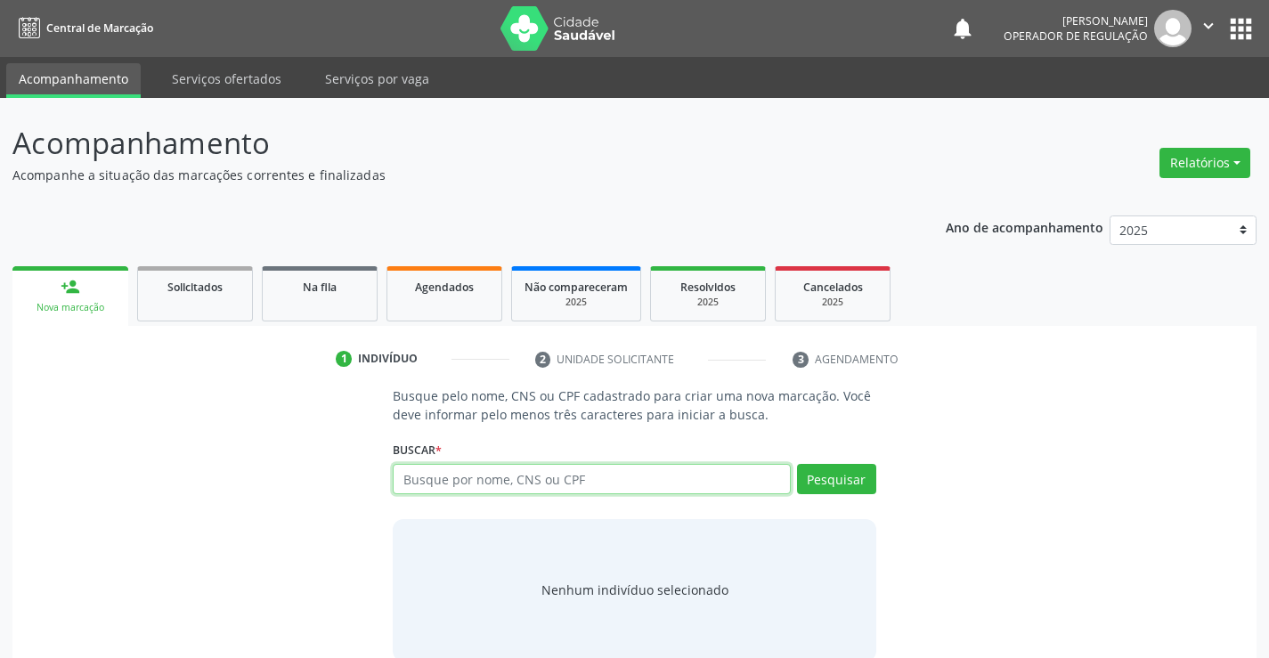
click at [488, 478] on input "text" at bounding box center [591, 479] width 397 height 30
type input "706705500571114"
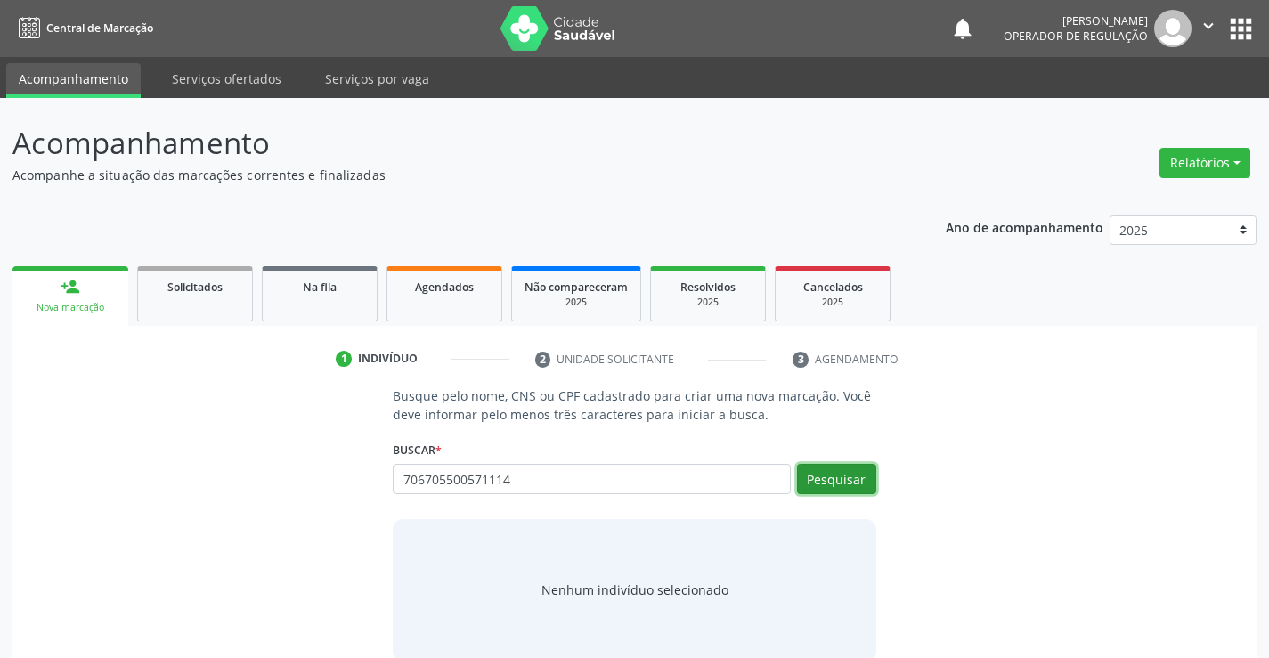
click at [855, 479] on button "Pesquisar" at bounding box center [836, 479] width 79 height 30
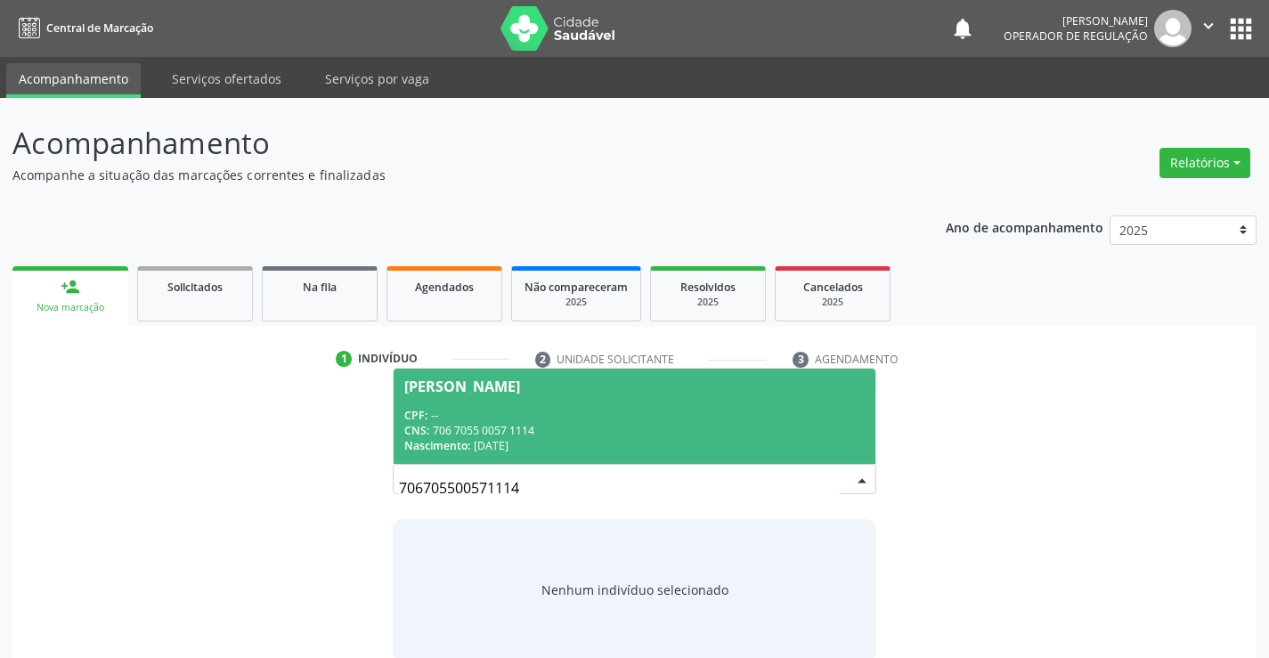
click at [725, 412] on div "CPF: --" at bounding box center [633, 415] width 459 height 15
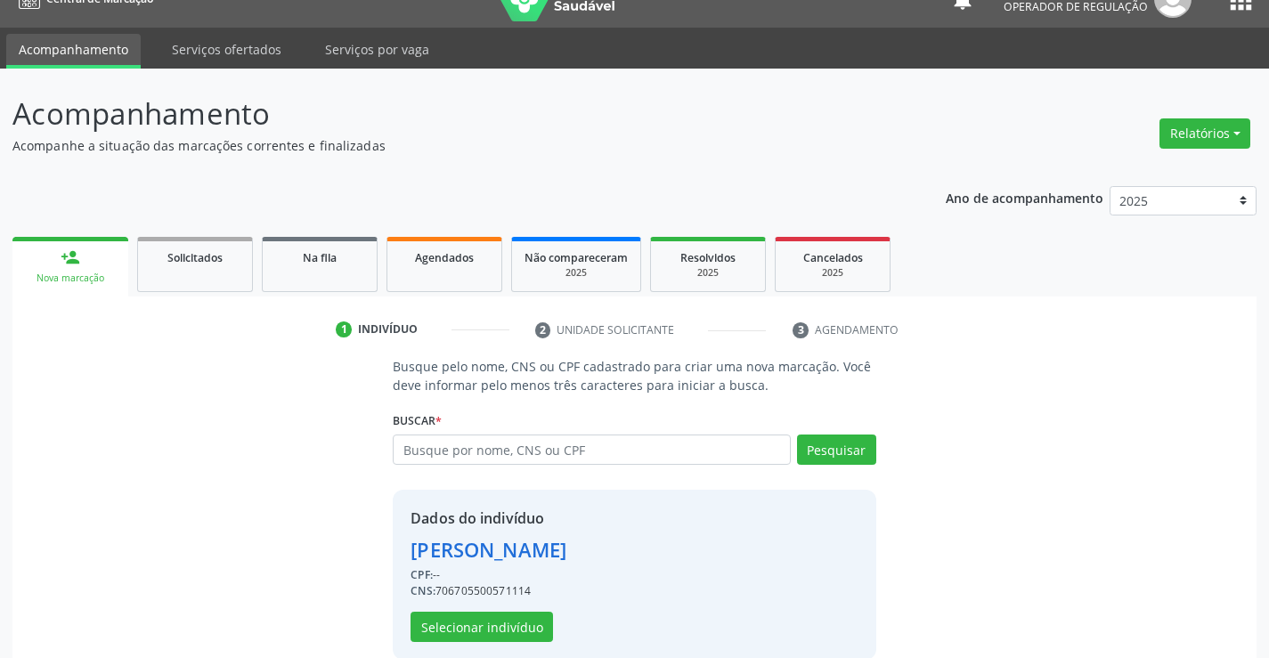
scroll to position [56, 0]
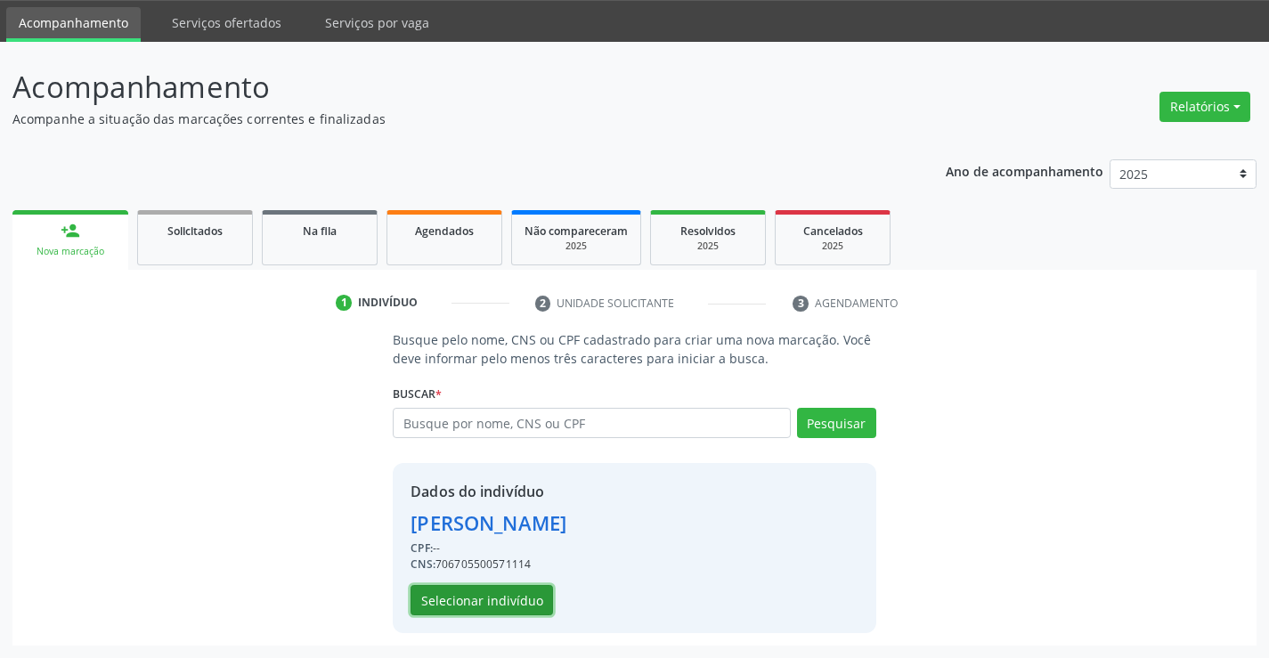
click at [513, 597] on button "Selecionar indivíduo" at bounding box center [481, 600] width 142 height 30
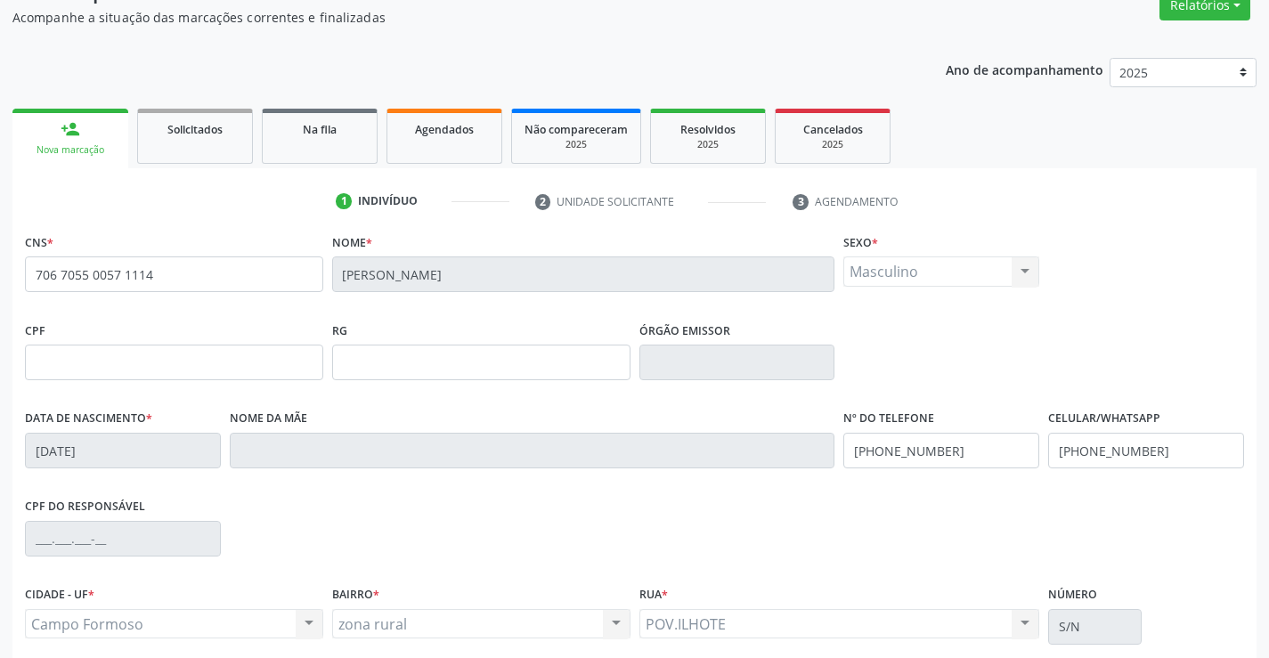
scroll to position [307, 0]
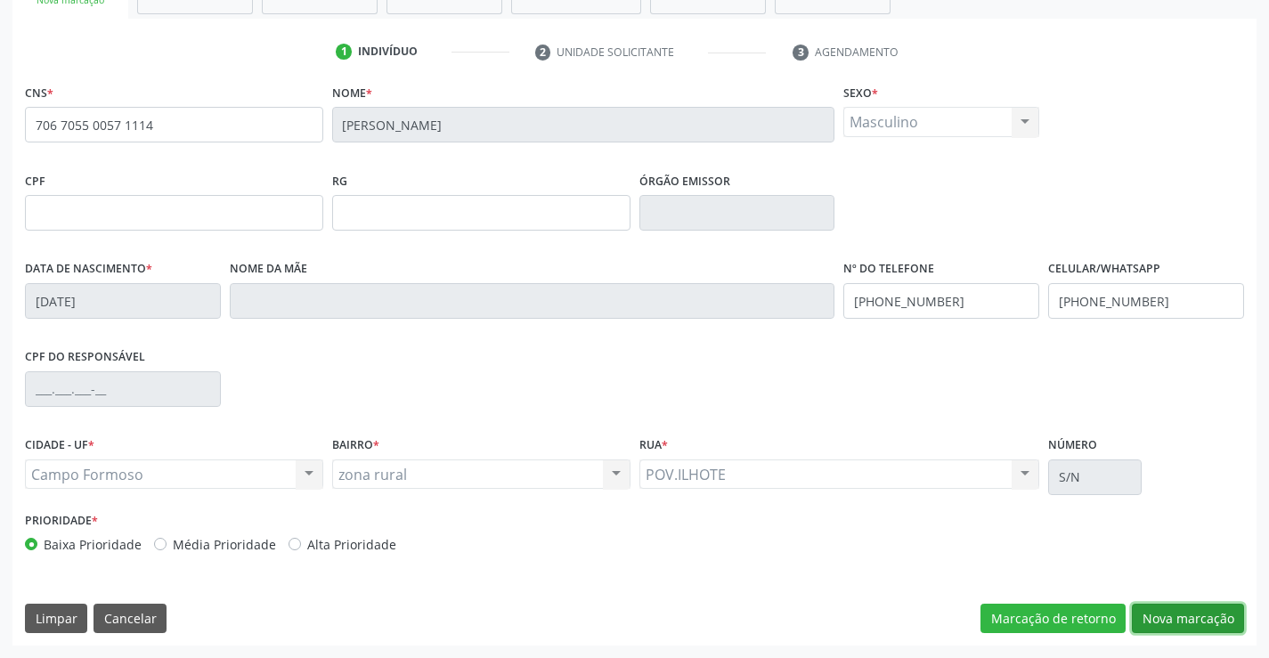
click at [1164, 612] on button "Nova marcação" at bounding box center [1187, 619] width 112 height 30
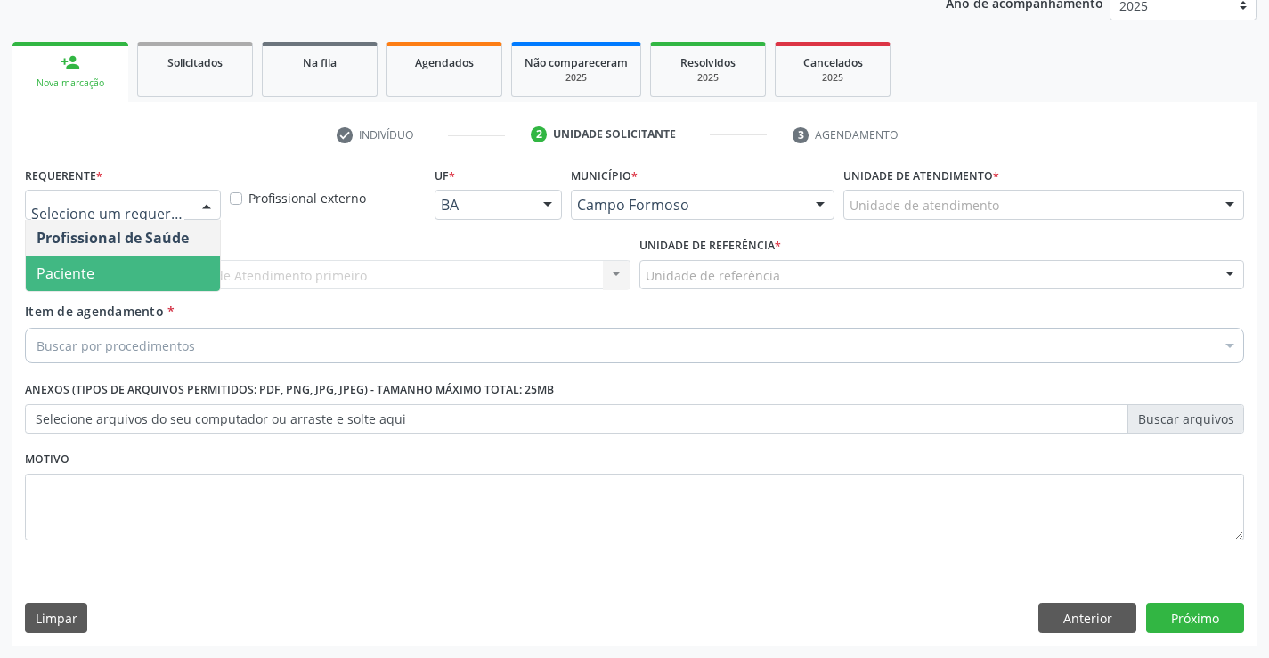
click at [159, 280] on span "Paciente" at bounding box center [123, 273] width 194 height 36
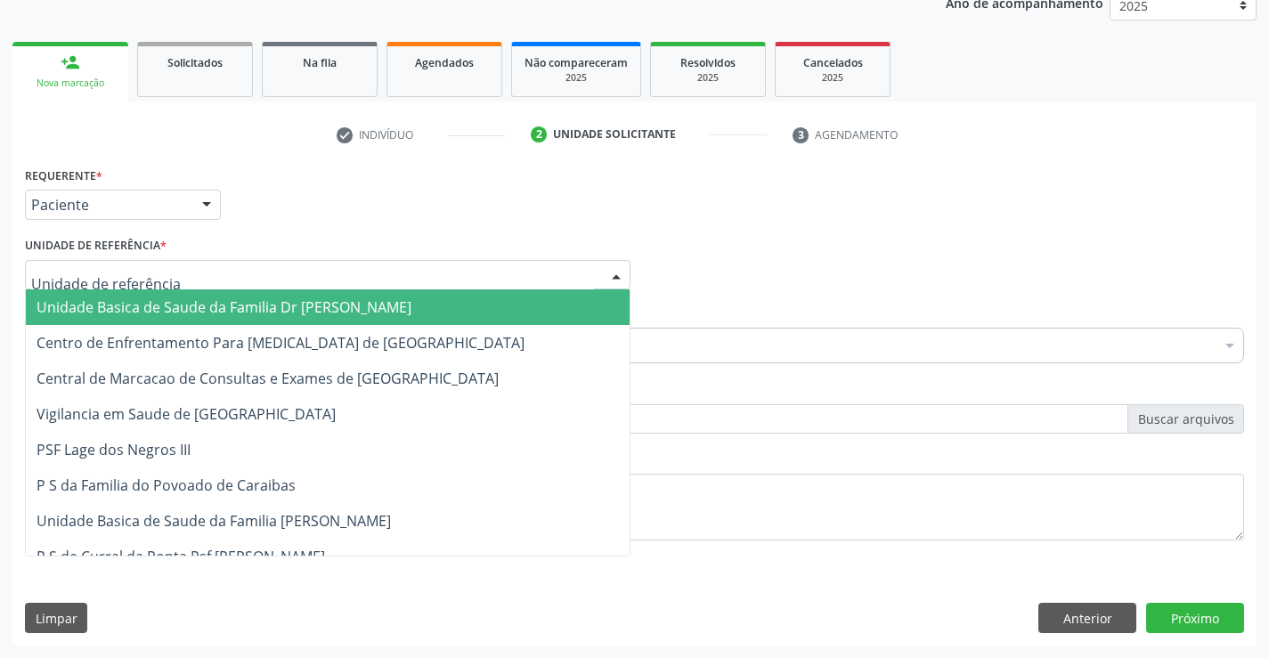
click at [158, 300] on span "Unidade Basica de Saude da Familia Dr [PERSON_NAME]" at bounding box center [223, 307] width 375 height 20
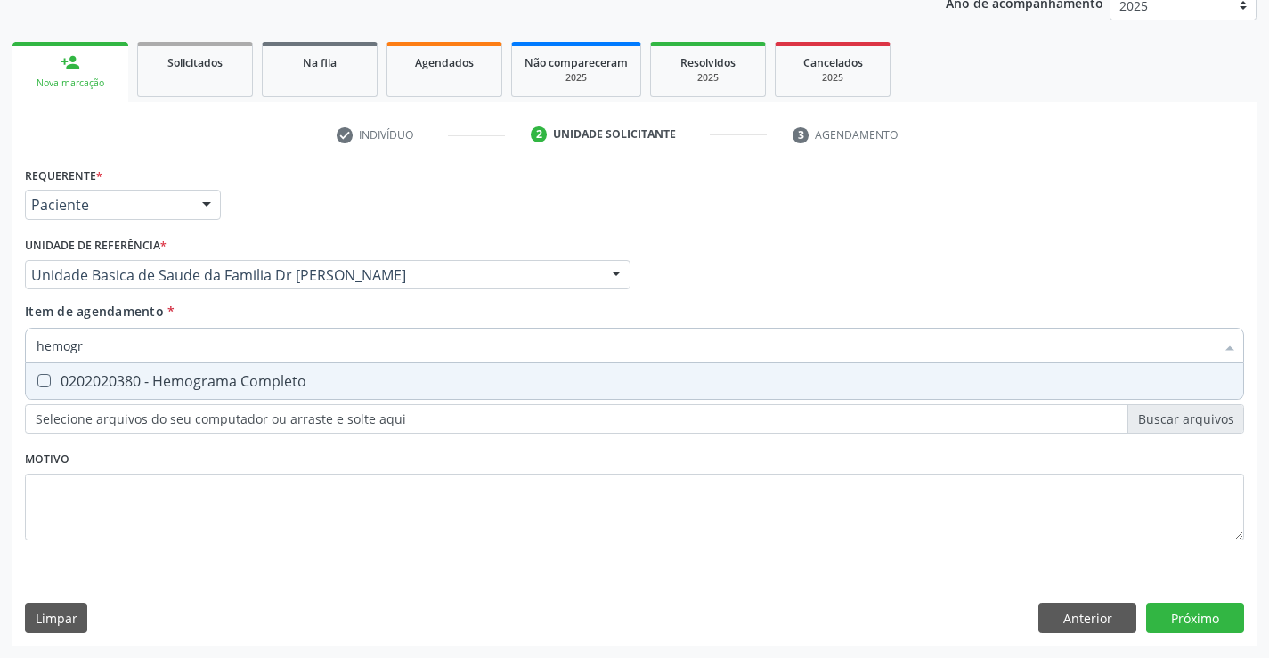
type input "hemogra"
click at [158, 376] on div "0202020380 - Hemograma Completo" at bounding box center [634, 381] width 1196 height 14
checkbox Completo "true"
type input "hemogra"
click at [158, 557] on div "Requerente * Paciente Profissional de Saúde Paciente Nenhum resultado encontrad…" at bounding box center [634, 363] width 1219 height 403
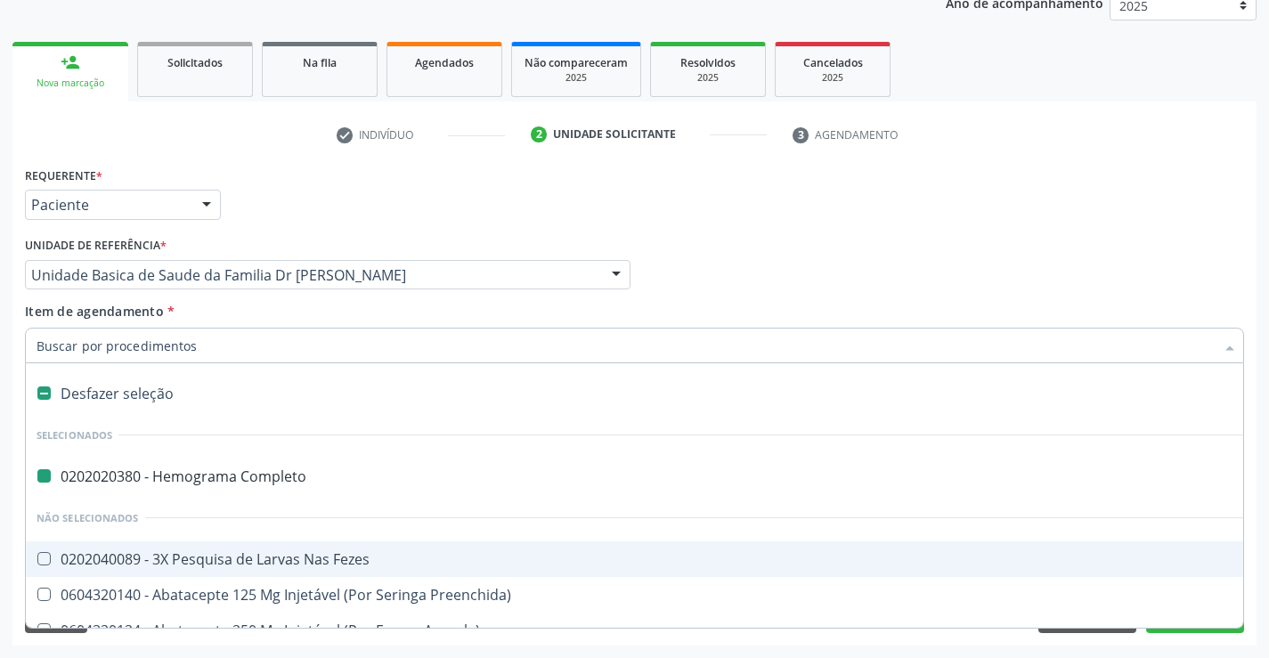
type input "u"
checkbox Completo "false"
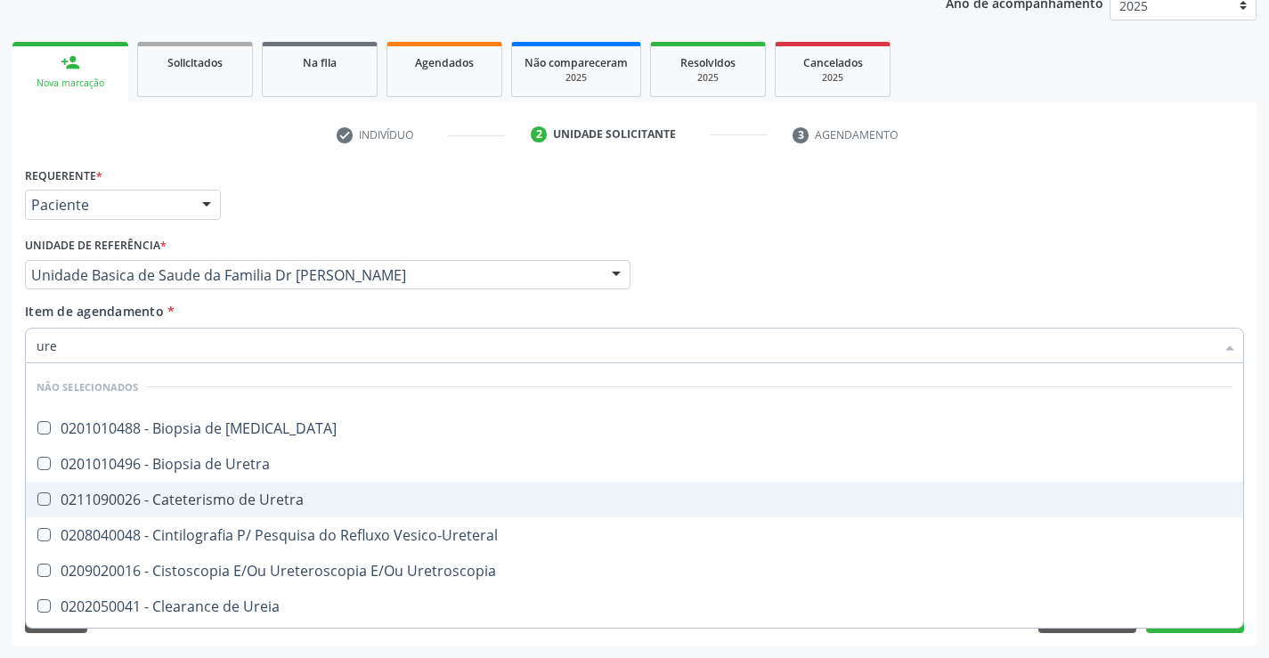
type input "urei"
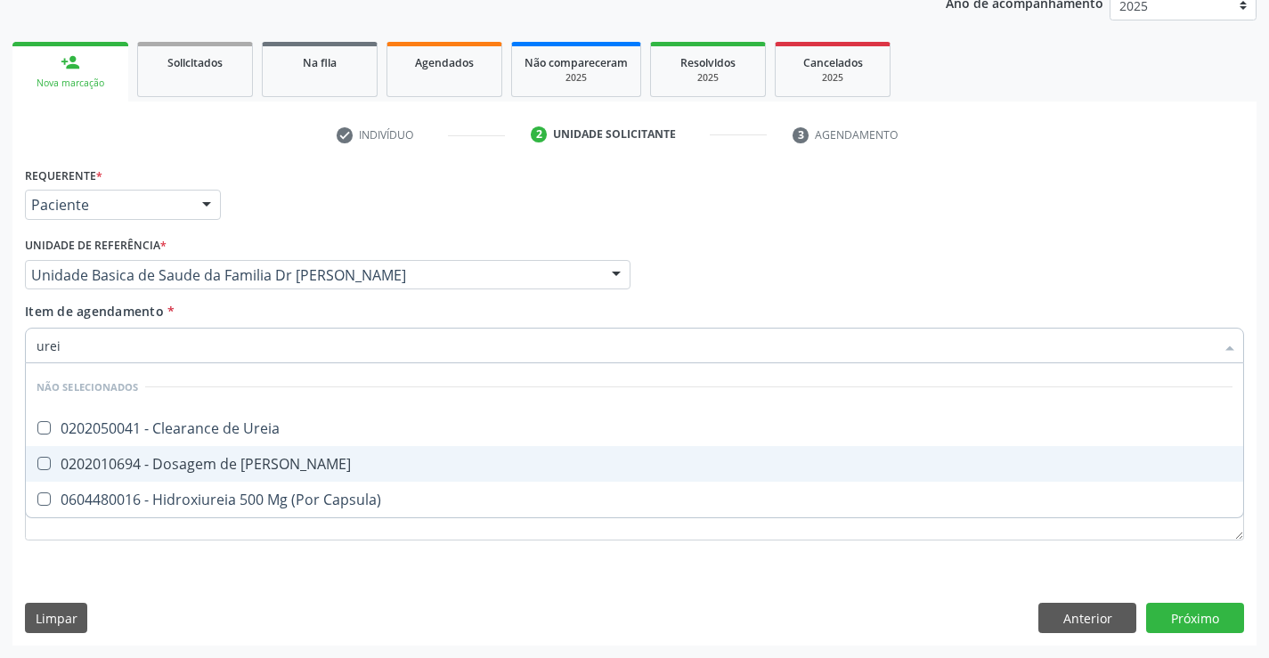
click at [217, 459] on div "0202010694 - Dosagem de [PERSON_NAME]" at bounding box center [634, 464] width 1196 height 14
checkbox Ureia "true"
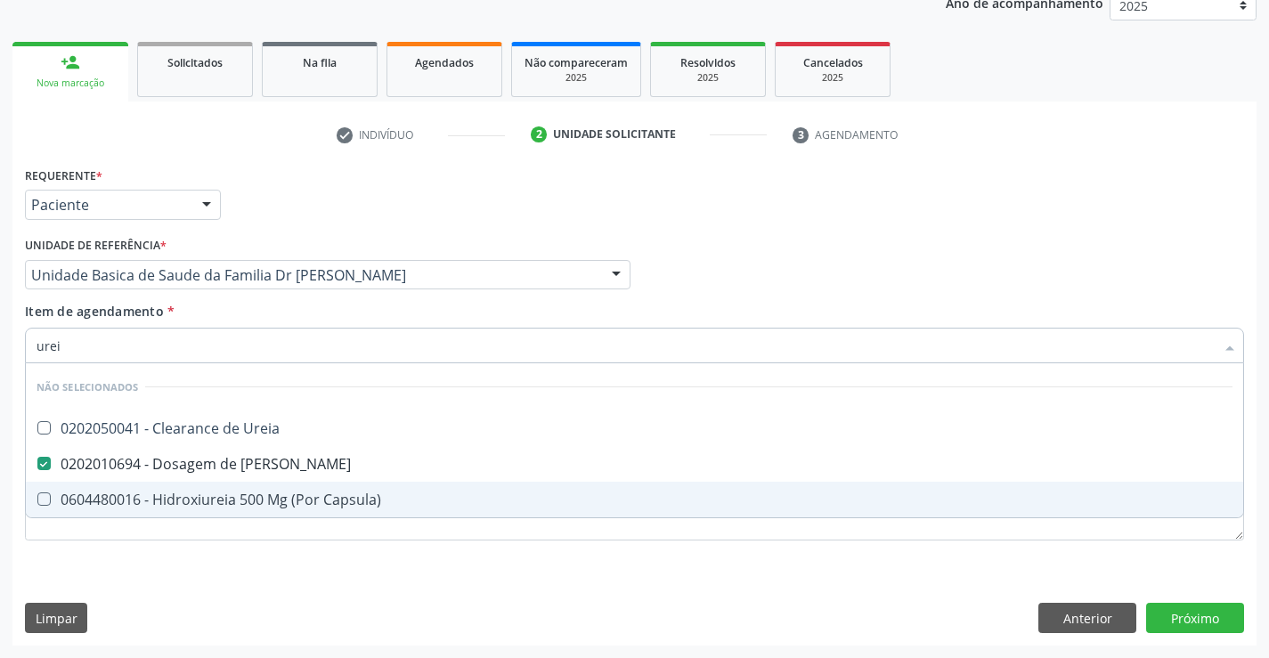
type input "urei"
click at [204, 603] on div "Requerente * Paciente Profissional de Saúde Paciente Nenhum resultado encontrad…" at bounding box center [634, 403] width 1244 height 483
checkbox Ureia "true"
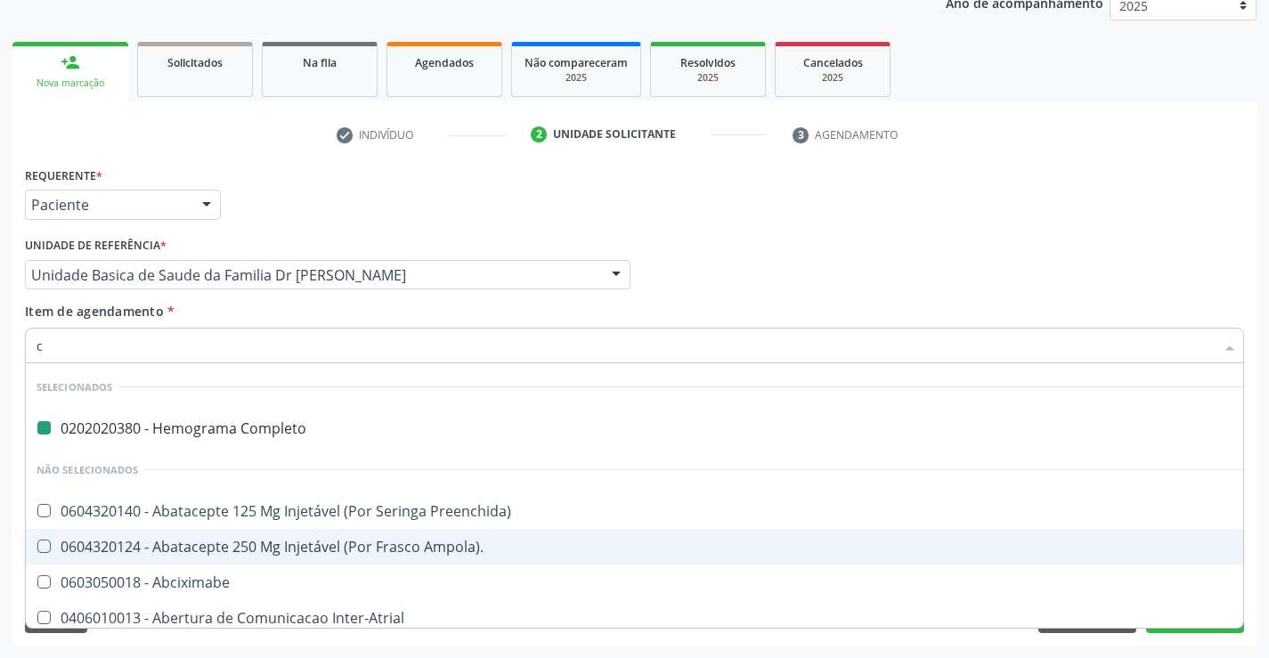
type input "cr"
checkbox Completo "false"
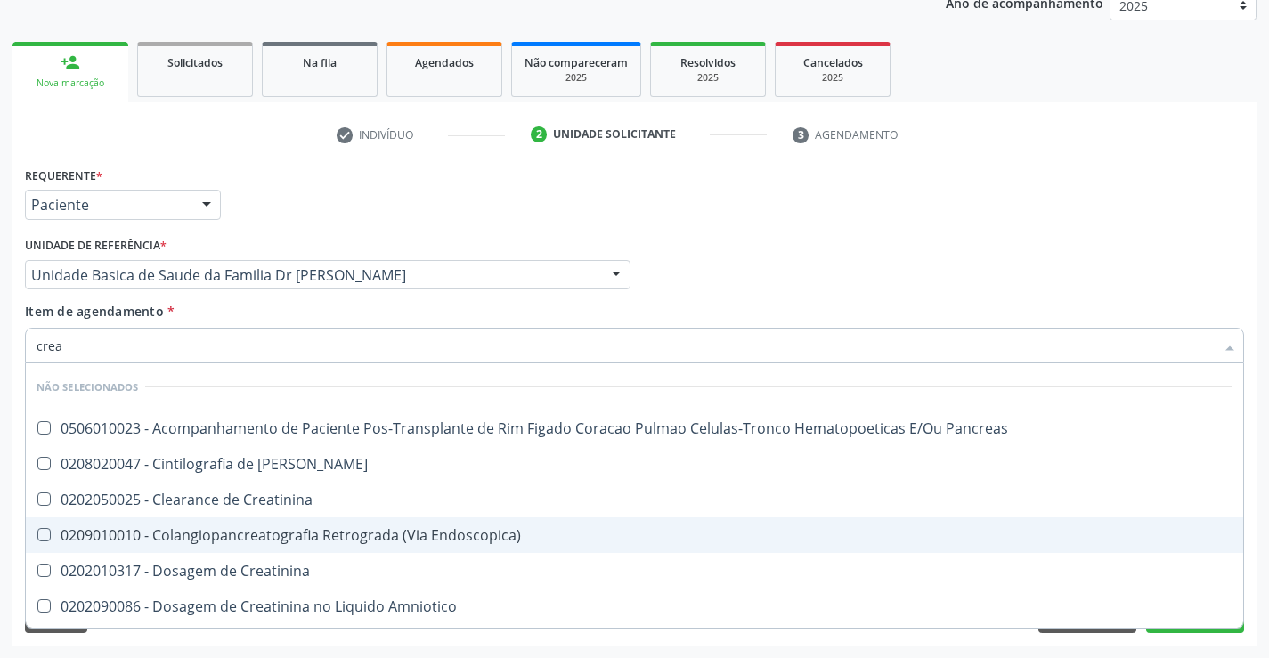
type input "creat"
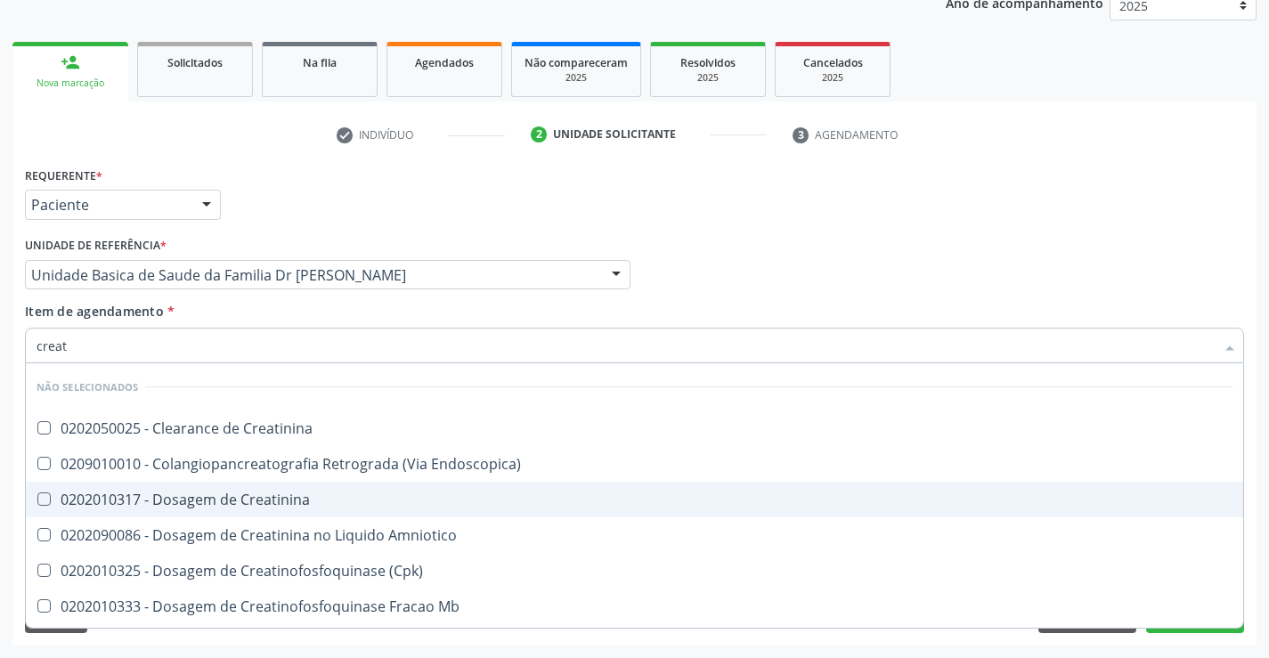
click at [265, 492] on div "0202010317 - Dosagem de Creatinina" at bounding box center [634, 499] width 1196 height 14
checkbox Creatinina "true"
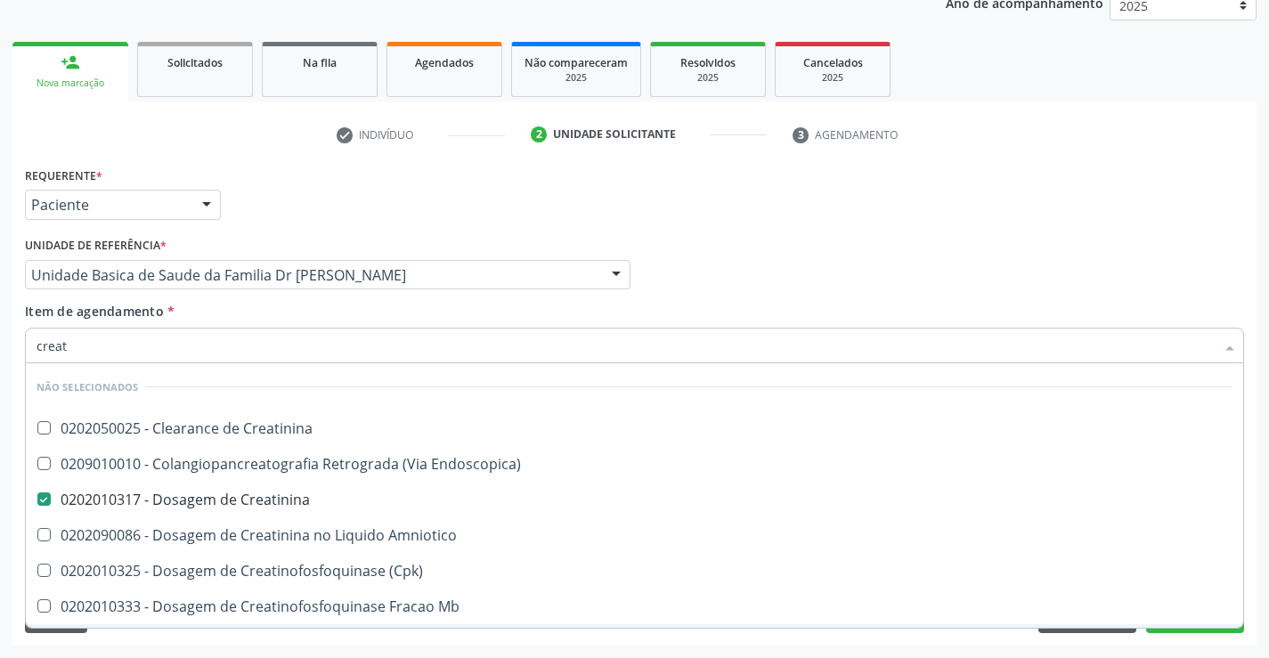
type input "creat"
click at [203, 646] on div "Acompanhamento Acompanhe a situação das marcações correntes e finalizadas Relat…" at bounding box center [634, 266] width 1269 height 784
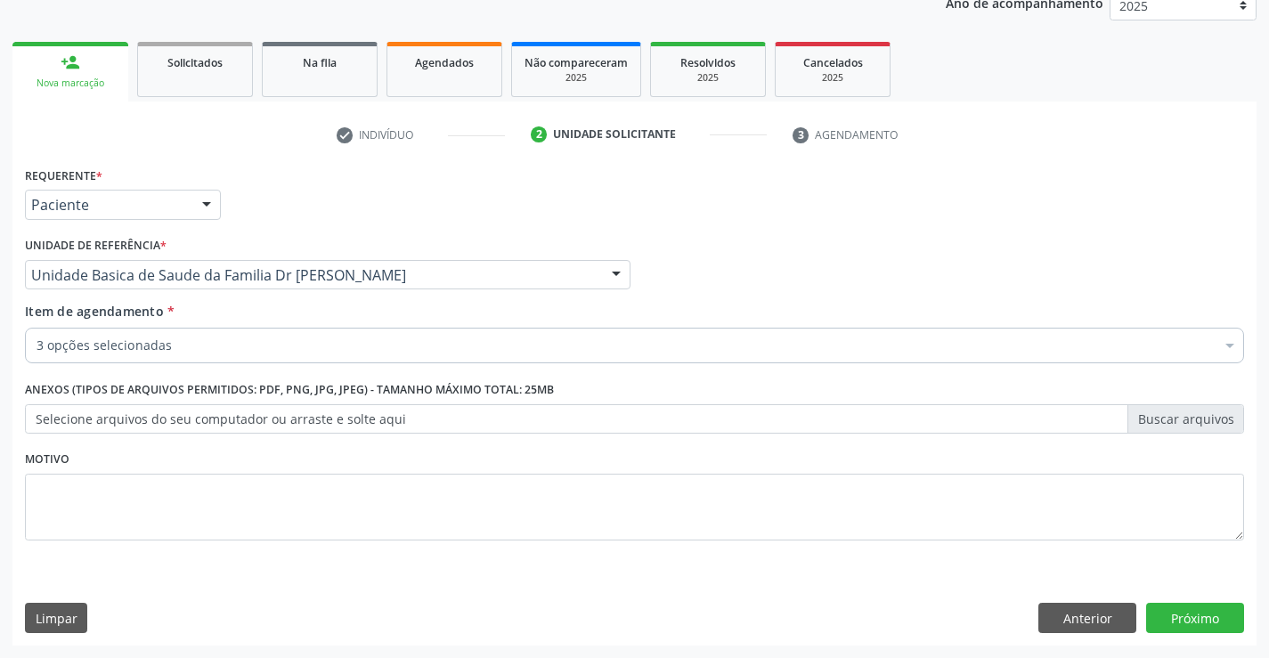
checkbox Completo "true"
checkbox Ureia "true"
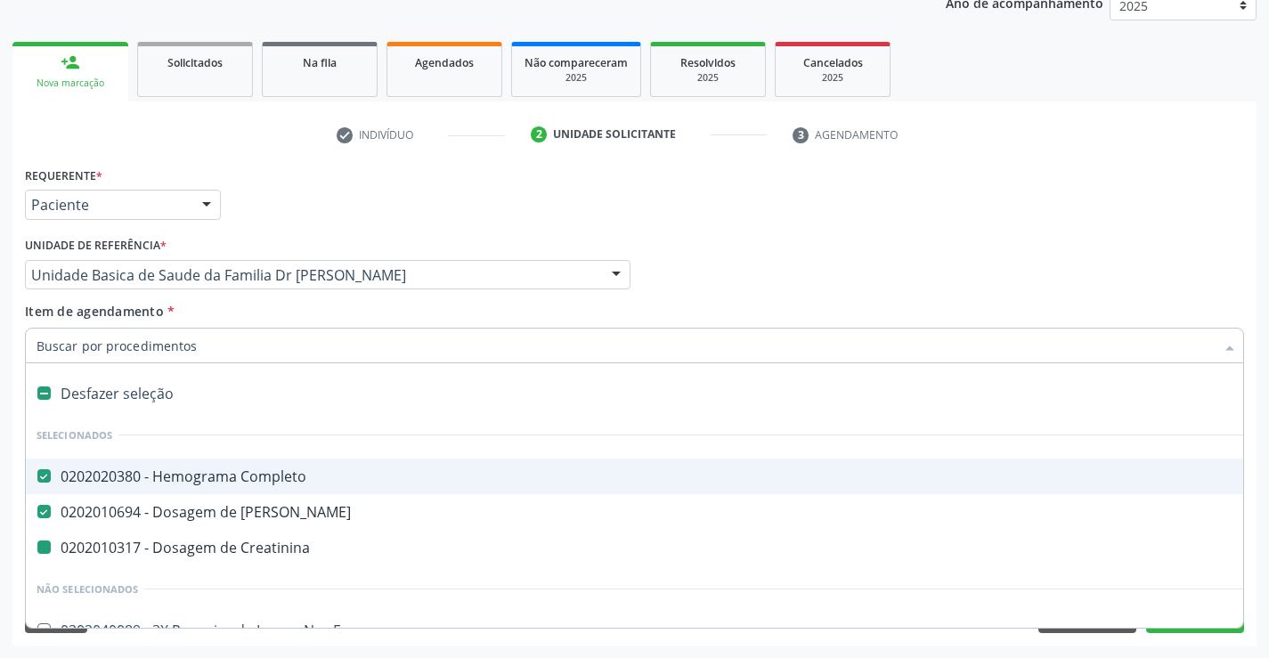
type input "h"
checkbox Creatinina "false"
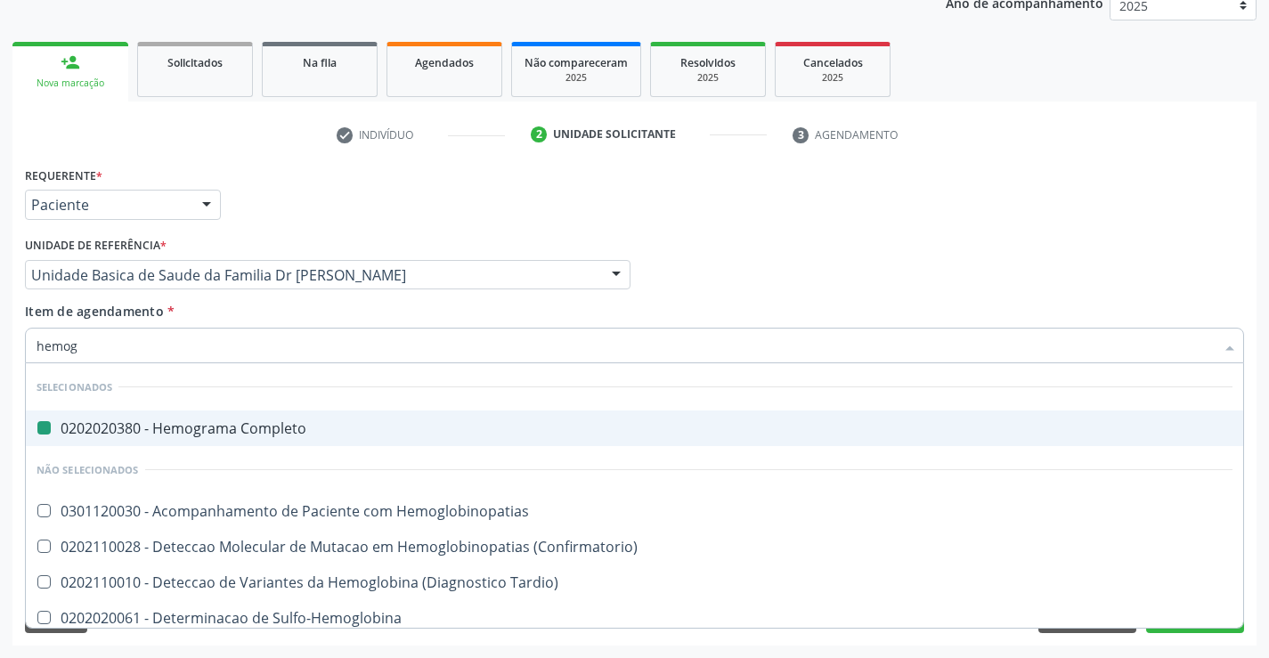
type input "hemogl"
checkbox Completo "false"
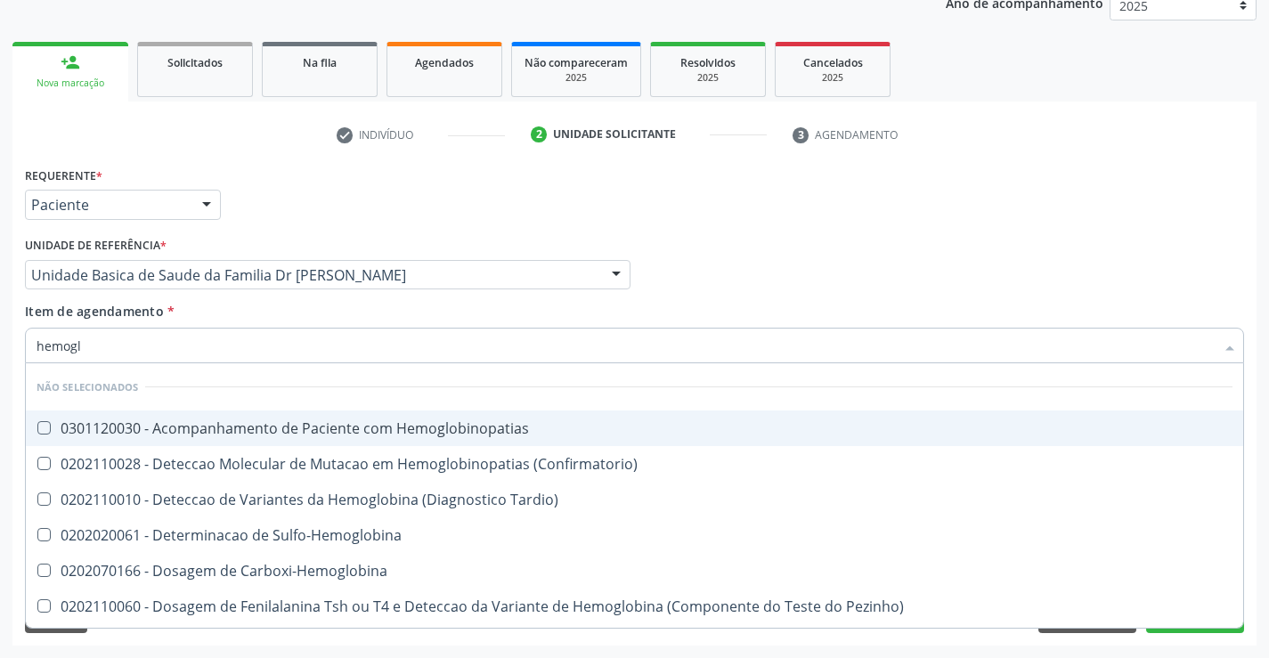
type input "hemoglo"
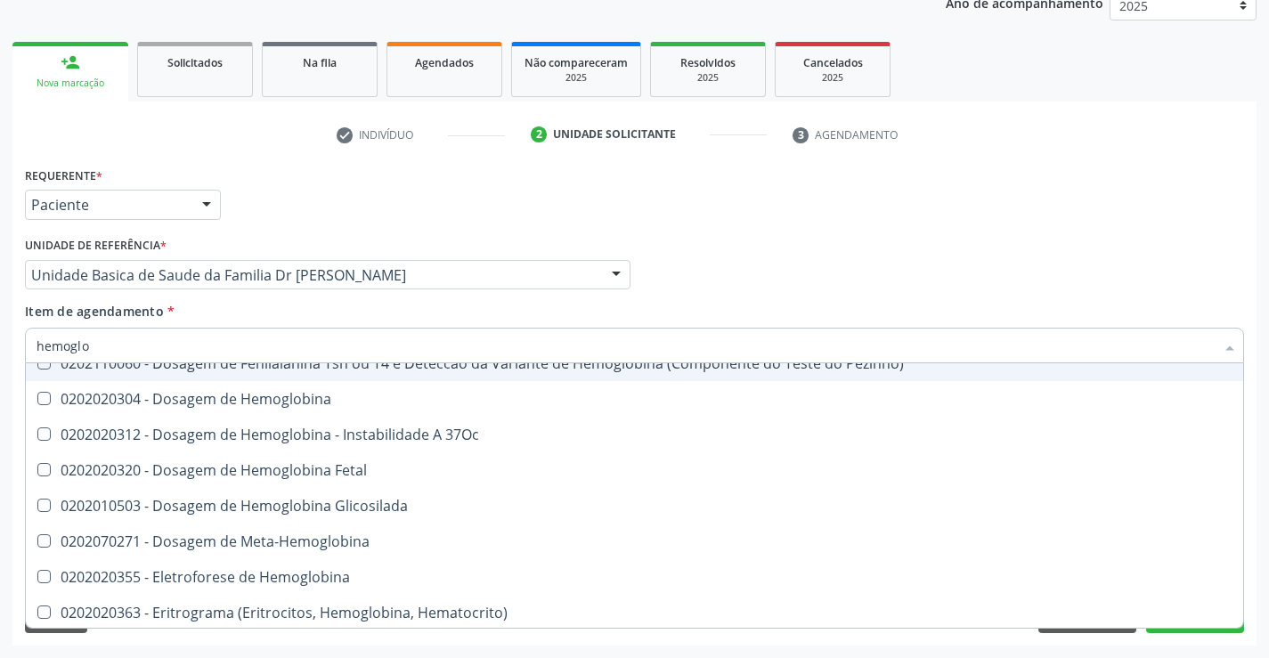
scroll to position [267, 0]
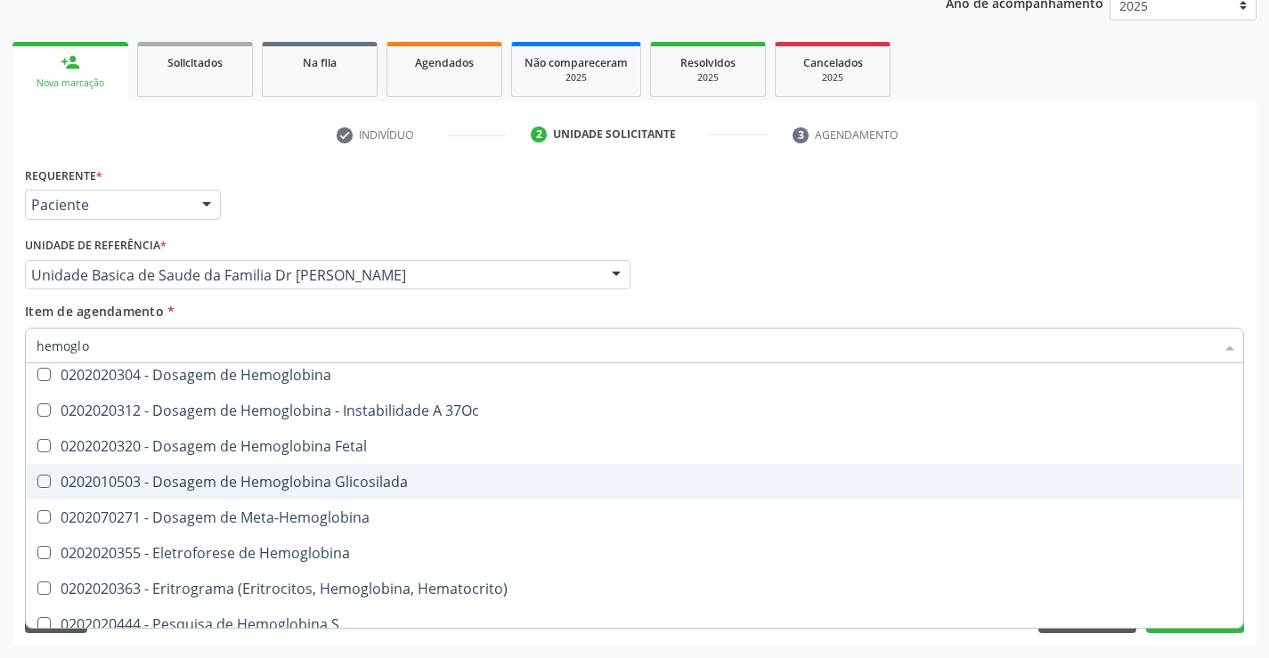
click at [393, 481] on div "0202010503 - Dosagem de Hemoglobina Glicosilada" at bounding box center [634, 481] width 1196 height 14
checkbox Glicosilada "true"
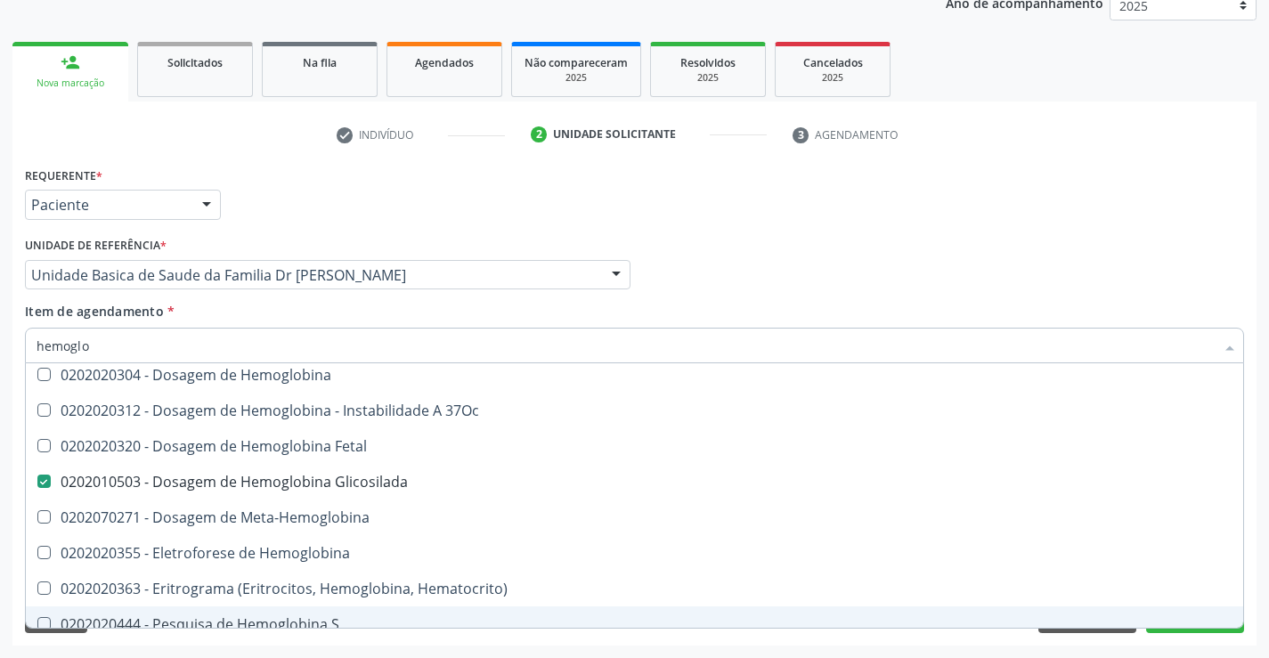
type input "hemoglo"
click at [320, 633] on div "Requerente * Paciente Profissional de Saúde Paciente Nenhum resultado encontrad…" at bounding box center [634, 403] width 1244 height 483
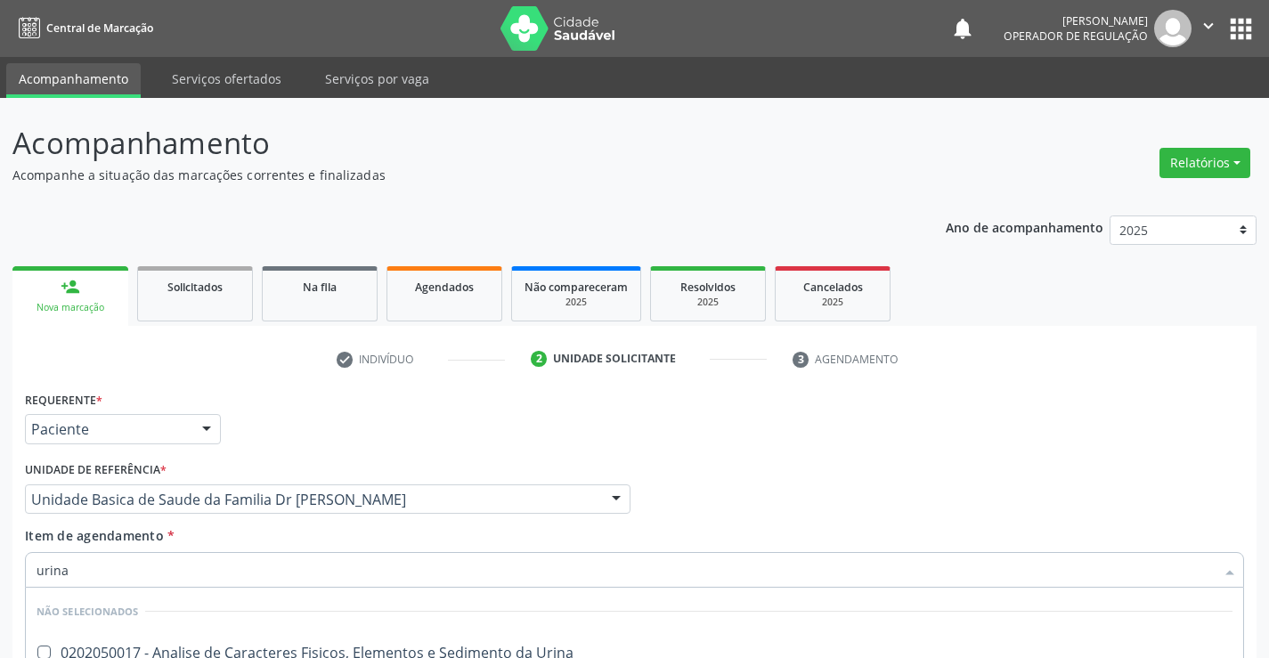
scroll to position [224, 0]
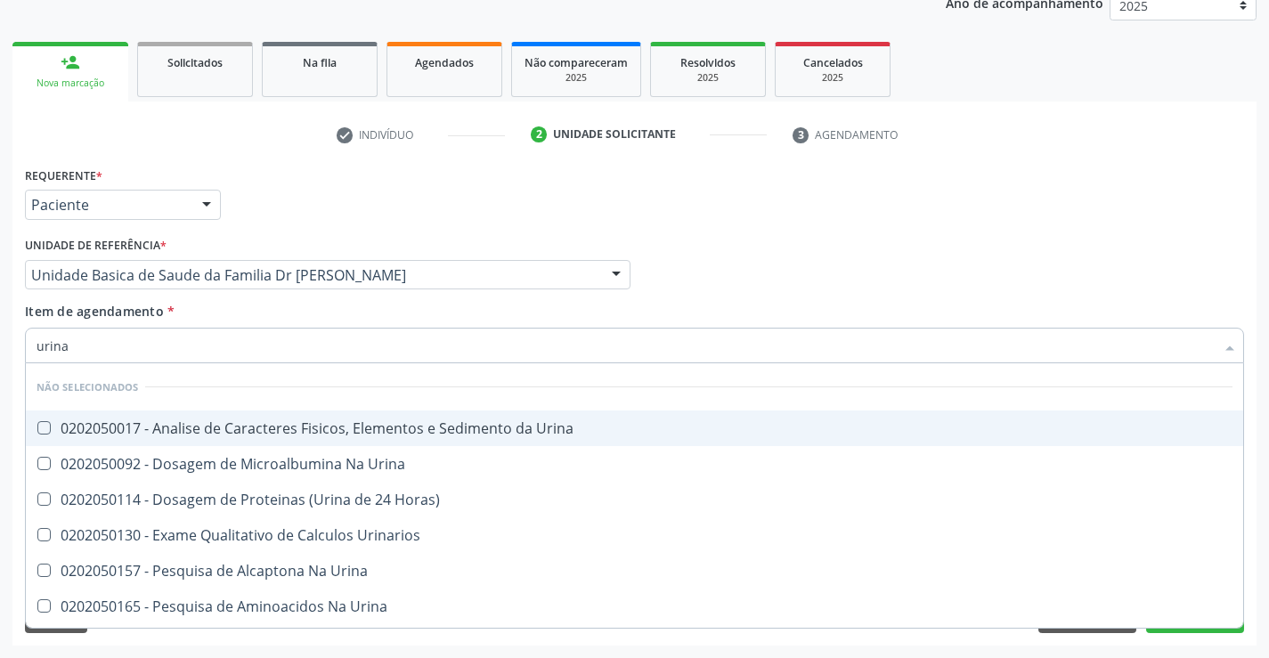
click at [250, 426] on div "0202050017 - Analise de Caracteres Fisicos, Elementos e Sedimento da Urina" at bounding box center [634, 428] width 1196 height 14
checkbox Urina "true"
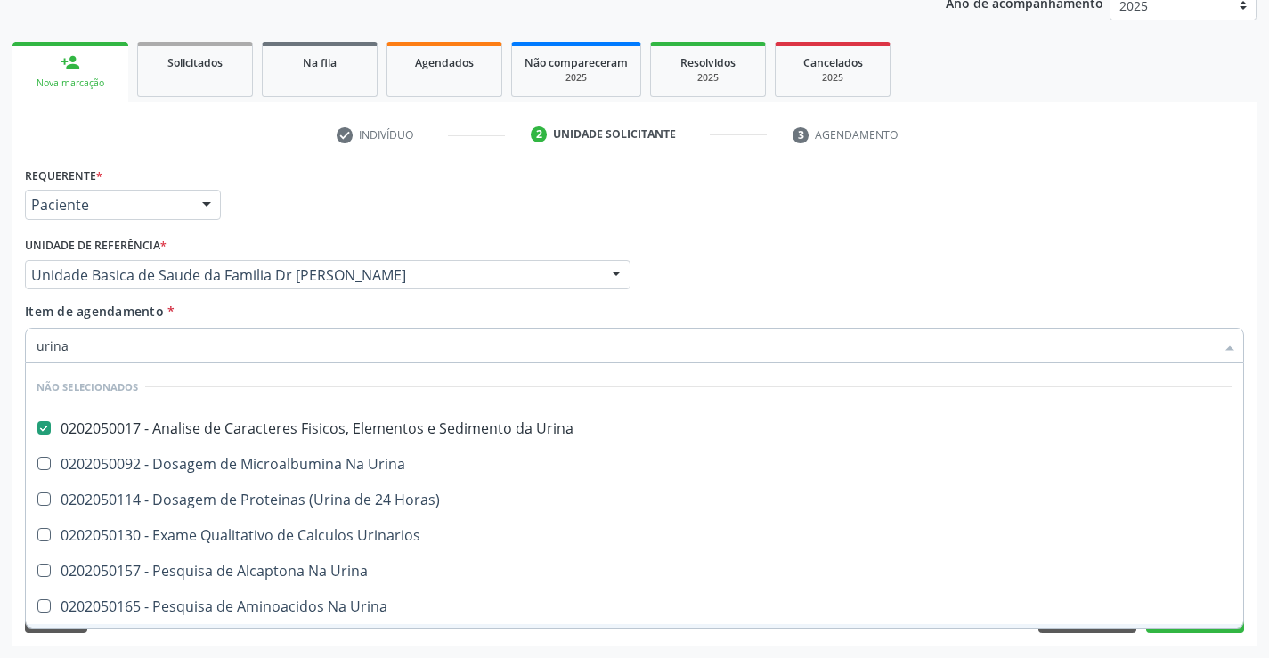
type input "urina"
click at [184, 636] on div "Requerente * Paciente Profissional de Saúde Paciente Nenhum resultado encontrad…" at bounding box center [634, 403] width 1244 height 483
checkbox Urina "true"
checkbox Horas\) "true"
checkbox Urinarios "true"
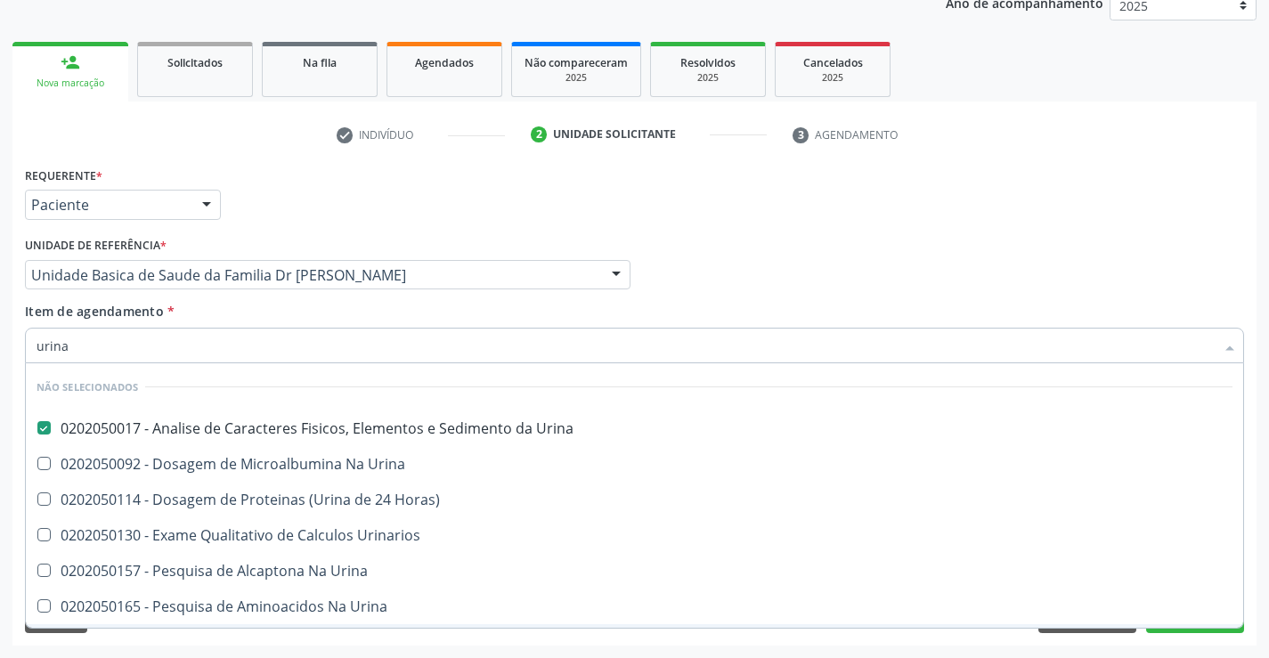
checkbox Urina "true"
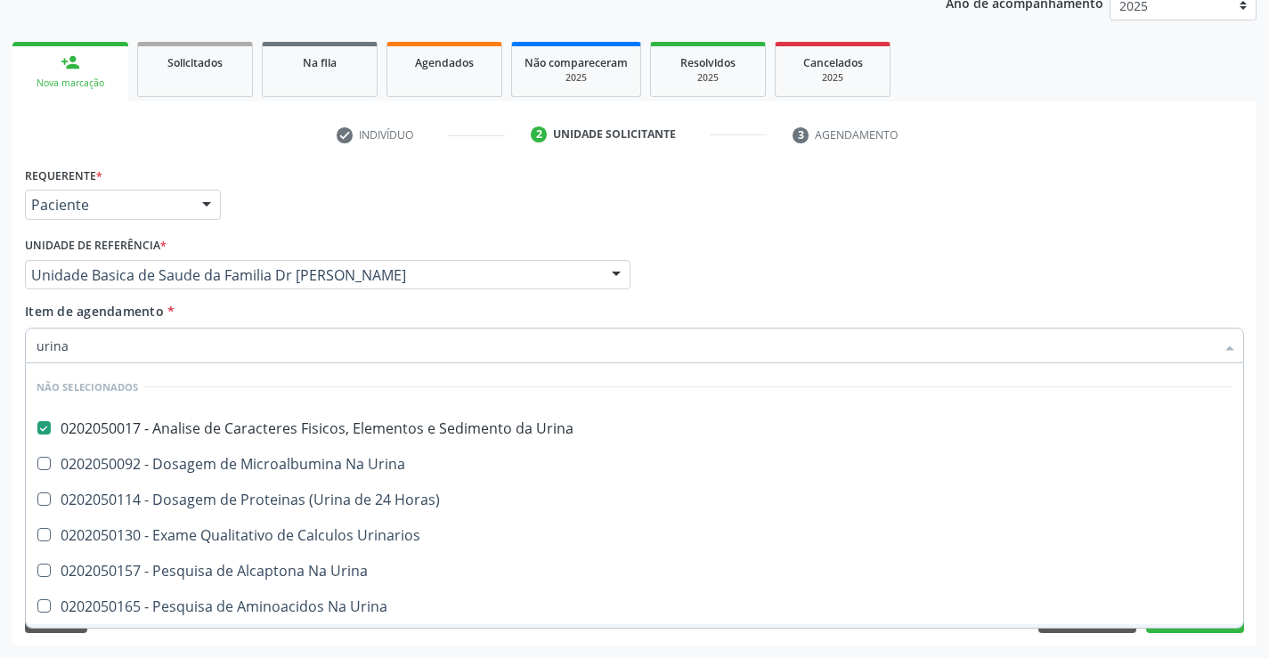
checkbox Urina "true"
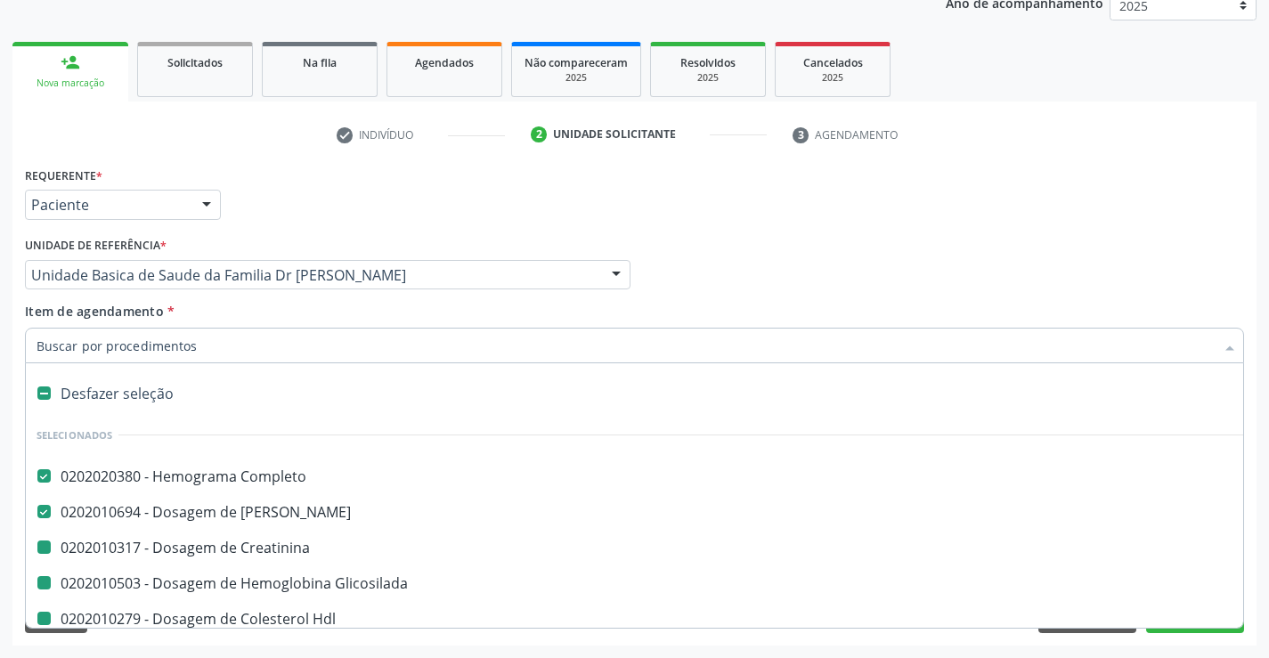
type input "f"
checkbox Creatinina "false"
checkbox Glicosilada "false"
checkbox Hdl "false"
checkbox Ldl "false"
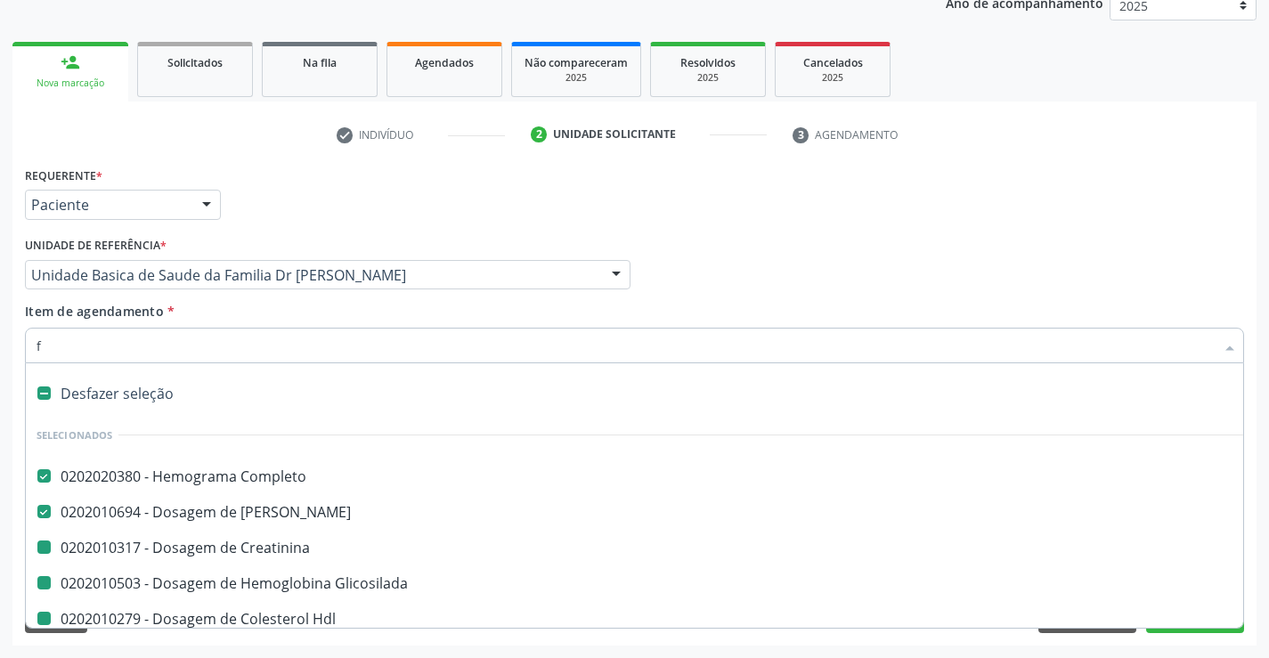
checkbox Total "false"
checkbox \(Tgo\) "false"
checkbox \(Tgp\) "false"
checkbox Urina "false"
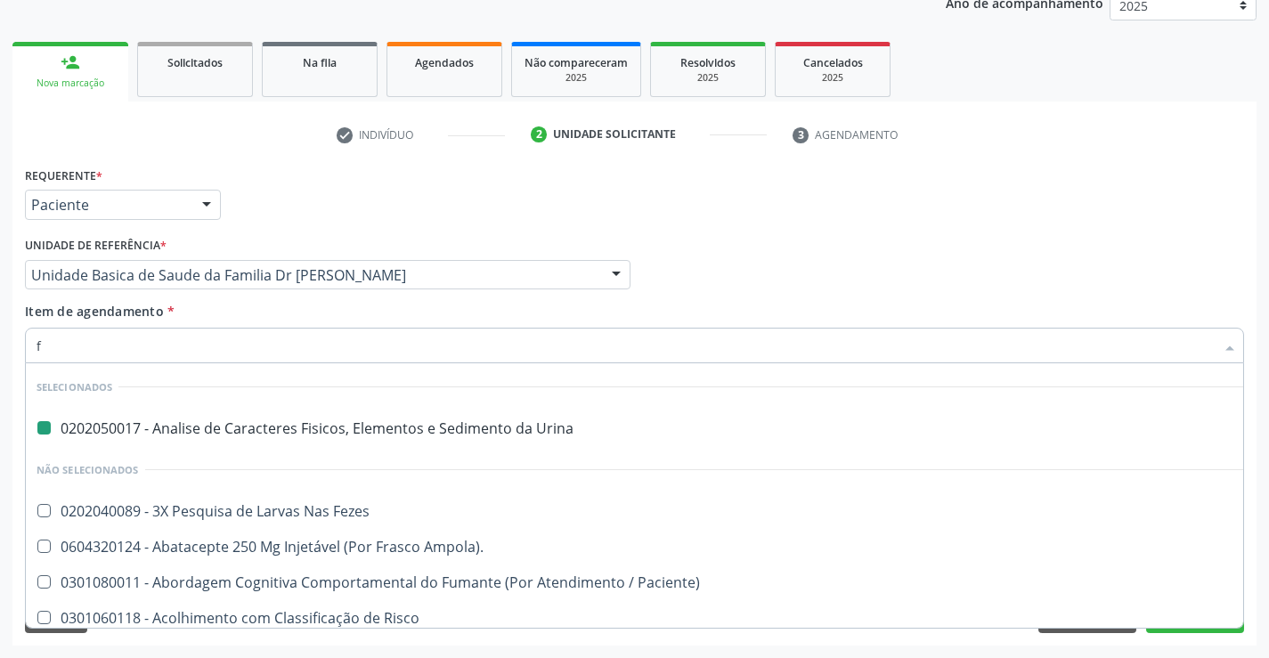
type input "fe"
checkbox Urina "false"
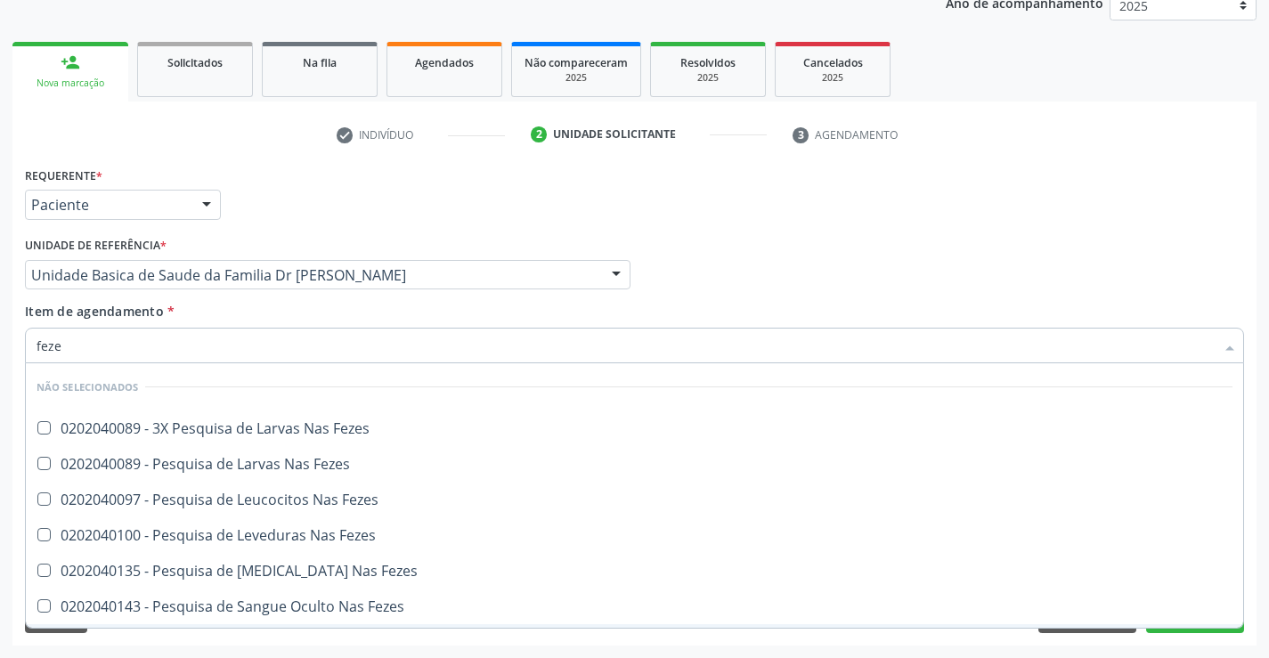
type input "fezes"
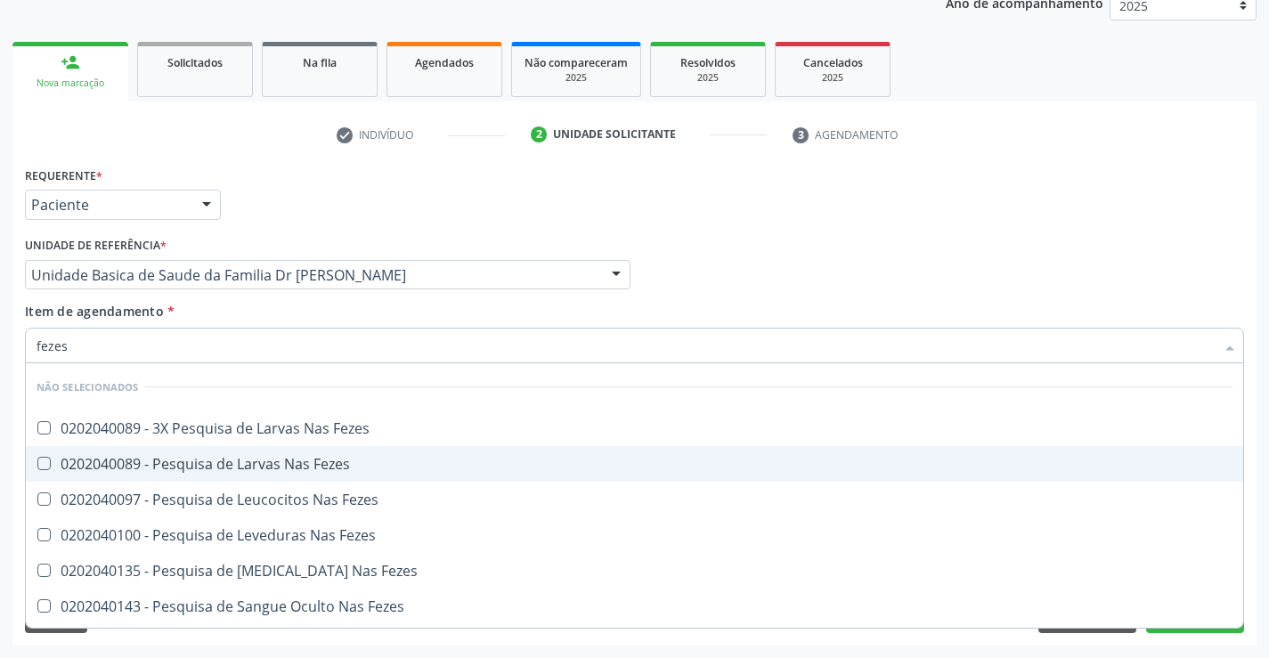
click at [259, 457] on div "0202040089 - Pesquisa de Larvas Nas Fezes" at bounding box center [634, 464] width 1196 height 14
checkbox Fezes "true"
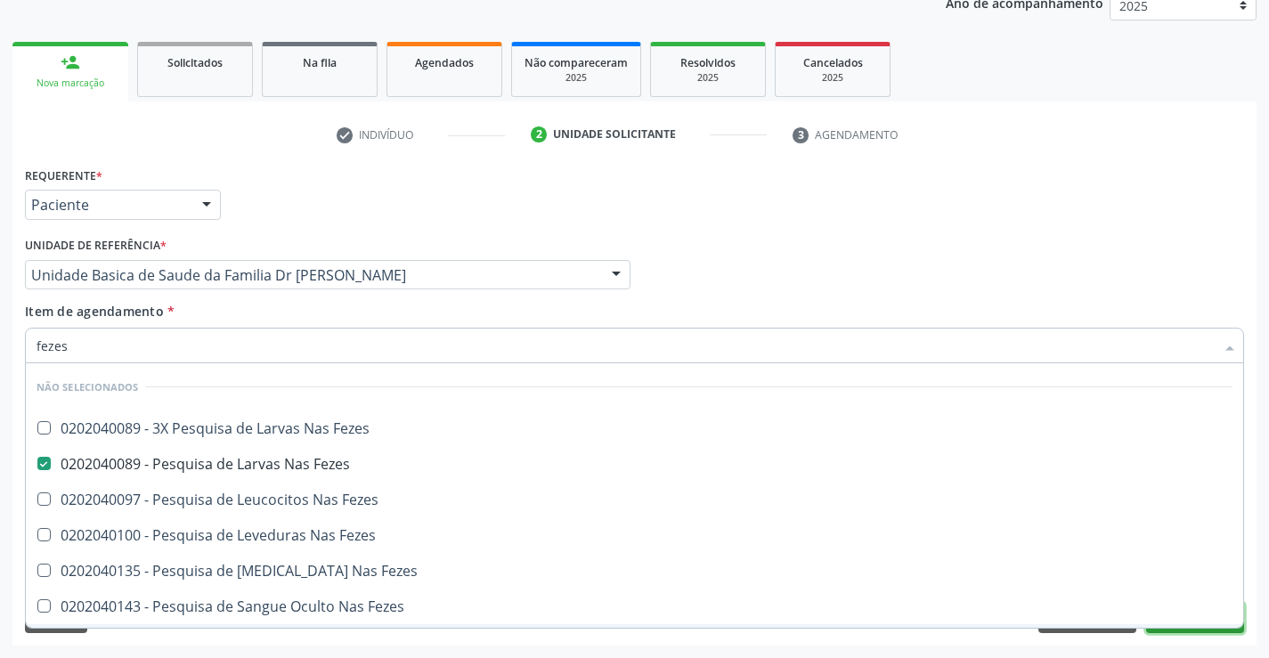
click at [1183, 628] on button "Próximo" at bounding box center [1195, 618] width 98 height 30
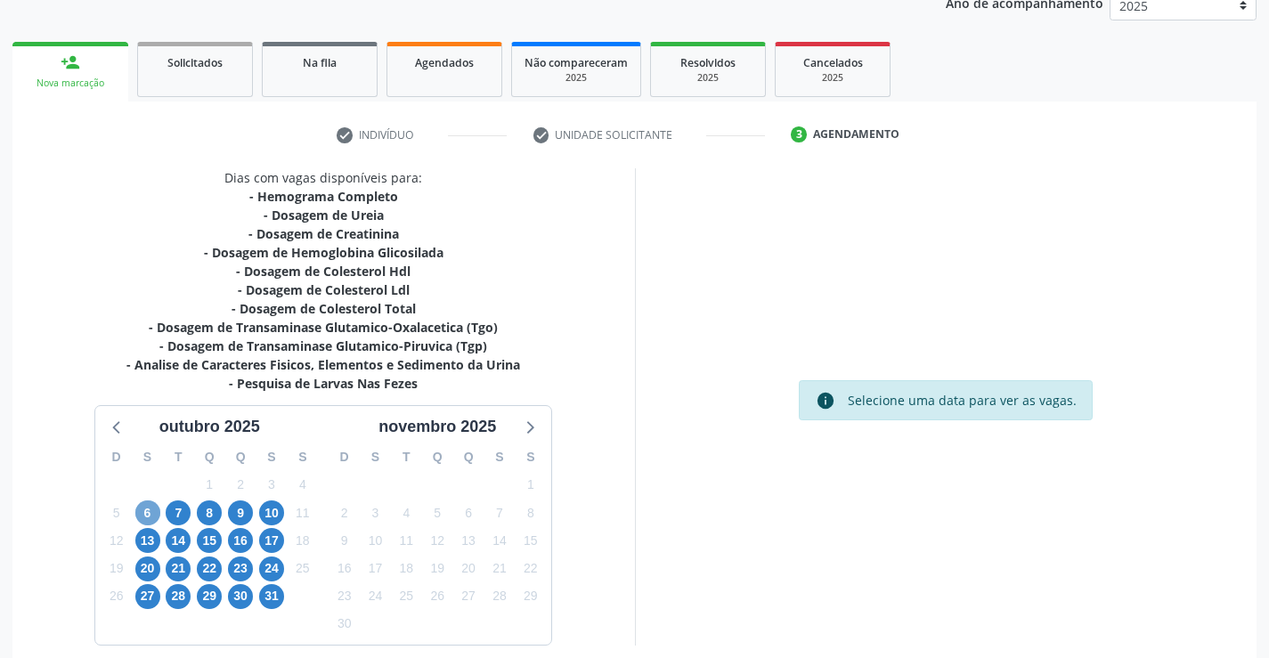
click at [150, 519] on span "6" at bounding box center [147, 512] width 25 height 25
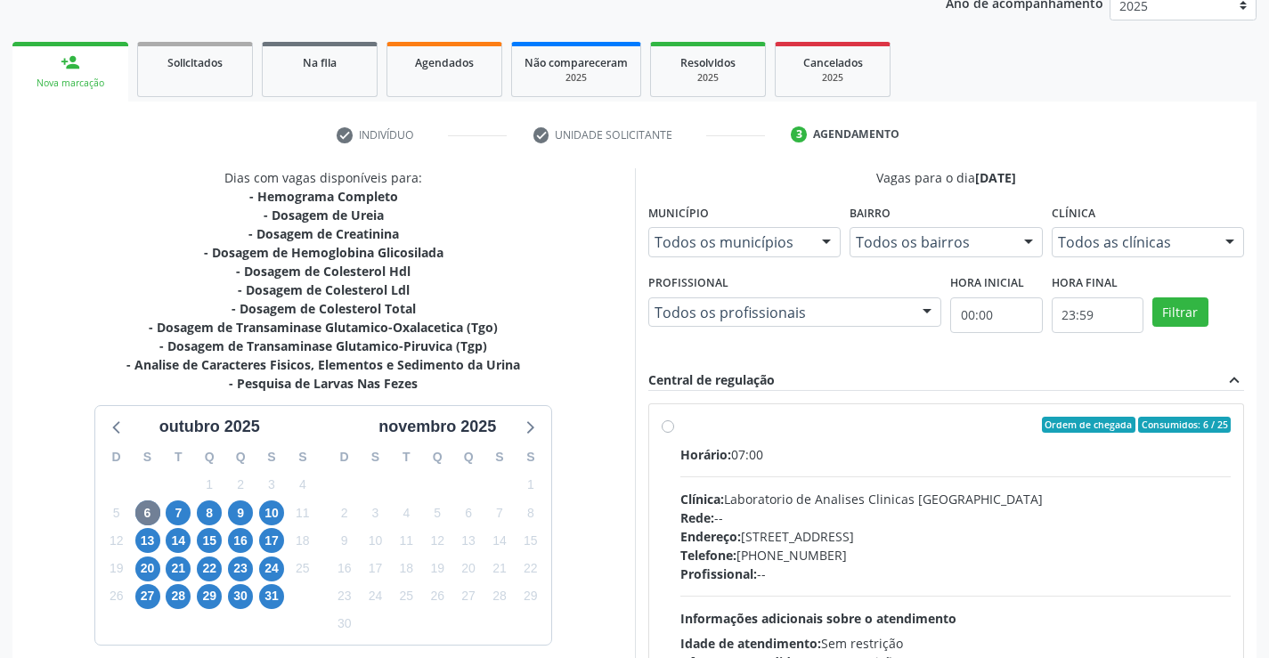
click at [680, 426] on label "Ordem de chegada Consumidos: 6 / 25 Horário: 07:00 Clínica: Laboratorio de Anal…" at bounding box center [955, 553] width 551 height 273
click at [669, 426] on input "Ordem de chegada Consumidos: 6 / 25 Horário: 07:00 Clínica: Laboratorio de Anal…" at bounding box center [667, 425] width 12 height 16
radio input "true"
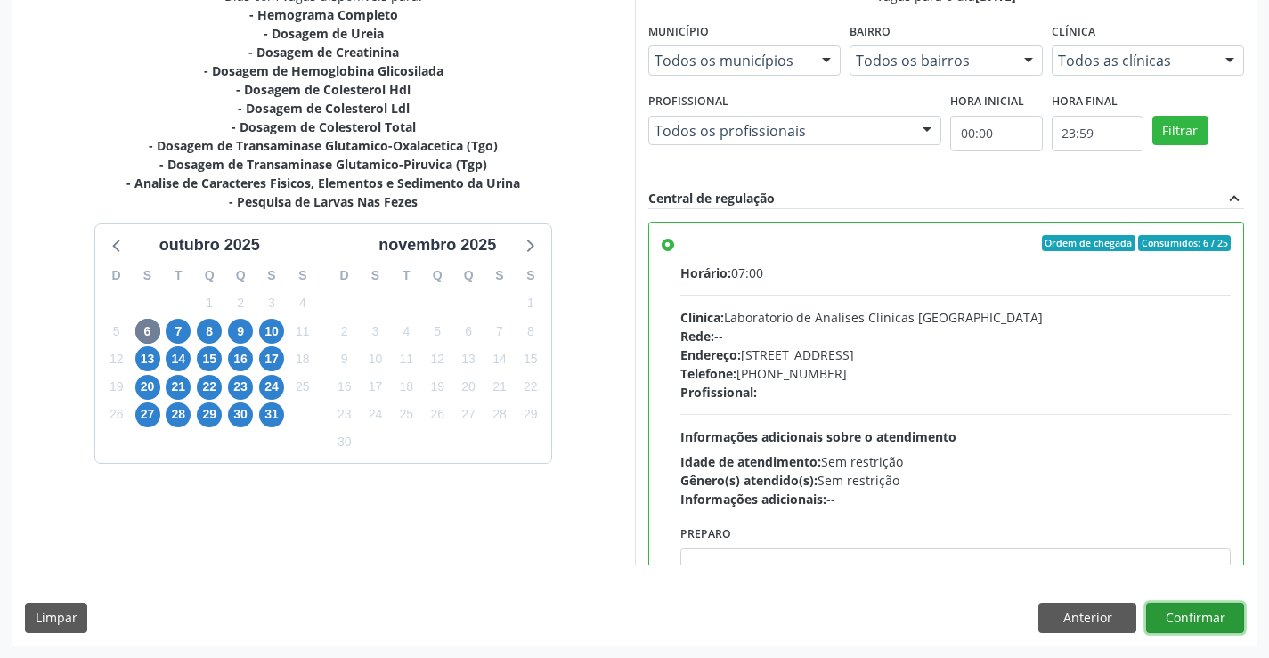
click at [1196, 609] on button "Confirmar" at bounding box center [1195, 618] width 98 height 30
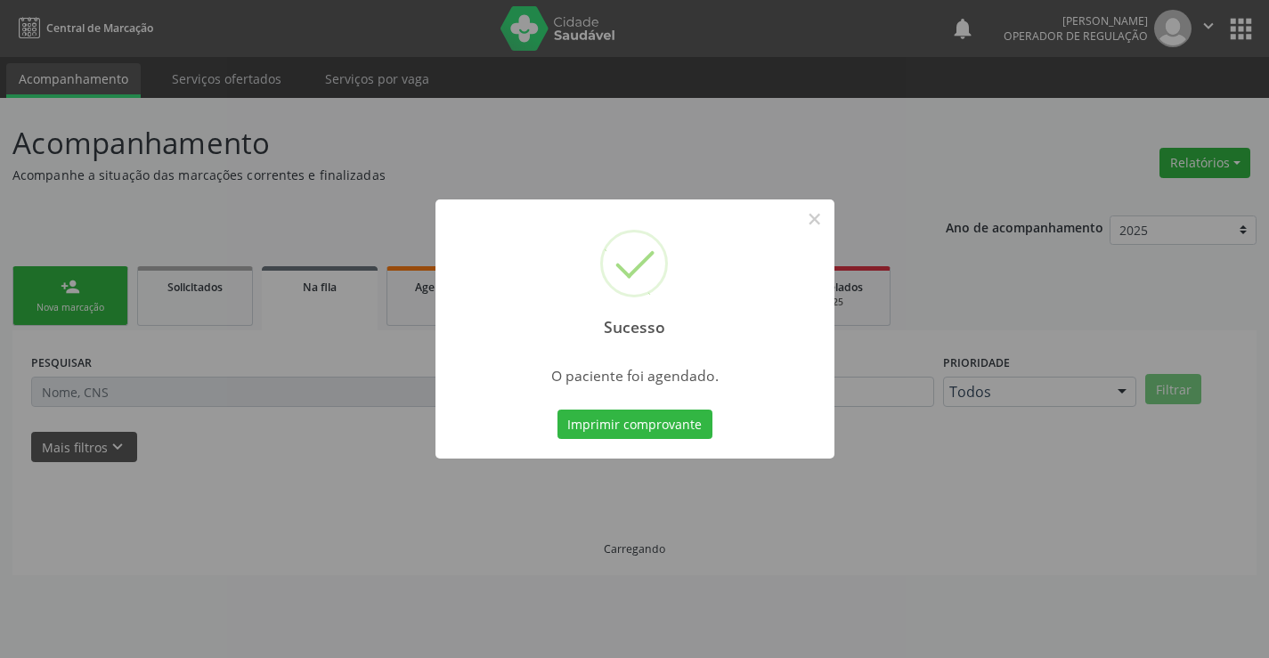
scroll to position [0, 0]
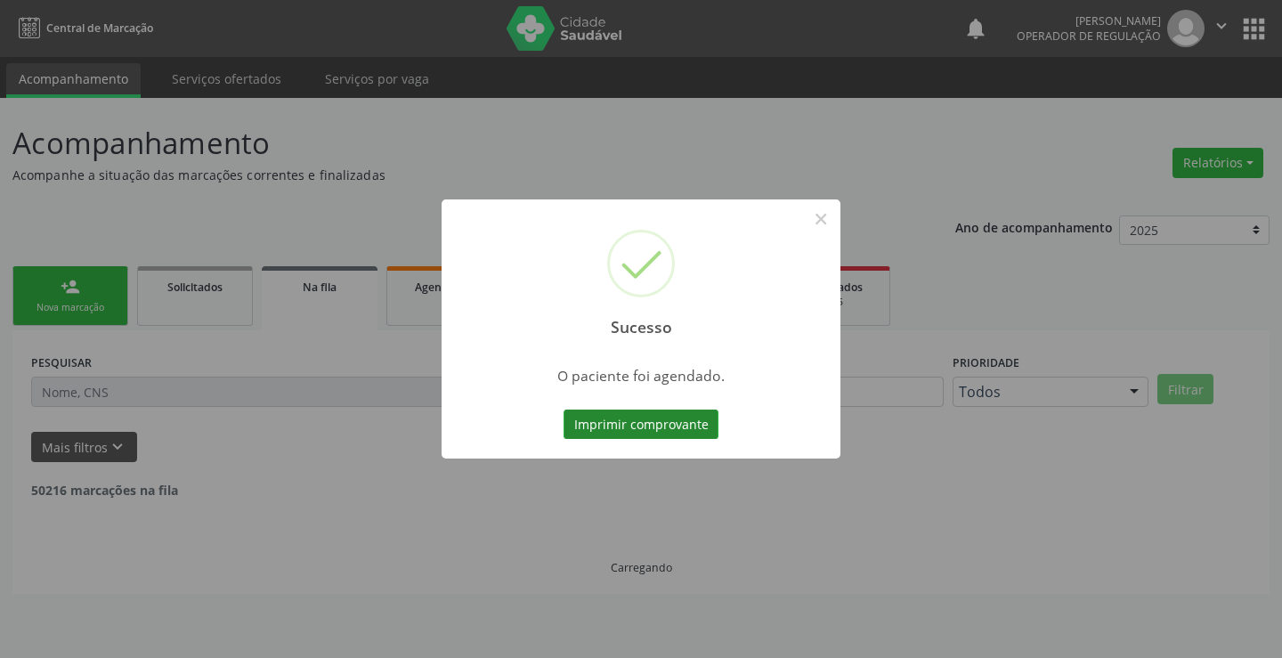
click at [680, 422] on button "Imprimir comprovante" at bounding box center [640, 424] width 155 height 30
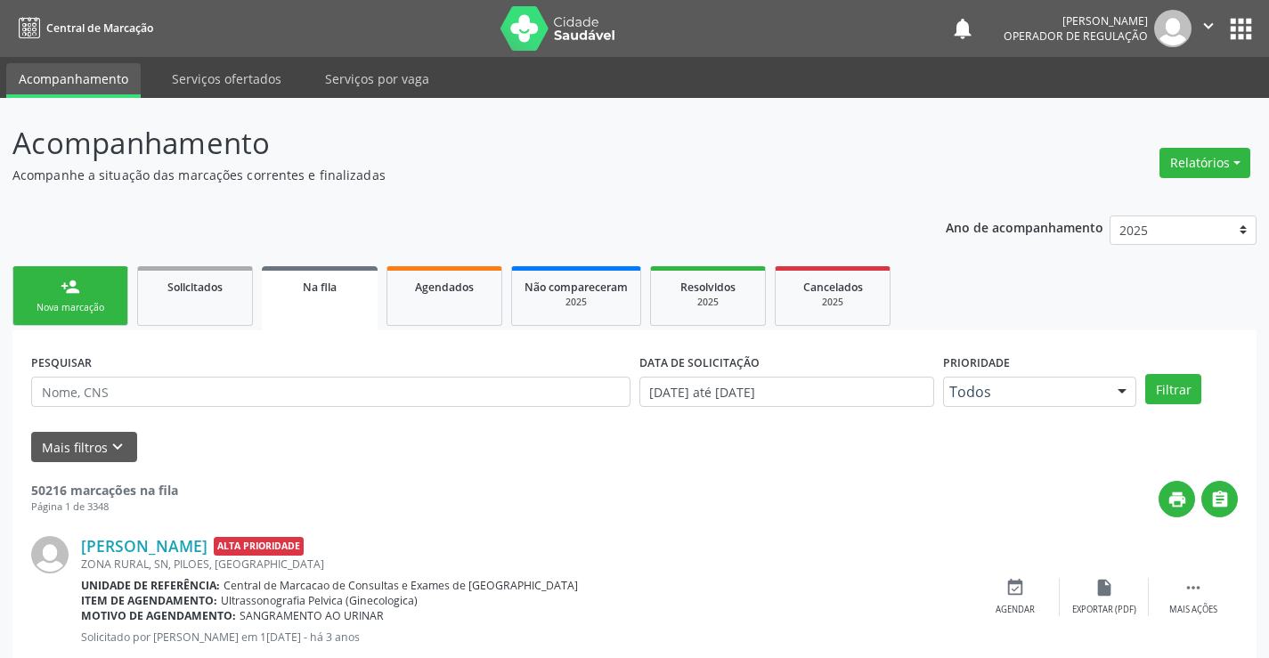
click at [107, 304] on div "Nova marcação" at bounding box center [70, 307] width 89 height 13
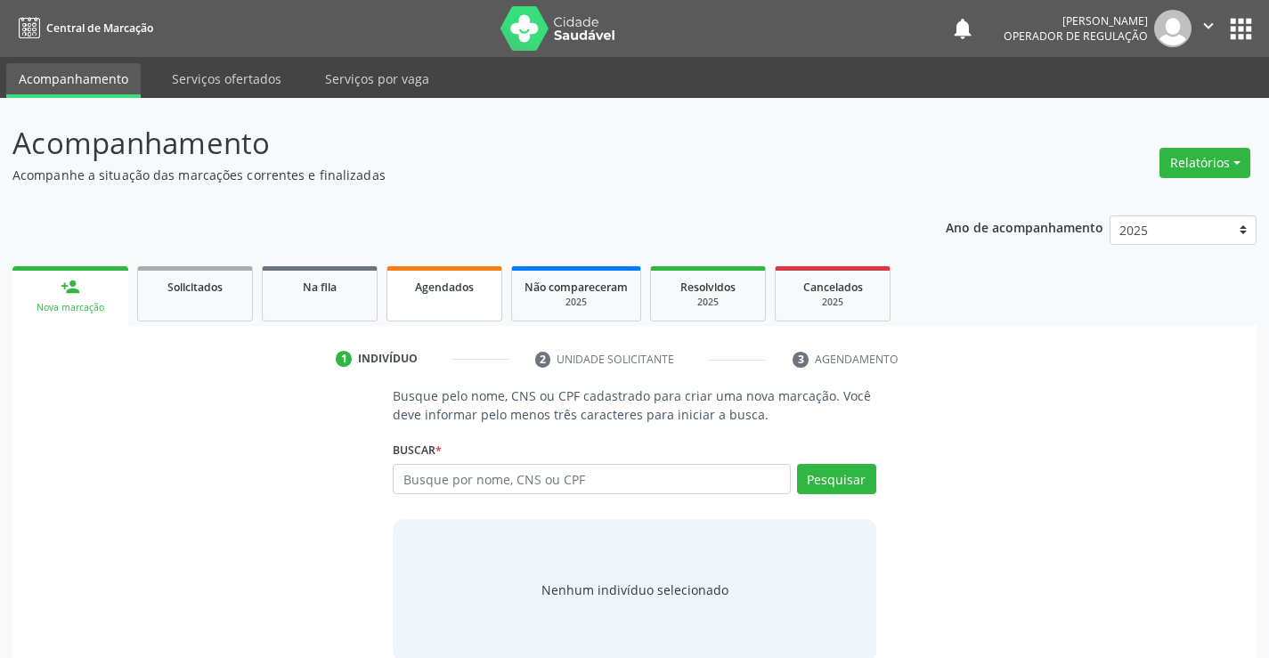
click at [438, 288] on span "Agendados" at bounding box center [444, 287] width 59 height 15
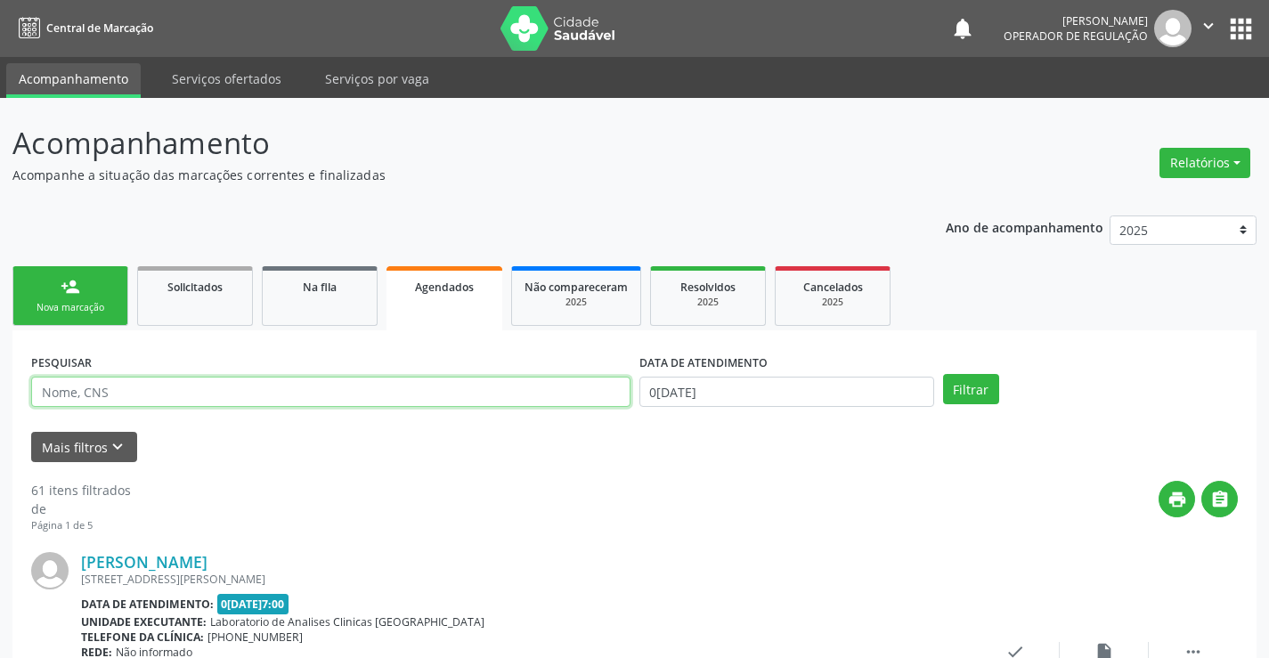
click at [285, 391] on input "text" at bounding box center [330, 392] width 599 height 30
type input "706705500571114"
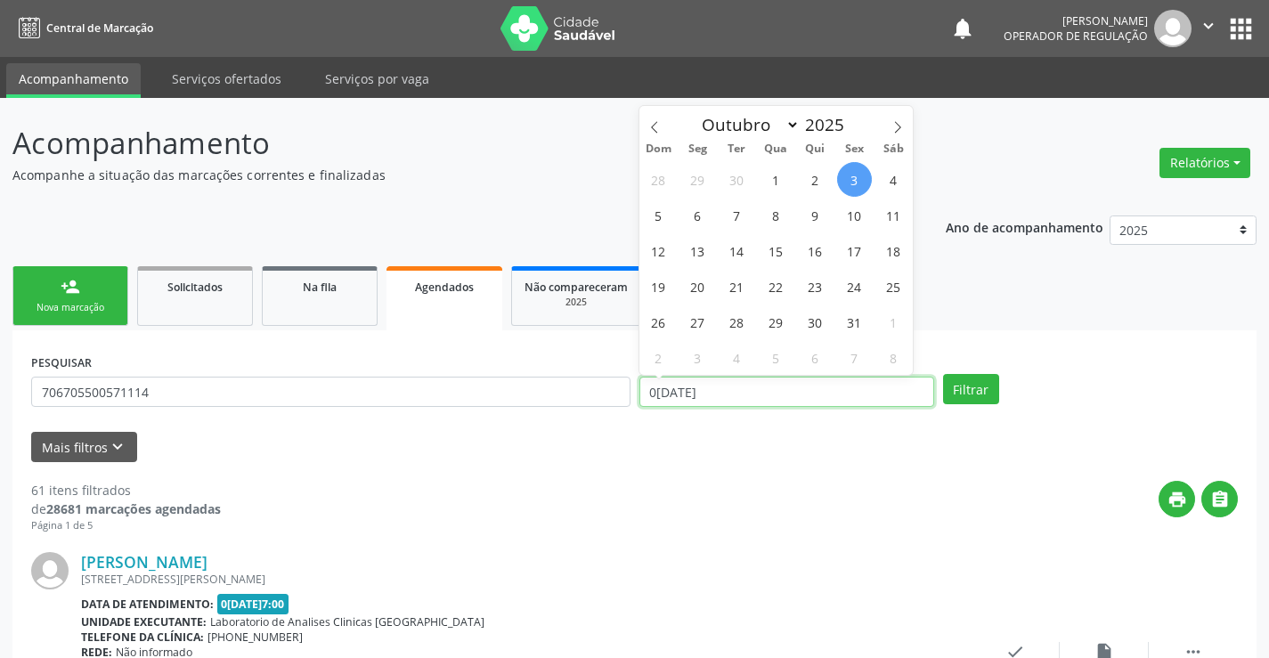
click at [833, 397] on input "0[DATE]" at bounding box center [786, 392] width 295 height 30
click at [697, 215] on span "6" at bounding box center [697, 215] width 35 height 35
type input "[DATE]"
click at [698, 215] on span "6" at bounding box center [697, 215] width 35 height 35
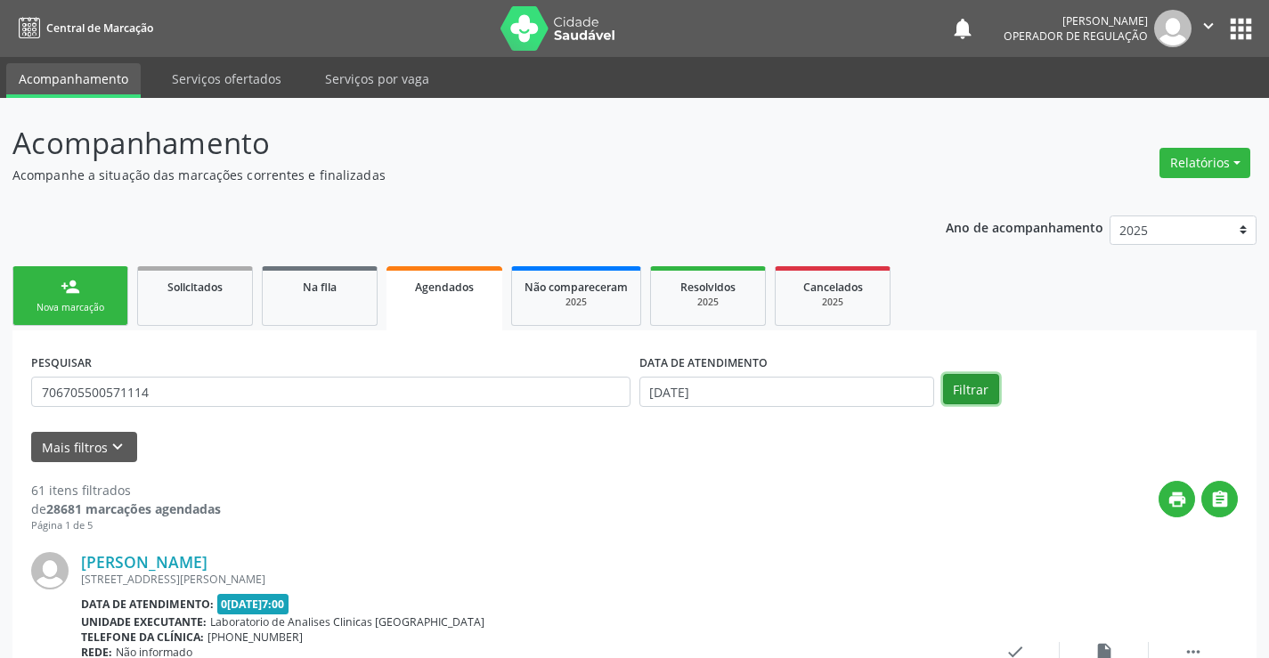
click at [977, 391] on button "Filtrar" at bounding box center [971, 389] width 56 height 30
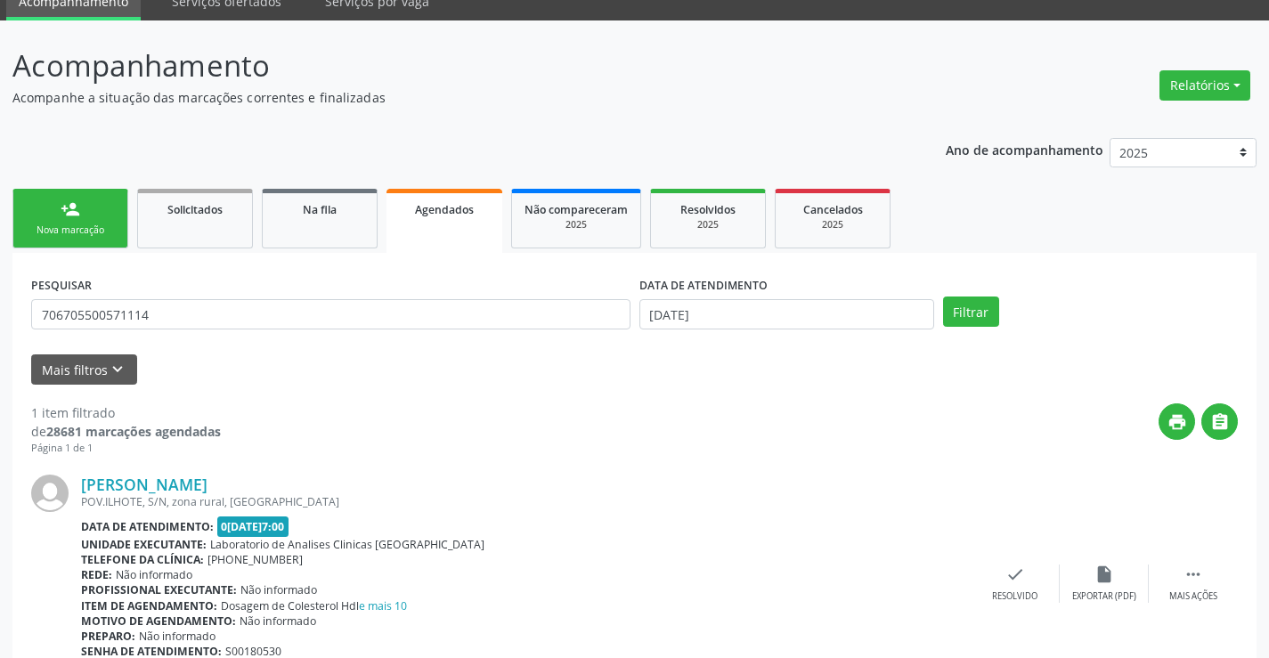
scroll to position [162, 0]
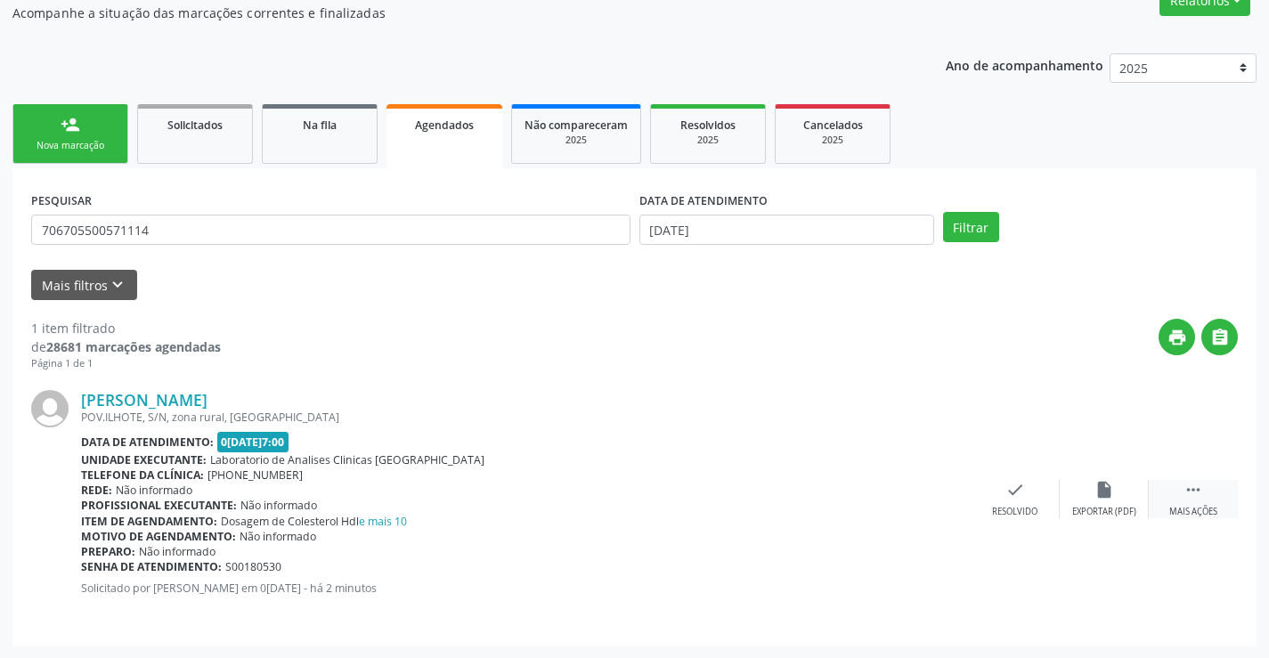
click at [1181, 488] on div " Mais ações" at bounding box center [1192, 499] width 89 height 38
click at [1100, 505] on div "edit Editar" at bounding box center [1103, 499] width 89 height 38
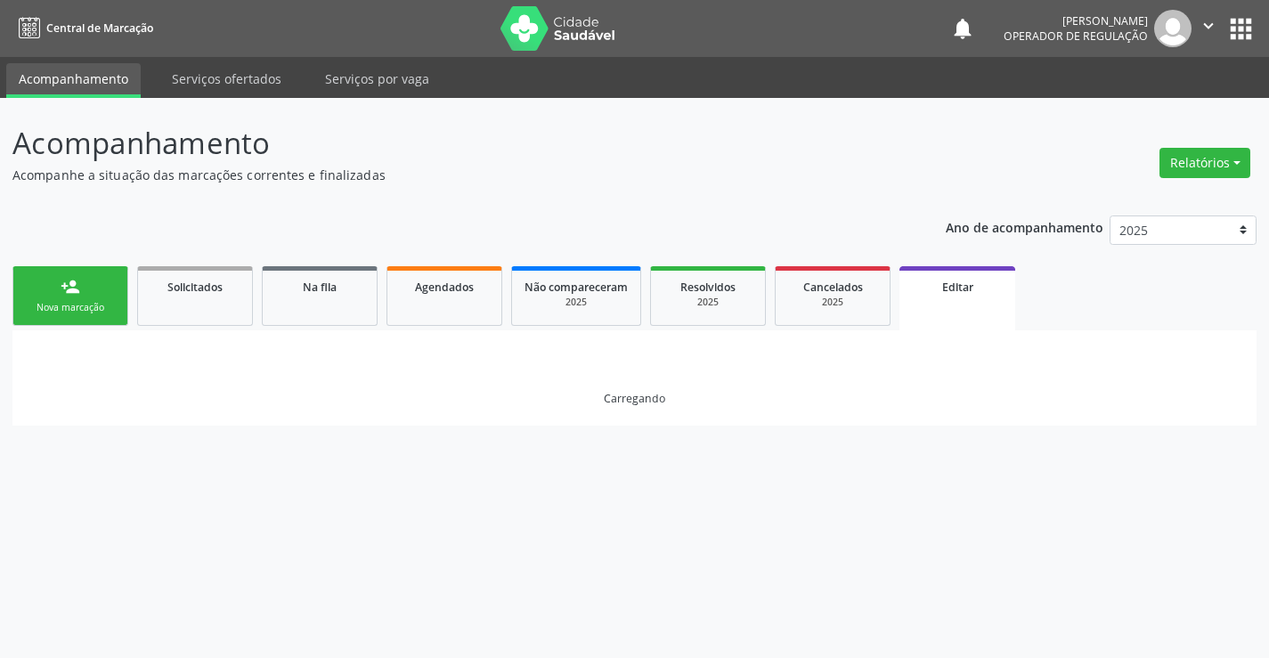
scroll to position [0, 0]
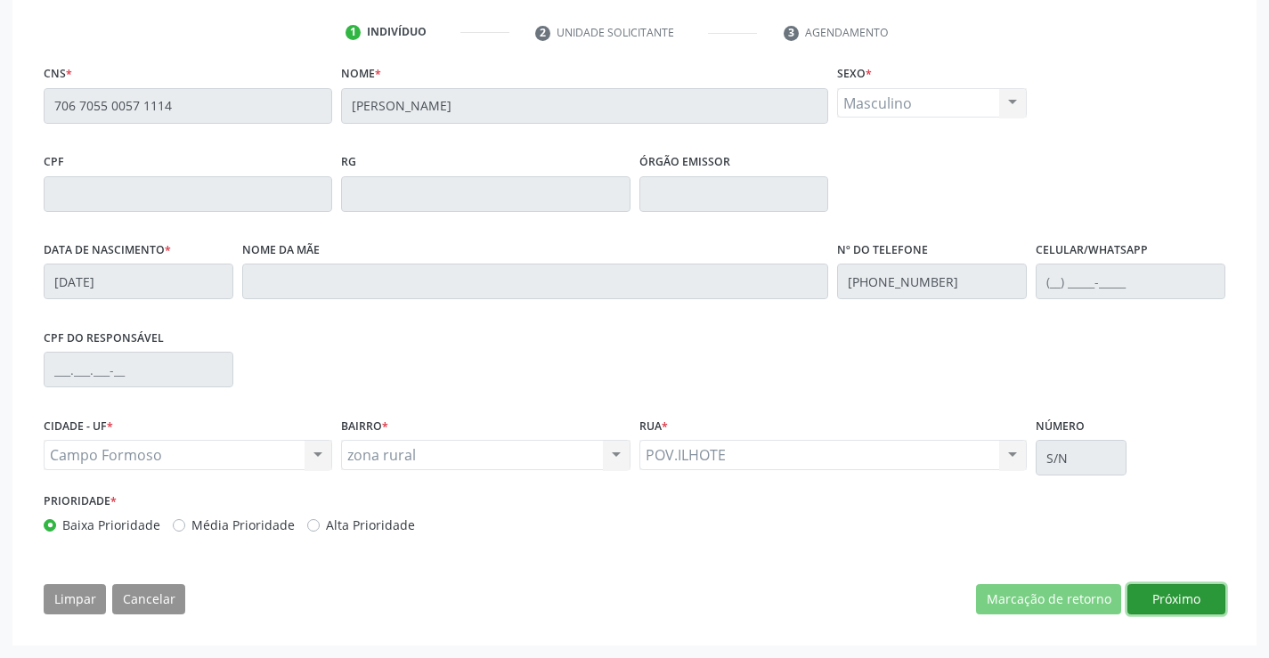
click at [1159, 599] on button "Próximo" at bounding box center [1176, 599] width 98 height 30
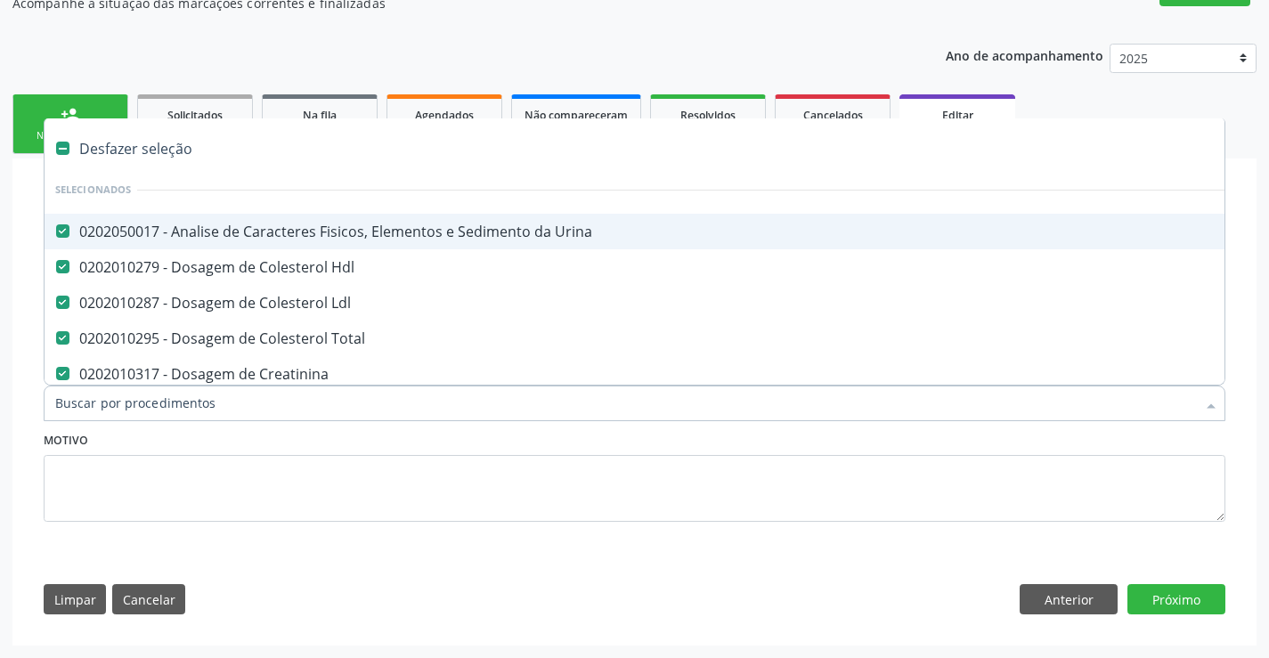
type input "g"
checkbox Fezes "false"
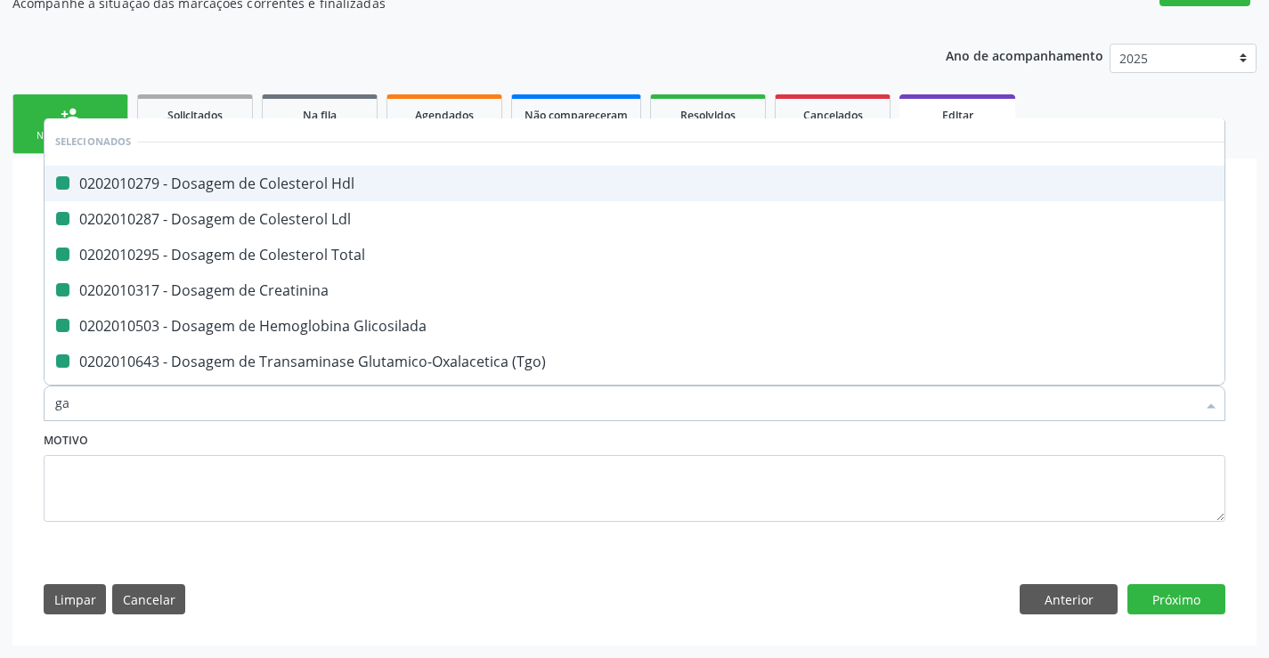
type input "gam"
checkbox Hdl "false"
checkbox Ldl "false"
checkbox Total "false"
checkbox Creatinina "false"
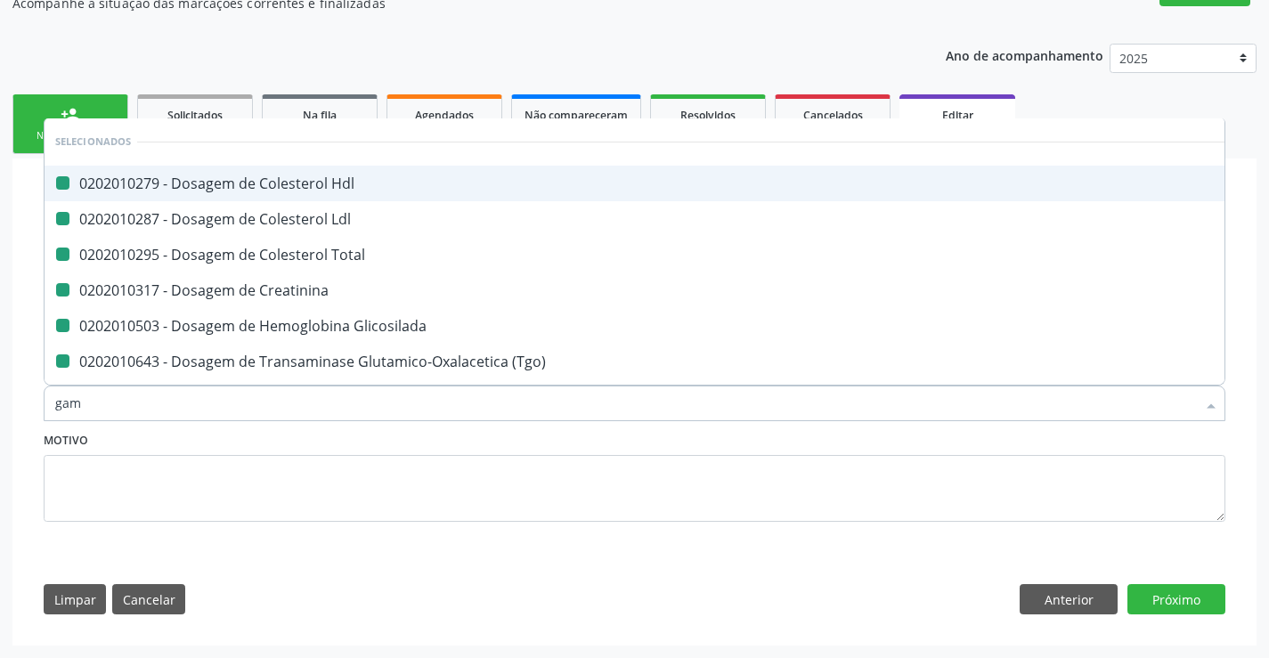
checkbox Glicosilada "false"
checkbox \(Tgo\) "false"
checkbox \(Tgp\) "false"
checkbox Ureia "false"
checkbox Completo "false"
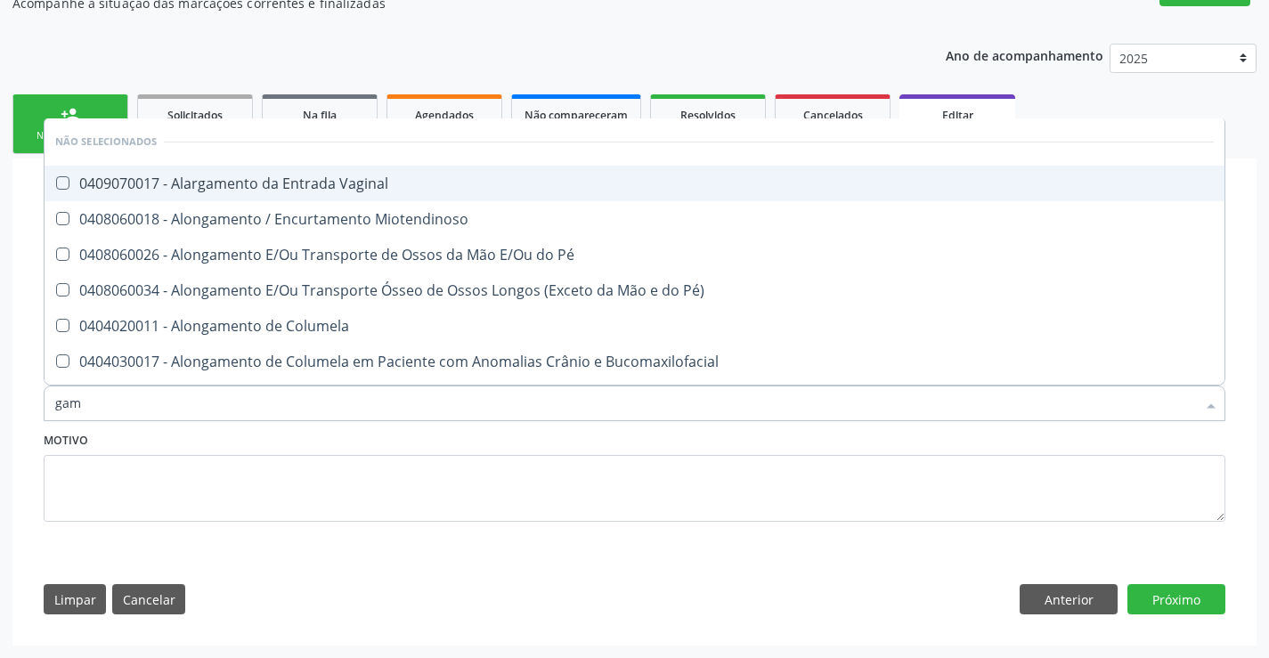
type input "gama"
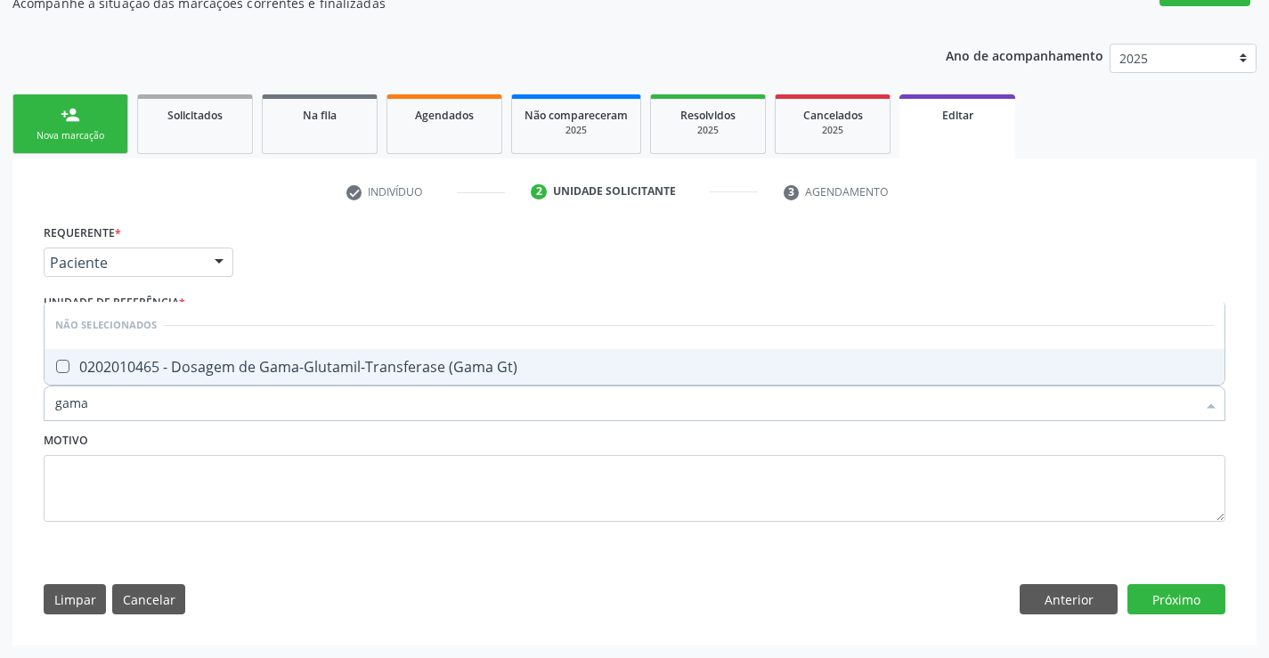
click at [291, 369] on div "0202010465 - Dosagem de Gama-Glutamil-Transferase (Gama Gt)" at bounding box center [634, 367] width 1158 height 14
checkbox Gt\) "true"
type input "gama"
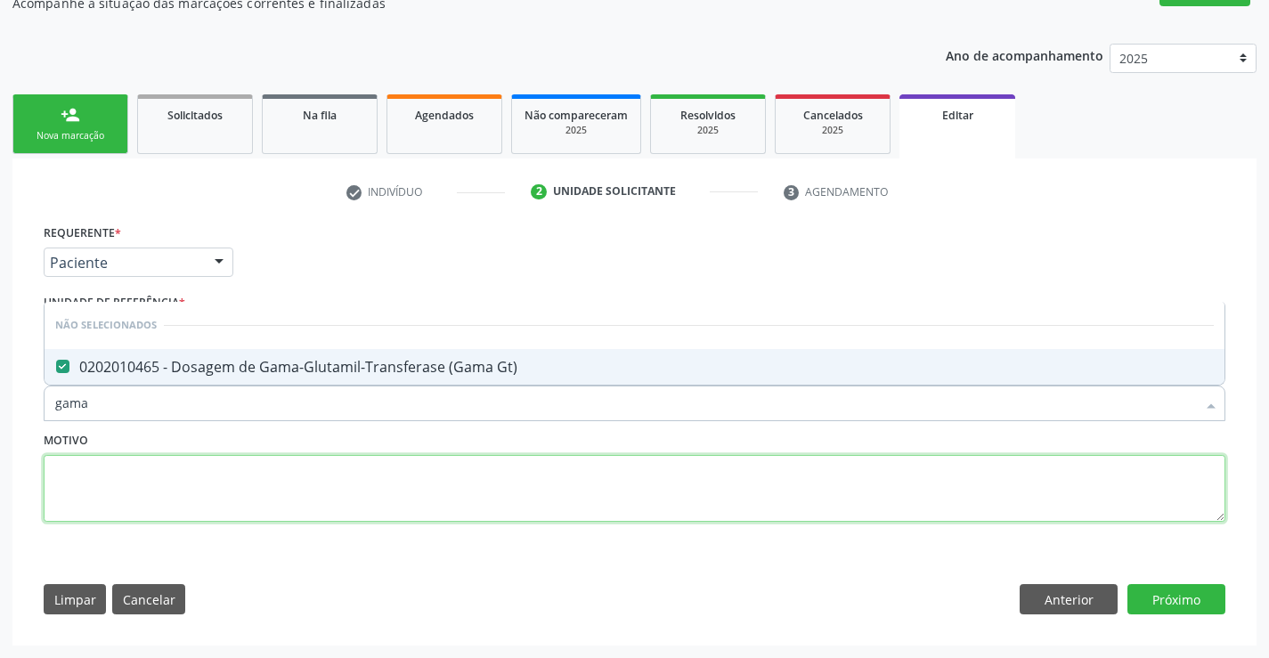
click at [263, 458] on textarea at bounding box center [634, 489] width 1181 height 68
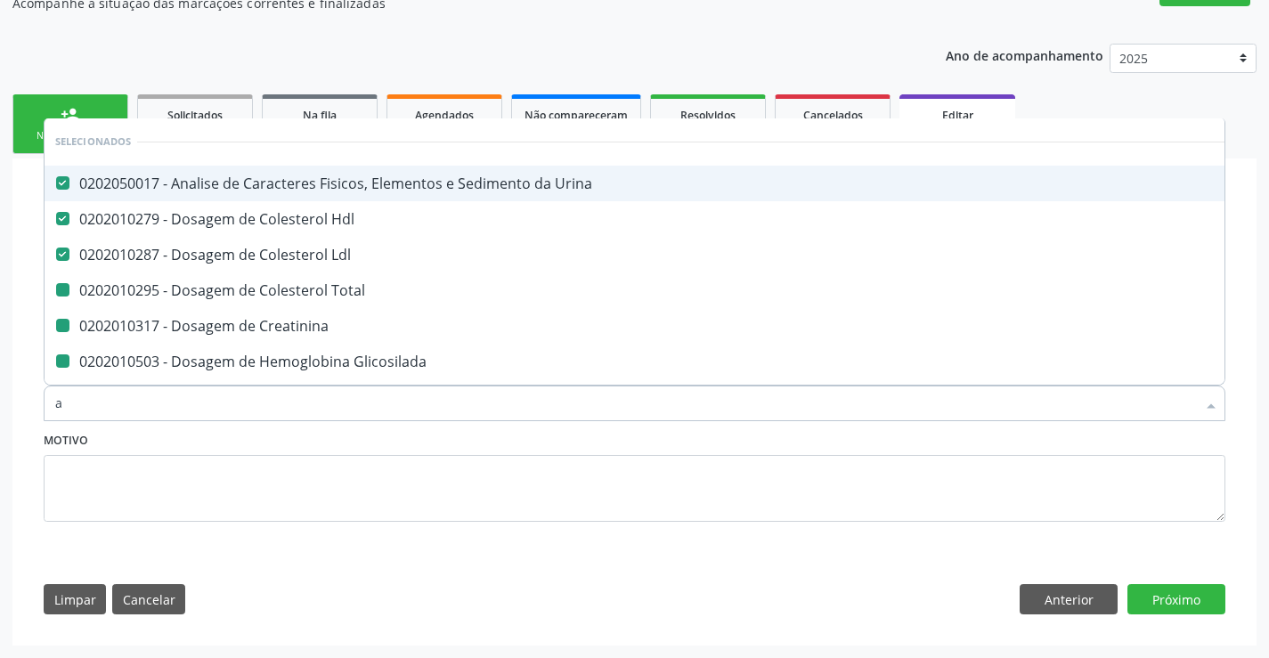
type input "ac"
checkbox Total "false"
checkbox Creatinina "false"
checkbox Glicosilada "false"
checkbox \(Tgo\) "false"
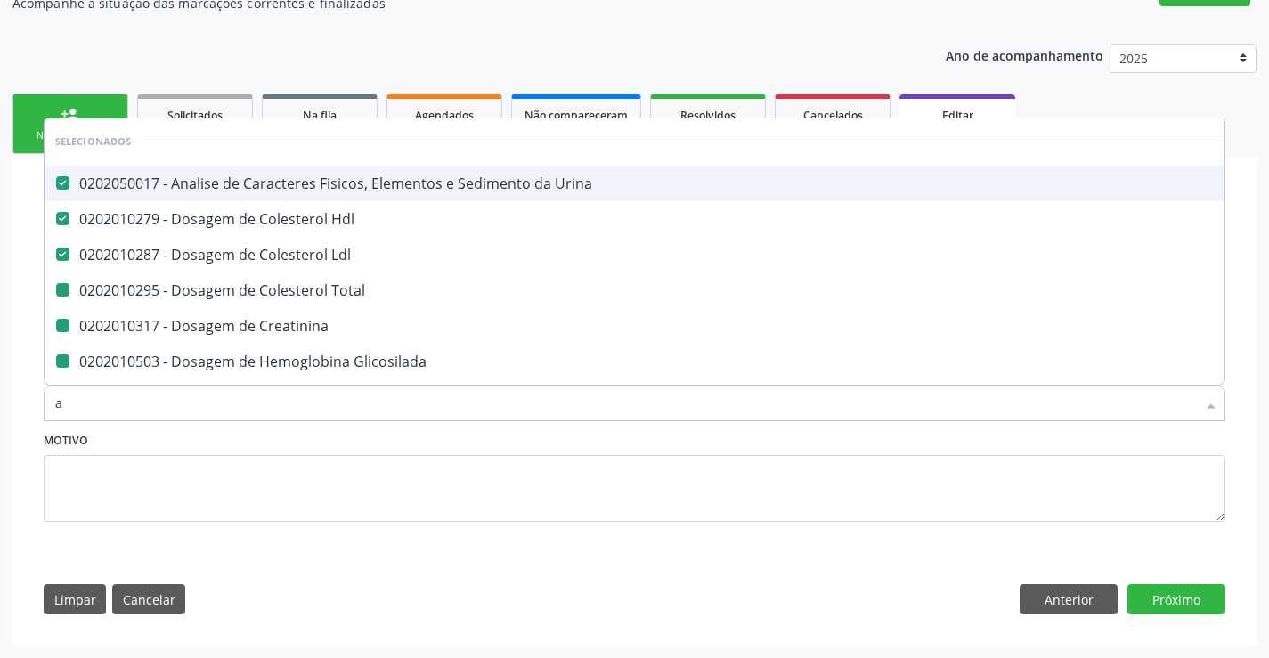
checkbox \(Tgp\) "false"
checkbox Ureia "false"
checkbox Completo "false"
checkbox Fezes "false"
checkbox Gt\) "false"
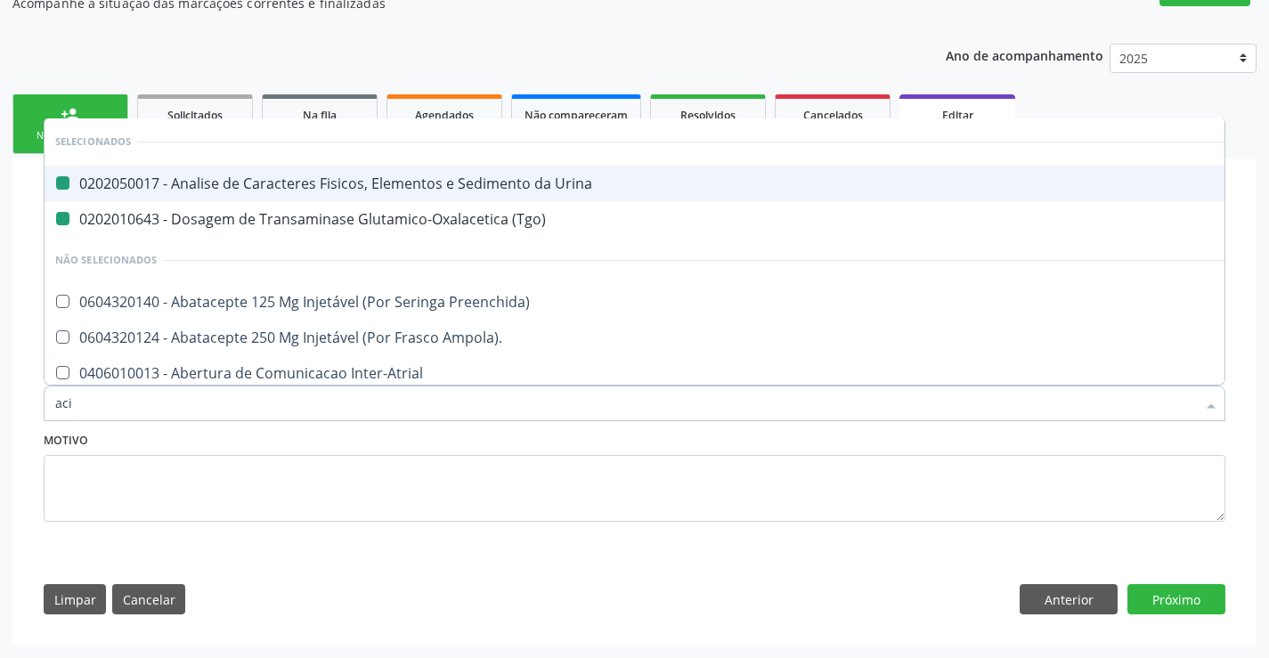
type input "acid"
checkbox Urina "false"
checkbox \(Tgo\) "false"
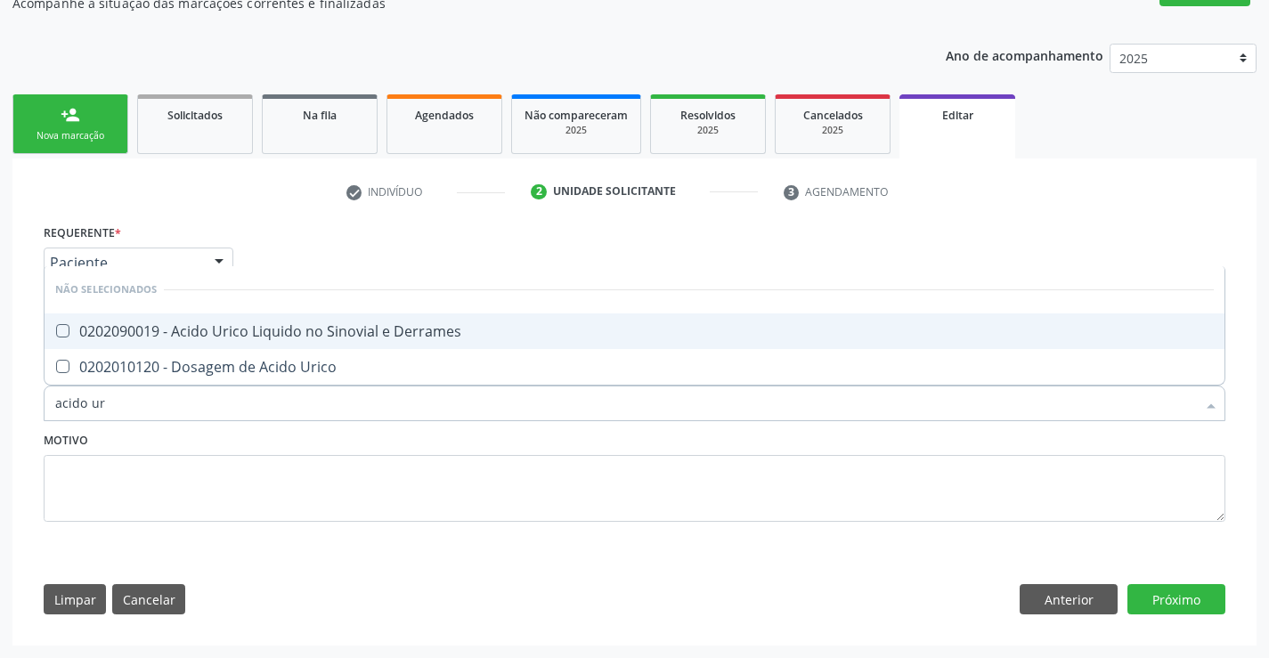
type input "acido uri"
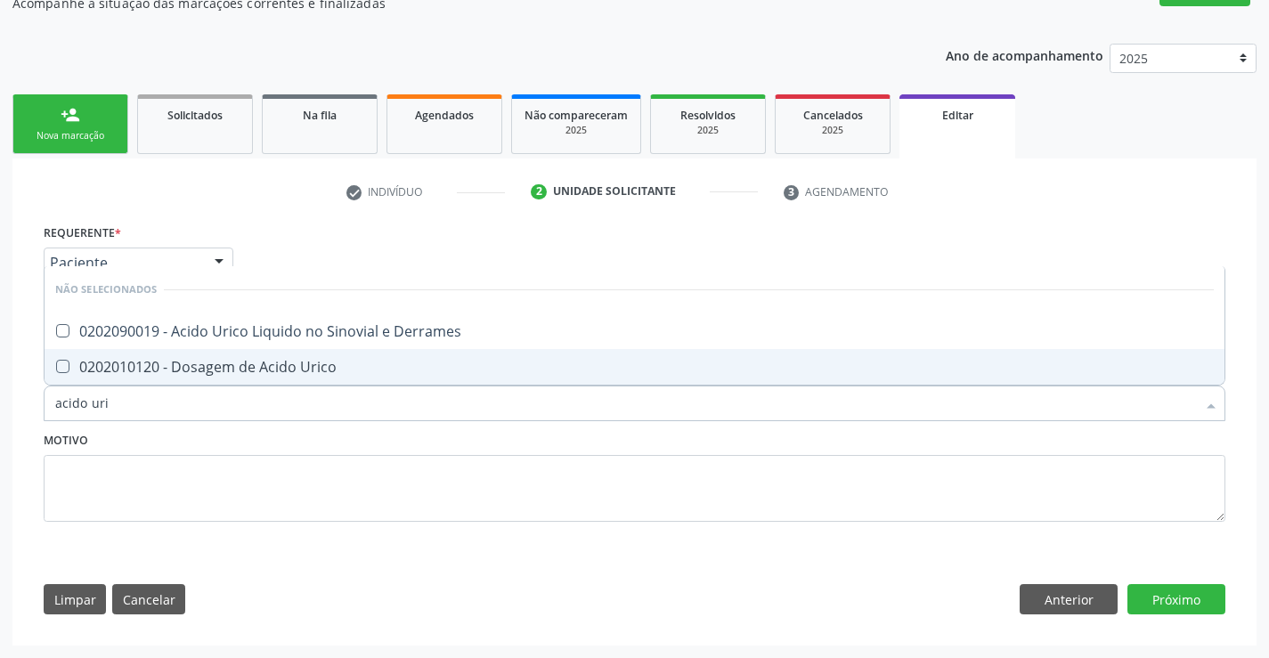
click at [263, 360] on div "0202010120 - Dosagem de Acido Urico" at bounding box center [634, 367] width 1158 height 14
checkbox Urico "true"
type input "acido uri"
click at [218, 535] on div "Motivo" at bounding box center [634, 486] width 1190 height 119
checkbox Derrames "true"
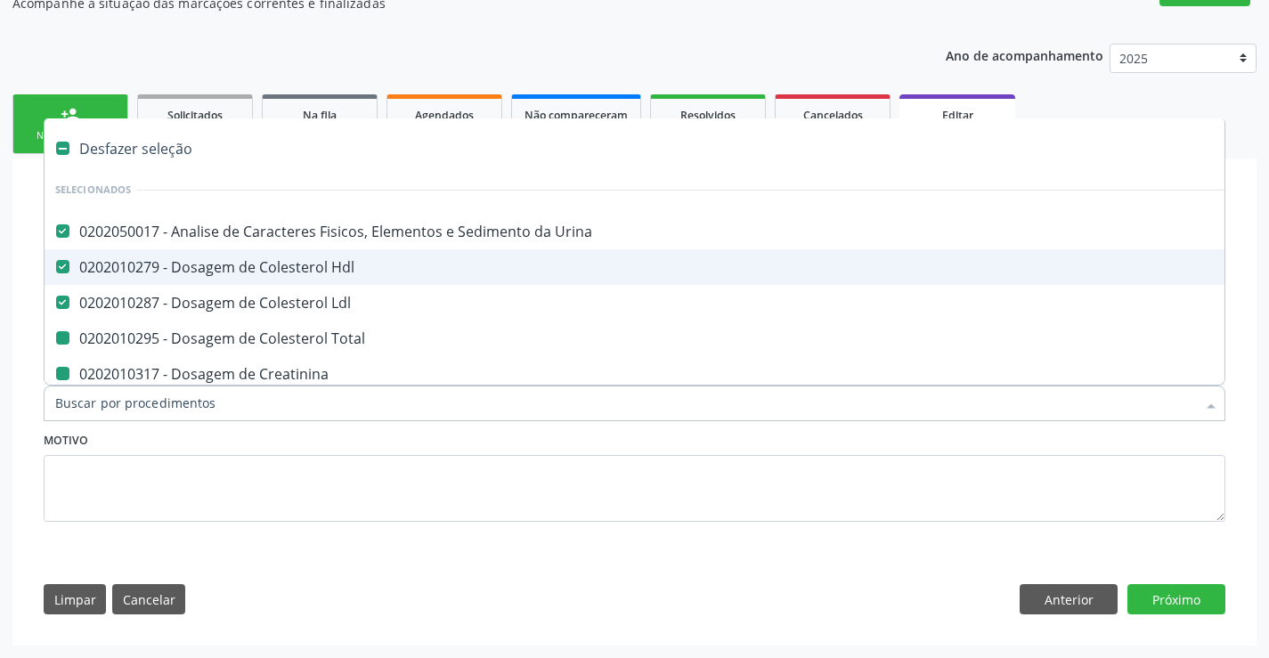
type input "v"
checkbox Total "false"
checkbox Creatinina "false"
checkbox Glicosilada "false"
checkbox \(Tgo\) "false"
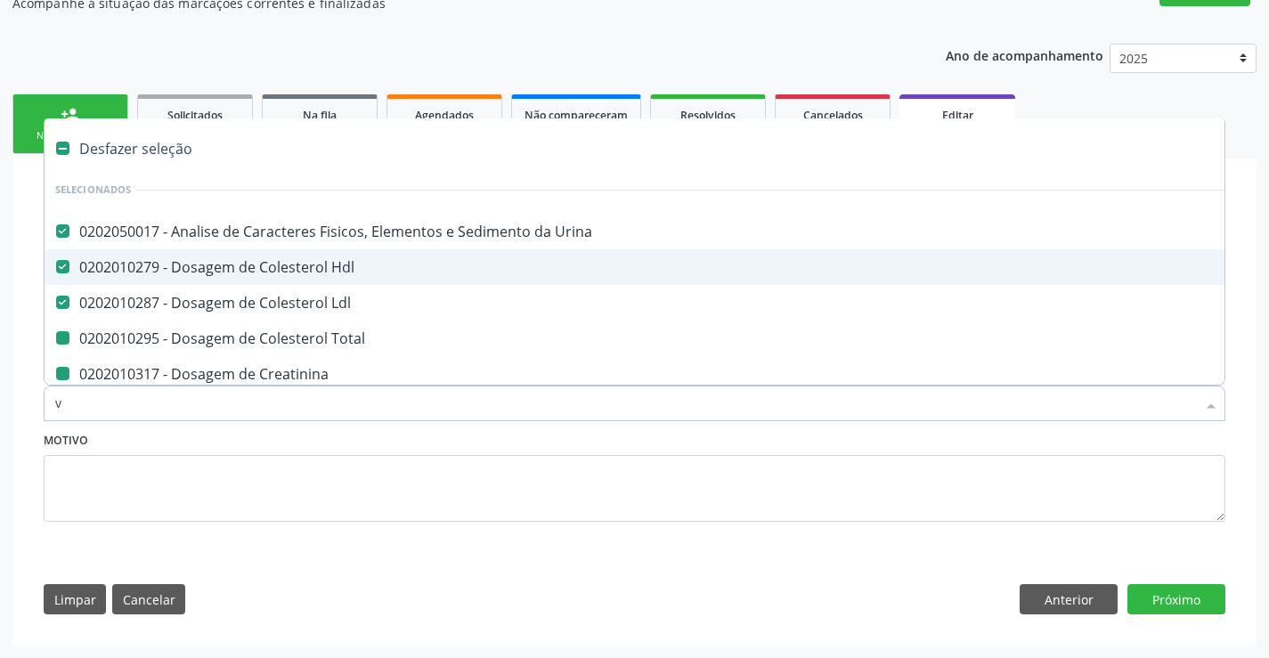
checkbox \(Tgp\) "false"
checkbox Ureia "false"
checkbox Completo "false"
checkbox Fezes "false"
checkbox Gt\) "false"
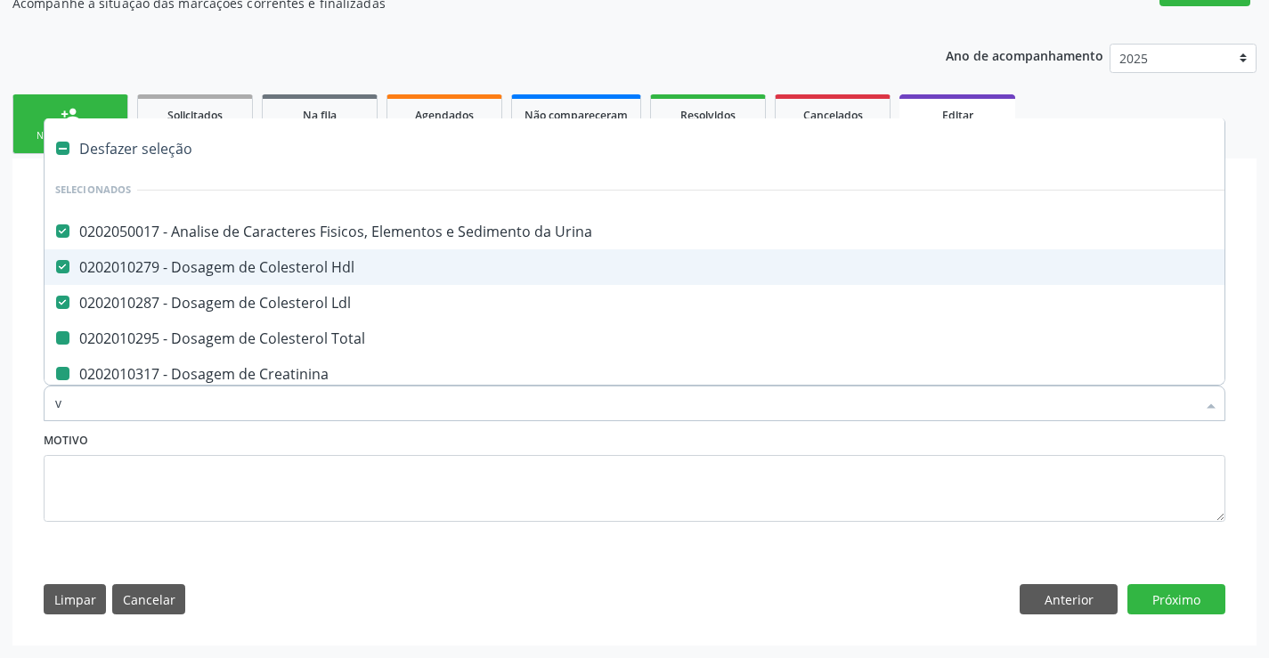
checkbox Urico "false"
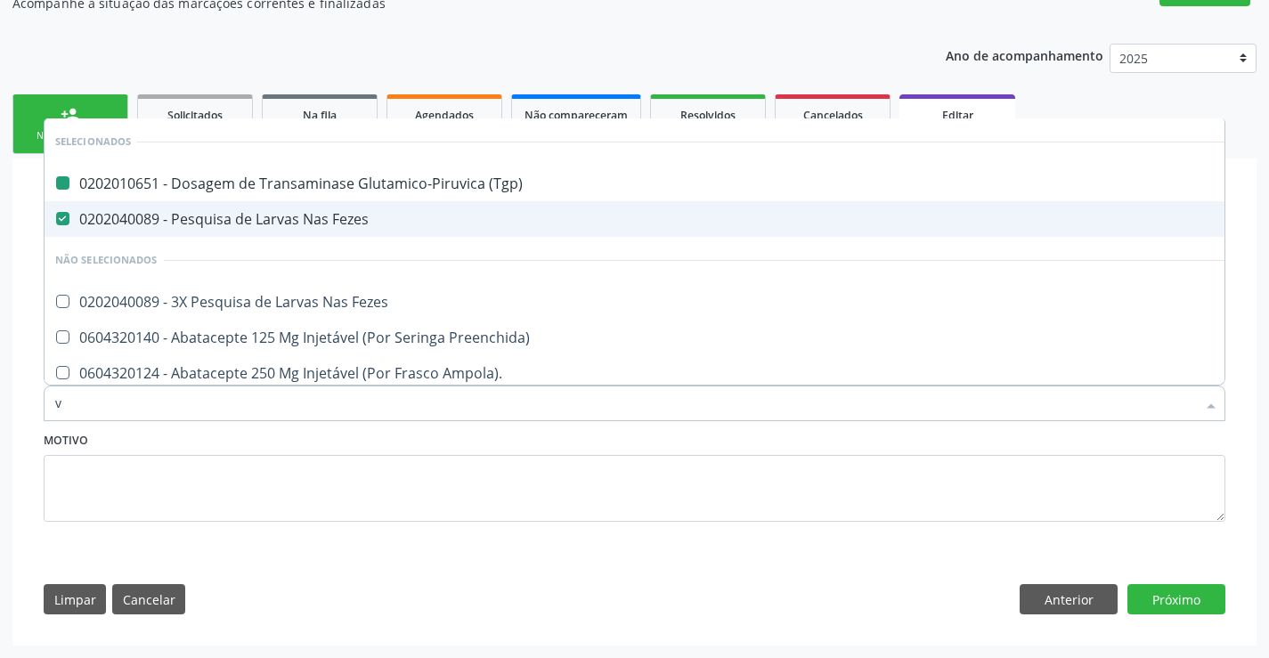
type input "vh"
checkbox \(Tgp\) "false"
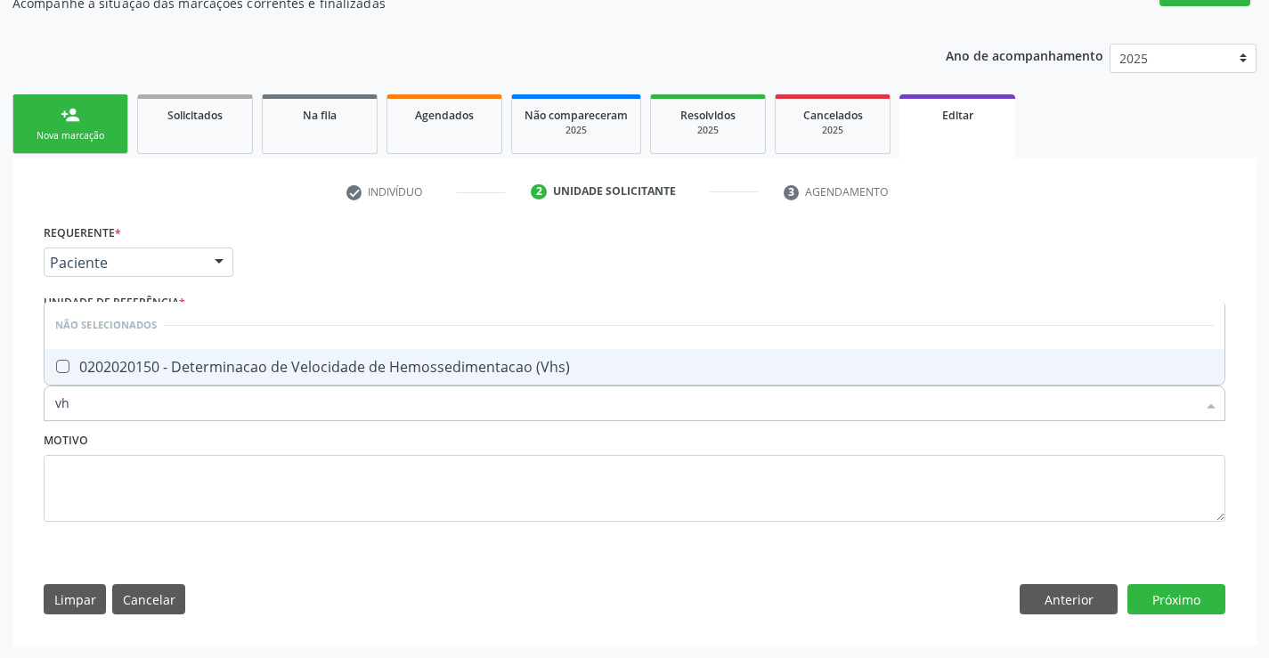
type input "vhs"
click at [328, 360] on div "0202020150 - Determinacao de Velocidade de Hemossedimentacao (Vhs)" at bounding box center [634, 367] width 1158 height 14
checkbox \(Vhs\) "true"
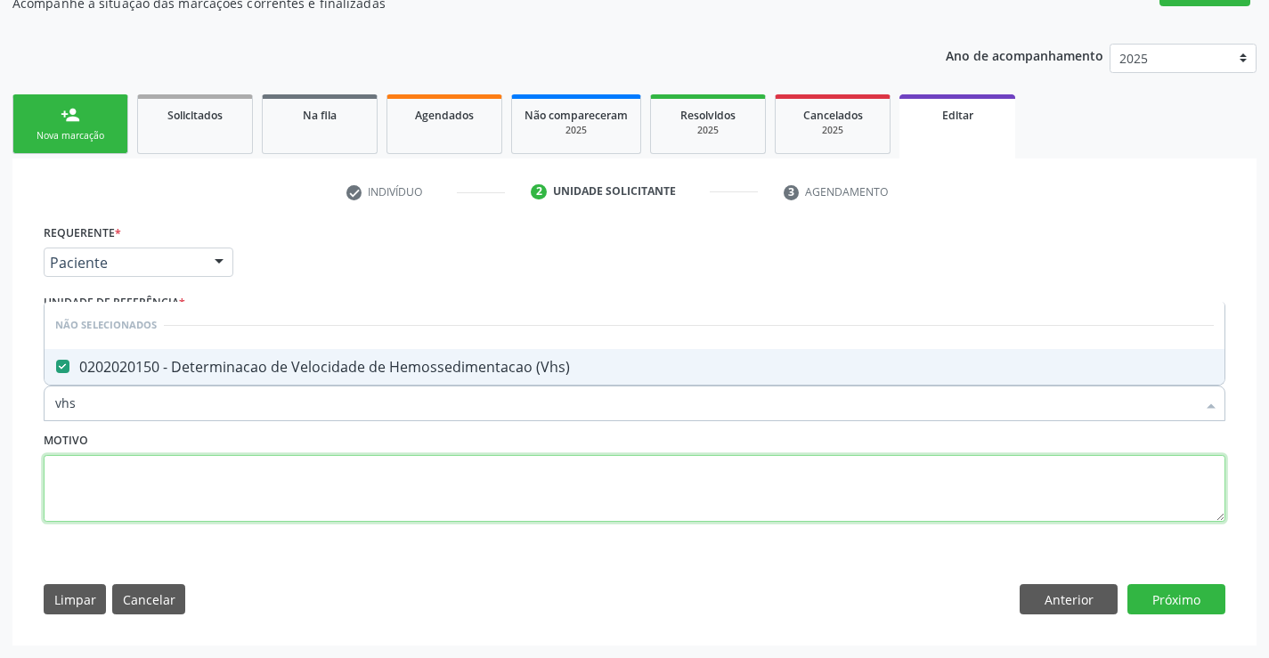
click at [276, 495] on textarea at bounding box center [634, 489] width 1181 height 68
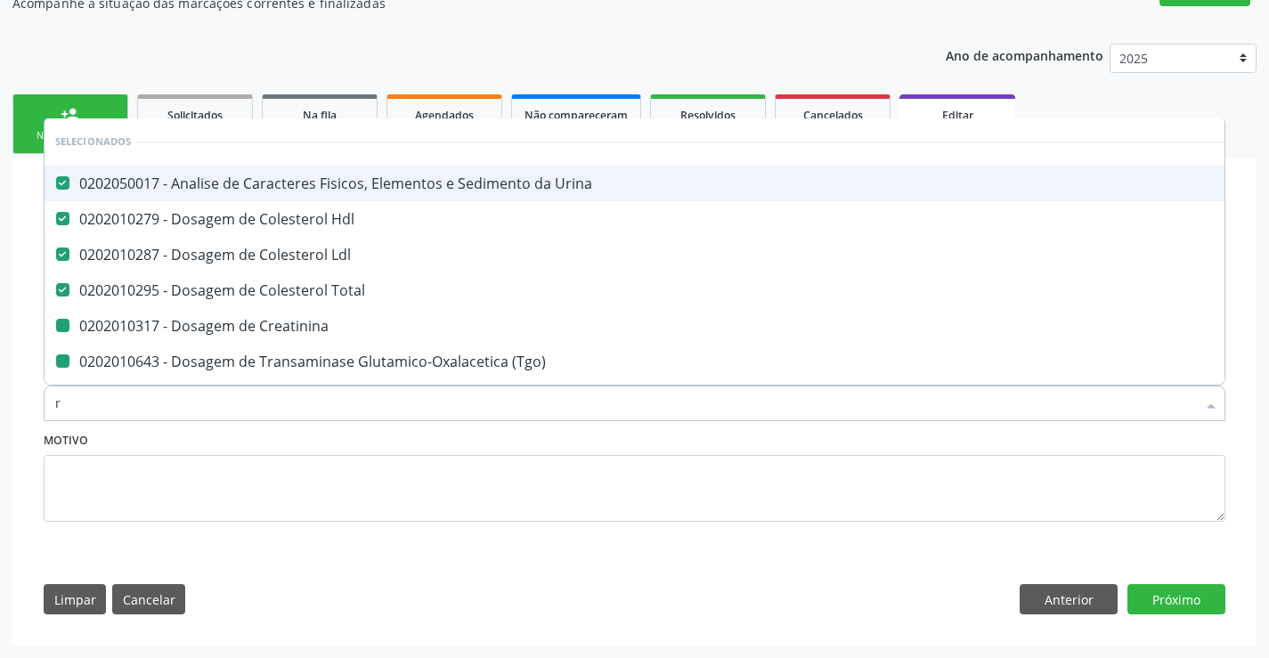
type input "re"
checkbox Creatinina "false"
checkbox \(Tgo\) "false"
checkbox \(Tgp\) "false"
checkbox Ureia "false"
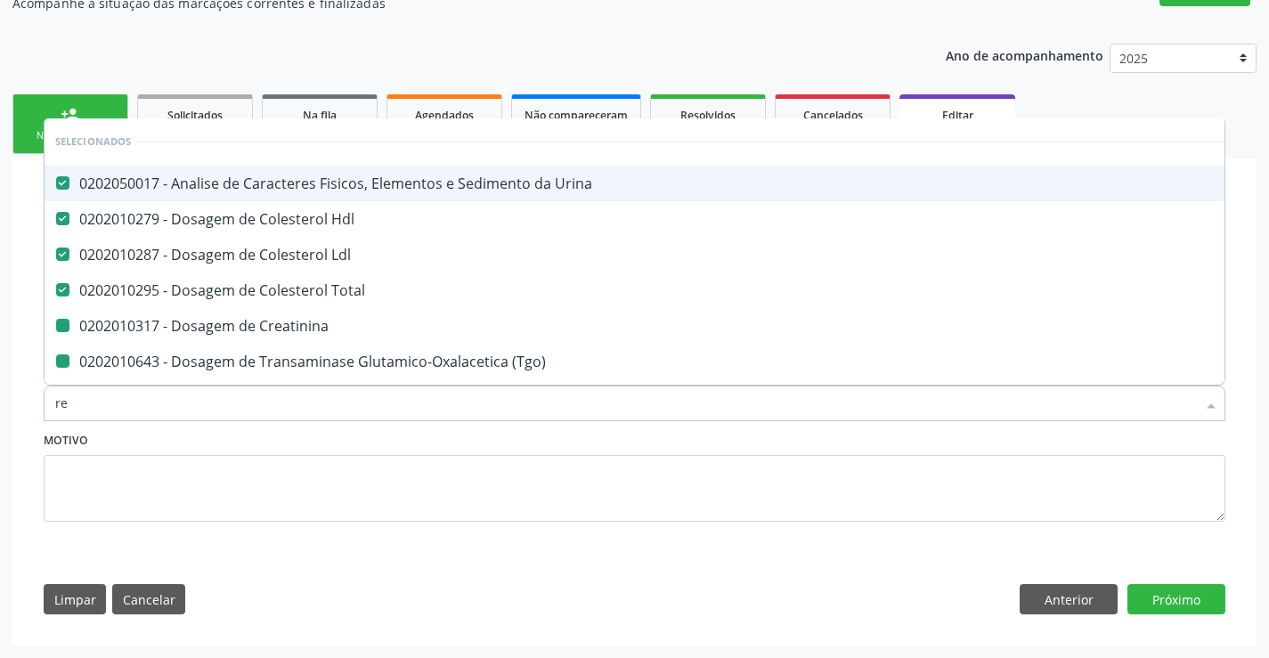
checkbox Completo "false"
checkbox Fezes "false"
checkbox Gt\) "false"
checkbox Urico "false"
checkbox \(Vhs\) "false"
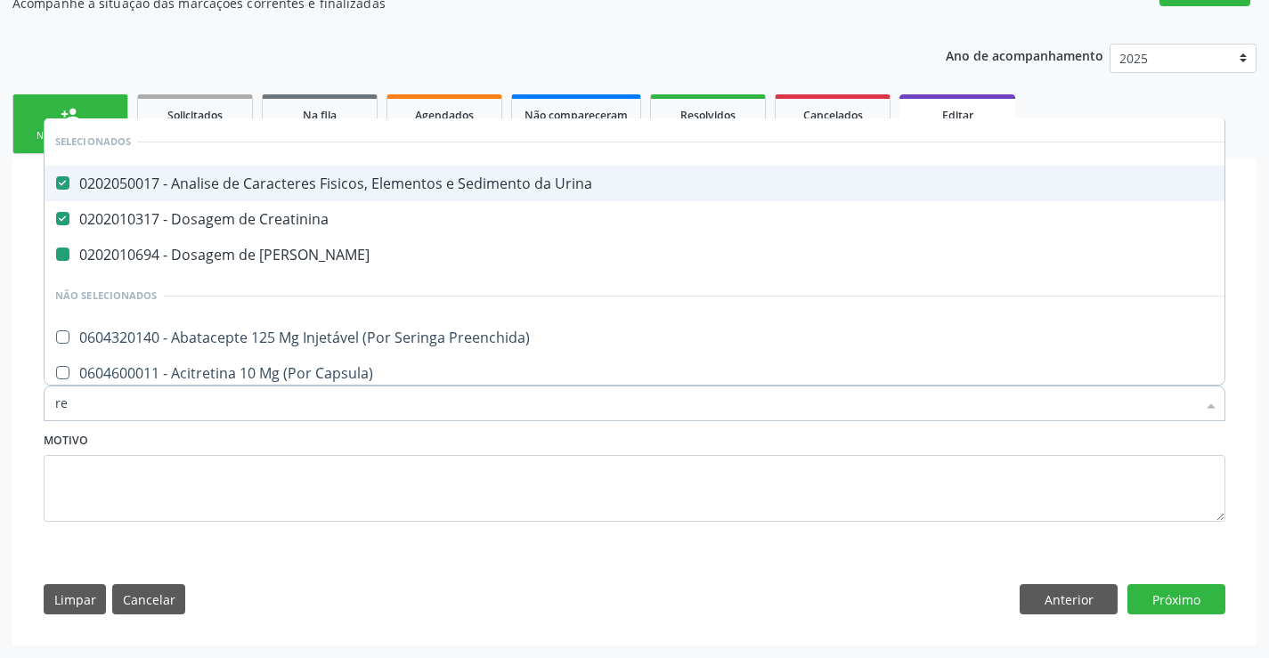
type input "rea"
checkbox Ureia "false"
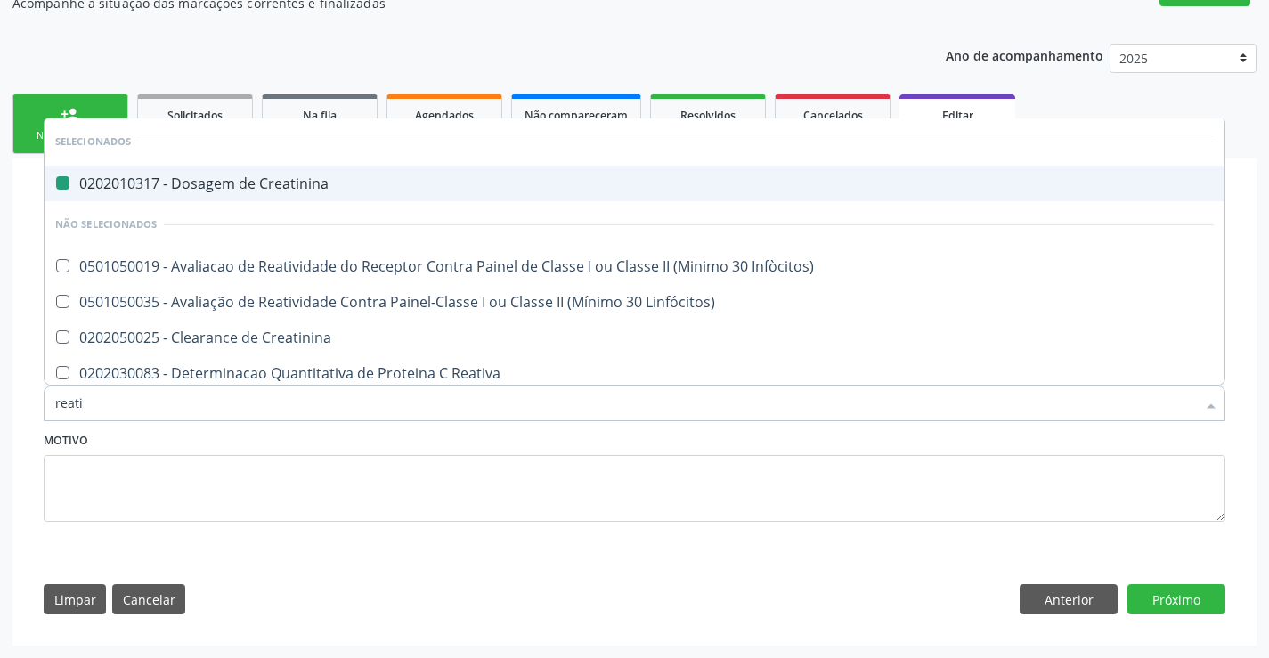
type input "reativ"
checkbox Creatinina "false"
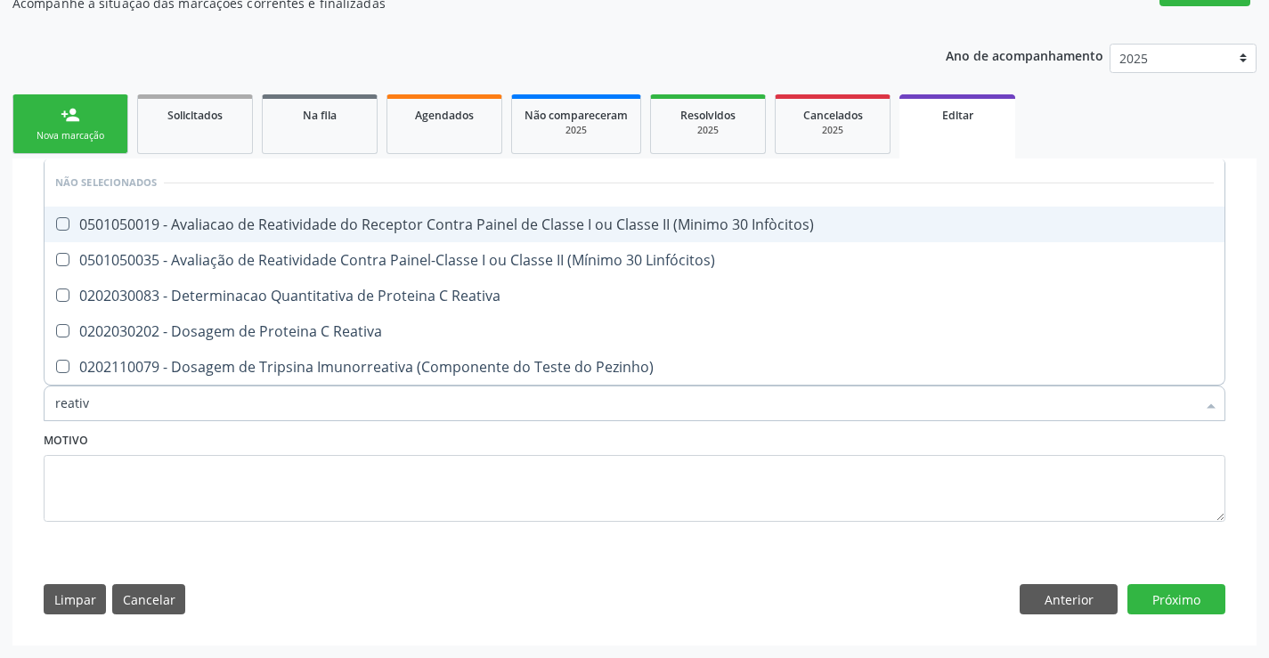
type input "reativa"
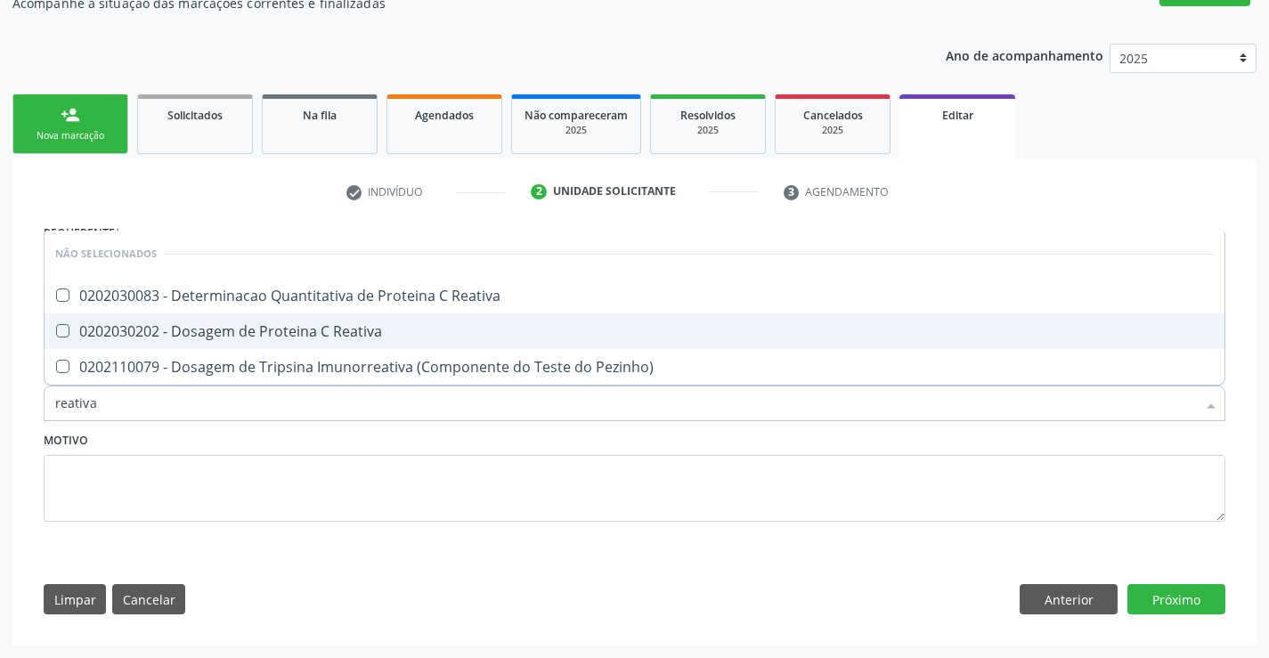
click at [325, 334] on div "0202030202 - Dosagem de Proteina C Reativa" at bounding box center [634, 331] width 1158 height 14
checkbox Reativa "true"
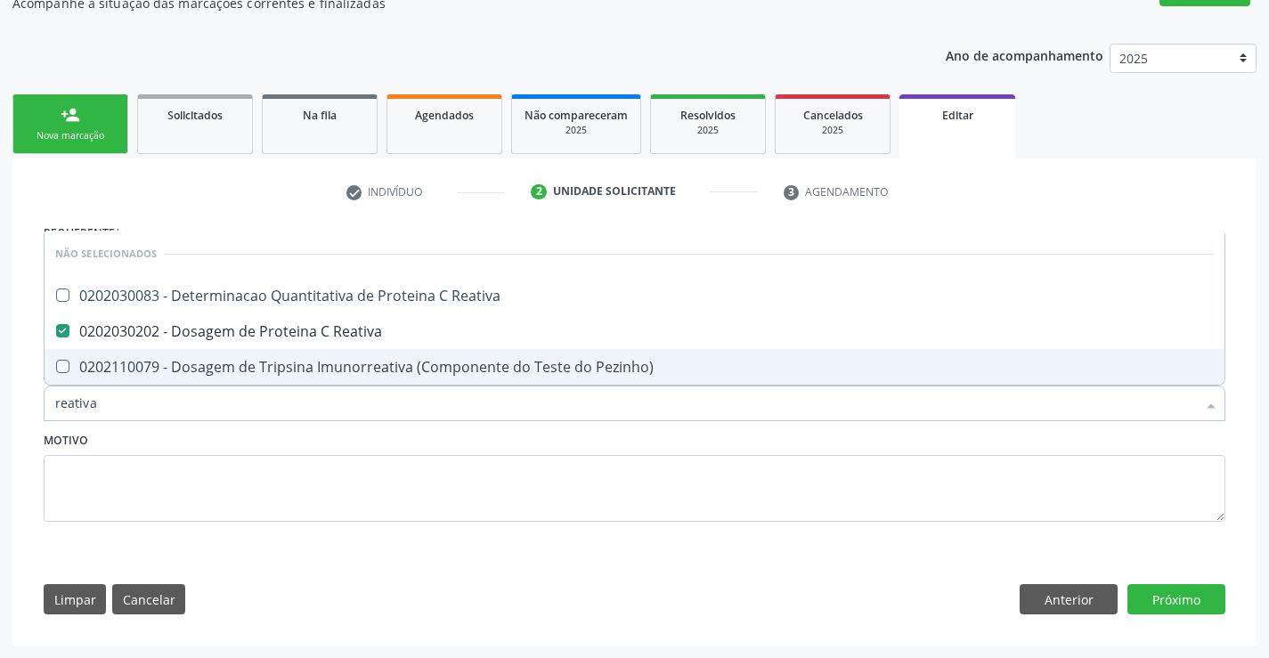
click at [274, 527] on fieldset "Motivo" at bounding box center [634, 480] width 1181 height 107
checkbox Reativa "true"
checkbox Pezinho\) "true"
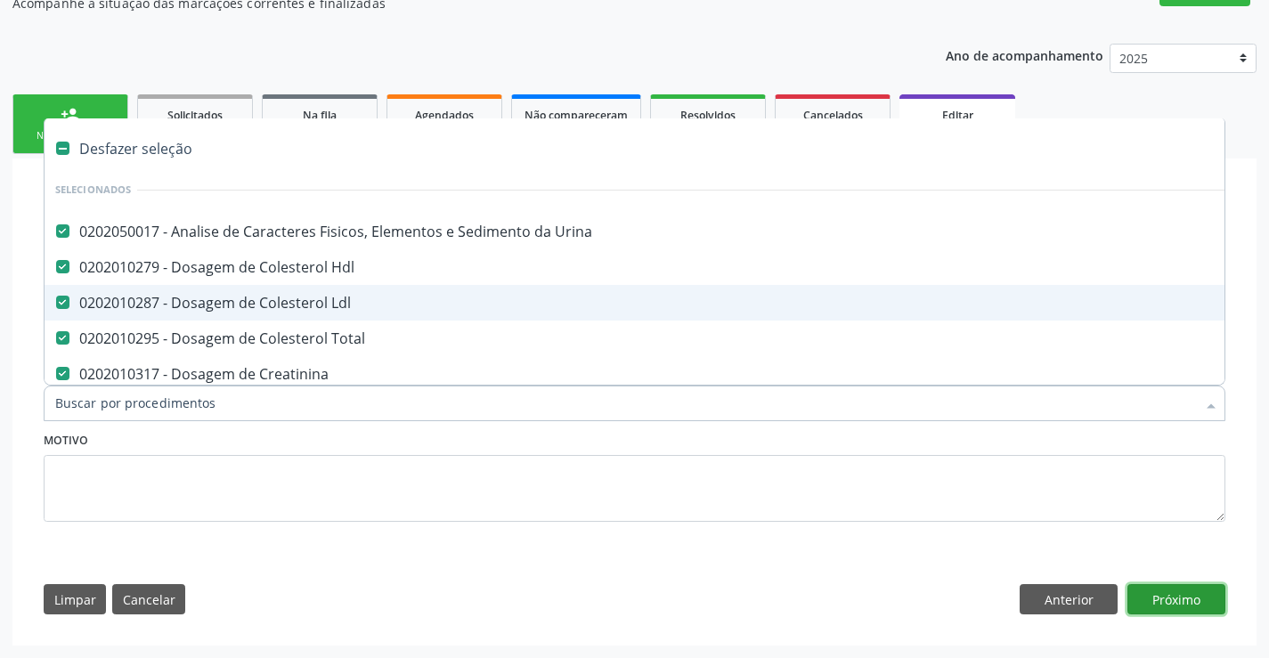
click at [1182, 592] on button "Próximo" at bounding box center [1176, 599] width 98 height 30
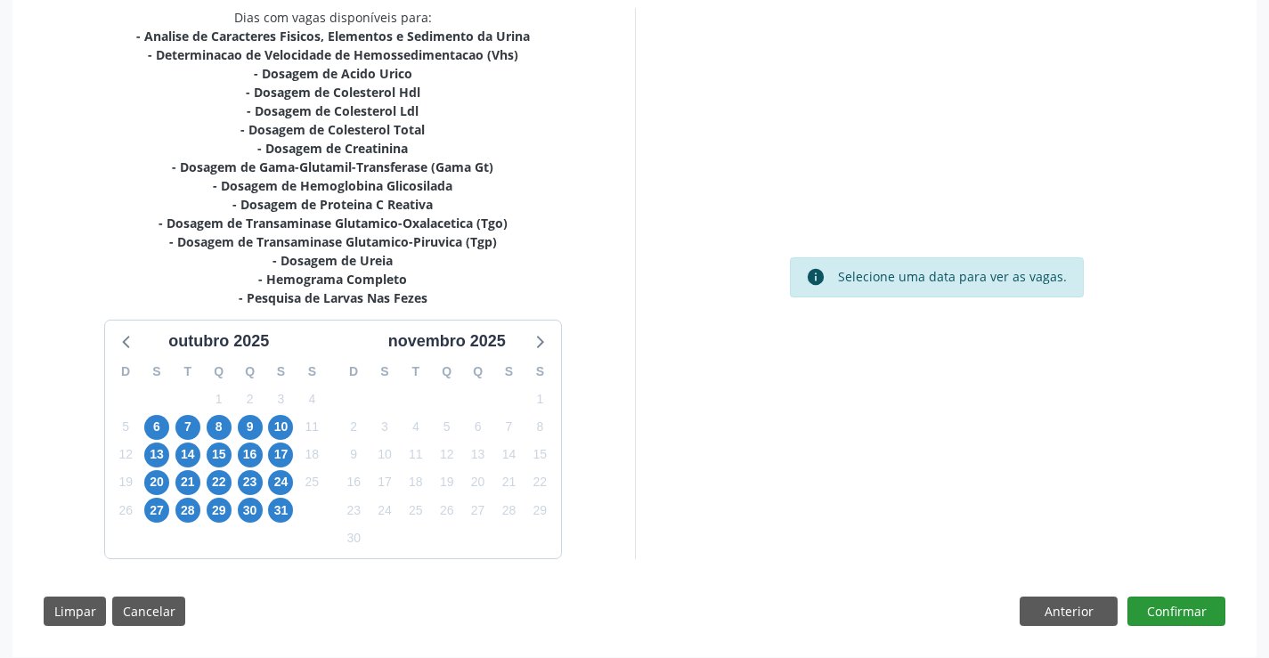
scroll to position [401, 0]
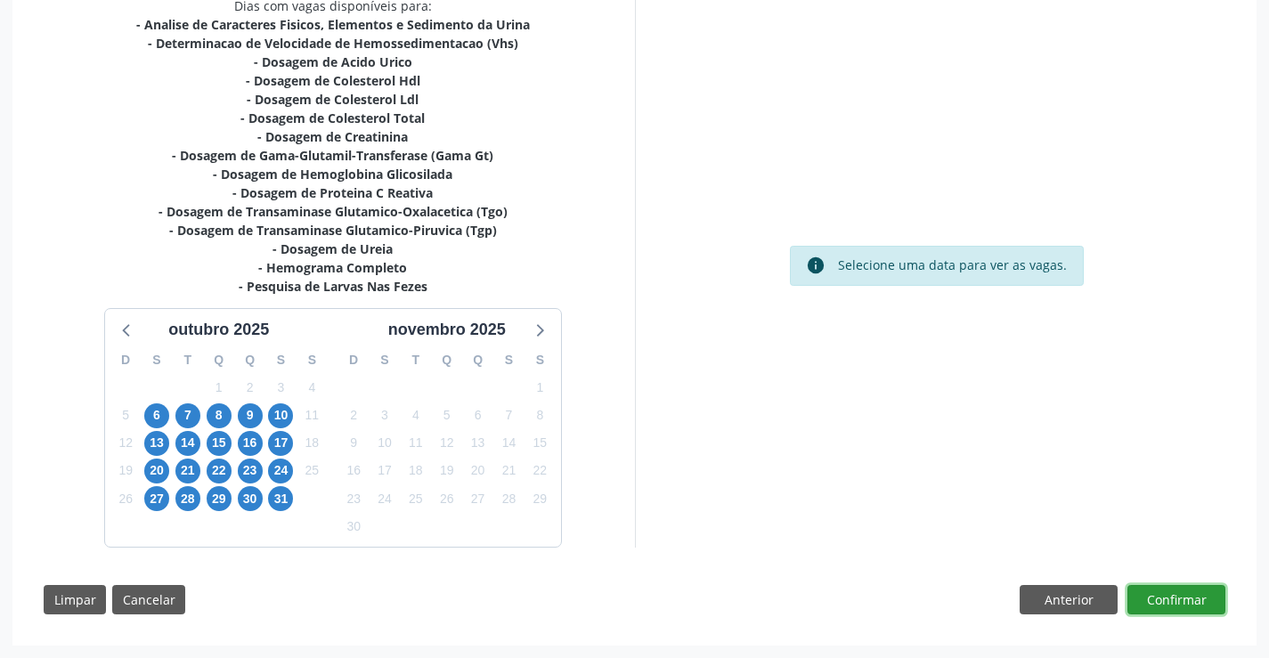
click at [1176, 603] on button "Confirmar" at bounding box center [1176, 600] width 98 height 30
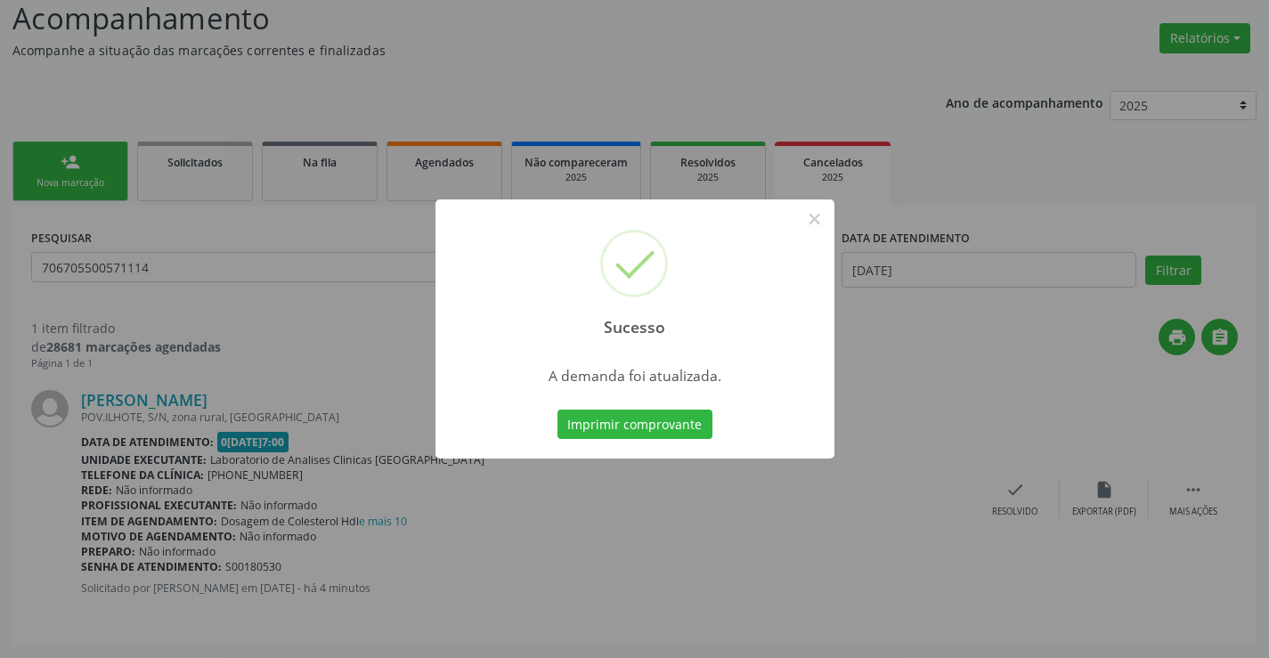
scroll to position [0, 0]
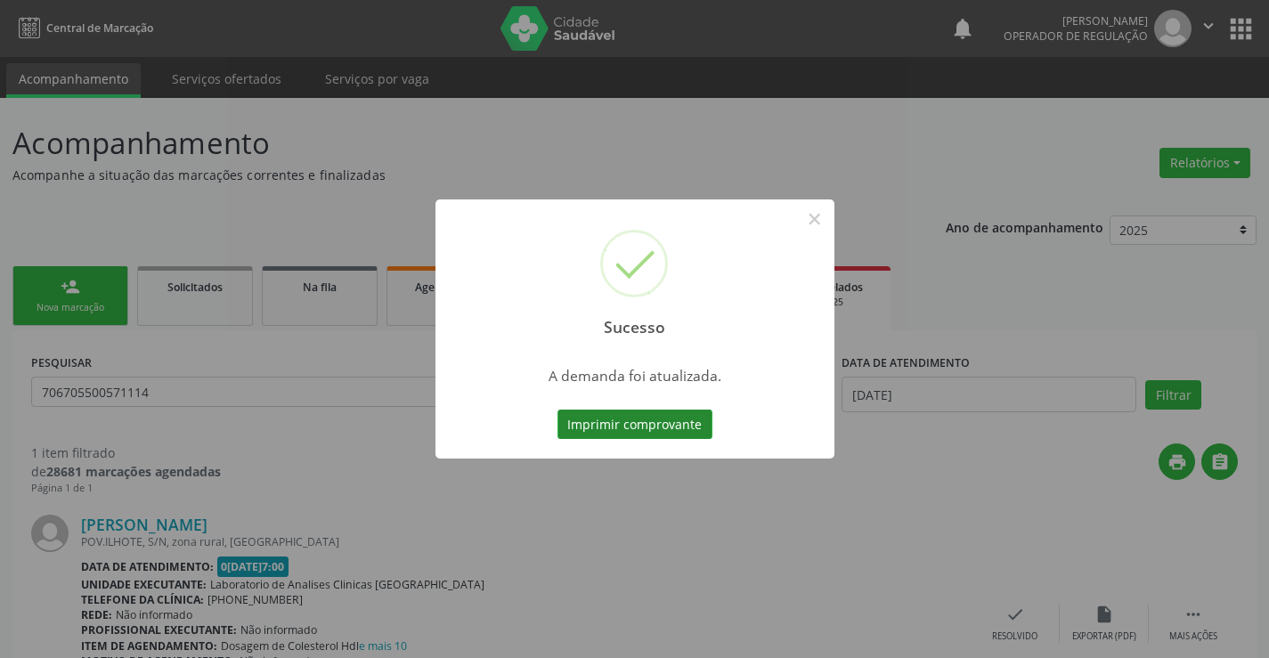
click at [661, 416] on button "Imprimir comprovante" at bounding box center [634, 424] width 155 height 30
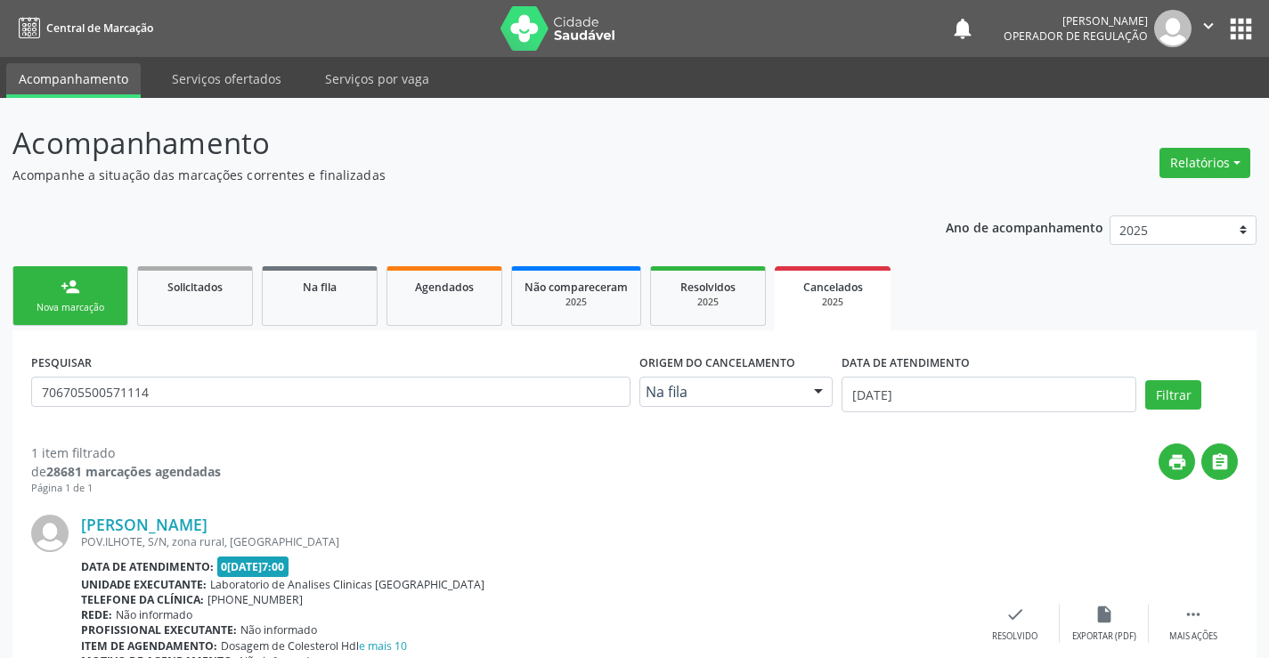
click at [71, 290] on div "person_add" at bounding box center [71, 287] width 20 height 20
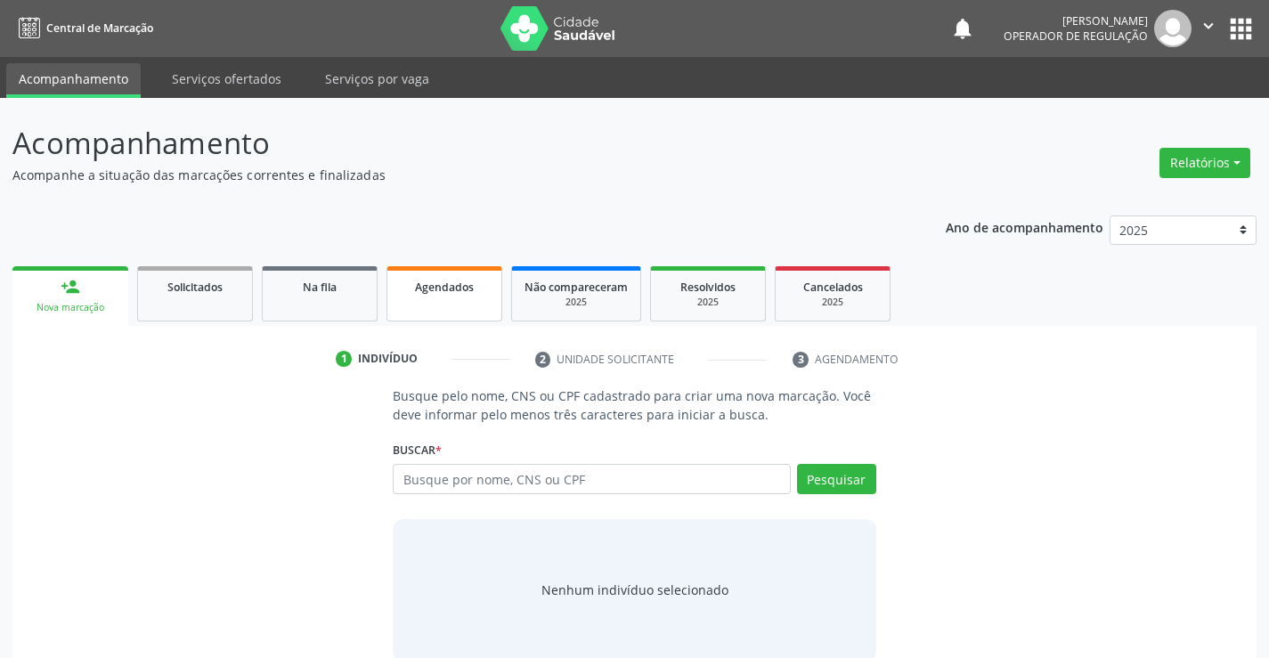
click at [458, 298] on link "Agendados" at bounding box center [444, 293] width 116 height 55
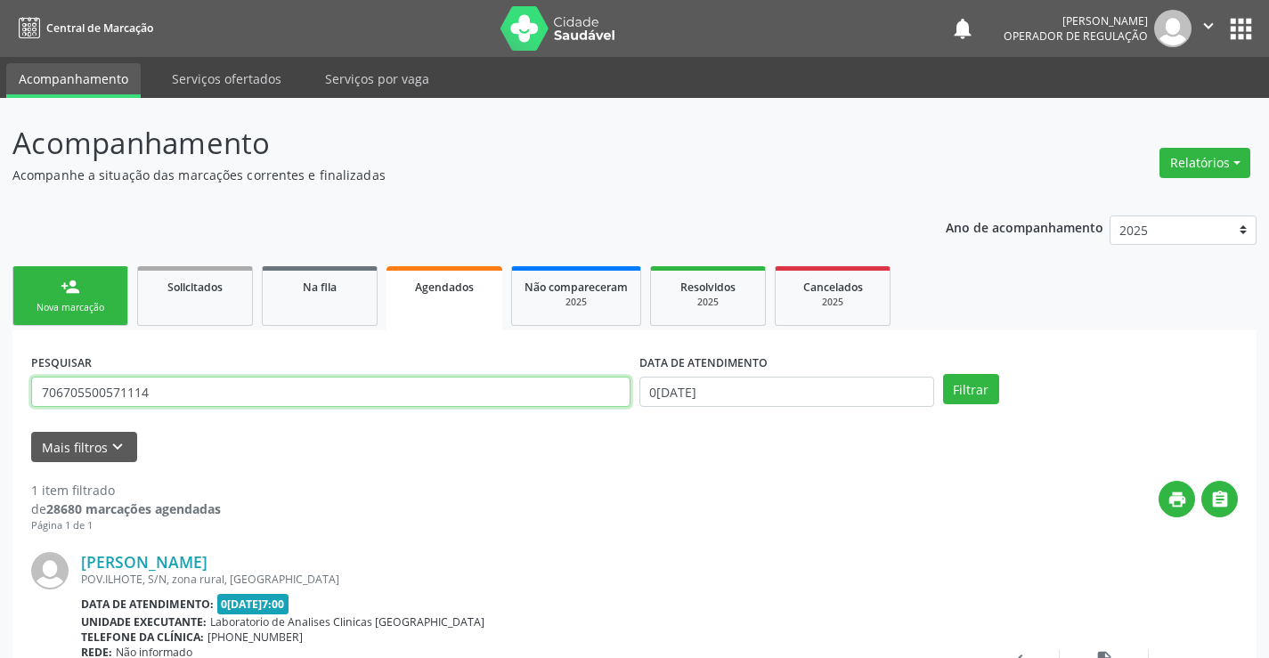
click at [260, 393] on input "706705500571114" at bounding box center [330, 392] width 599 height 30
type input "7"
type input "josedy dos santos silva"
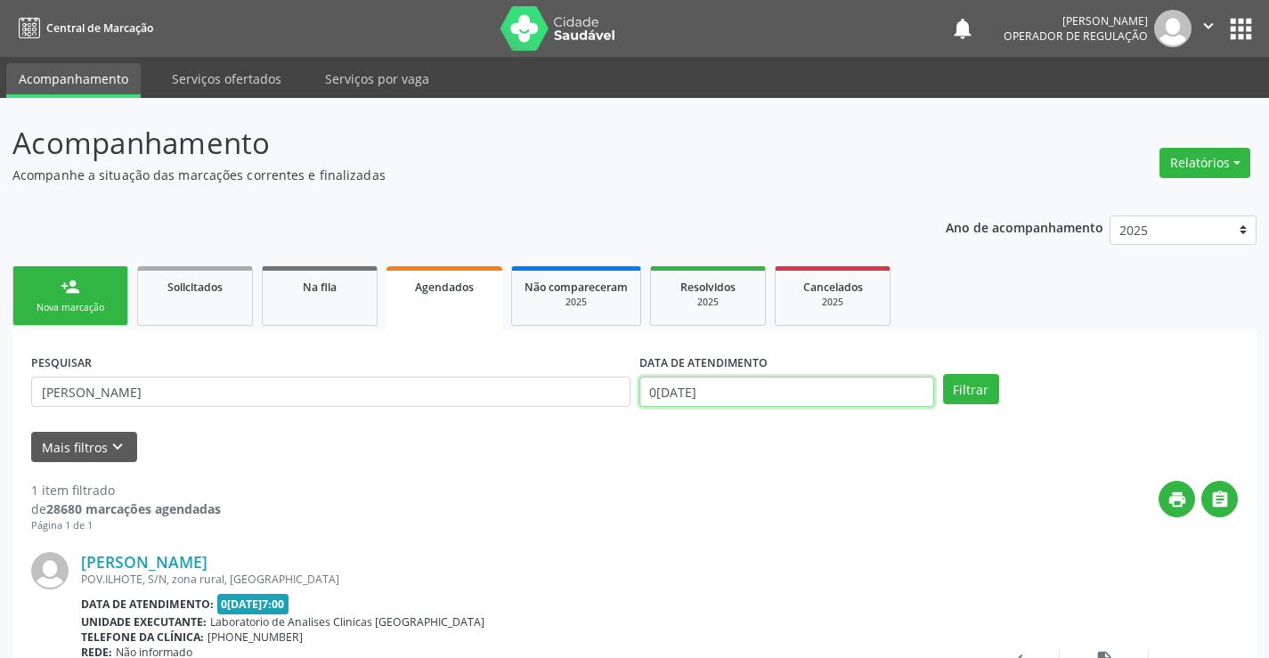
click at [786, 394] on input "03/10/2025" at bounding box center [786, 392] width 295 height 30
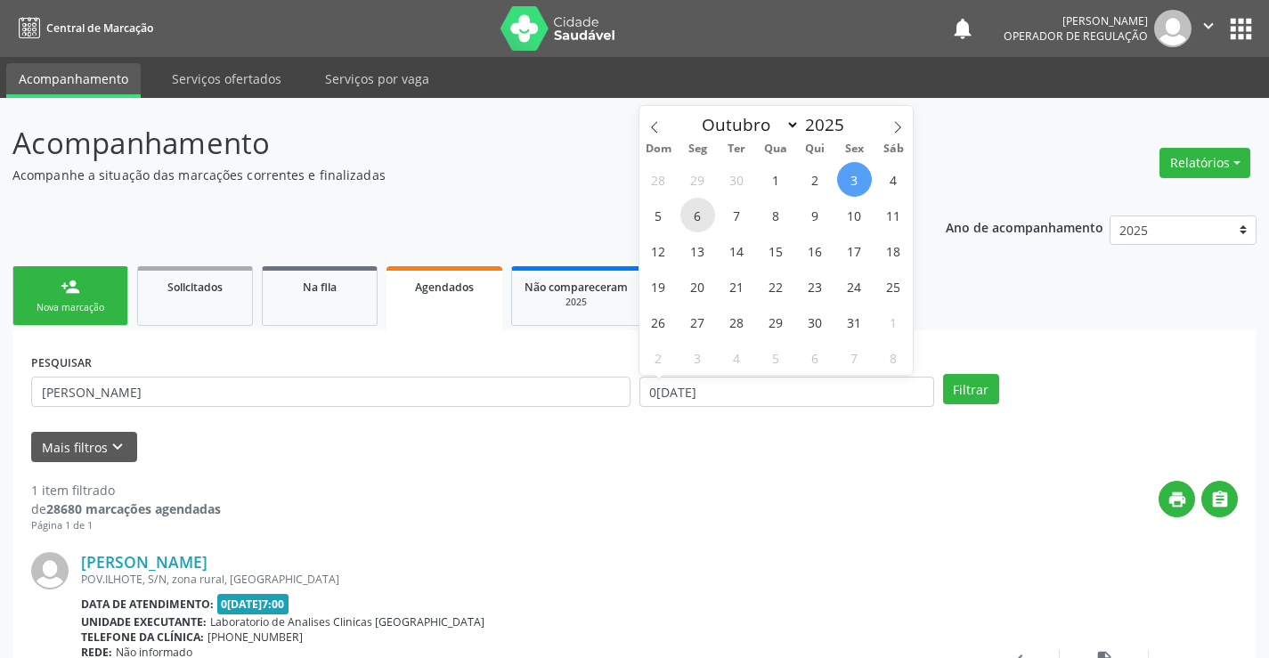
click at [701, 217] on span "6" at bounding box center [697, 215] width 35 height 35
type input "0[DATE]"
click at [701, 217] on span "6" at bounding box center [697, 215] width 35 height 35
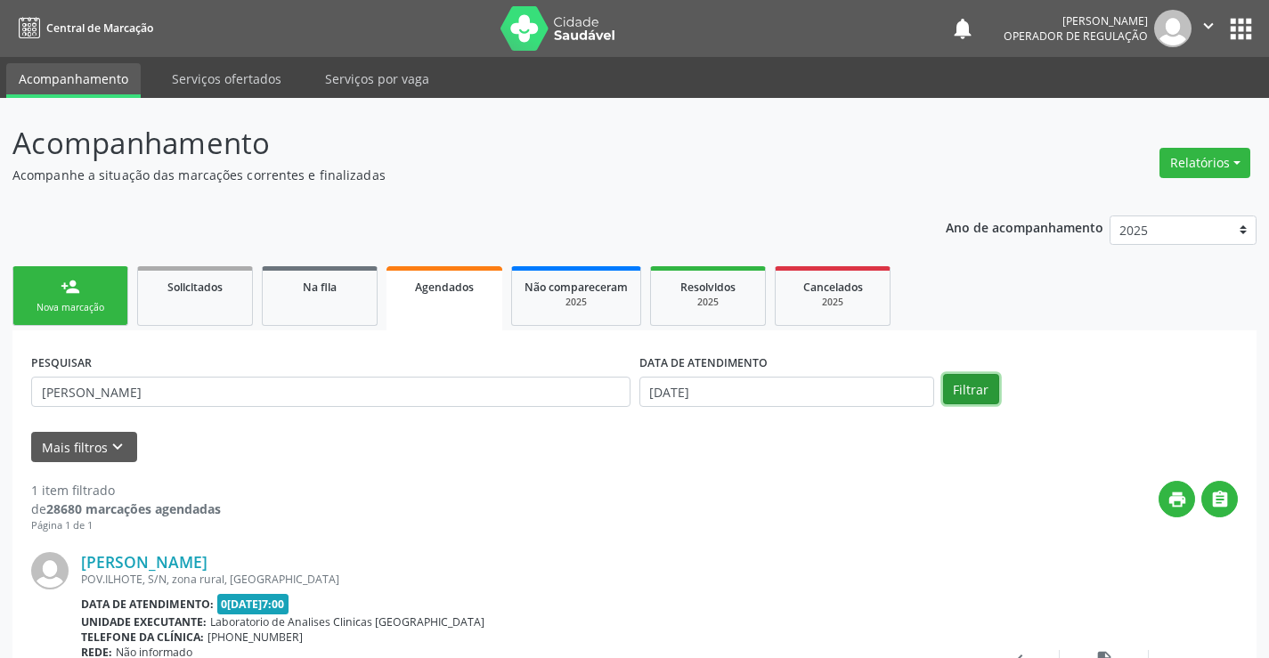
click at [974, 393] on button "Filtrar" at bounding box center [971, 389] width 56 height 30
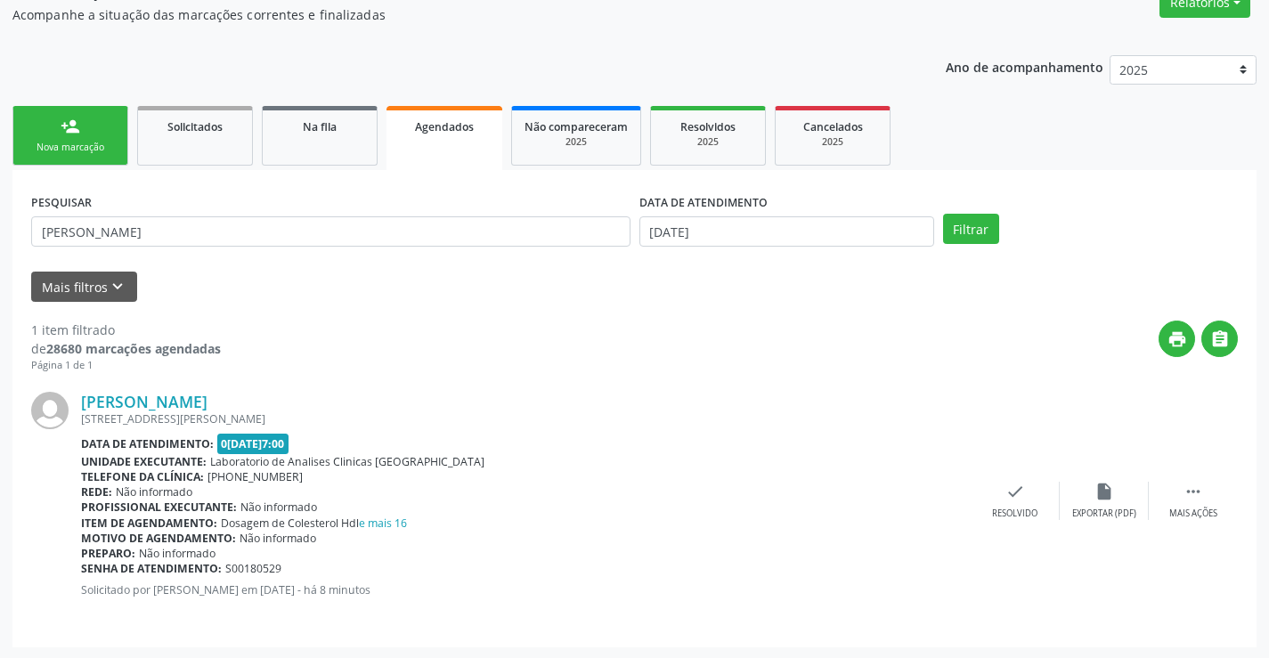
scroll to position [162, 0]
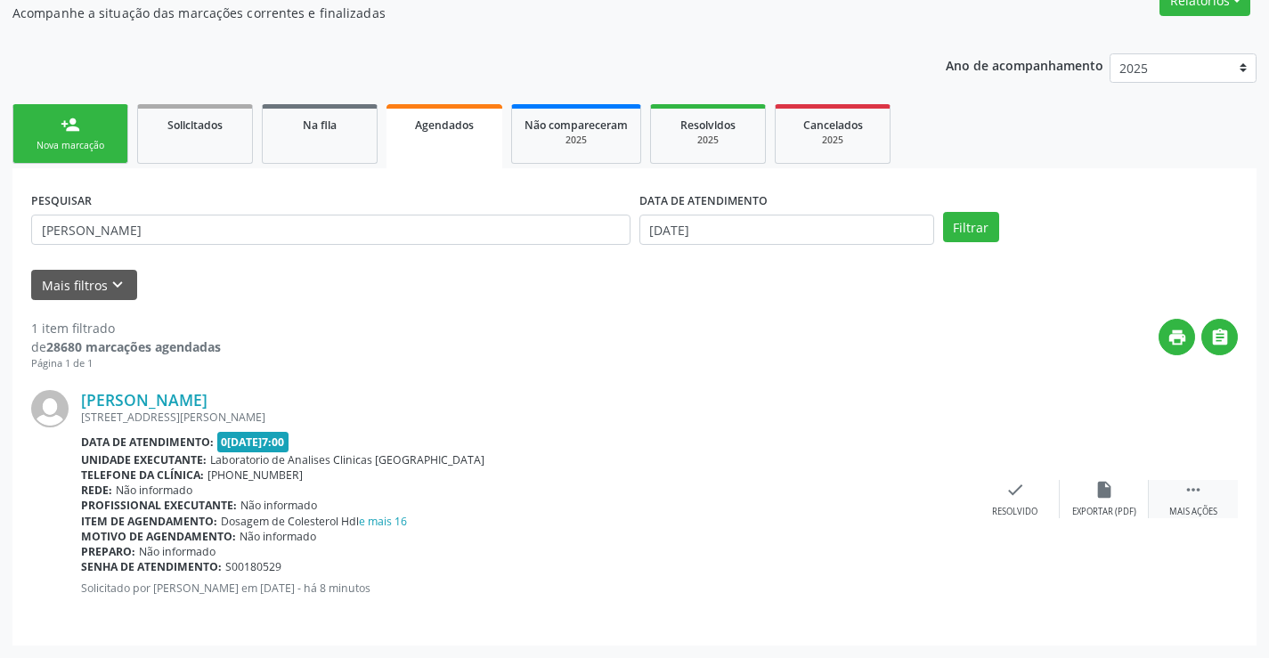
click at [1191, 490] on icon "" at bounding box center [1193, 490] width 20 height 20
click at [1097, 496] on icon "edit" at bounding box center [1104, 490] width 20 height 20
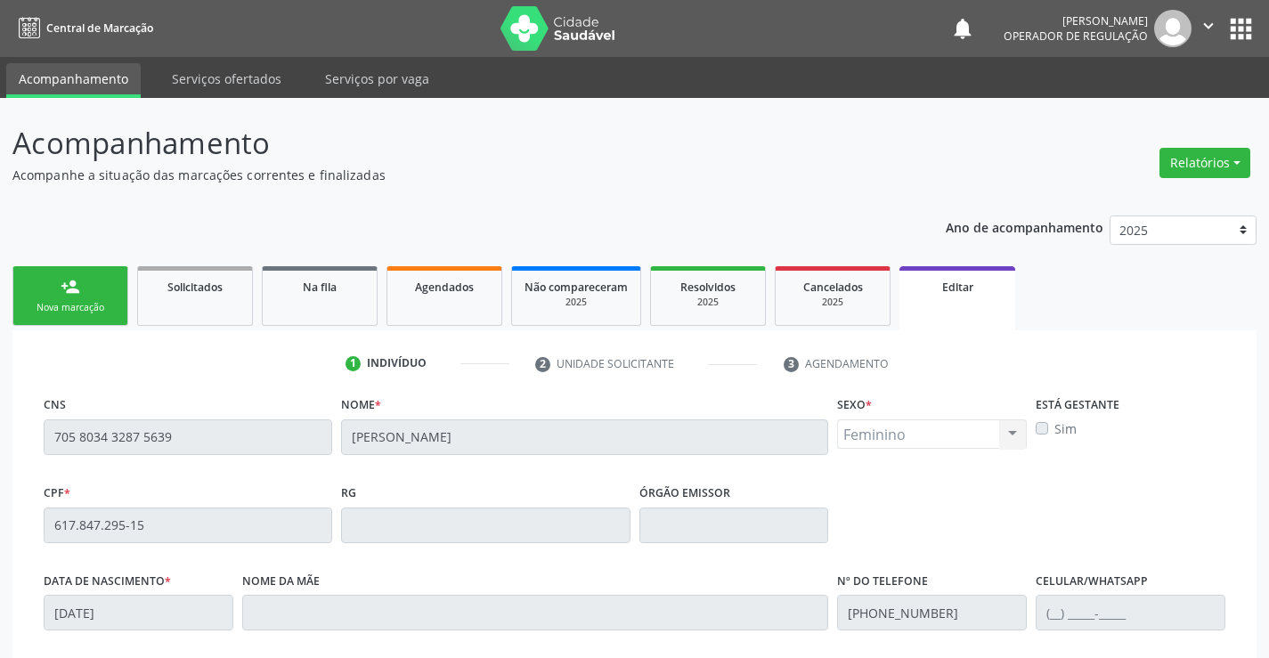
scroll to position [331, 0]
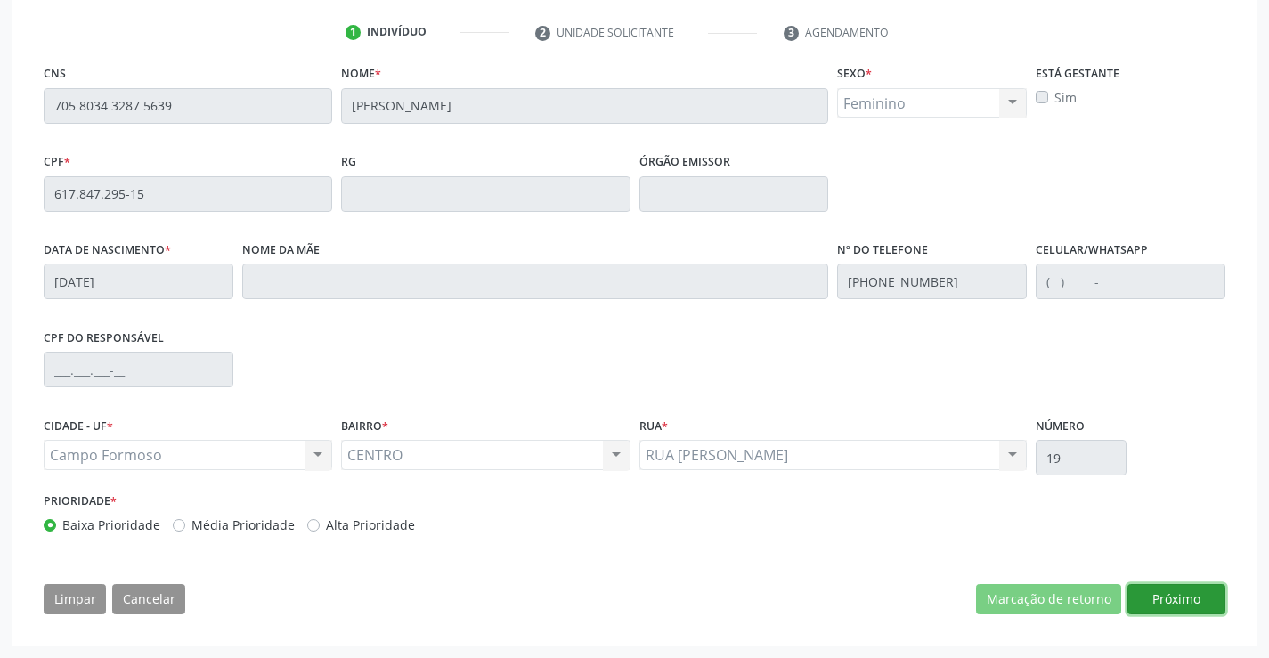
click at [1190, 600] on button "Próximo" at bounding box center [1176, 599] width 98 height 30
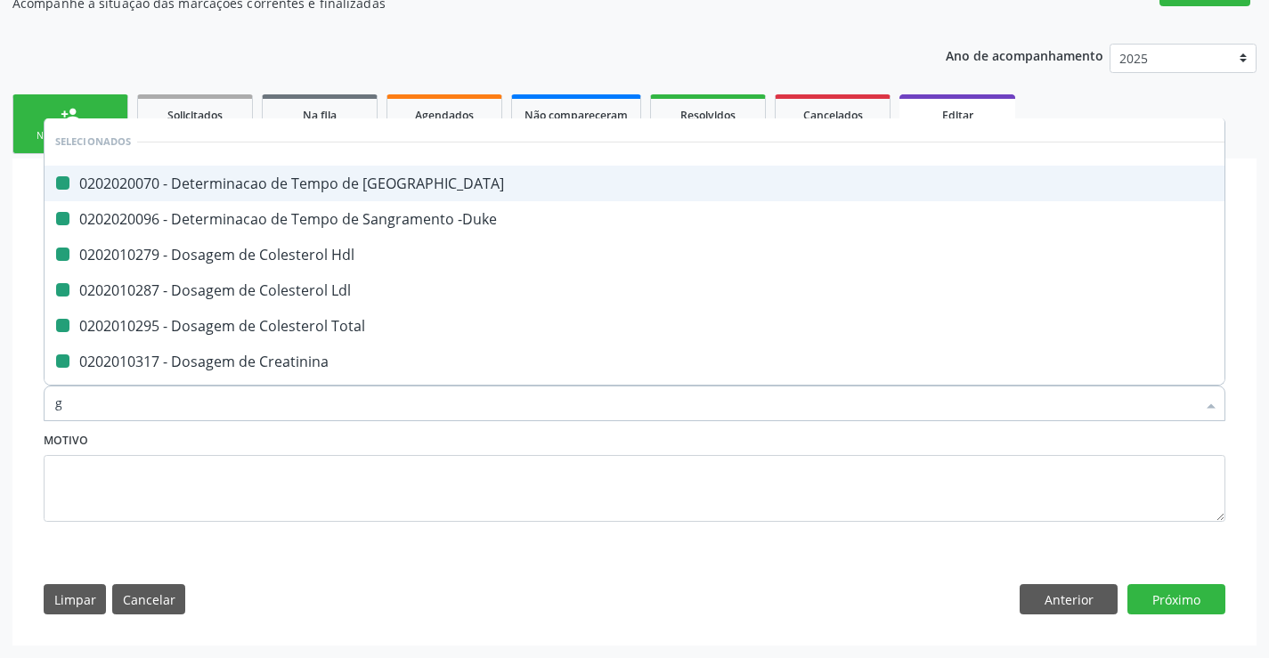
type input "ga"
checkbox Coagulacao "false"
checkbox -Duke "false"
checkbox Hdl "false"
checkbox Ldl "false"
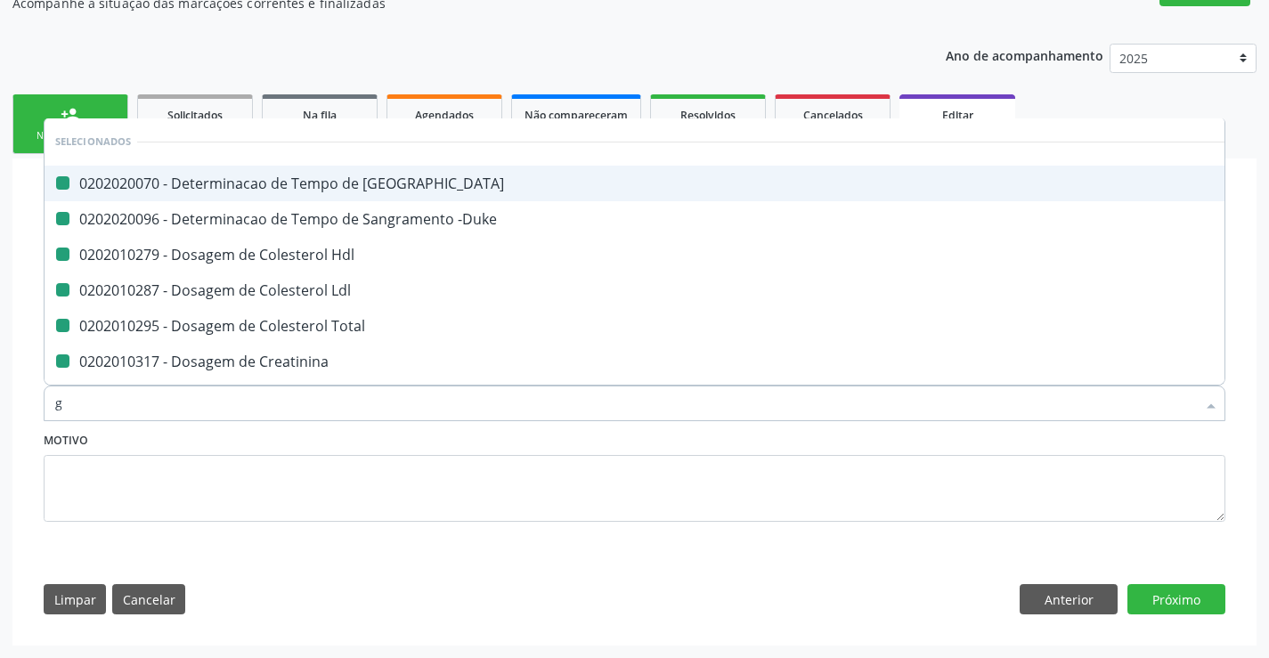
checkbox Total "false"
checkbox Creatinina "false"
checkbox Serico "false"
checkbox Alcalina "false"
checkbox Glicose "false"
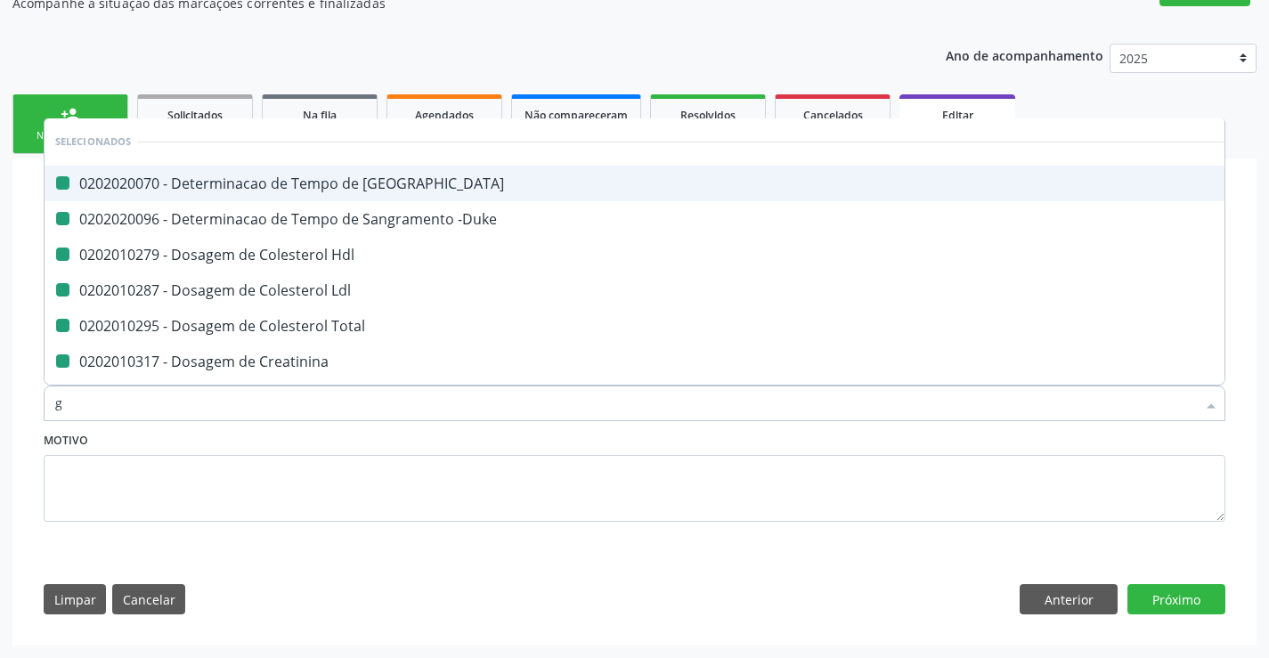
checkbox Glicosilada "false"
checkbox Magnesio "false"
checkbox \(Tgo\) "false"
checkbox \(Tgp\) "false"
checkbox Triglicerideos "false"
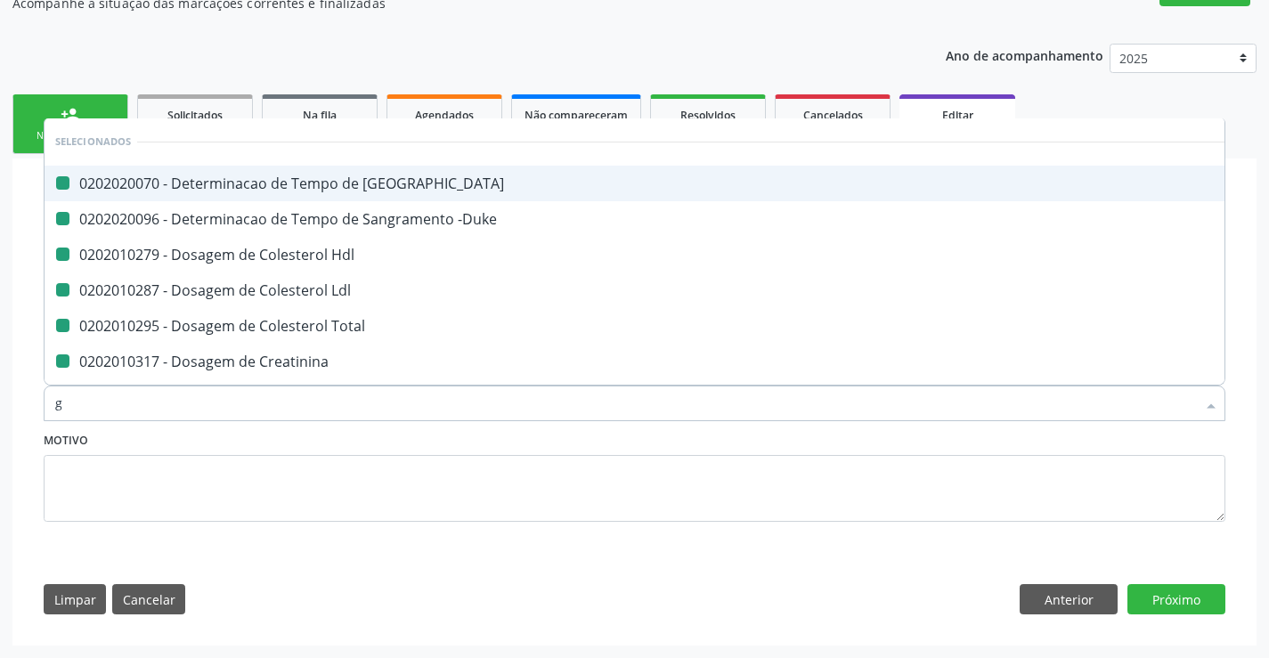
checkbox Ureia "false"
checkbox Completo "false"
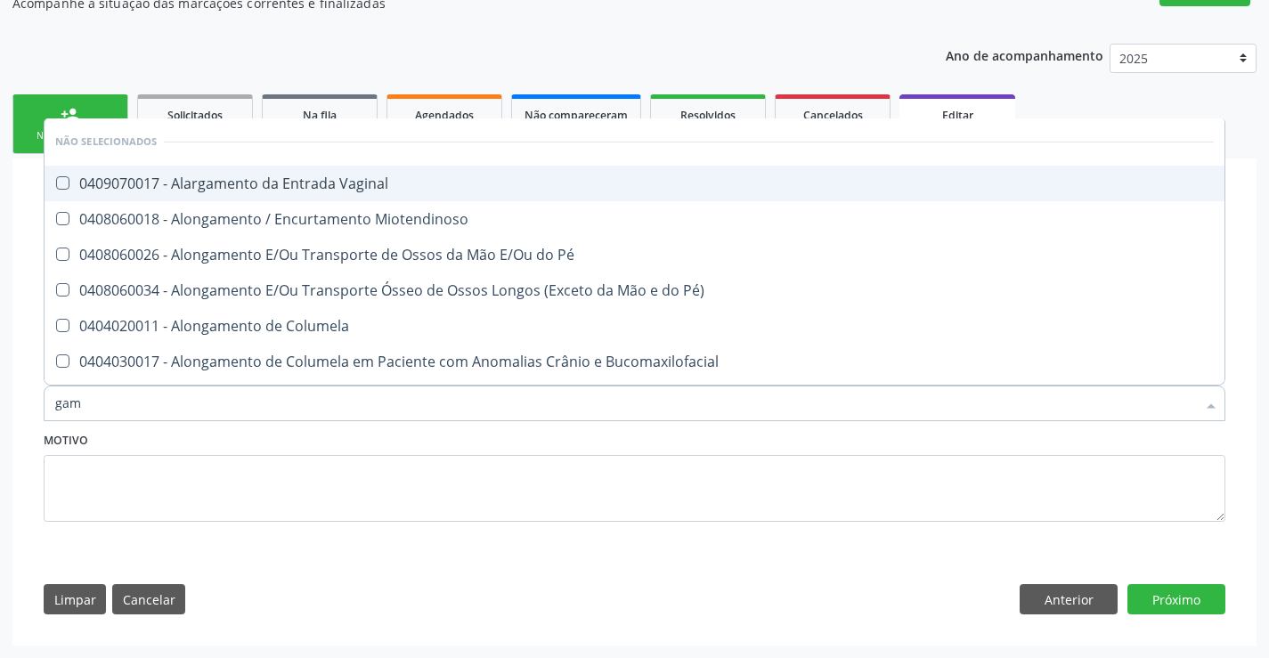
type input "gama"
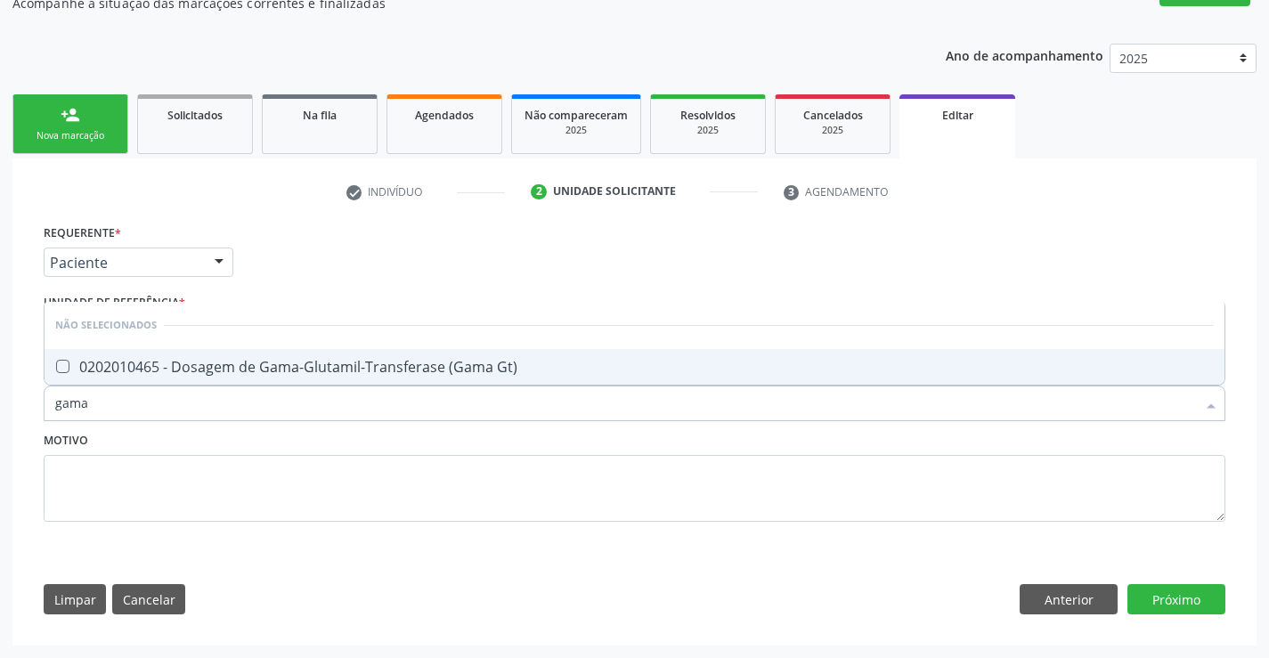
click at [289, 365] on div "0202010465 - Dosagem de Gama-Glutamil-Transferase (Gama Gt)" at bounding box center [634, 367] width 1158 height 14
checkbox Gt\) "true"
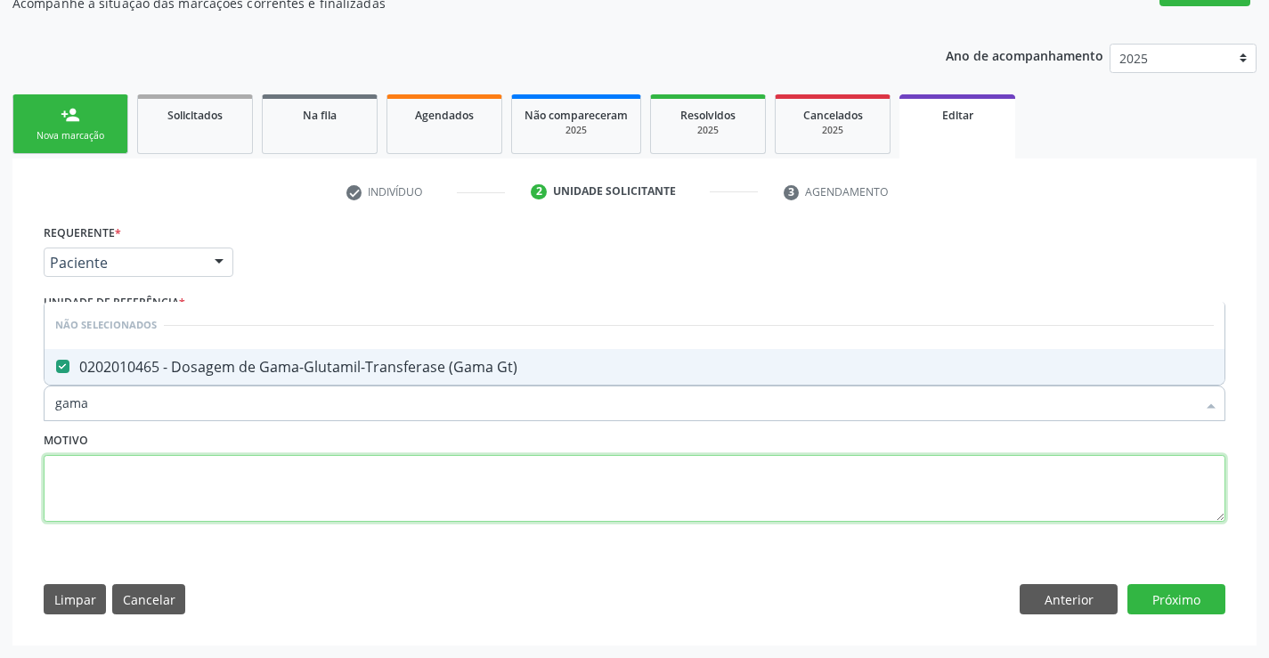
click at [202, 511] on textarea at bounding box center [634, 489] width 1181 height 68
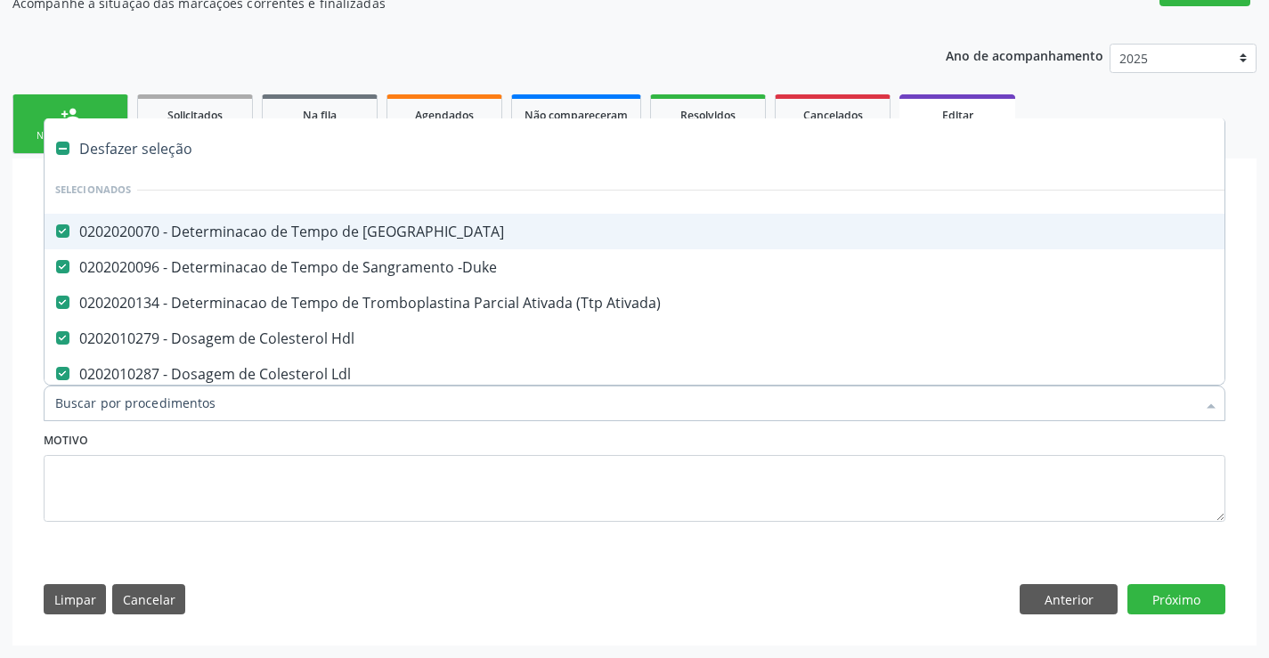
type input "r"
checkbox Ureia "false"
checkbox Completo "false"
checkbox Gt\) "false"
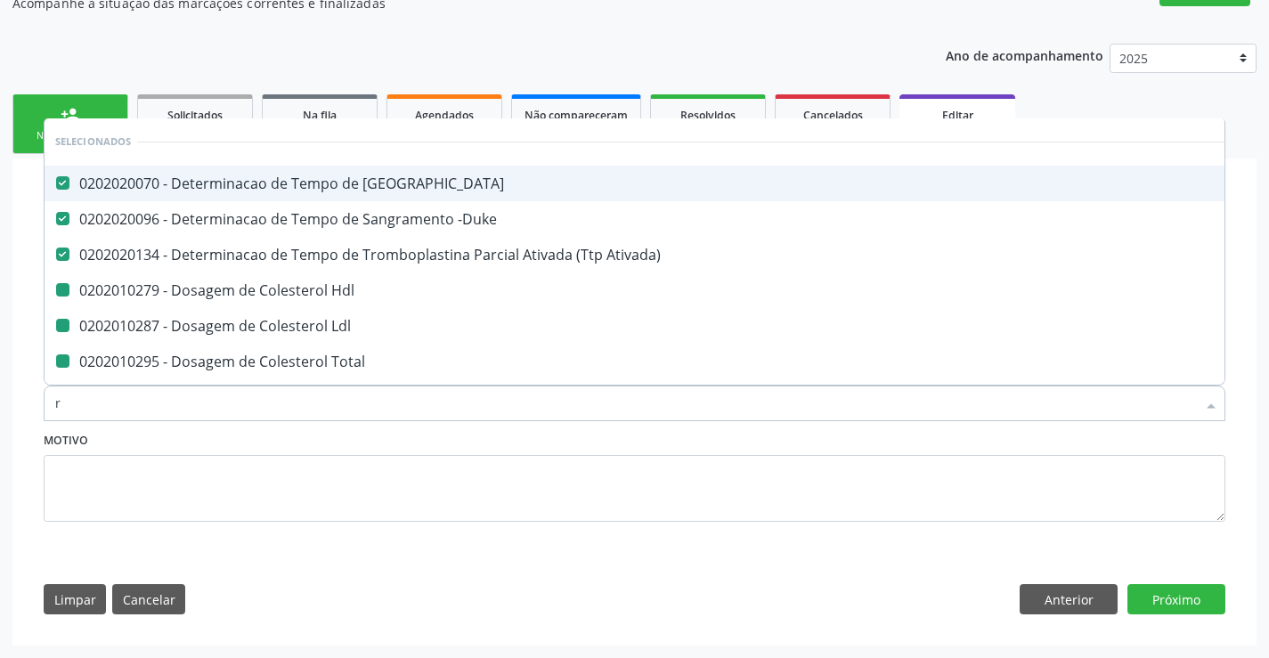
type input "re"
checkbox Hdl "false"
checkbox Ldl "false"
checkbox Total "false"
checkbox Creatinina "false"
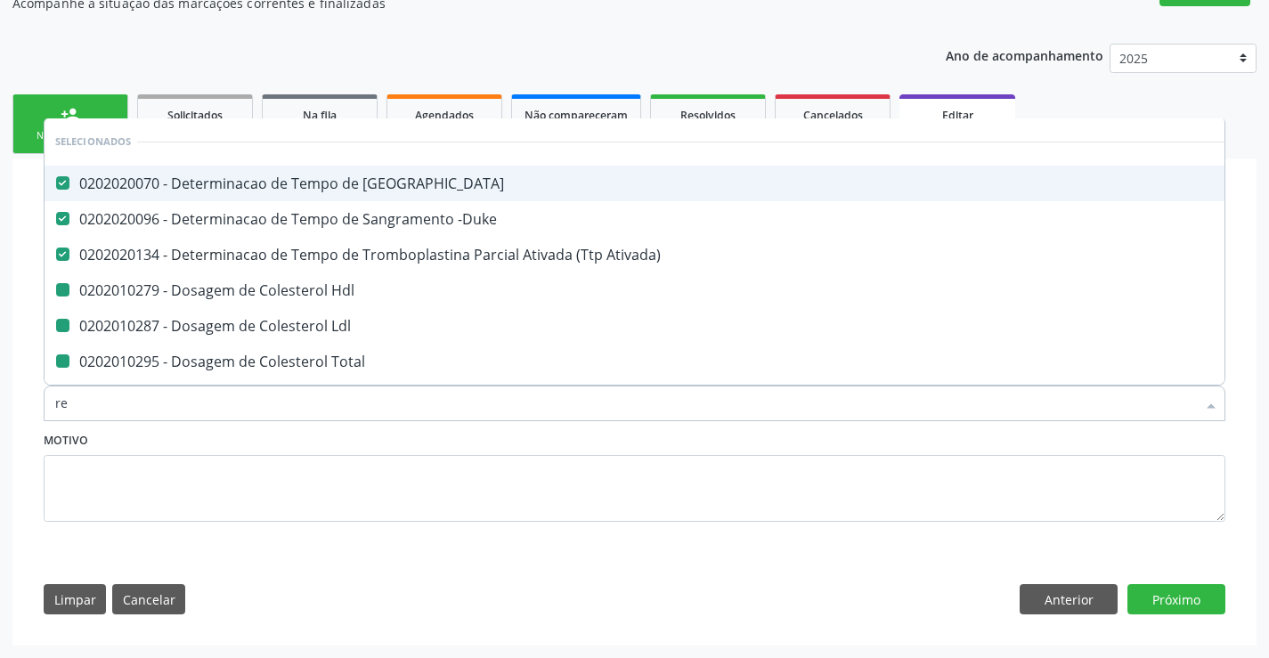
checkbox Serico "false"
checkbox \(Tgo\) "false"
checkbox \(Tgp\) "false"
checkbox Triglicerideos "false"
checkbox Ureia "false"
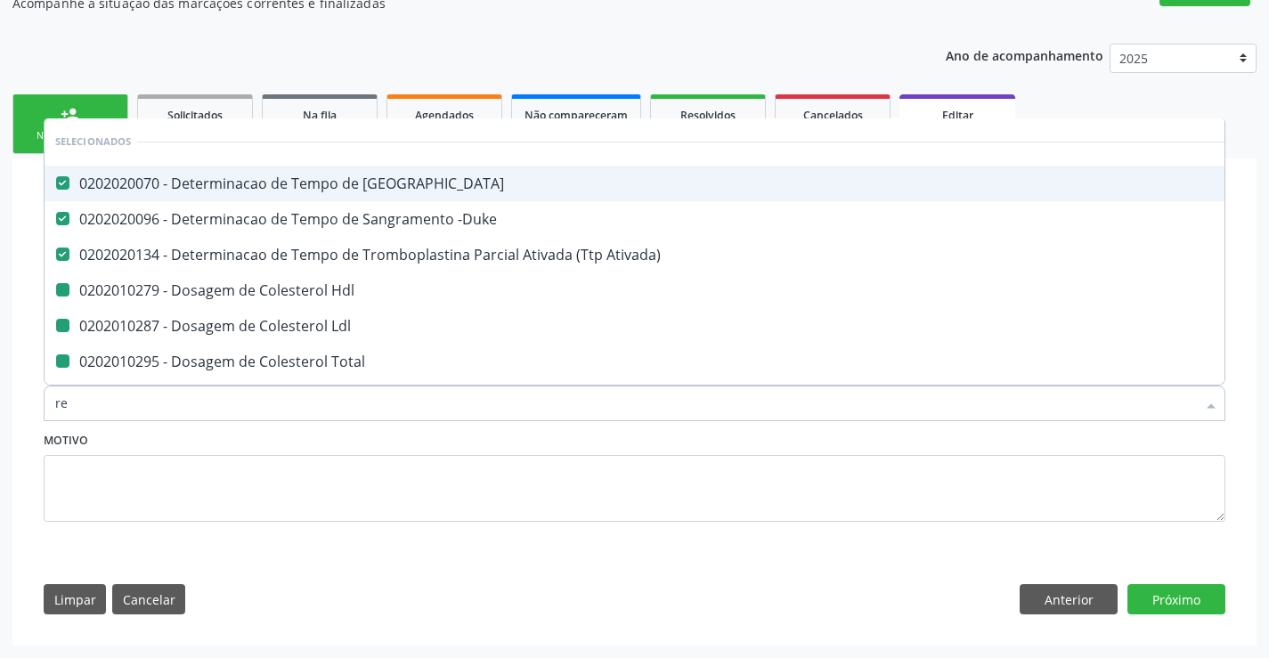
checkbox Completo "false"
checkbox Gt\) "false"
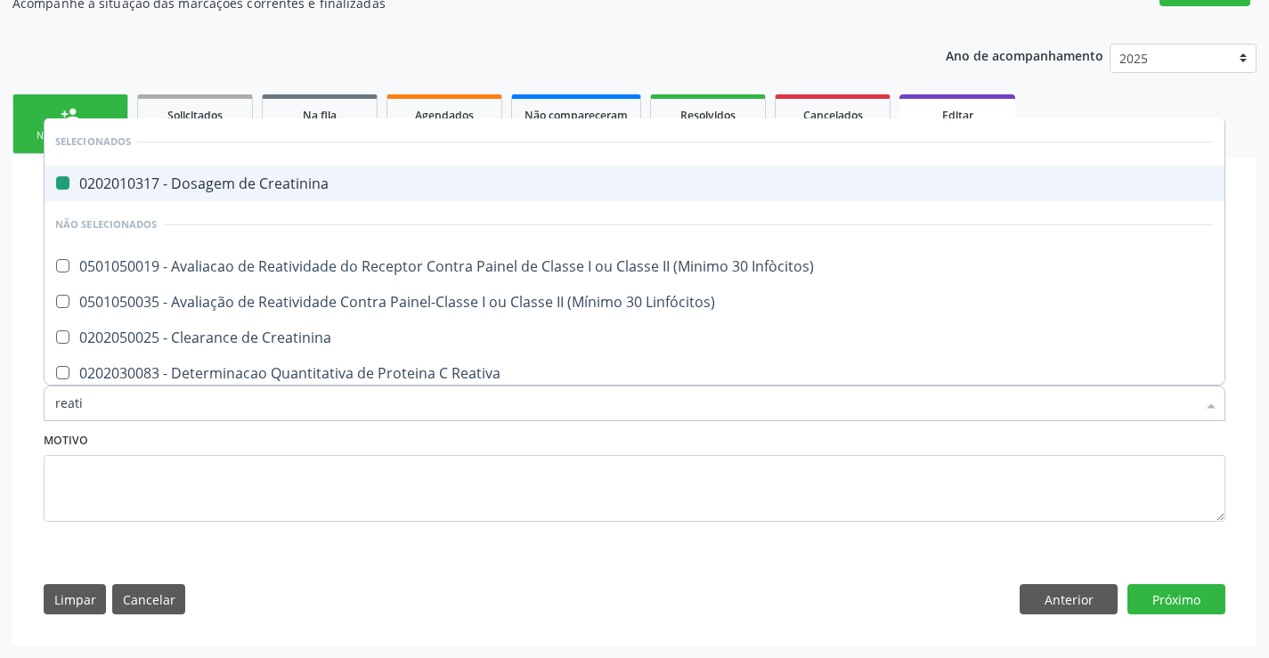
type input "reativ"
checkbox Creatinina "false"
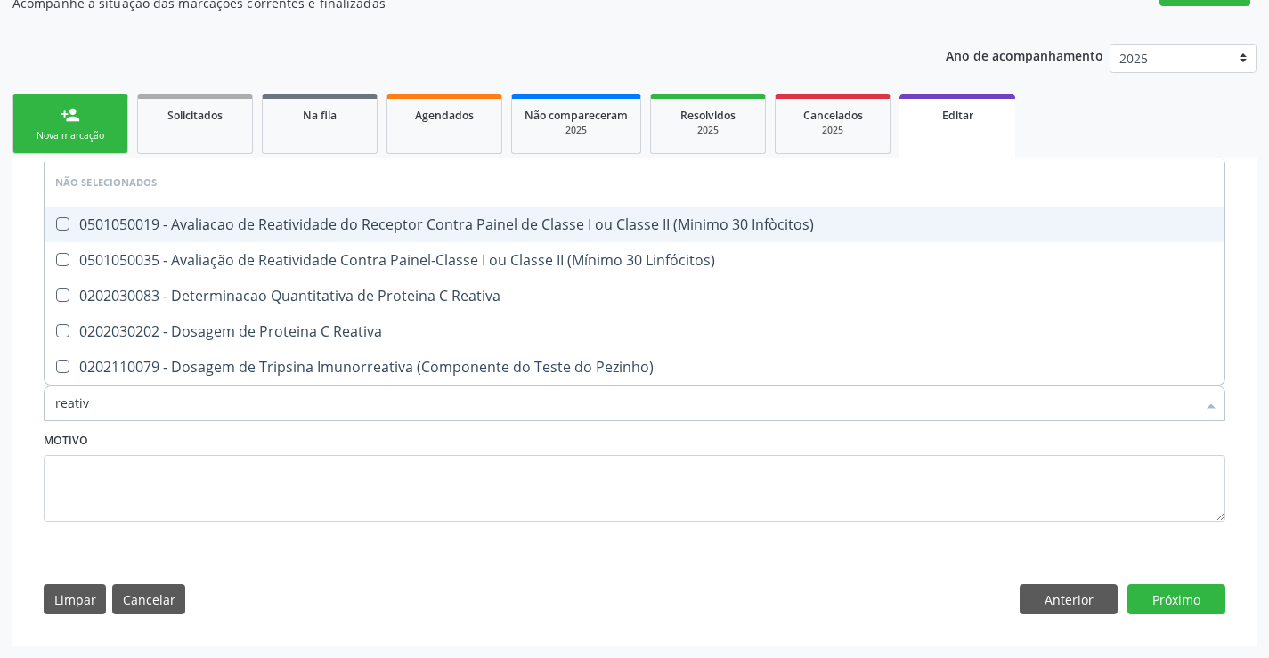
type input "reativa"
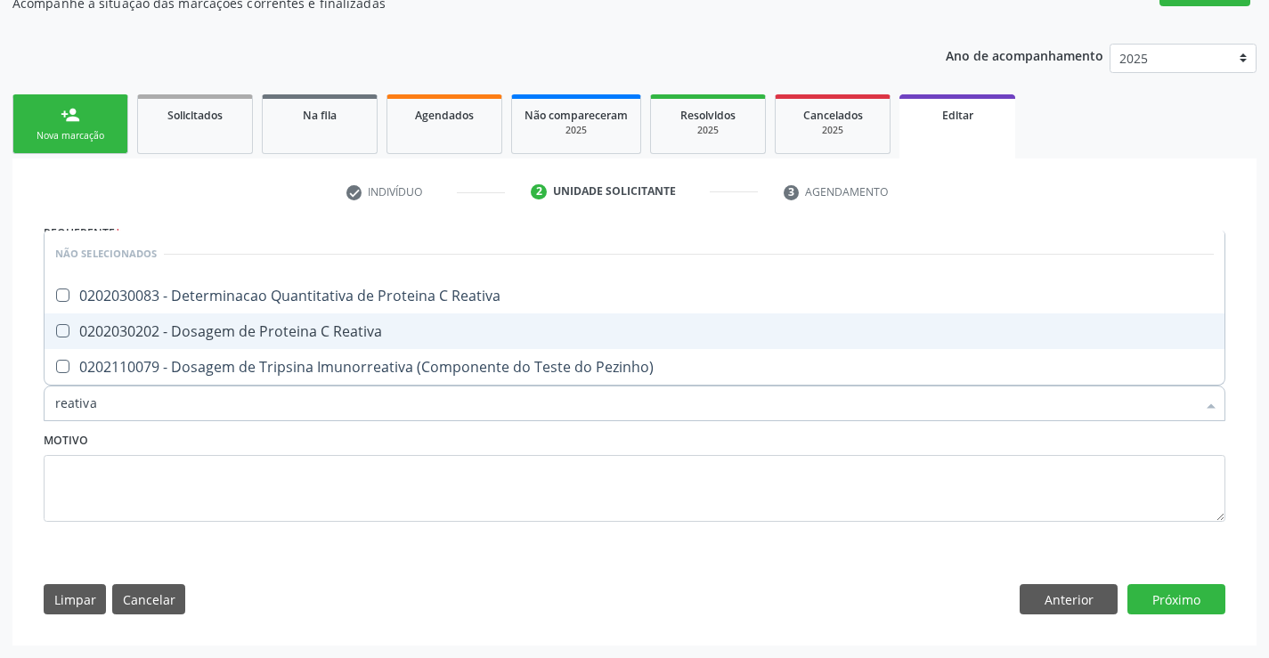
click at [280, 331] on div "0202030202 - Dosagem de Proteina C Reativa" at bounding box center [634, 331] width 1158 height 14
checkbox Reativa "true"
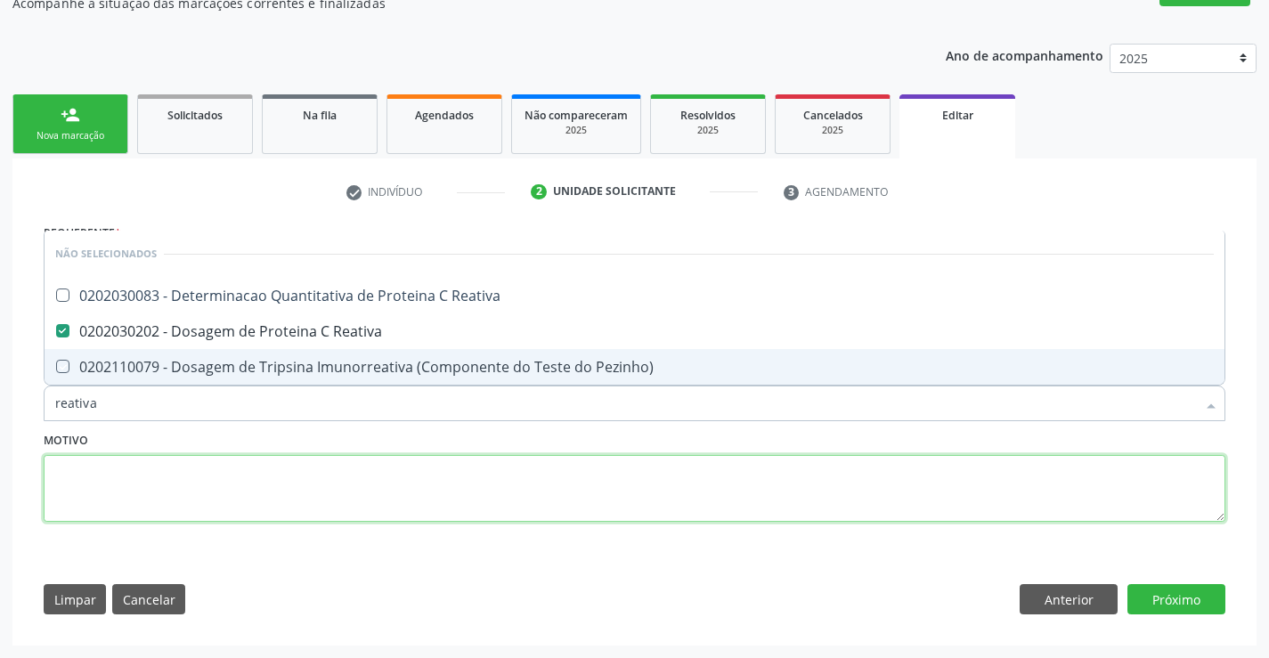
click at [316, 499] on textarea at bounding box center [634, 489] width 1181 height 68
checkbox Reativa "true"
checkbox Pezinho\) "true"
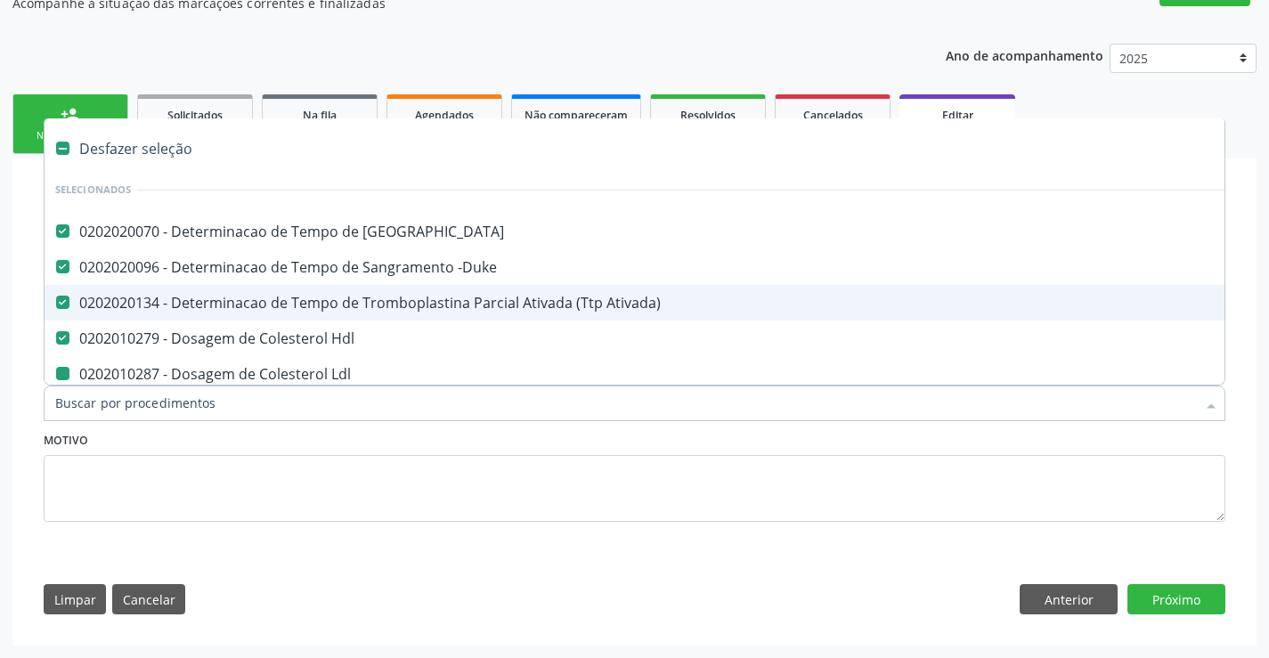
type input "v"
checkbox Ldl "false"
checkbox Total "false"
checkbox Creatinina "false"
checkbox Serico "false"
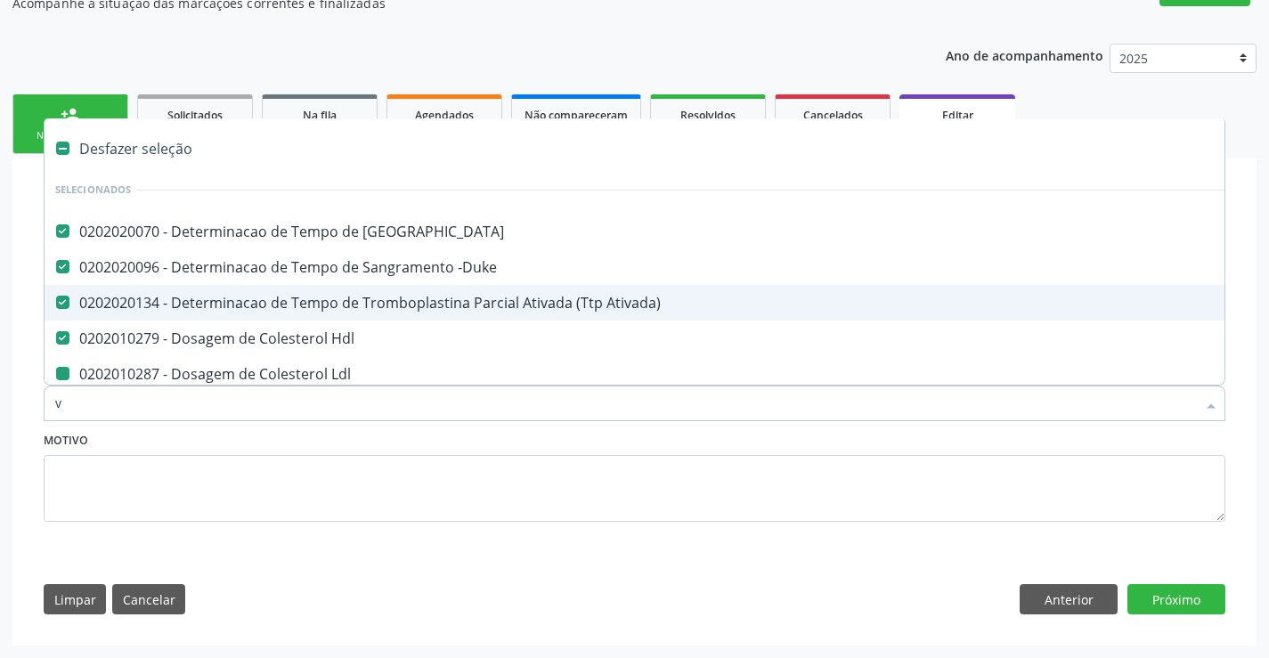
checkbox Alcalina "false"
checkbox Glicose "false"
checkbox Glicosilada "false"
checkbox Magnesio "false"
checkbox \(Tgo\) "false"
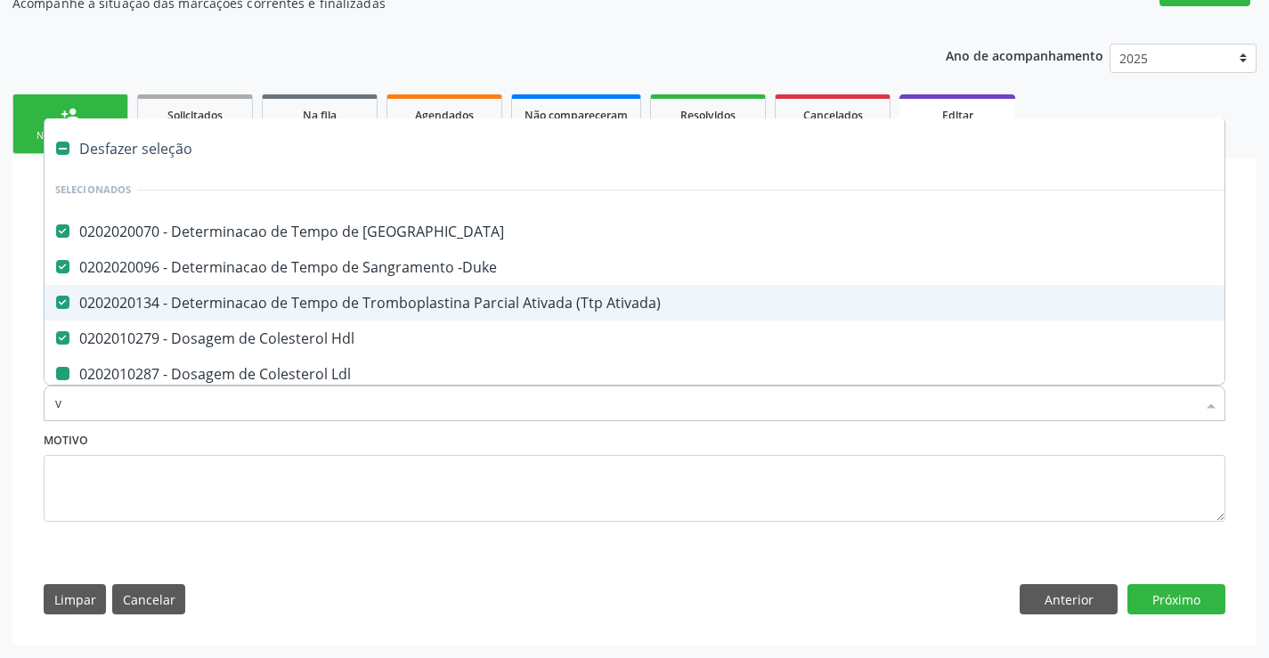
checkbox \(Tgp\) "false"
checkbox Triglicerideos "false"
checkbox Ureia "false"
checkbox Completo "false"
checkbox Gt\) "false"
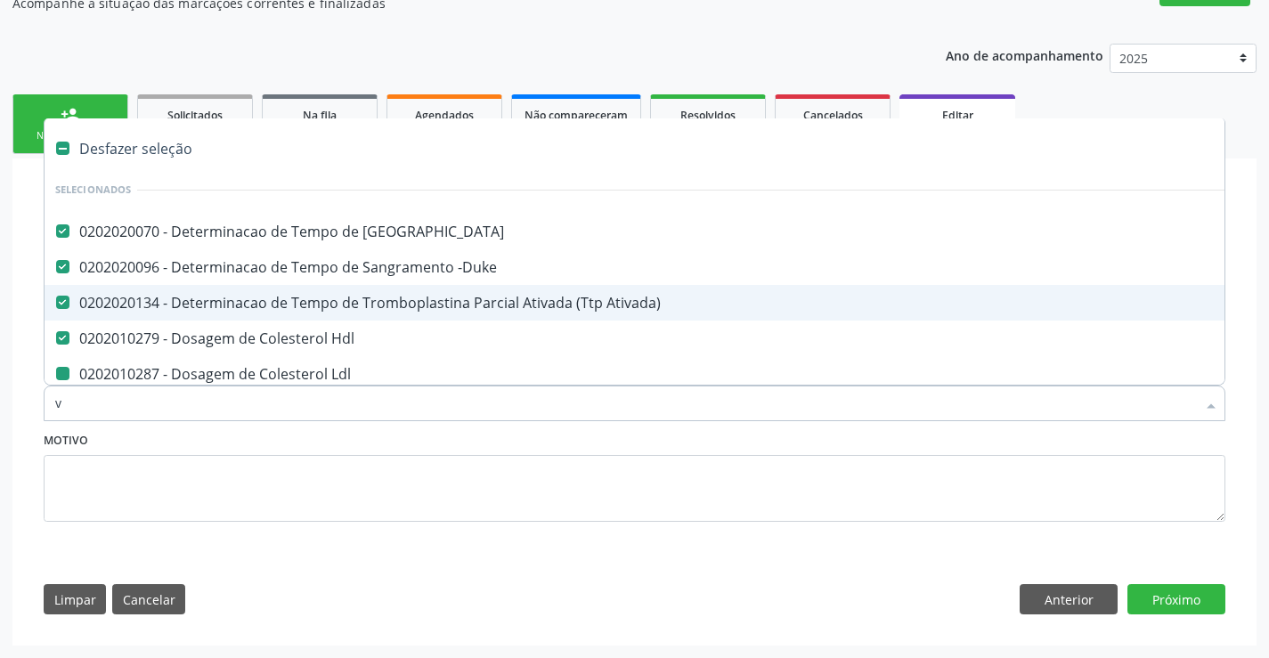
checkbox Reativa "false"
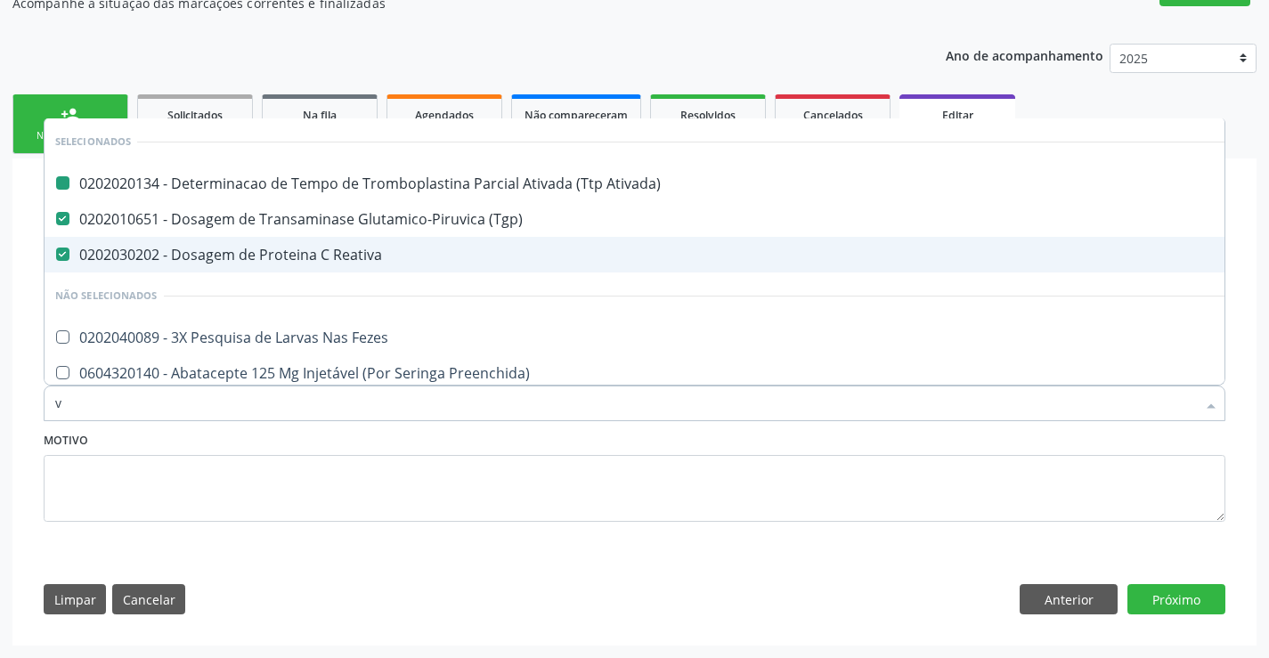
type input "vh"
checkbox Ativada\) "false"
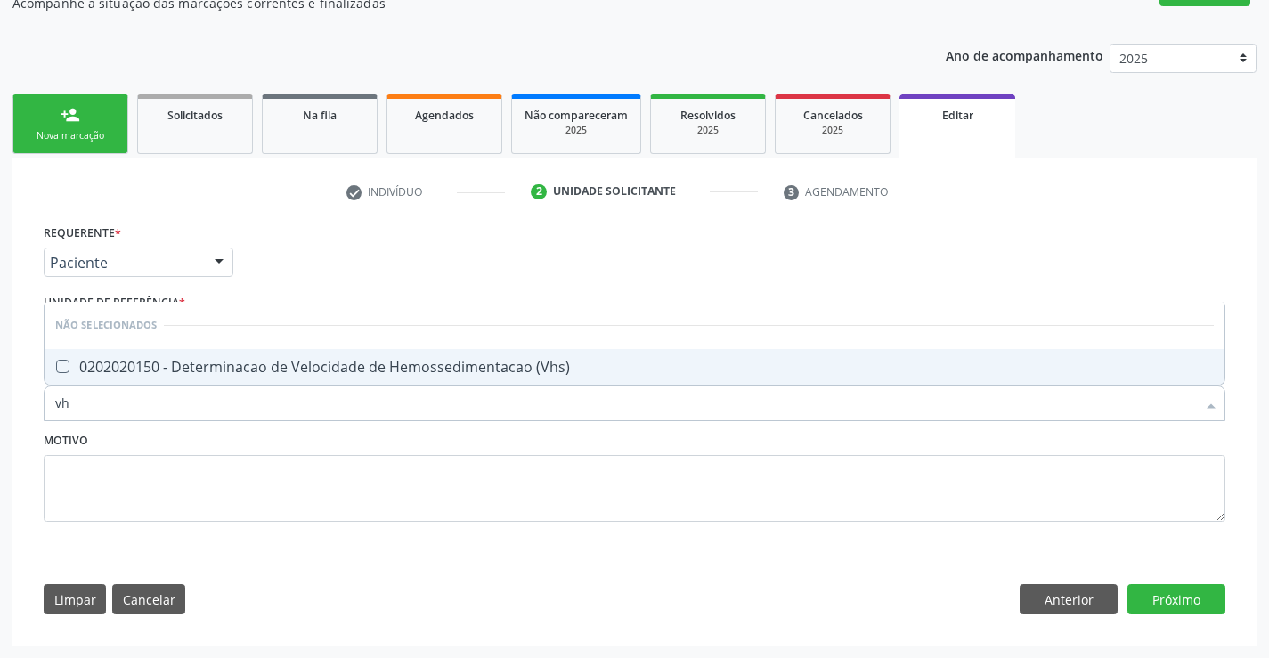
type input "vhs"
click at [358, 369] on div "0202020150 - Determinacao de Velocidade de Hemossedimentacao (Vhs)" at bounding box center [634, 367] width 1158 height 14
checkbox \(Vhs\) "true"
click at [1156, 593] on button "Próximo" at bounding box center [1176, 599] width 98 height 30
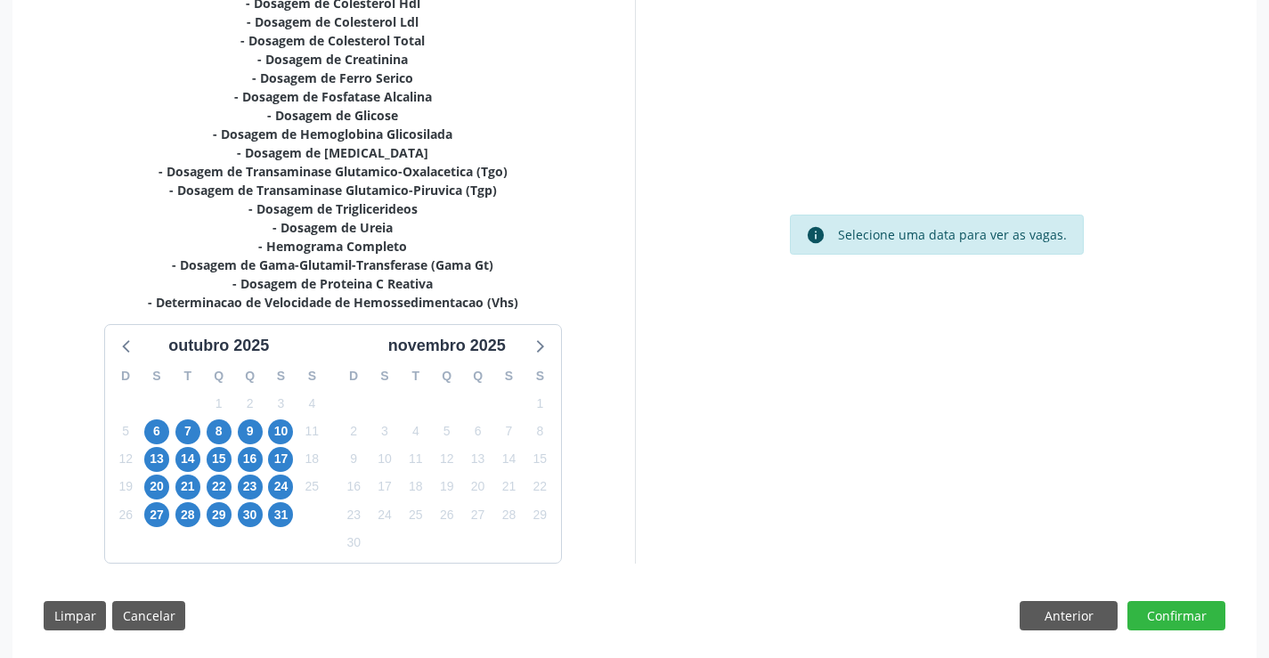
scroll to position [495, 0]
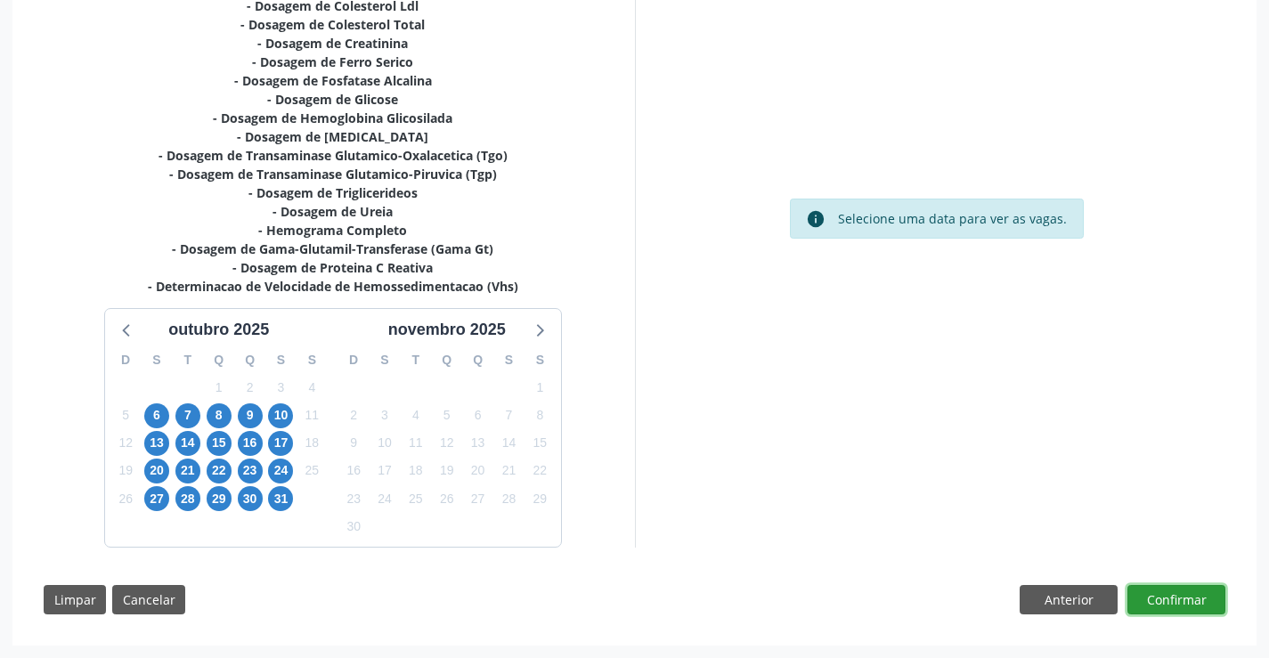
click at [1183, 600] on button "Confirmar" at bounding box center [1176, 600] width 98 height 30
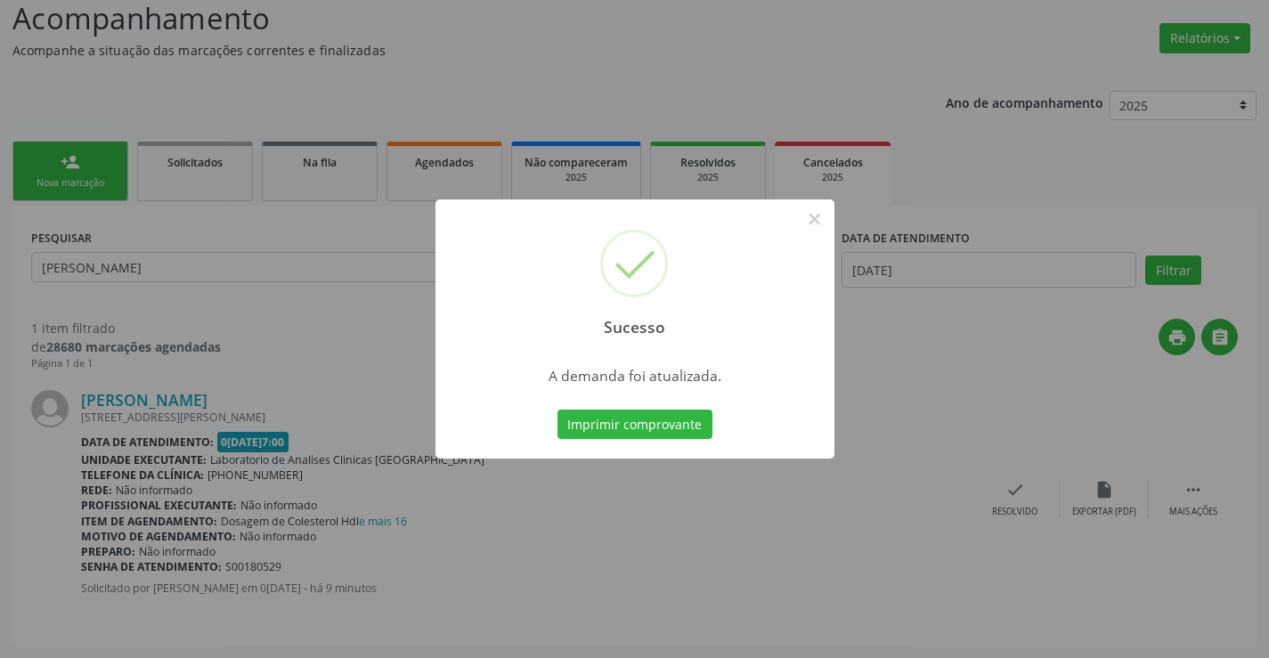
scroll to position [0, 0]
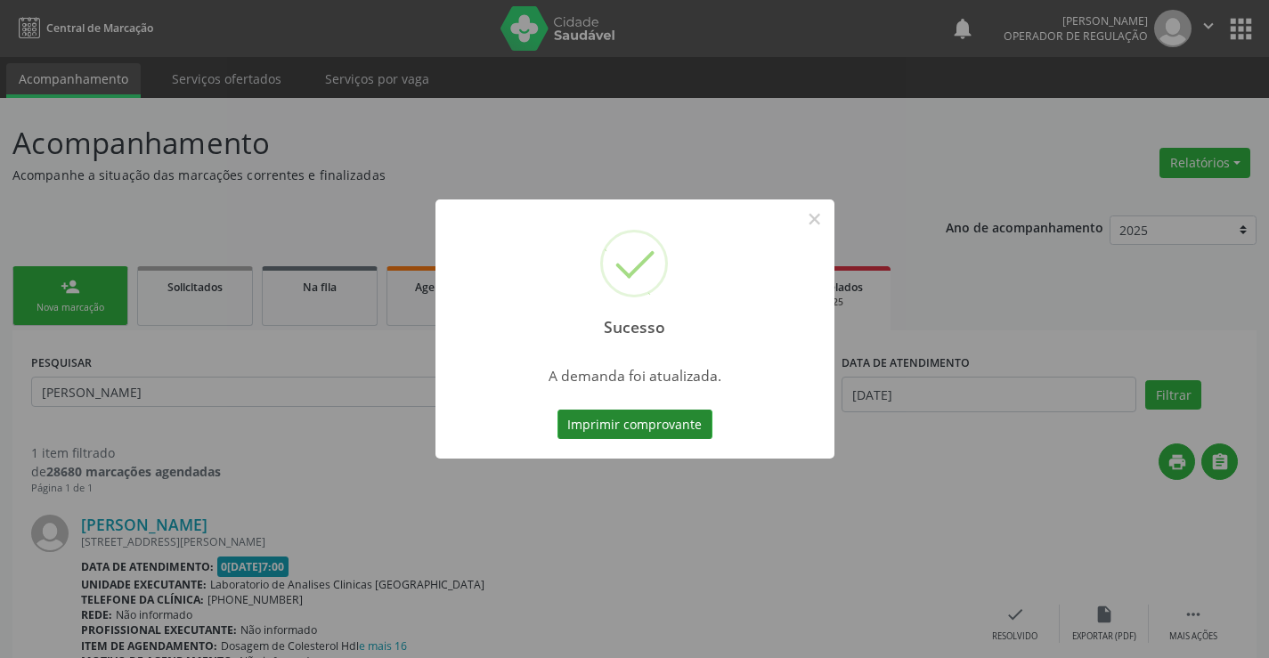
click at [619, 426] on button "Imprimir comprovante" at bounding box center [634, 424] width 155 height 30
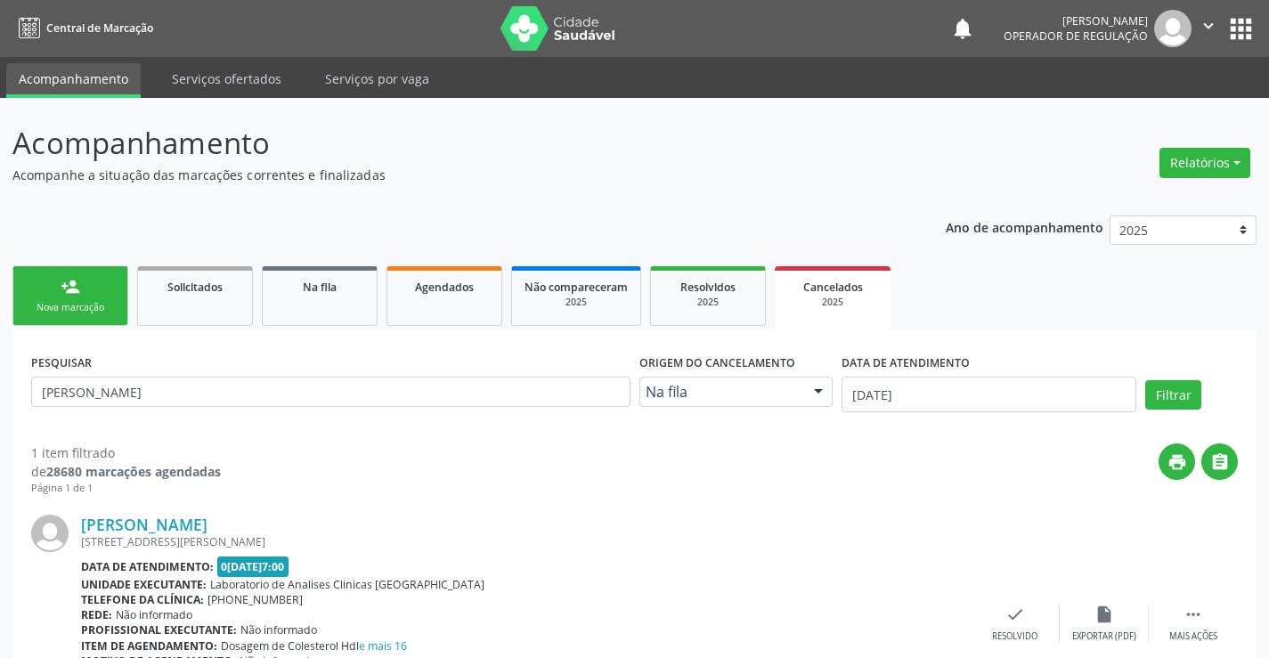
click at [110, 297] on link "person_add Nova marcação" at bounding box center [70, 296] width 116 height 60
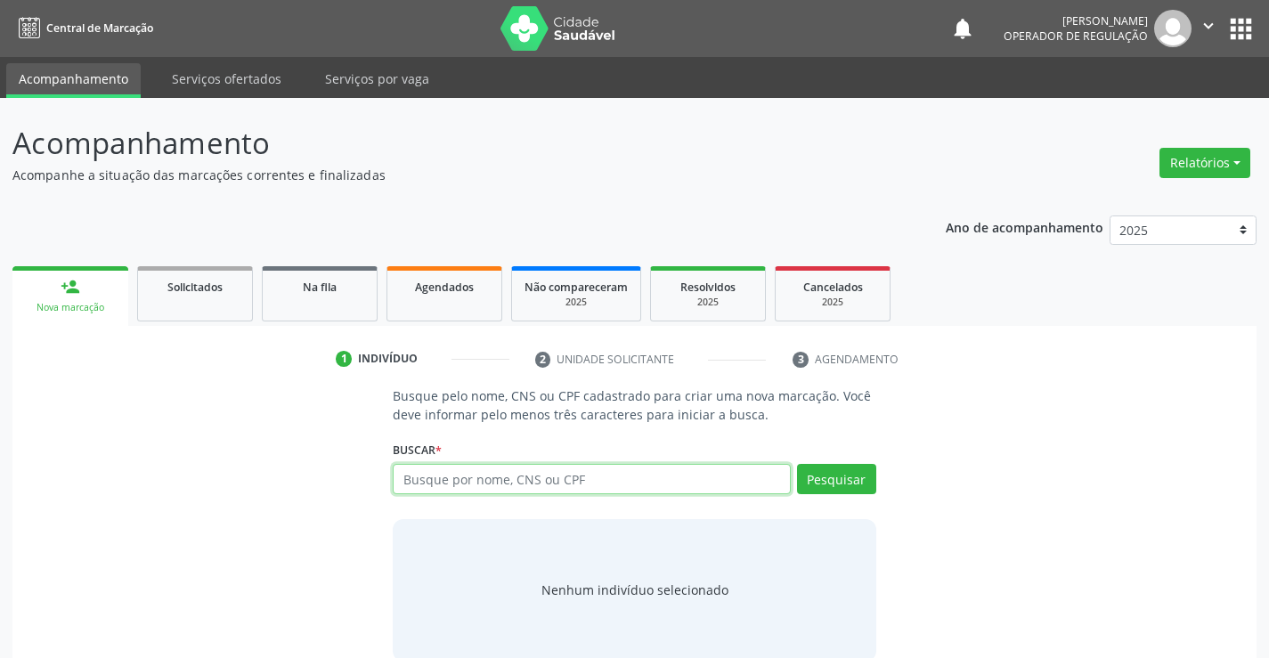
click at [554, 480] on input "text" at bounding box center [591, 479] width 397 height 30
type input "705003428752851"
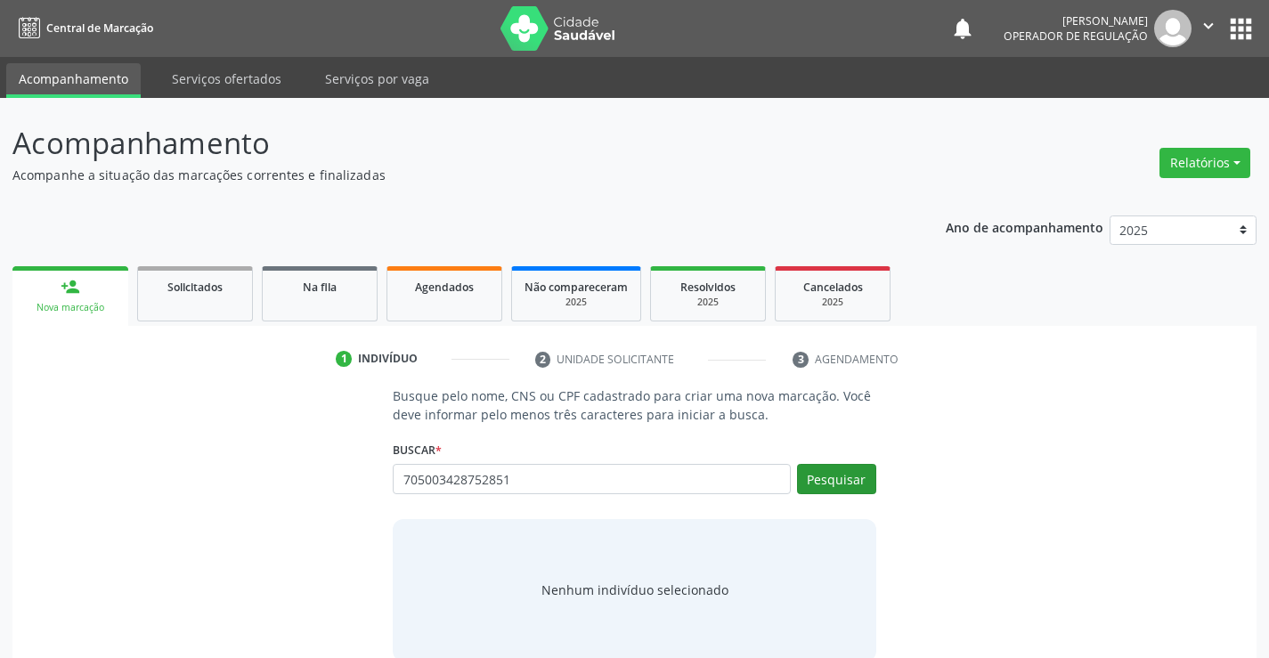
click at [832, 466] on div "Buscar * Busque por nome, CNS ou CPF Nenhum resultado encontrado para: " " Não …" at bounding box center [634, 470] width 482 height 69
click at [834, 483] on button "Pesquisar" at bounding box center [836, 479] width 79 height 30
type input "705003428752851"
click at [831, 541] on div "Nenhum indivíduo selecionado" at bounding box center [634, 590] width 482 height 142
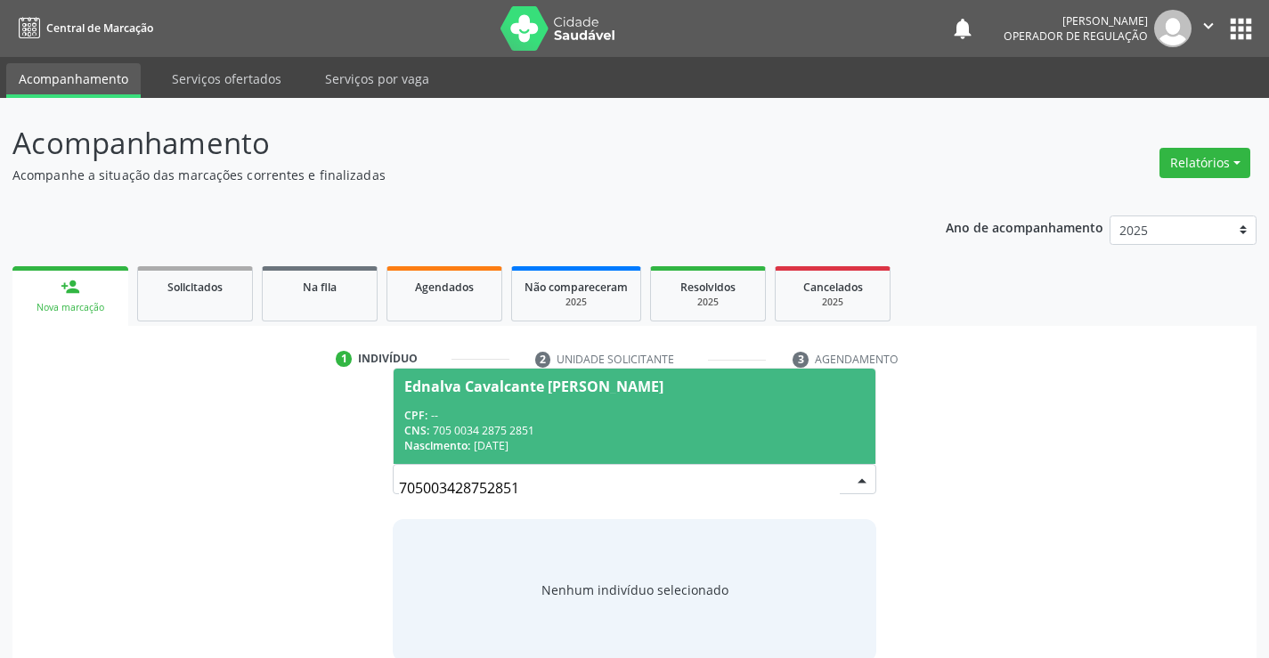
click at [594, 409] on div "CPF: --" at bounding box center [633, 415] width 459 height 15
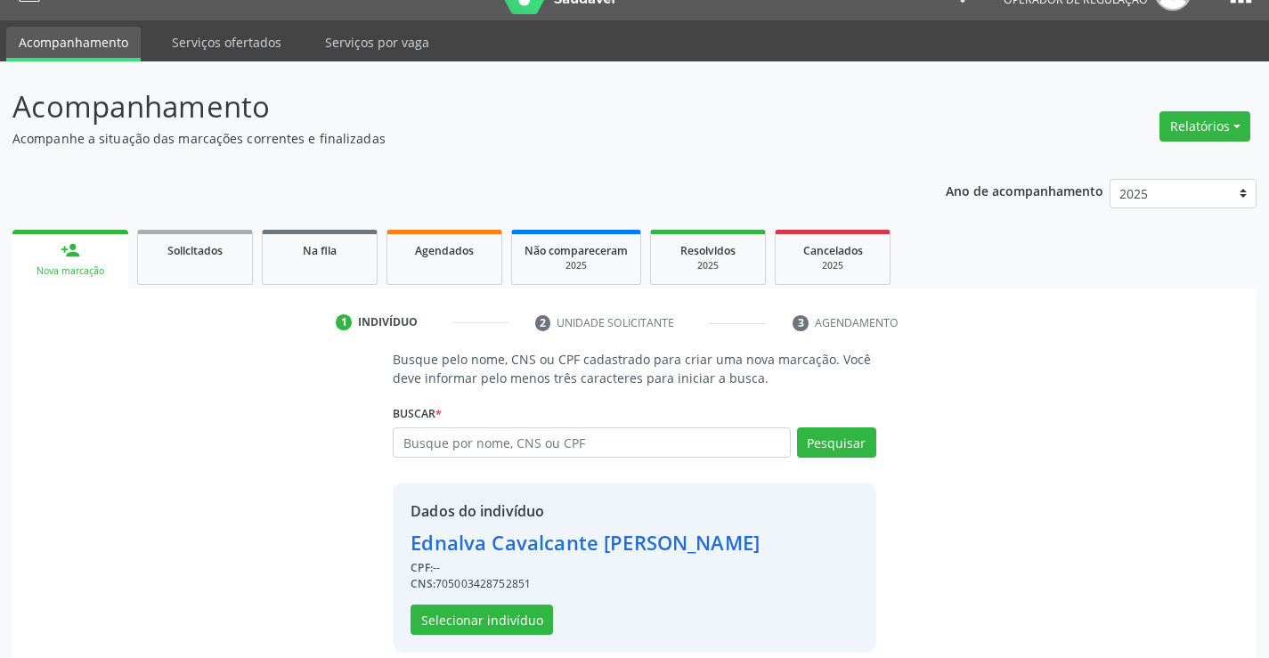
scroll to position [56, 0]
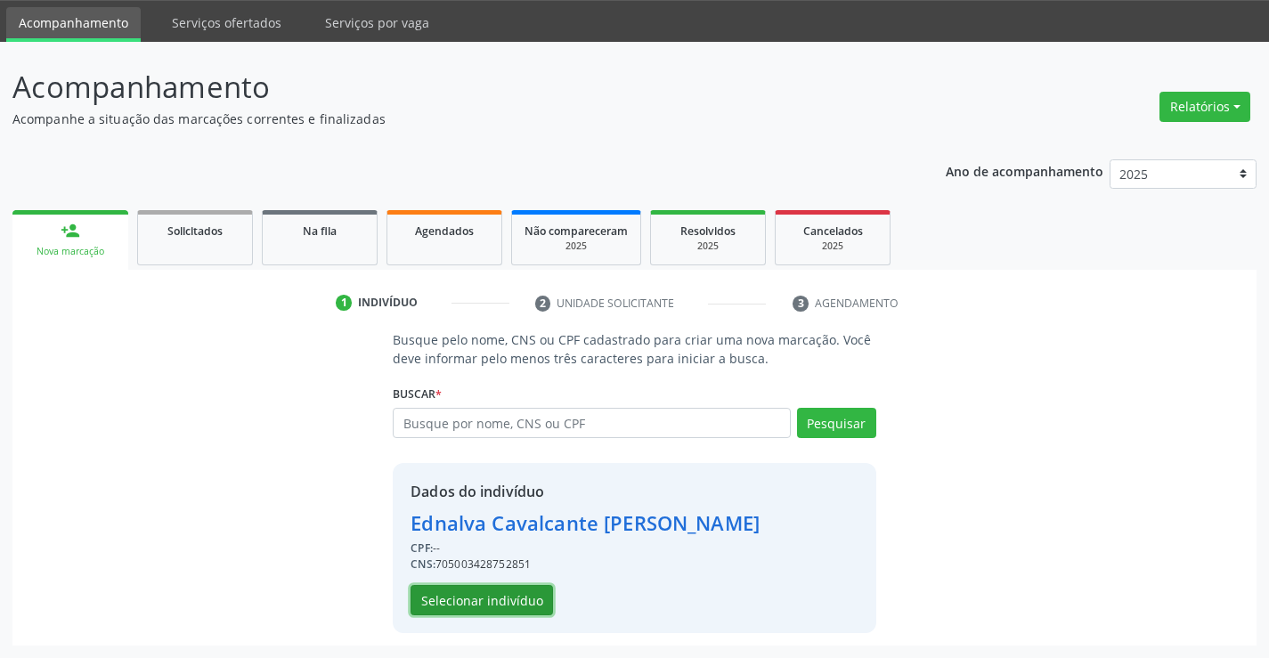
click at [503, 596] on button "Selecionar indivíduo" at bounding box center [481, 600] width 142 height 30
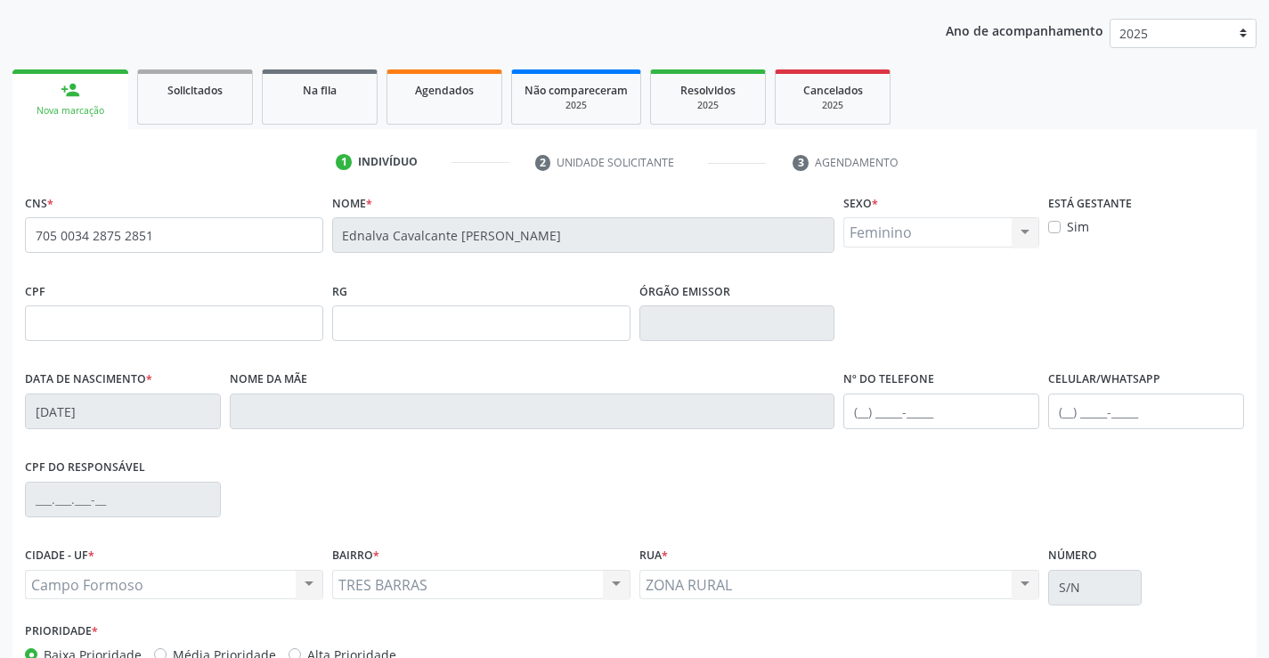
scroll to position [307, 0]
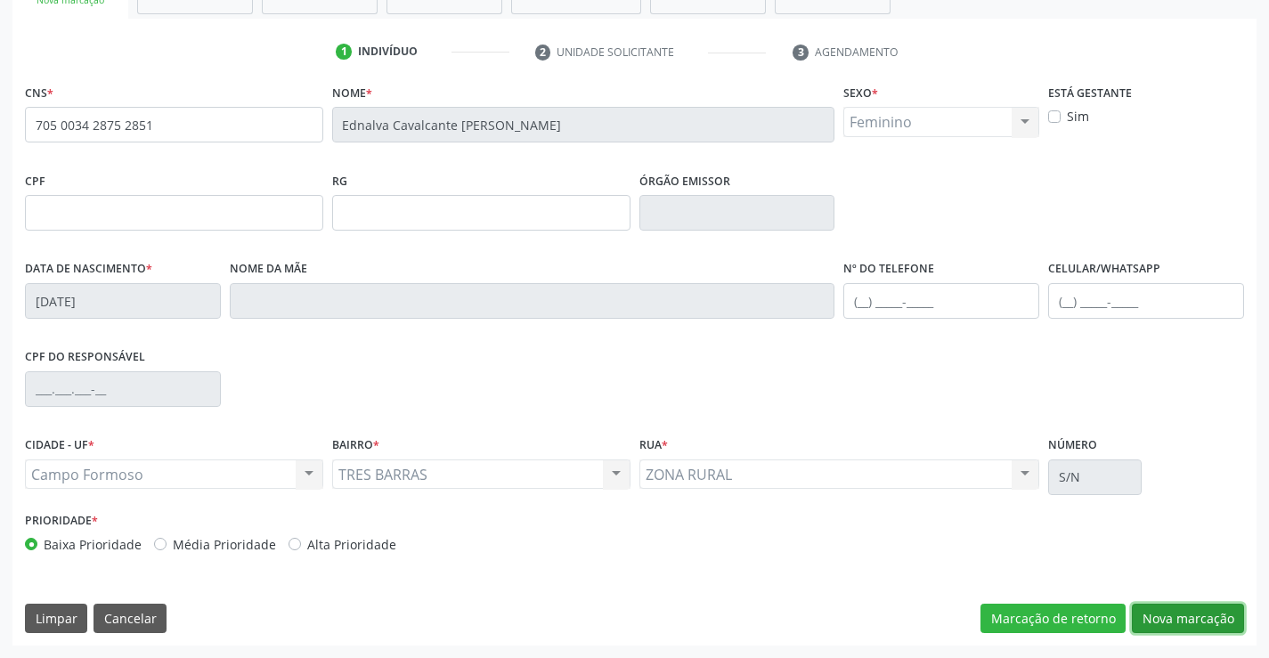
click at [1178, 623] on button "Nova marcação" at bounding box center [1187, 619] width 112 height 30
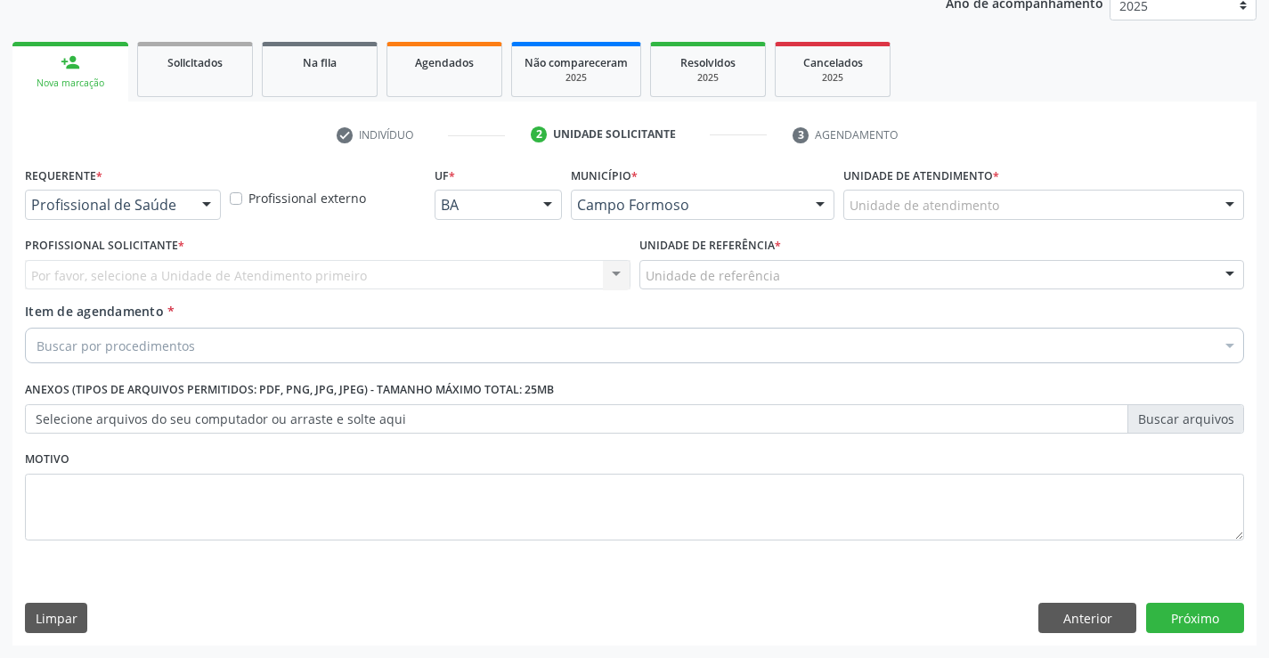
scroll to position [224, 0]
click at [185, 203] on div "Profissional de Saúde" at bounding box center [123, 205] width 196 height 30
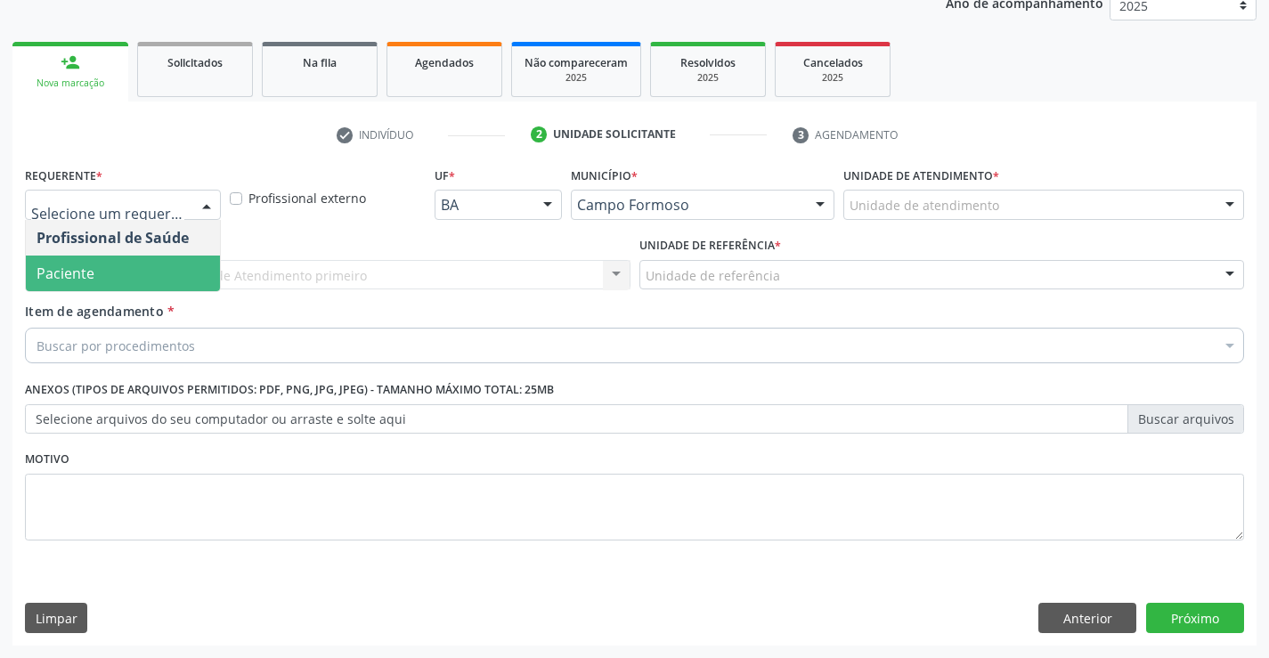
click at [154, 272] on span "Paciente" at bounding box center [123, 273] width 194 height 36
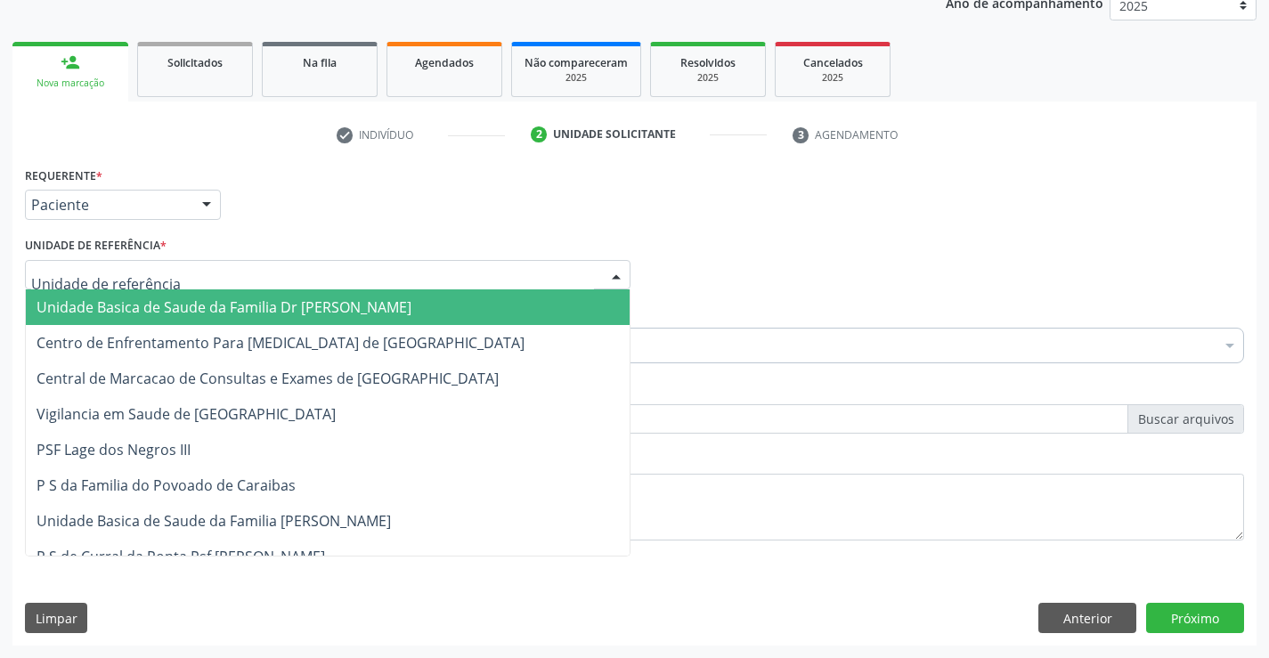
click at [141, 304] on span "Unidade Basica de Saude da Familia Dr [PERSON_NAME]" at bounding box center [223, 307] width 375 height 20
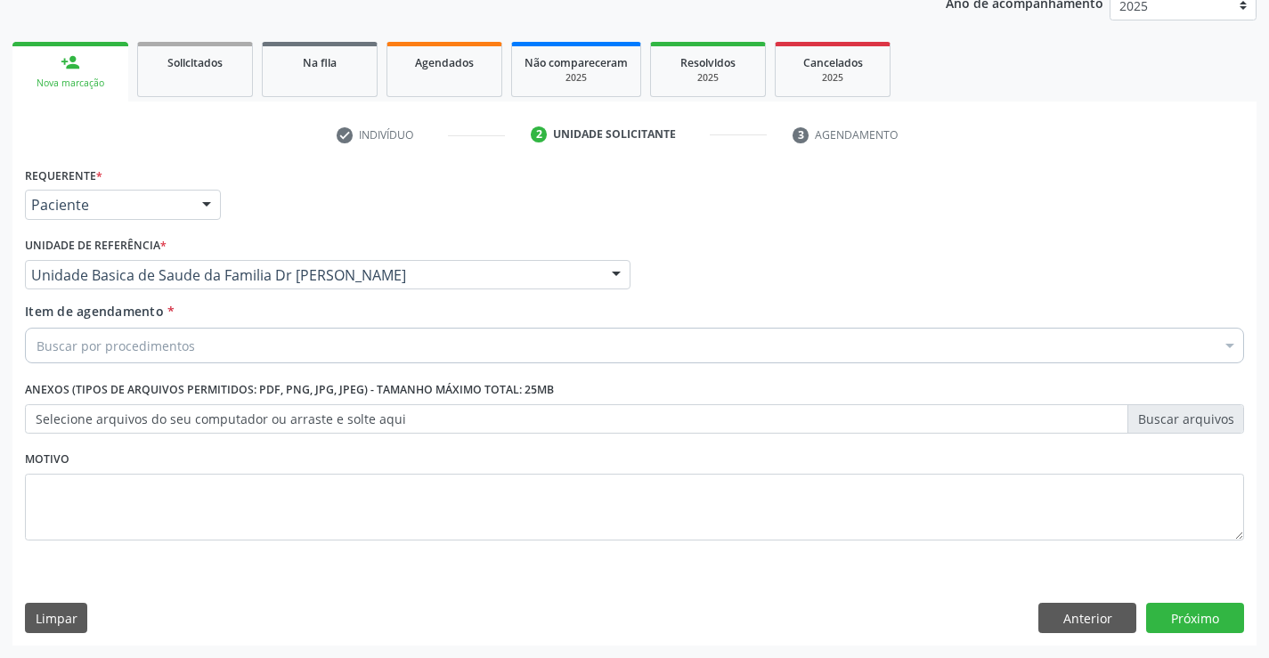
click at [127, 355] on div "Buscar por procedimentos" at bounding box center [634, 346] width 1219 height 36
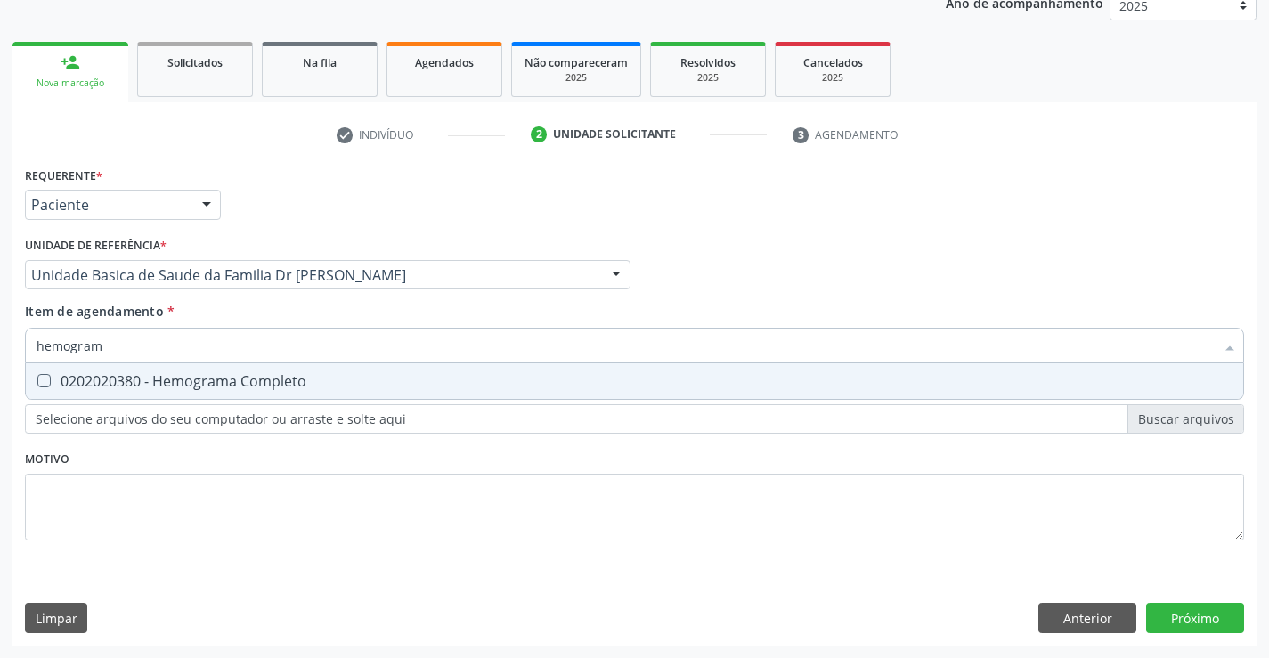
type input "hemograma"
click at [166, 377] on div "0202020380 - Hemograma Completo" at bounding box center [634, 381] width 1196 height 14
checkbox Completo "true"
type input "hemograma"
click at [121, 504] on div "Requerente * Paciente Profissional de Saúde Paciente Nenhum resultado encontrad…" at bounding box center [634, 363] width 1219 height 403
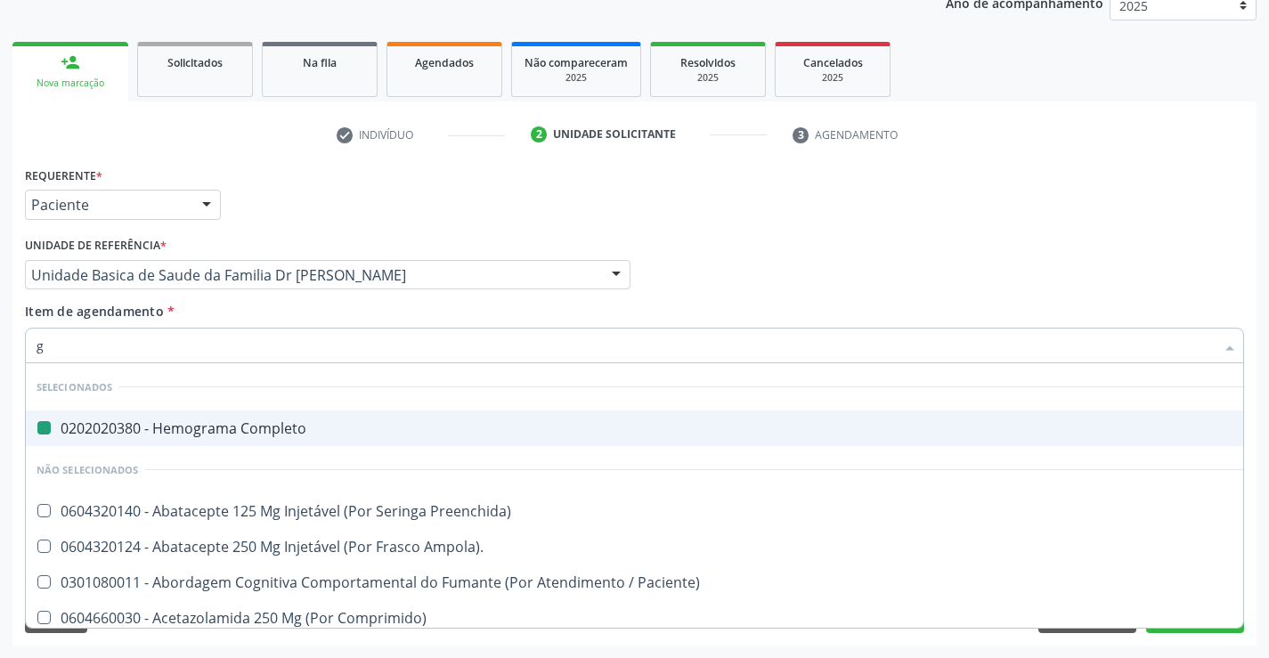
type input "gl"
checkbox Completo "false"
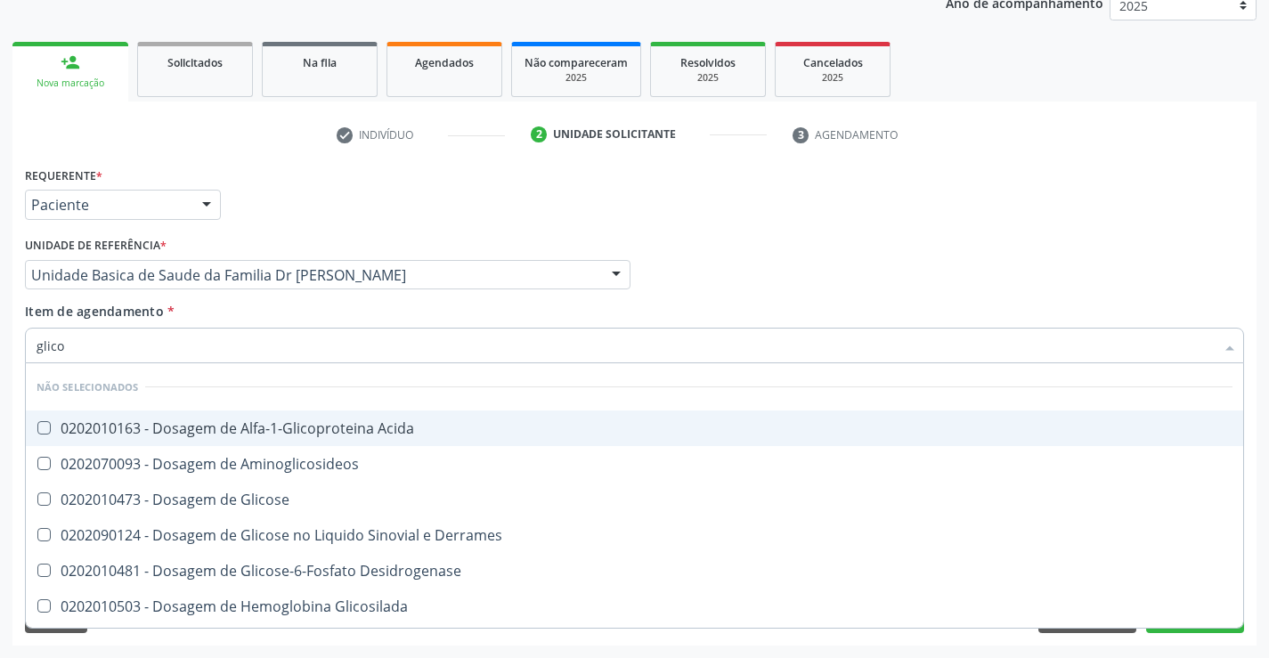
type input "glicos"
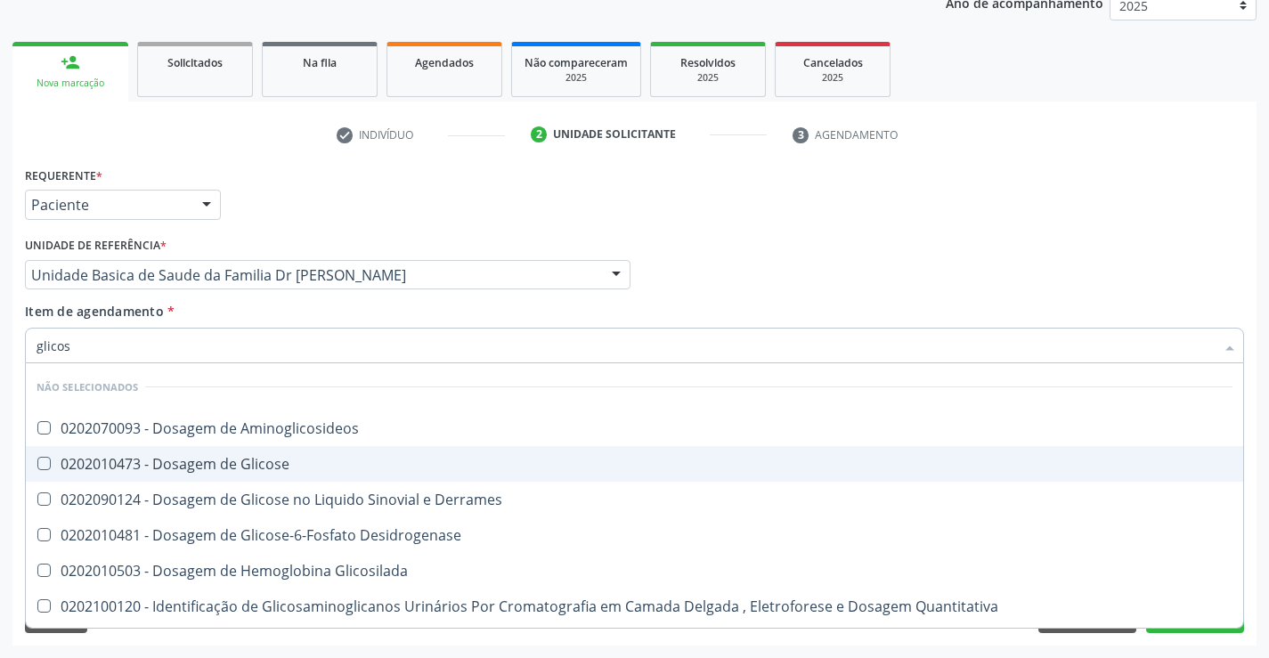
click at [238, 457] on div "0202010473 - Dosagem de Glicose" at bounding box center [634, 464] width 1196 height 14
checkbox Glicose "true"
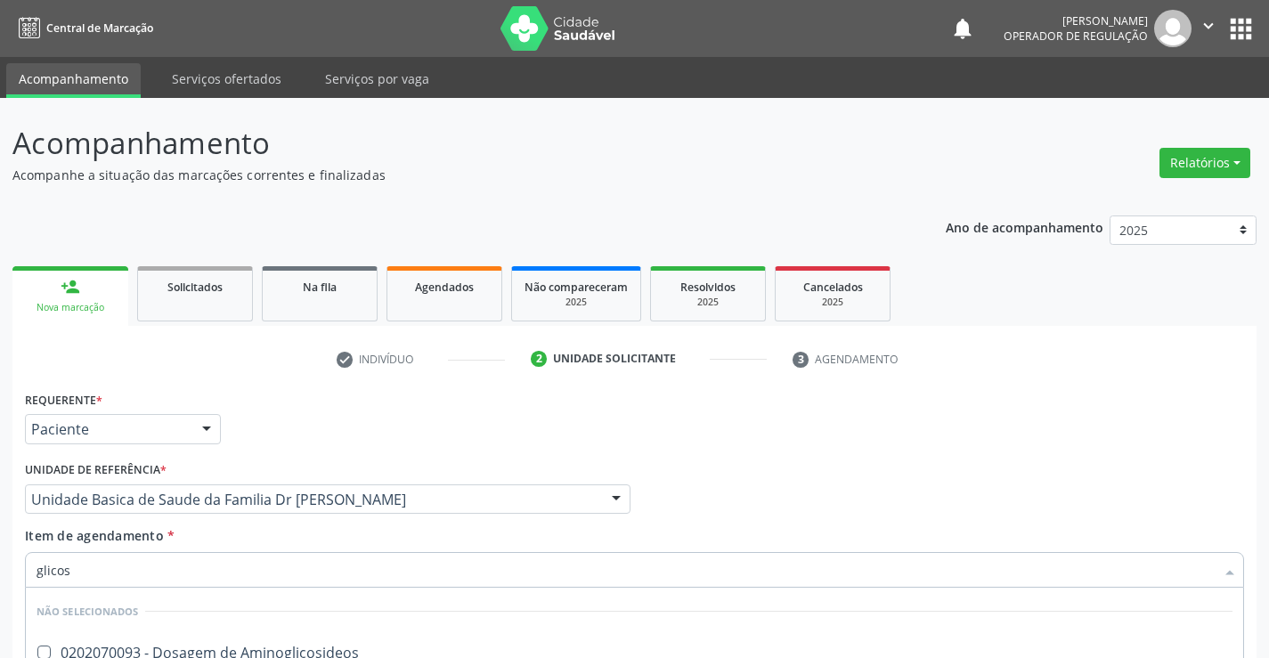
scroll to position [224, 0]
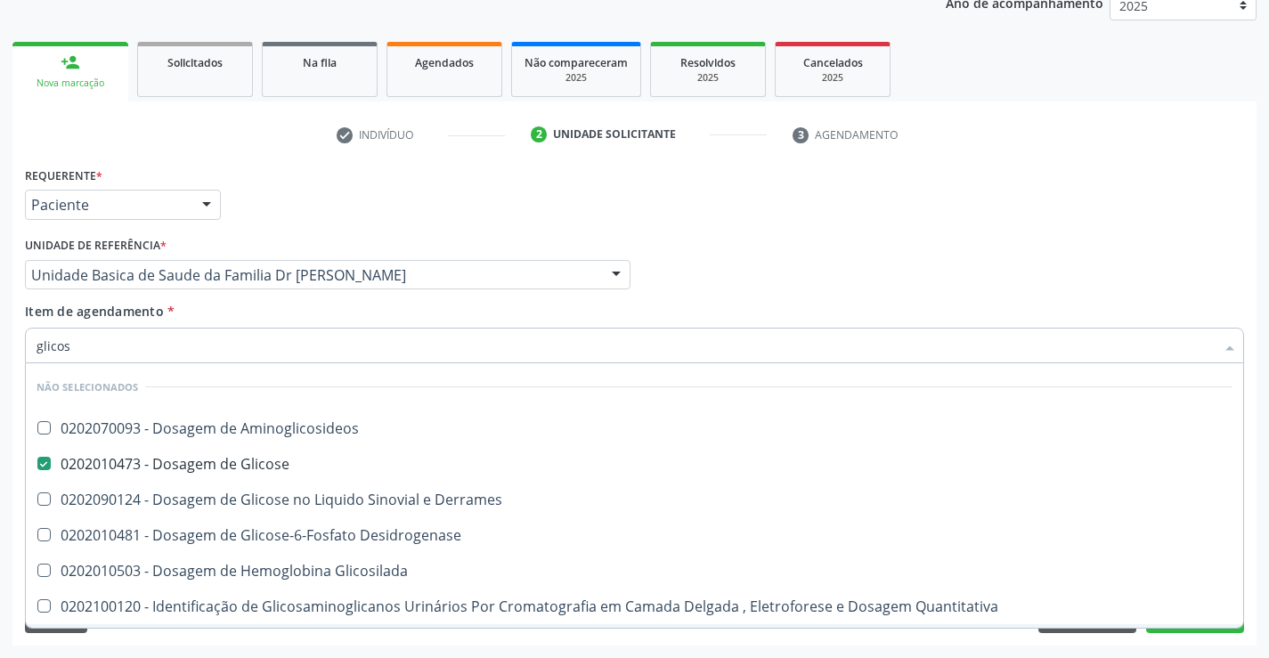
type input "glicos"
click at [187, 642] on div "Requerente * Paciente Profissional de Saúde Paciente Nenhum resultado encontrad…" at bounding box center [634, 403] width 1244 height 483
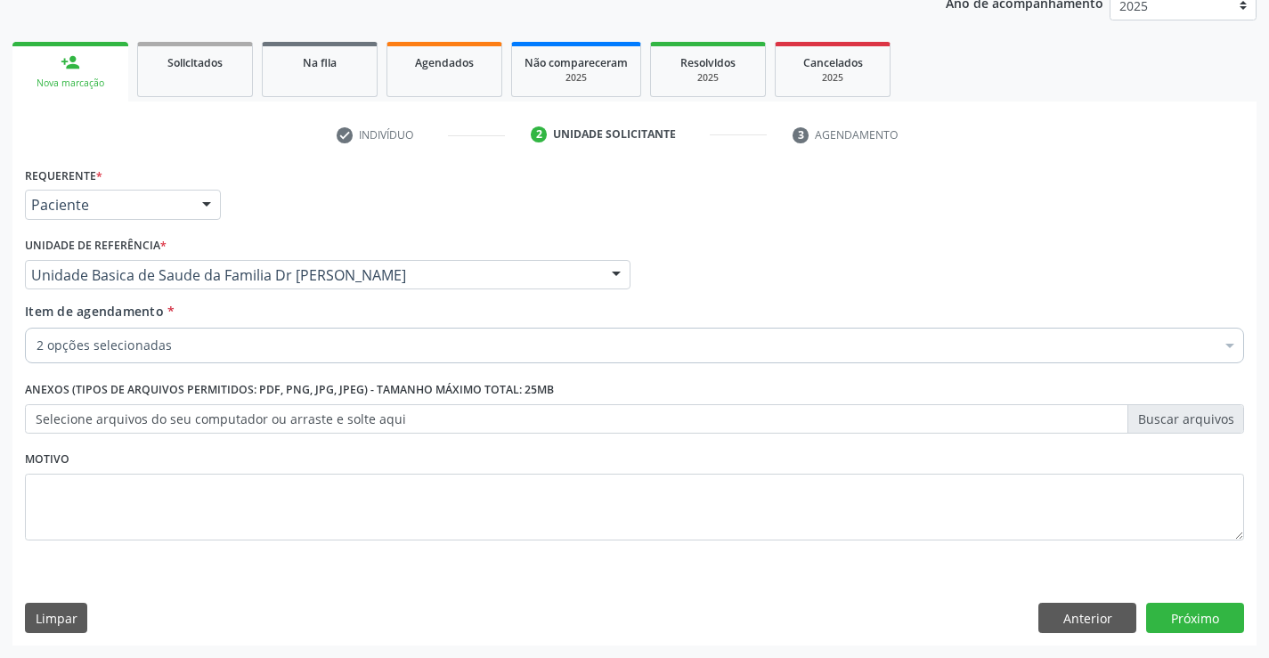
checkbox Completo "true"
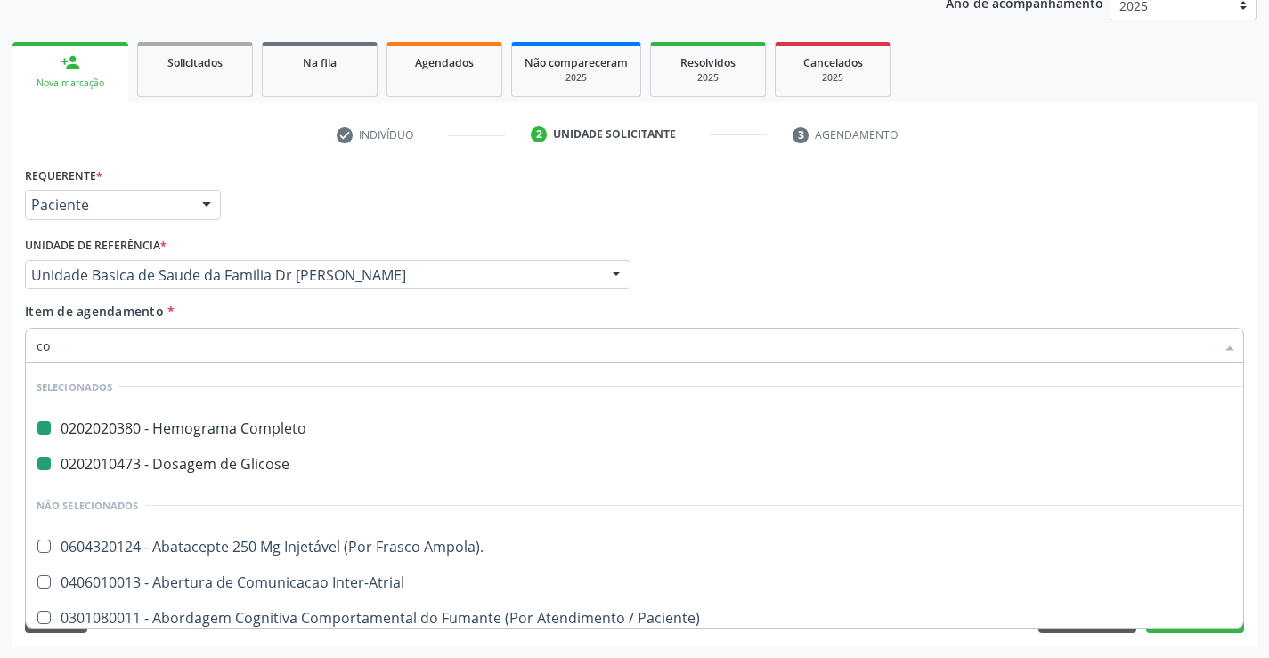
type input "col"
checkbox Completo "false"
checkbox Glicose "false"
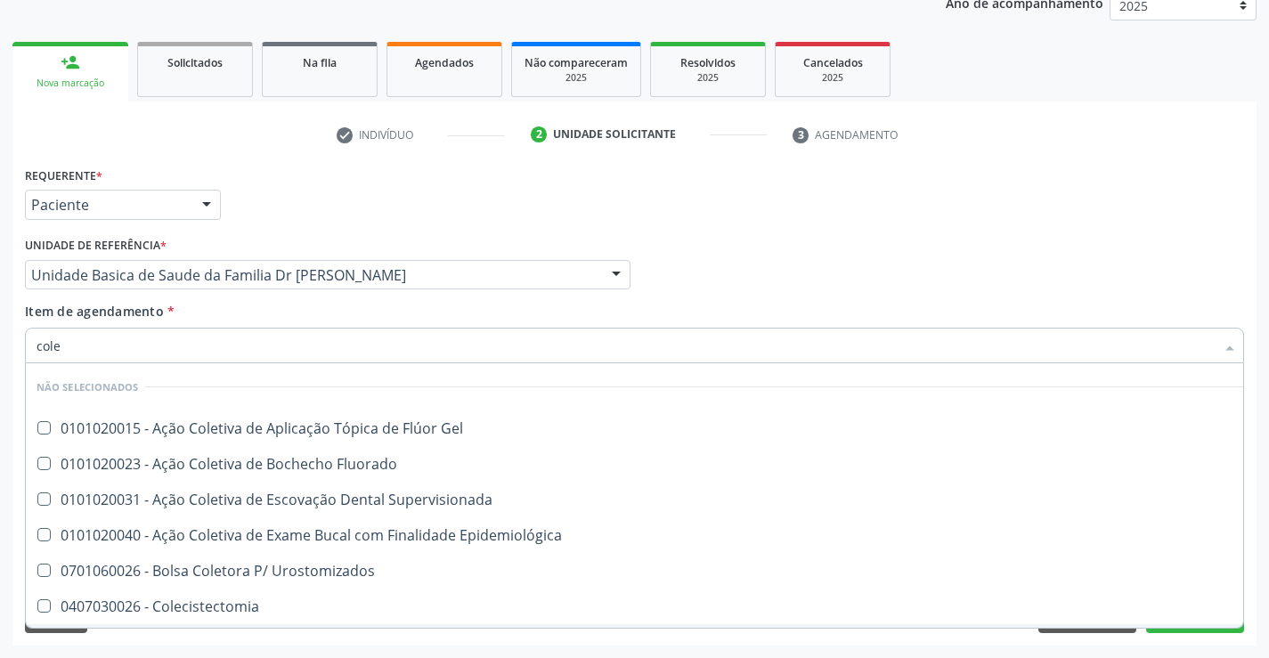
type input "coles"
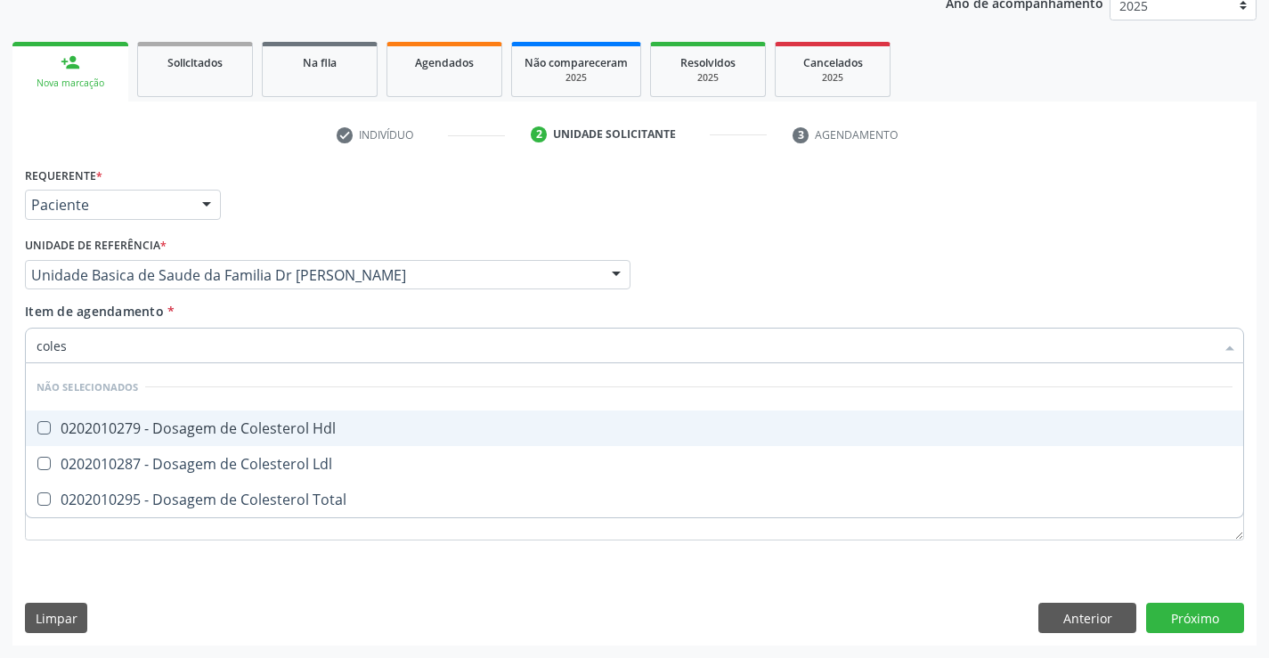
click at [174, 426] on div "0202010279 - Dosagem de Colesterol Hdl" at bounding box center [634, 428] width 1196 height 14
checkbox Hdl "true"
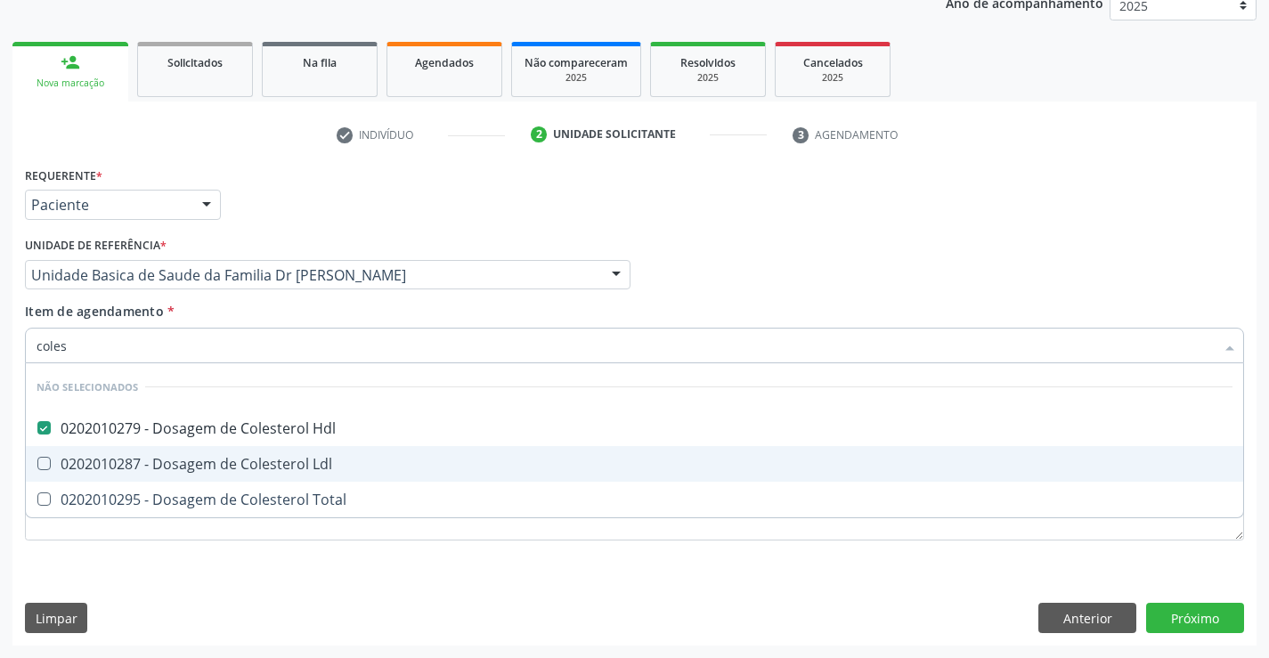
click at [174, 459] on div "0202010287 - Dosagem de Colesterol Ldl" at bounding box center [634, 464] width 1196 height 14
checkbox Ldl "true"
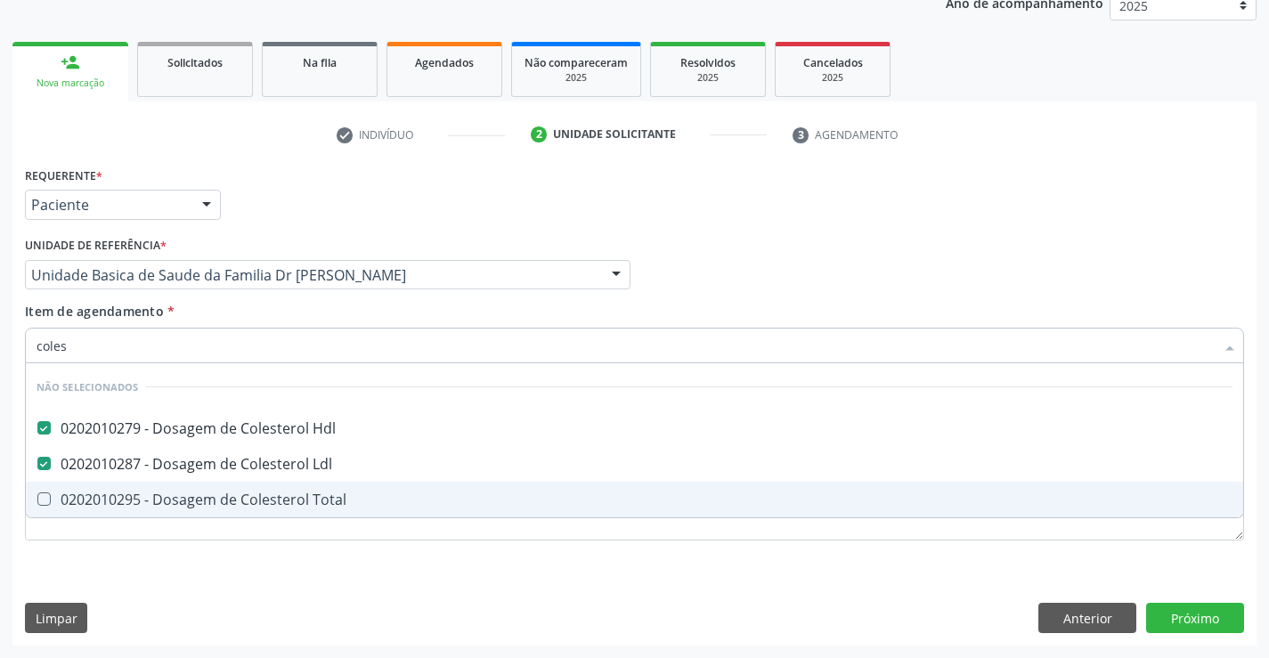
click at [176, 492] on div "0202010295 - Dosagem de Colesterol Total" at bounding box center [634, 499] width 1196 height 14
checkbox Total "true"
type input "coles"
click at [130, 555] on div "Requerente * Paciente Profissional de Saúde Paciente Nenhum resultado encontrad…" at bounding box center [634, 363] width 1219 height 403
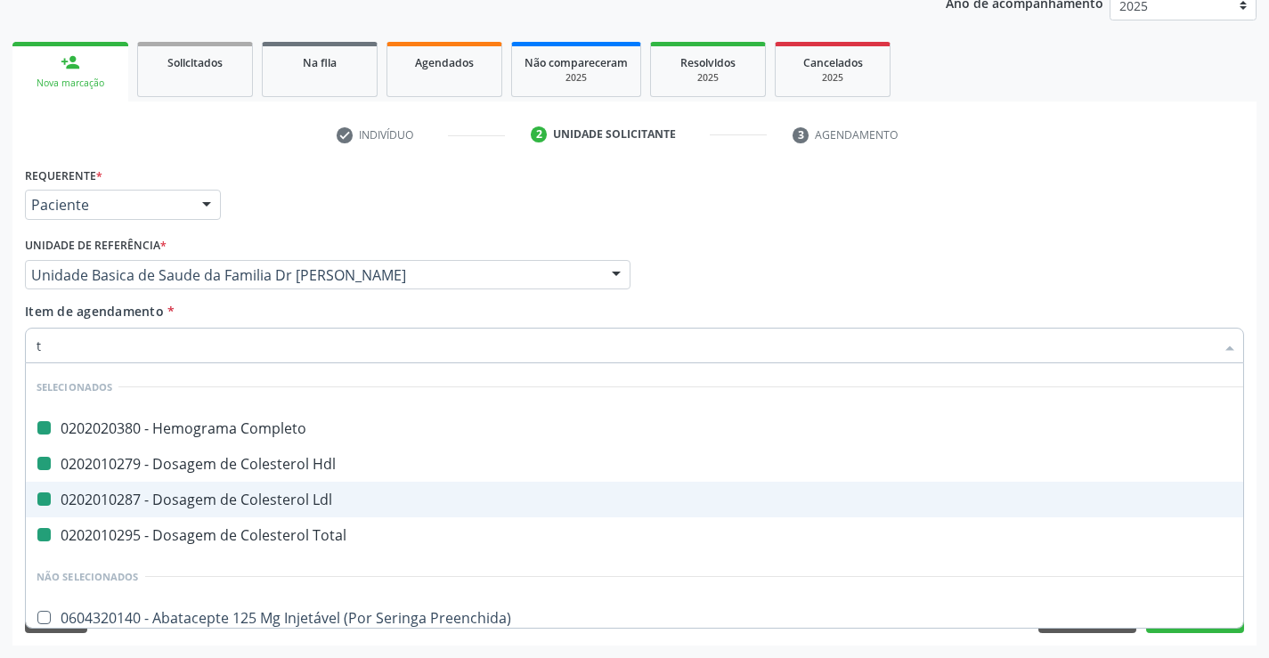
type input "tr"
checkbox Completo "false"
checkbox Hdl "false"
checkbox Ldl "false"
checkbox Total "false"
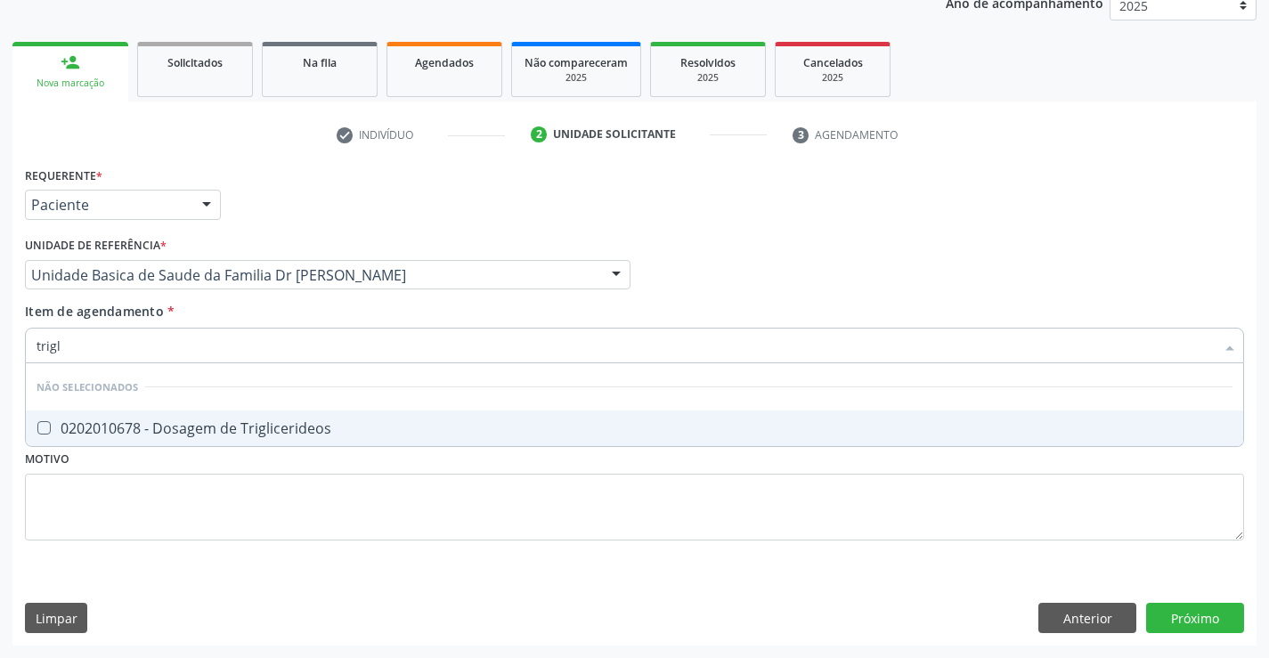
type input "trigli"
click at [247, 425] on div "0202010678 - Dosagem de Triglicerideos" at bounding box center [634, 428] width 1196 height 14
checkbox Triglicerideos "true"
click at [218, 503] on div "Requerente * Paciente Profissional de Saúde Paciente Nenhum resultado encontrad…" at bounding box center [634, 363] width 1219 height 403
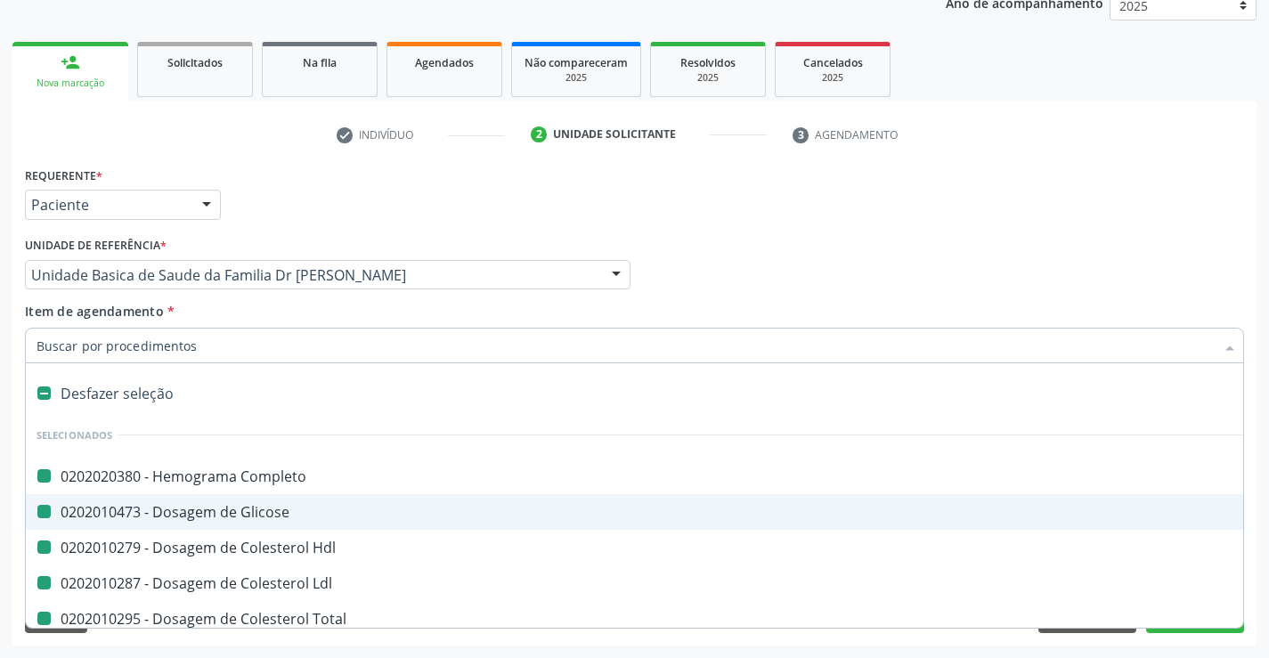
type input "u"
checkbox Completo "false"
checkbox Glicose "false"
checkbox Hdl "false"
checkbox Ldl "false"
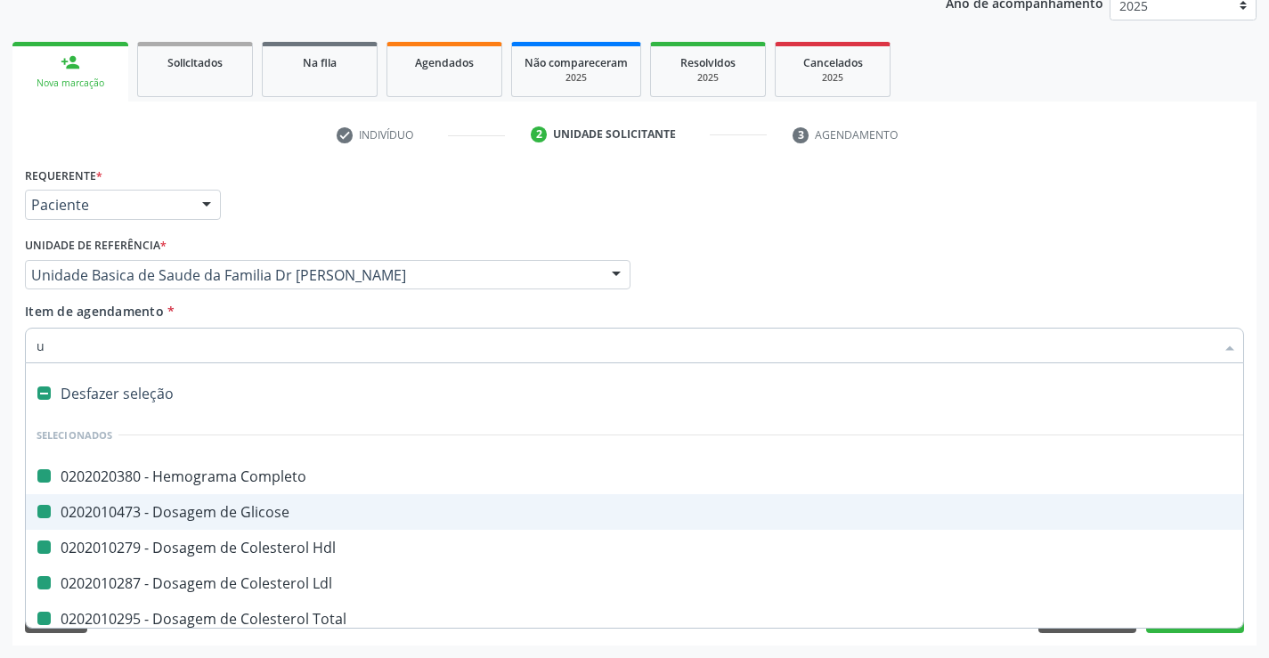
checkbox Total "false"
checkbox Triglicerideos "false"
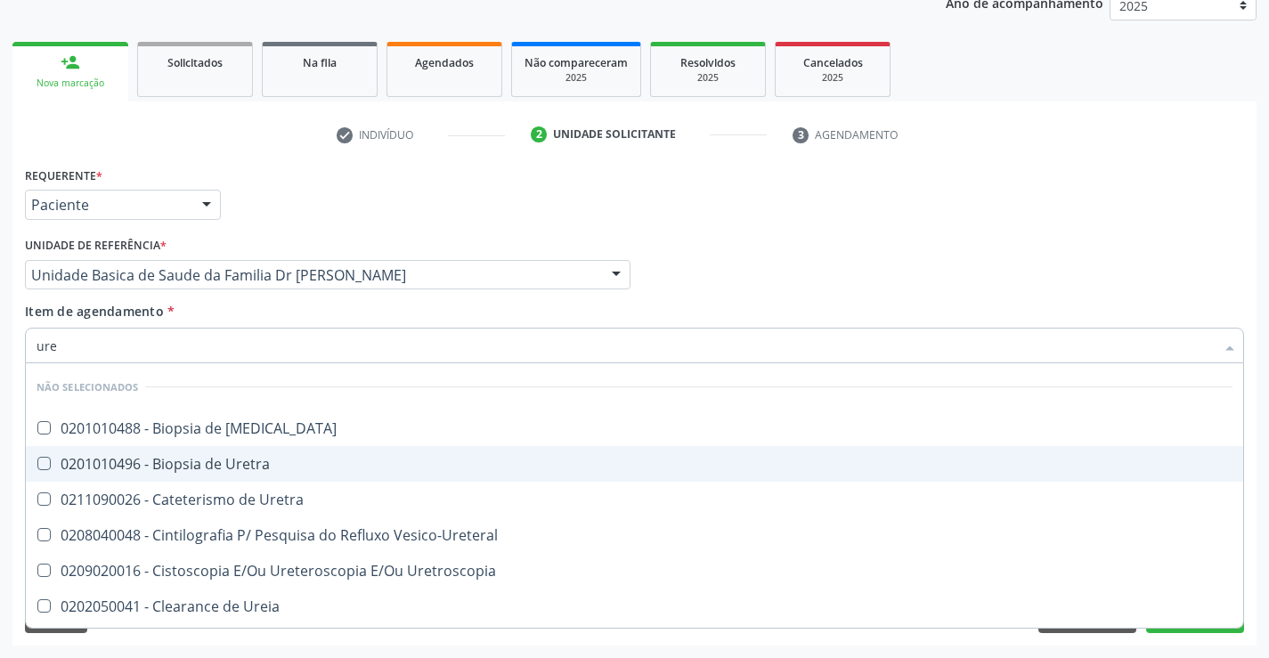
type input "urei"
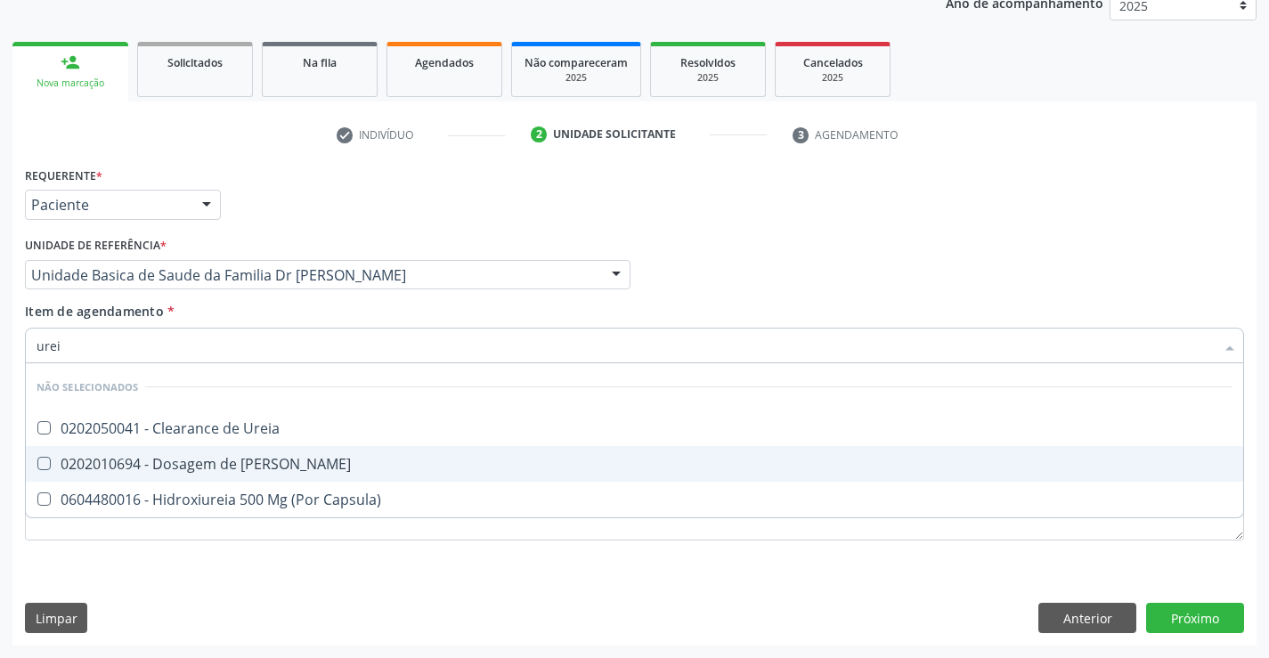
click at [210, 457] on div "0202010694 - Dosagem de [PERSON_NAME]" at bounding box center [634, 464] width 1196 height 14
checkbox Ureia "true"
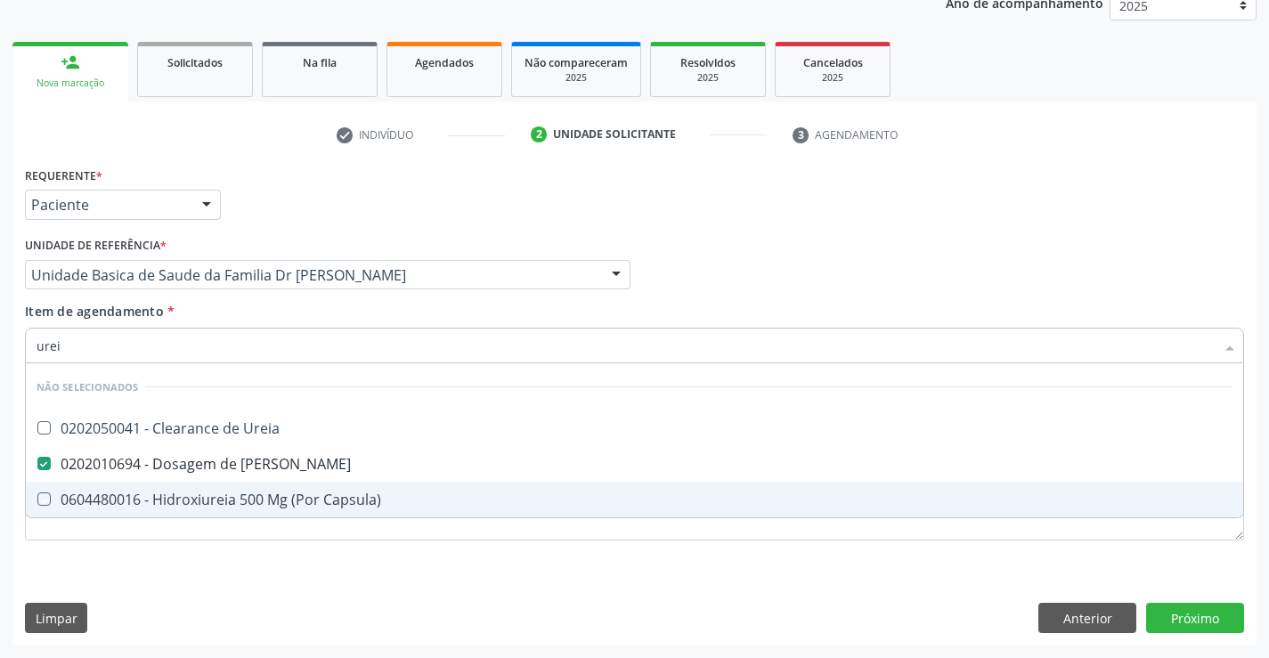
click at [156, 590] on div "Requerente * Paciente Profissional de Saúde Paciente Nenhum resultado encontrad…" at bounding box center [634, 403] width 1244 height 483
checkbox Ureia "true"
checkbox Capsula\) "true"
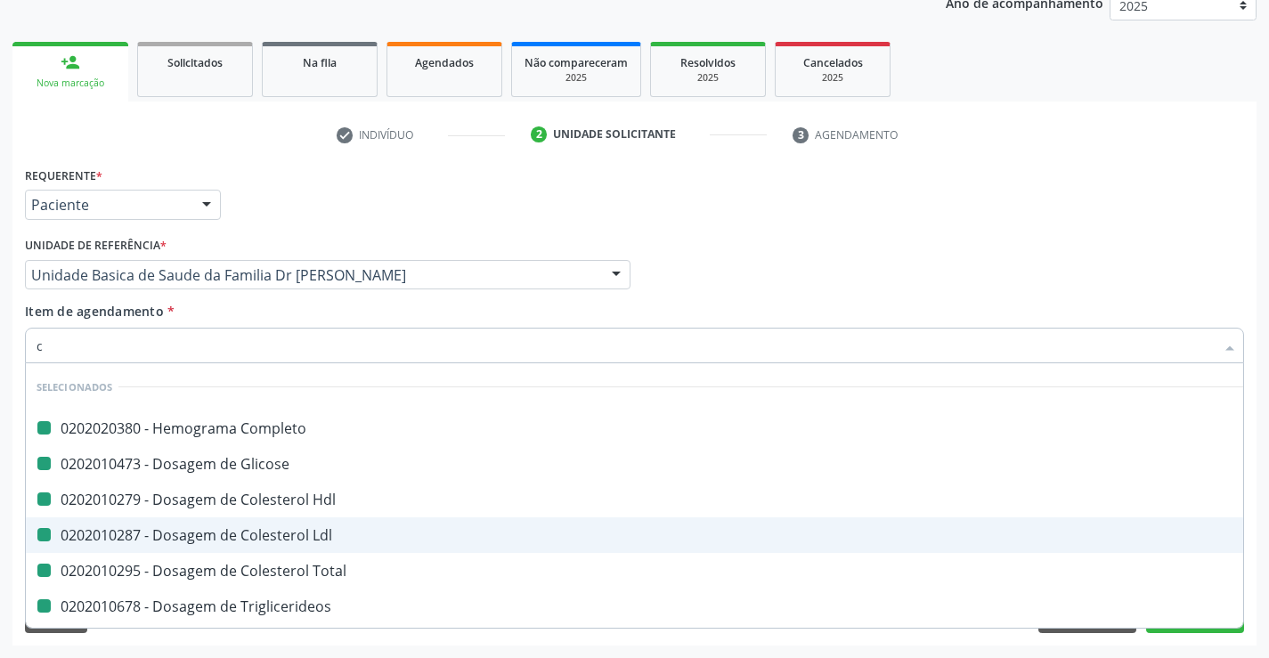
type input "cr"
checkbox Completo "false"
checkbox Glicose "false"
checkbox Hdl "false"
checkbox Ldl "false"
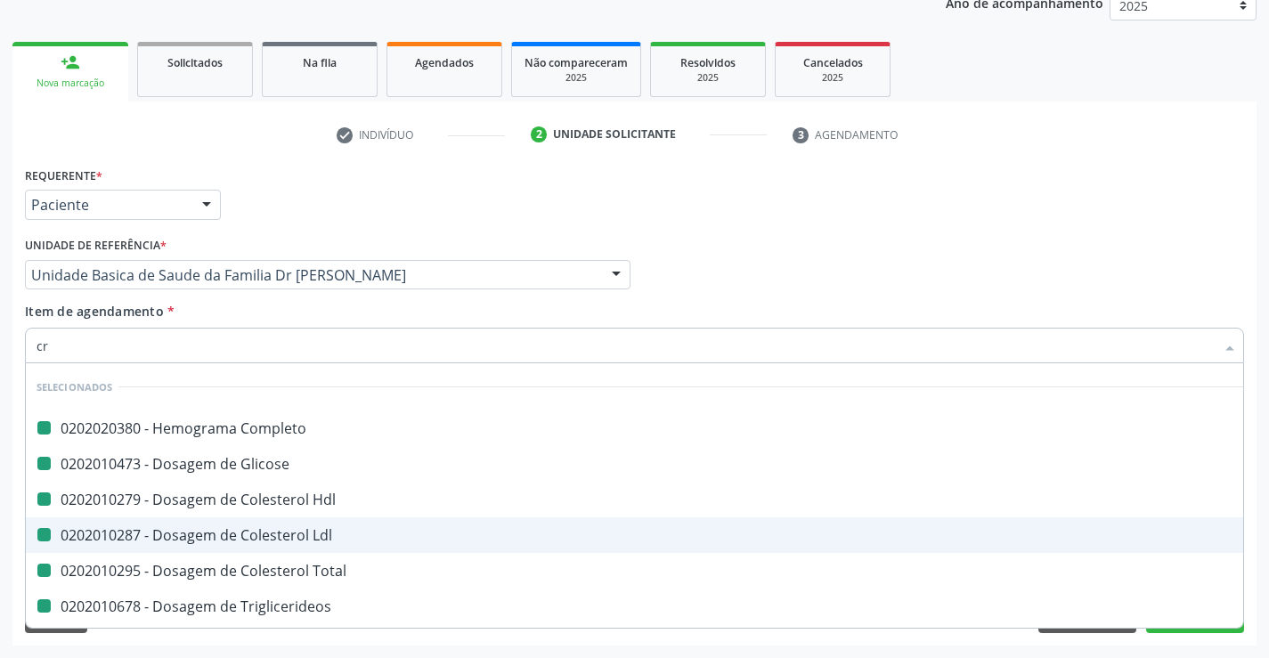
checkbox Total "false"
checkbox Triglicerideos "false"
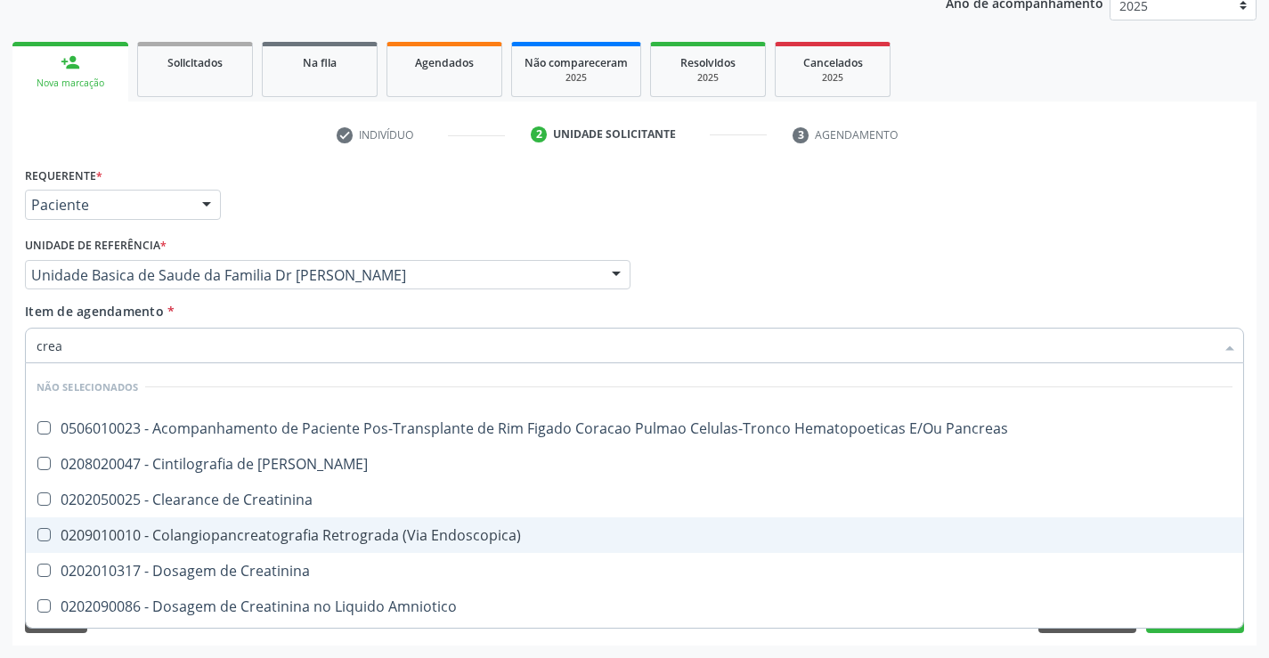
type input "creat"
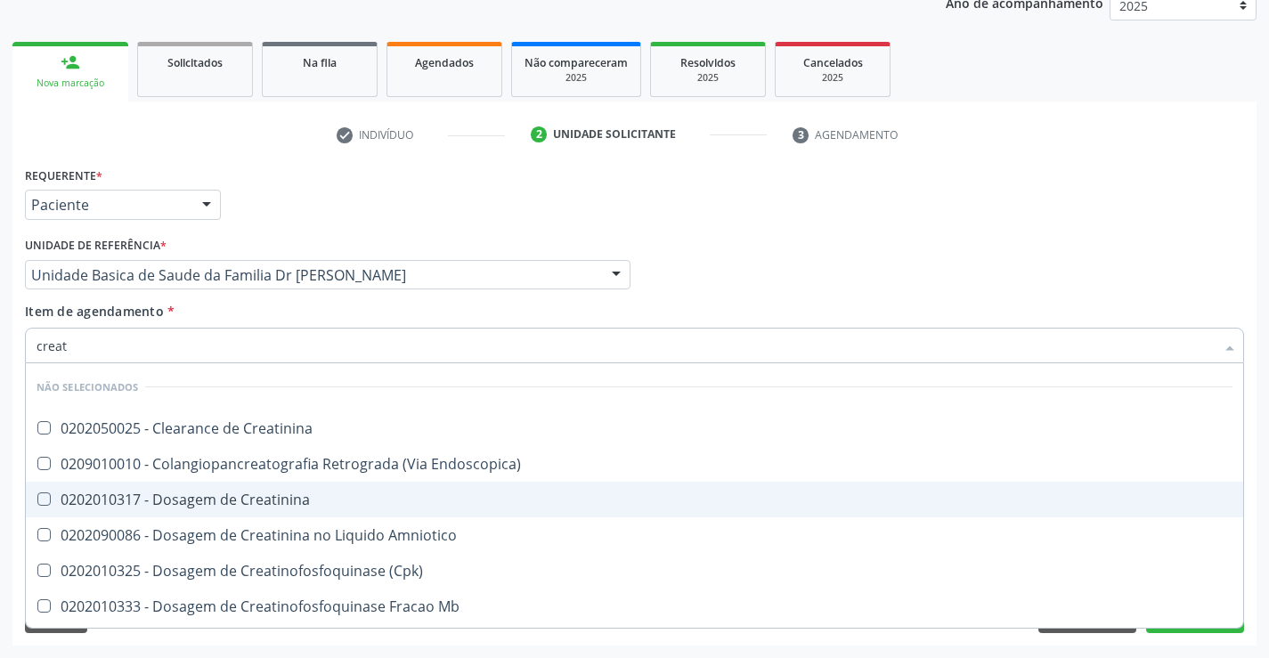
click at [286, 489] on span "0202010317 - Dosagem de Creatinina" at bounding box center [634, 500] width 1217 height 36
checkbox Creatinina "true"
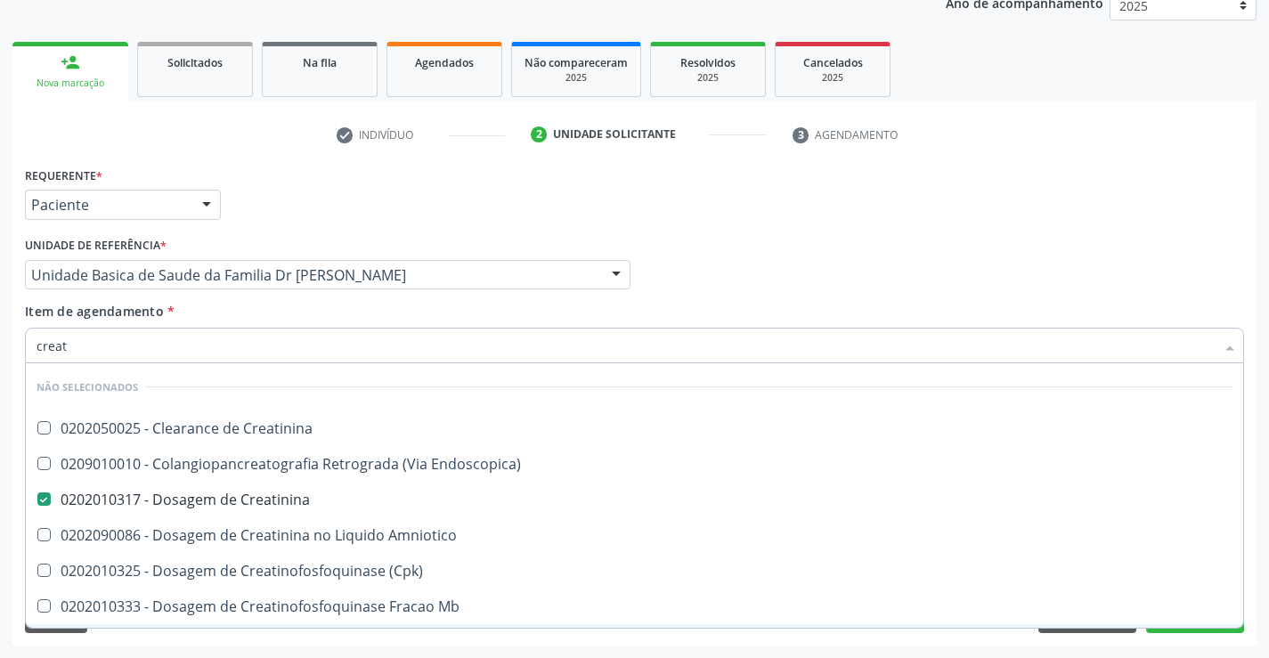
click at [247, 632] on div "Limpar Anterior Próximo" at bounding box center [634, 618] width 1219 height 30
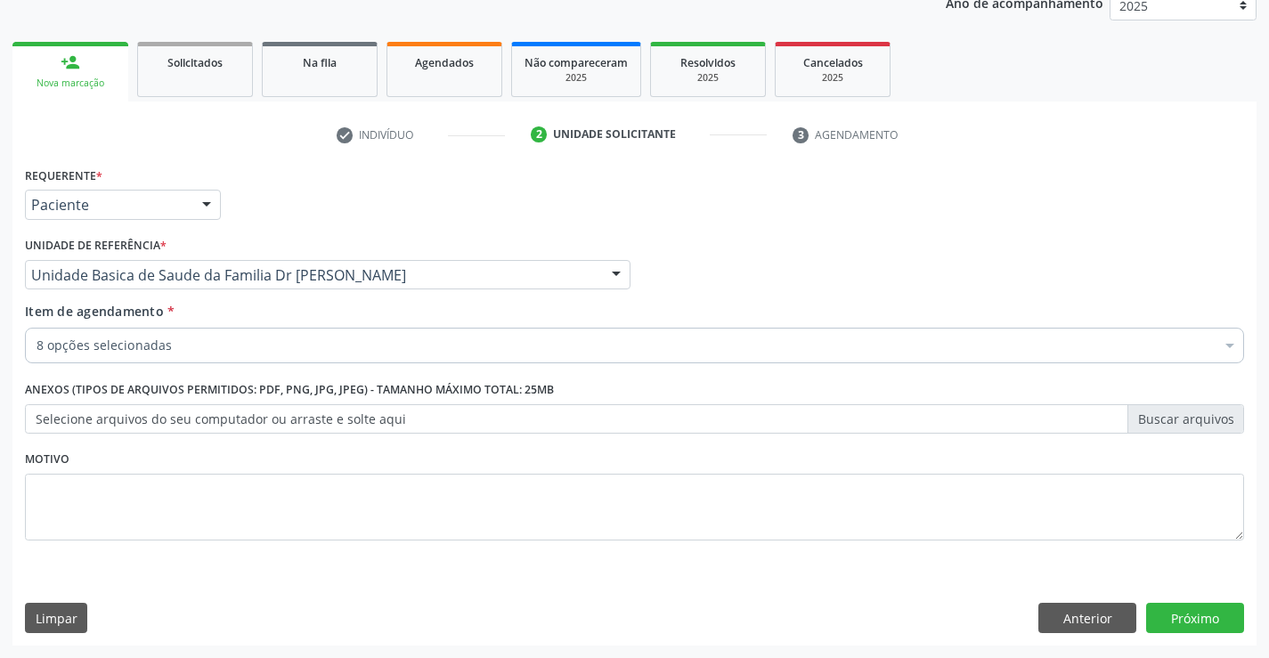
click at [237, 329] on div "8 opções selecionadas" at bounding box center [634, 346] width 1219 height 36
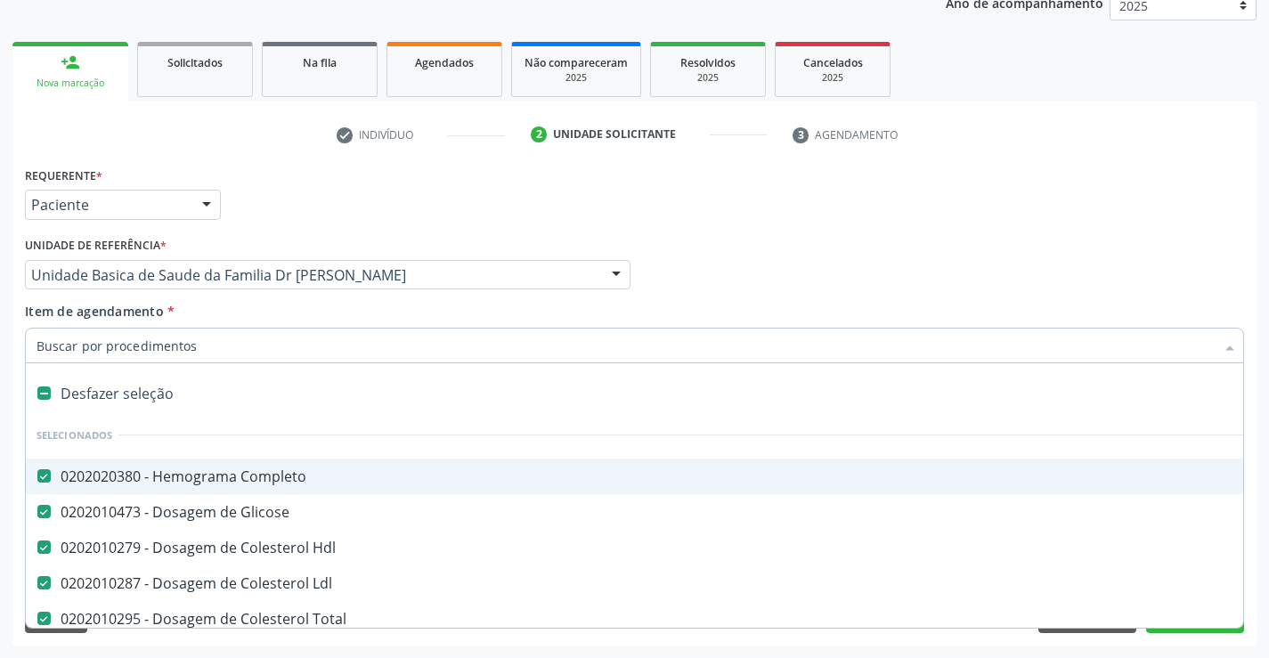
type input "t"
checkbox Creatinina "false"
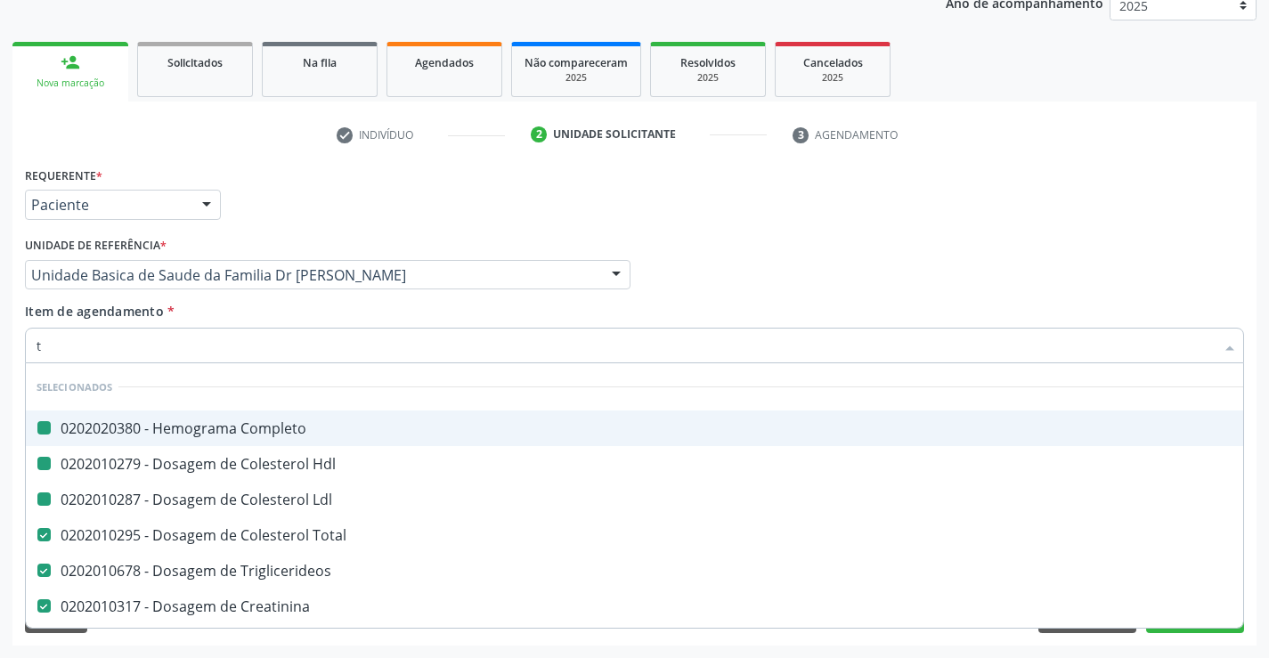
type input "tg"
checkbox Completo "false"
checkbox Hdl "false"
checkbox Ldl "false"
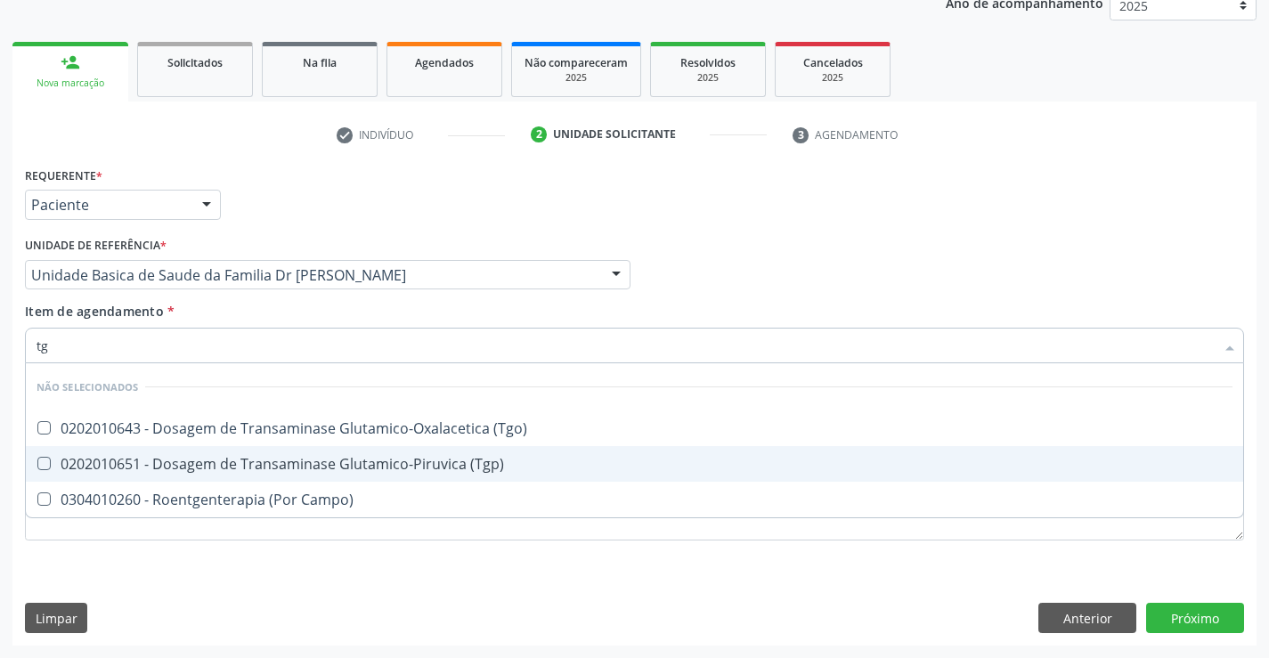
click at [259, 459] on div "0202010651 - Dosagem de Transaminase Glutamico-Piruvica (Tgp)" at bounding box center [634, 464] width 1196 height 14
checkbox \(Tgp\) "true"
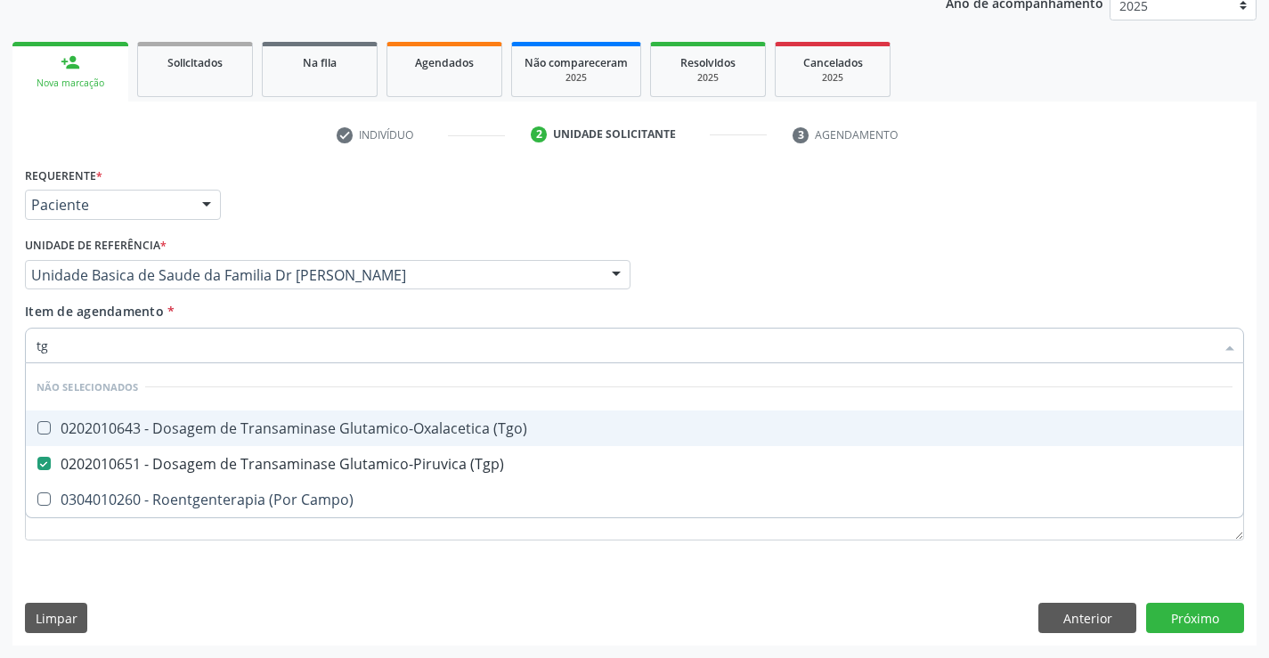
click at [286, 424] on div "0202010643 - Dosagem de Transaminase Glutamico-Oxalacetica (Tgo)" at bounding box center [634, 428] width 1196 height 14
checkbox \(Tgo\) "true"
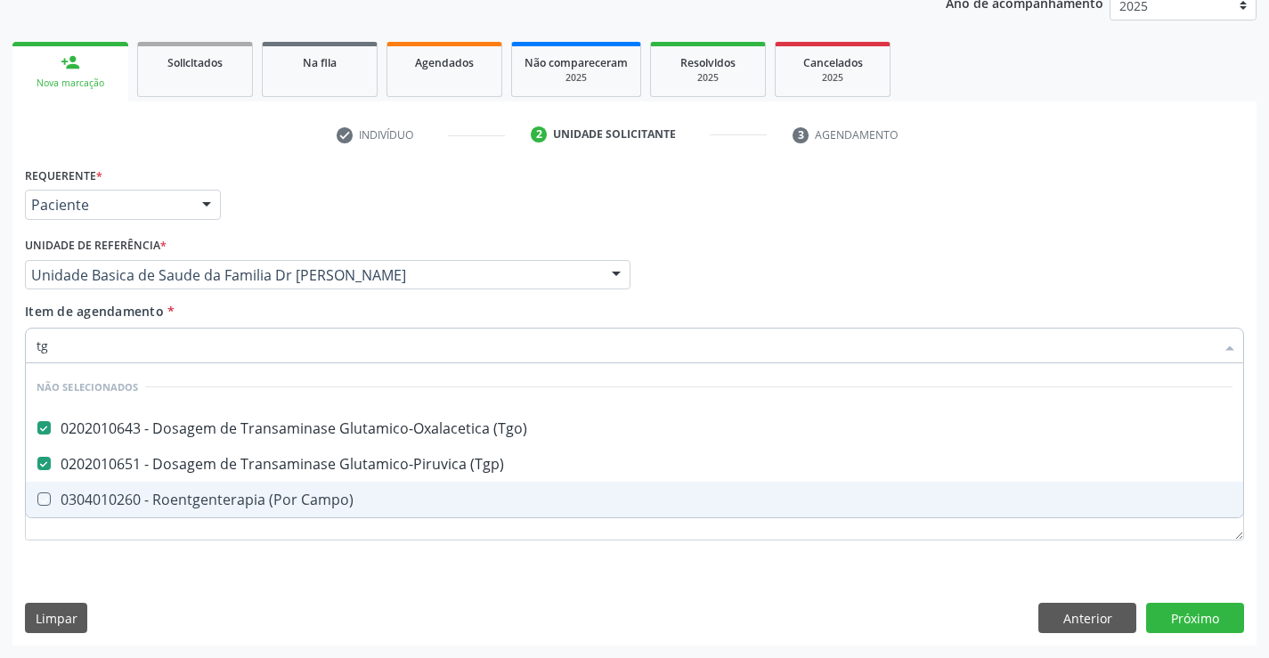
click at [238, 556] on div "Requerente * Paciente Profissional de Saúde Paciente Nenhum resultado encontrad…" at bounding box center [634, 363] width 1219 height 403
checkbox Campo\) "true"
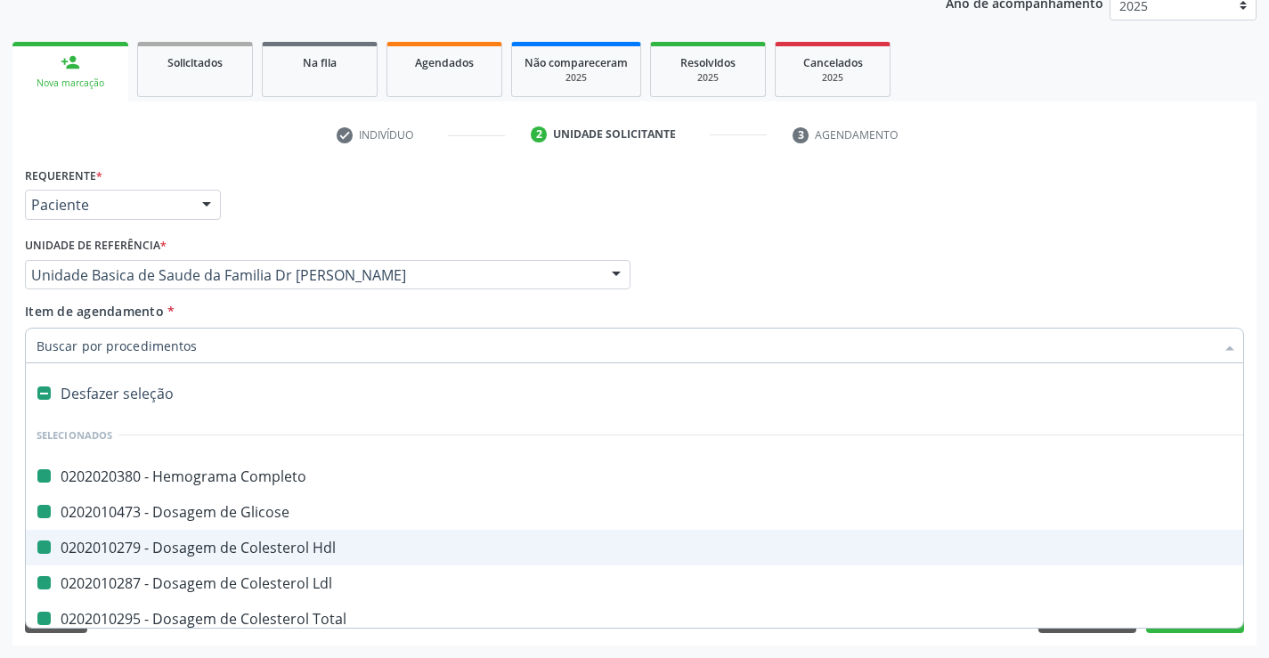
type input "f"
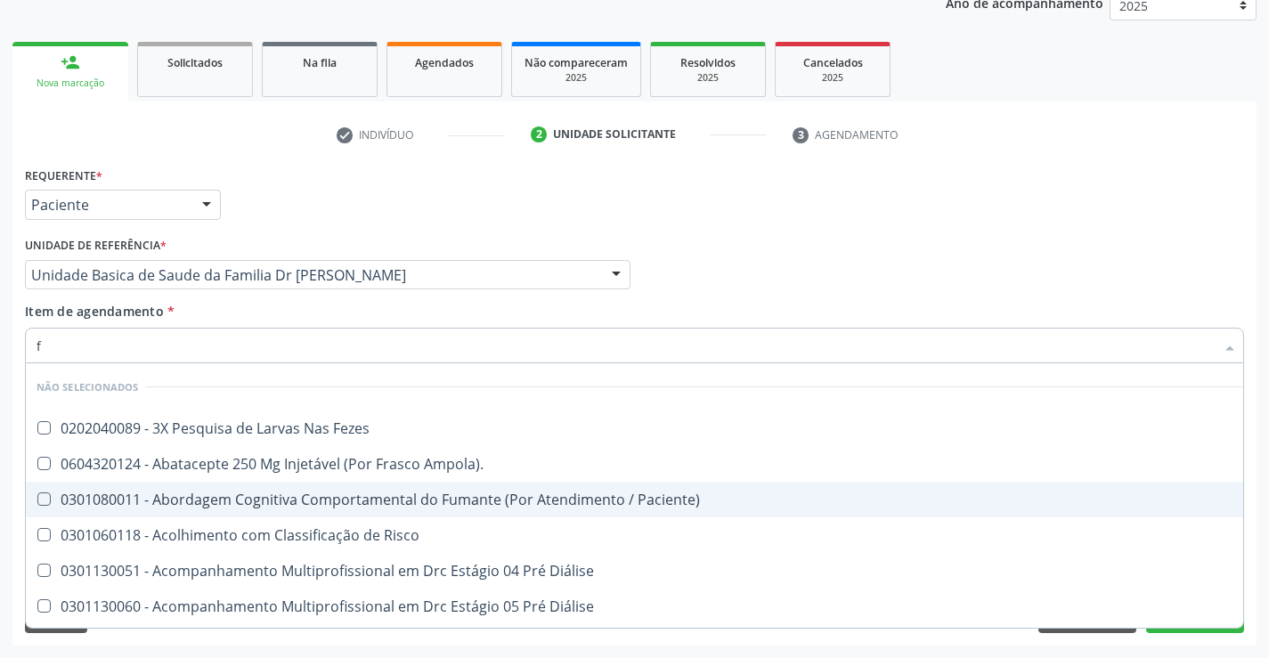
checkbox Fezes "false"
checkbox Ampola\)\ "false"
checkbox Paciente\) "false"
checkbox Risco "false"
checkbox Diálise "false"
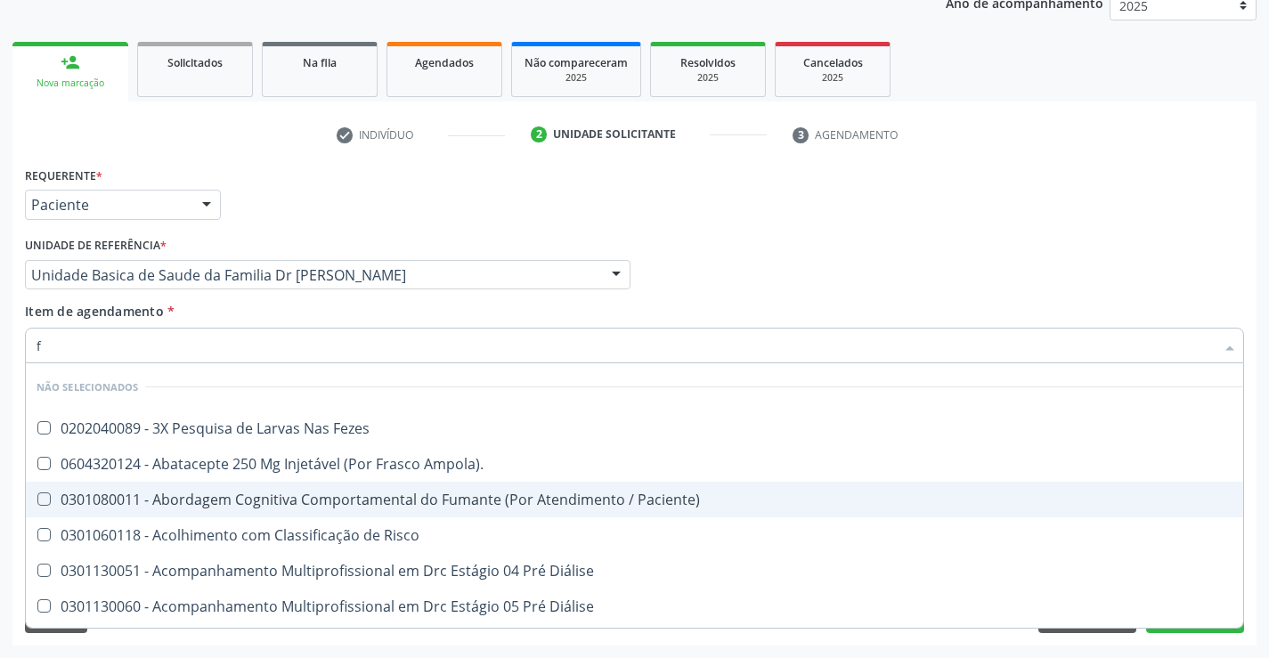
checkbox Diálise "false"
checkbox \(Uai\)\ "false"
checkbox Rim "false"
checkbox Fenilcetonuria "false"
checkbox Cistica "false"
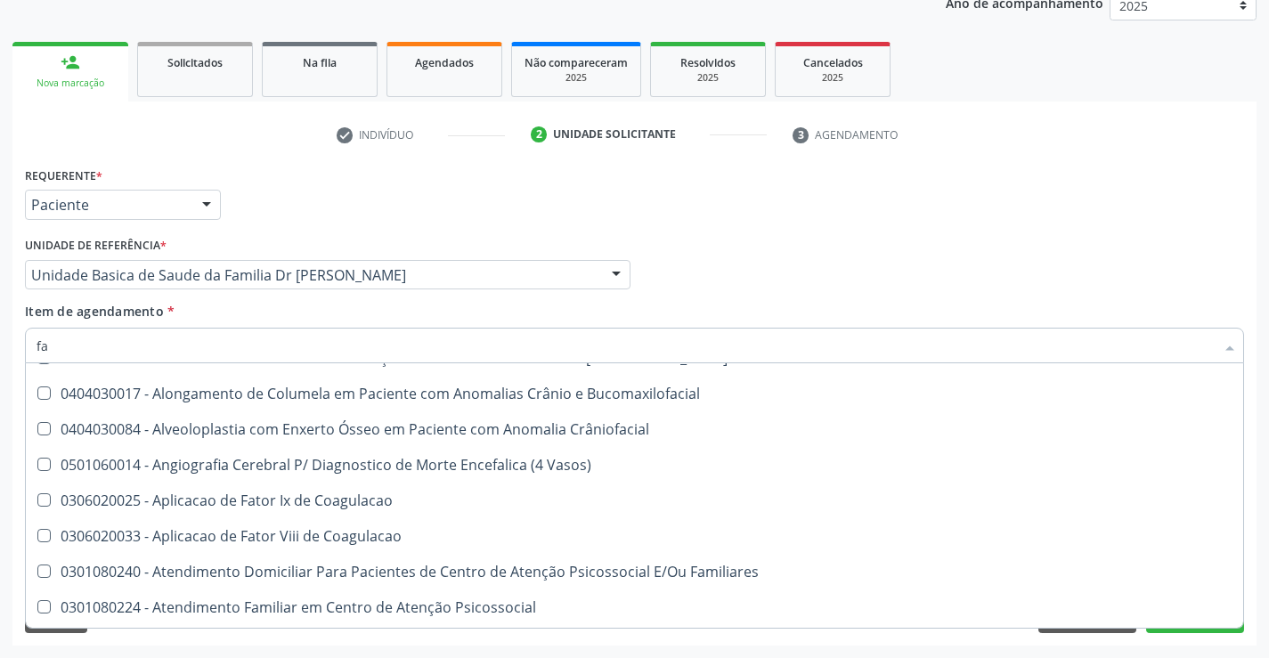
scroll to position [712, 0]
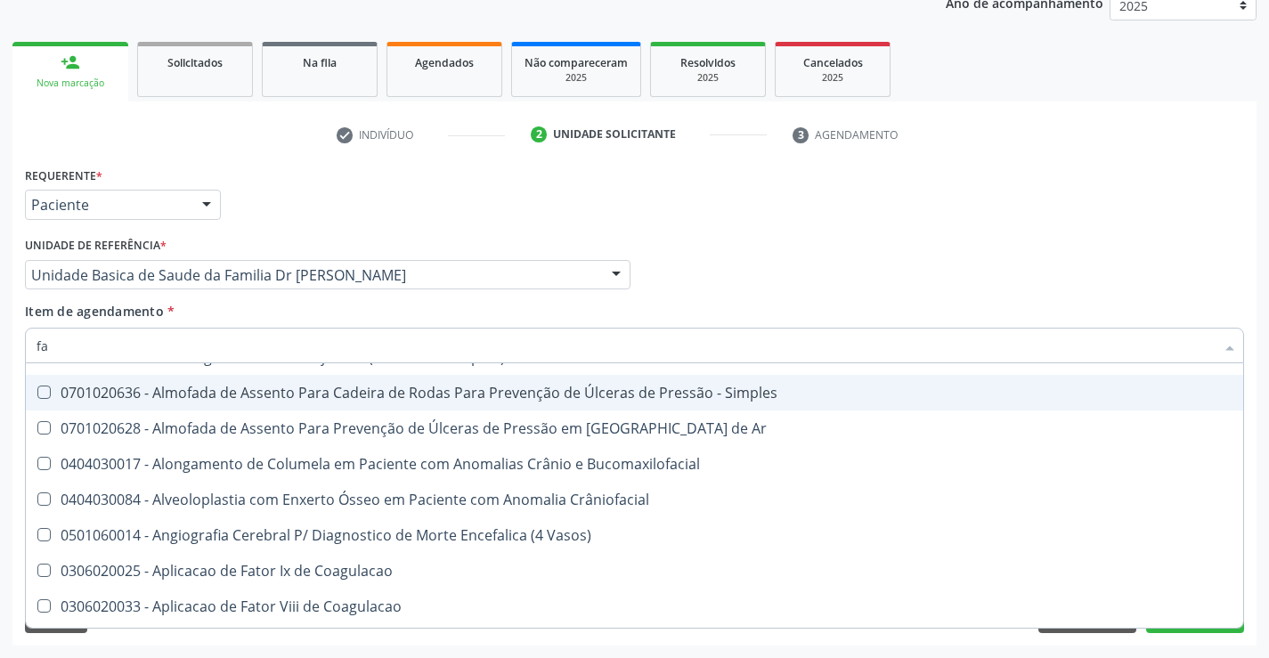
type input "f"
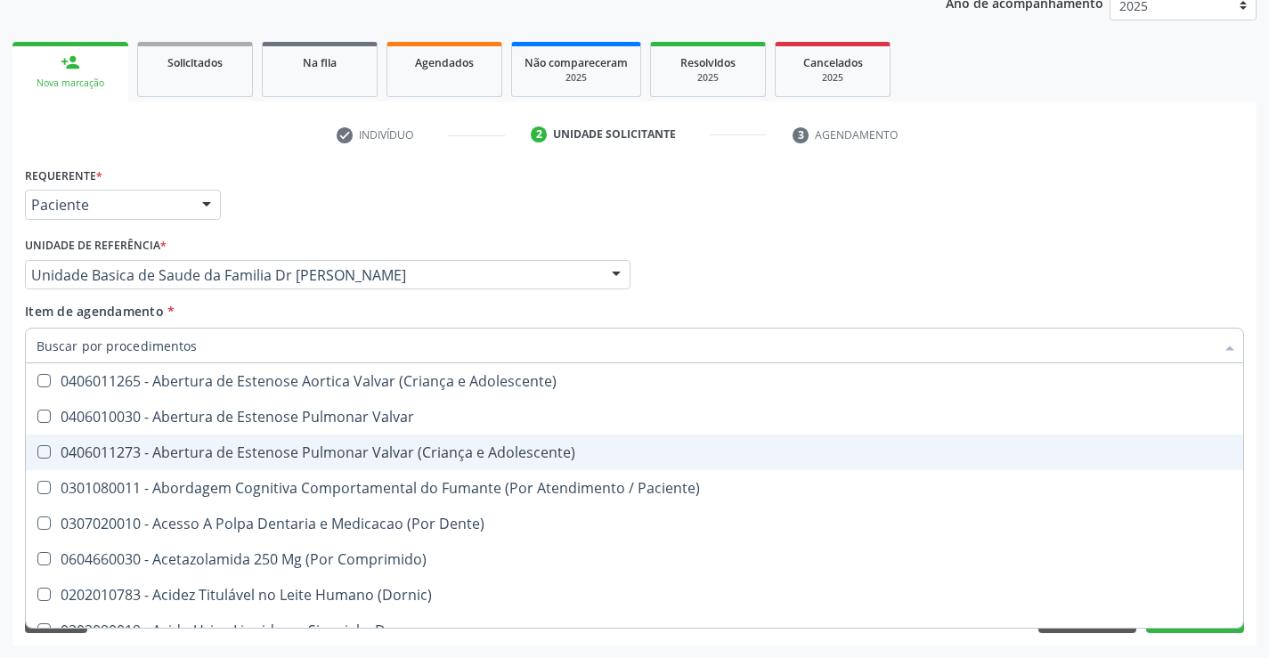
checkbox Completo "true"
checkbox Glicose "true"
checkbox Hdl "true"
checkbox Ldl "true"
checkbox Total "true"
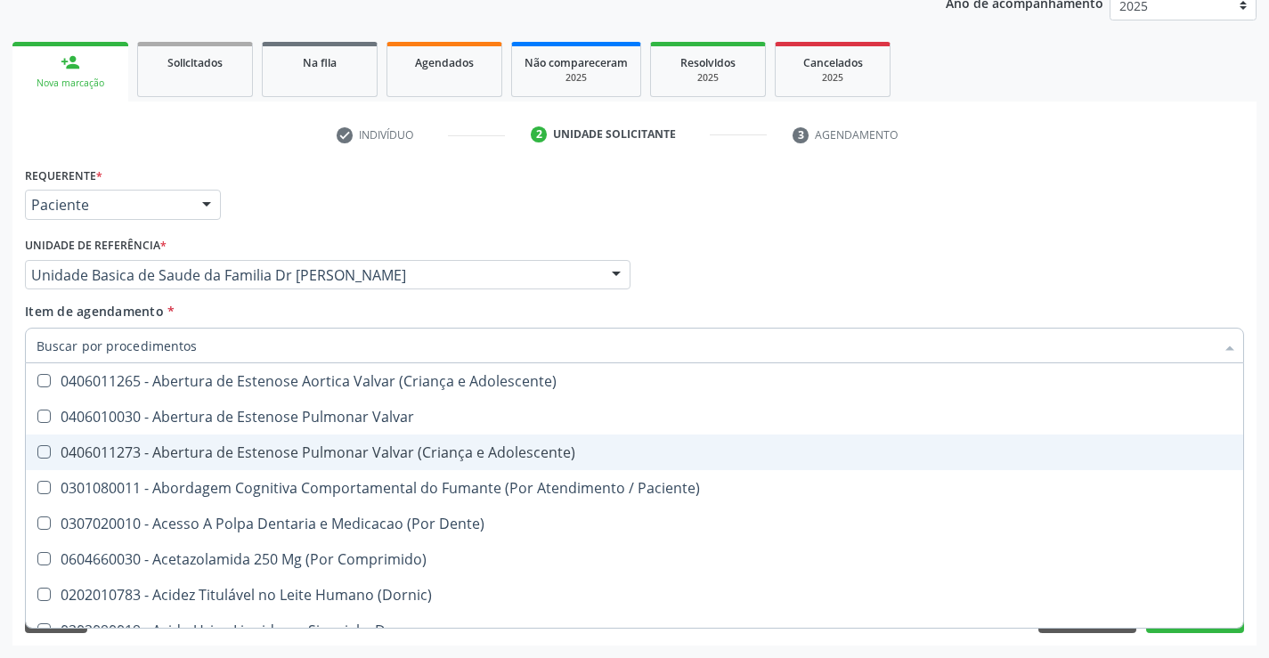
checkbox Triglicerideos "true"
checkbox Ureia "true"
checkbox Creatinina "true"
checkbox \(Tgp\) "true"
checkbox \(Tgo\) "true"
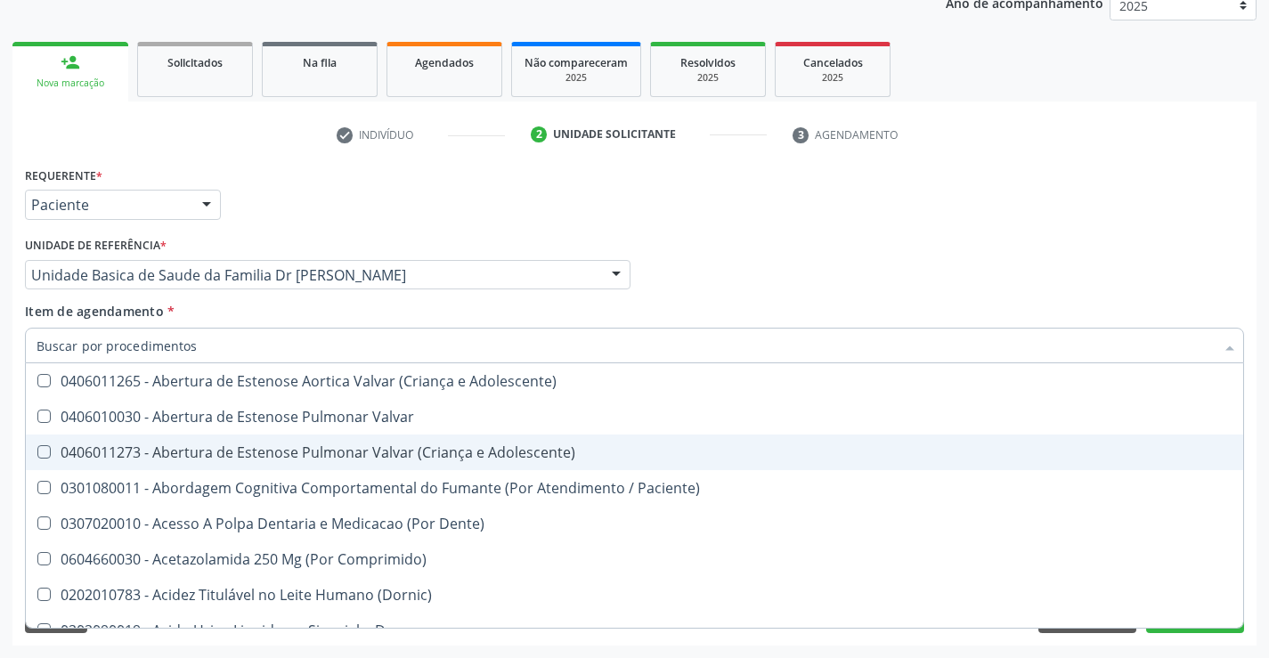
scroll to position [772, 0]
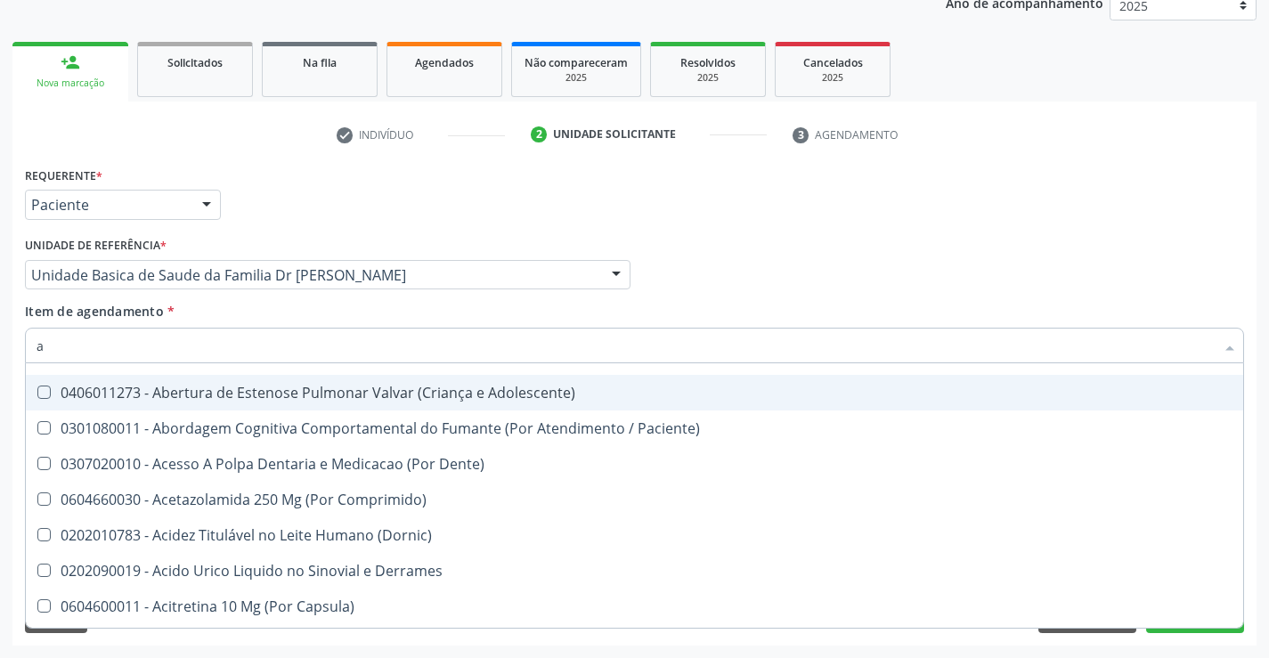
type input "al"
checkbox Ldl "false"
checkbox Total "false"
checkbox Triglicerideos "false"
checkbox Ureia "false"
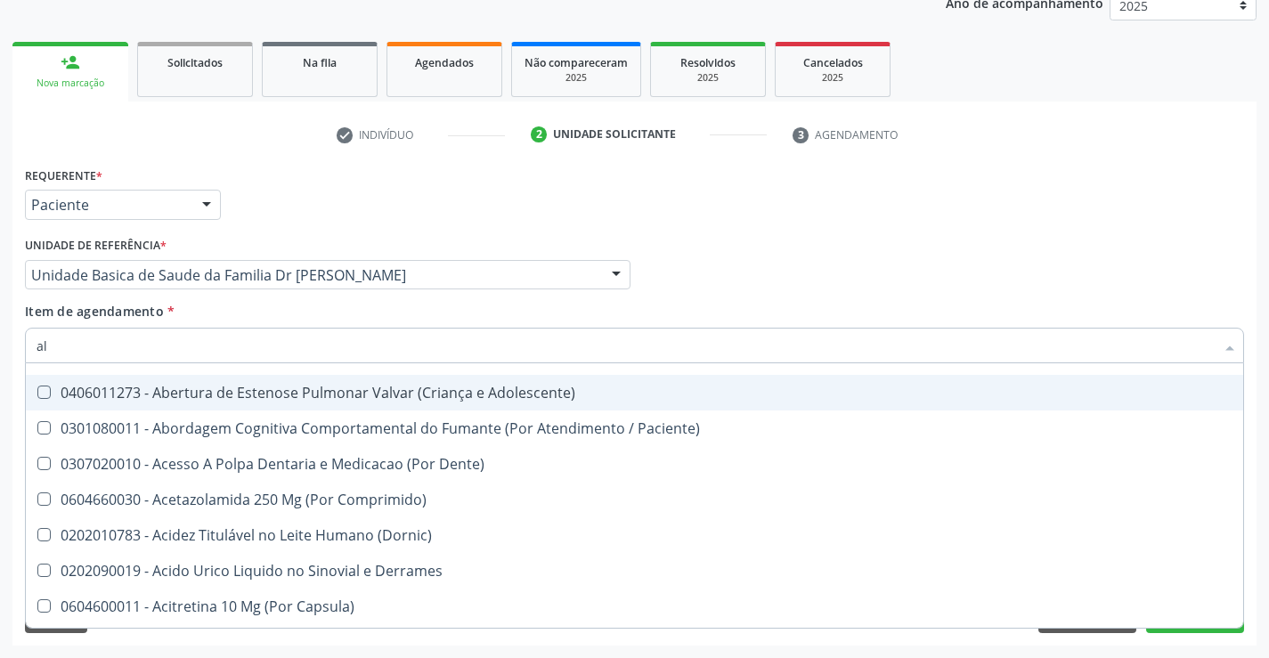
checkbox Creatinina "false"
checkbox \(Tgp\) "false"
checkbox \(Tgo\) "false"
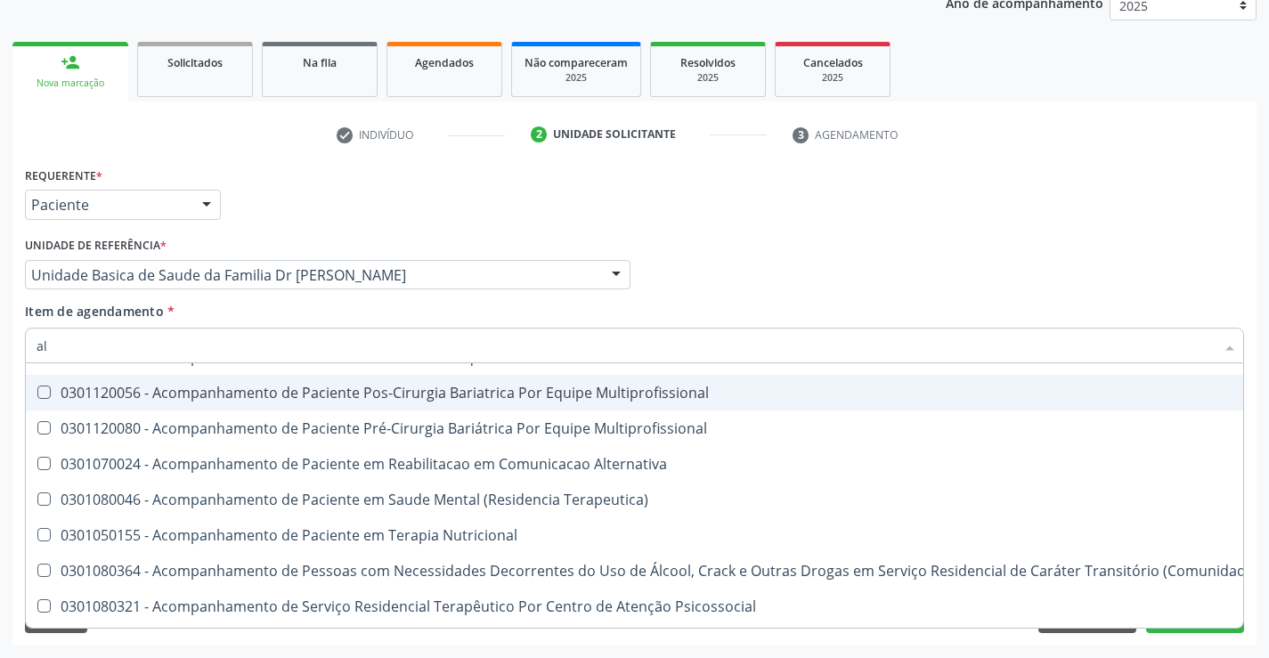
type input "alc"
checkbox Total "false"
checkbox \(Tgo\) "false"
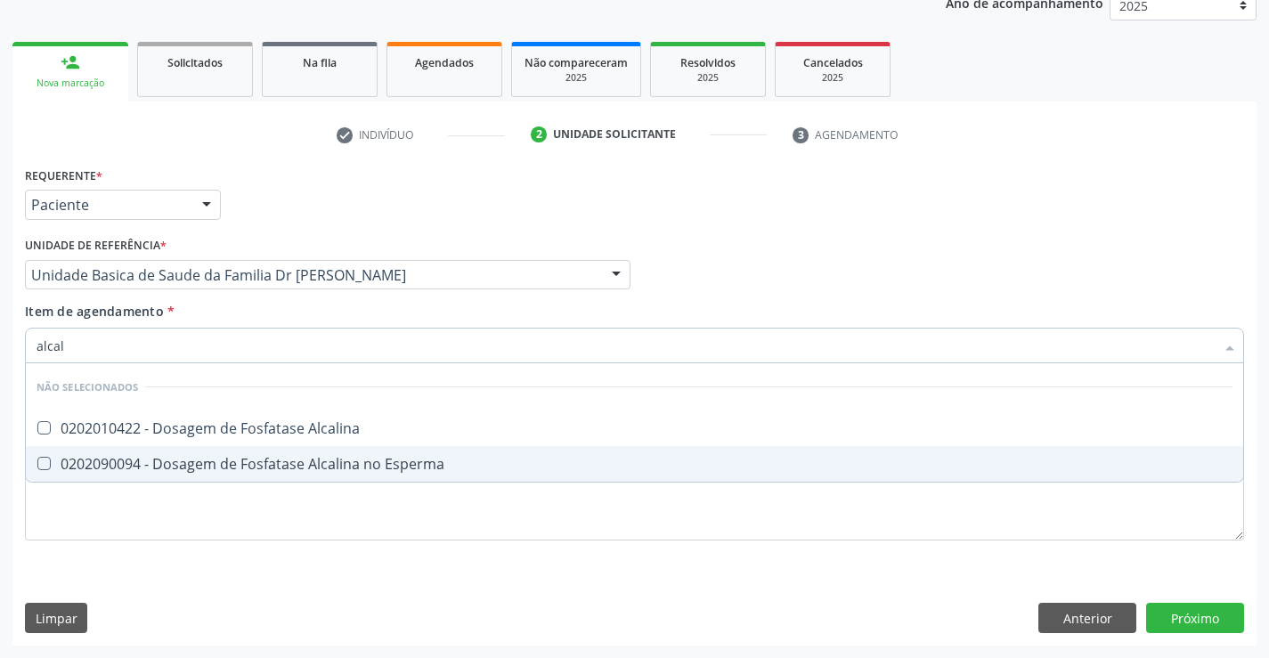
scroll to position [0, 0]
type input "alcalina"
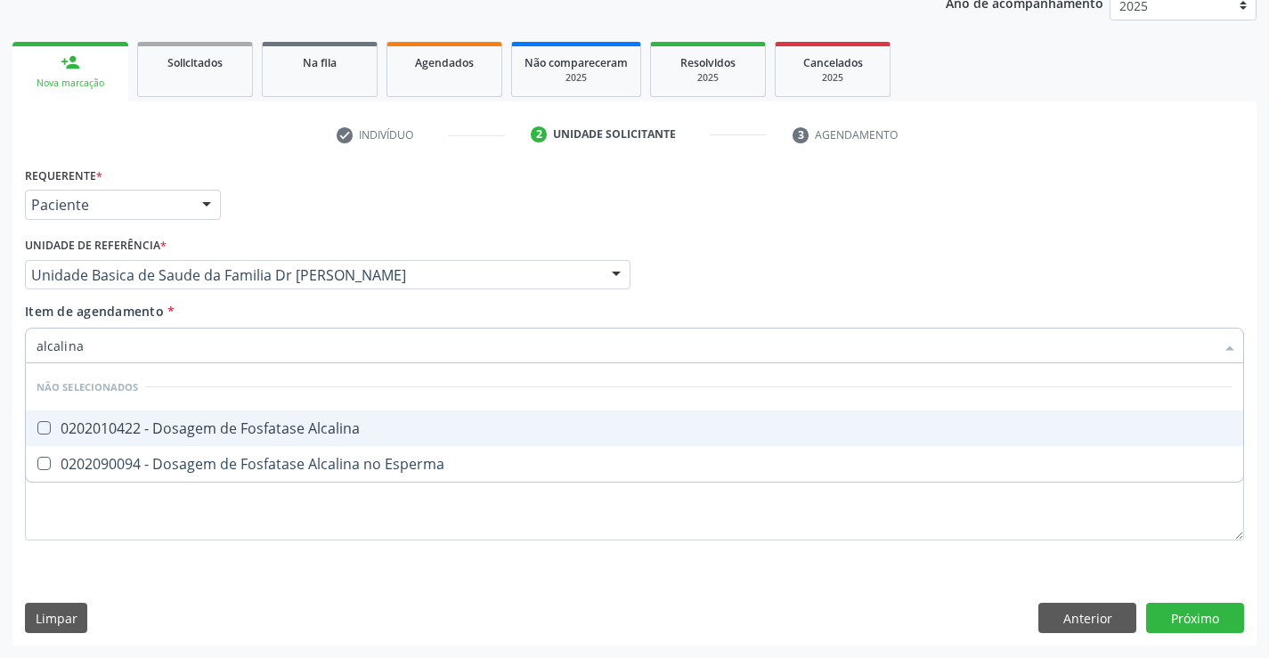
click at [286, 426] on div "0202010422 - Dosagem de Fosfatase Alcalina" at bounding box center [634, 428] width 1196 height 14
checkbox Alcalina "true"
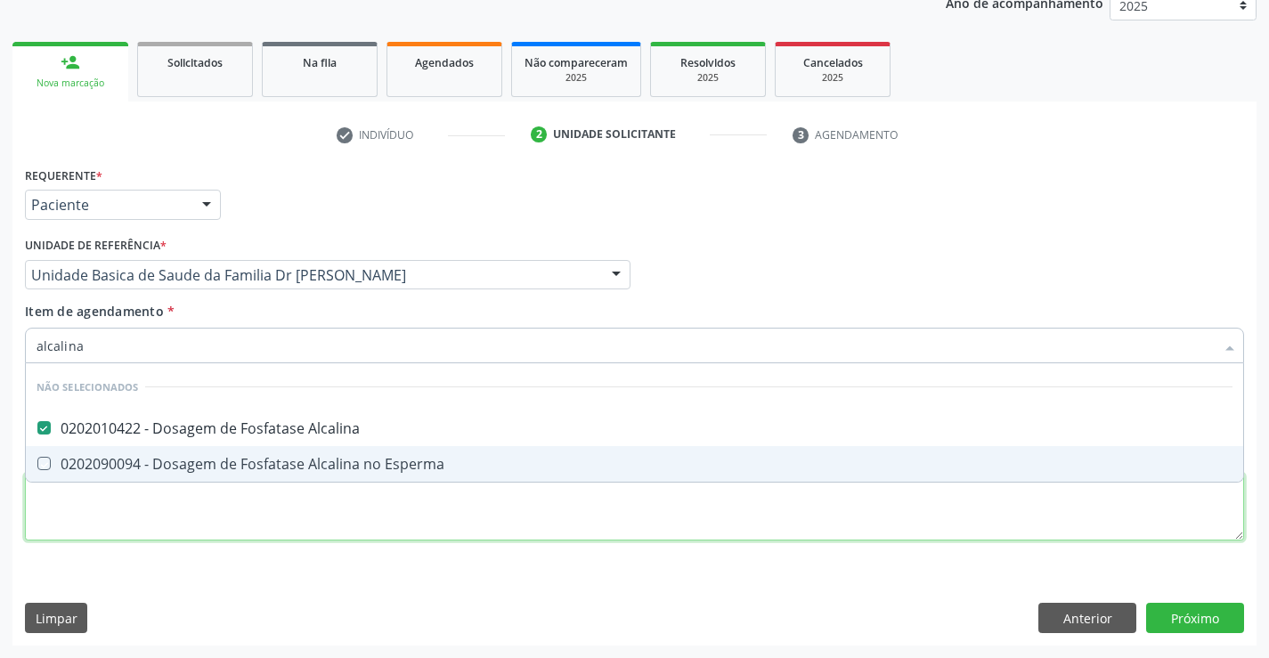
click at [183, 530] on div "Requerente * Paciente Profissional de Saúde Paciente Nenhum resultado encontrad…" at bounding box center [634, 363] width 1219 height 403
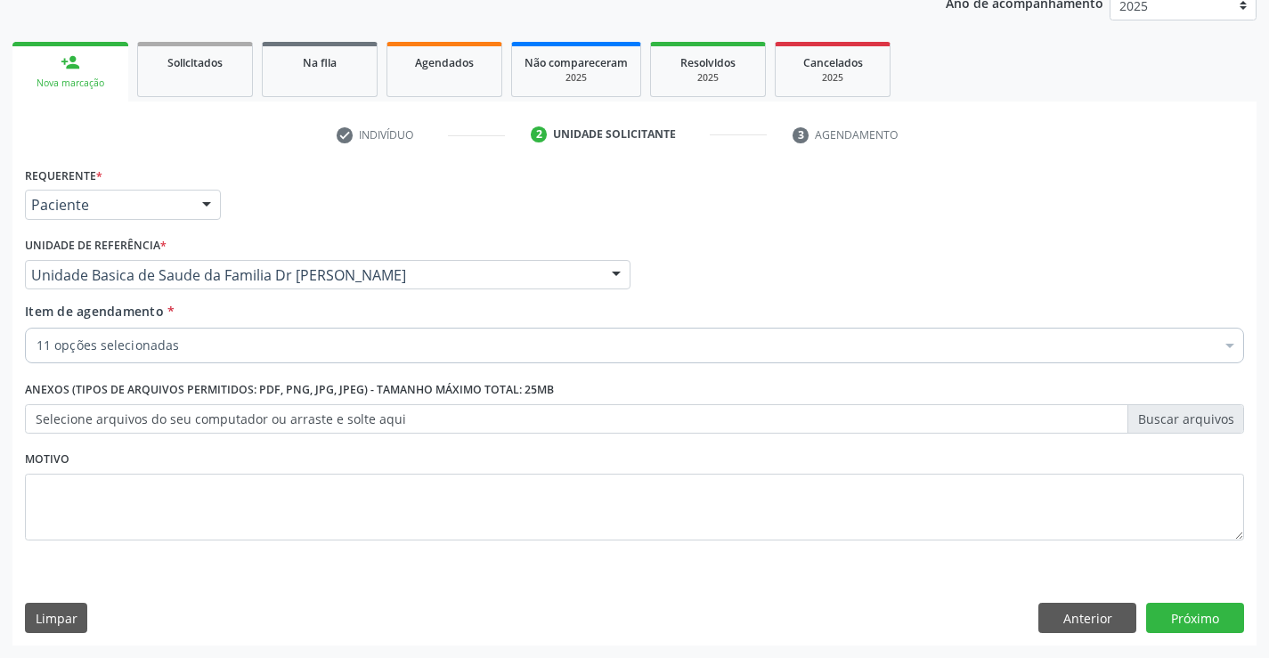
click at [36, 350] on input "Item de agendamento *" at bounding box center [36, 346] width 0 height 36
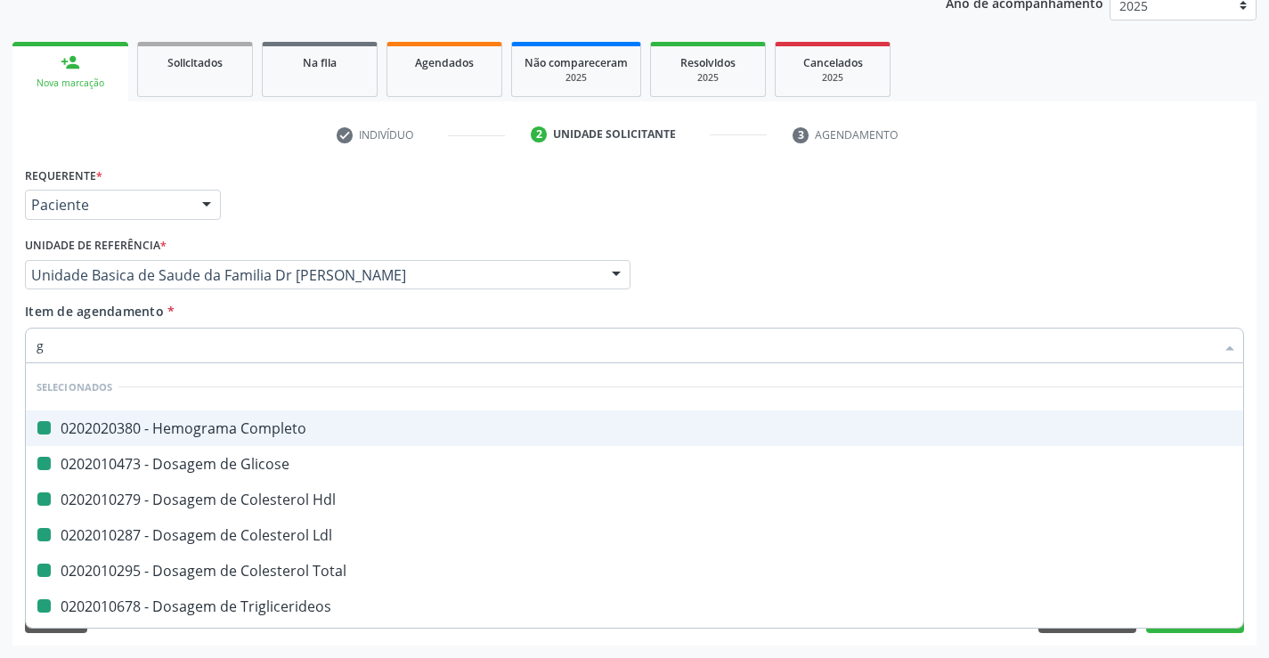
type input "ga"
checkbox Completo "false"
checkbox Glicose "false"
checkbox Hdl "false"
checkbox Ldl "false"
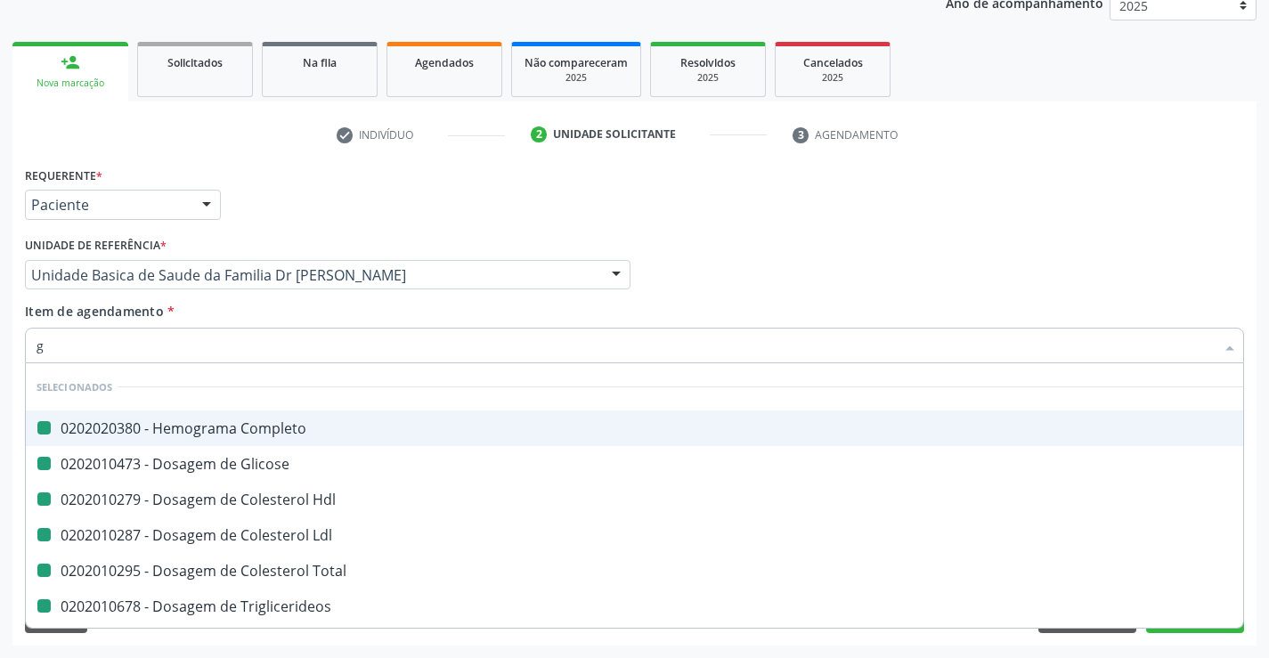
checkbox Total "false"
checkbox Triglicerideos "false"
checkbox Ureia "false"
checkbox Creatinina "false"
checkbox \(Tgp\) "false"
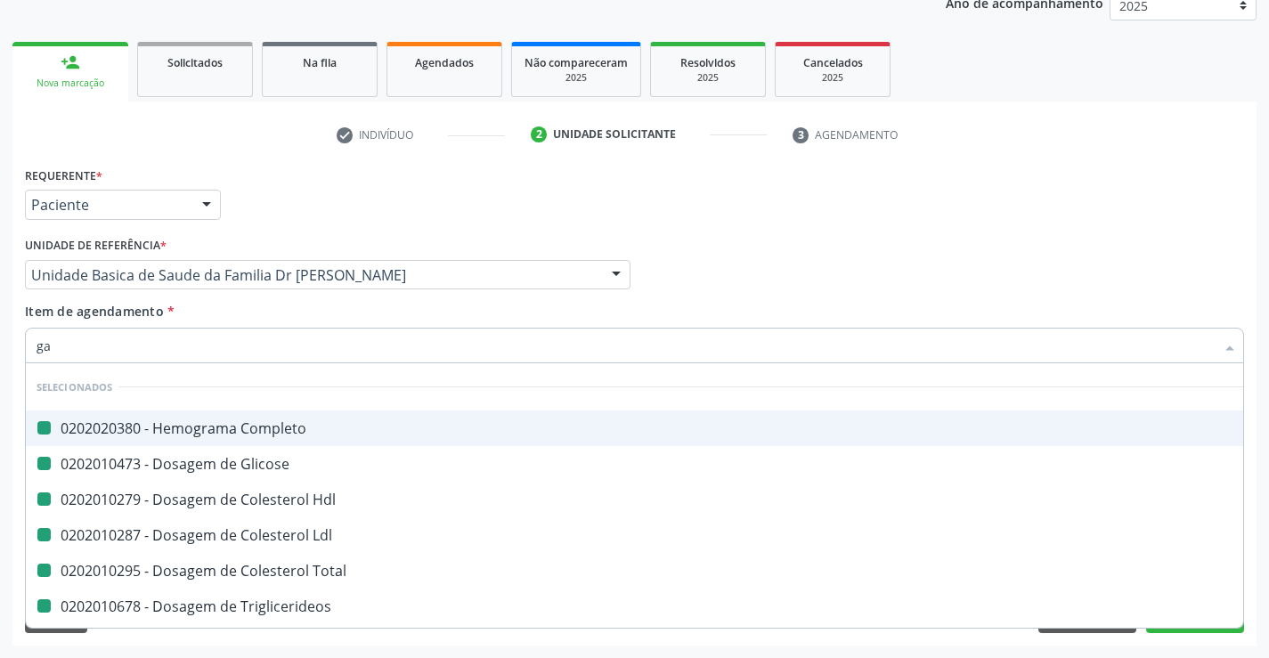
checkbox \(Tgo\) "false"
checkbox Alcalina "false"
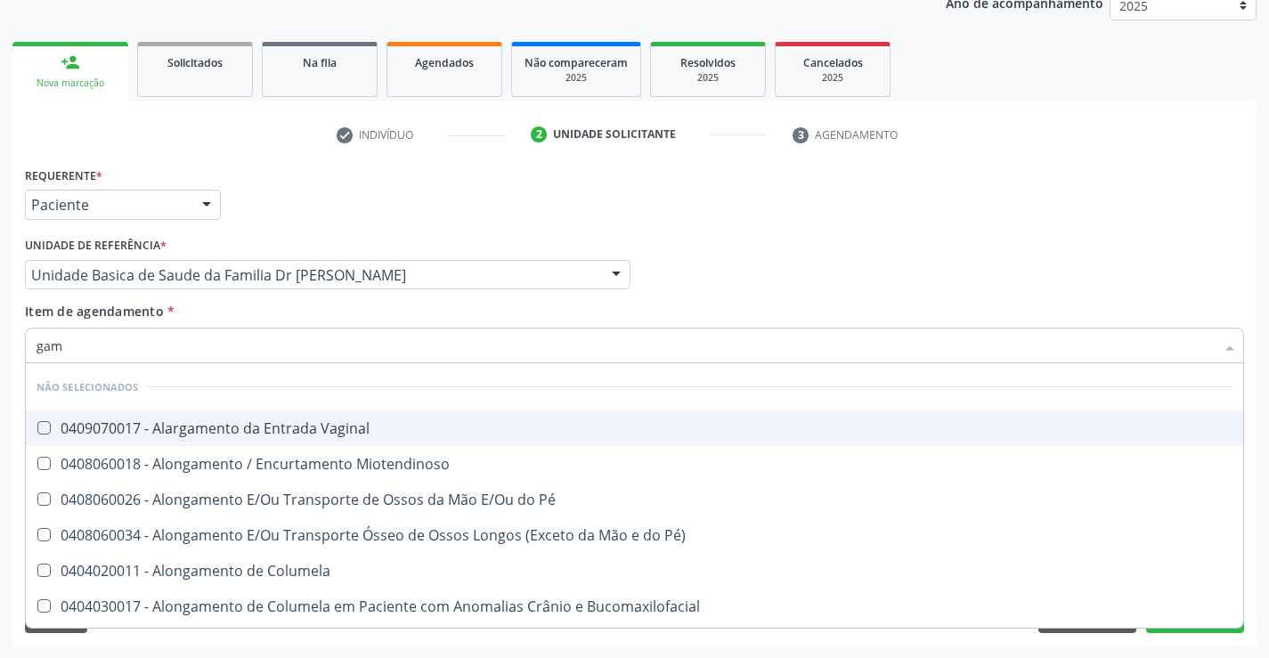
type input "gama"
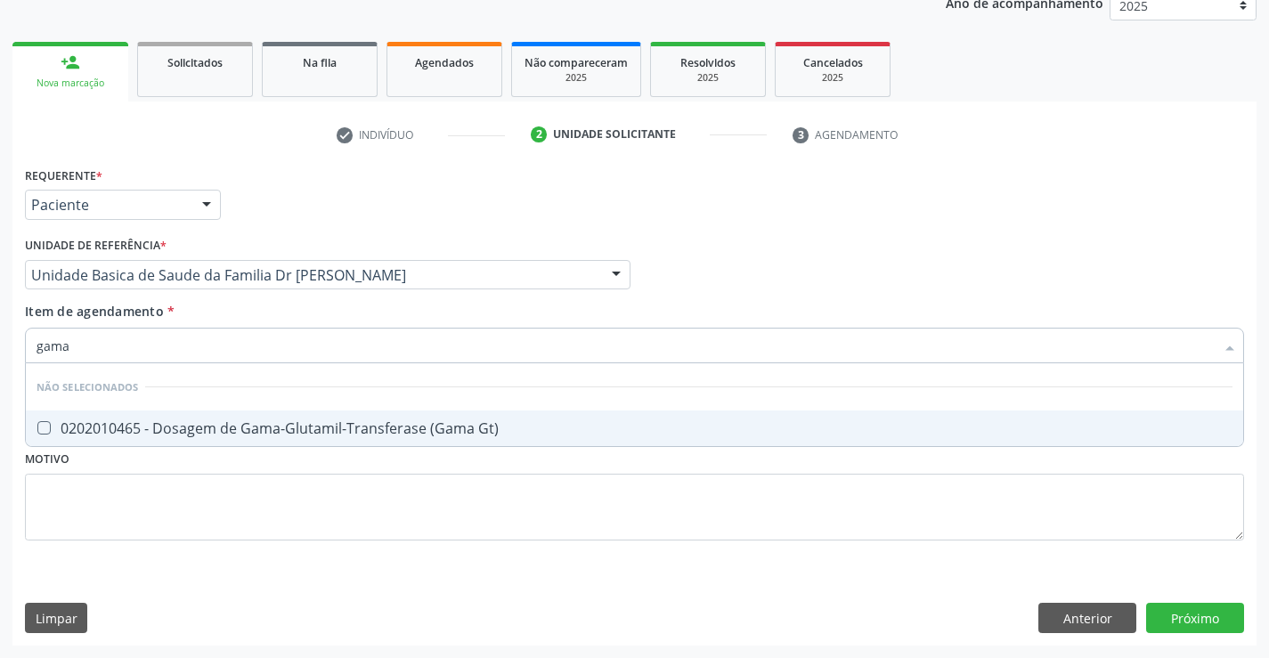
click at [247, 424] on div "0202010465 - Dosagem de Gama-Glutamil-Transferase (Gama Gt)" at bounding box center [634, 428] width 1196 height 14
checkbox Gt\) "true"
click at [207, 547] on div "Requerente * Paciente Profissional de Saúde Paciente Nenhum resultado encontrad…" at bounding box center [634, 363] width 1219 height 403
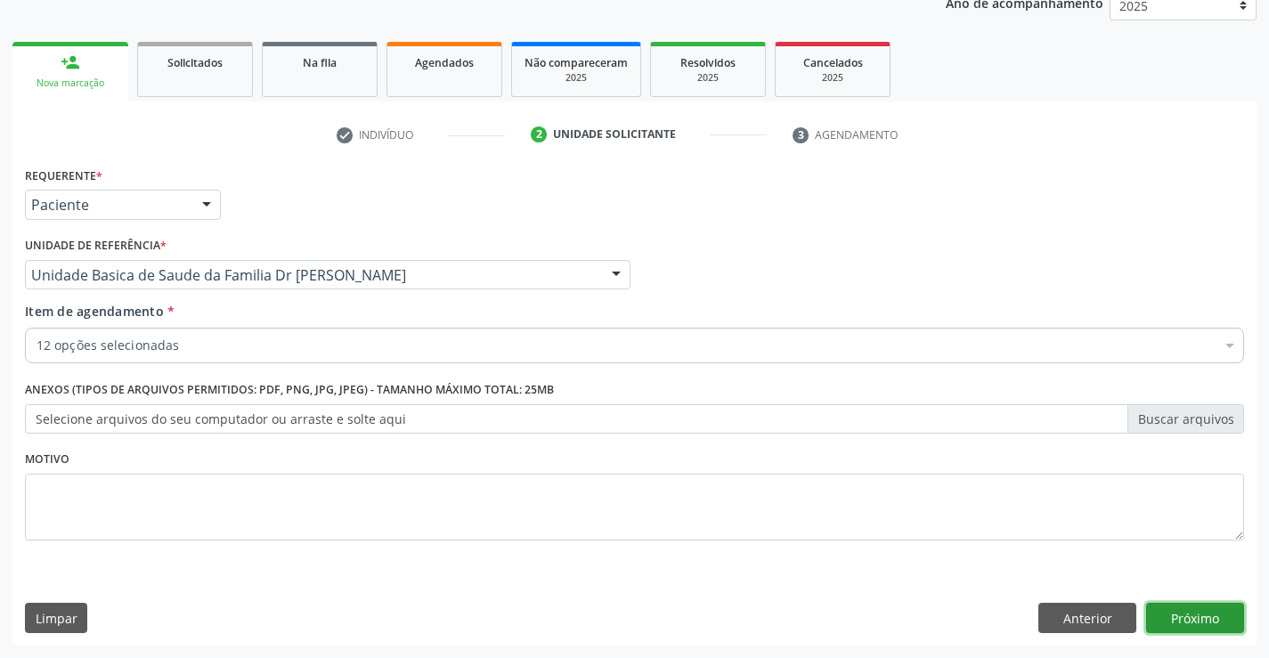
click at [1176, 612] on button "Próximo" at bounding box center [1195, 618] width 98 height 30
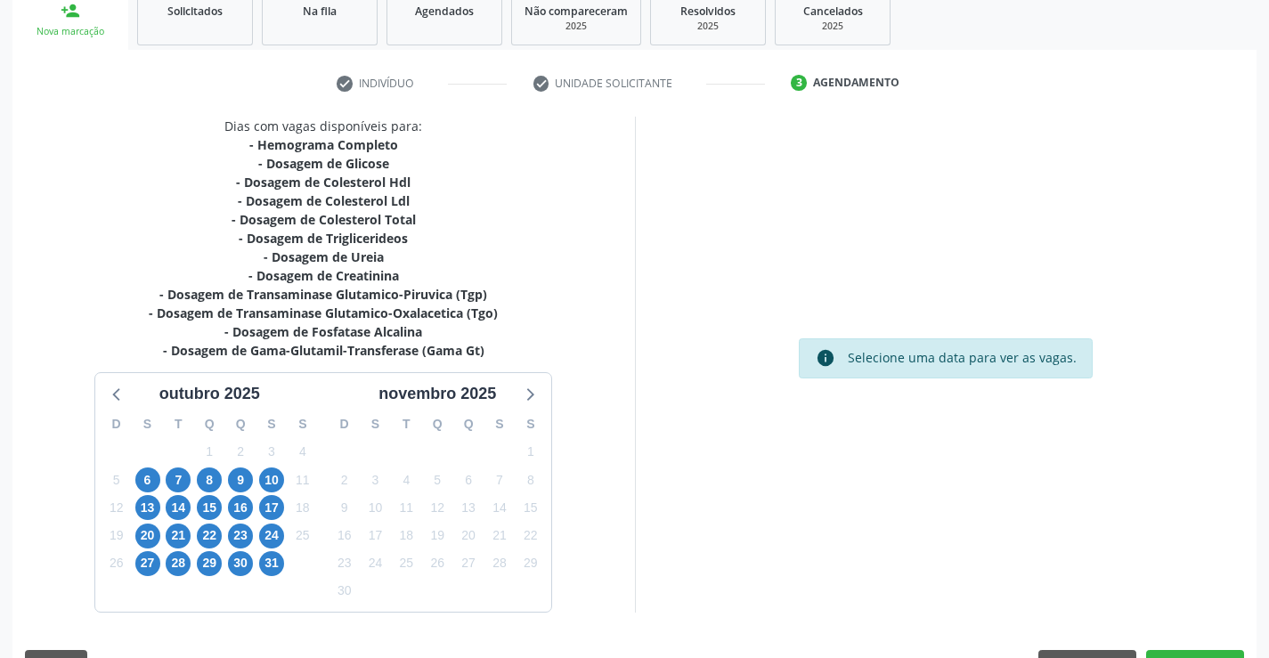
scroll to position [322, 0]
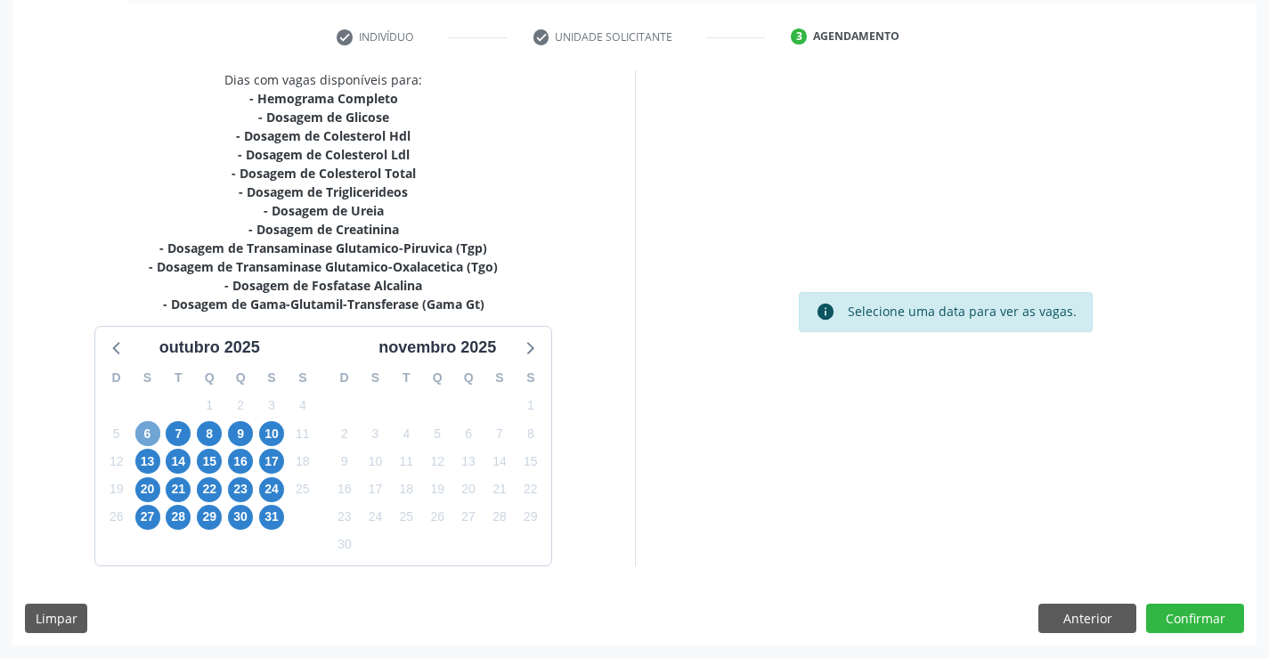
click at [145, 432] on span "6" at bounding box center [147, 433] width 25 height 25
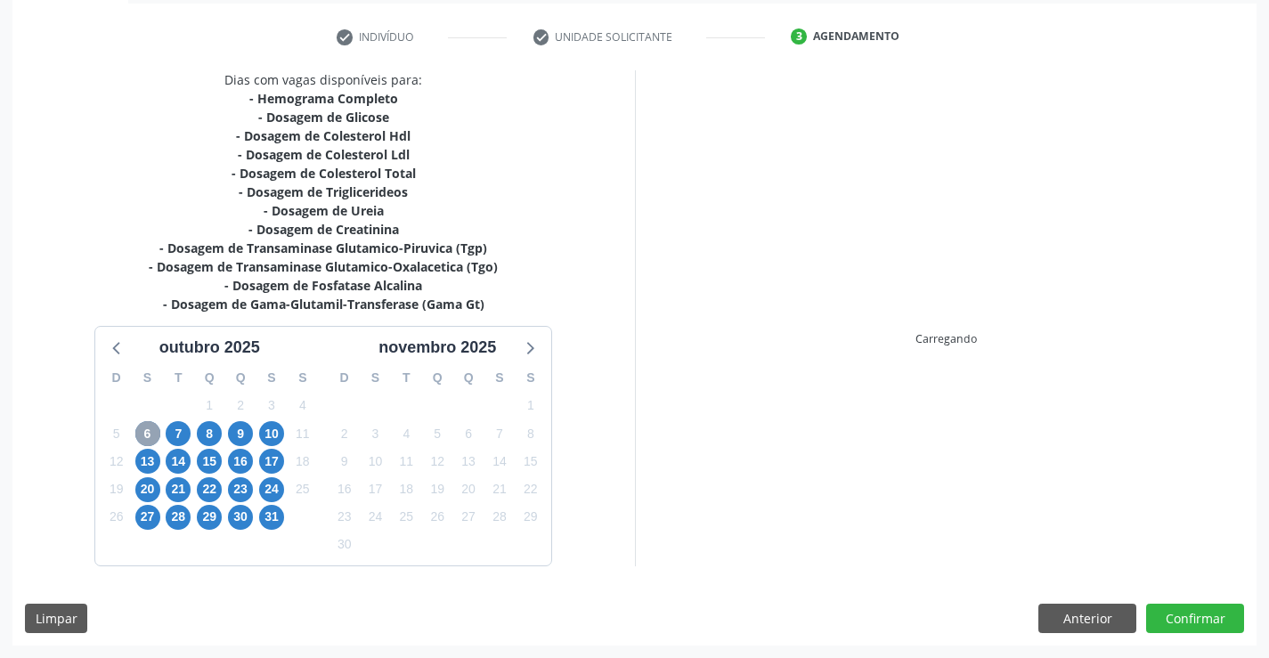
click at [145, 432] on span "6" at bounding box center [147, 433] width 25 height 25
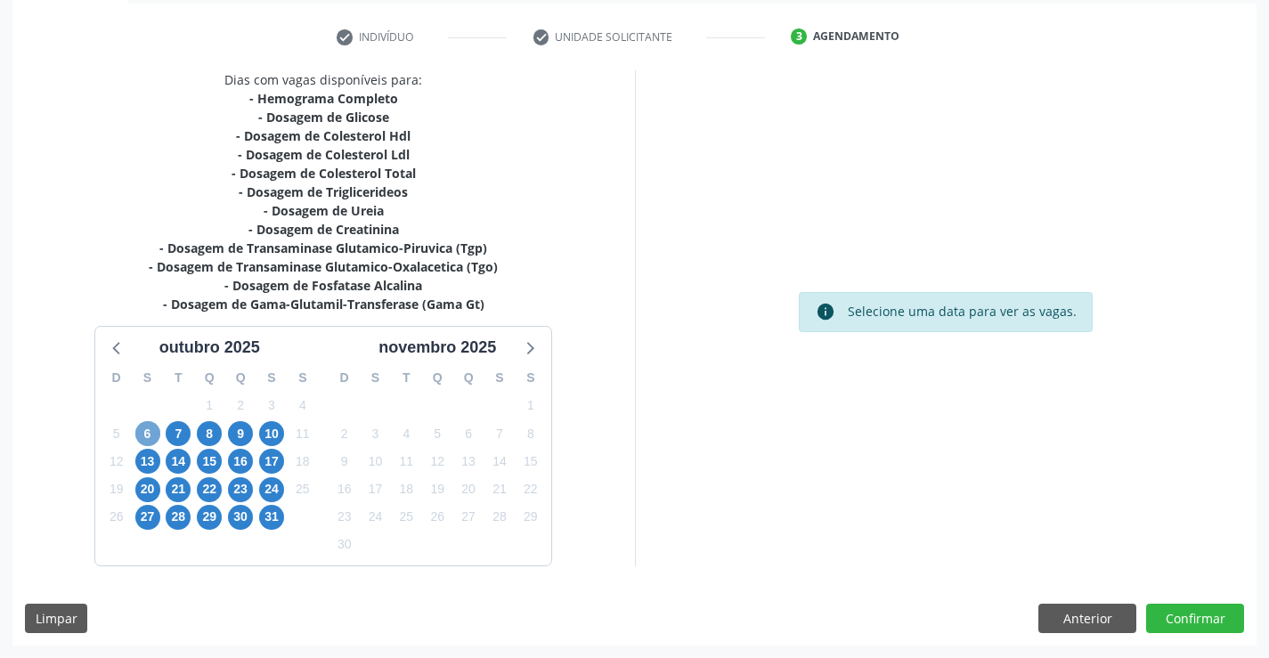
click at [145, 429] on span "6" at bounding box center [147, 433] width 25 height 25
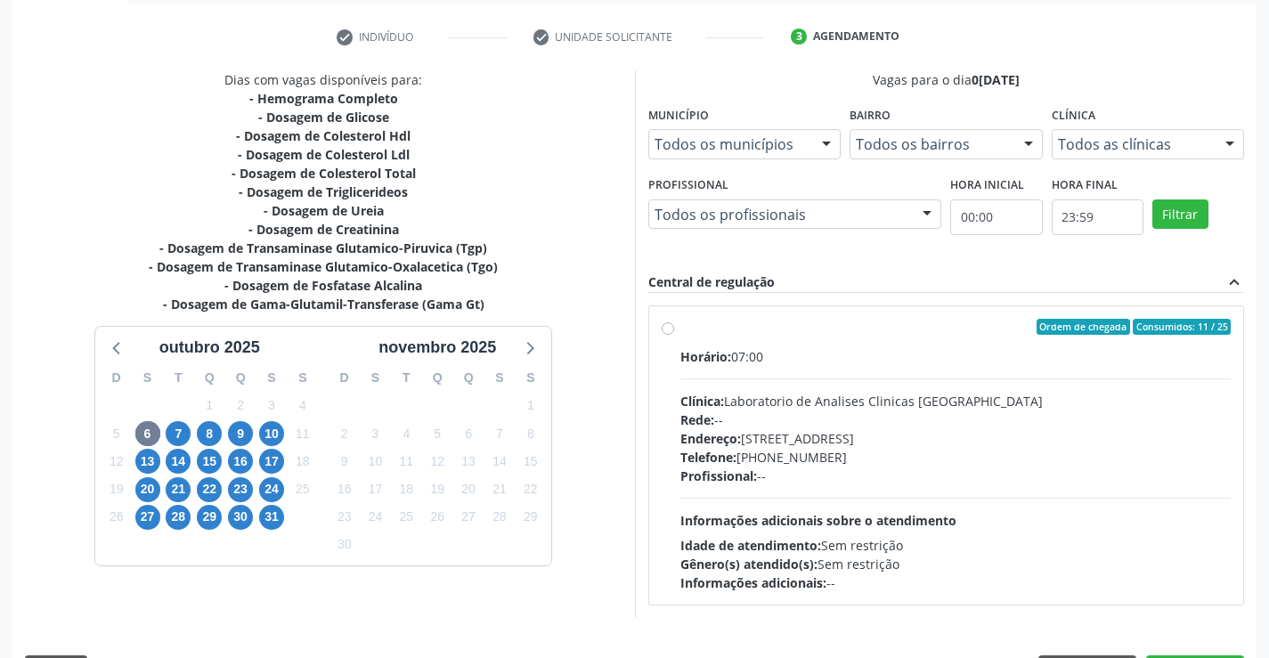
click at [680, 332] on label "Ordem de chegada Consumidos: 11 / 25 Horário: 07:00 Clínica: Laboratorio de Ana…" at bounding box center [955, 455] width 551 height 273
click at [669, 332] on input "Ordem de chegada Consumidos: 11 / 25 Horário: 07:00 Clínica: Laboratorio de Ana…" at bounding box center [667, 327] width 12 height 16
radio input "true"
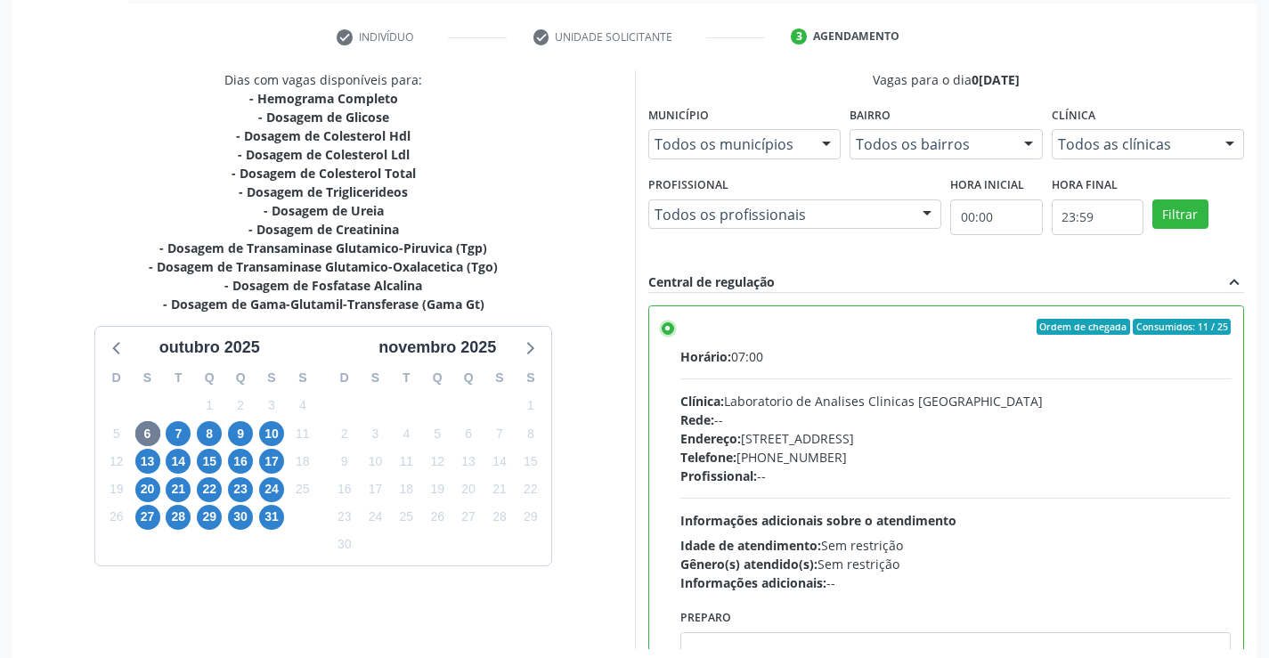
scroll to position [406, 0]
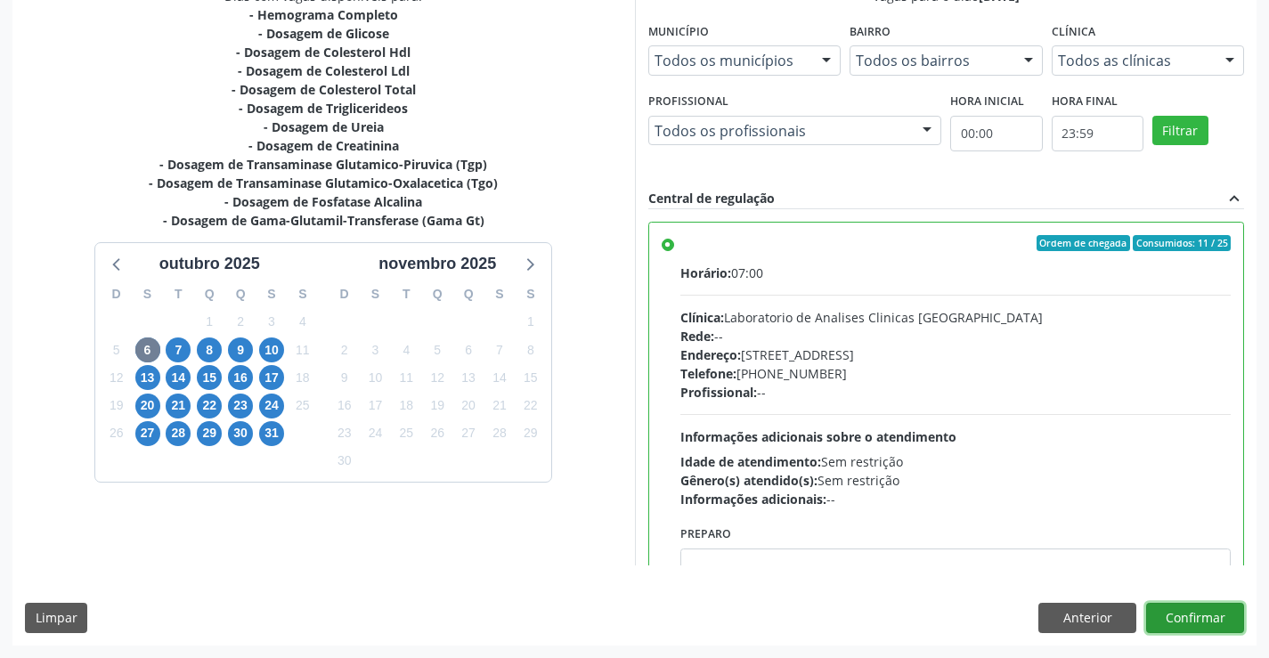
click at [1188, 618] on button "Confirmar" at bounding box center [1195, 618] width 98 height 30
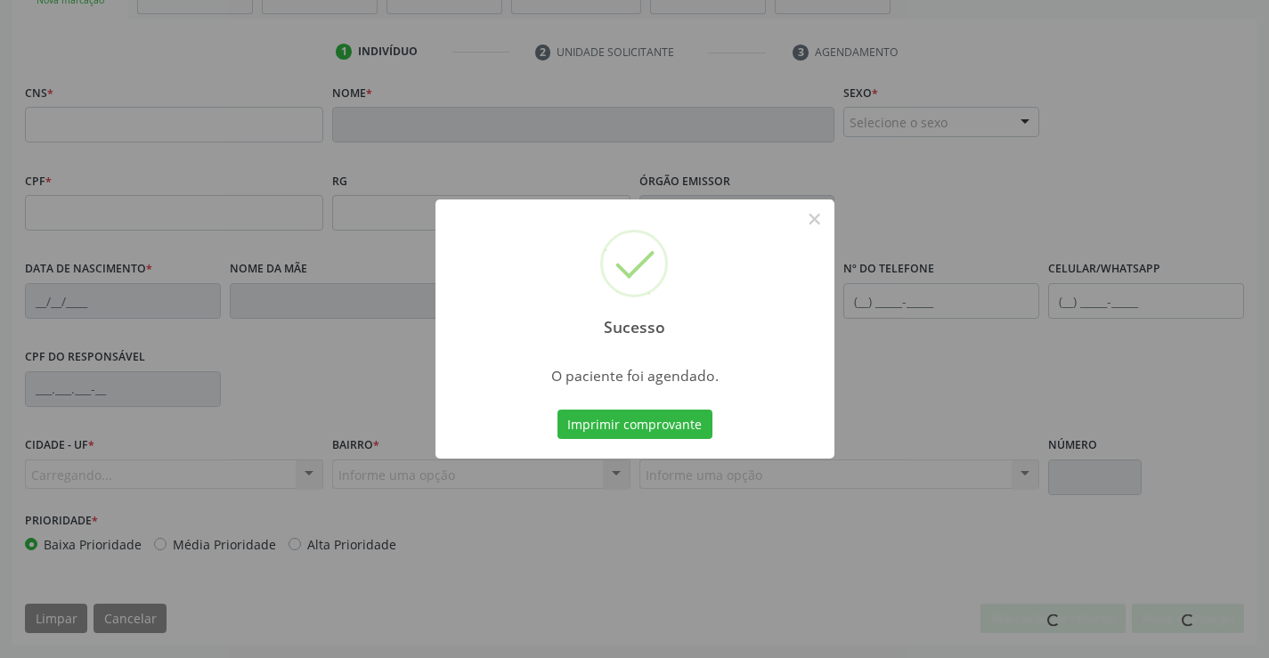
scroll to position [307, 0]
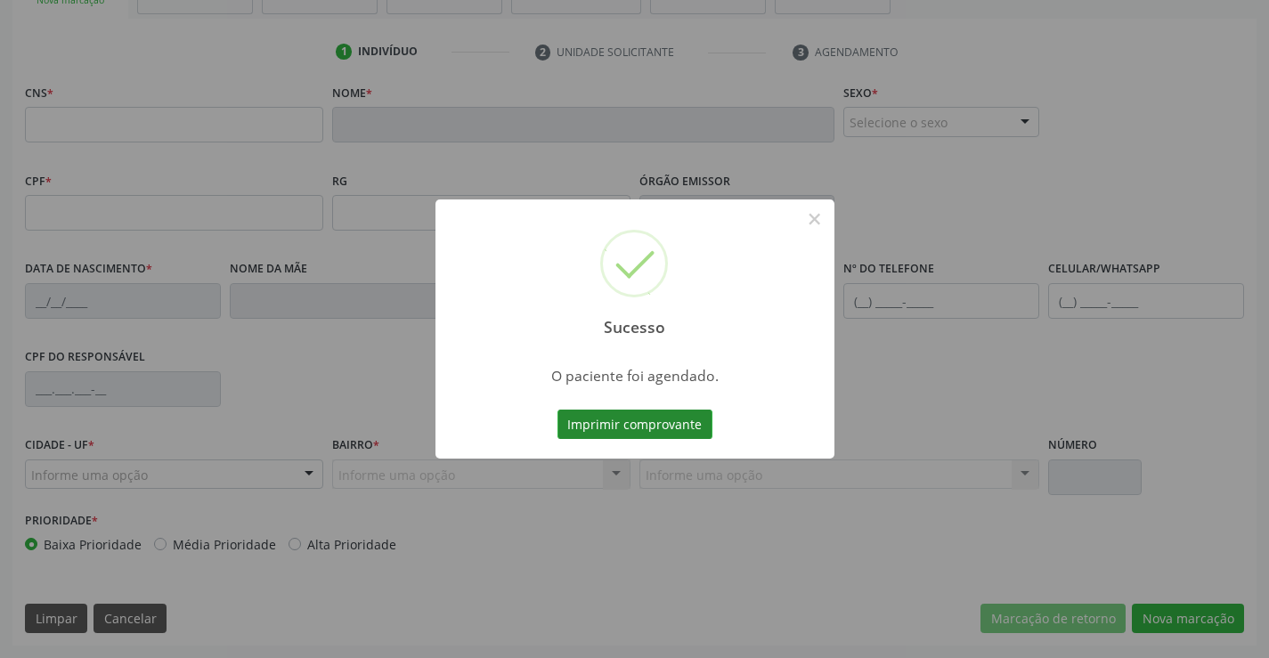
click at [688, 414] on button "Imprimir comprovante" at bounding box center [634, 424] width 155 height 30
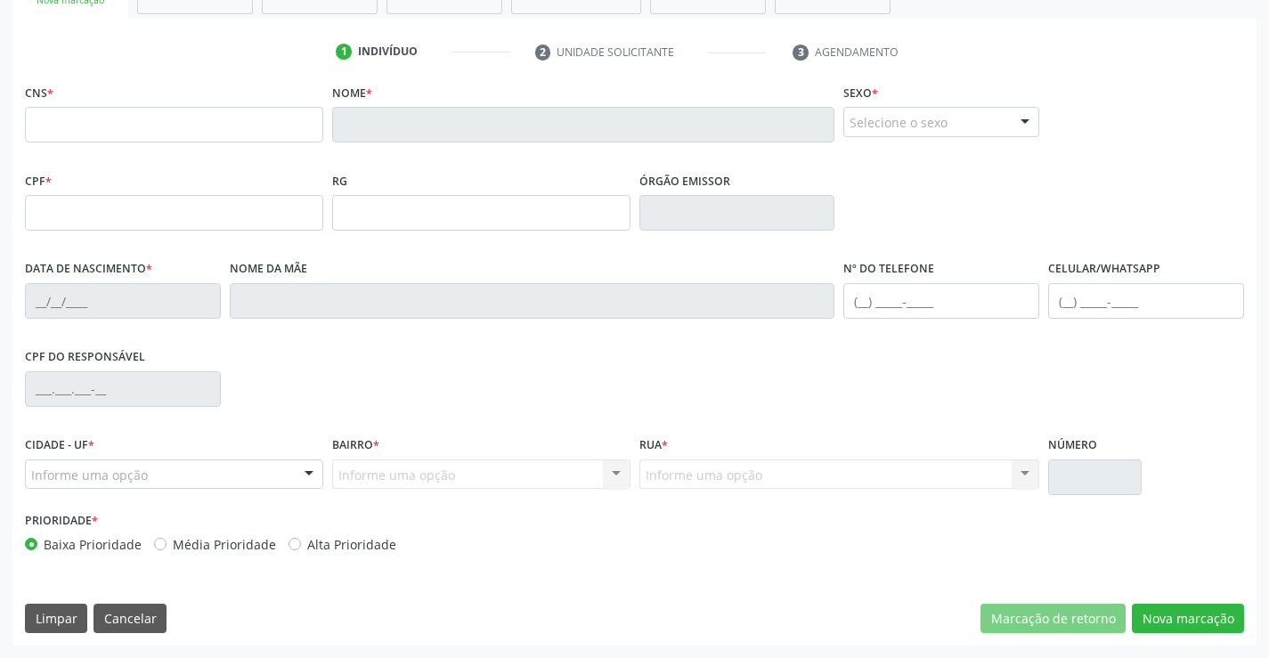
scroll to position [0, 0]
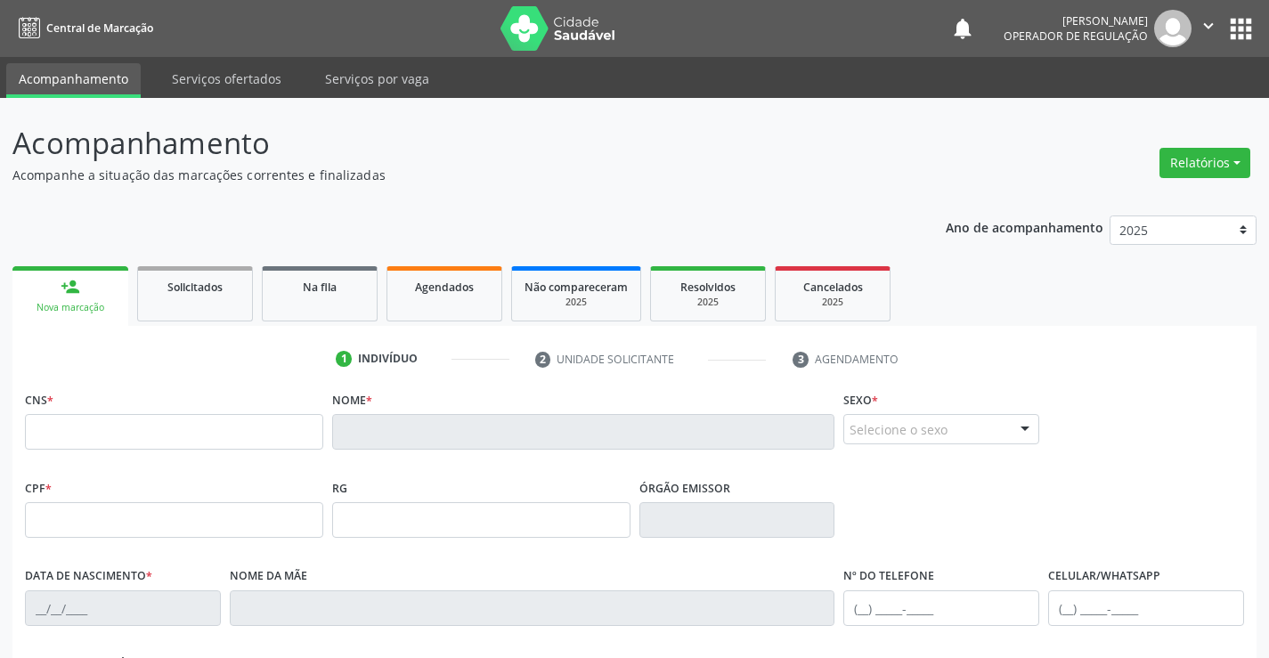
click at [1205, 29] on icon "" at bounding box center [1208, 26] width 20 height 20
click at [1150, 111] on link "Sair" at bounding box center [1162, 108] width 123 height 25
